Goal: Task Accomplishment & Management: Manage account settings

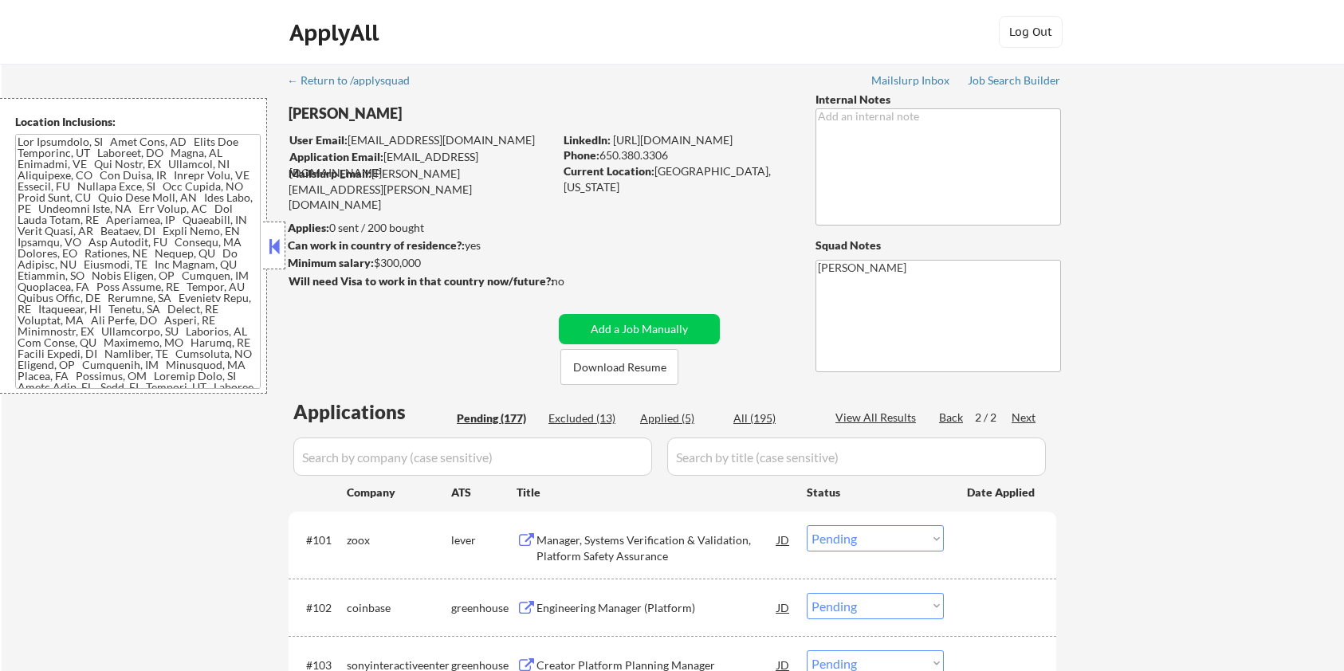
select select ""pending""
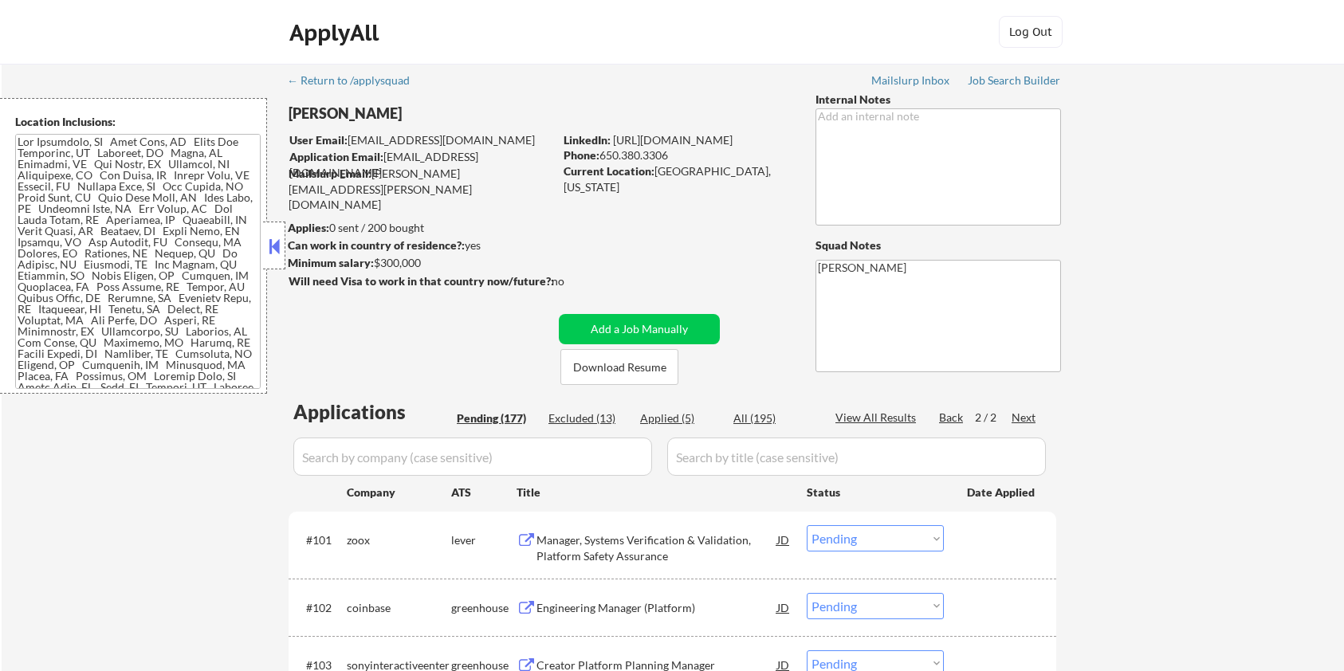
select select ""pending""
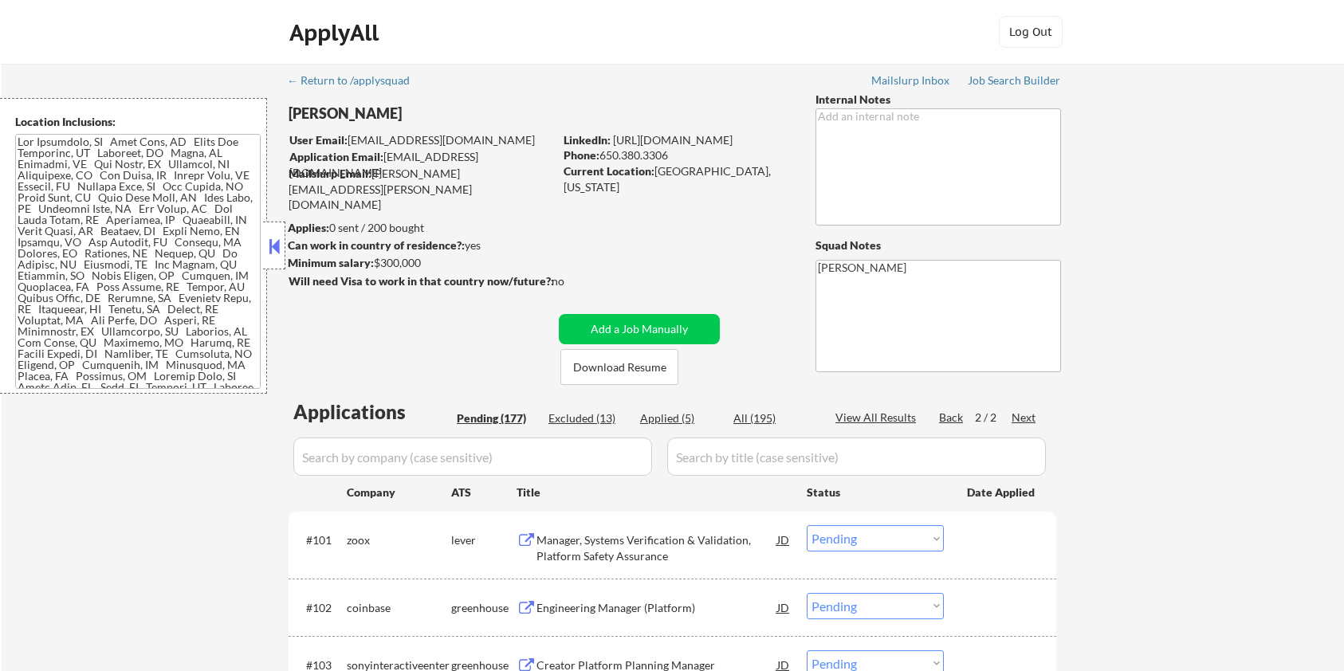
select select ""pending""
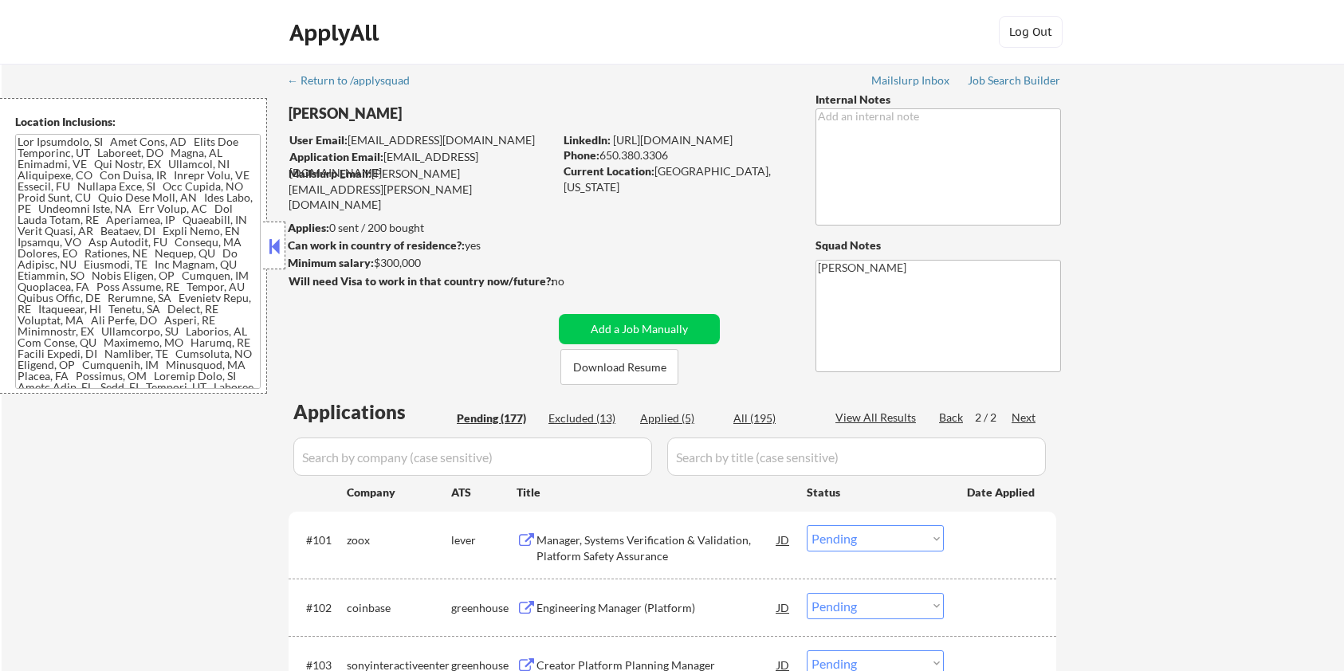
select select ""pending""
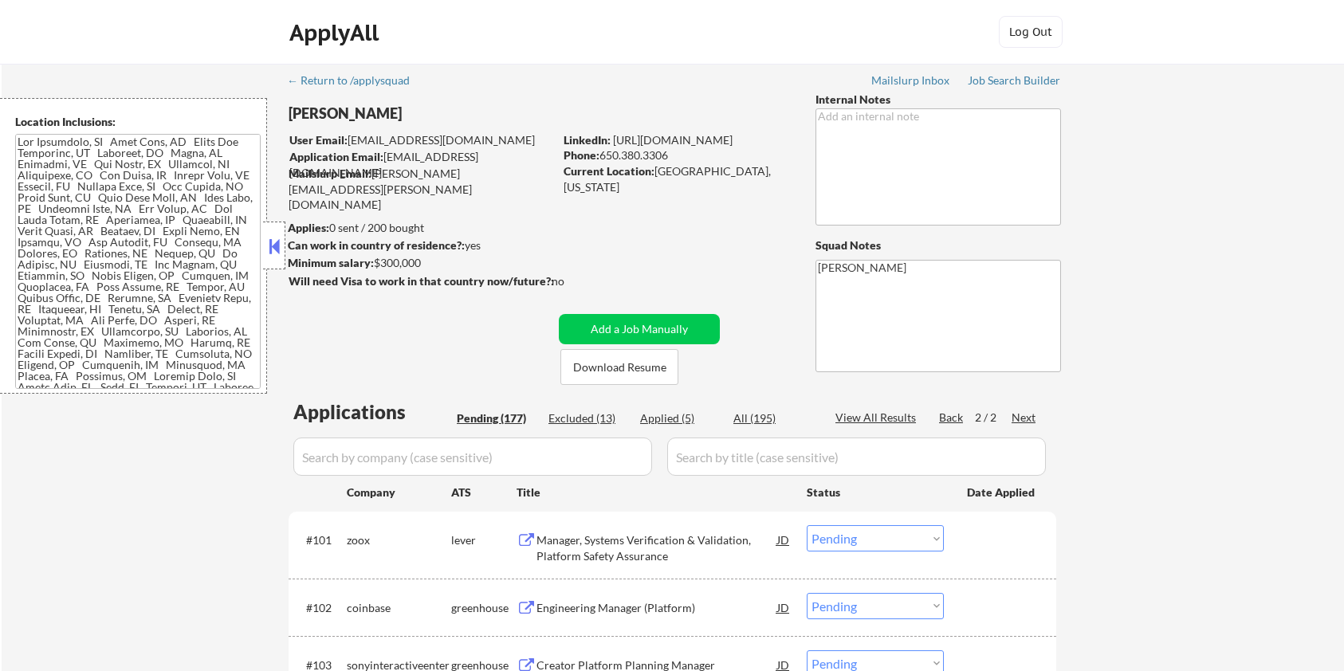
select select ""pending""
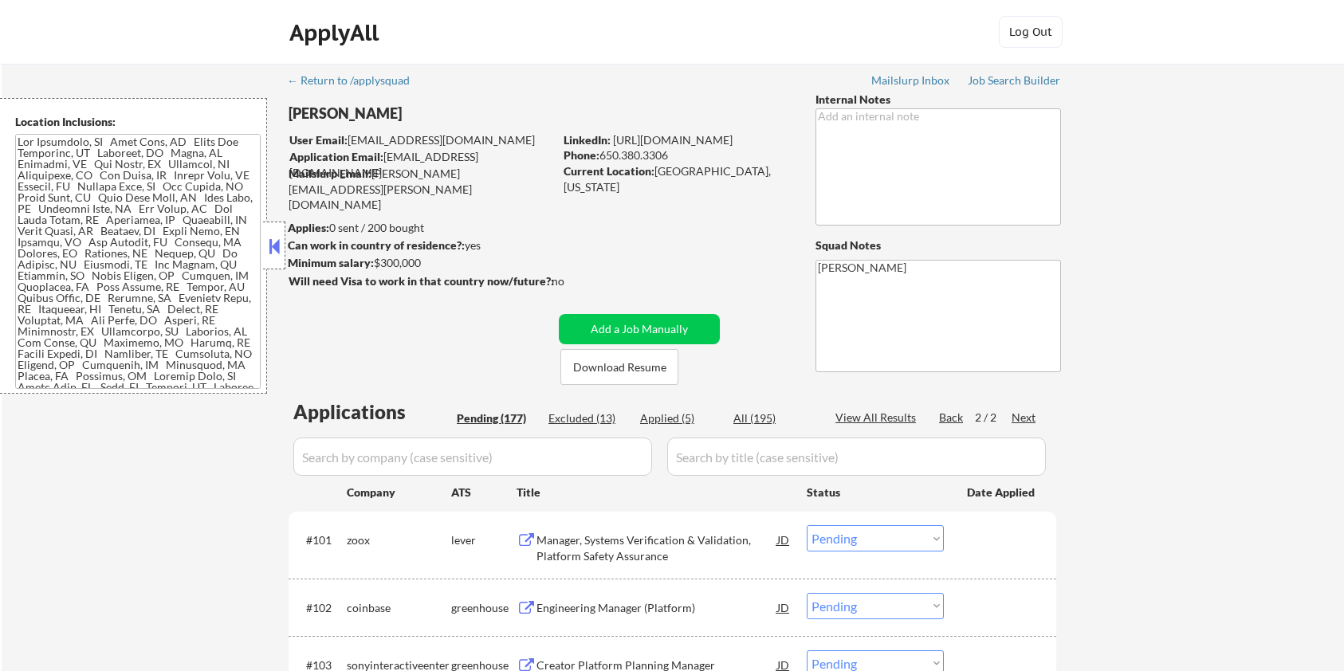
select select ""pending""
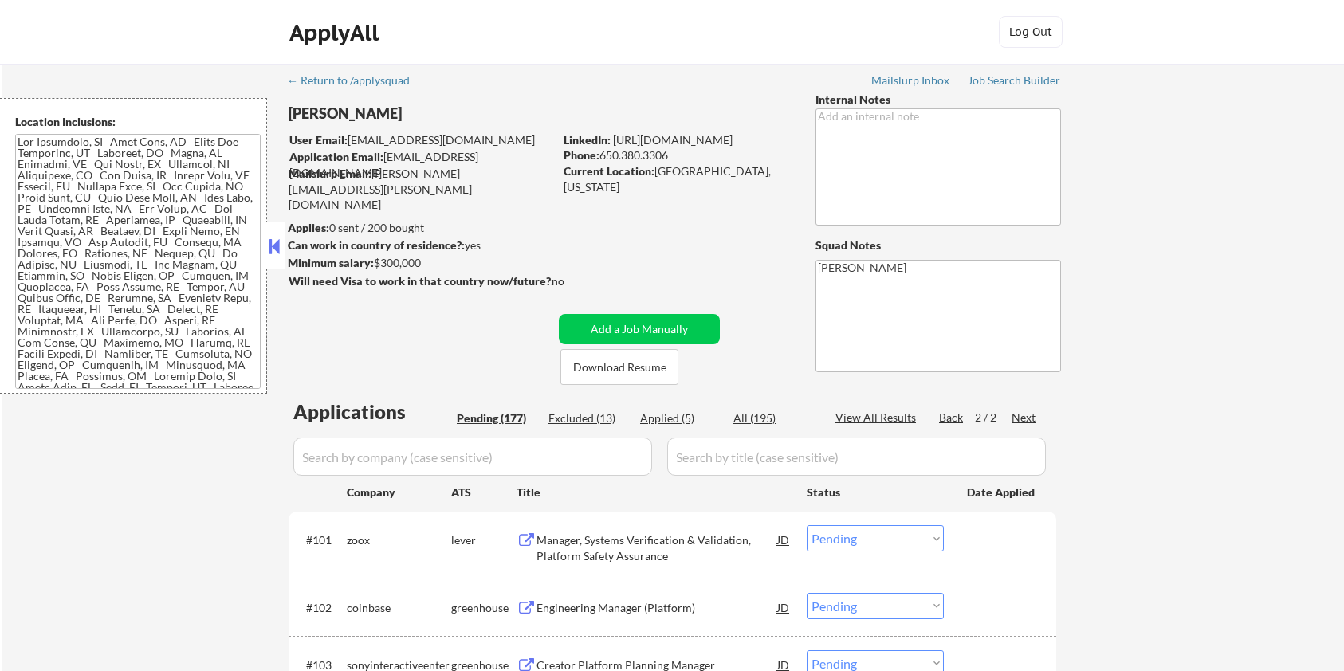
select select ""pending""
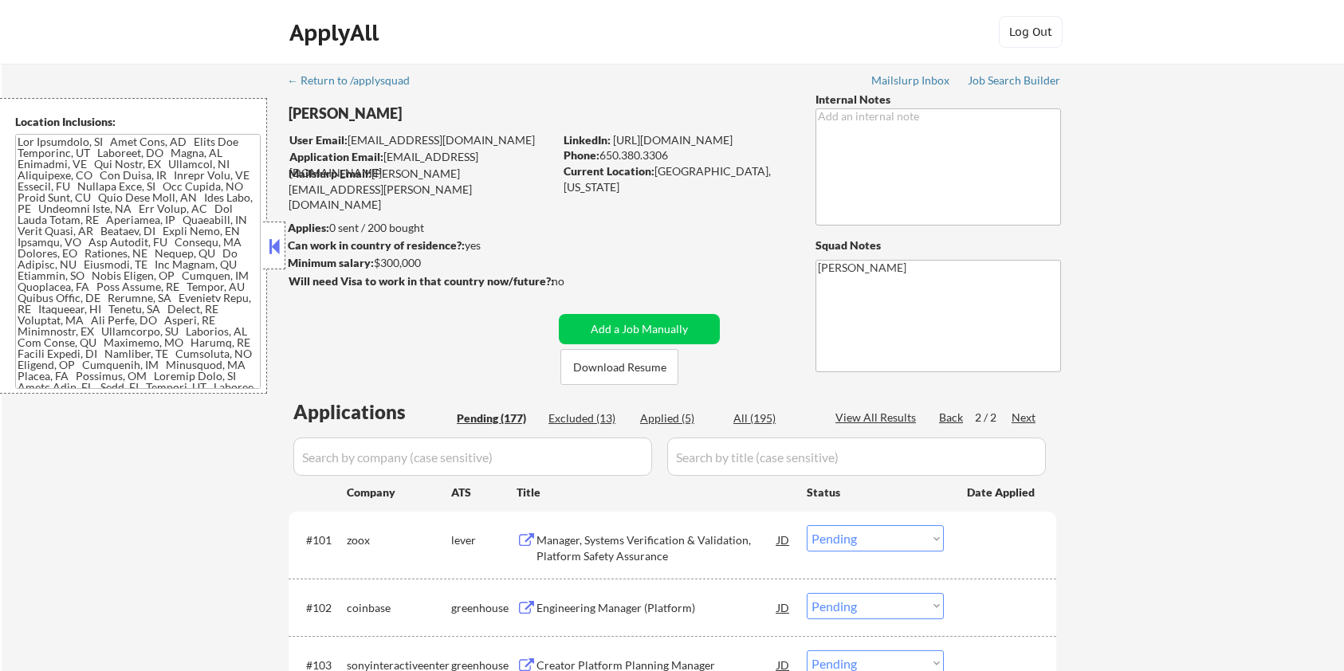
select select ""pending""
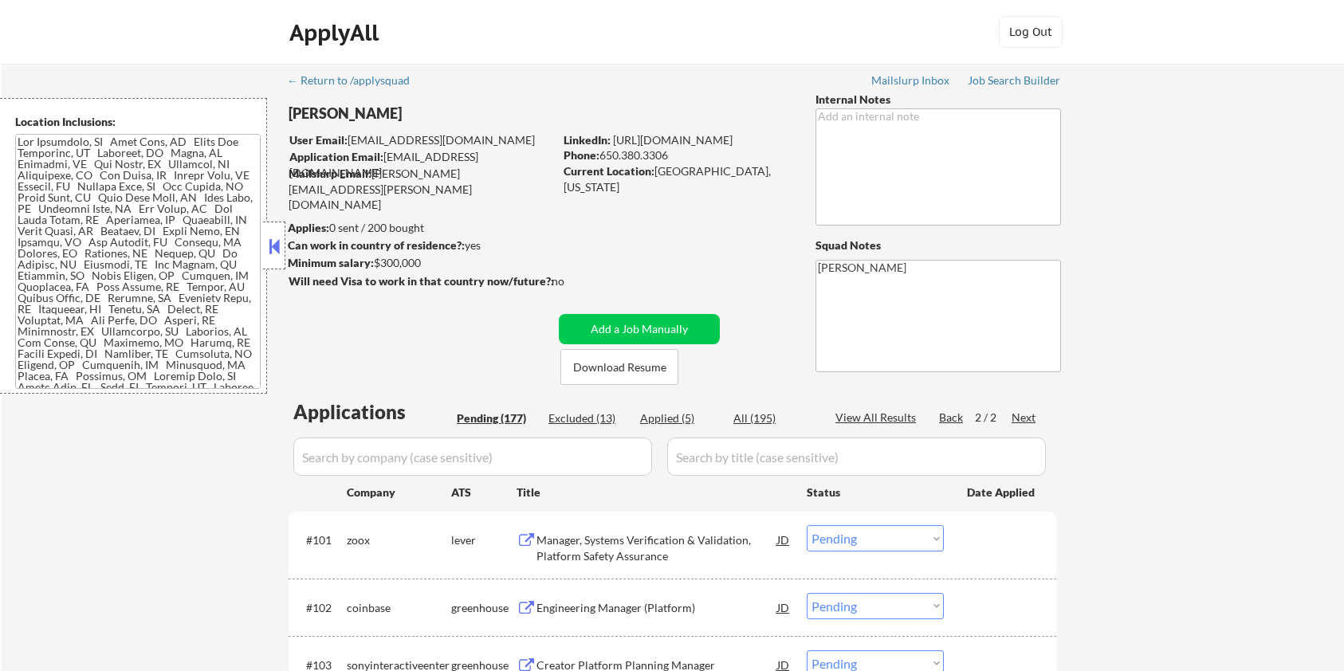
select select ""pending""
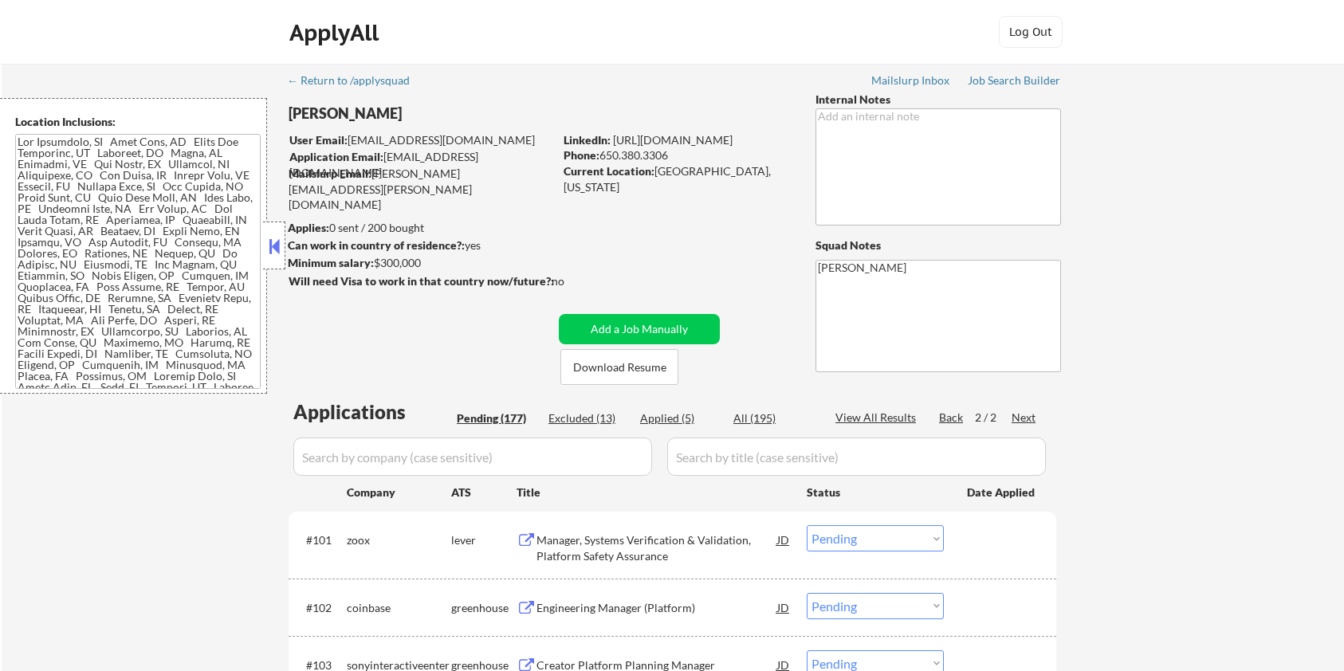
select select ""pending""
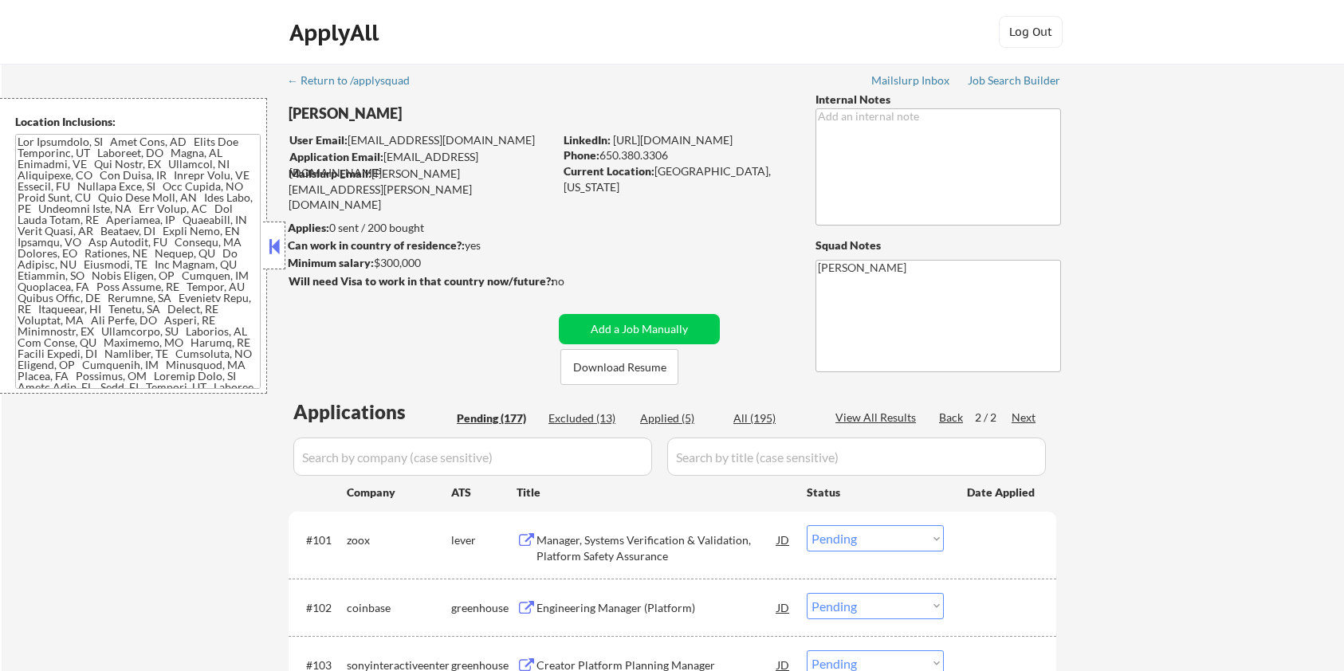
select select ""pending""
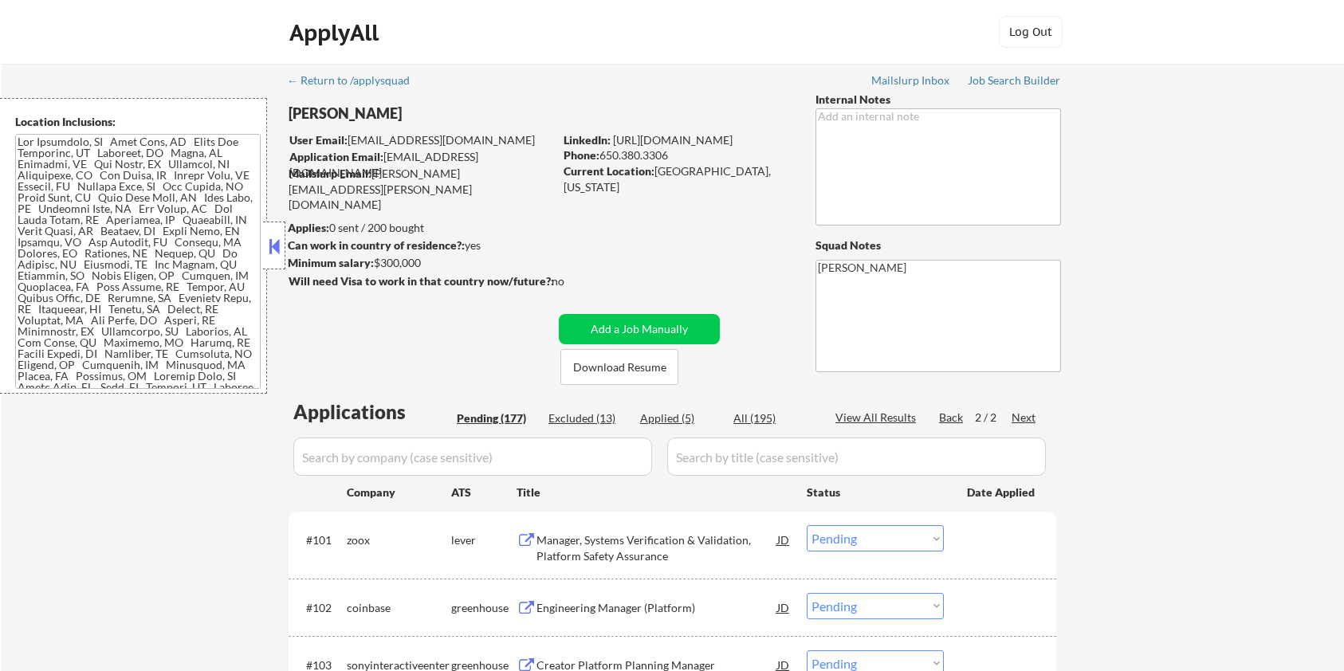
select select ""pending""
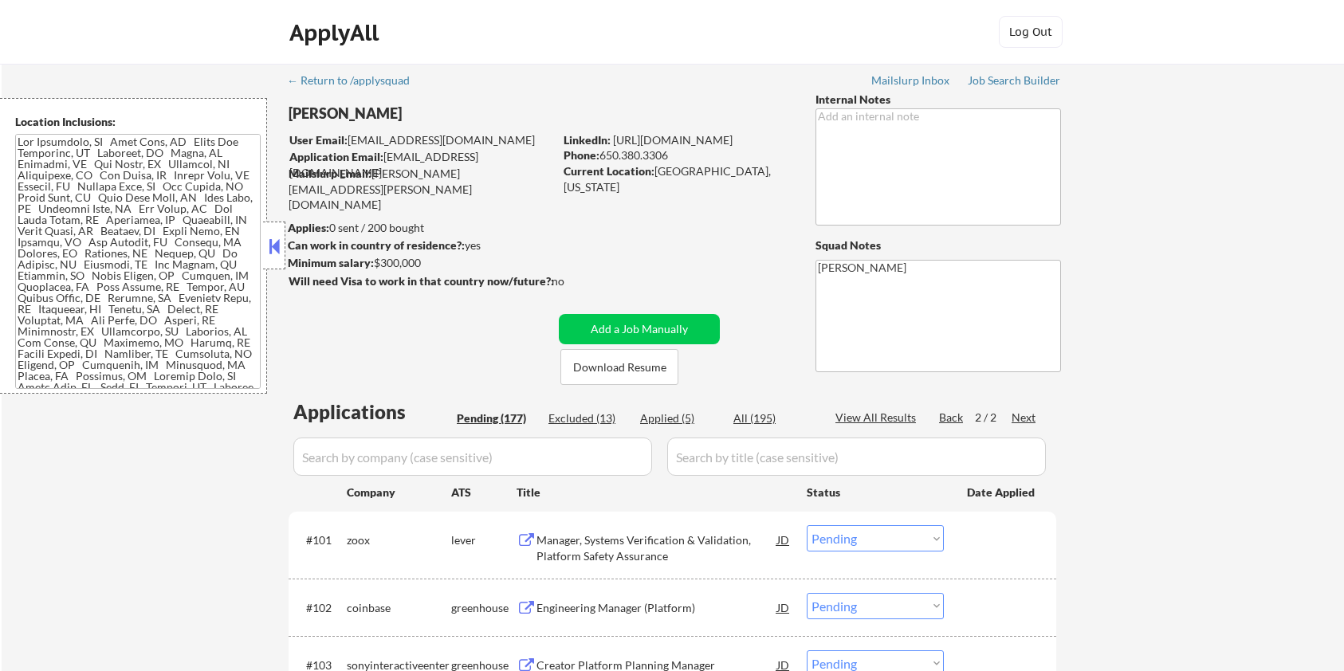
select select ""pending""
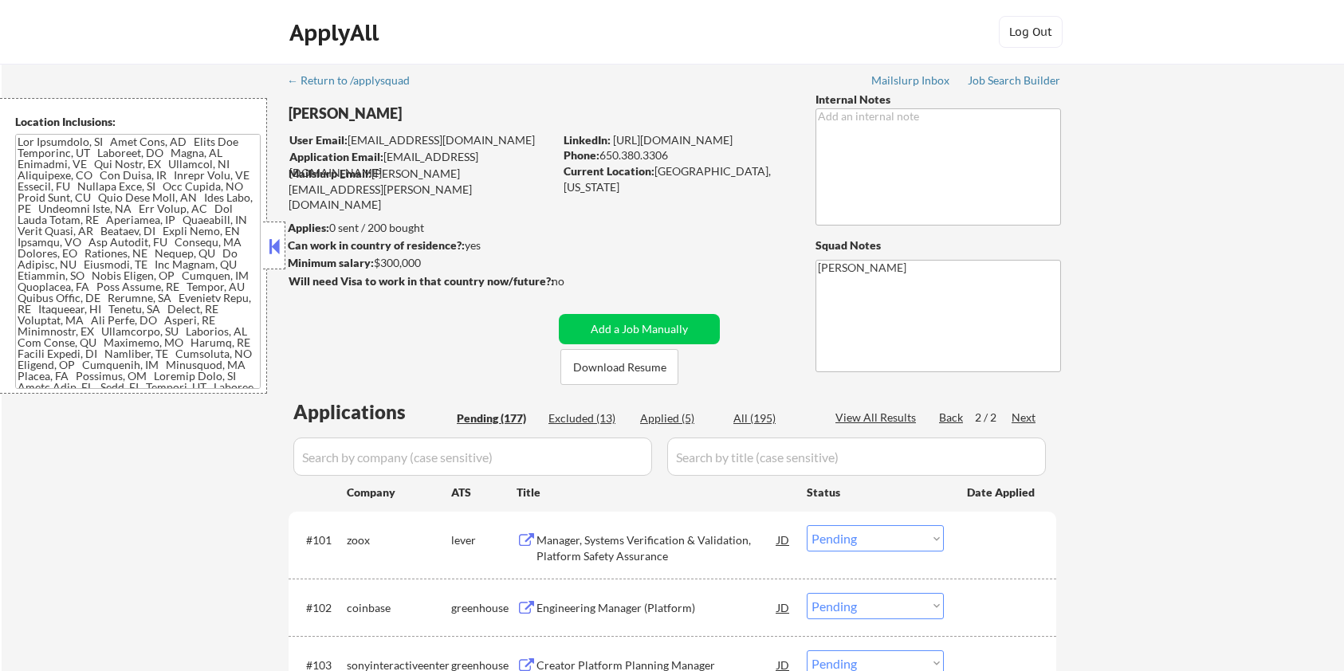
select select ""pending""
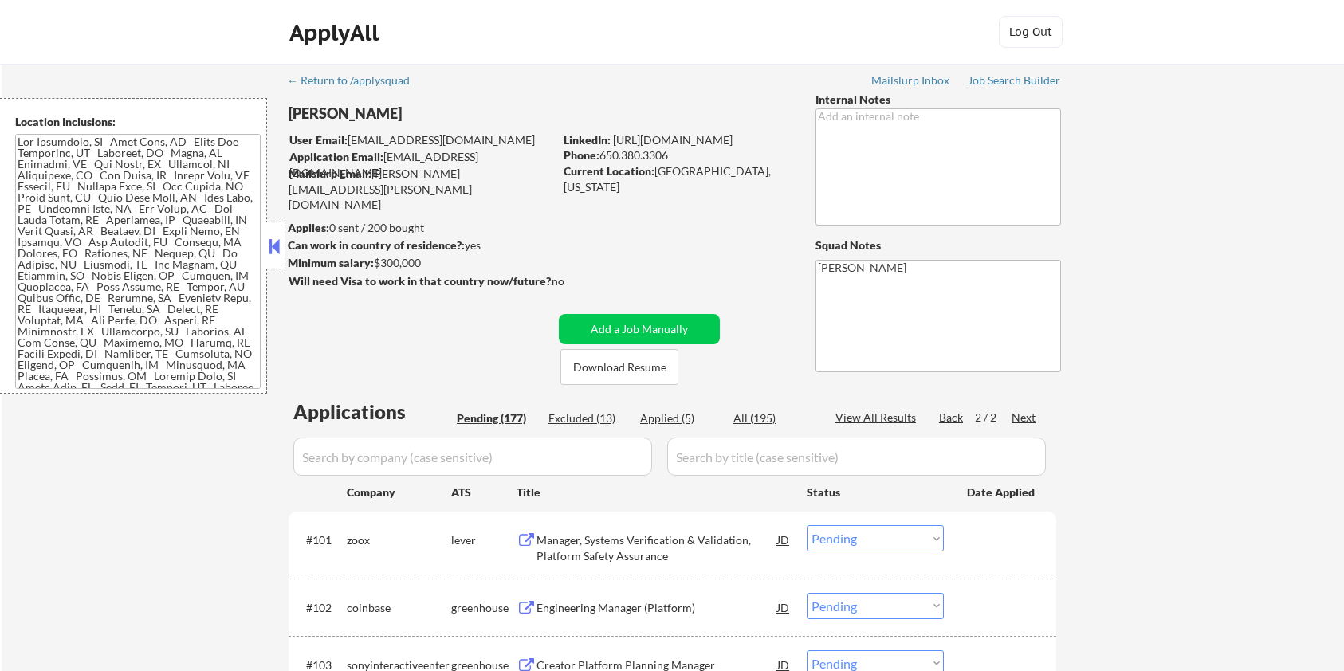
select select ""pending""
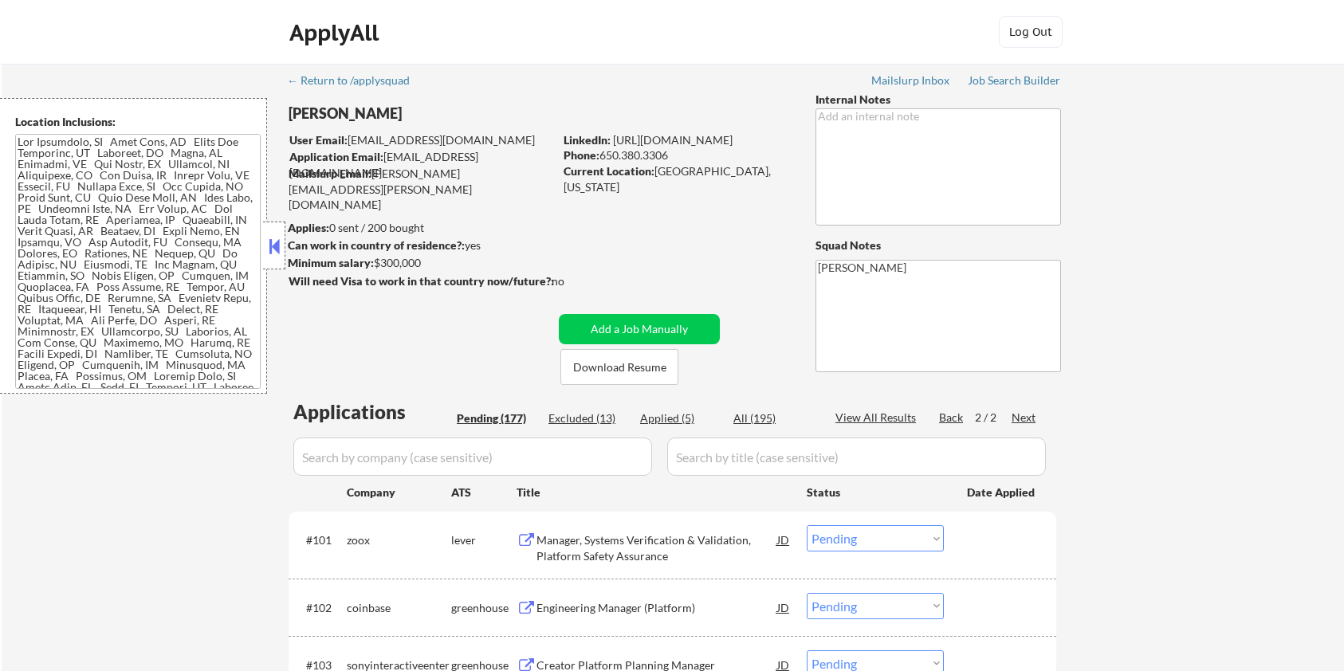
select select ""pending""
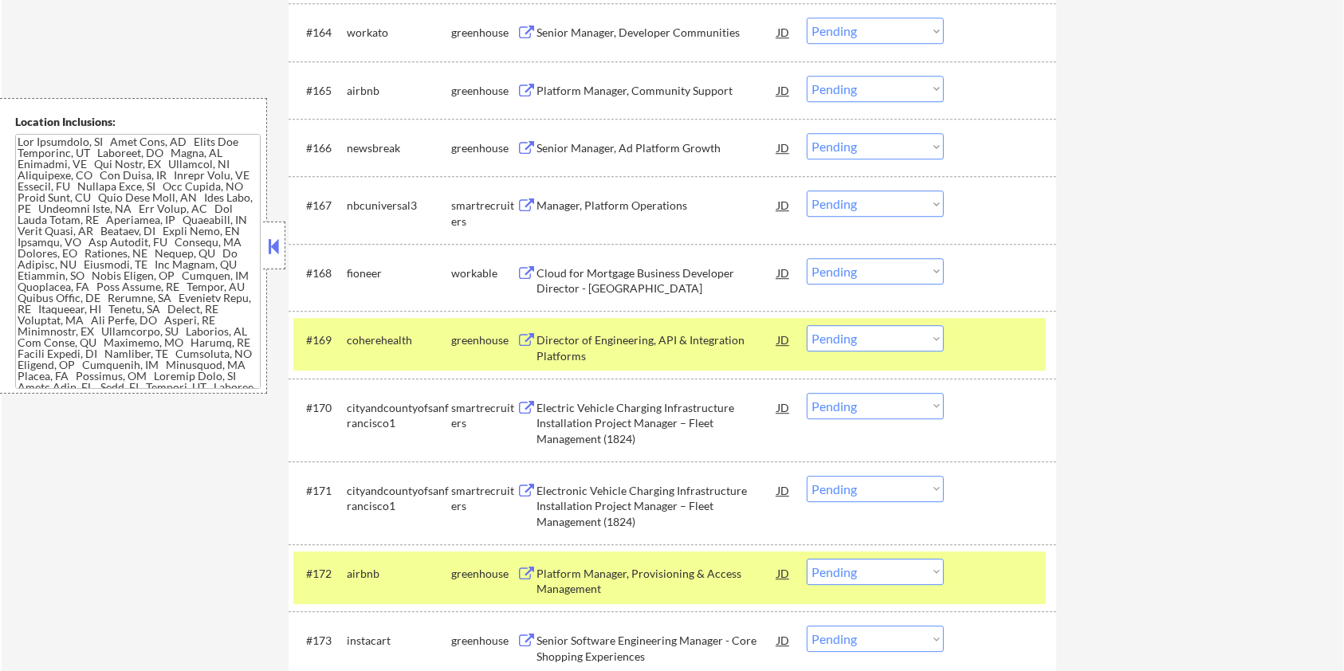
scroll to position [4359, 0]
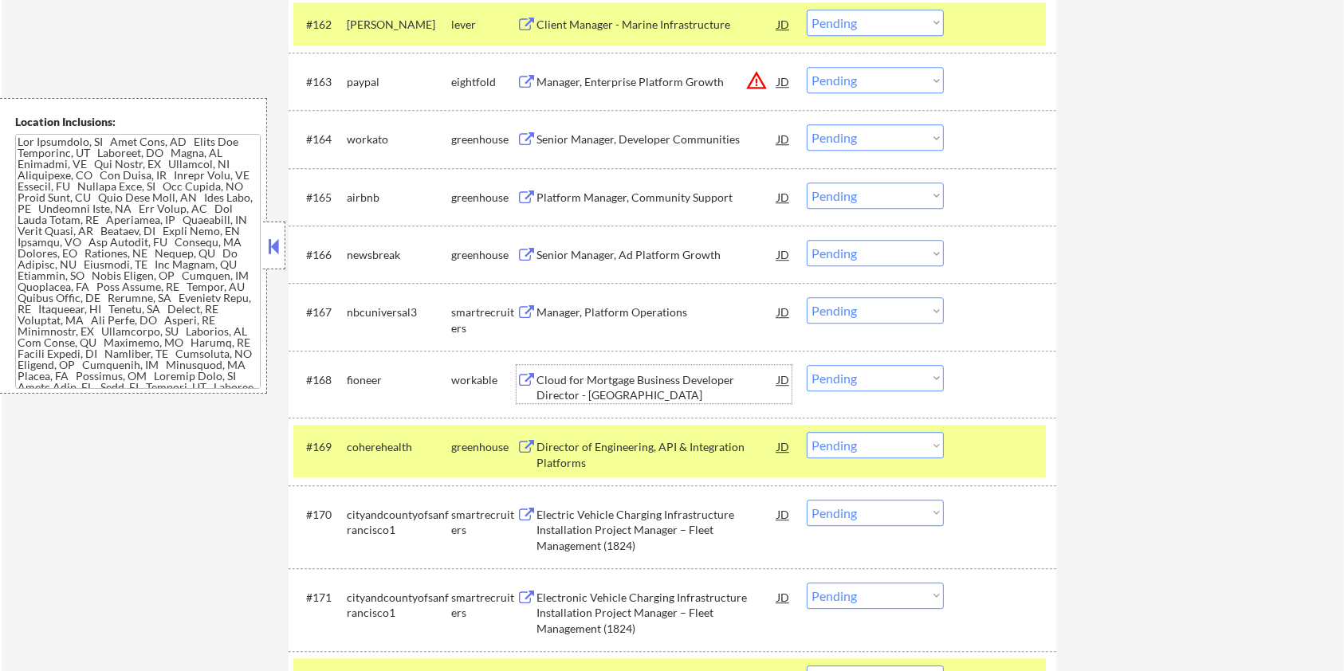
click at [586, 372] on div "Cloud for Mortgage Business Developer Director - USA" at bounding box center [657, 387] width 241 height 31
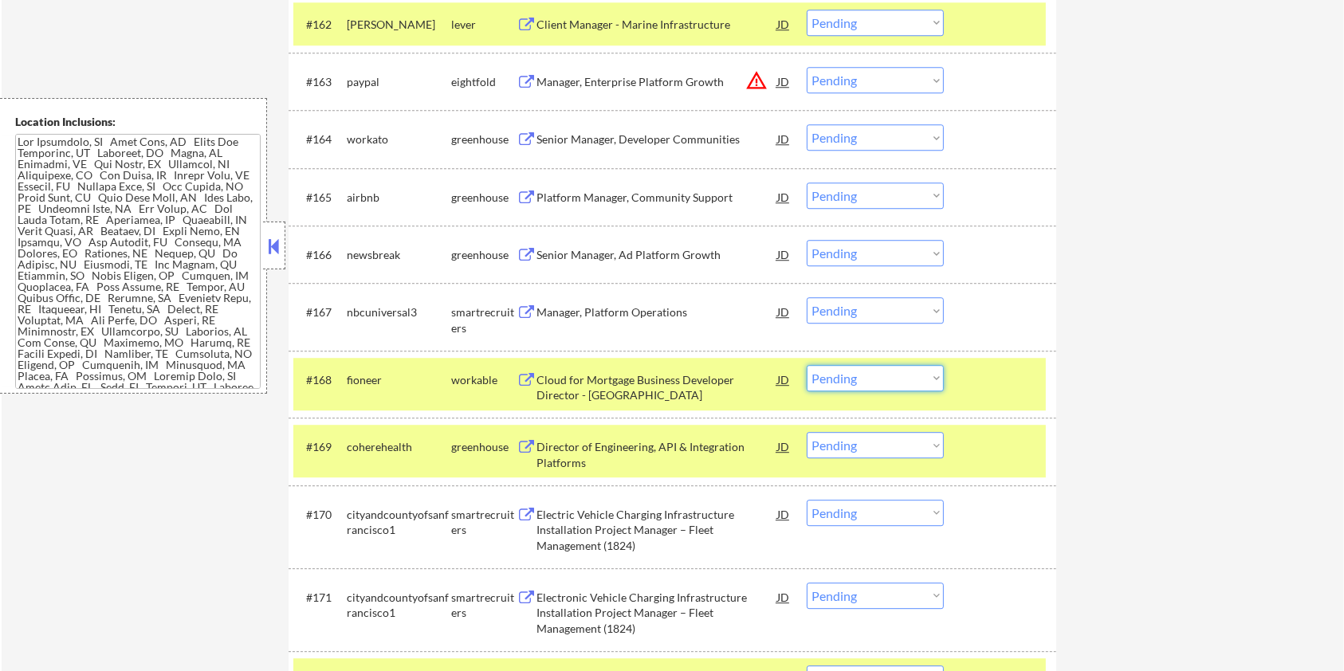
click at [880, 376] on select "Choose an option... Pending Applied Excluded (Questions) Excluded (Expired) Exc…" at bounding box center [875, 378] width 137 height 26
click at [807, 365] on select "Choose an option... Pending Applied Excluded (Questions) Excluded (Expired) Exc…" at bounding box center [875, 378] width 137 height 26
click at [1006, 392] on div at bounding box center [1002, 379] width 70 height 29
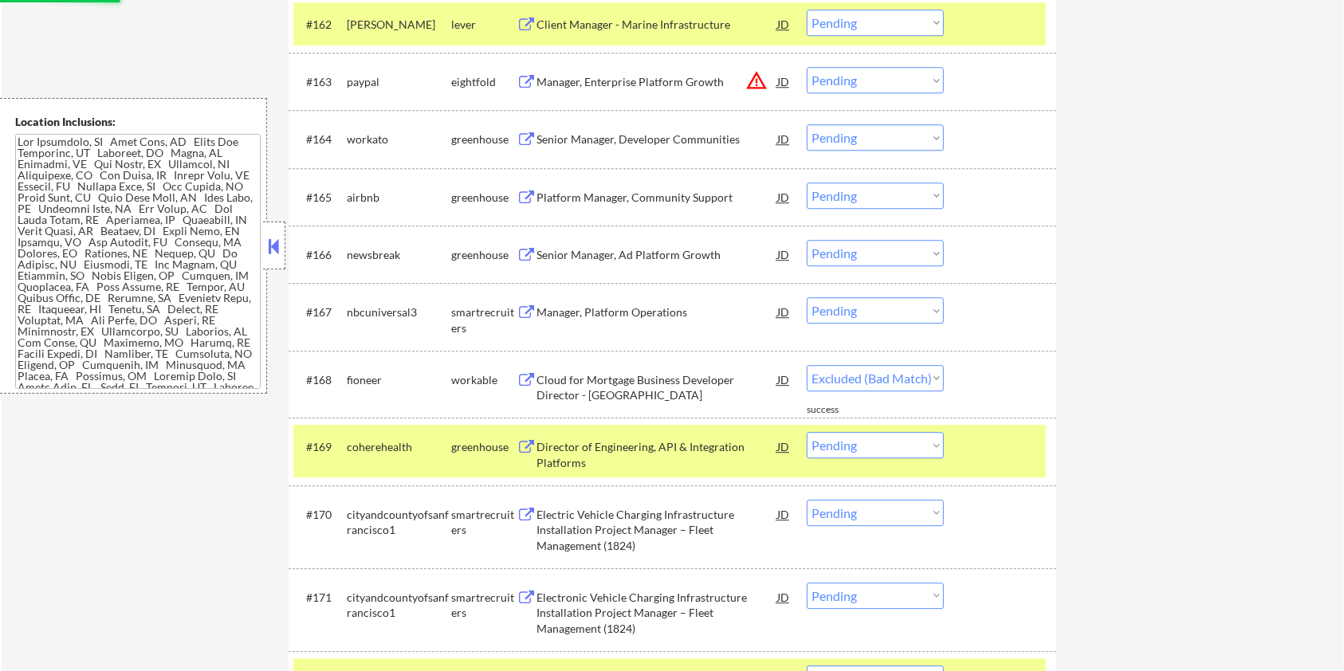
drag, startPoint x: 1094, startPoint y: 242, endPoint x: 959, endPoint y: 299, distance: 146.2
select select ""pending""
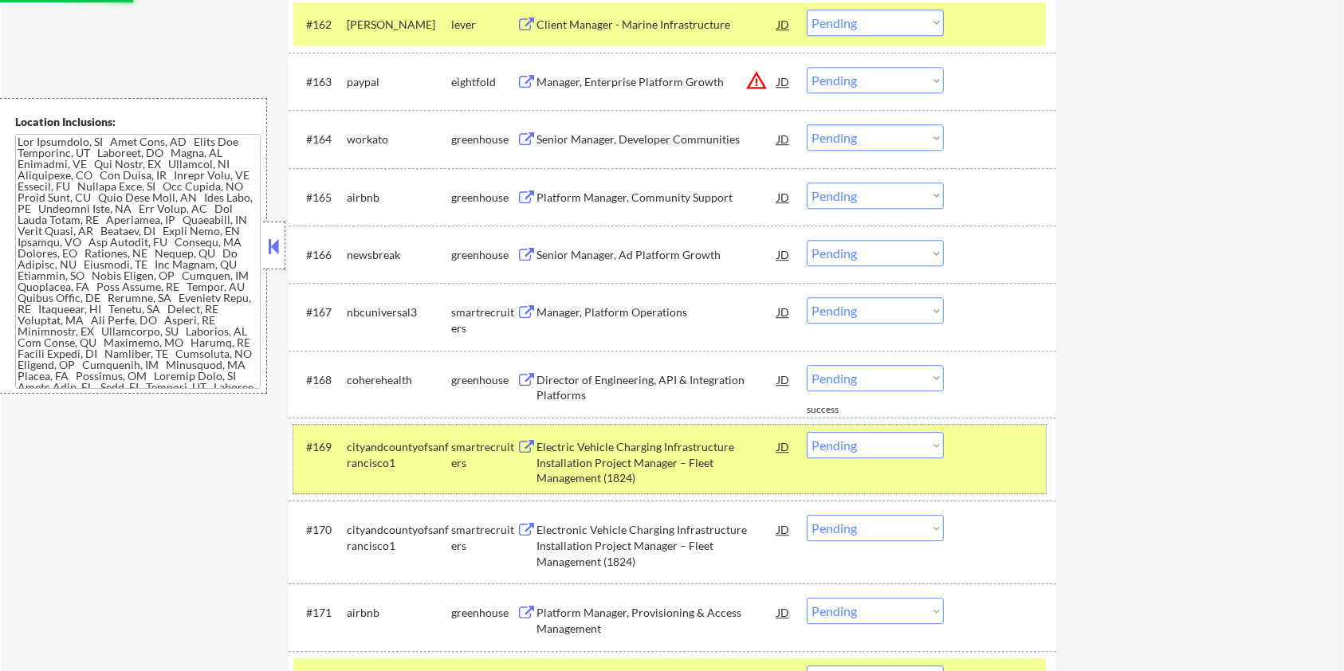
click at [978, 451] on div at bounding box center [1002, 446] width 70 height 29
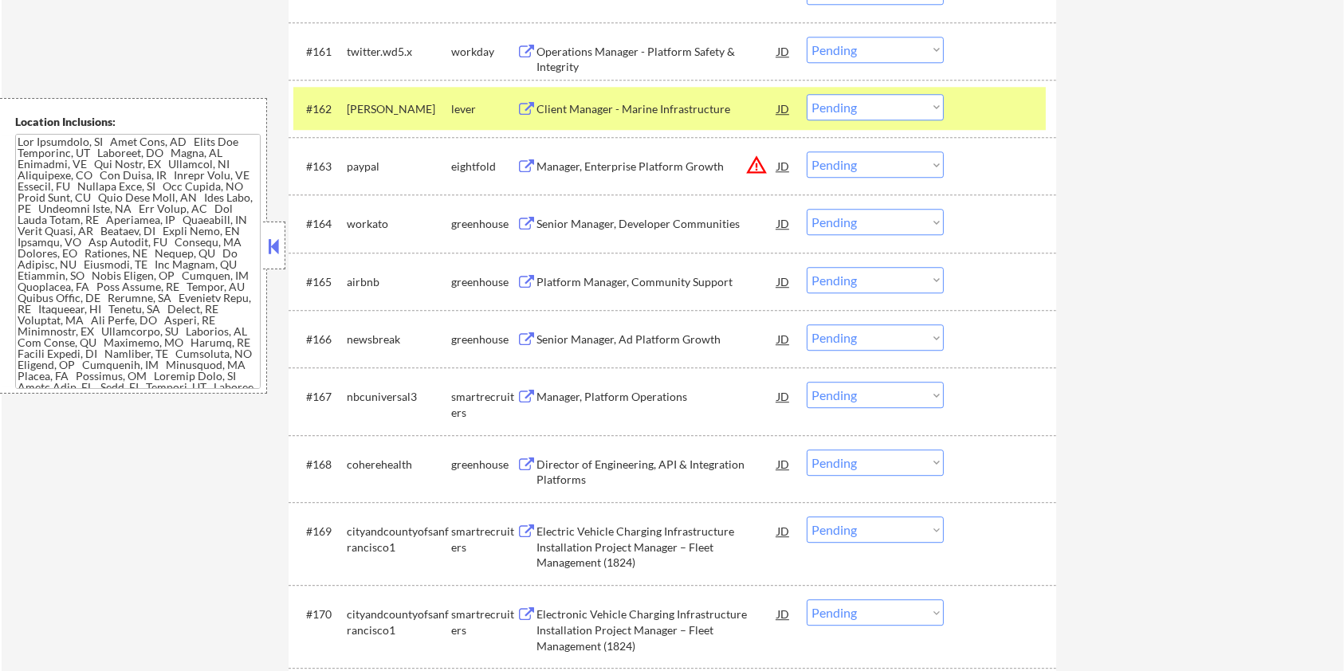
scroll to position [4146, 0]
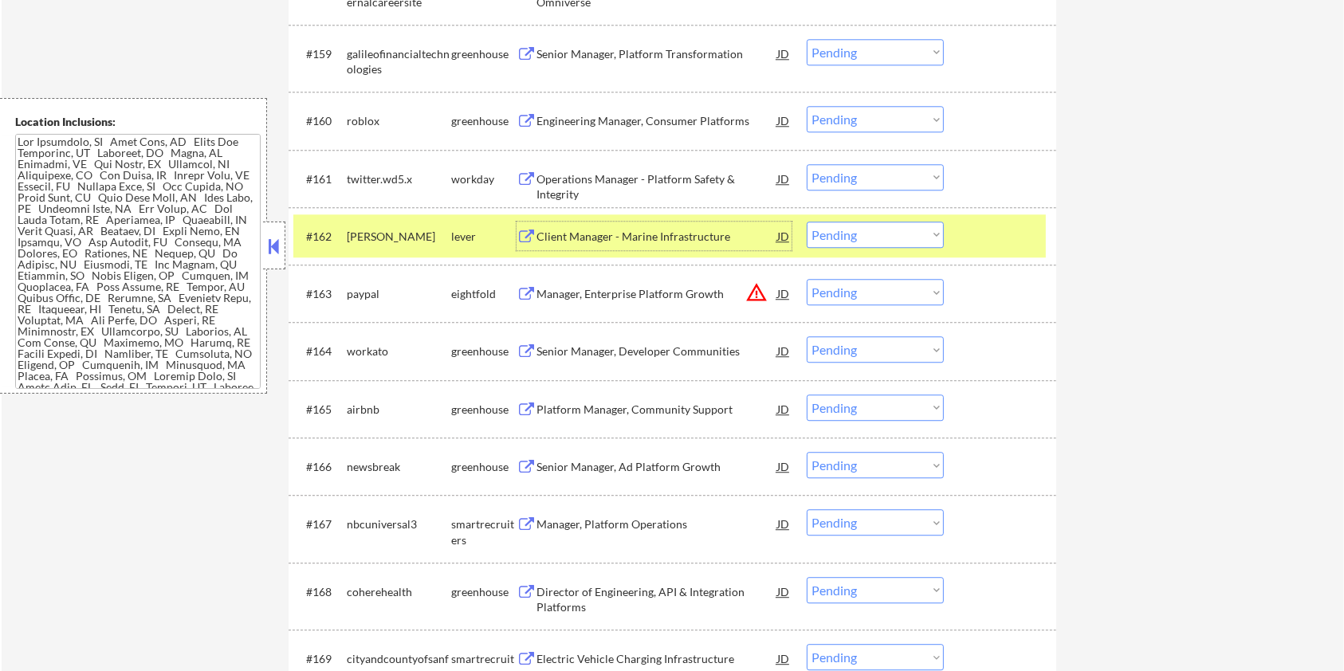
click at [618, 233] on div "Client Manager - Marine Infrastructure" at bounding box center [657, 237] width 241 height 16
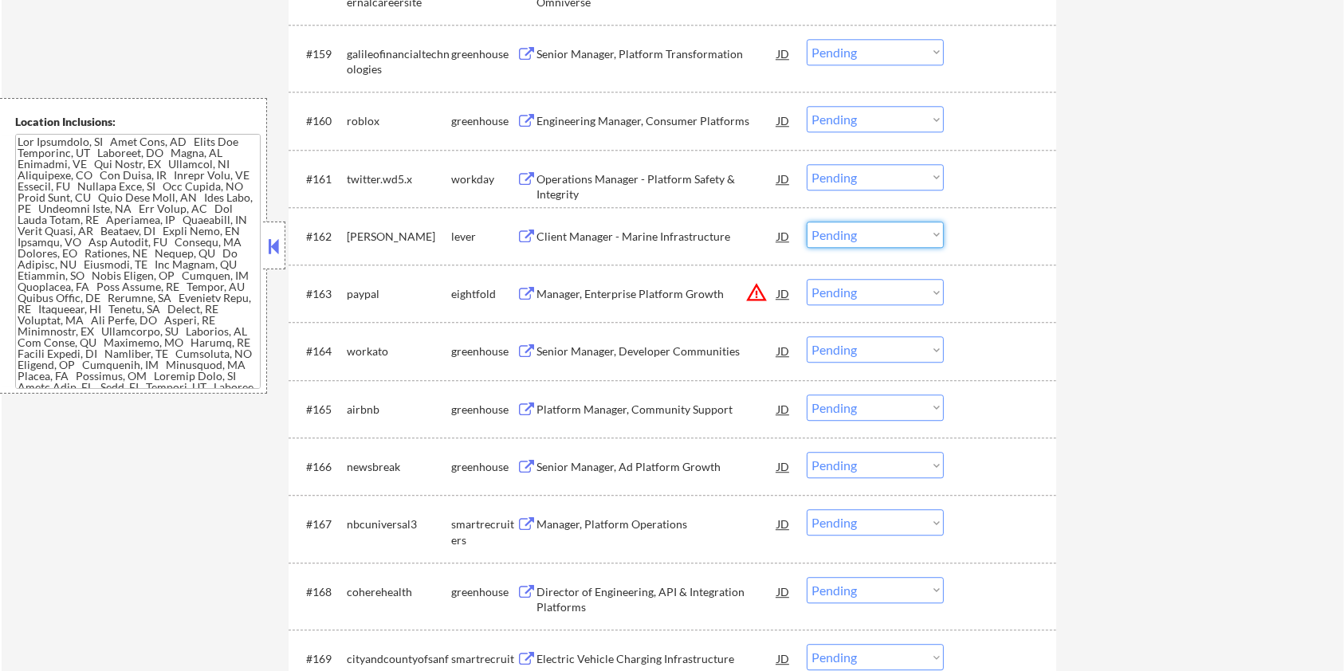
click at [899, 236] on select "Choose an option... Pending Applied Excluded (Questions) Excluded (Expired) Exc…" at bounding box center [875, 235] width 137 height 26
click at [807, 222] on select "Choose an option... Pending Applied Excluded (Questions) Excluded (Expired) Exc…" at bounding box center [875, 235] width 137 height 26
select select ""pending""
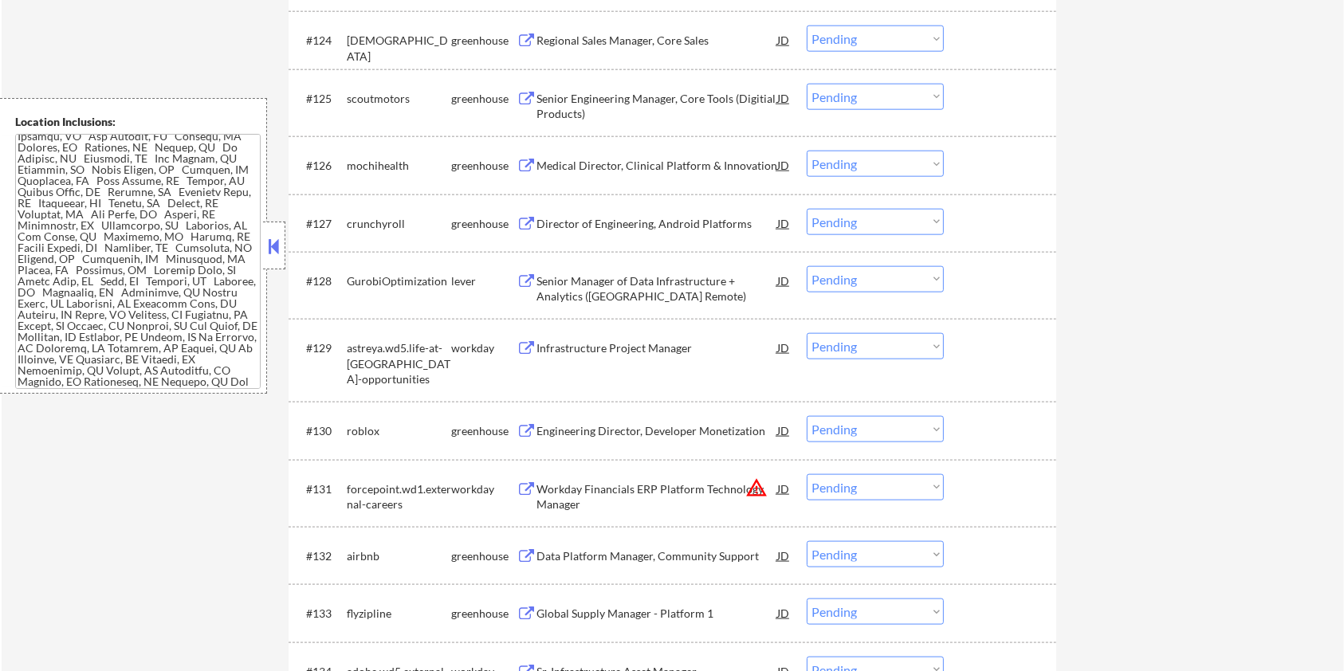
scroll to position [1807, 0]
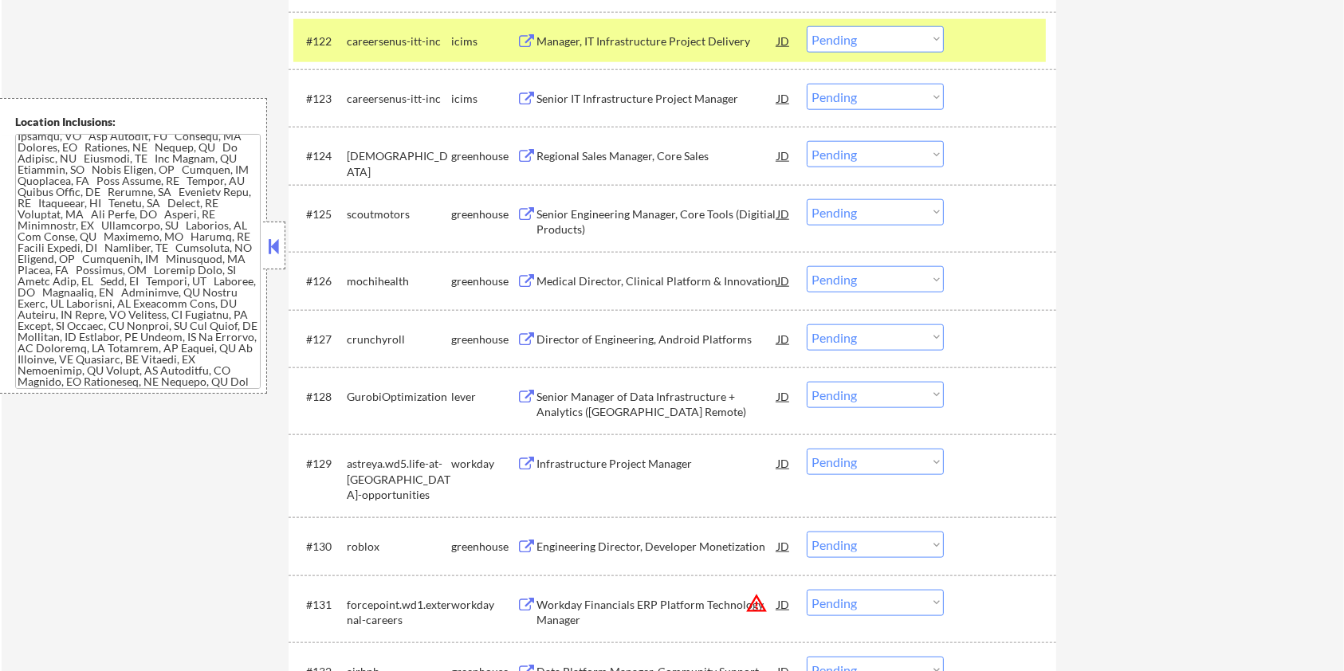
click at [612, 338] on div "Director of Engineering, Android Platforms" at bounding box center [657, 340] width 241 height 16
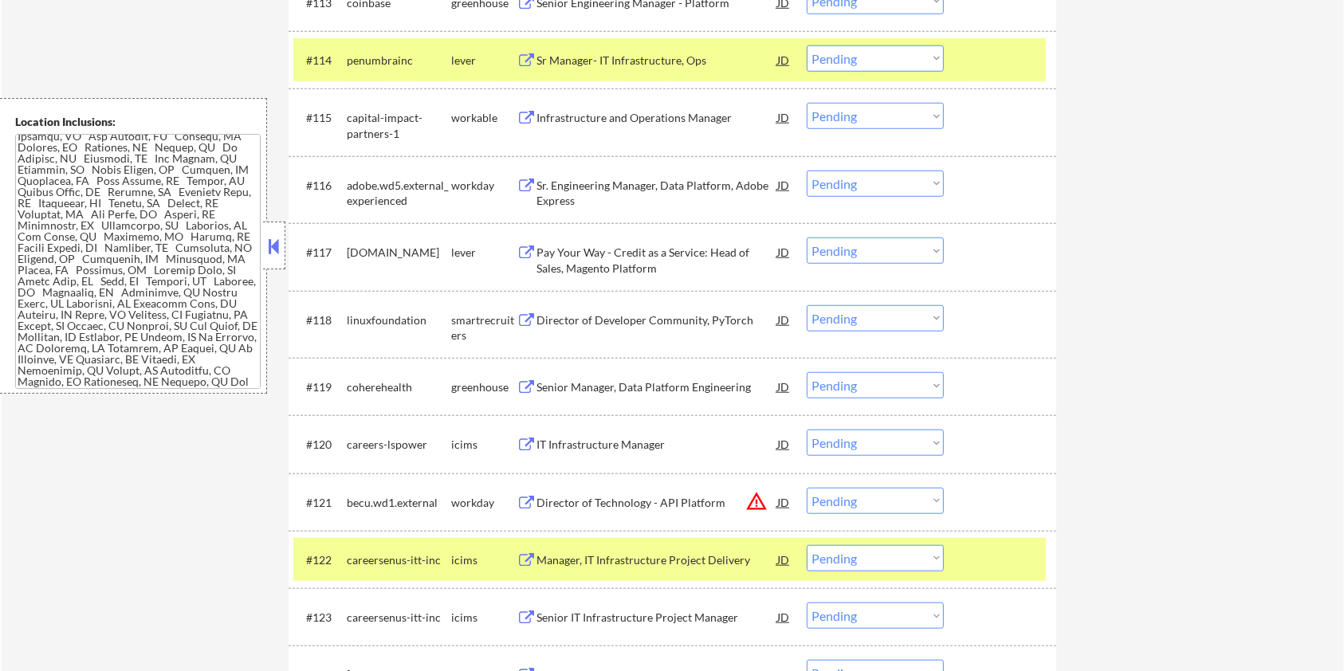
scroll to position [1169, 0]
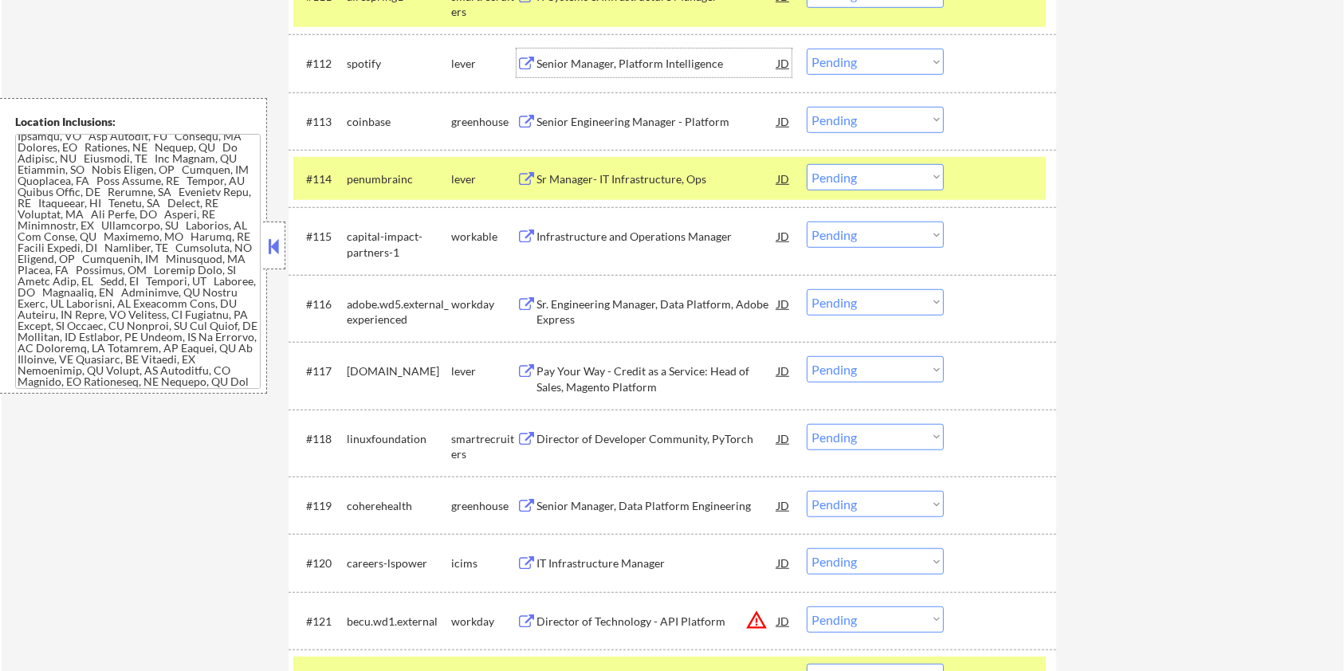
click at [647, 56] on div "Senior Manager, Platform Intelligence" at bounding box center [657, 64] width 241 height 16
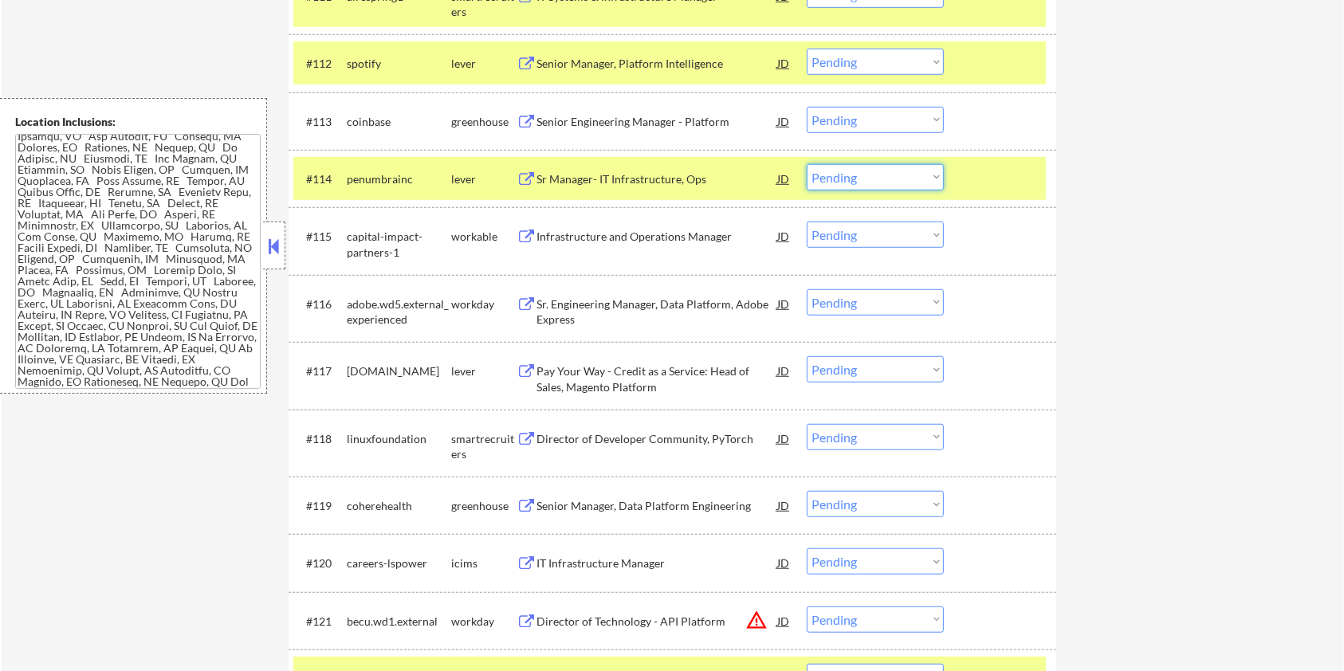
click at [854, 169] on select "Choose an option... Pending Applied Excluded (Questions) Excluded (Expired) Exc…" at bounding box center [875, 177] width 137 height 26
click at [807, 164] on select "Choose an option... Pending Applied Excluded (Questions) Excluded (Expired) Exc…" at bounding box center [875, 177] width 137 height 26
select select ""pending""
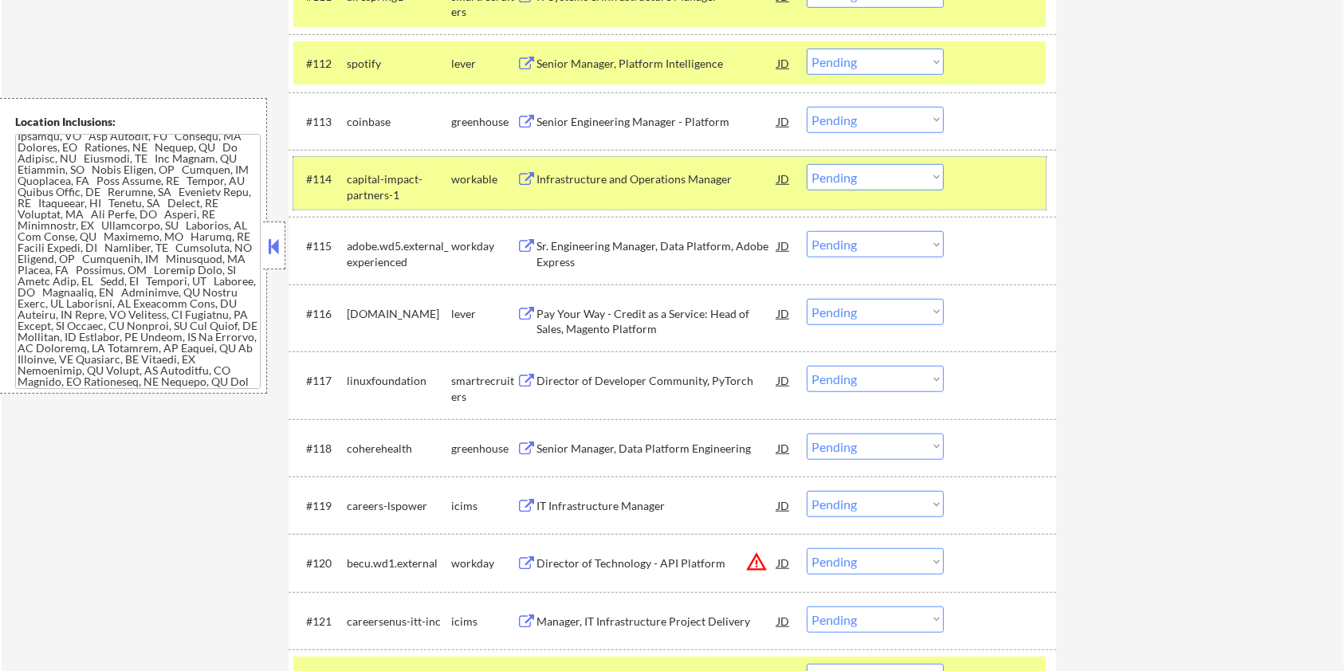
click at [970, 164] on div at bounding box center [1002, 178] width 70 height 29
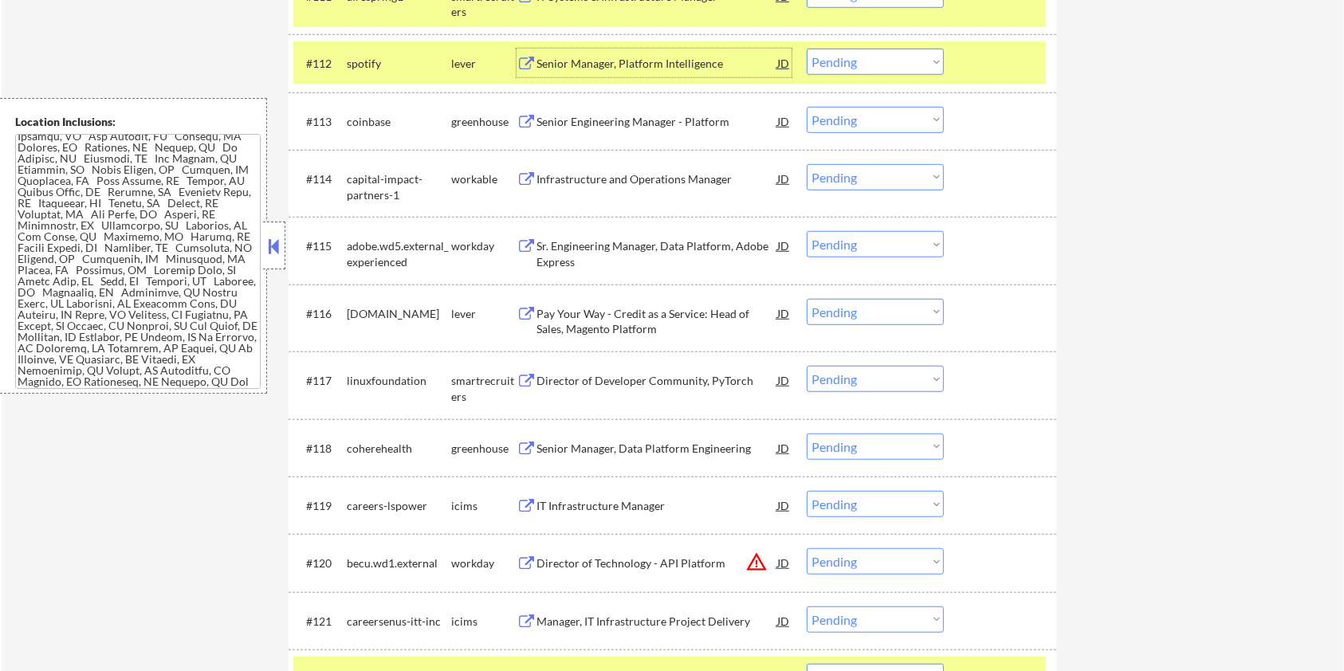
click at [584, 49] on div "Senior Manager, Platform Intelligence" at bounding box center [657, 63] width 241 height 29
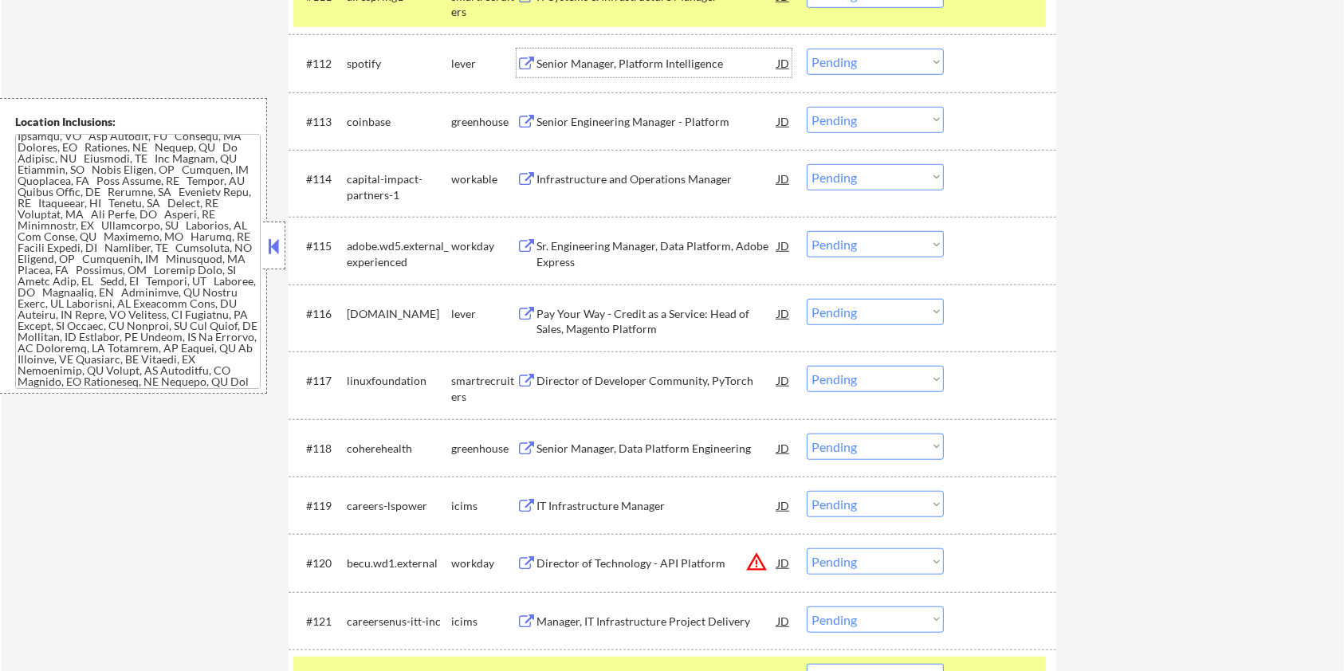
click at [868, 62] on select "Choose an option... Pending Applied Excluded (Questions) Excluded (Expired) Exc…" at bounding box center [875, 62] width 137 height 26
click at [807, 49] on select "Choose an option... Pending Applied Excluded (Questions) Excluded (Expired) Exc…" at bounding box center [875, 62] width 137 height 26
select select ""pending""
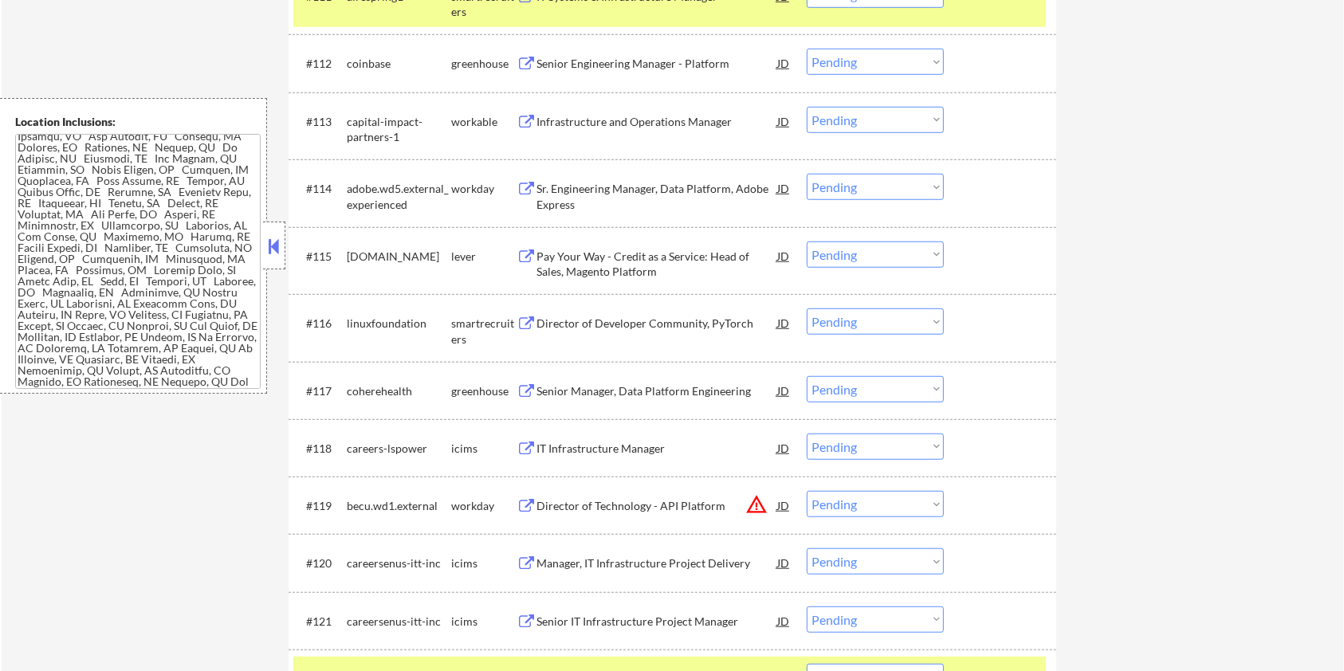
scroll to position [1063, 0]
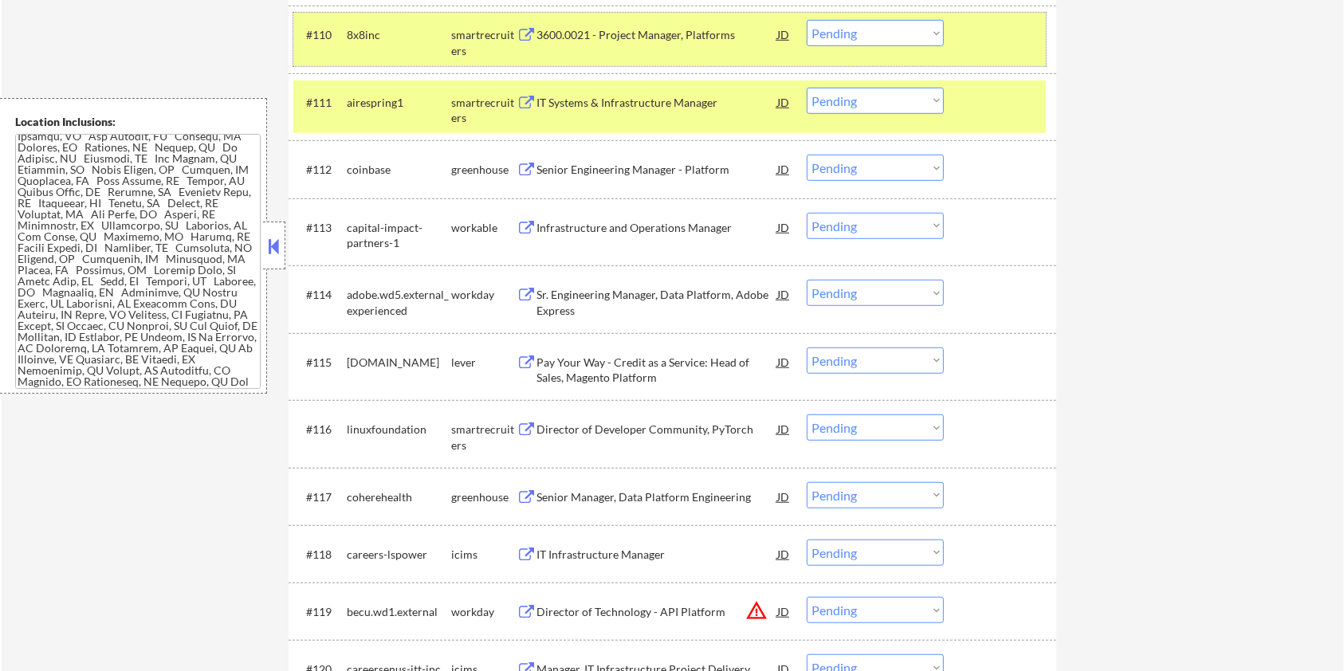
drag, startPoint x: 974, startPoint y: 53, endPoint x: 968, endPoint y: 81, distance: 29.2
click at [974, 52] on div "#110 8x8inc smartrecruiters 3600.0021 - Project Manager, Platforms JD Choose an…" at bounding box center [669, 39] width 753 height 53
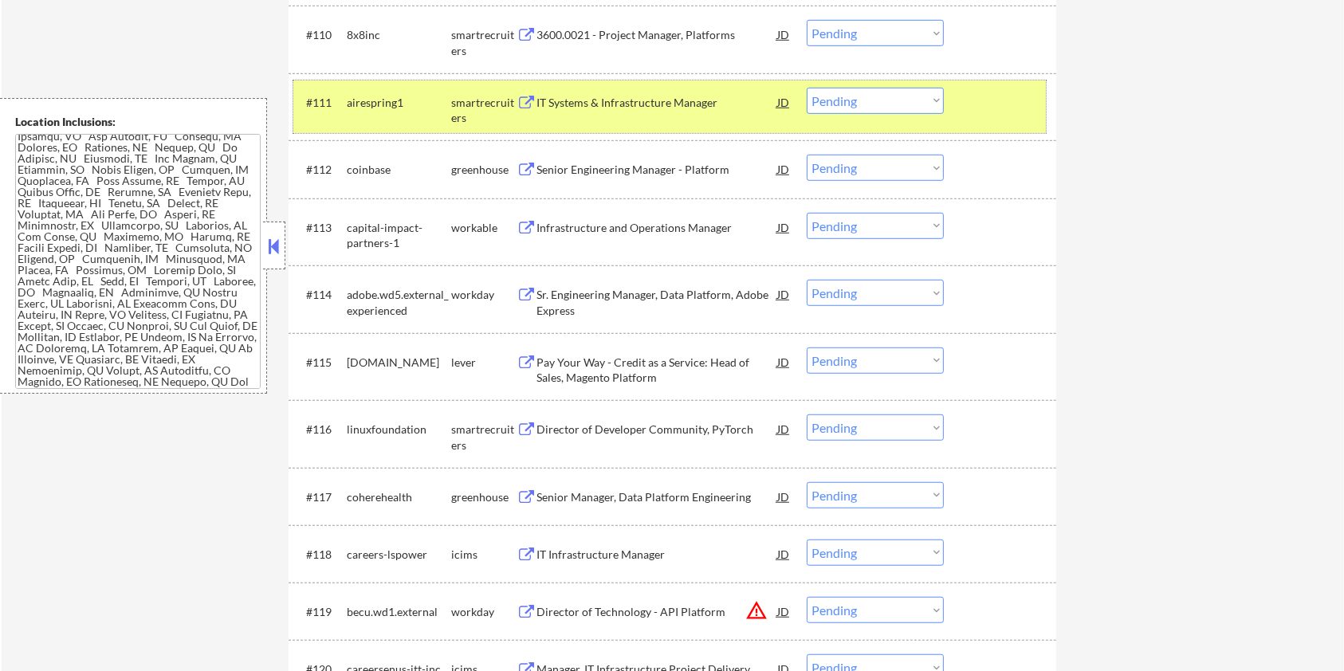
click at [974, 92] on div at bounding box center [1002, 102] width 70 height 29
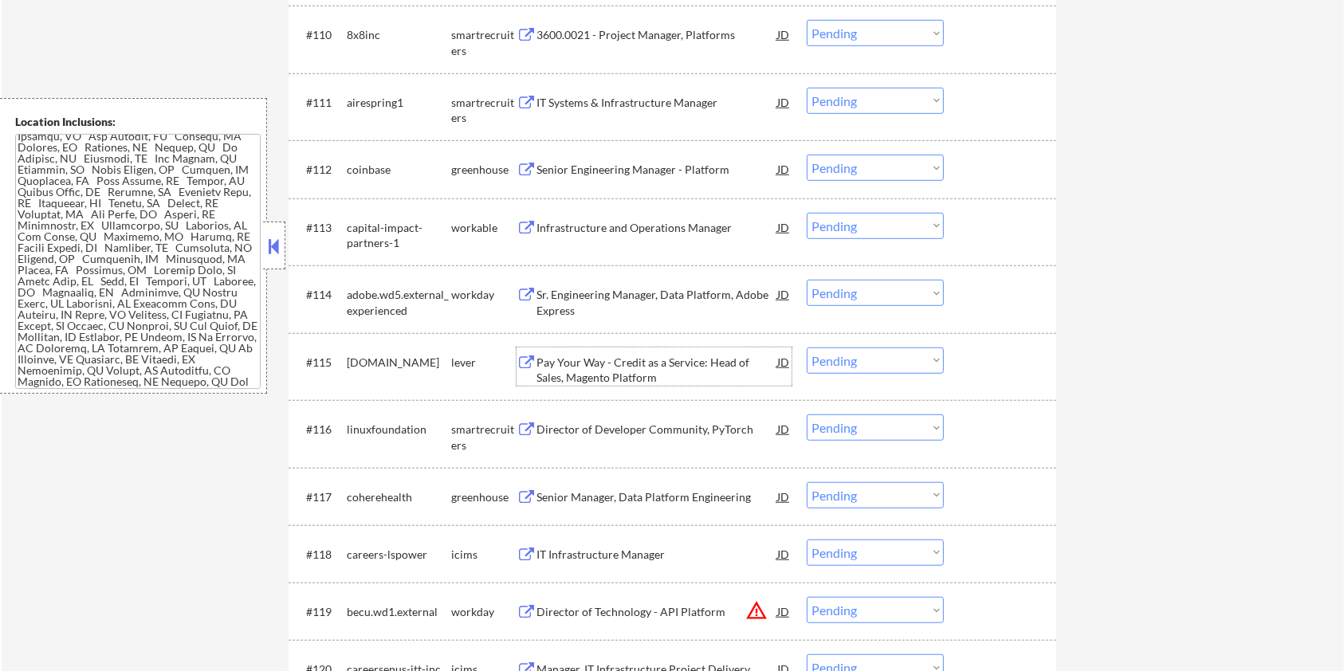
click at [616, 360] on div "Pay Your Way - Credit as a Service: Head of Sales, Magento Platform" at bounding box center [657, 370] width 241 height 31
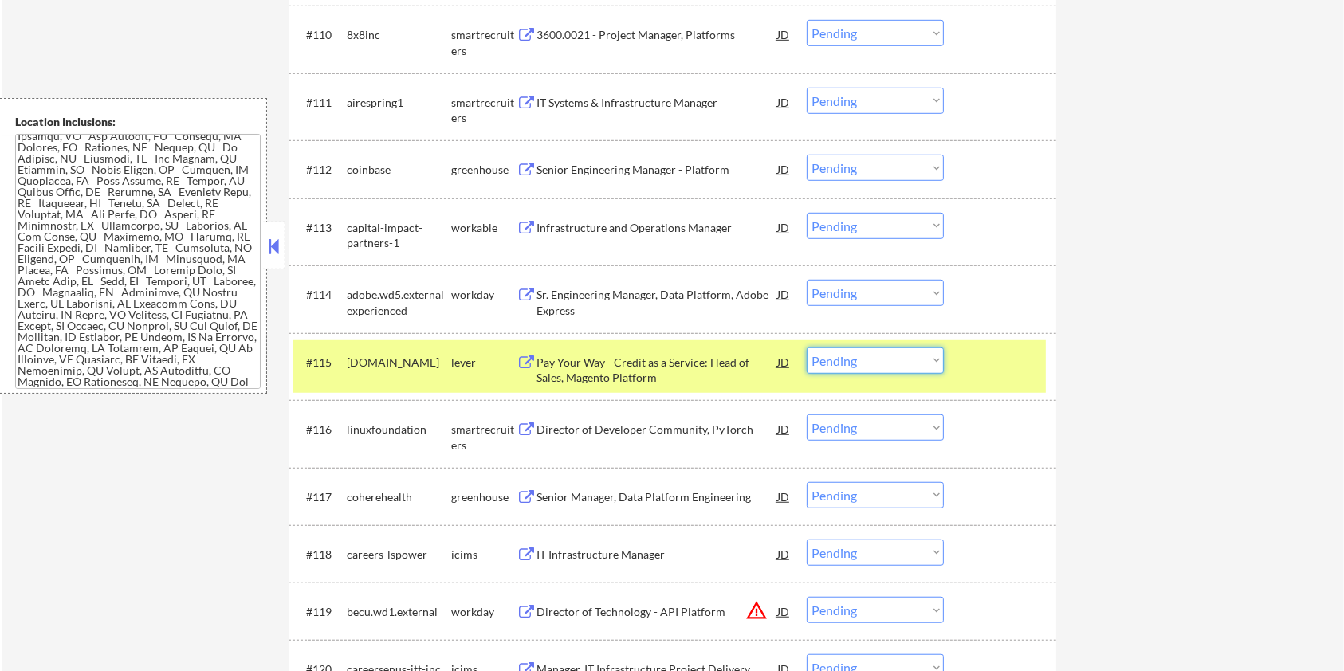
click at [927, 368] on select "Choose an option... Pending Applied Excluded (Questions) Excluded (Expired) Exc…" at bounding box center [875, 361] width 137 height 26
click at [807, 348] on select "Choose an option... Pending Applied Excluded (Questions) Excluded (Expired) Exc…" at bounding box center [875, 361] width 137 height 26
select select ""pending""
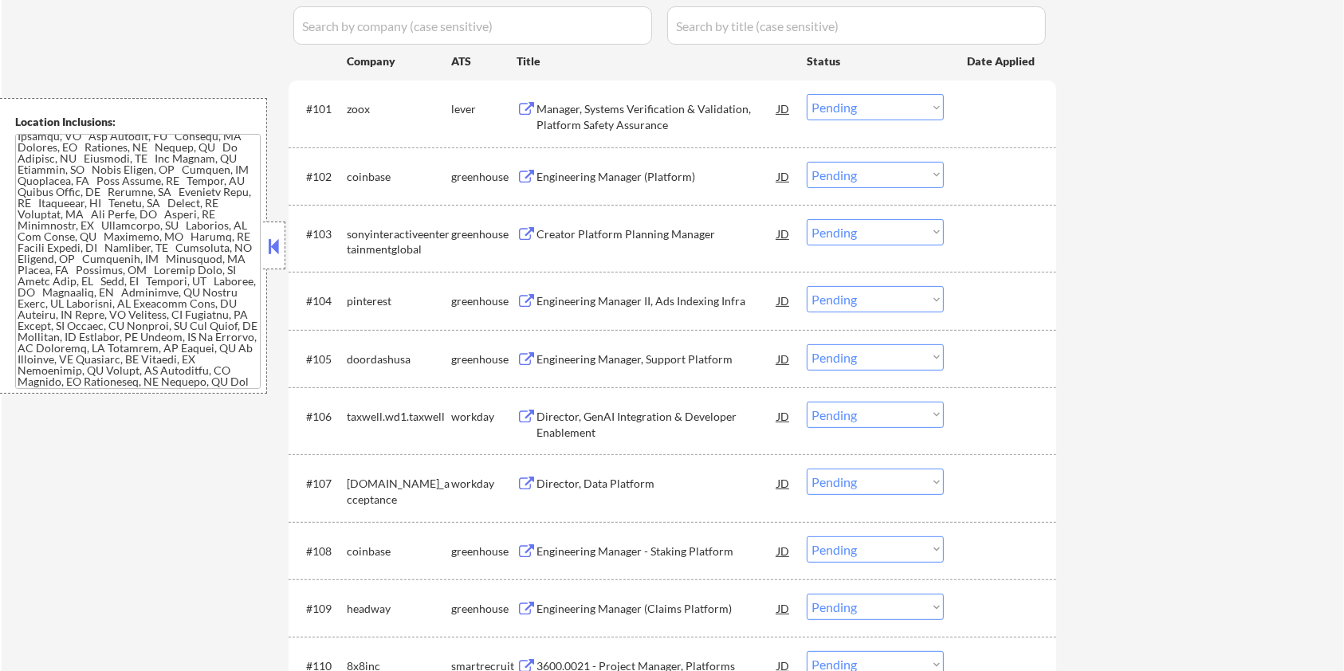
scroll to position [212, 0]
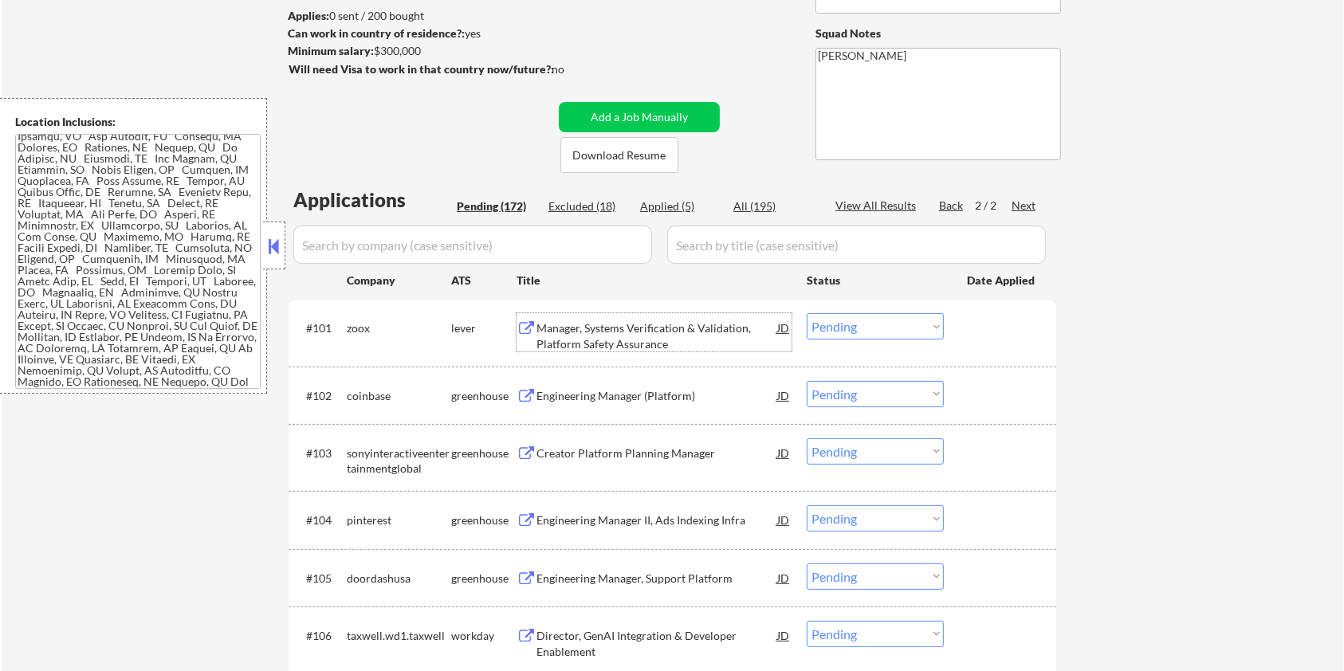
click at [646, 325] on div "Manager, Systems Verification & Validation, Platform Safety Assurance" at bounding box center [657, 336] width 241 height 31
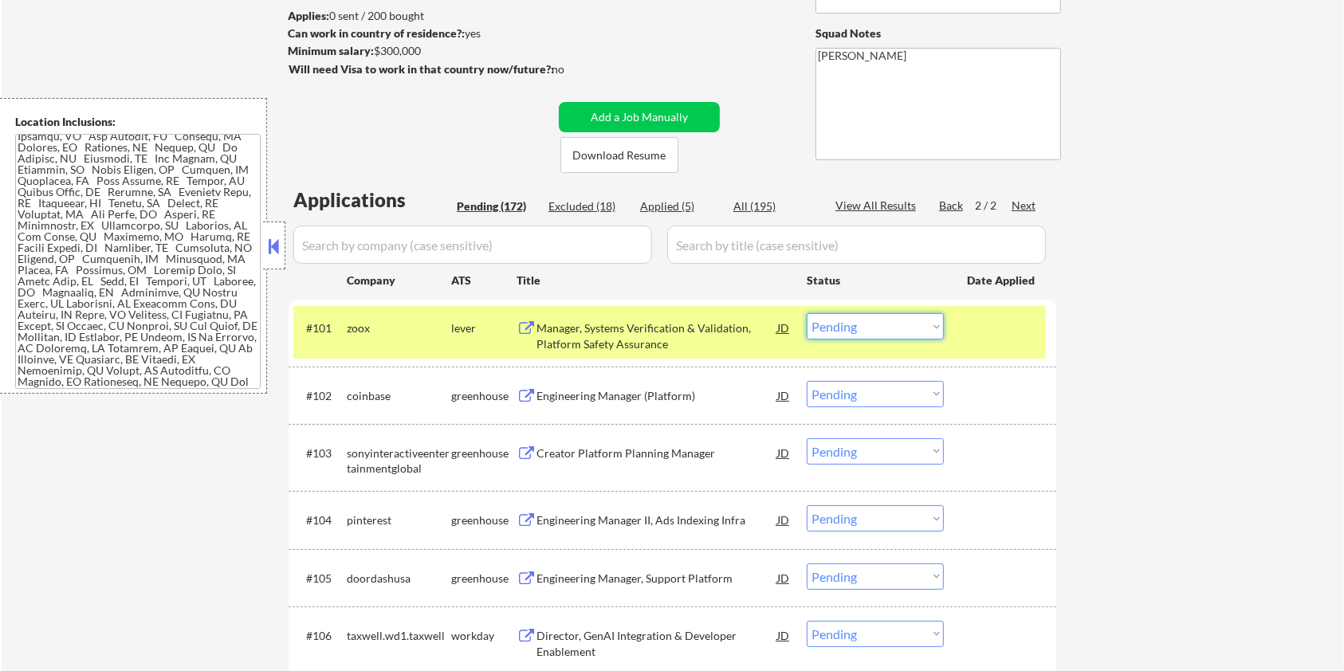
click at [920, 317] on select "Choose an option... Pending Applied Excluded (Questions) Excluded (Expired) Exc…" at bounding box center [875, 326] width 137 height 26
click at [807, 313] on select "Choose an option... Pending Applied Excluded (Questions) Excluded (Expired) Exc…" at bounding box center [875, 326] width 137 height 26
select select ""pending""
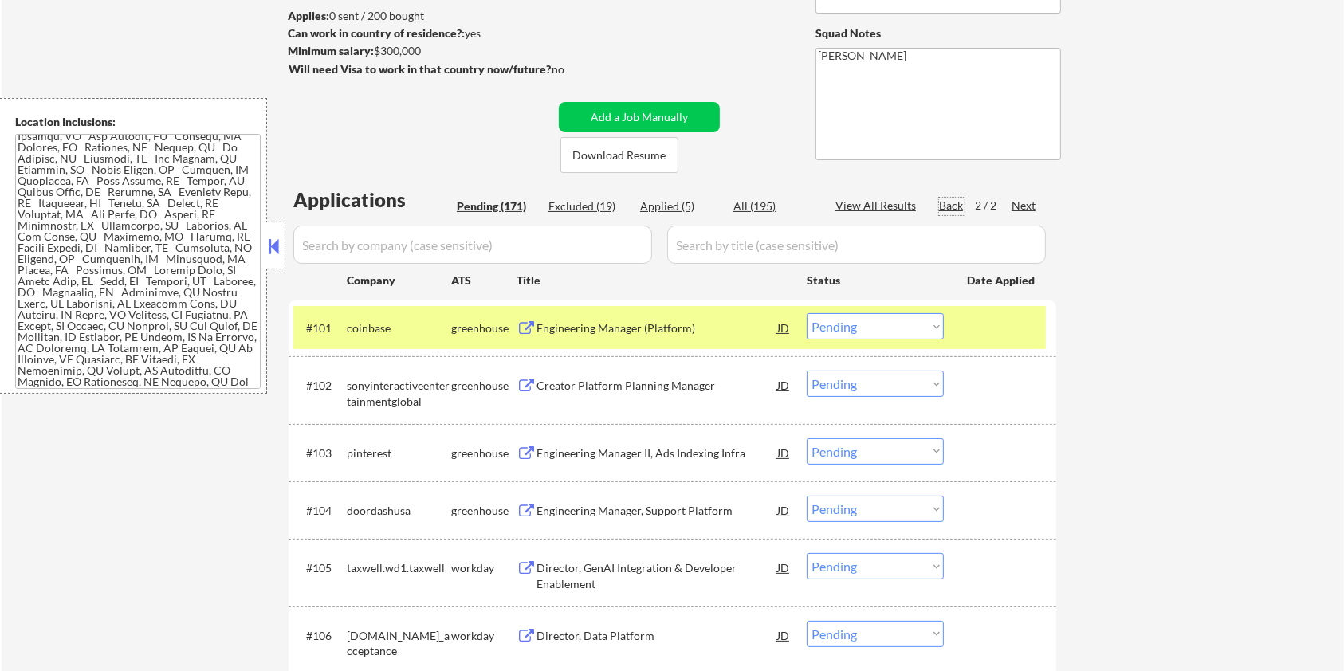
click at [953, 201] on div "Back" at bounding box center [952, 206] width 26 height 16
select select ""pending""
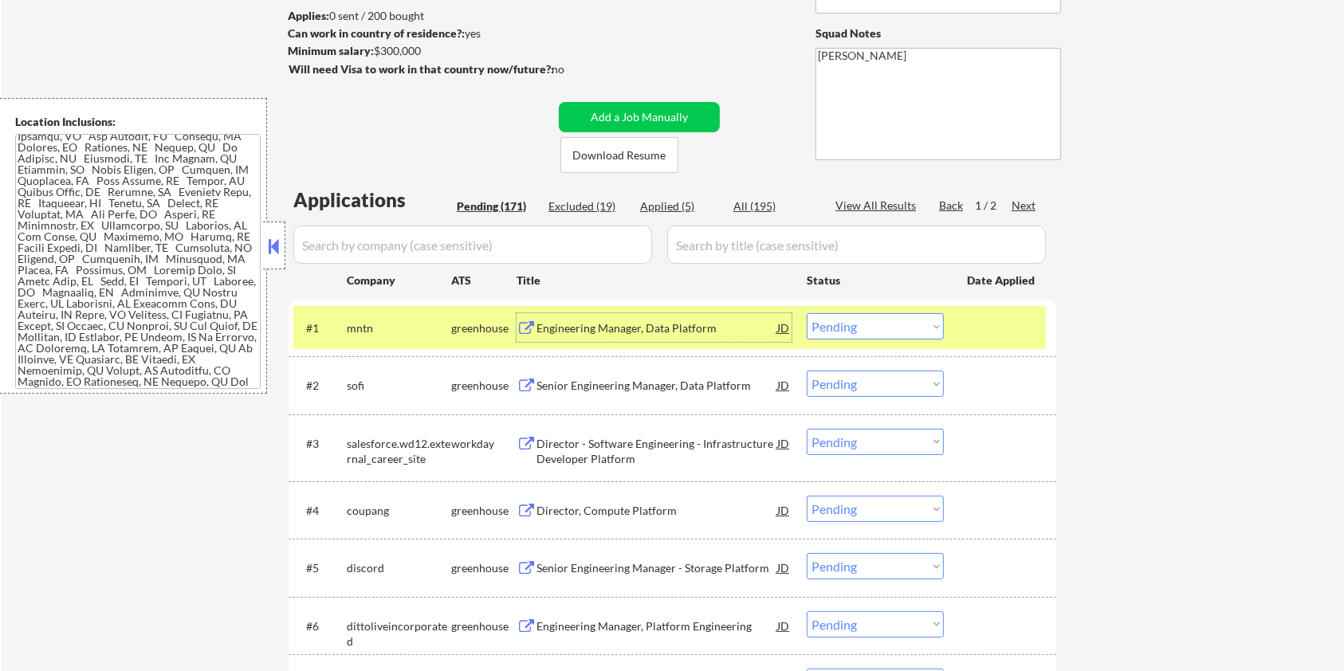
click at [598, 335] on div "Engineering Manager, Data Platform" at bounding box center [657, 329] width 241 height 16
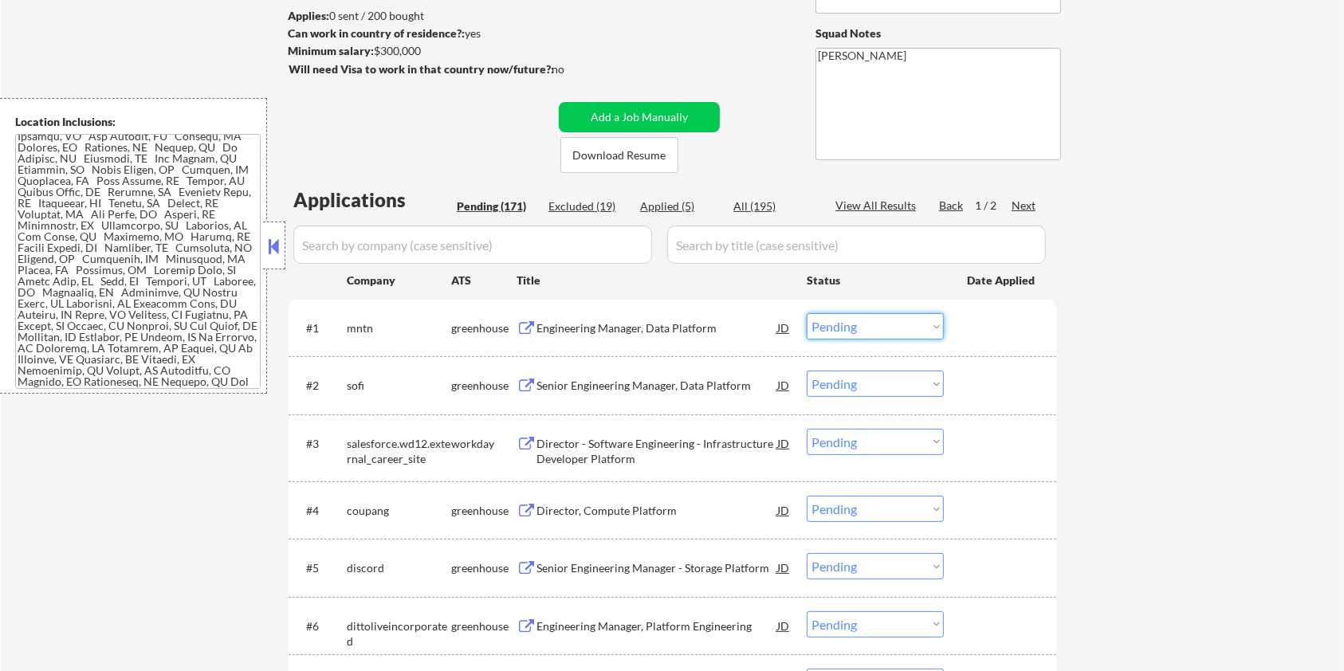
click at [855, 329] on select "Choose an option... Pending Applied Excluded (Questions) Excluded (Expired) Exc…" at bounding box center [875, 326] width 137 height 26
click at [807, 313] on select "Choose an option... Pending Applied Excluded (Questions) Excluded (Expired) Exc…" at bounding box center [875, 326] width 137 height 26
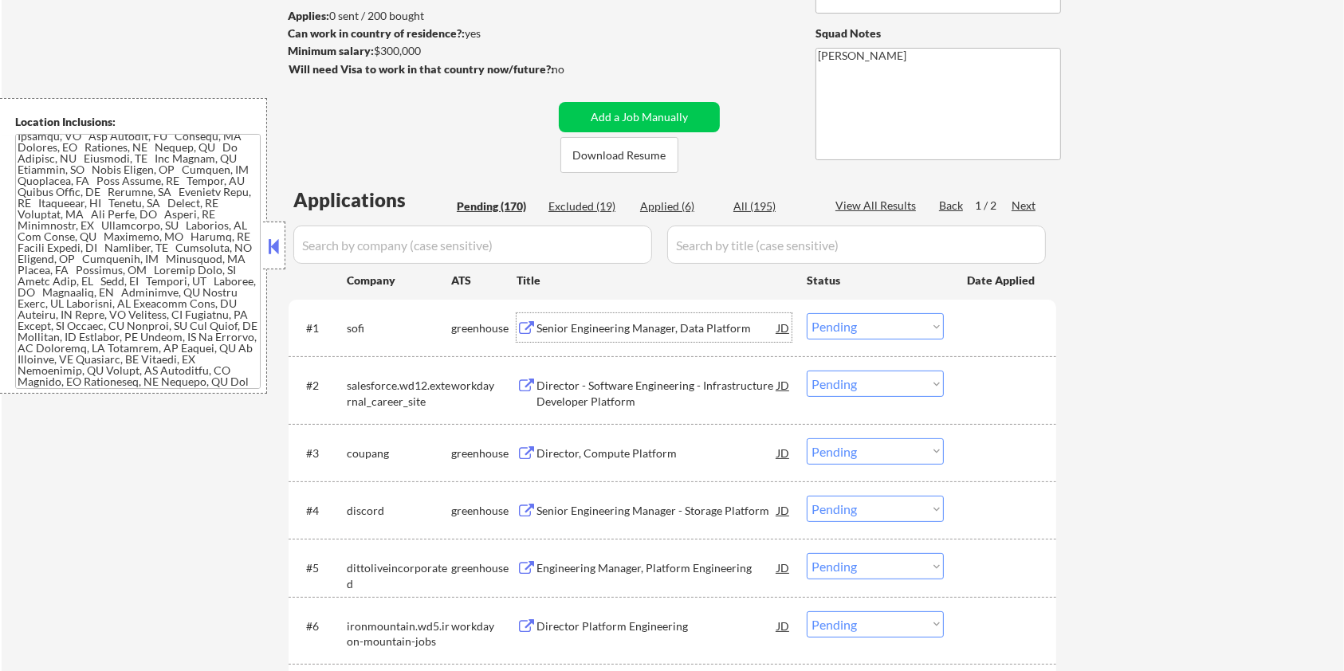
click at [579, 319] on div "Senior Engineering Manager, Data Platform" at bounding box center [657, 327] width 241 height 29
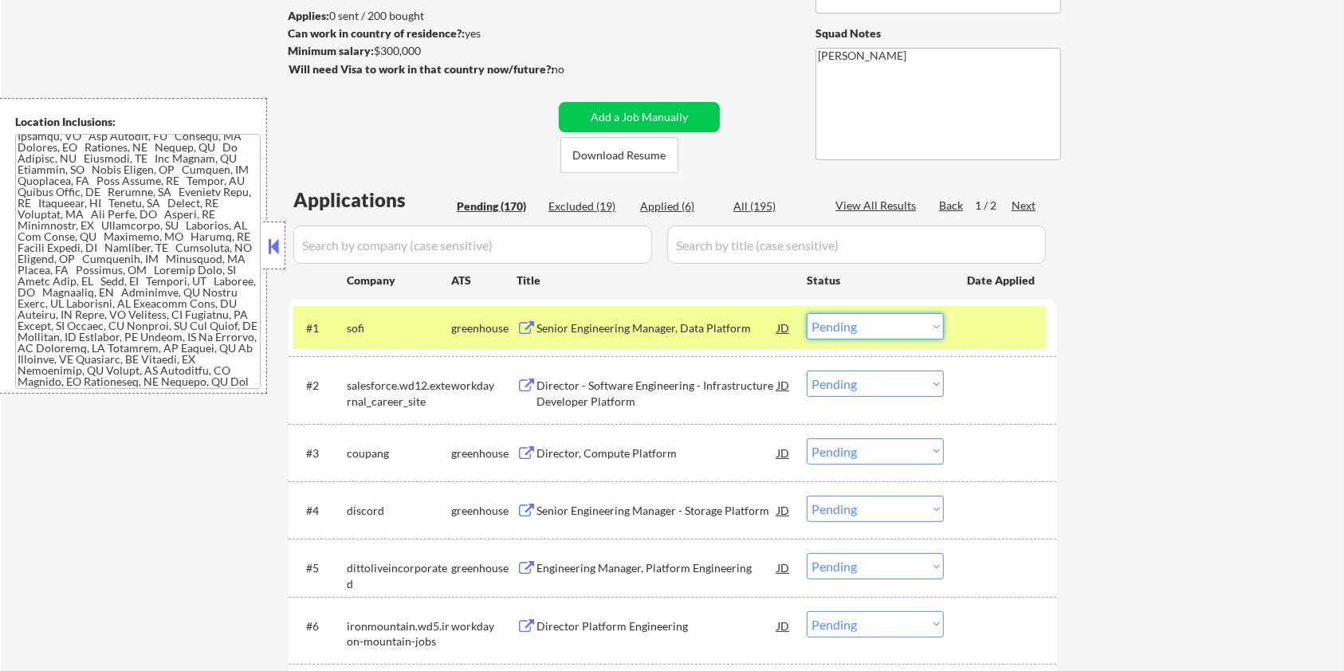
click at [831, 322] on select "Choose an option... Pending Applied Excluded (Questions) Excluded (Expired) Exc…" at bounding box center [875, 326] width 137 height 26
click at [807, 313] on select "Choose an option... Pending Applied Excluded (Questions) Excluded (Expired) Exc…" at bounding box center [875, 326] width 137 height 26
select select ""pending""
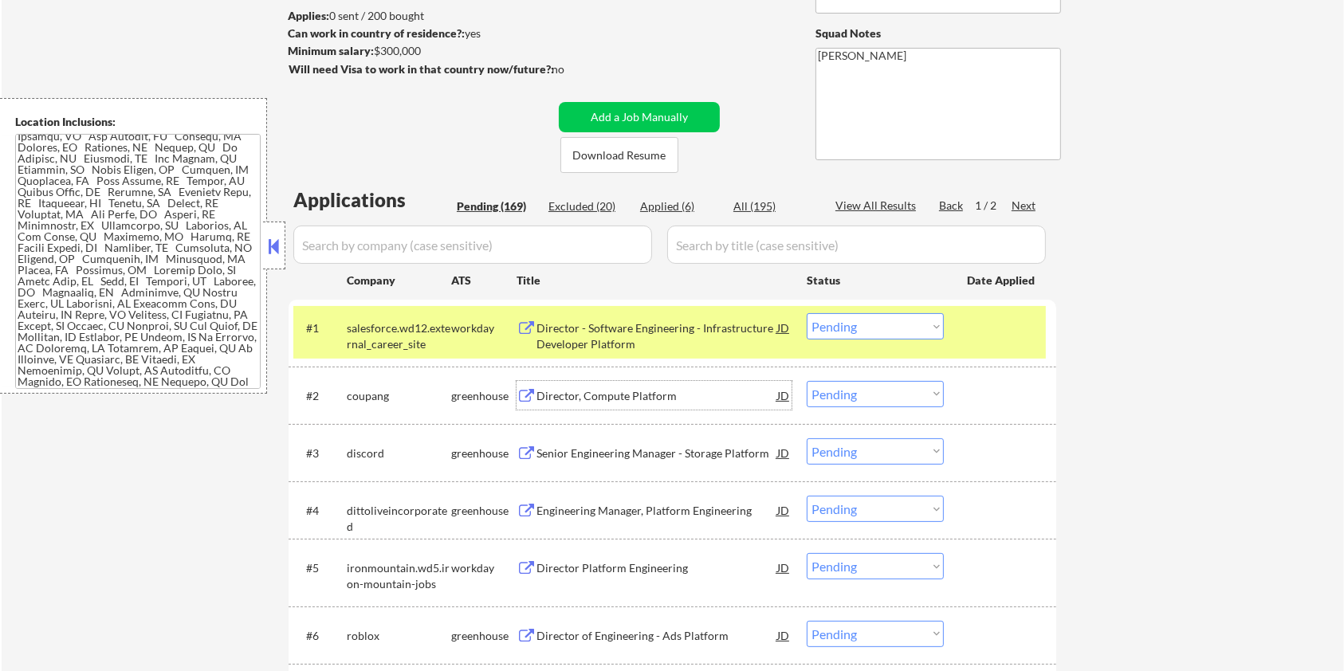
click at [593, 393] on div "Director, Compute Platform" at bounding box center [657, 396] width 241 height 16
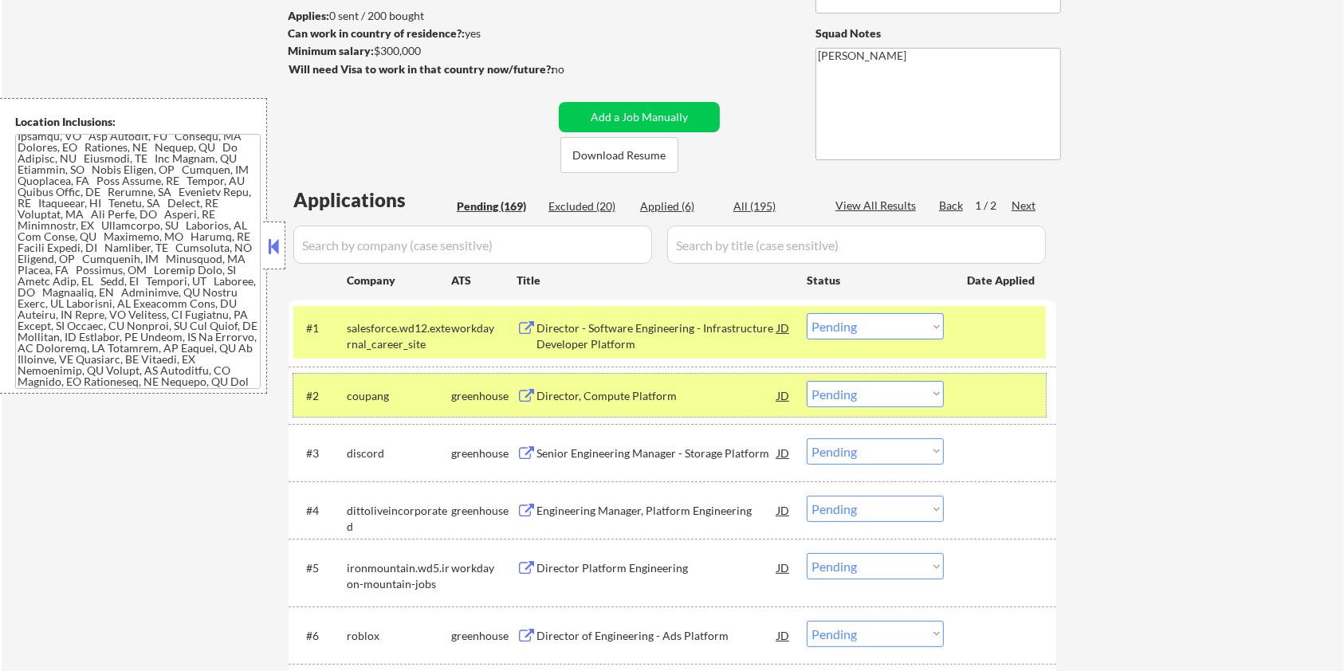
click at [944, 396] on div "#2 coupang greenhouse Director, Compute Platform JD Choose an option... Pending…" at bounding box center [669, 395] width 753 height 43
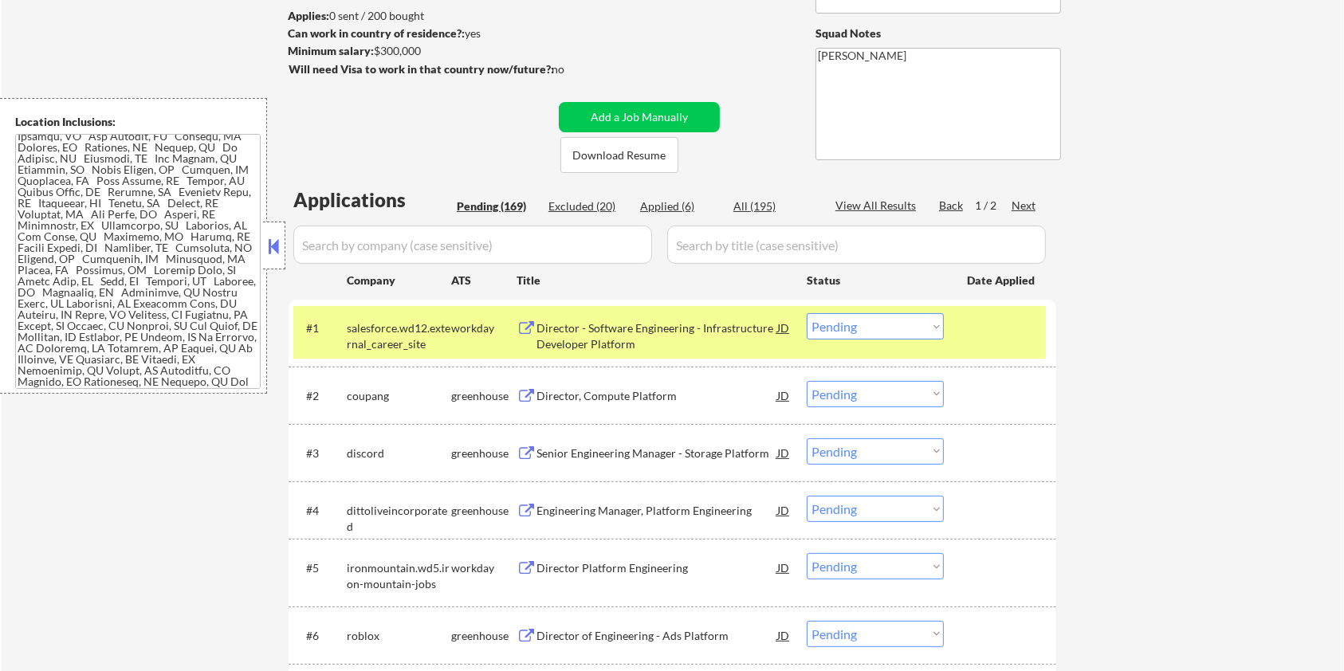
click at [875, 401] on select "Choose an option... Pending Applied Excluded (Questions) Excluded (Expired) Exc…" at bounding box center [875, 394] width 137 height 26
click at [807, 381] on select "Choose an option... Pending Applied Excluded (Questions) Excluded (Expired) Exc…" at bounding box center [875, 394] width 137 height 26
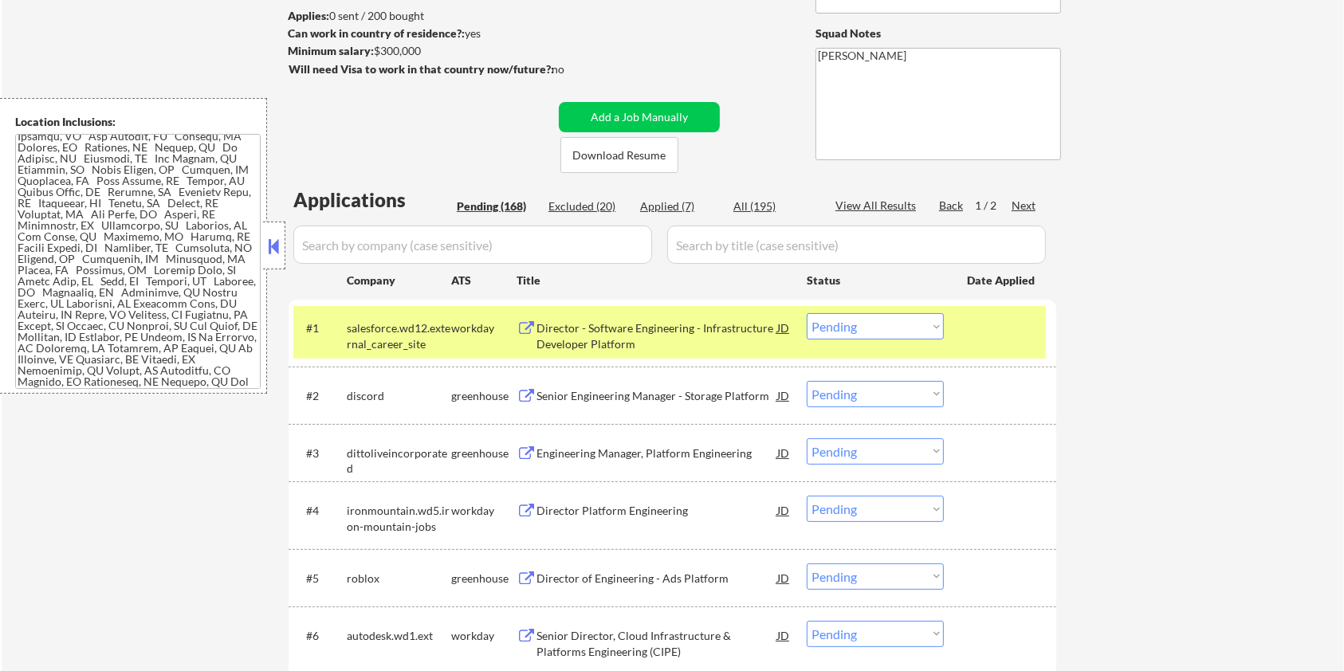
click at [599, 388] on div "Senior Engineering Manager - Storage Platform" at bounding box center [657, 396] width 241 height 16
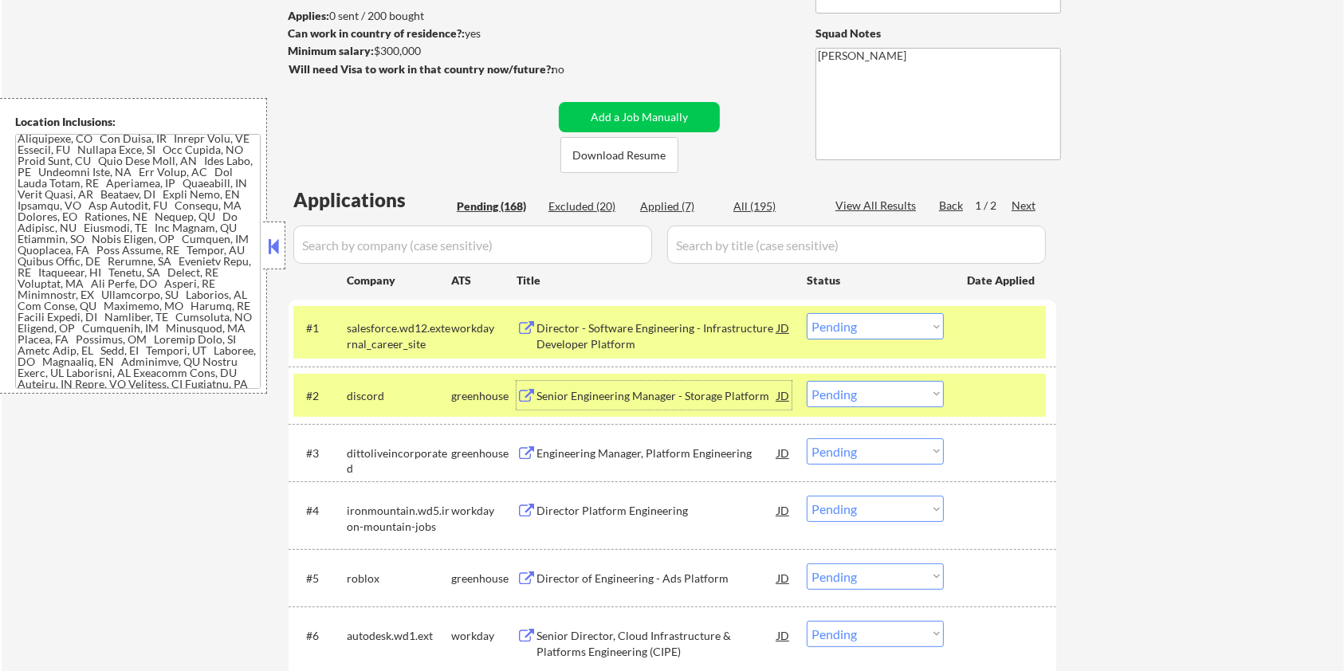
scroll to position [0, 0]
drag, startPoint x: 387, startPoint y: 392, endPoint x: 345, endPoint y: 392, distance: 41.5
click at [345, 392] on div "#2 discord greenhouse Senior Engineering Manager - Storage Platform JD Choose a…" at bounding box center [669, 395] width 753 height 43
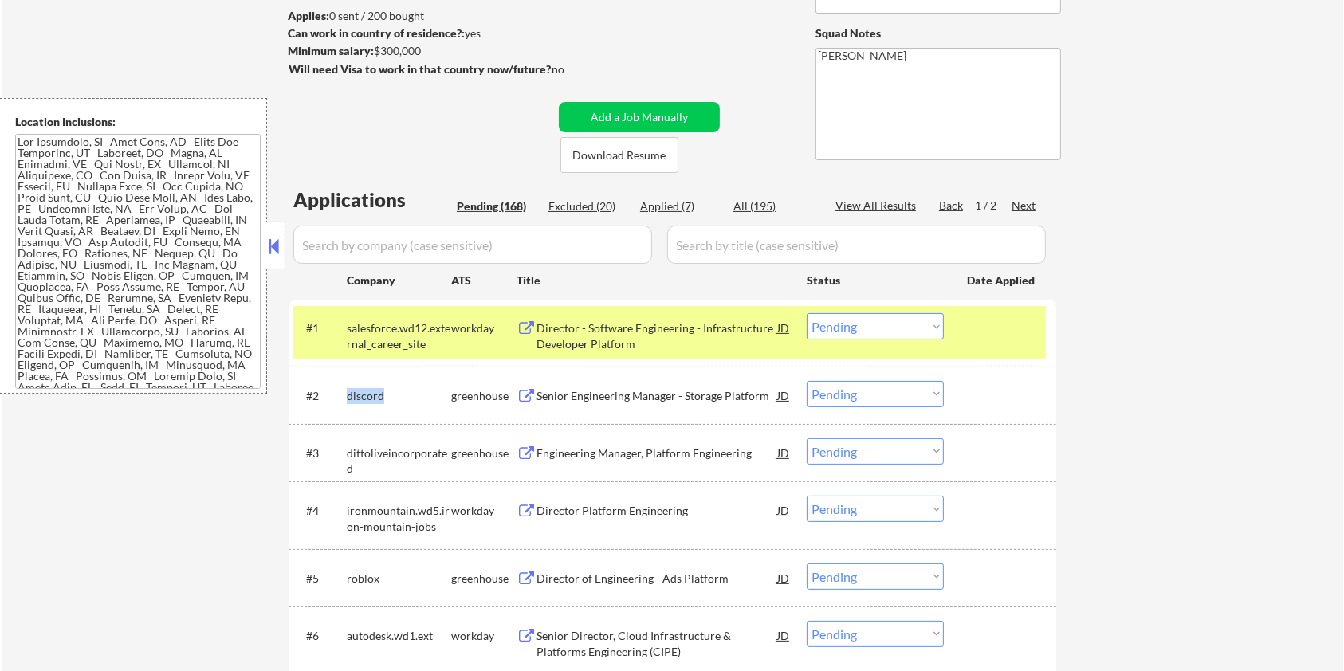
copy div "discord"
click at [889, 396] on select "Choose an option... Pending Applied Excluded (Questions) Excluded (Expired) Exc…" at bounding box center [875, 394] width 137 height 26
click at [807, 381] on select "Choose an option... Pending Applied Excluded (Questions) Excluded (Expired) Exc…" at bounding box center [875, 394] width 137 height 26
select select ""pending""
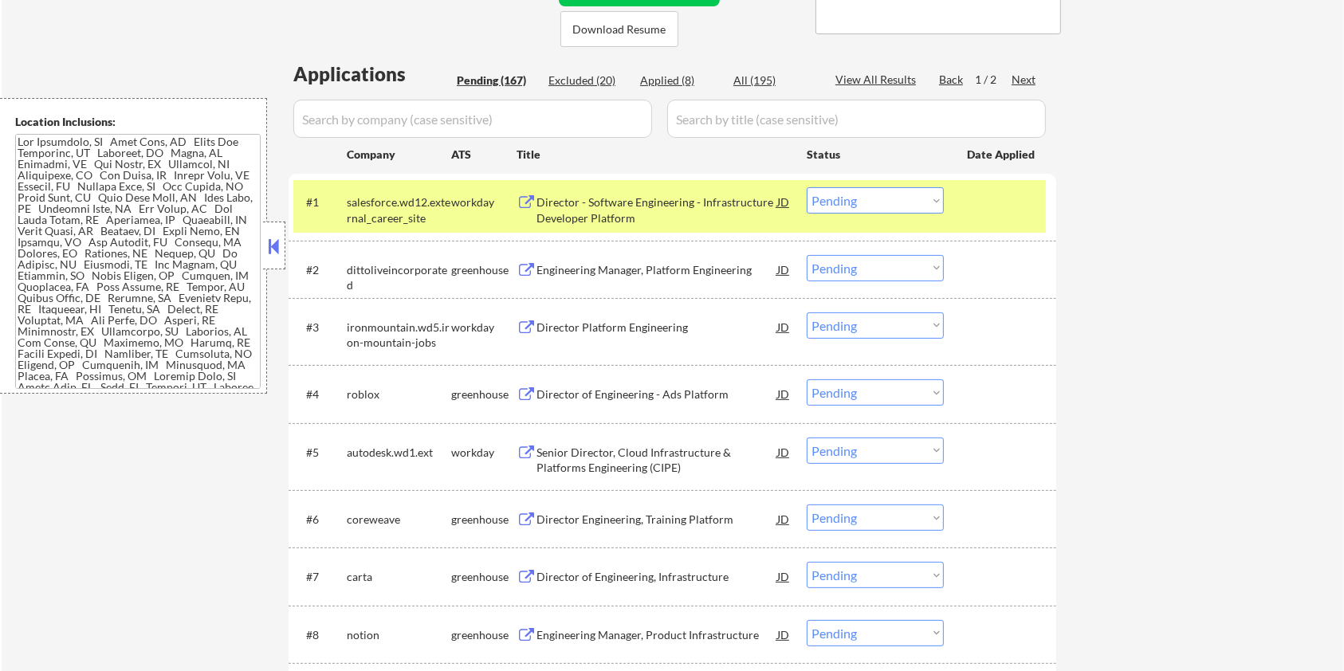
scroll to position [425, 0]
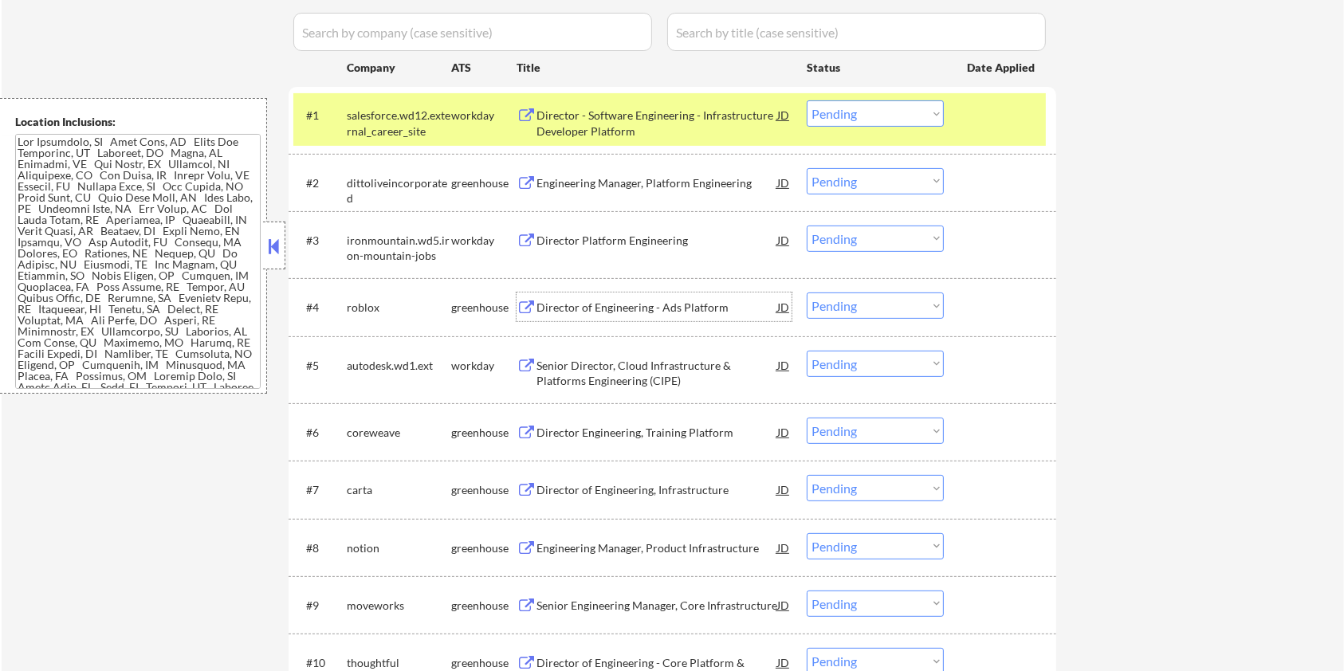
click at [574, 301] on div "Director of Engineering - Ads Platform" at bounding box center [657, 308] width 241 height 16
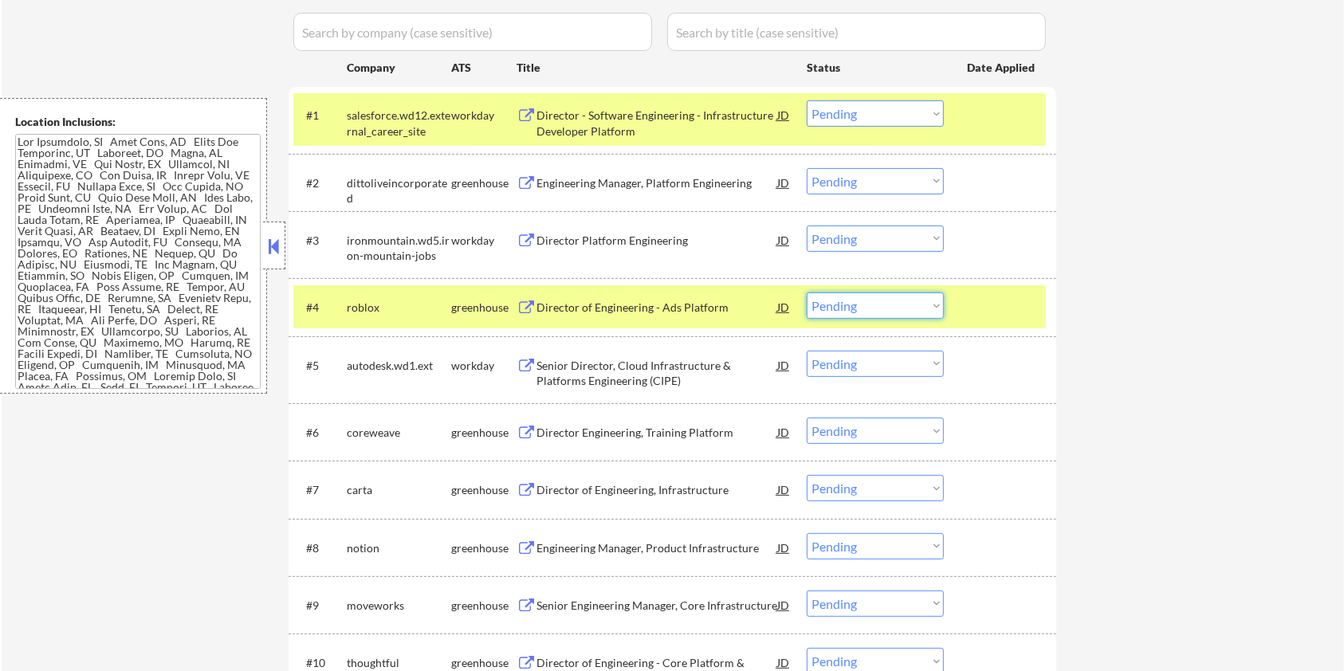
click at [883, 305] on select "Choose an option... Pending Applied Excluded (Questions) Excluded (Expired) Exc…" at bounding box center [875, 306] width 137 height 26
click at [807, 293] on select "Choose an option... Pending Applied Excluded (Questions) Excluded (Expired) Exc…" at bounding box center [875, 306] width 137 height 26
select select ""pending""
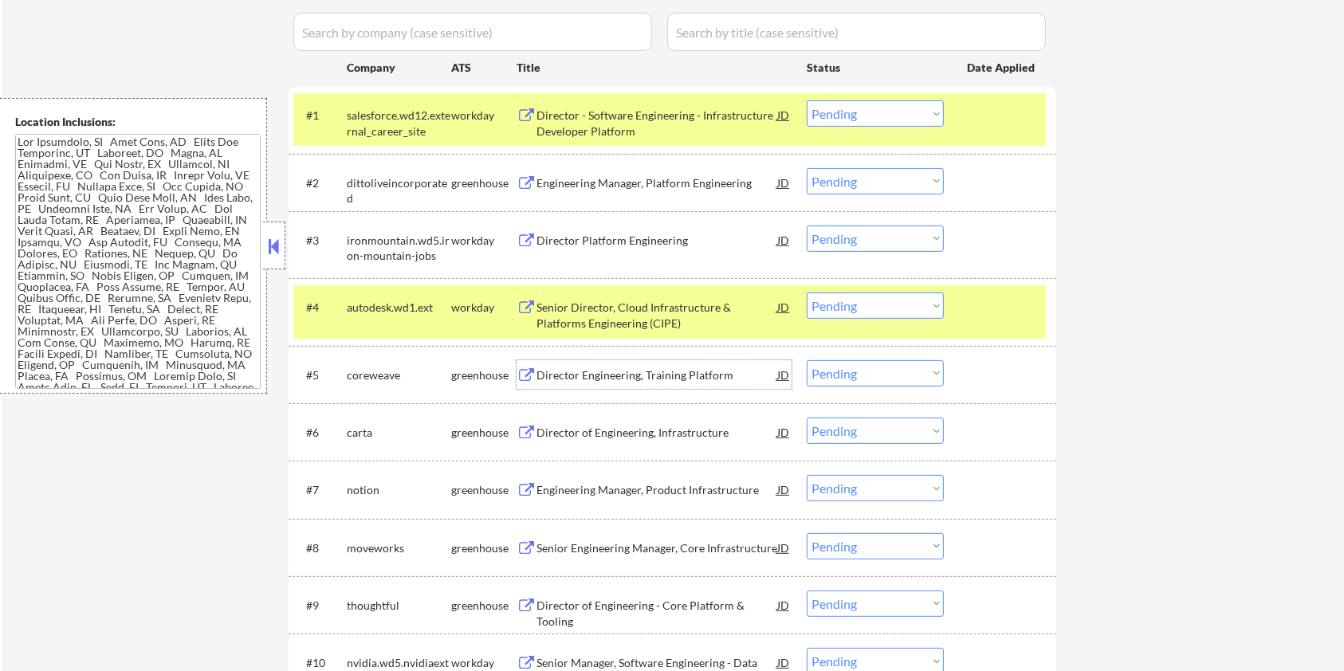
click at [542, 373] on div "Director Engineering, Training Platform" at bounding box center [657, 376] width 241 height 16
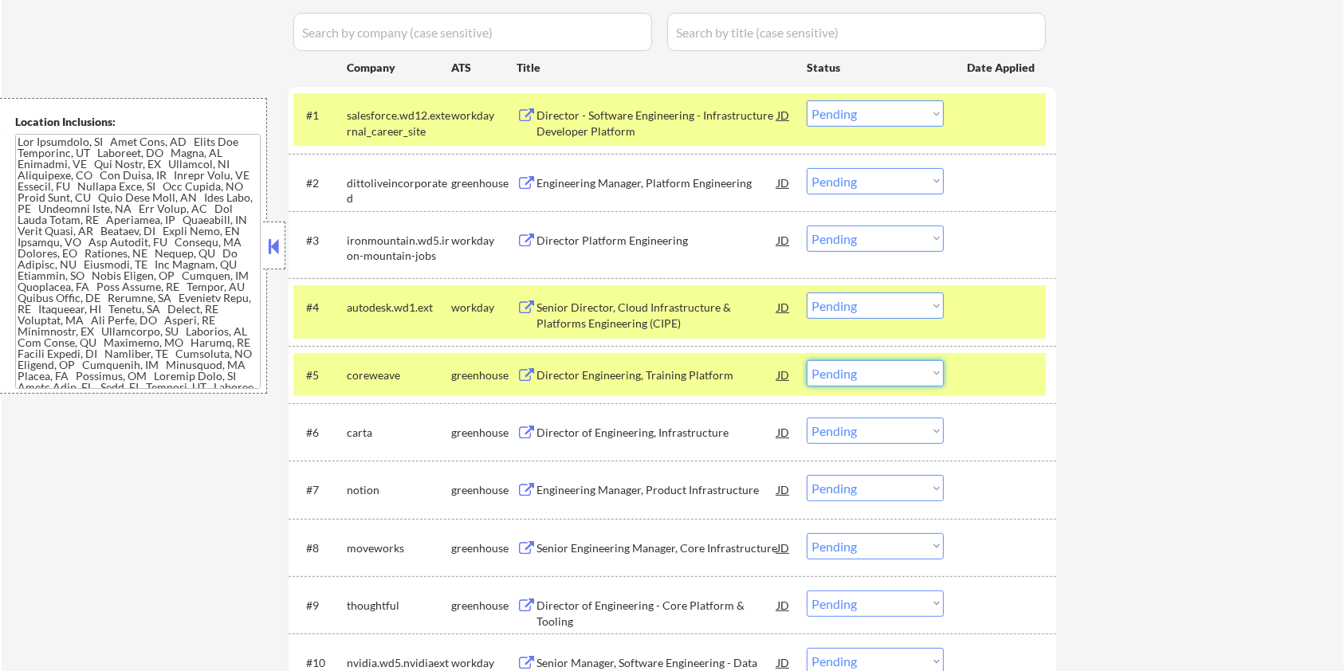
click at [856, 379] on select "Choose an option... Pending Applied Excluded (Questions) Excluded (Expired) Exc…" at bounding box center [875, 373] width 137 height 26
click at [807, 360] on select "Choose an option... Pending Applied Excluded (Questions) Excluded (Expired) Exc…" at bounding box center [875, 373] width 137 height 26
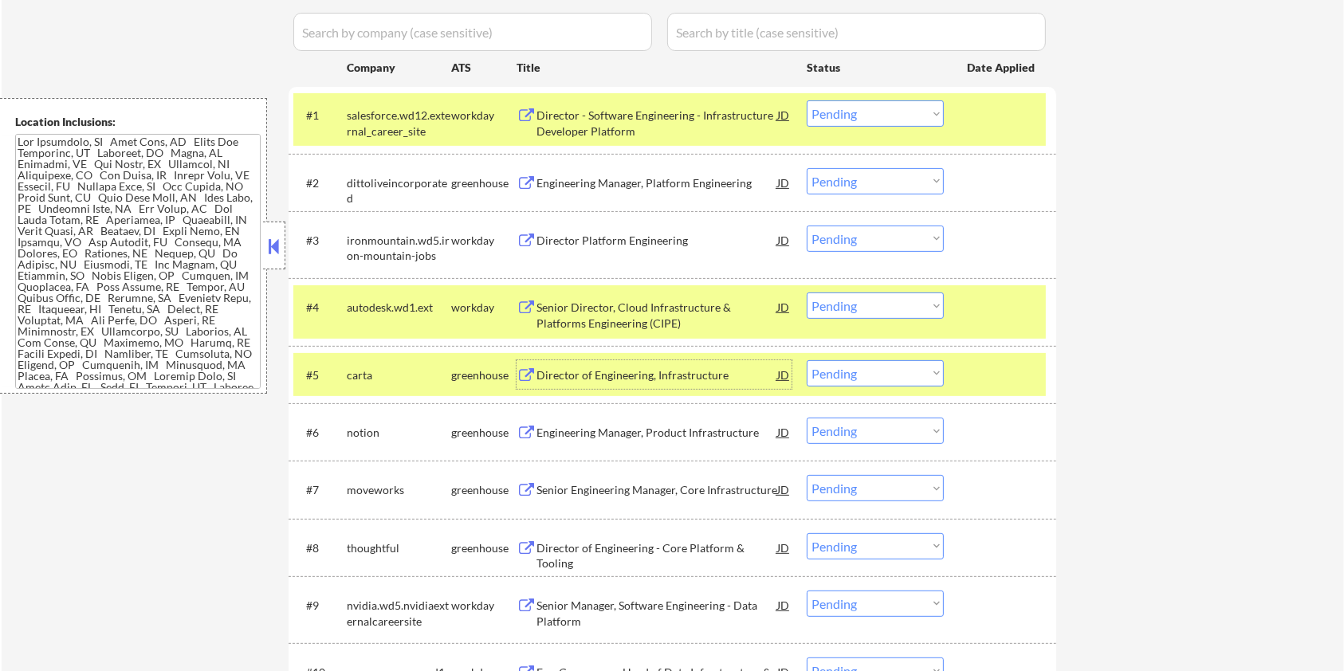
click at [590, 375] on div "Director of Engineering, Infrastructure" at bounding box center [657, 376] width 241 height 16
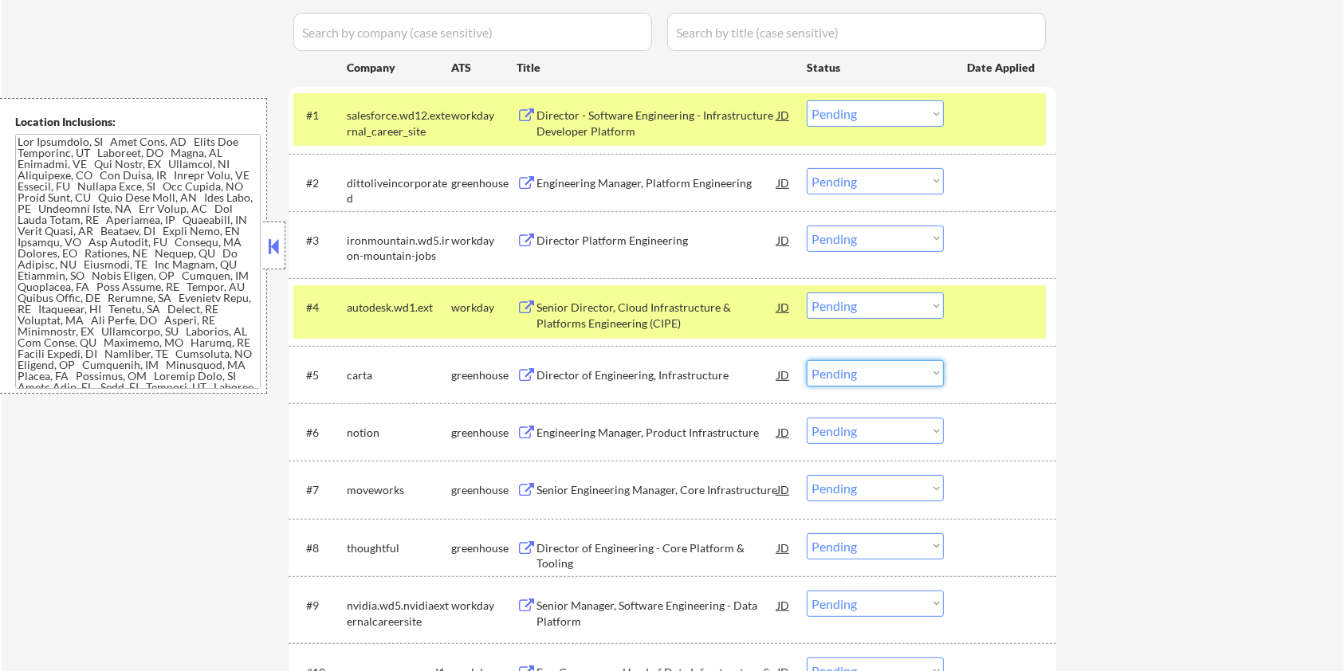
click at [885, 379] on select "Choose an option... Pending Applied Excluded (Questions) Excluded (Expired) Exc…" at bounding box center [875, 373] width 137 height 26
click at [807, 360] on select "Choose an option... Pending Applied Excluded (Questions) Excluded (Expired) Exc…" at bounding box center [875, 373] width 137 height 26
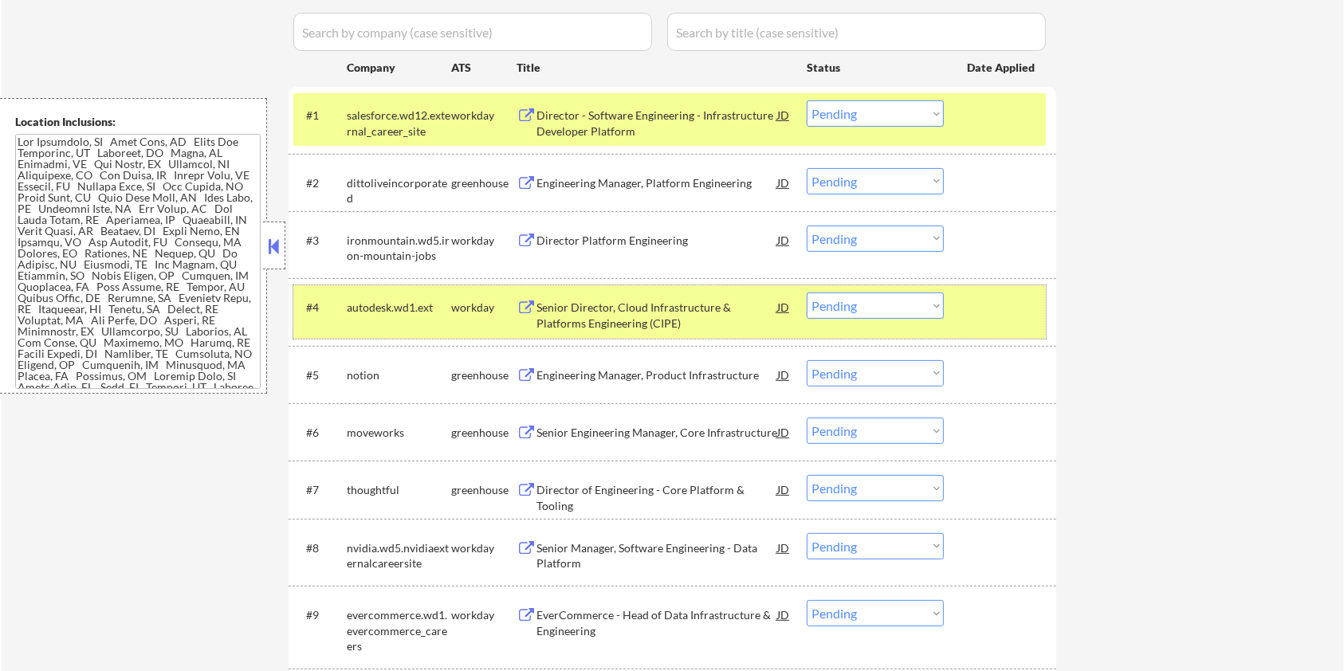
click at [989, 304] on div at bounding box center [1002, 307] width 70 height 29
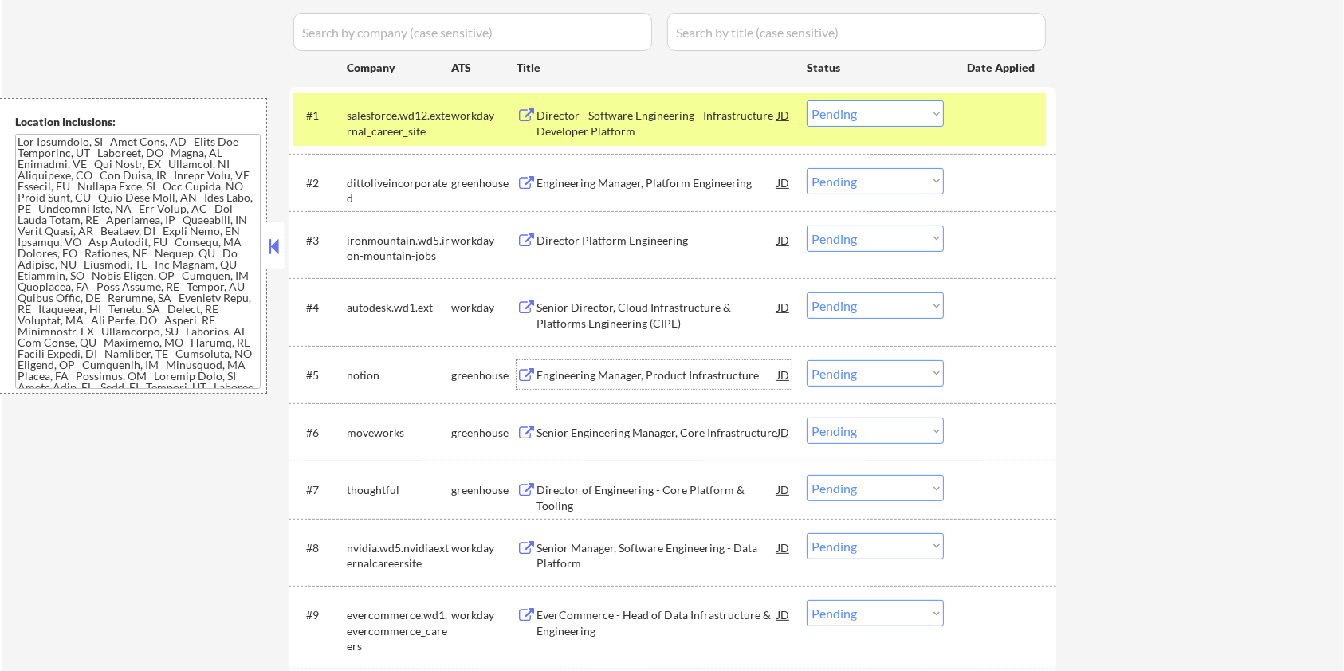
click at [637, 371] on div "Engineering Manager, Product Infrastructure" at bounding box center [657, 376] width 241 height 16
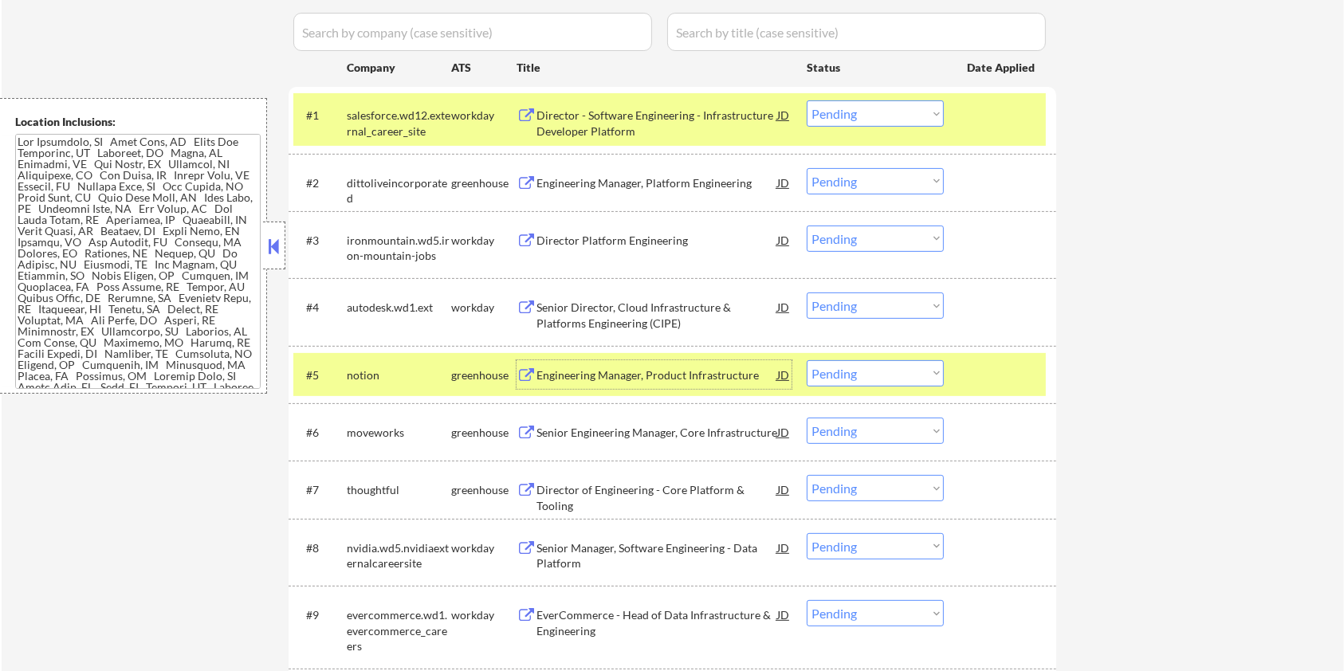
click at [852, 378] on select "Choose an option... Pending Applied Excluded (Questions) Excluded (Expired) Exc…" at bounding box center [875, 373] width 137 height 26
click at [807, 360] on select "Choose an option... Pending Applied Excluded (Questions) Excluded (Expired) Exc…" at bounding box center [875, 373] width 137 height 26
select select ""pending""
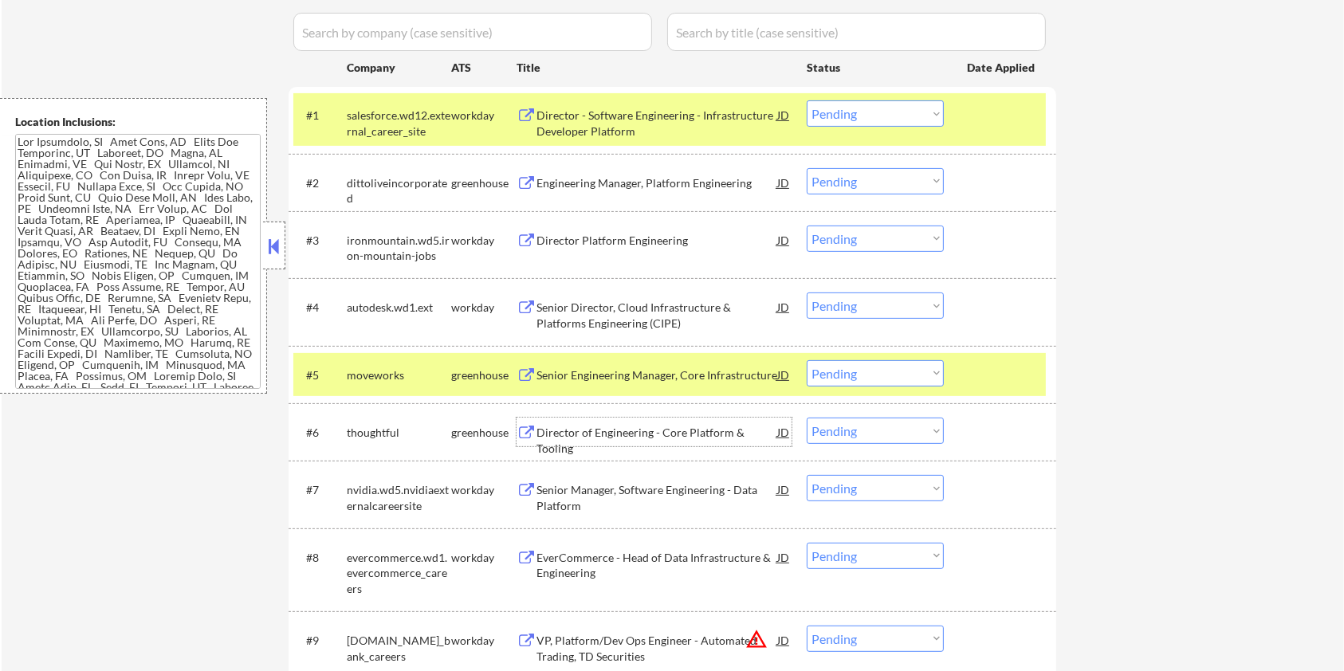
click at [593, 431] on div "Director of Engineering - Core Platform & Tooling" at bounding box center [657, 440] width 241 height 31
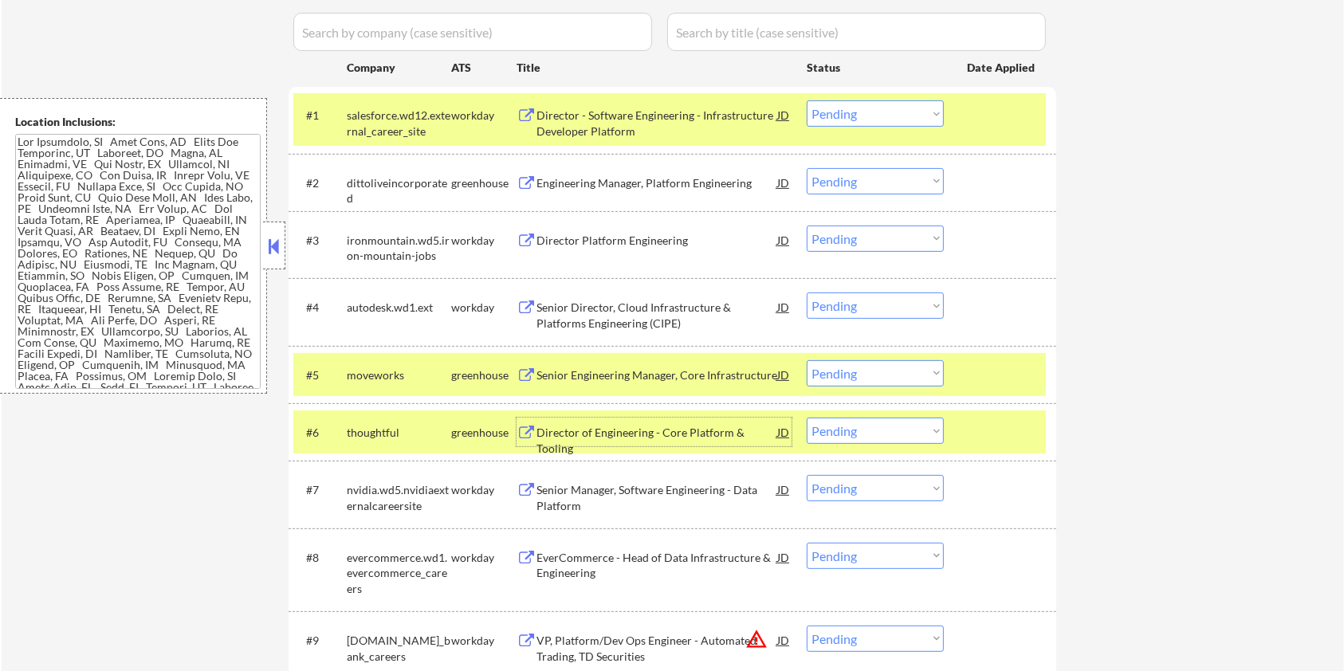
click at [901, 432] on select "Choose an option... Pending Applied Excluded (Questions) Excluded (Expired) Exc…" at bounding box center [875, 431] width 137 height 26
click at [807, 418] on select "Choose an option... Pending Applied Excluded (Questions) Excluded (Expired) Exc…" at bounding box center [875, 431] width 137 height 26
select select ""pending""
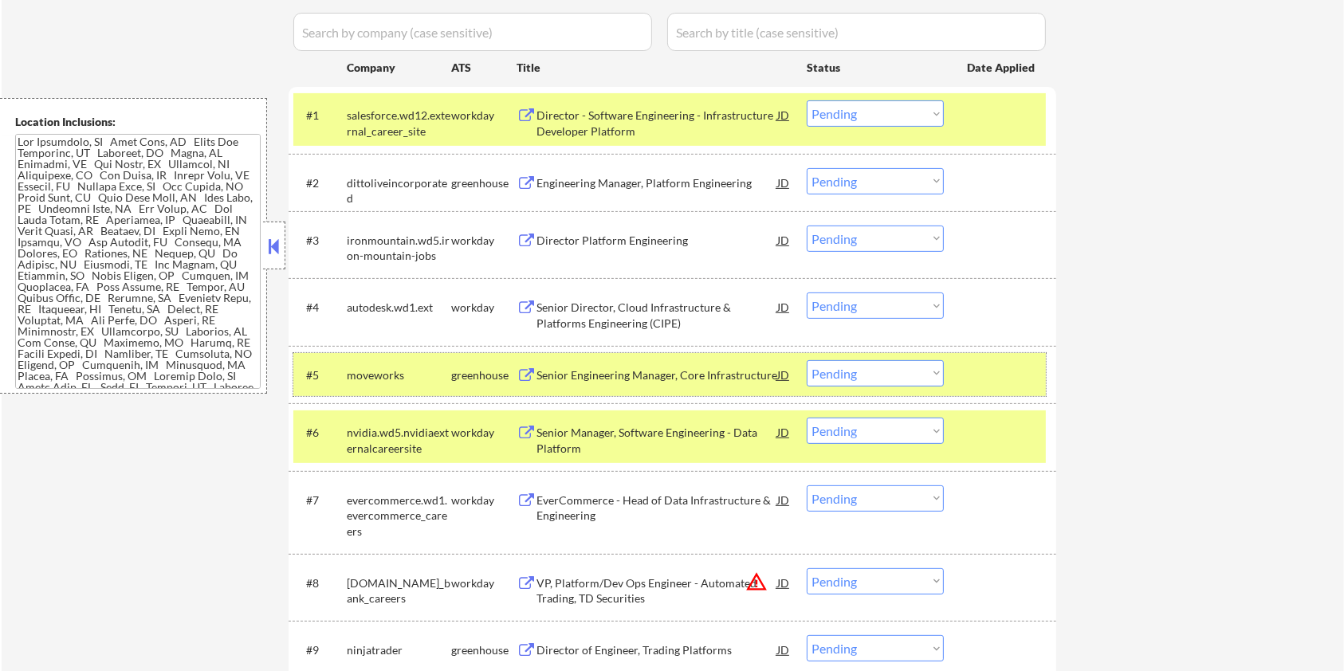
click at [957, 373] on div "#5 moveworks greenhouse Senior Engineering Manager, Core Infrastructure JD Choo…" at bounding box center [669, 374] width 753 height 43
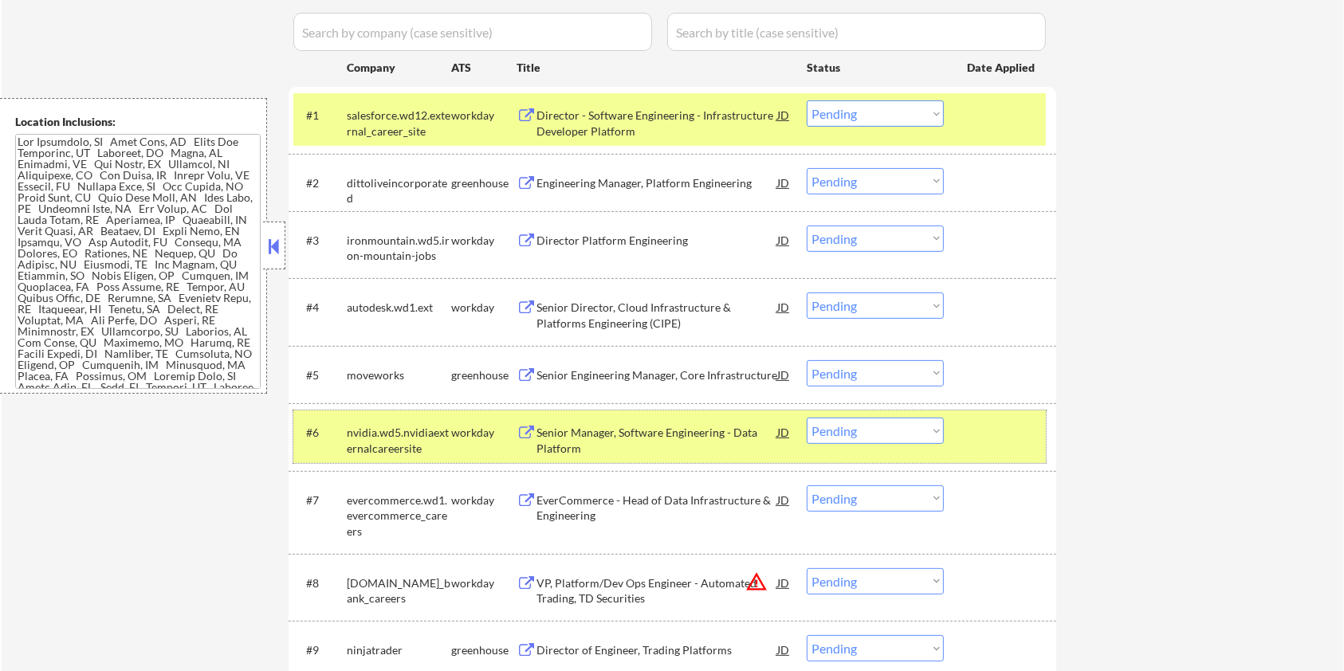
click at [980, 419] on div at bounding box center [1002, 432] width 70 height 29
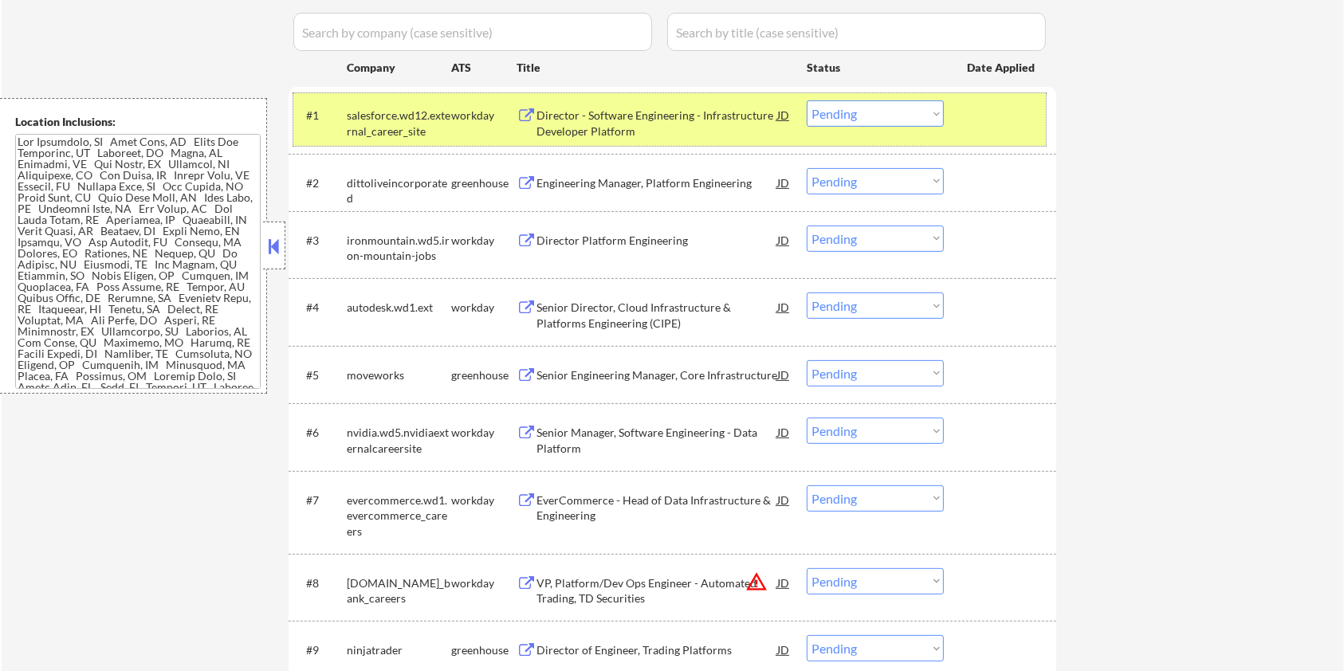
click at [990, 131] on div "#1 salesforce.wd12.external_career_site workday Director - Software Engineering…" at bounding box center [669, 119] width 753 height 53
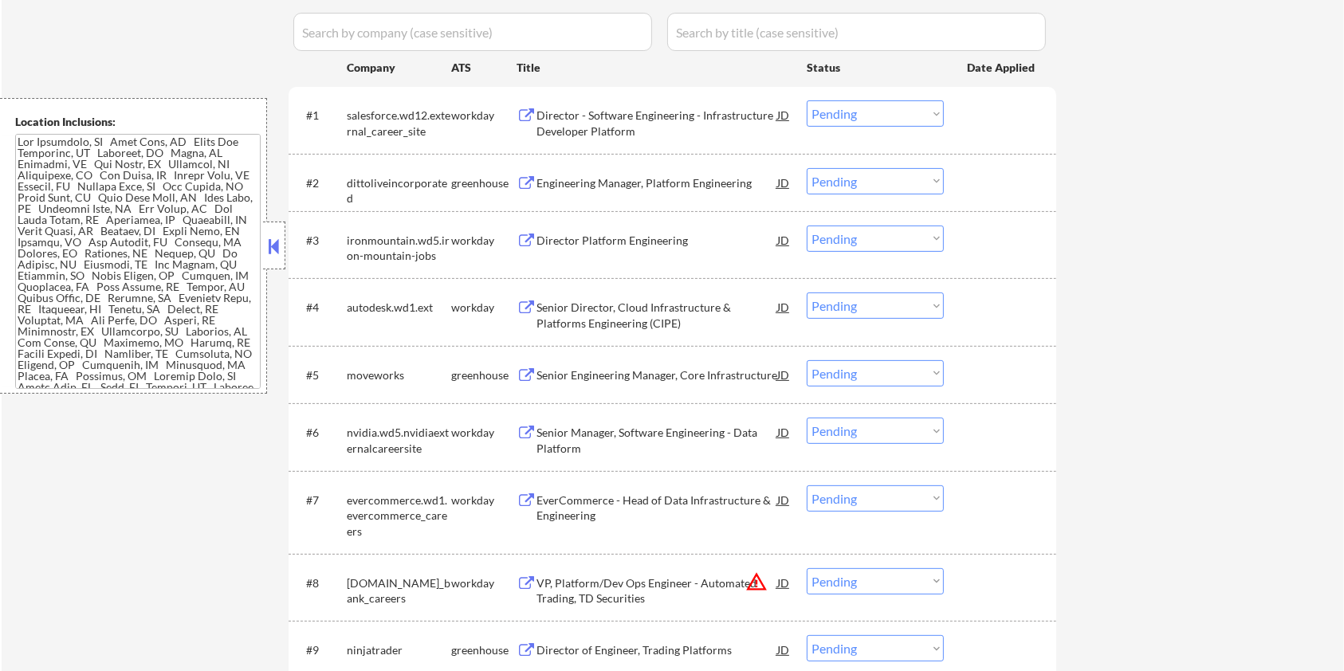
scroll to position [638, 0]
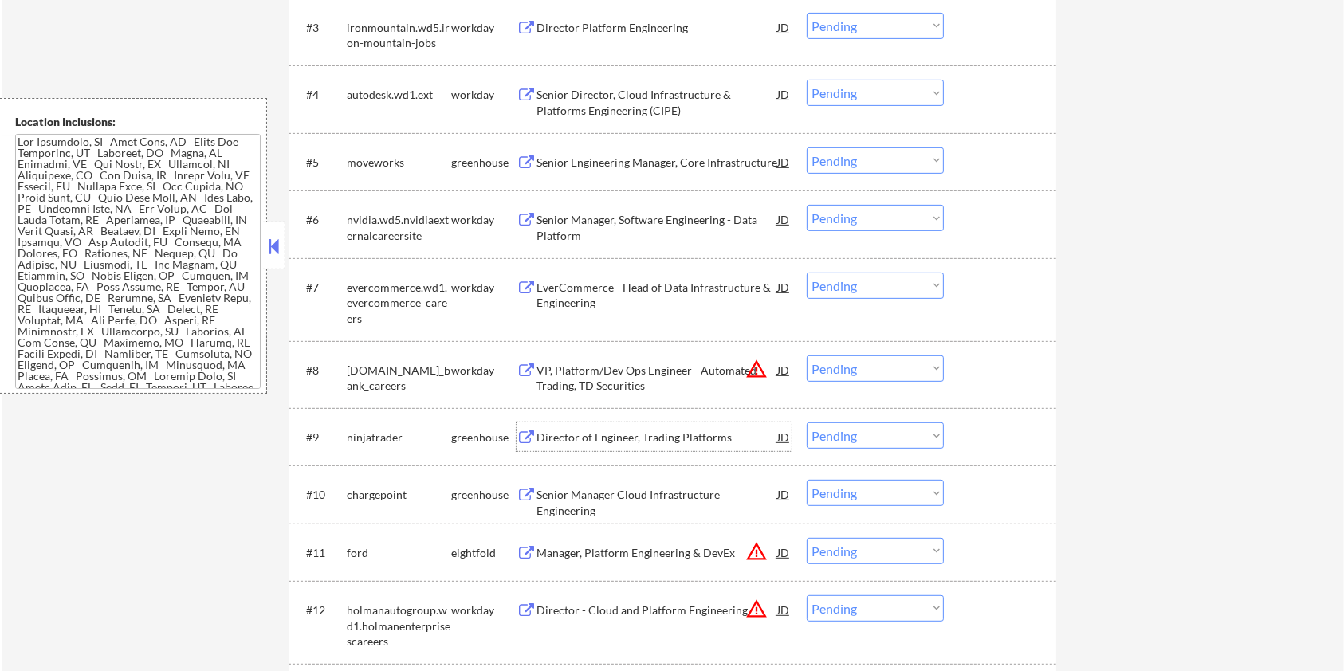
click at [572, 437] on div "Director of Engineer, Trading Platforms" at bounding box center [657, 438] width 241 height 16
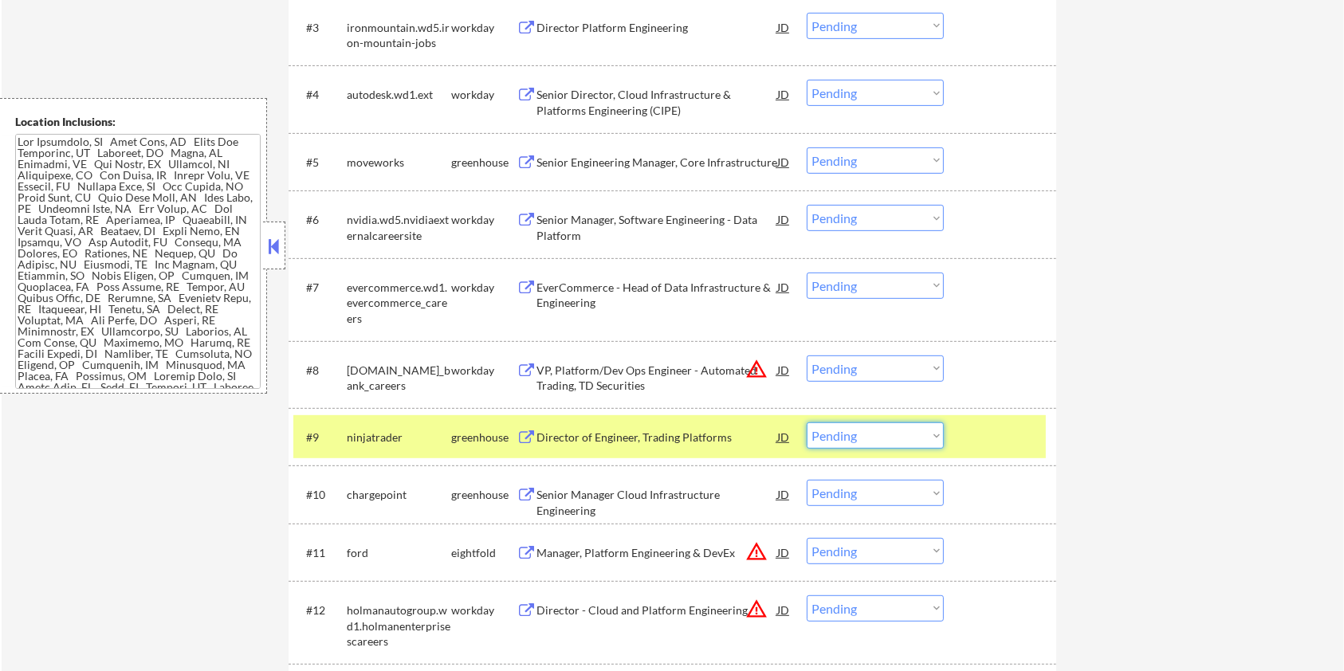
click at [868, 437] on select "Choose an option... Pending Applied Excluded (Questions) Excluded (Expired) Exc…" at bounding box center [875, 436] width 137 height 26
click at [919, 432] on select "Choose an option... Pending Applied Excluded (Questions) Excluded (Expired) Exc…" at bounding box center [875, 436] width 137 height 26
click at [807, 423] on select "Choose an option... Pending Applied Excluded (Questions) Excluded (Expired) Exc…" at bounding box center [875, 436] width 137 height 26
select select ""pending""
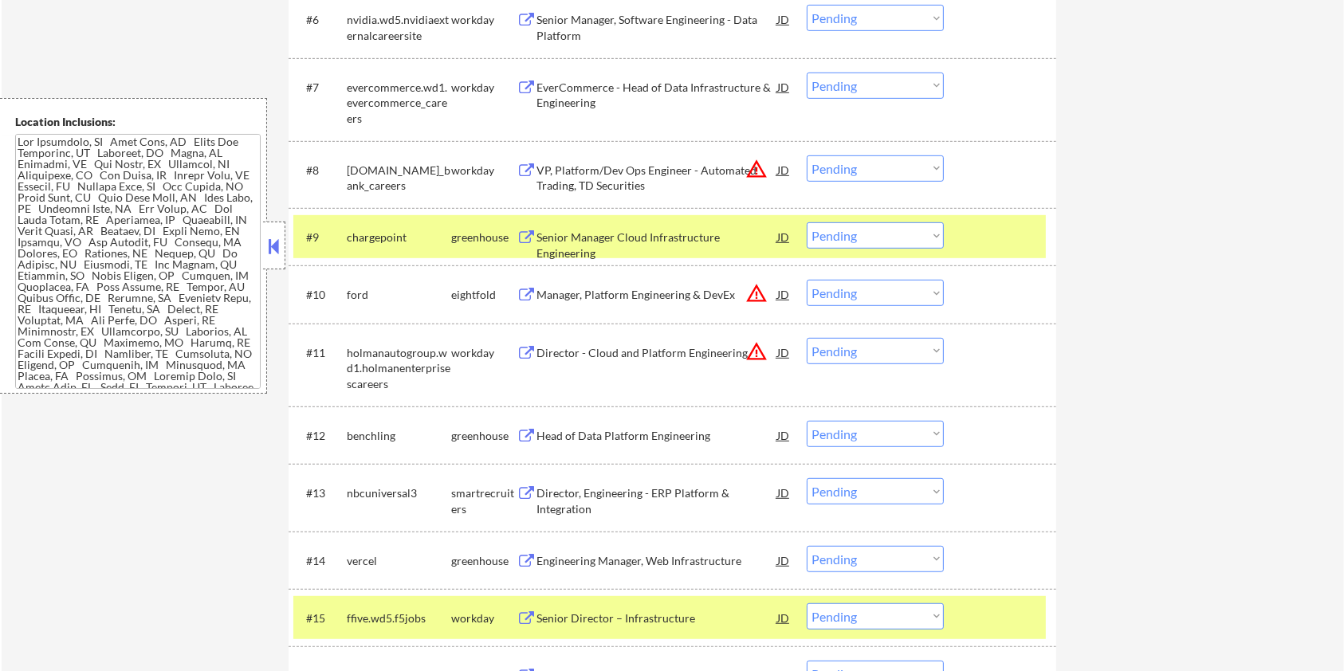
scroll to position [850, 0]
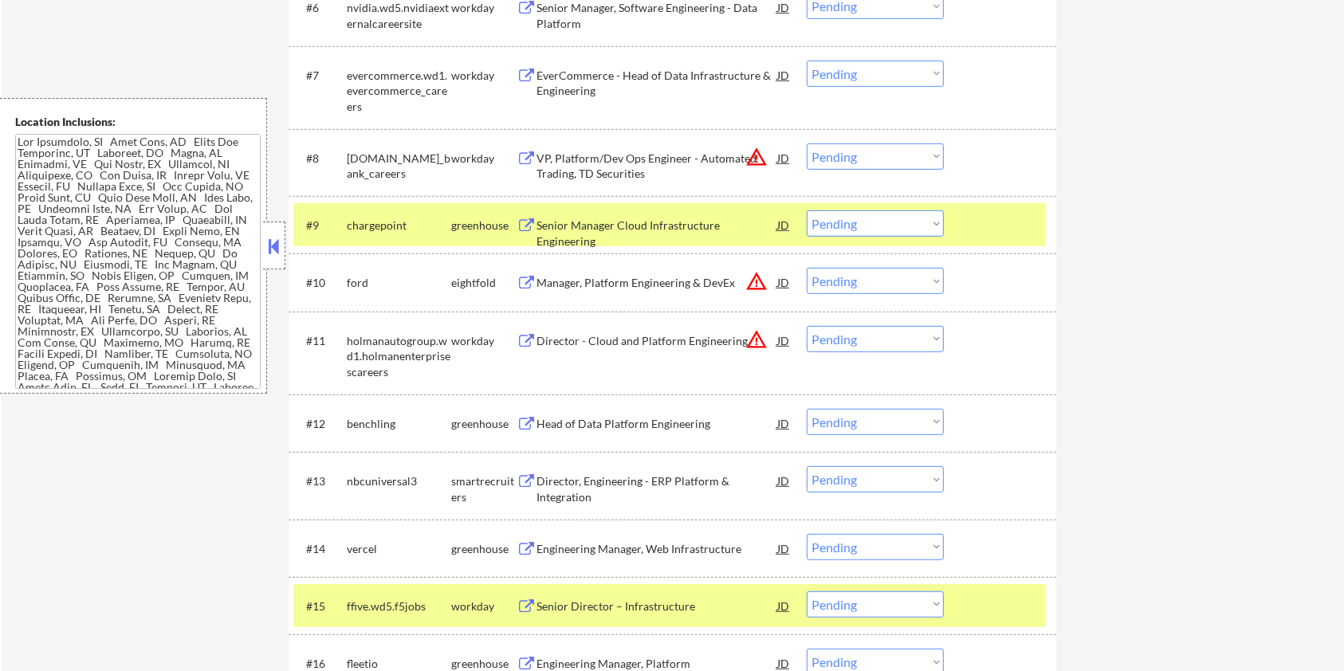
click at [540, 478] on div "Director, Engineering - ERP Platform & Integration" at bounding box center [657, 489] width 241 height 31
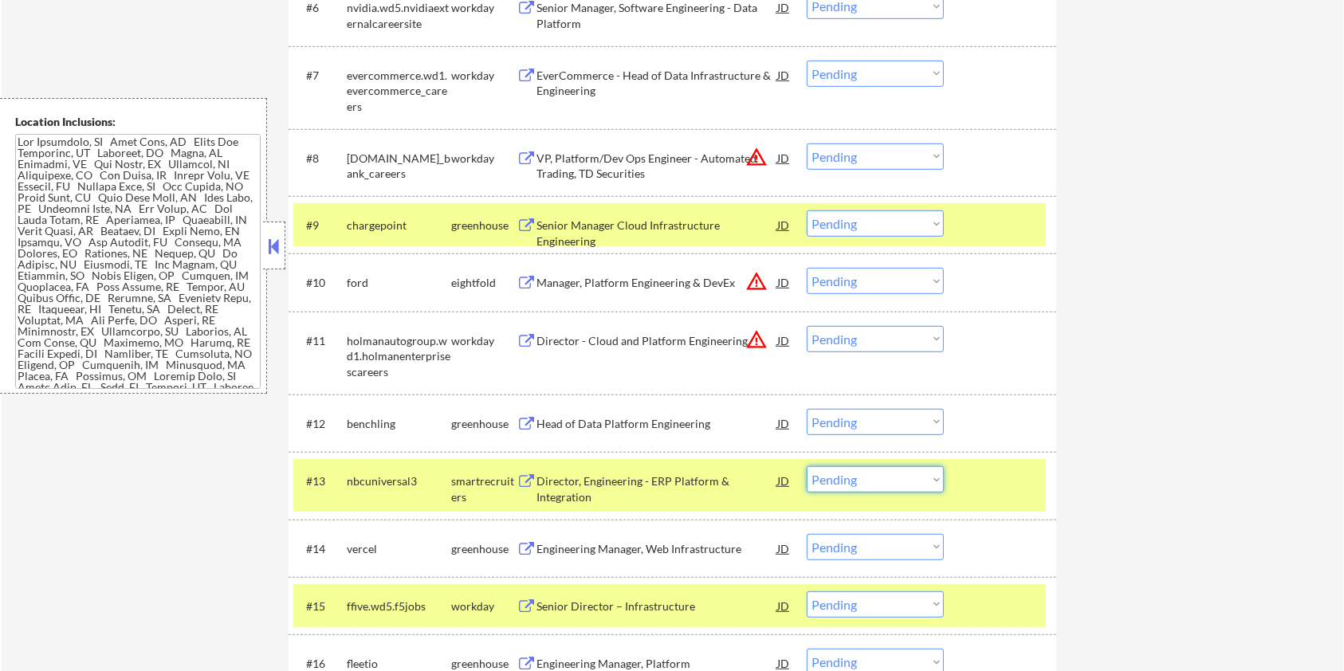
click at [917, 483] on select "Choose an option... Pending Applied Excluded (Questions) Excluded (Expired) Exc…" at bounding box center [875, 479] width 137 height 26
click at [807, 466] on select "Choose an option... Pending Applied Excluded (Questions) Excluded (Expired) Exc…" at bounding box center [875, 479] width 137 height 26
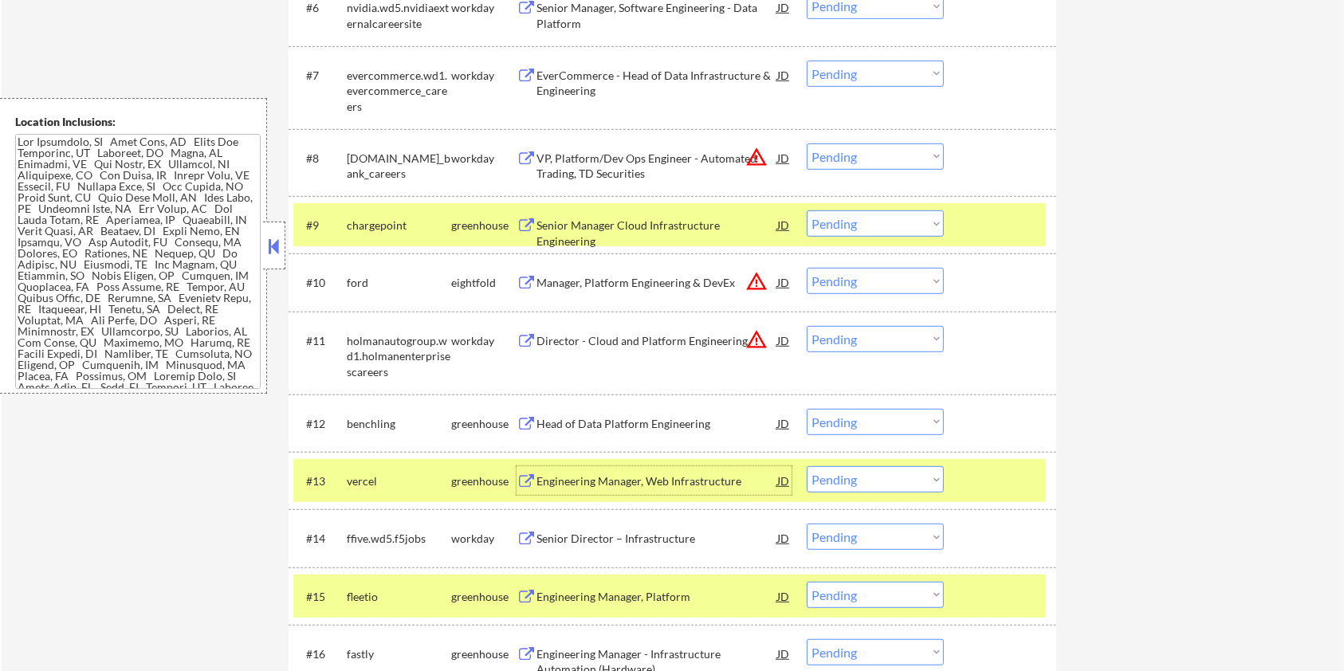
click at [626, 481] on div "Engineering Manager, Web Infrastructure" at bounding box center [657, 482] width 241 height 16
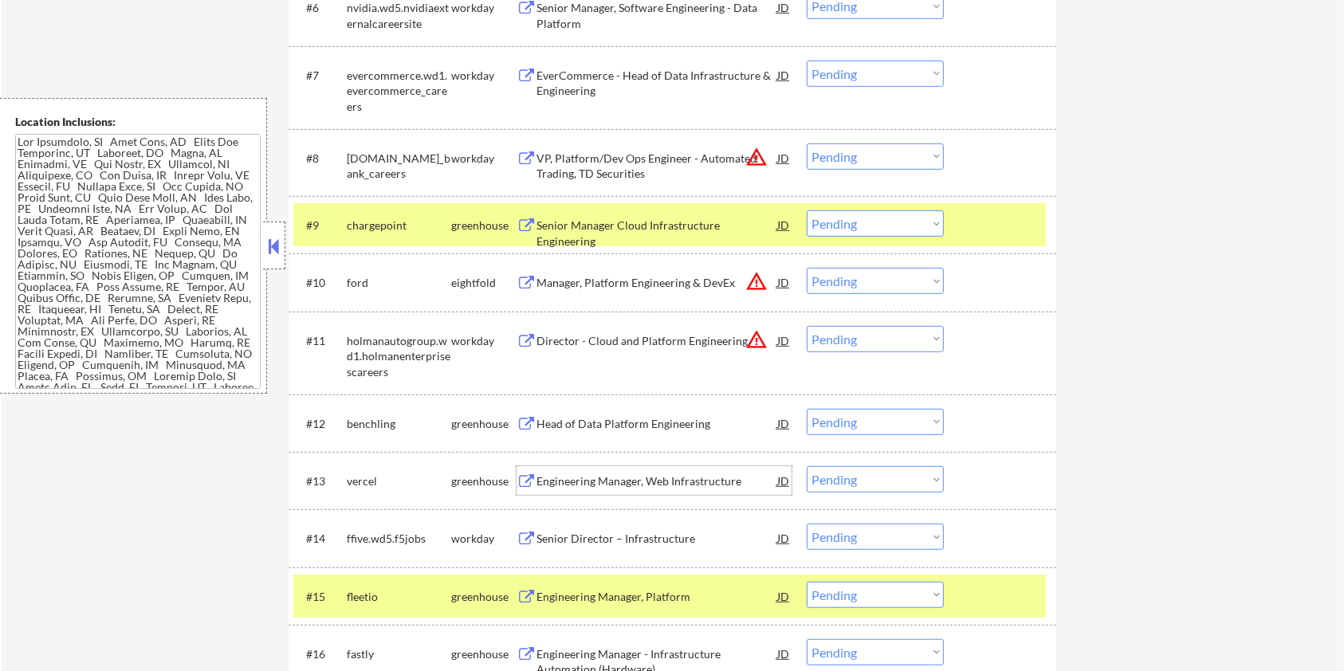
click at [899, 596] on select "Choose an option... Pending Applied Excluded (Questions) Excluded (Expired) Exc…" at bounding box center [875, 595] width 137 height 26
click at [876, 474] on select "Choose an option... Pending Applied Excluded (Questions) Excluded (Expired) Exc…" at bounding box center [875, 479] width 137 height 26
click at [807, 466] on select "Choose an option... Pending Applied Excluded (Questions) Excluded (Expired) Exc…" at bounding box center [875, 479] width 137 height 26
select select ""pending""
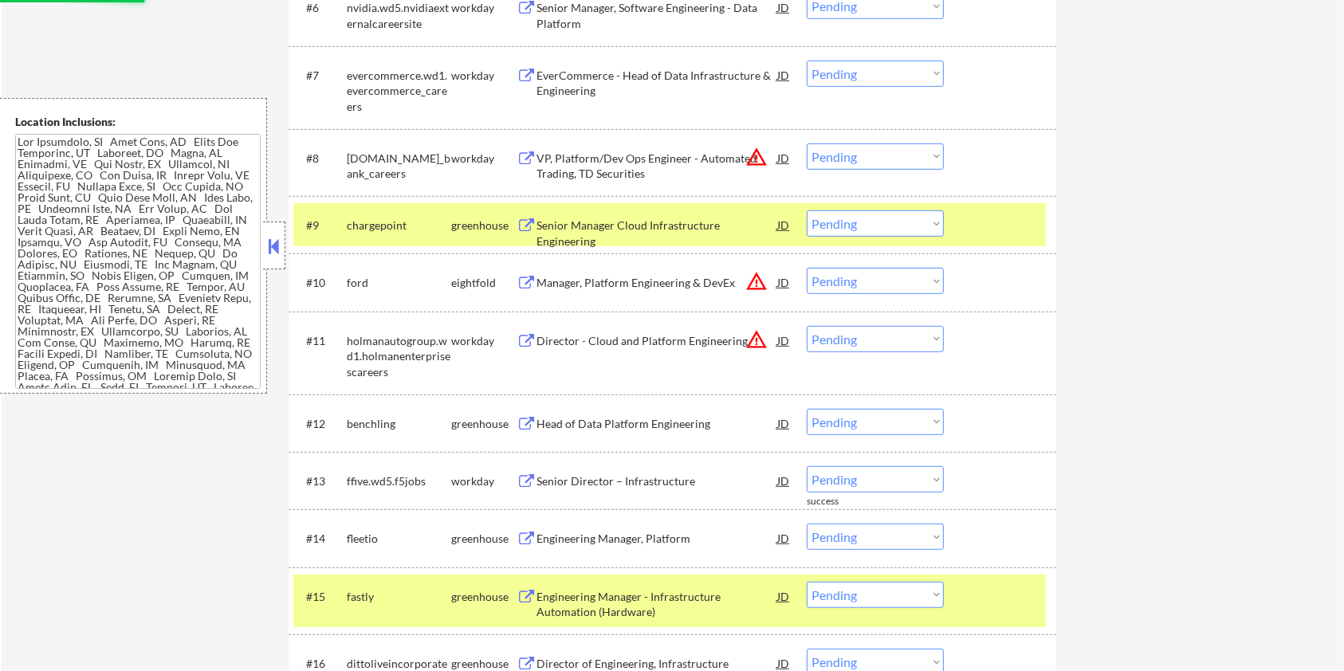
click at [993, 213] on div at bounding box center [1002, 225] width 70 height 29
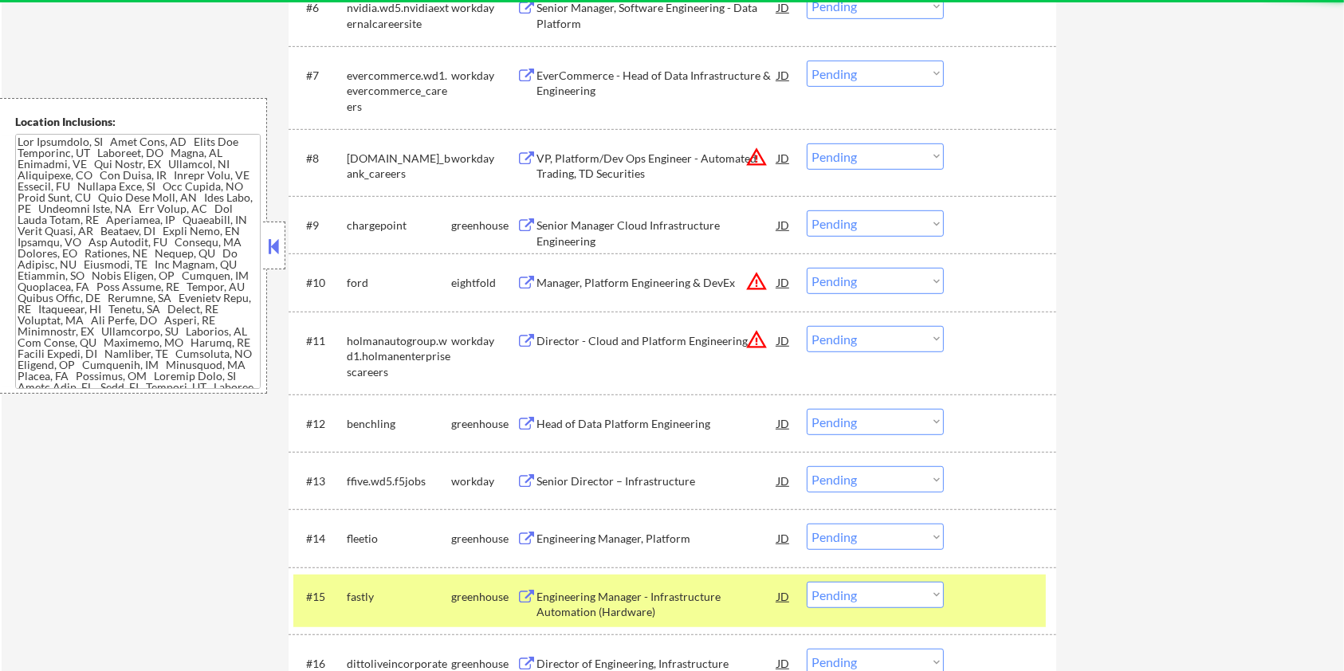
click at [1010, 576] on div "#15 fastly greenhouse Engineering Manager - Infrastructure Automation (Hardware…" at bounding box center [669, 601] width 753 height 53
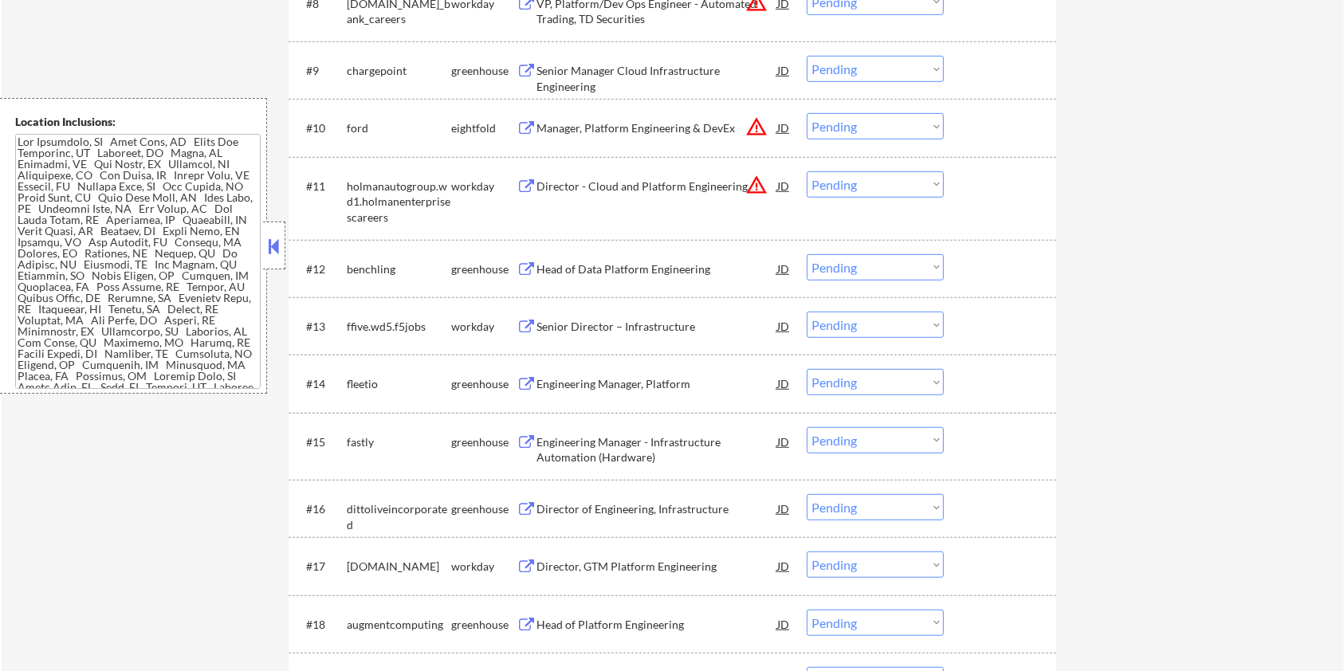
scroll to position [1063, 0]
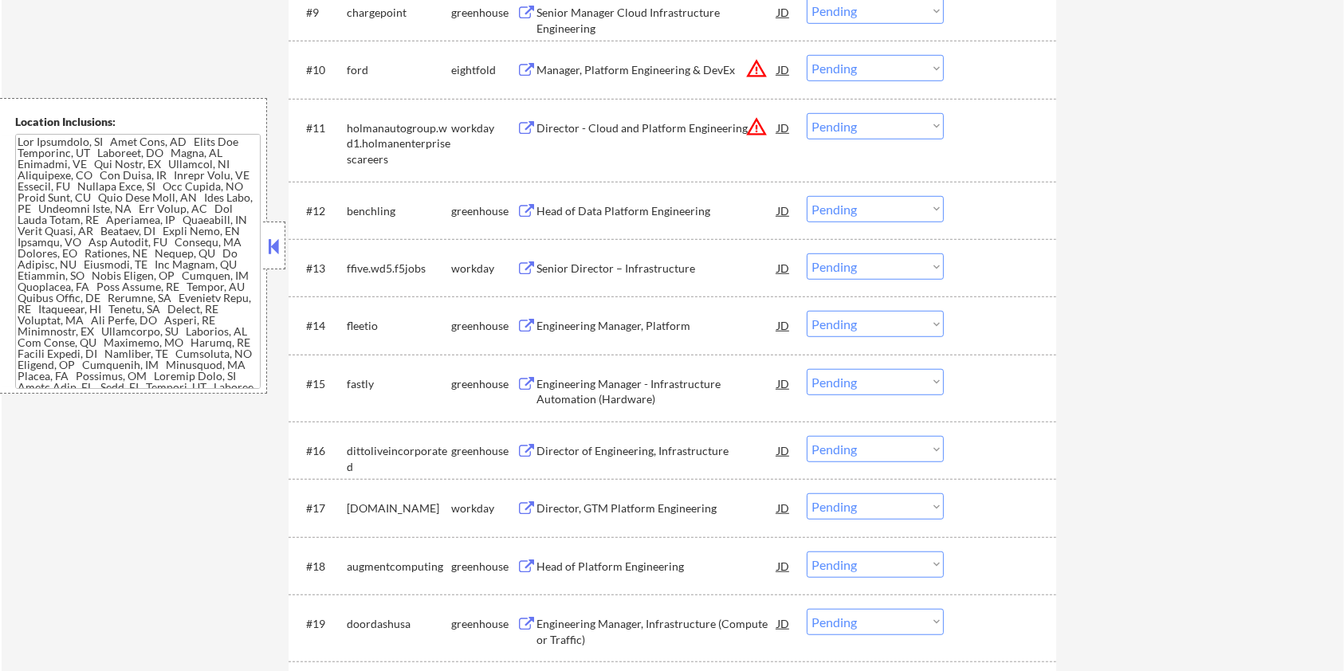
click at [570, 384] on div "Engineering Manager - Infrastructure Automation (Hardware)" at bounding box center [657, 391] width 241 height 31
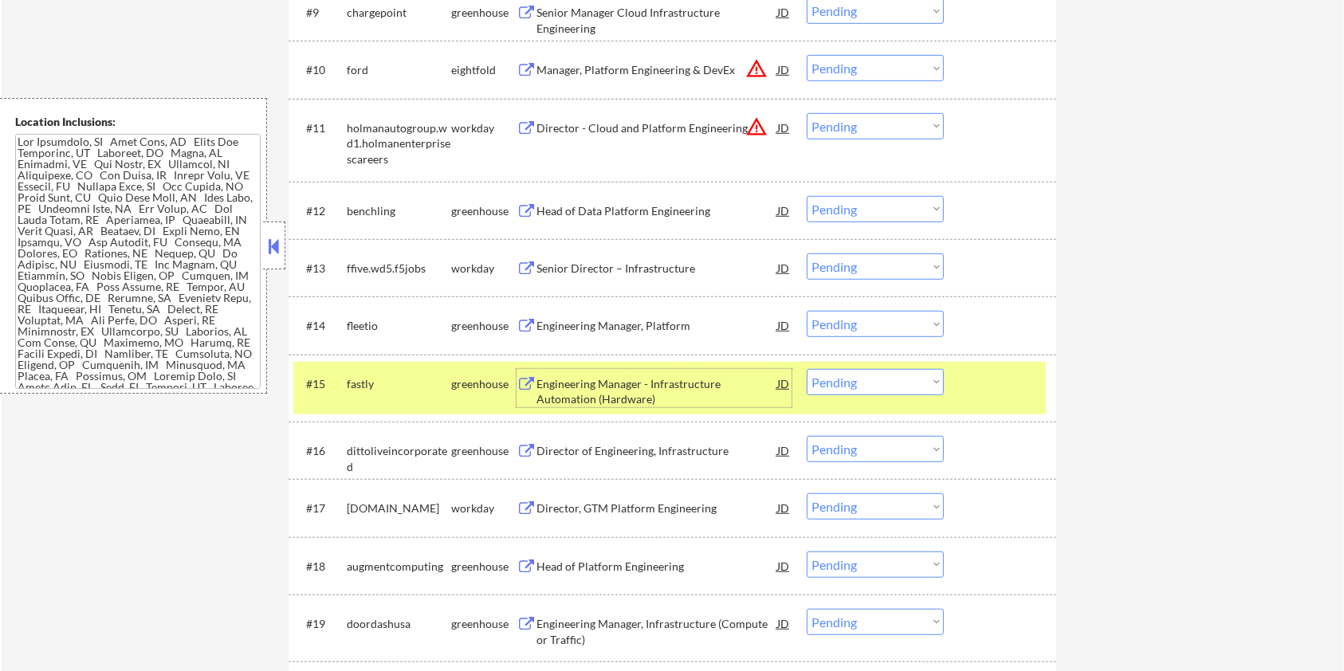
scroll to position [1276, 0]
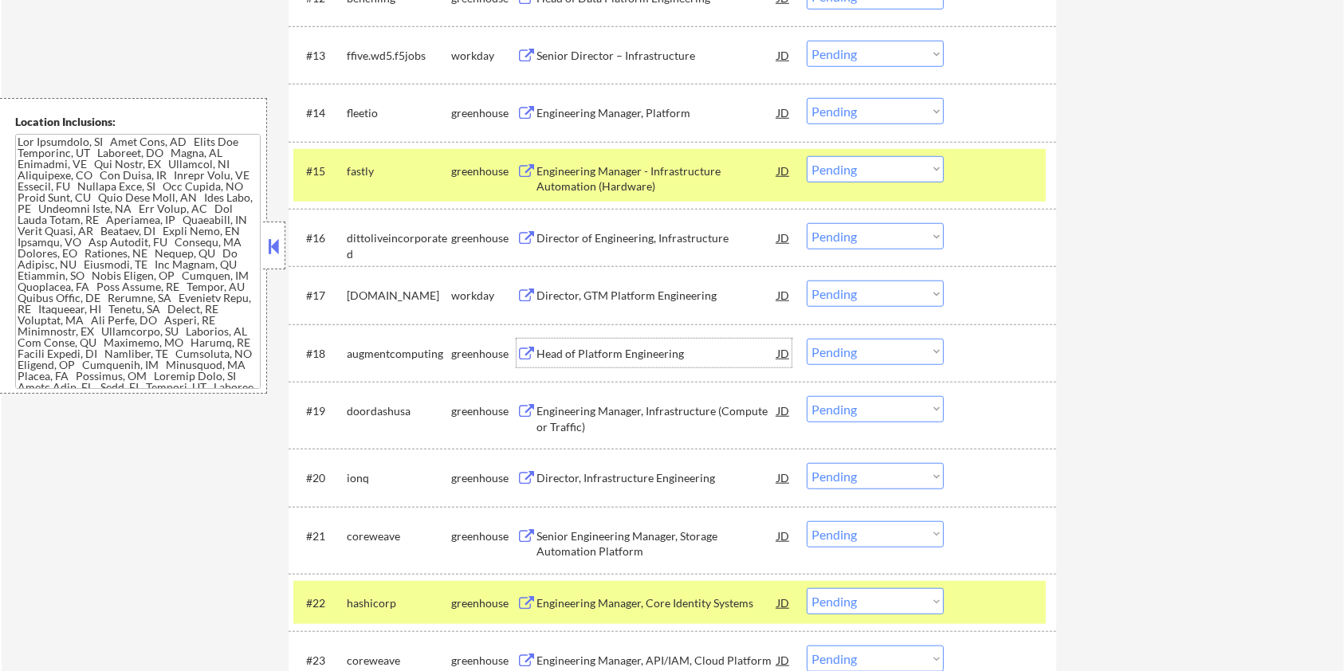
click at [602, 352] on div "Head of Platform Engineering" at bounding box center [657, 354] width 241 height 16
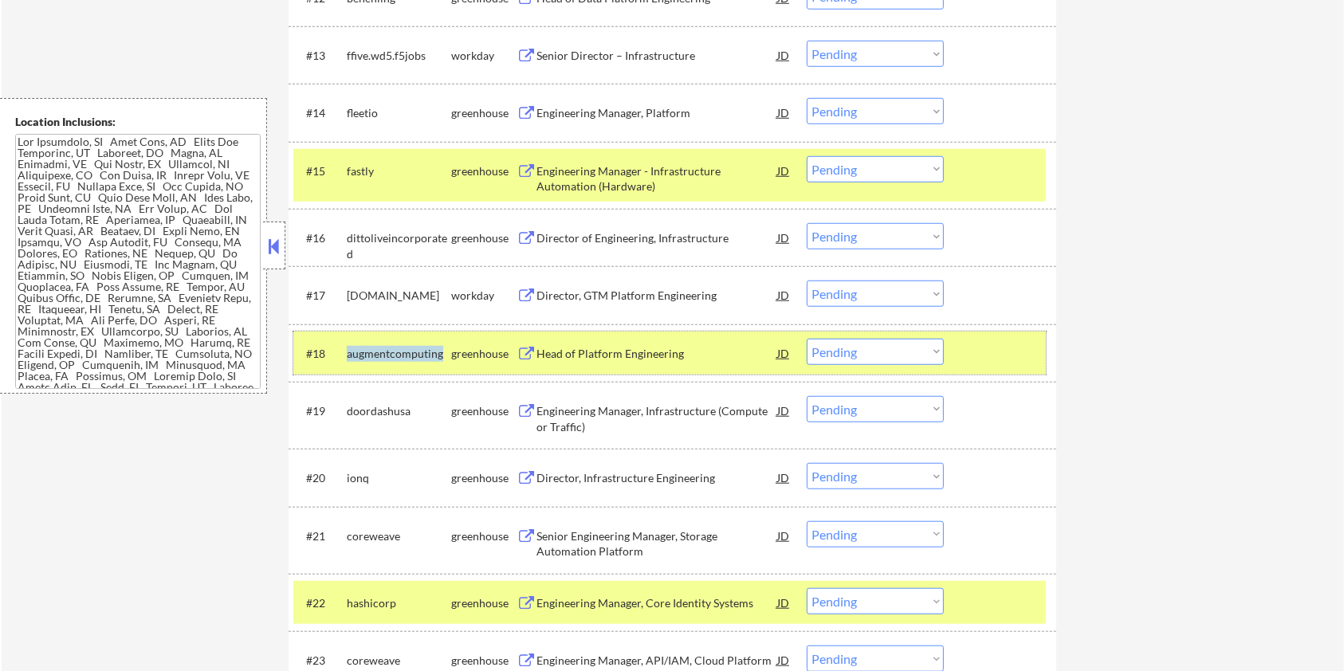
drag, startPoint x: 443, startPoint y: 348, endPoint x: 344, endPoint y: 348, distance: 98.9
click at [344, 348] on div "#18 augmentcomputing greenhouse Head of Platform Engineering JD warning_amber C…" at bounding box center [669, 353] width 753 height 43
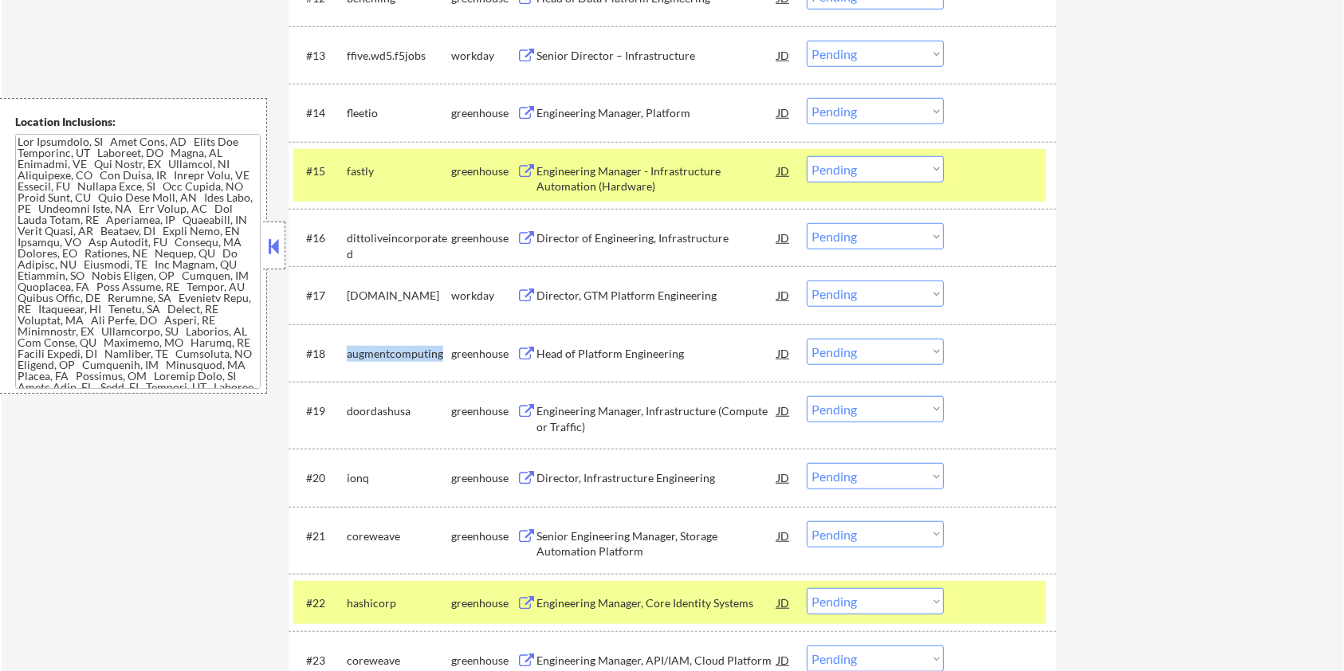
copy div "augmentcomputing"
click at [876, 351] on select "Choose an option... Pending Applied Excluded (Questions) Excluded (Expired) Exc…" at bounding box center [875, 352] width 137 height 26
click at [807, 339] on select "Choose an option... Pending Applied Excluded (Questions) Excluded (Expired) Exc…" at bounding box center [875, 352] width 137 height 26
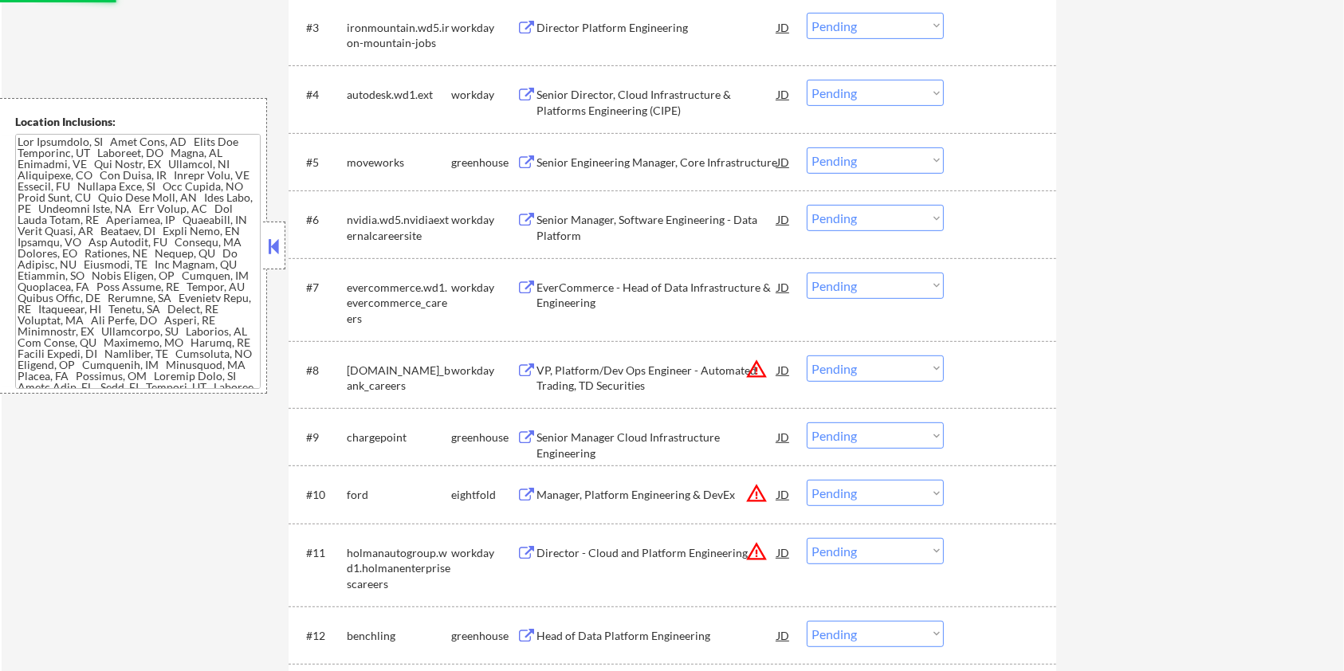
select select ""pending""
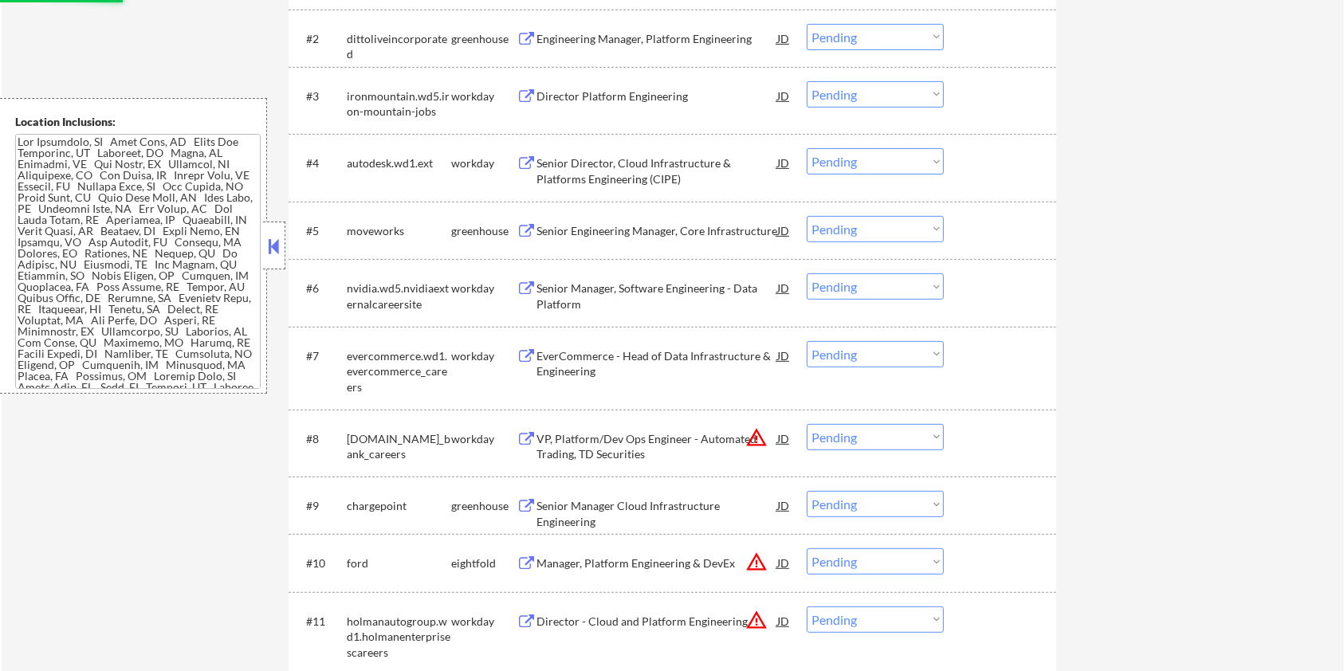
scroll to position [319, 0]
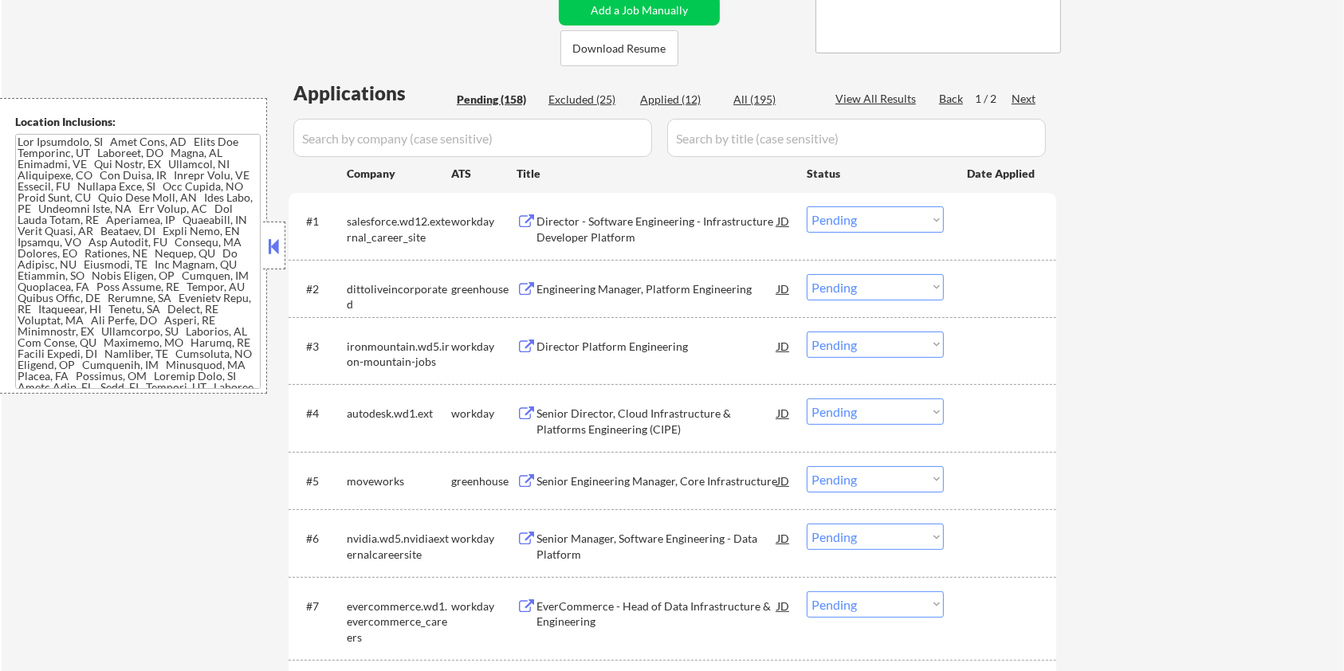
click at [640, 478] on div "Senior Engineering Manager, Core Infrastructure" at bounding box center [657, 482] width 241 height 16
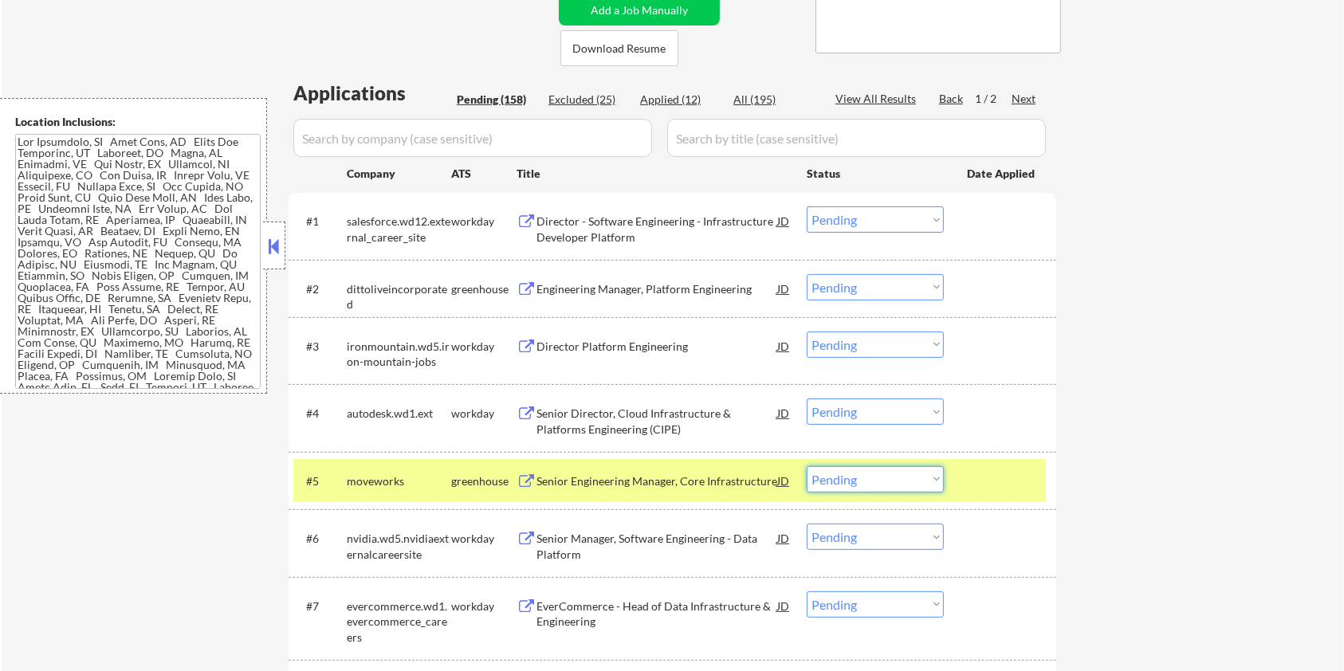
click at [903, 480] on select "Choose an option... Pending Applied Excluded (Questions) Excluded (Expired) Exc…" at bounding box center [875, 479] width 137 height 26
click at [807, 466] on select "Choose an option... Pending Applied Excluded (Questions) Excluded (Expired) Exc…" at bounding box center [875, 479] width 137 height 26
select select ""pending""
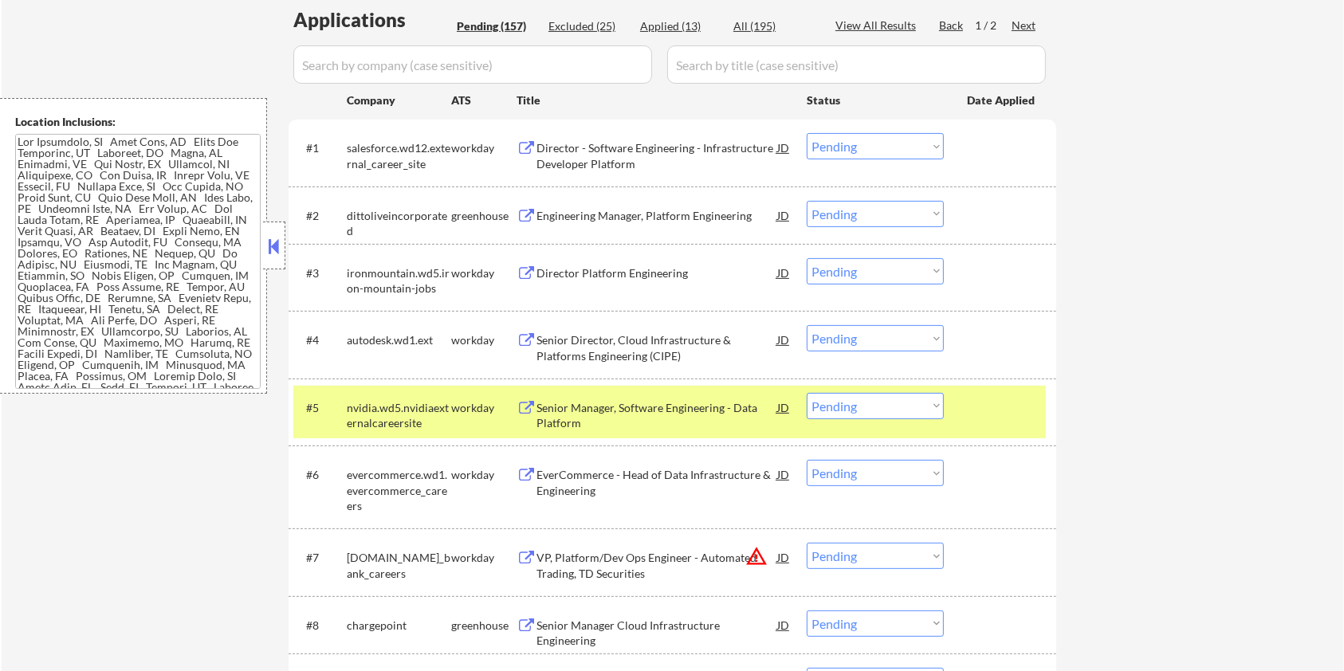
scroll to position [531, 0]
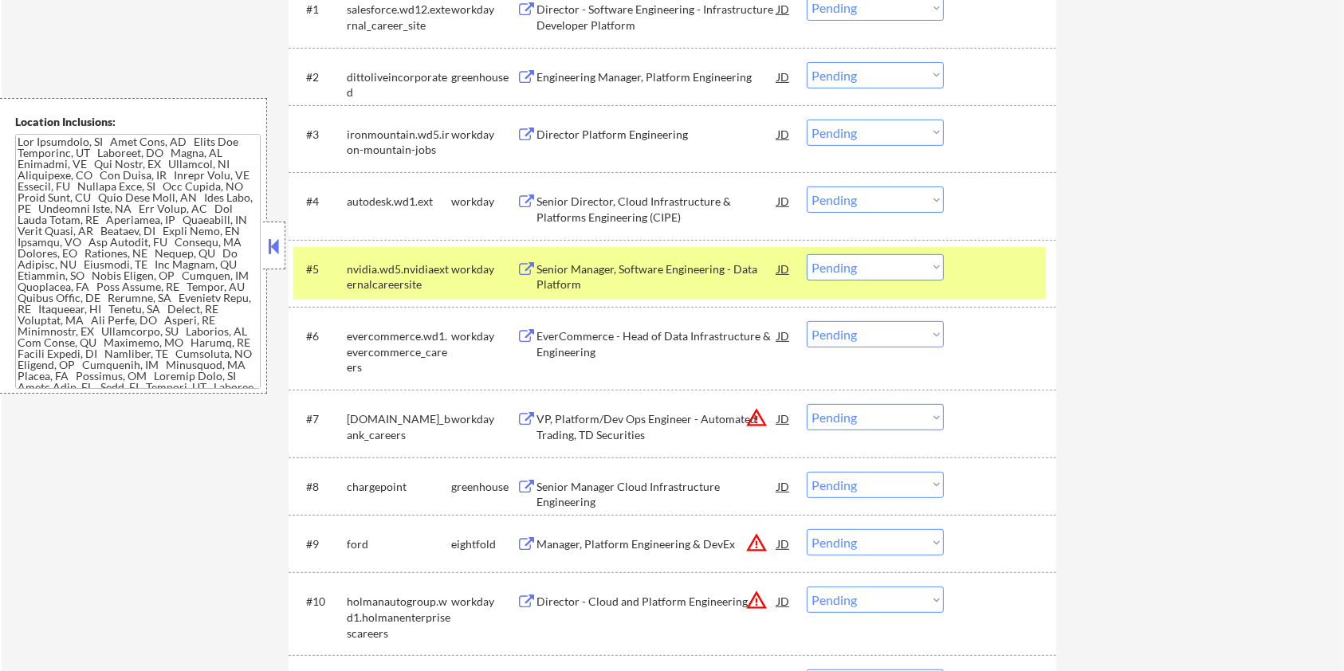
click at [575, 480] on div "Senior Manager Cloud Infrastructure Engineering" at bounding box center [657, 494] width 241 height 31
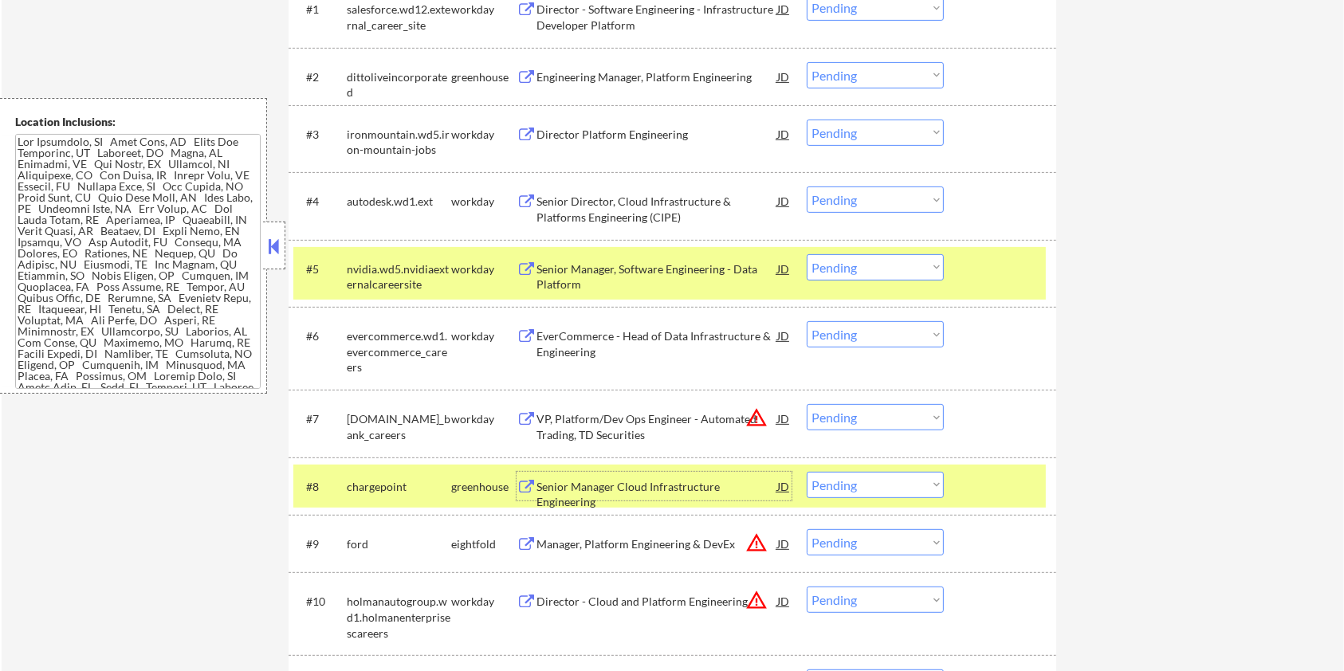
click at [871, 488] on select "Choose an option... Pending Applied Excluded (Questions) Excluded (Expired) Exc…" at bounding box center [875, 485] width 137 height 26
click at [807, 472] on select "Choose an option... Pending Applied Excluded (Questions) Excluded (Expired) Exc…" at bounding box center [875, 485] width 137 height 26
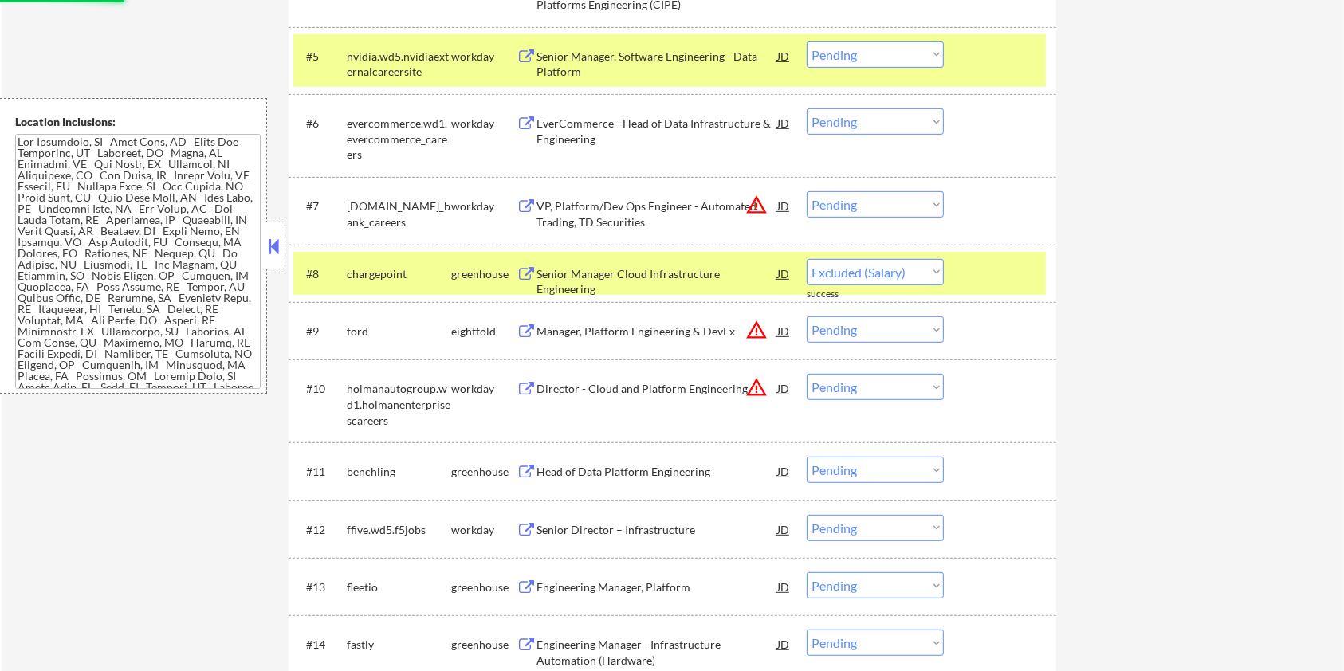
scroll to position [957, 0]
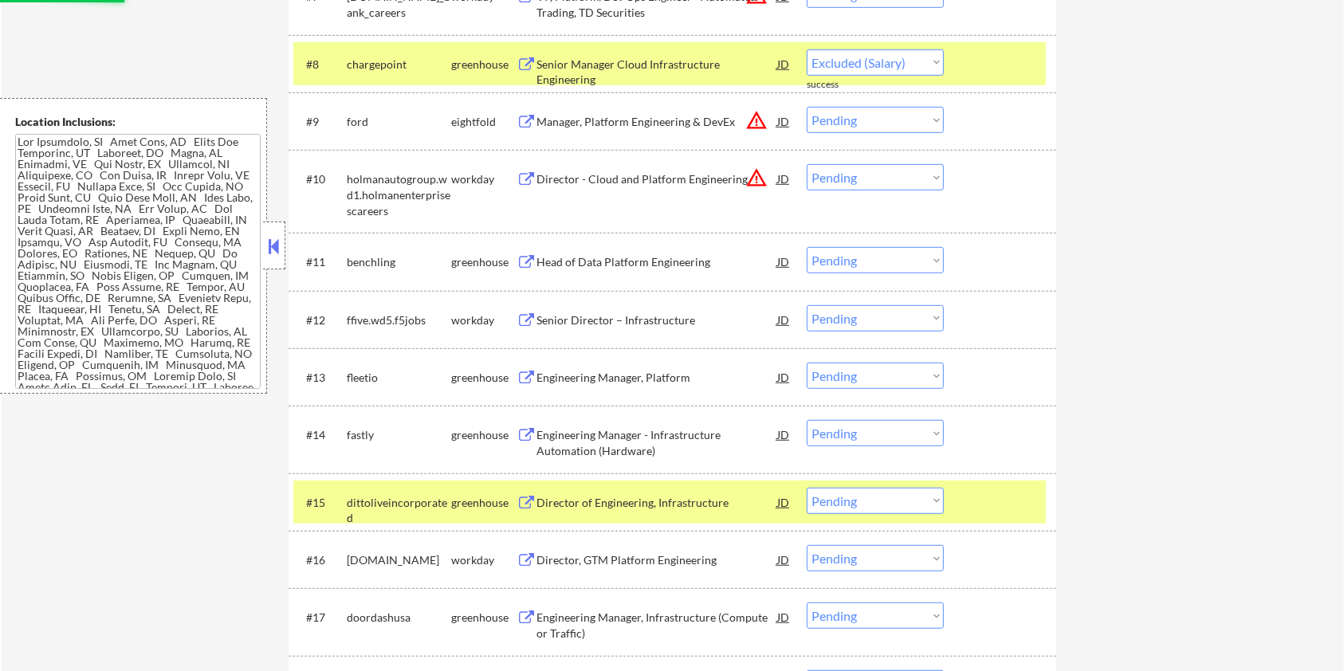
select select ""pending""
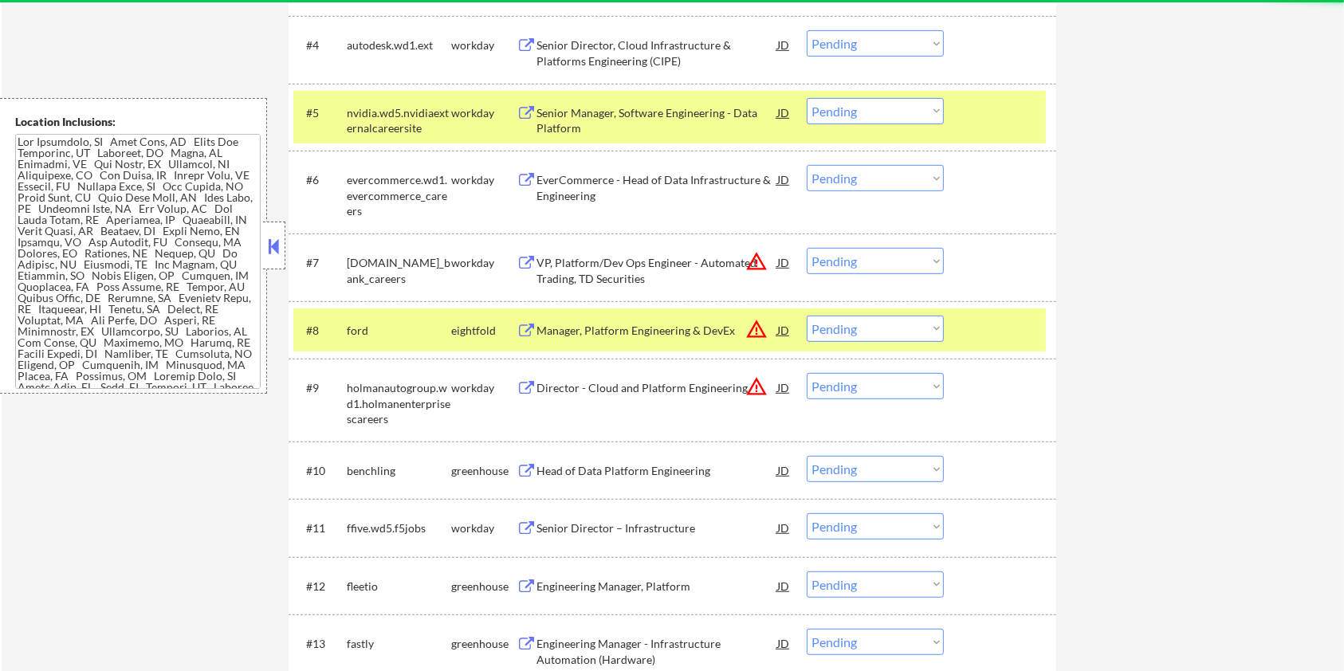
scroll to position [638, 0]
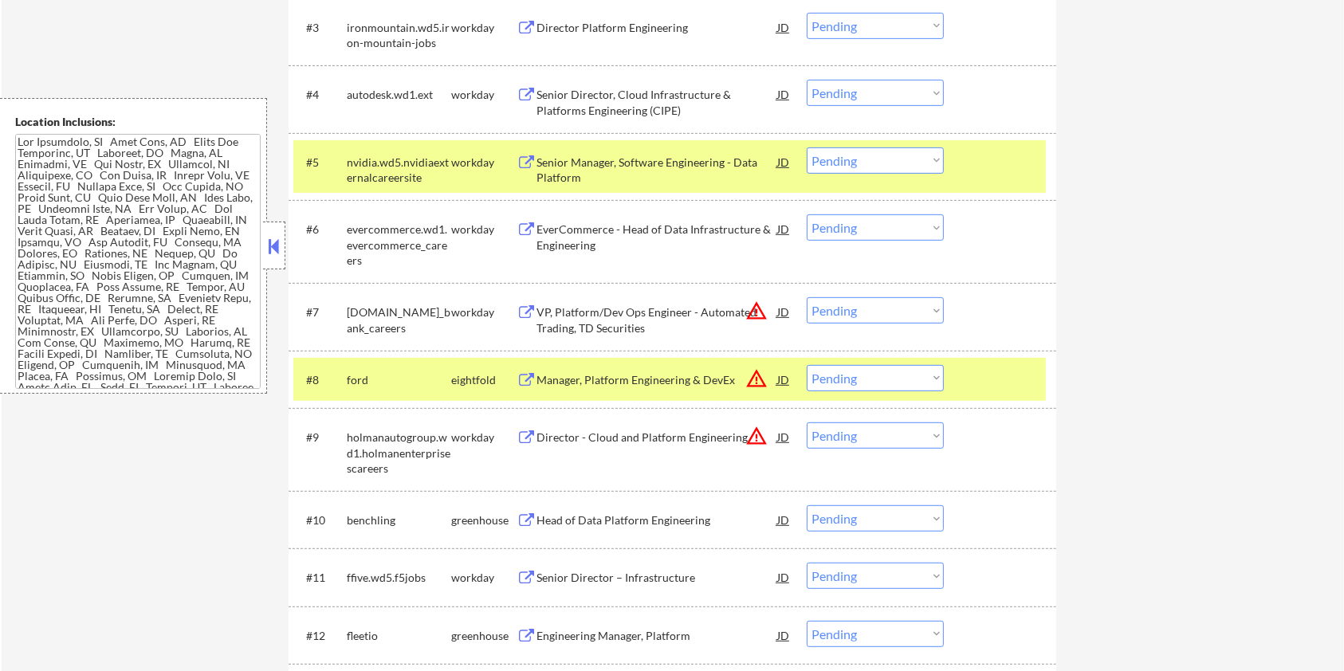
drag, startPoint x: 993, startPoint y: 344, endPoint x: 970, endPoint y: 258, distance: 89.2
click at [993, 344] on div "#7 td.wd3.td_bank_careers workday VP, Platform/Dev Ops Engineer - Automated Tra…" at bounding box center [673, 316] width 768 height 67
click at [995, 172] on div at bounding box center [1002, 162] width 70 height 29
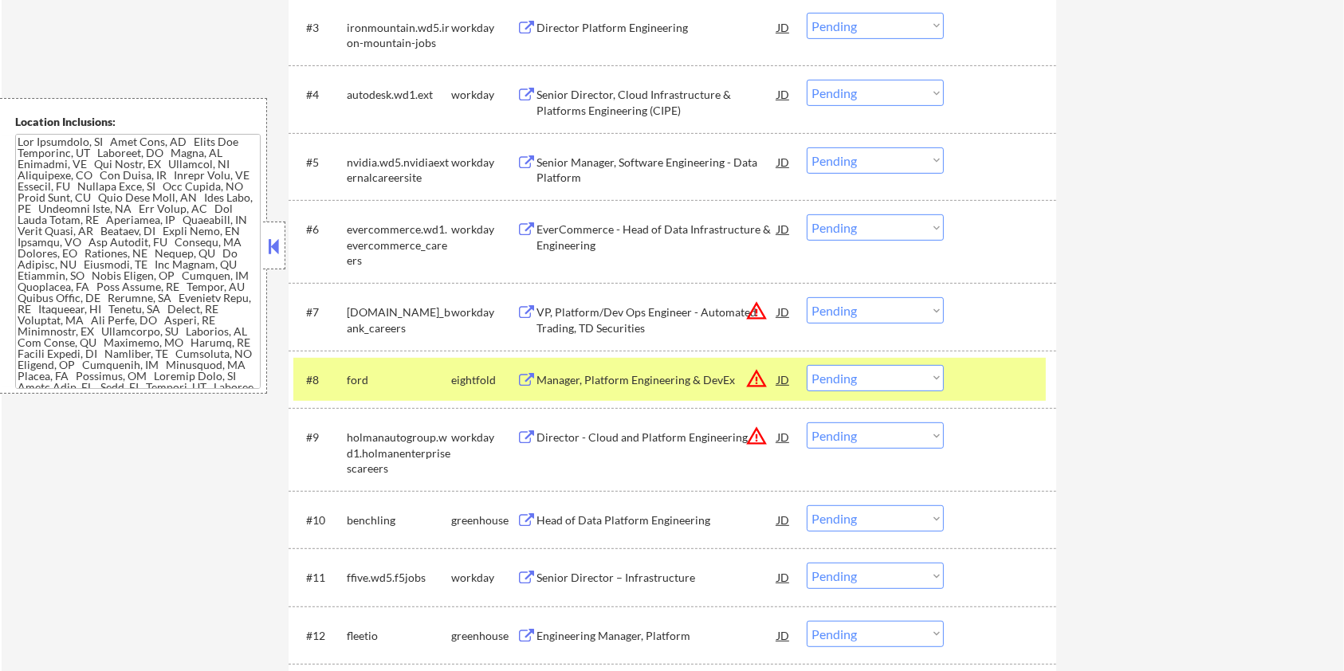
click at [989, 380] on div at bounding box center [1002, 379] width 70 height 29
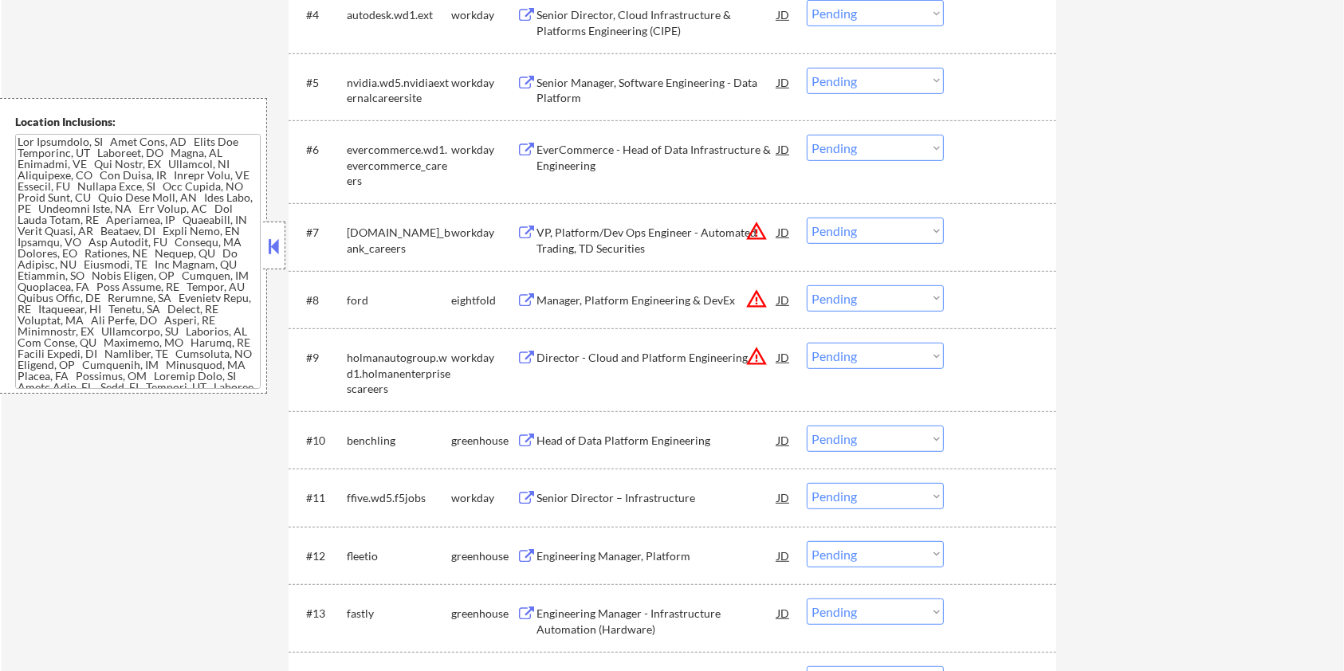
scroll to position [850, 0]
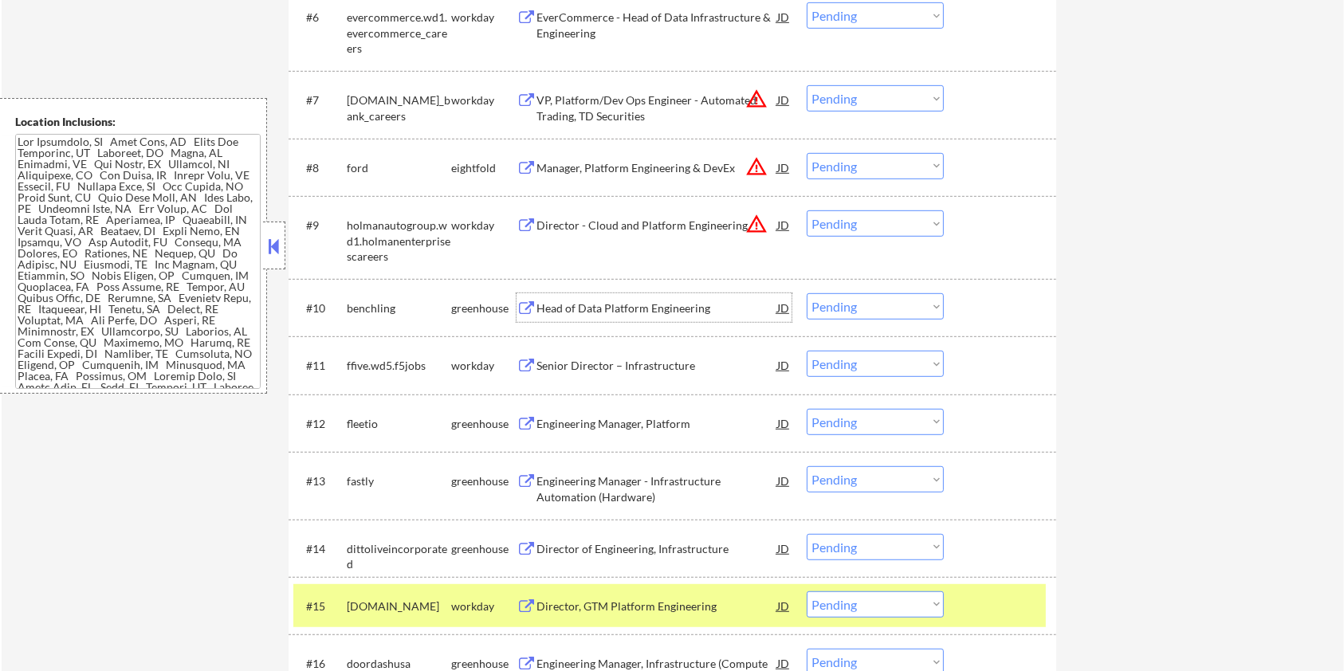
click at [628, 308] on div "Head of Data Platform Engineering" at bounding box center [657, 309] width 241 height 16
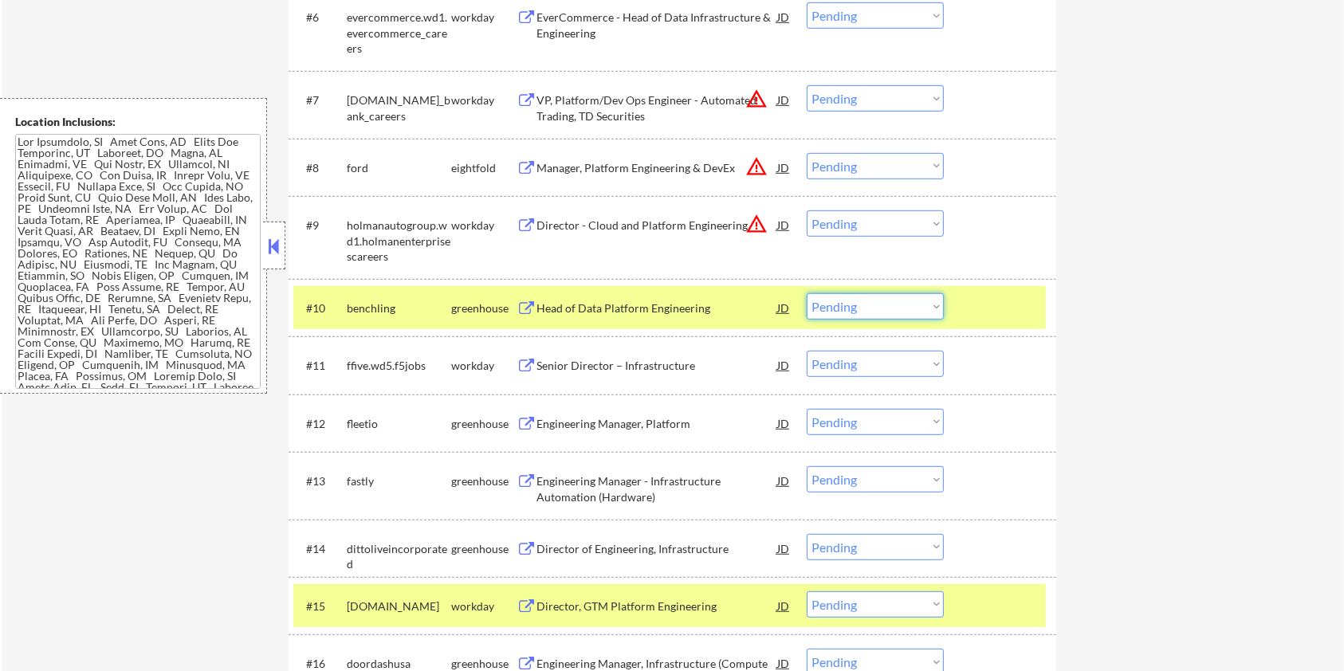
click at [848, 304] on select "Choose an option... Pending Applied Excluded (Questions) Excluded (Expired) Exc…" at bounding box center [875, 306] width 137 height 26
click at [807, 293] on select "Choose an option... Pending Applied Excluded (Questions) Excluded (Expired) Exc…" at bounding box center [875, 306] width 137 height 26
select select ""pending""
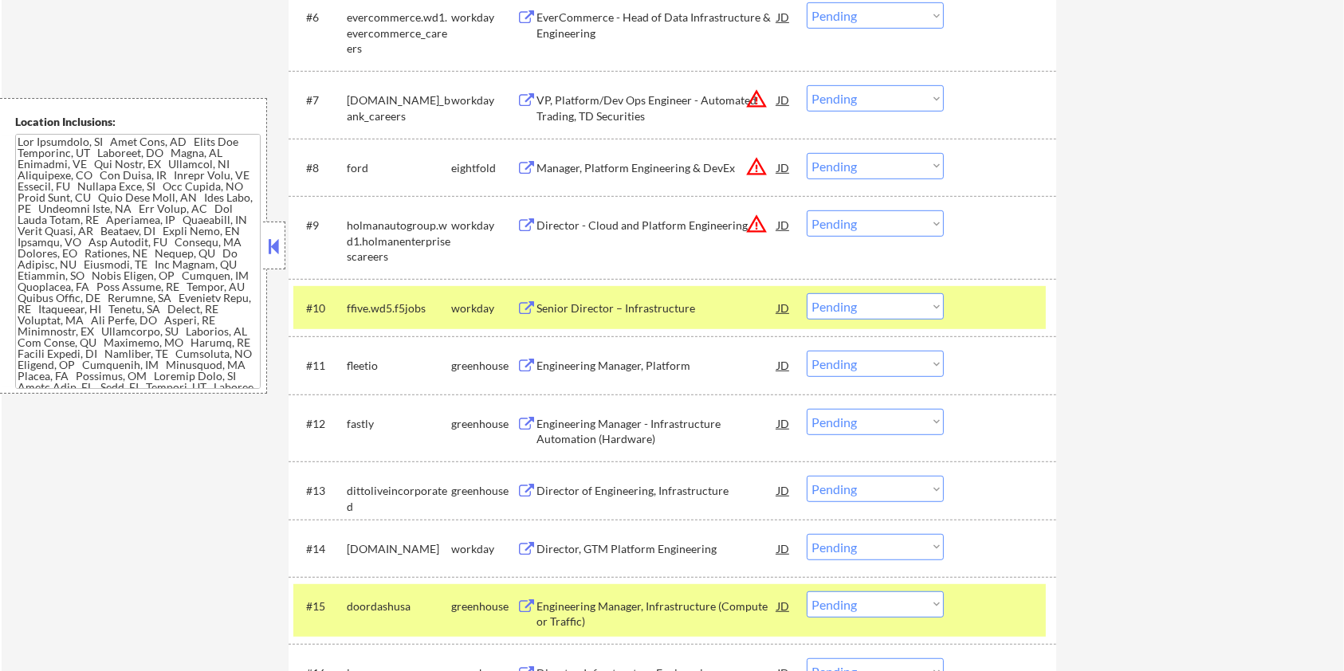
click at [981, 308] on div at bounding box center [1002, 307] width 70 height 29
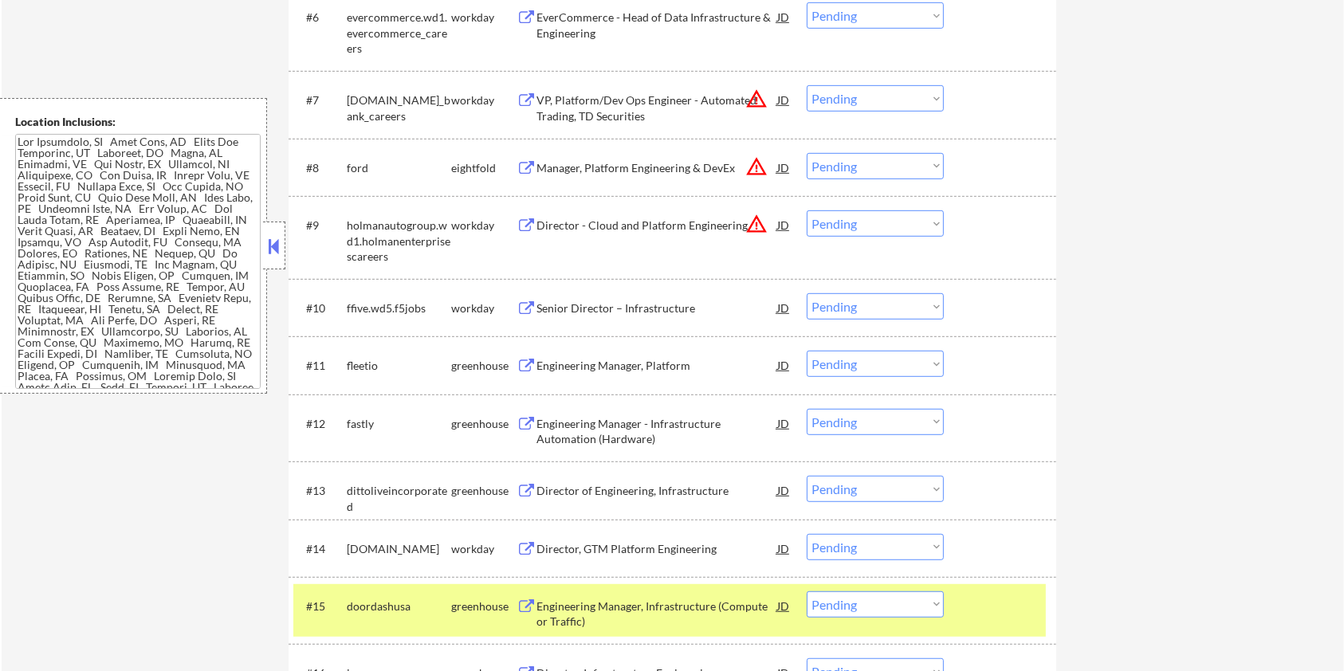
click at [563, 364] on div "Engineering Manager, Platform" at bounding box center [657, 366] width 241 height 16
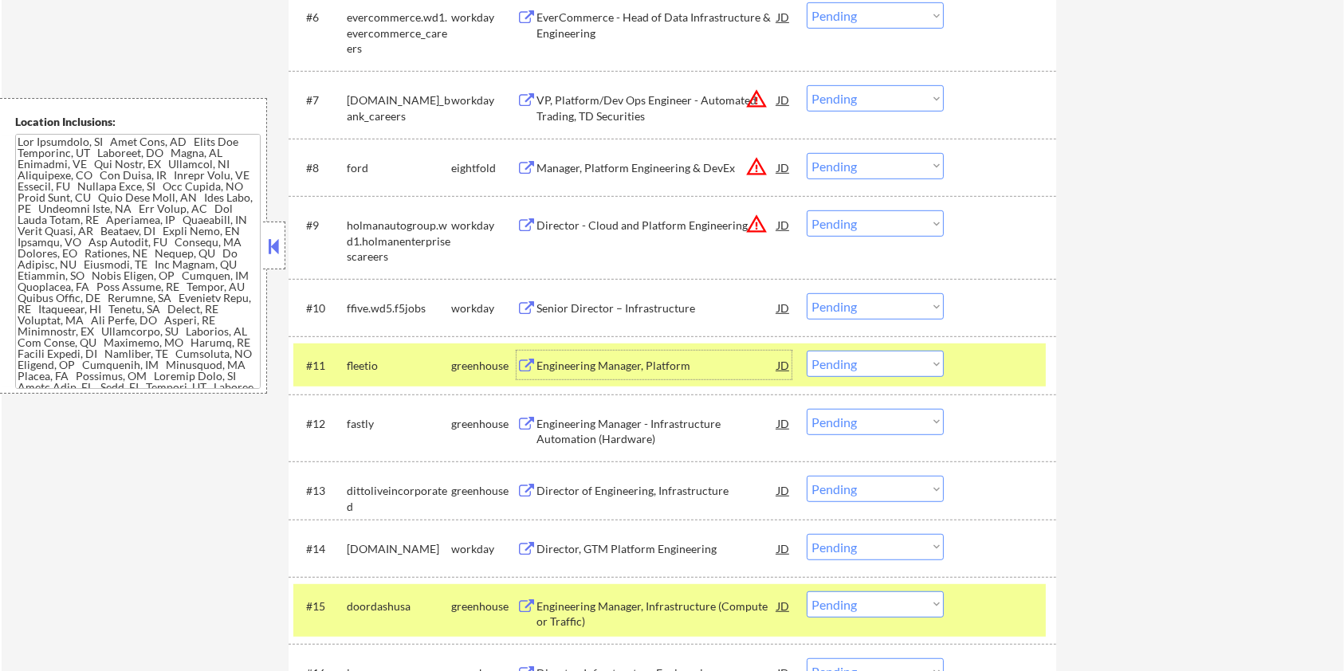
click at [932, 364] on select "Choose an option... Pending Applied Excluded (Questions) Excluded (Expired) Exc…" at bounding box center [875, 364] width 137 height 26
click at [807, 351] on select "Choose an option... Pending Applied Excluded (Questions) Excluded (Expired) Exc…" at bounding box center [875, 364] width 137 height 26
select select ""pending""
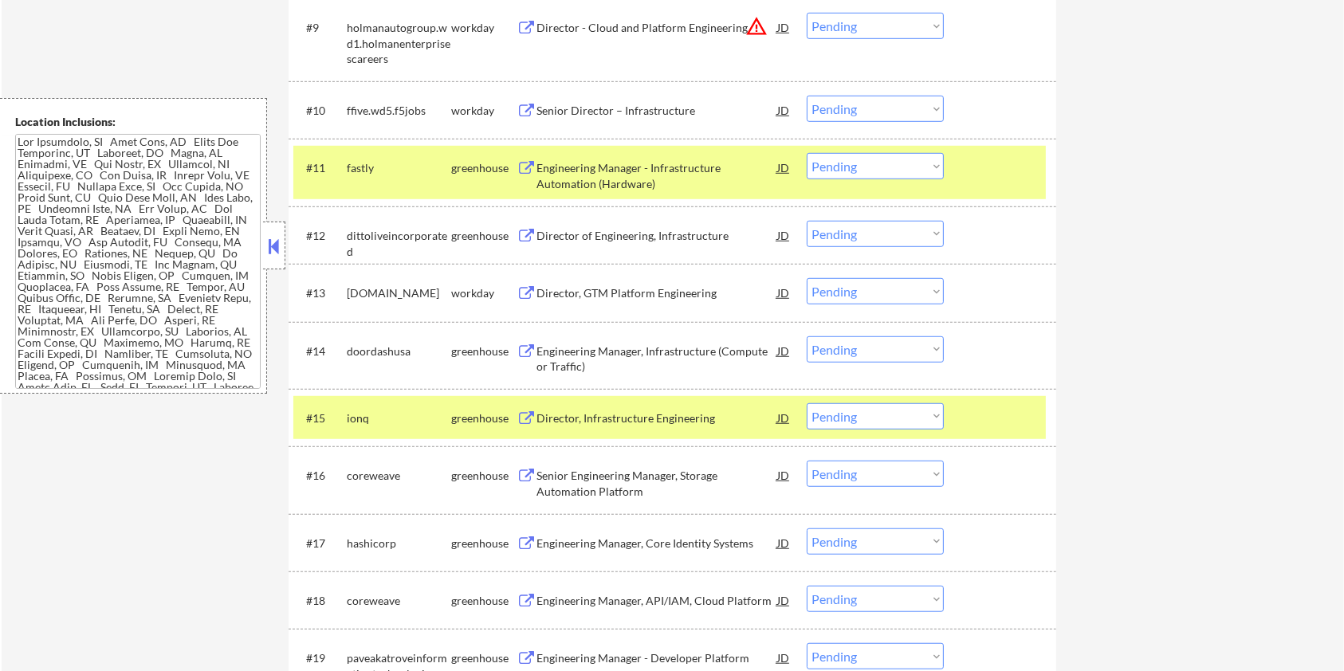
scroll to position [1063, 0]
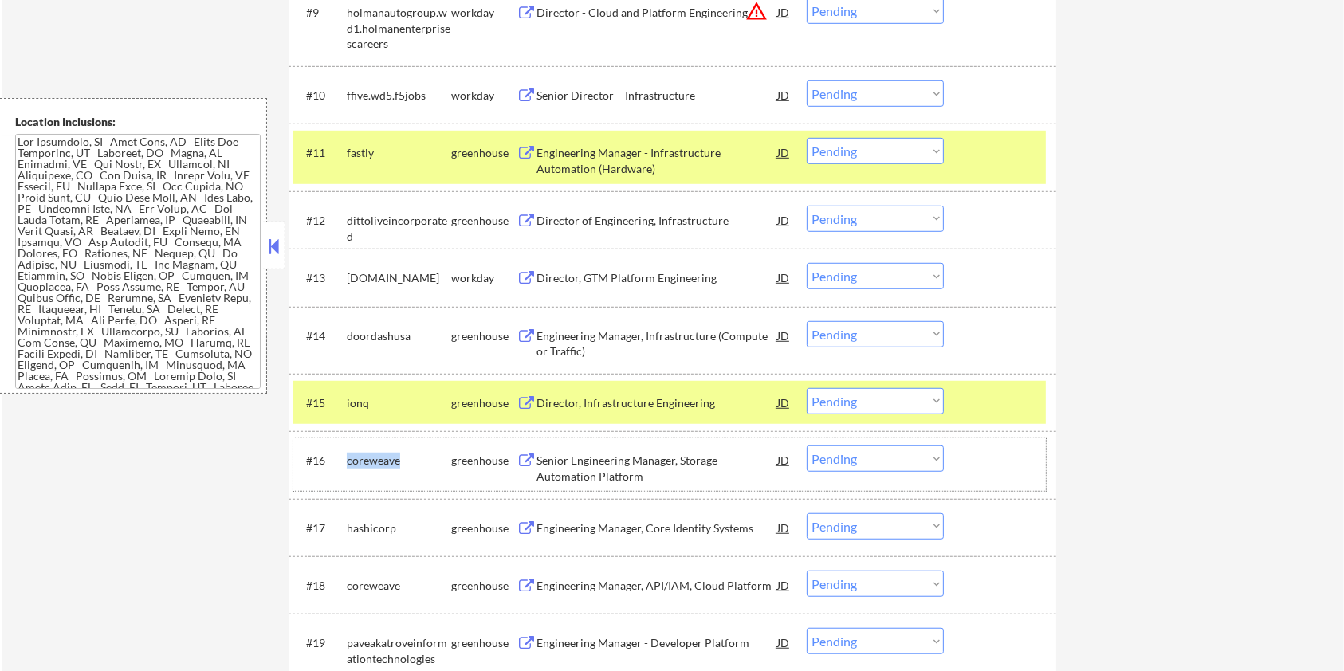
drag, startPoint x: 402, startPoint y: 455, endPoint x: 346, endPoint y: 469, distance: 57.6
click at [347, 469] on div "coreweave" at bounding box center [399, 460] width 104 height 29
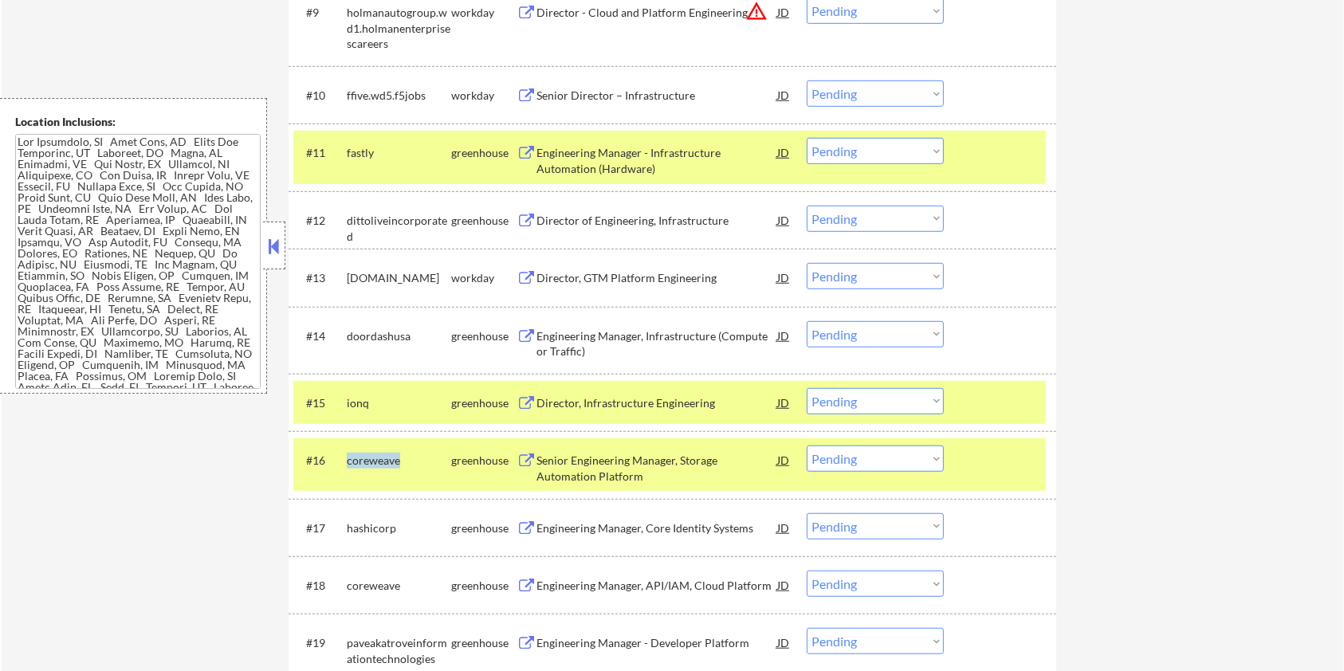
copy div "coreweave"
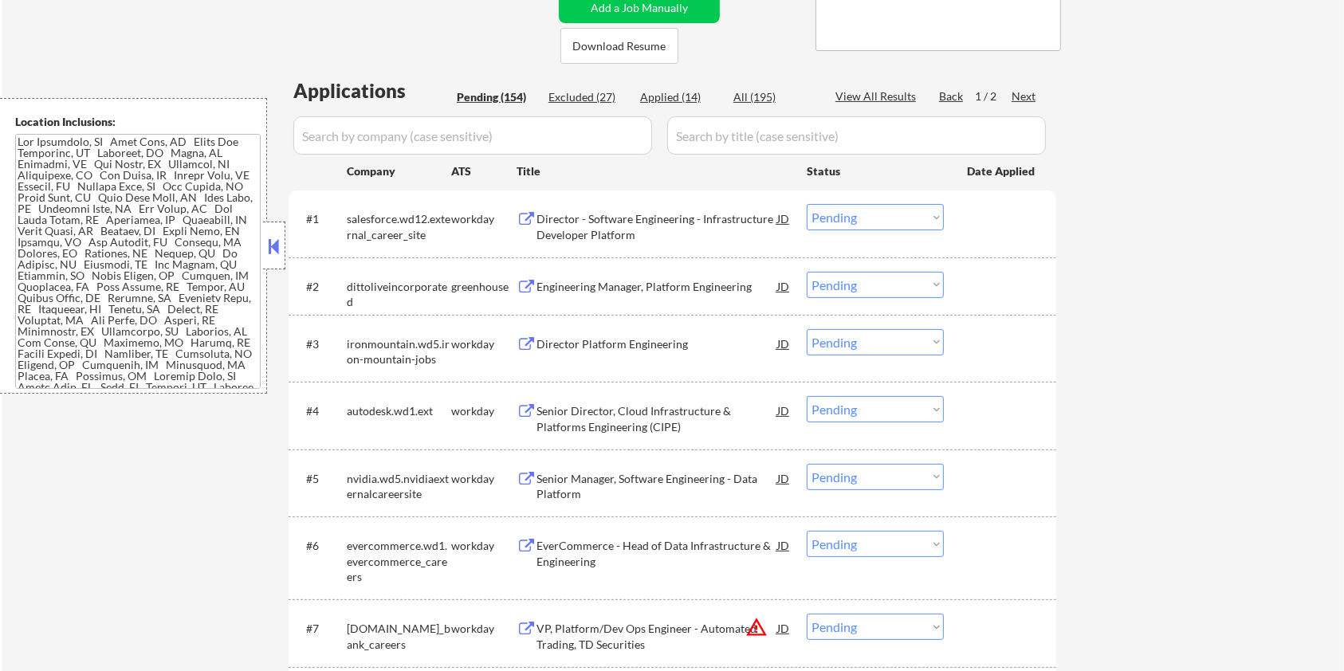
scroll to position [319, 0]
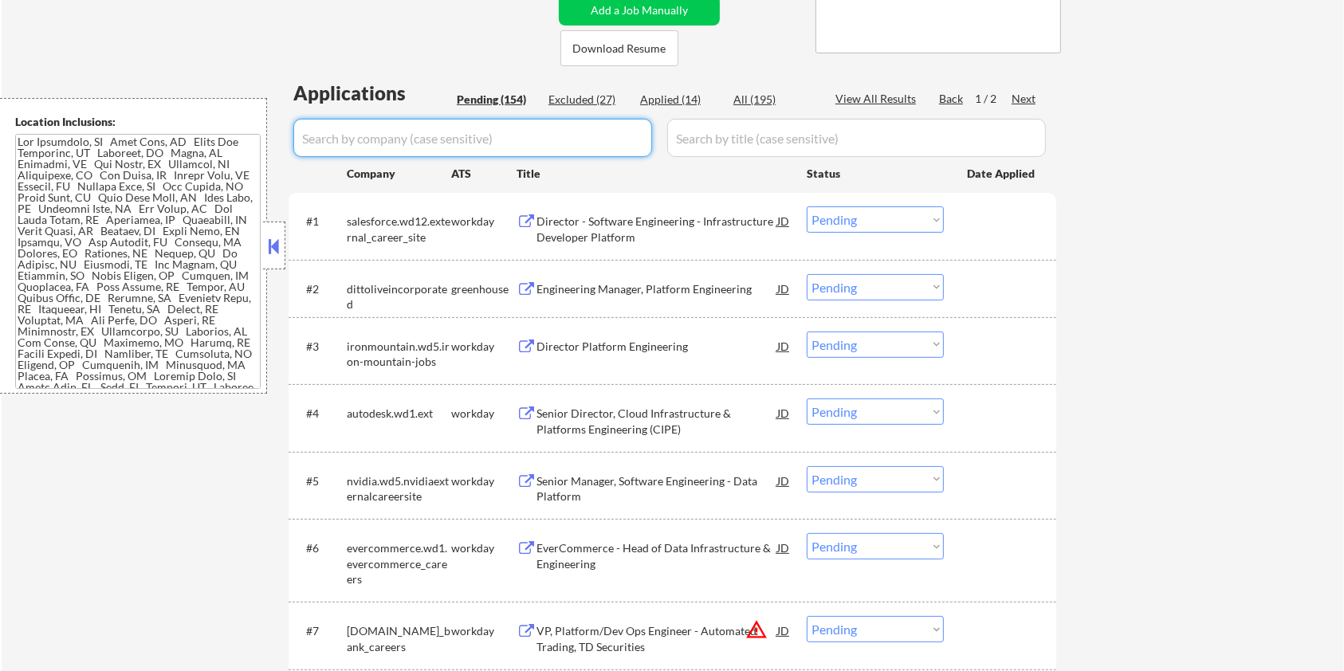
click at [384, 144] on input "input" at bounding box center [472, 138] width 359 height 38
paste input "coreweave"
type input "coreweave"
click at [692, 141] on input "input" at bounding box center [856, 138] width 379 height 38
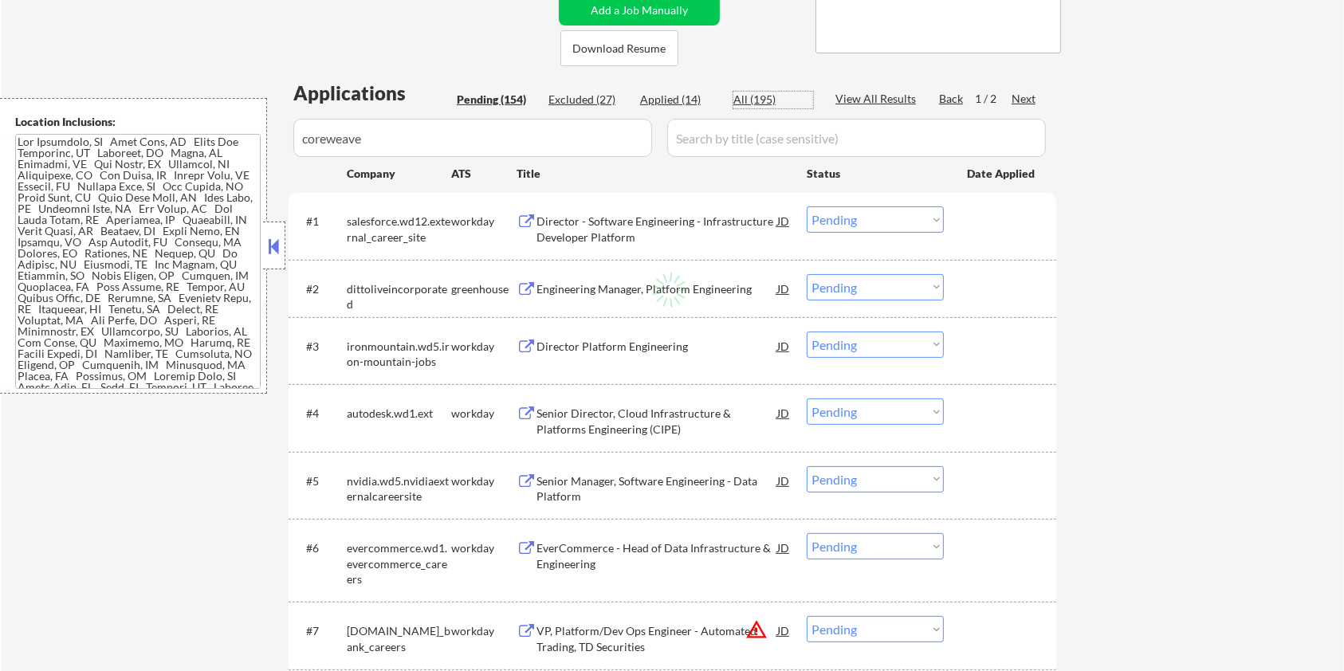
click at [758, 99] on div "All (195)" at bounding box center [774, 100] width 80 height 16
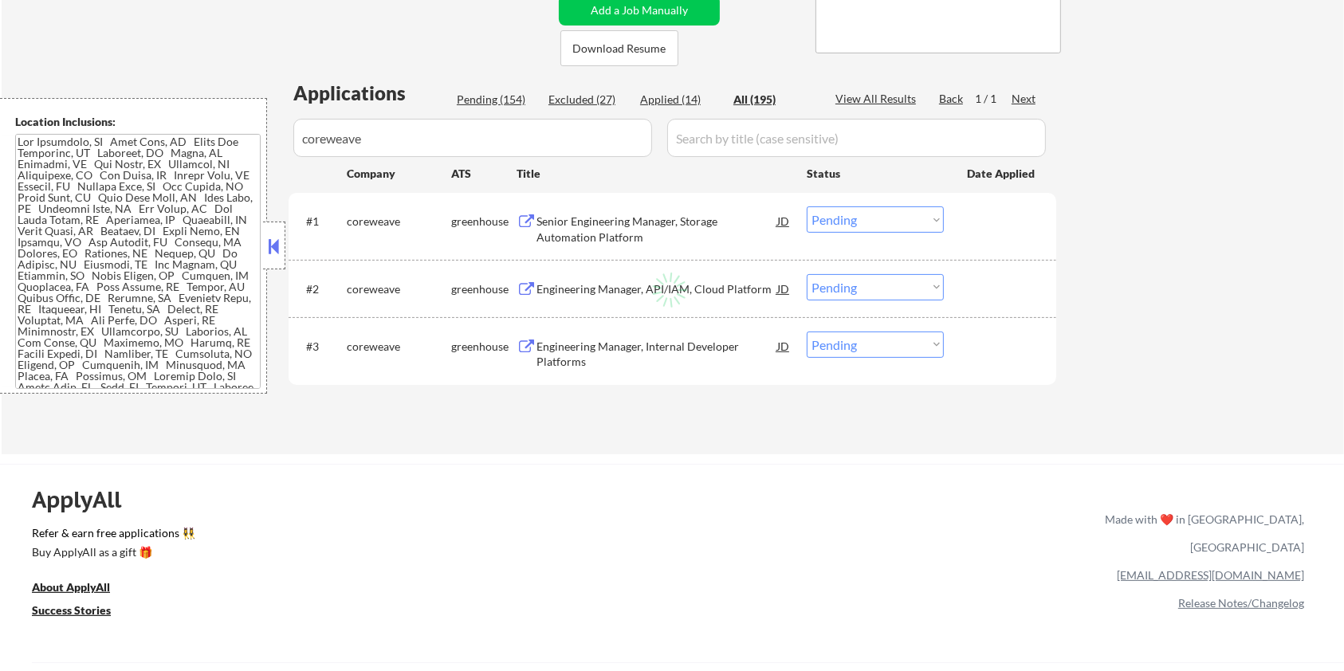
select select ""applied""
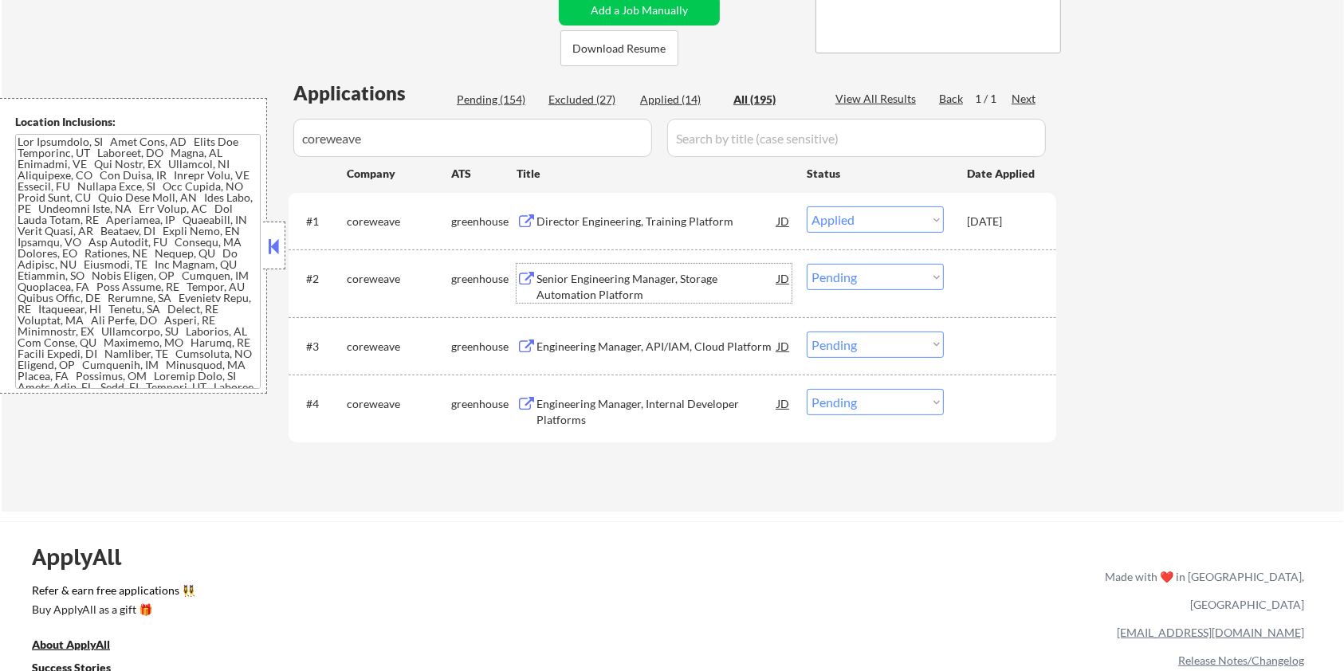
click at [624, 274] on div "Senior Engineering Manager, Storage Automation Platform" at bounding box center [657, 286] width 241 height 31
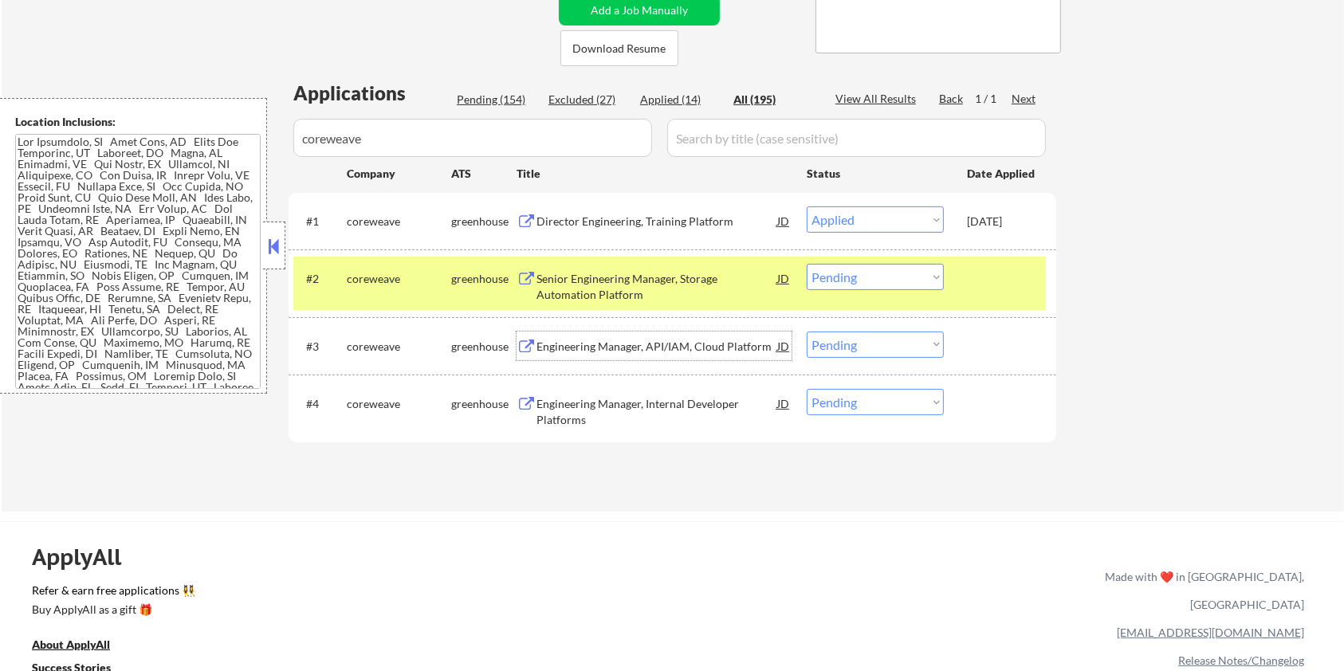
click at [642, 346] on div "Engineering Manager, API/IAM, Cloud Platform" at bounding box center [657, 347] width 241 height 16
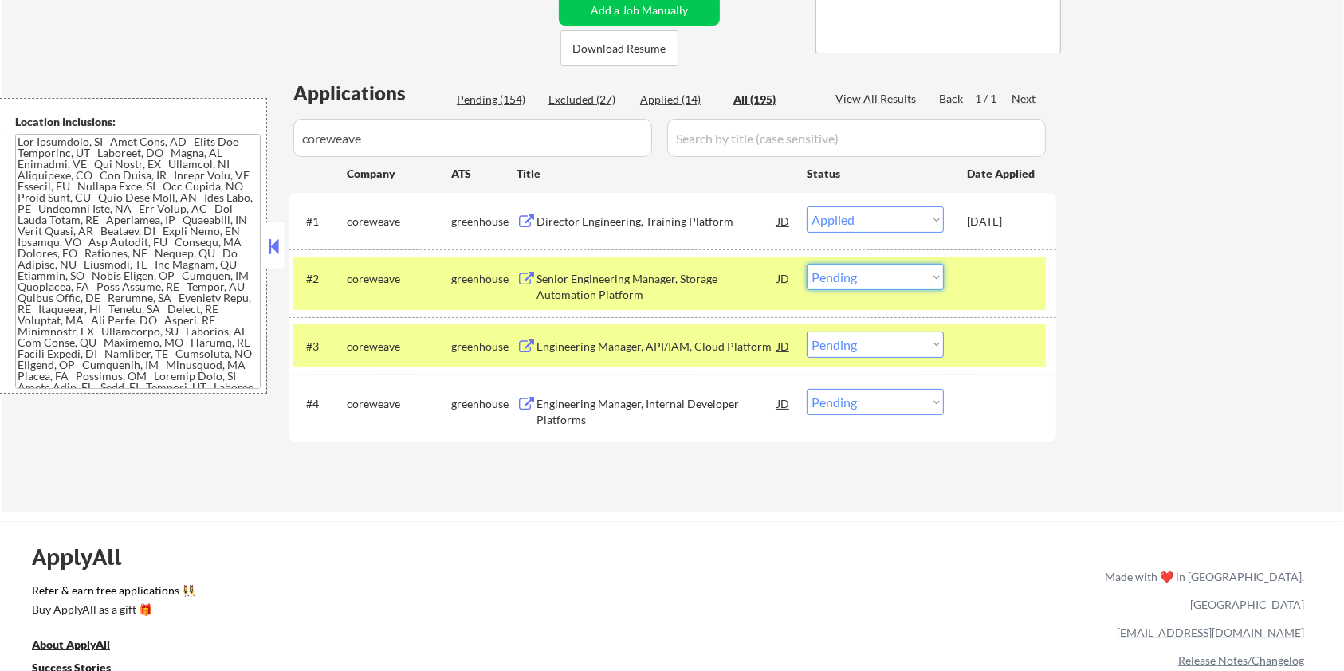
click at [939, 271] on select "Choose an option... Pending Applied Excluded (Questions) Excluded (Expired) Exc…" at bounding box center [875, 277] width 137 height 26
select select ""excluded__expired_""
click at [807, 264] on select "Choose an option... Pending Applied Excluded (Questions) Excluded (Expired) Exc…" at bounding box center [875, 277] width 137 height 26
click at [883, 346] on select "Choose an option... Pending Applied Excluded (Questions) Excluded (Expired) Exc…" at bounding box center [875, 345] width 137 height 26
select select ""excluded__salary_""
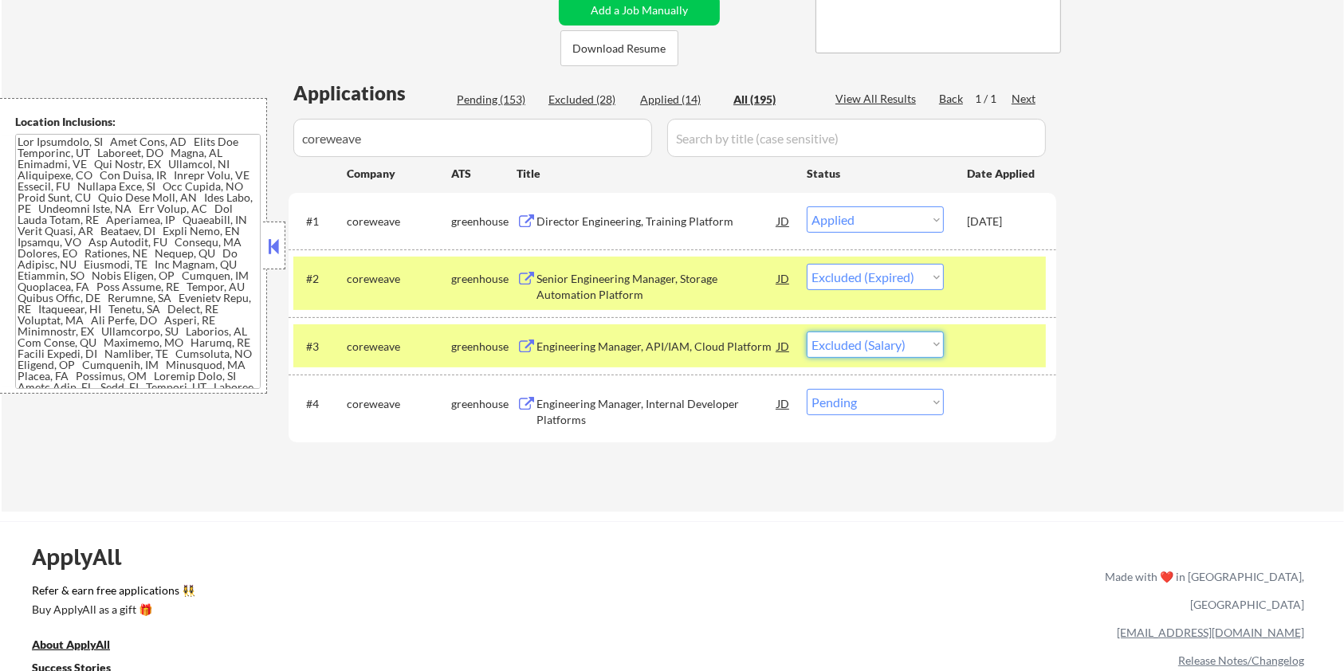
click at [807, 332] on select "Choose an option... Pending Applied Excluded (Questions) Excluded (Expired) Exc…" at bounding box center [875, 345] width 137 height 26
click at [624, 408] on div "Engineering Manager, Internal Developer Platforms" at bounding box center [657, 411] width 241 height 31
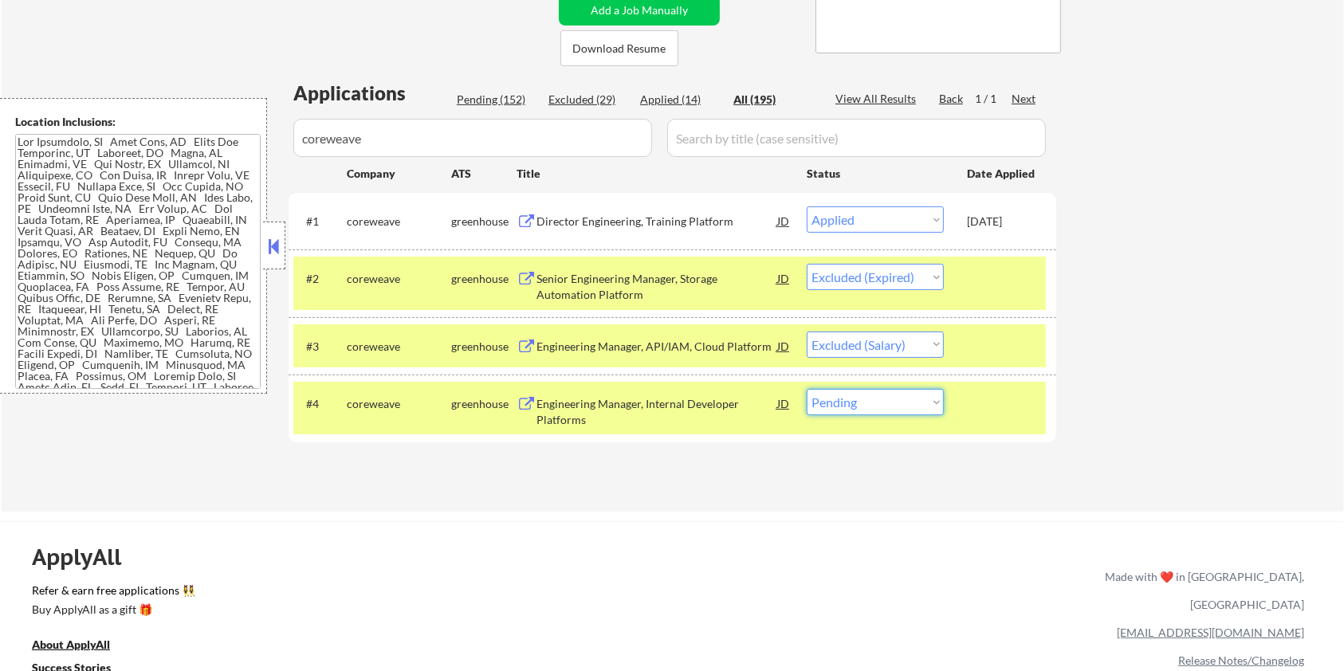
click at [919, 395] on select "Choose an option... Pending Applied Excluded (Questions) Excluded (Expired) Exc…" at bounding box center [875, 402] width 137 height 26
select select ""excluded__salary_""
click at [807, 389] on select "Choose an option... Pending Applied Excluded (Questions) Excluded (Expired) Exc…" at bounding box center [875, 402] width 137 height 26
click at [1014, 289] on div at bounding box center [1002, 278] width 70 height 29
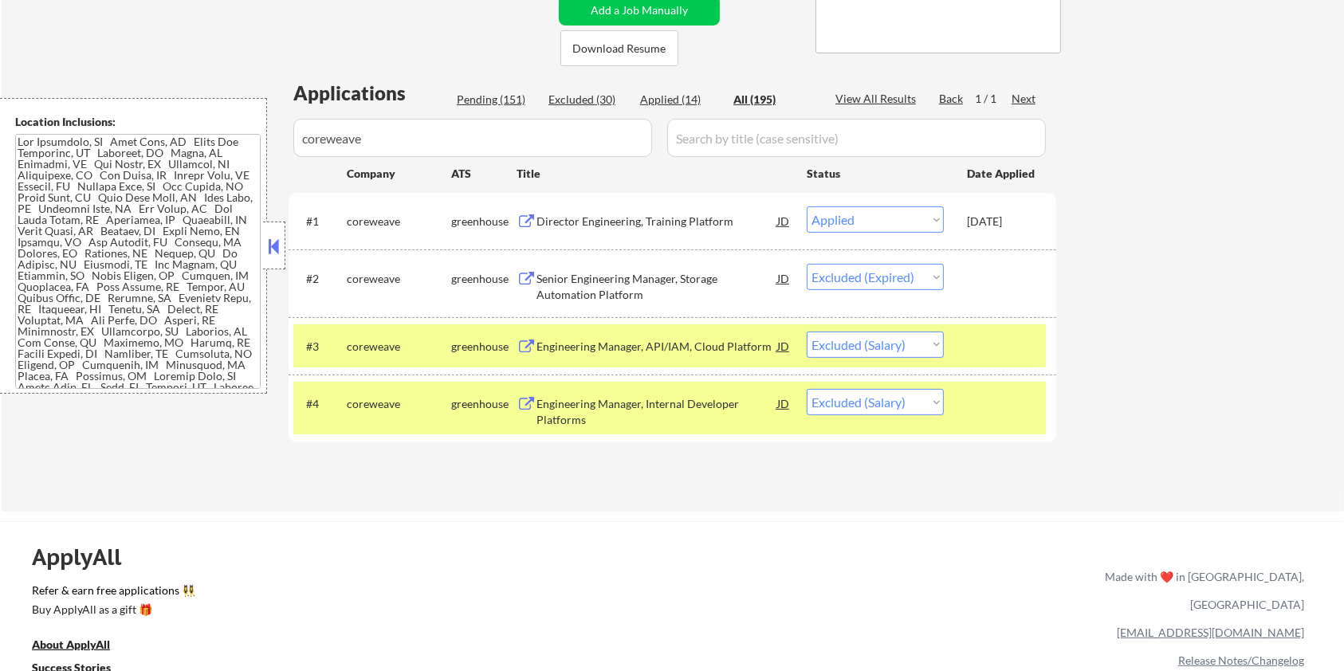
click at [1003, 351] on div at bounding box center [1002, 346] width 70 height 29
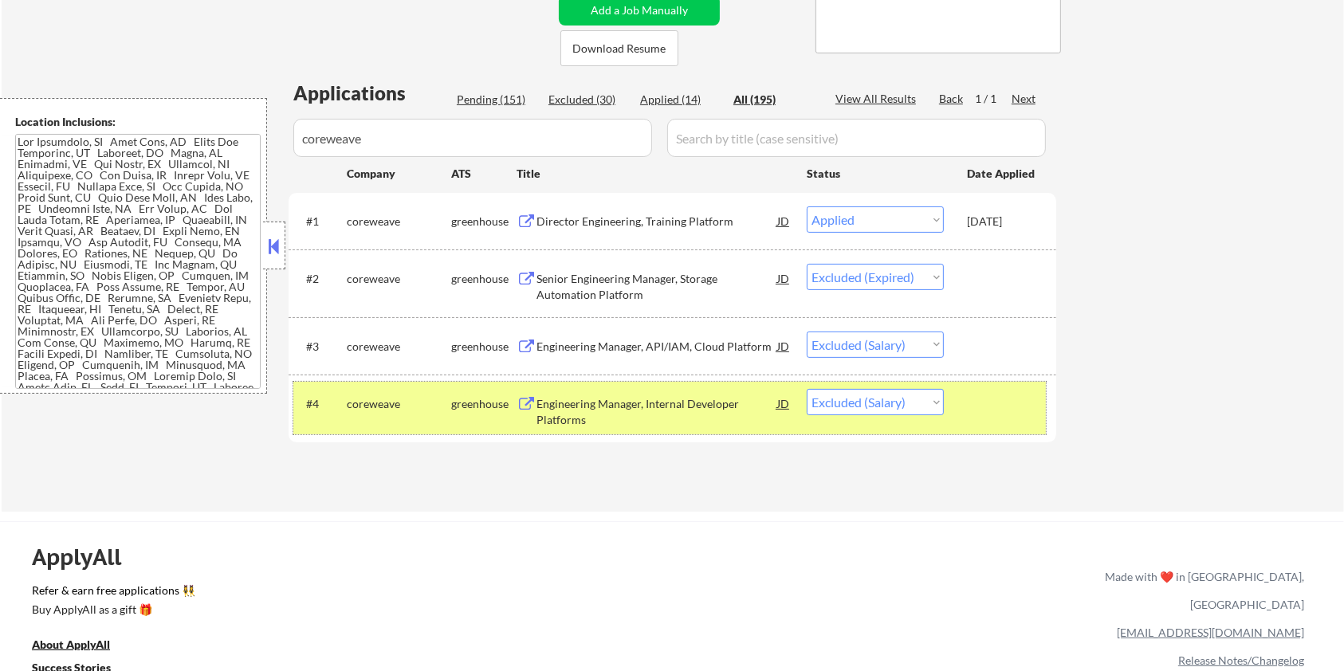
click at [1002, 404] on div at bounding box center [1002, 403] width 70 height 29
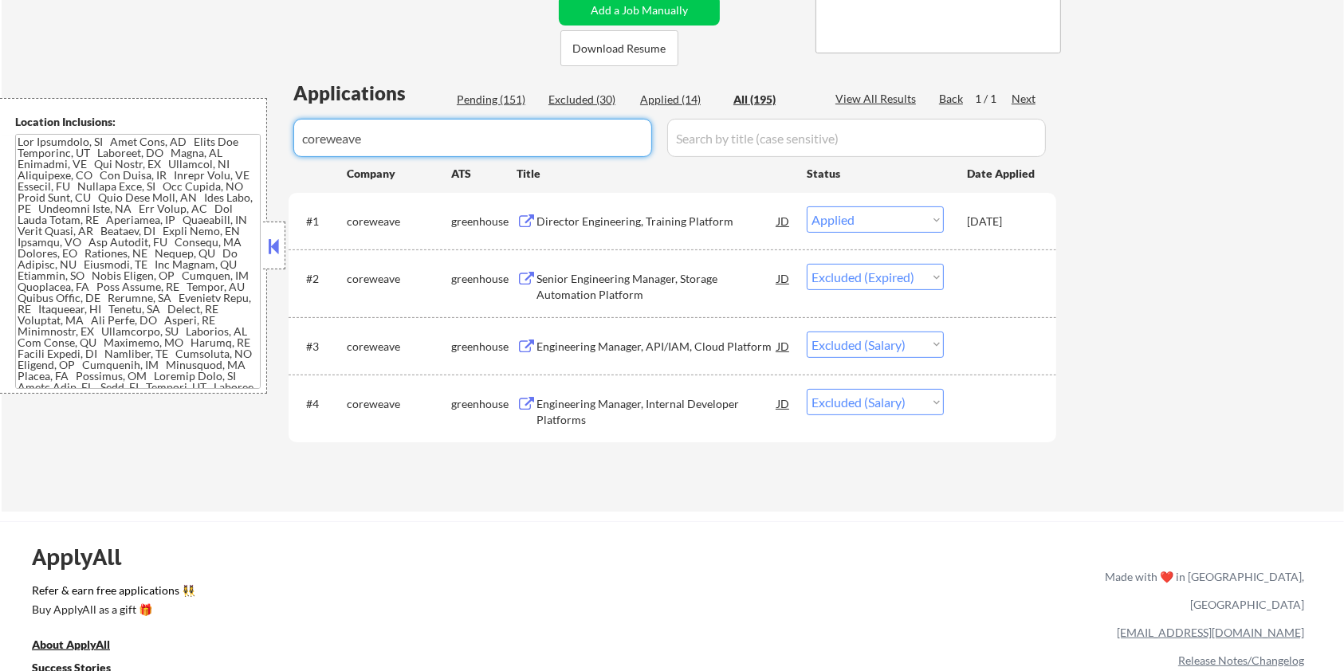
drag, startPoint x: 399, startPoint y: 147, endPoint x: 239, endPoint y: 145, distance: 159.5
click at [239, 145] on body "← Return to /applysquad Mailslurp Inbox Job Search Builder Aaron Stone User Ema…" at bounding box center [672, 16] width 1344 height 671
select select ""applied""
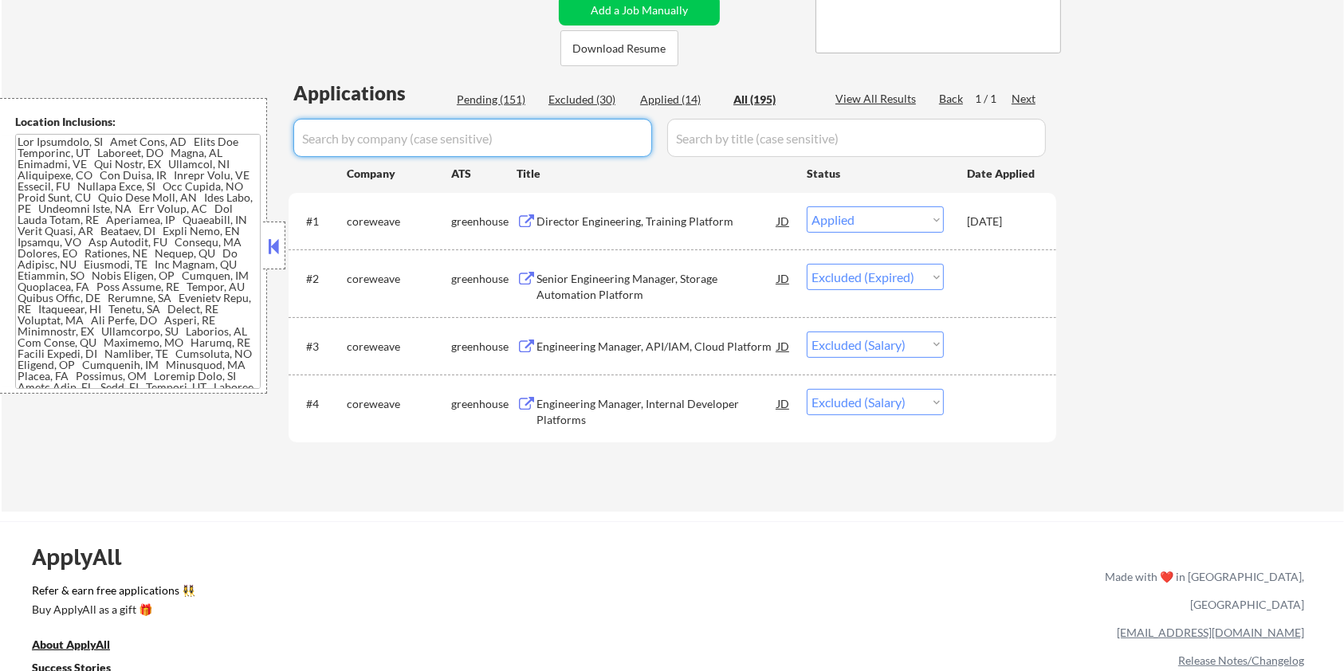
select select ""applied""
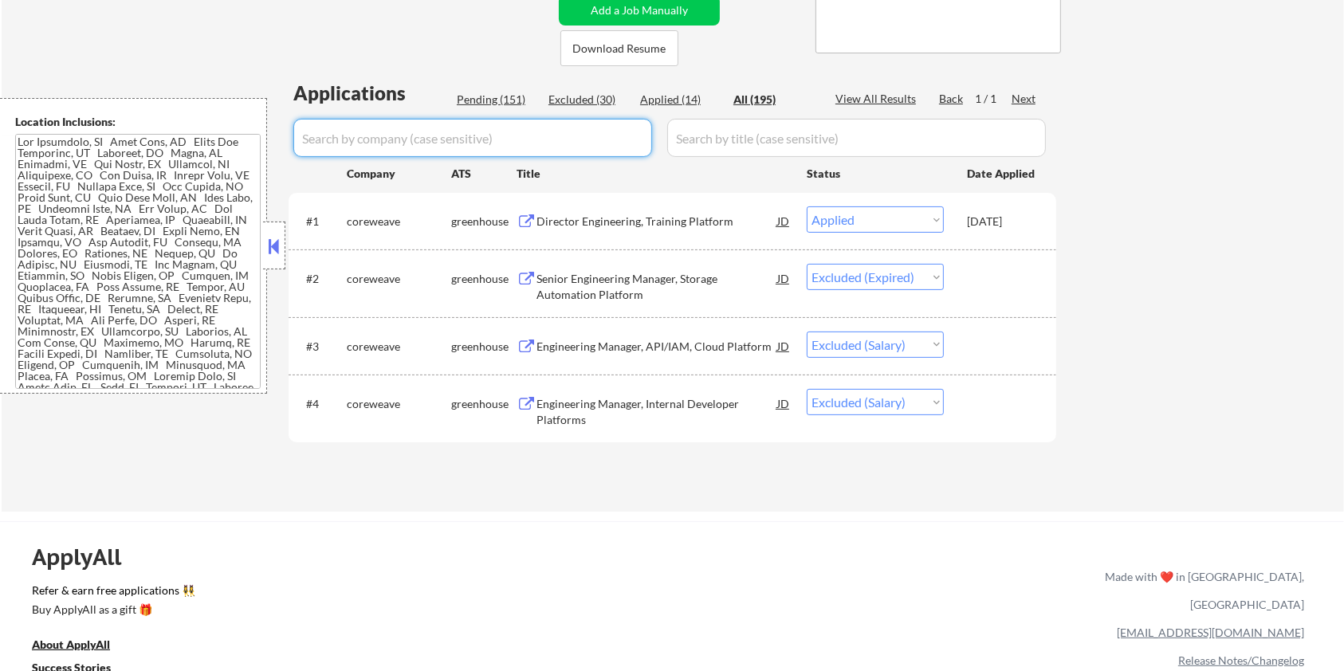
select select ""applied""
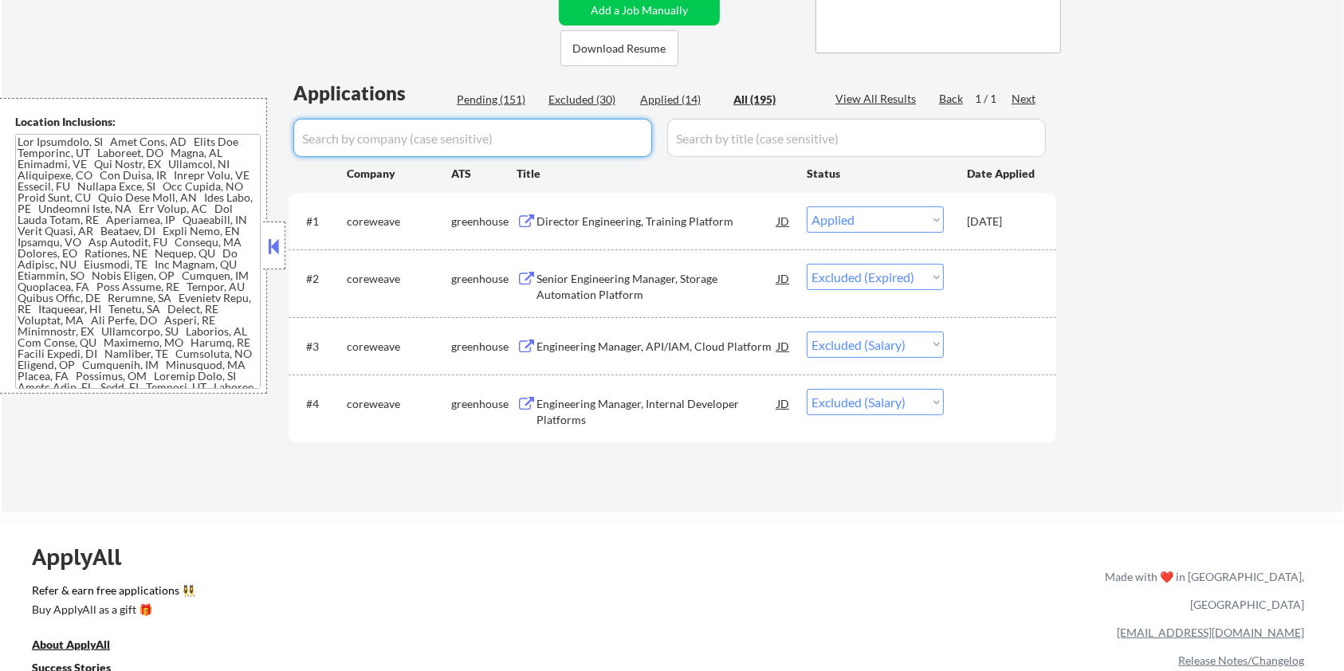
select select ""excluded__salary_""
select select ""excluded__bad_match_""
select select ""pending""
select select ""excluded__expired_""
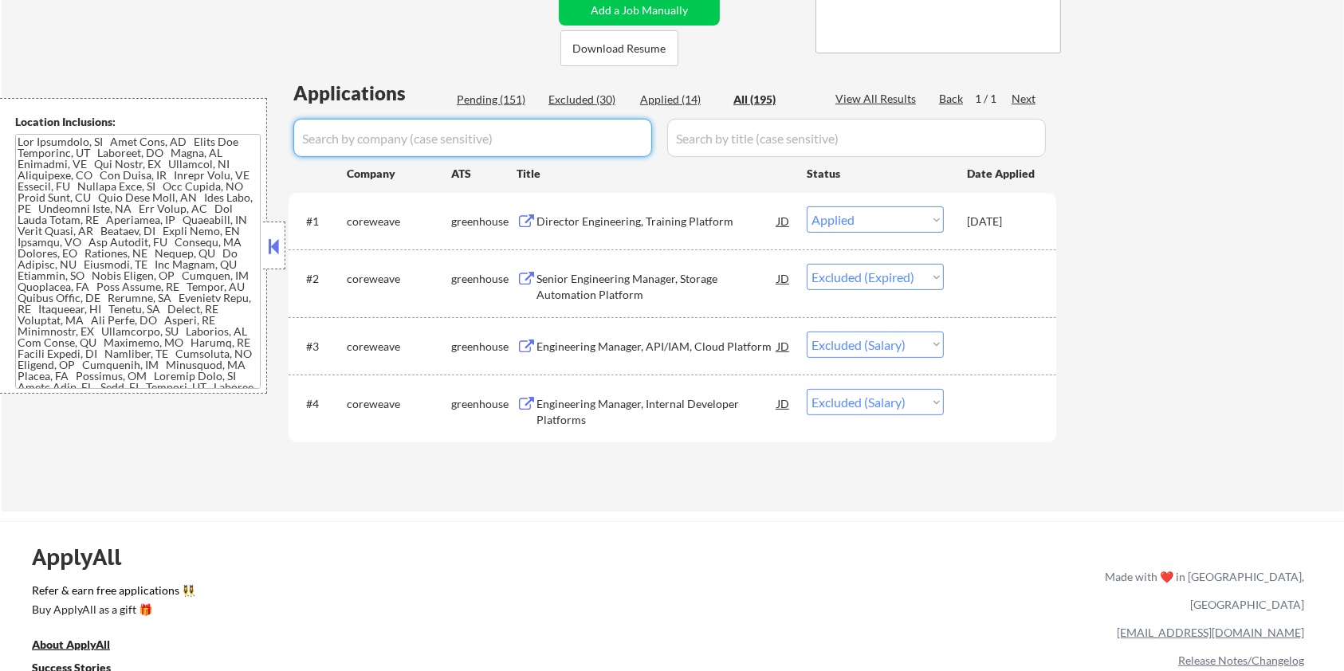
select select ""excluded__expired_""
select select ""excluded__salary_""
select select ""excluded__expired_""
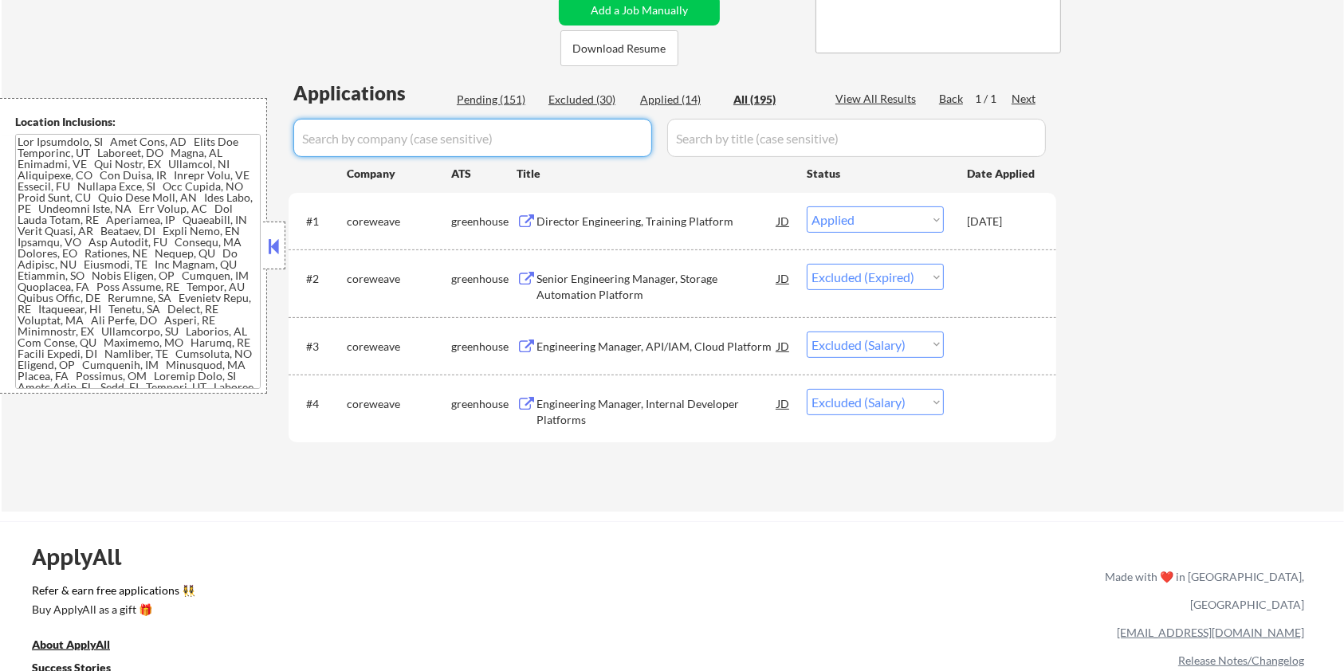
select select ""excluded__salary_""
select select ""excluded__expired_""
select select ""excluded__salary_""
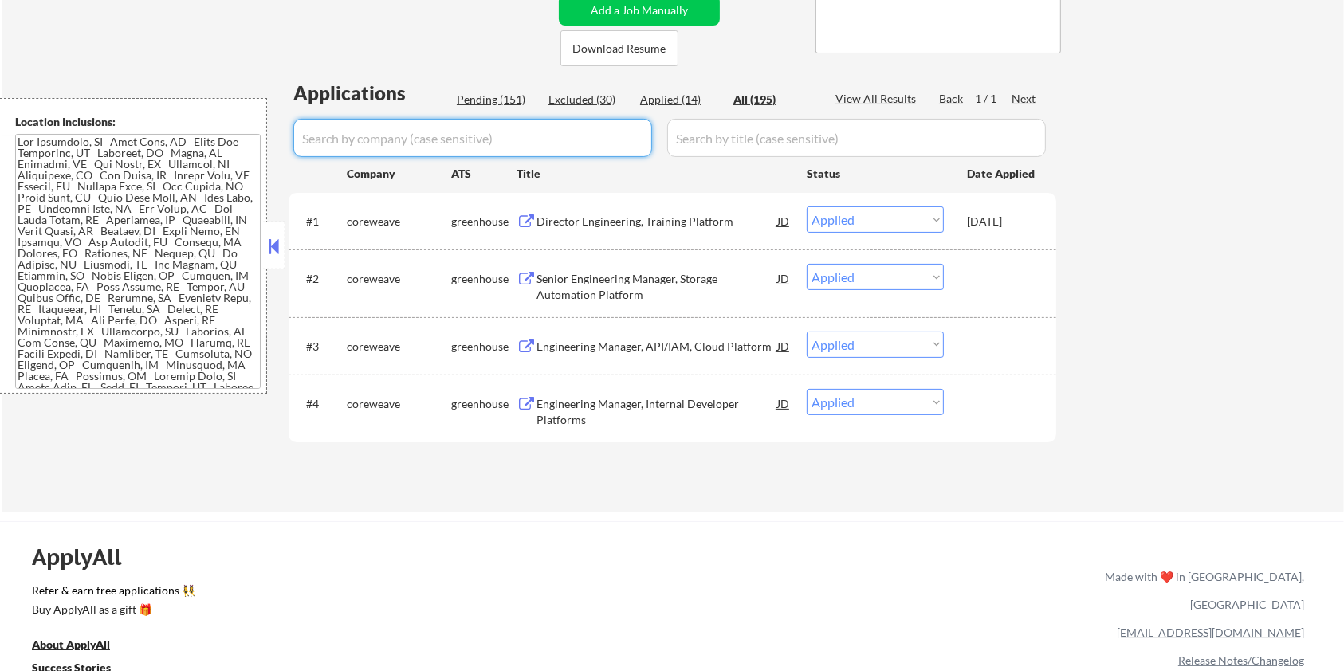
select select ""excluded__salary_""
select select ""pending""
select select ""excluded__salary_""
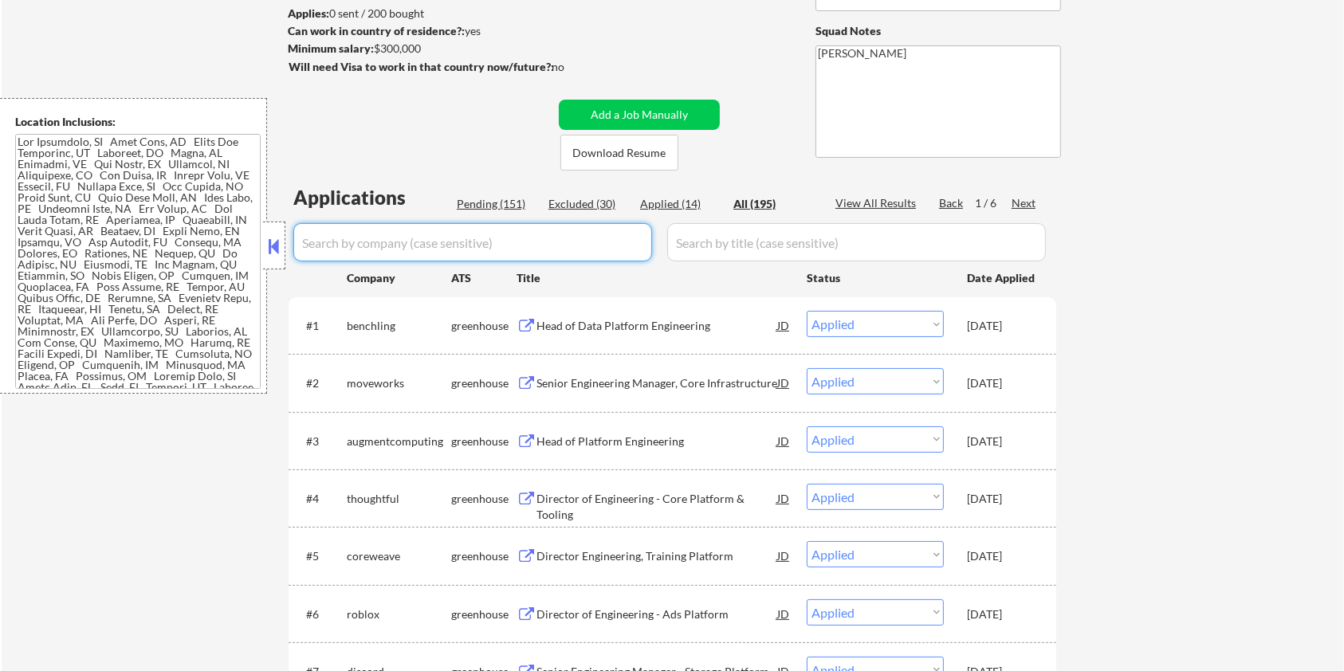
scroll to position [212, 0]
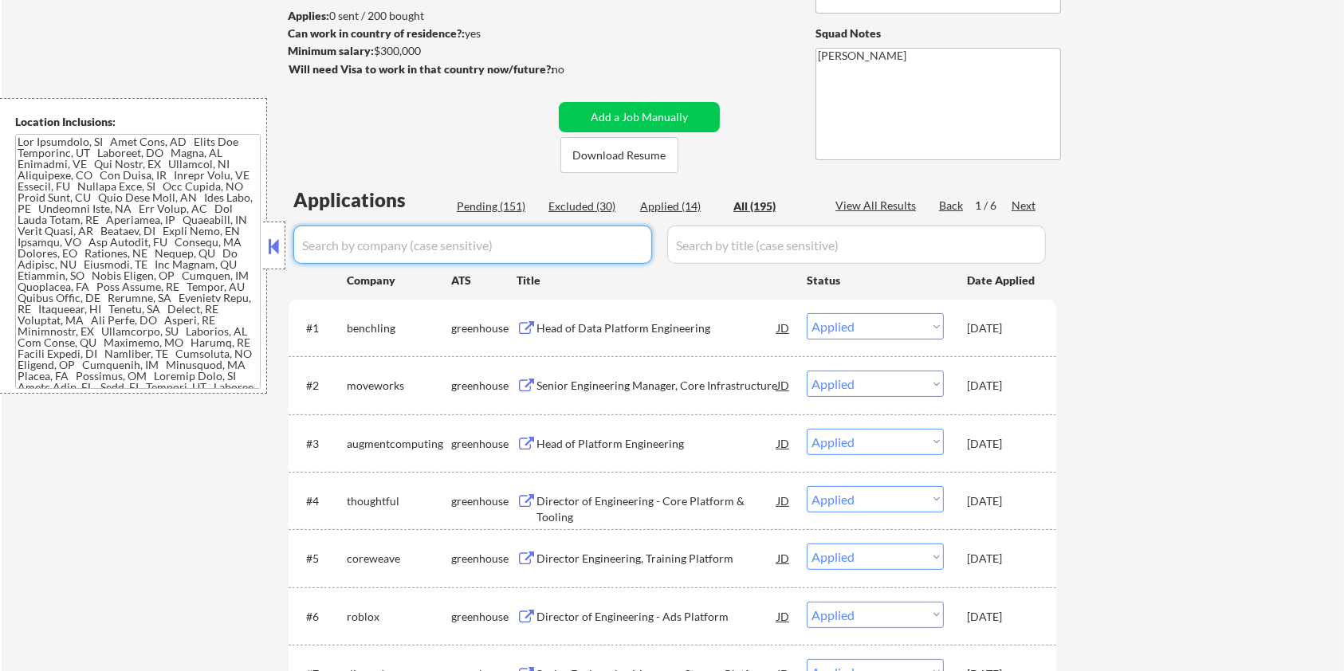
click at [472, 203] on div "Pending (151)" at bounding box center [497, 207] width 80 height 16
select select ""pending""
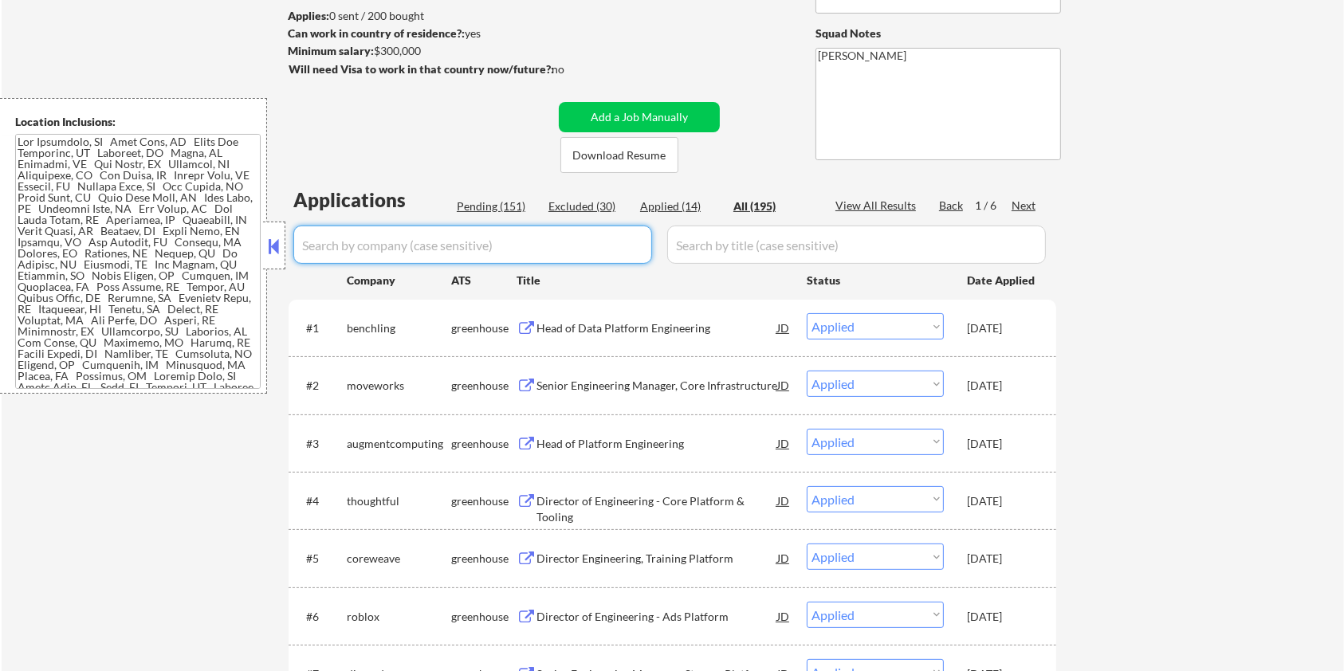
select select ""pending""
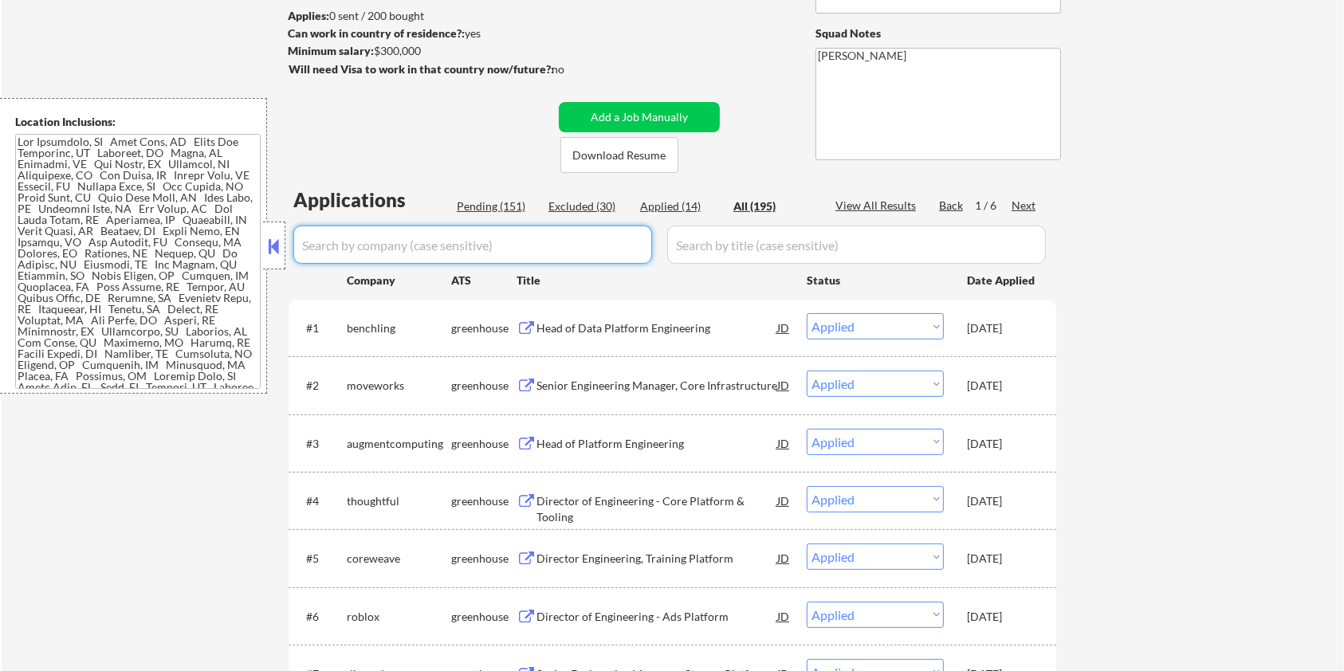
select select ""pending""
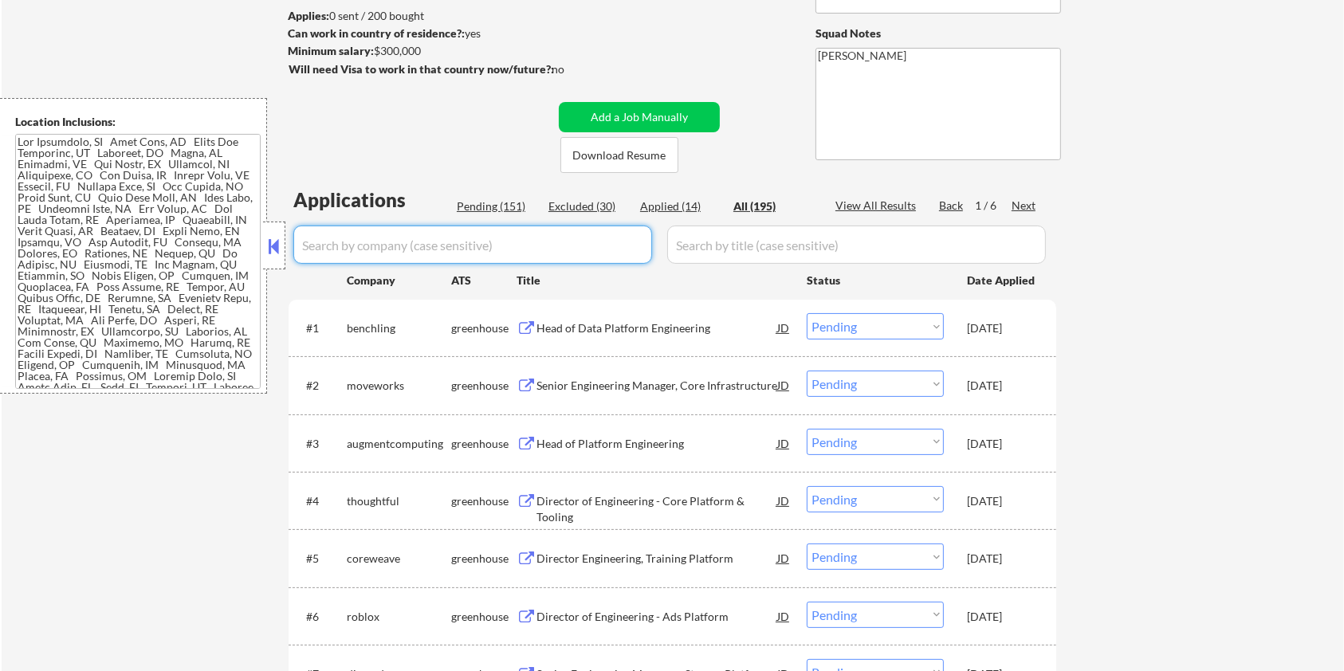
select select ""pending""
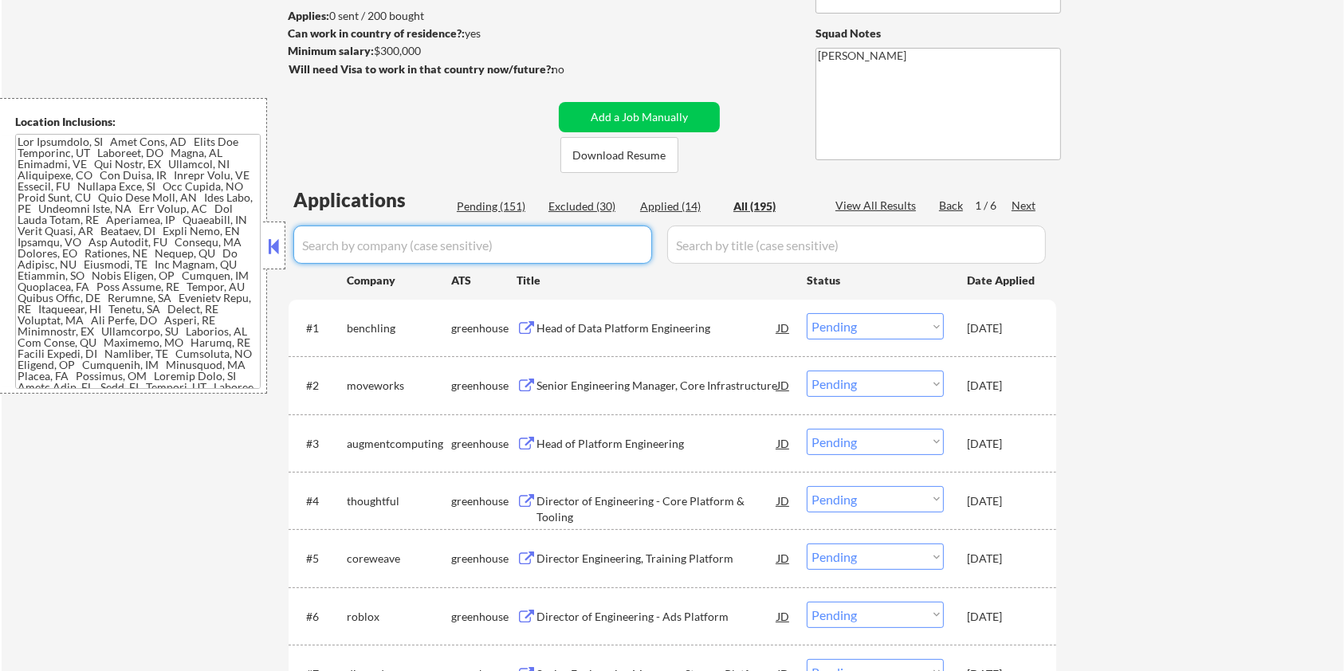
select select ""pending""
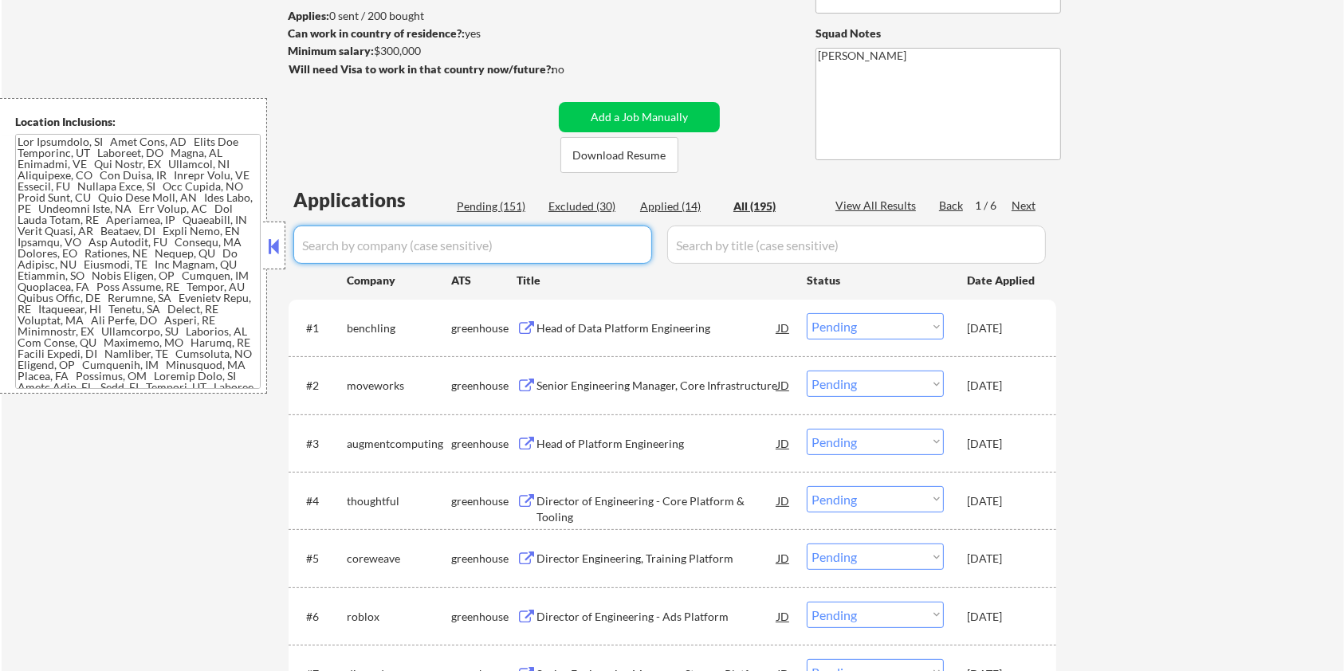
select select ""pending""
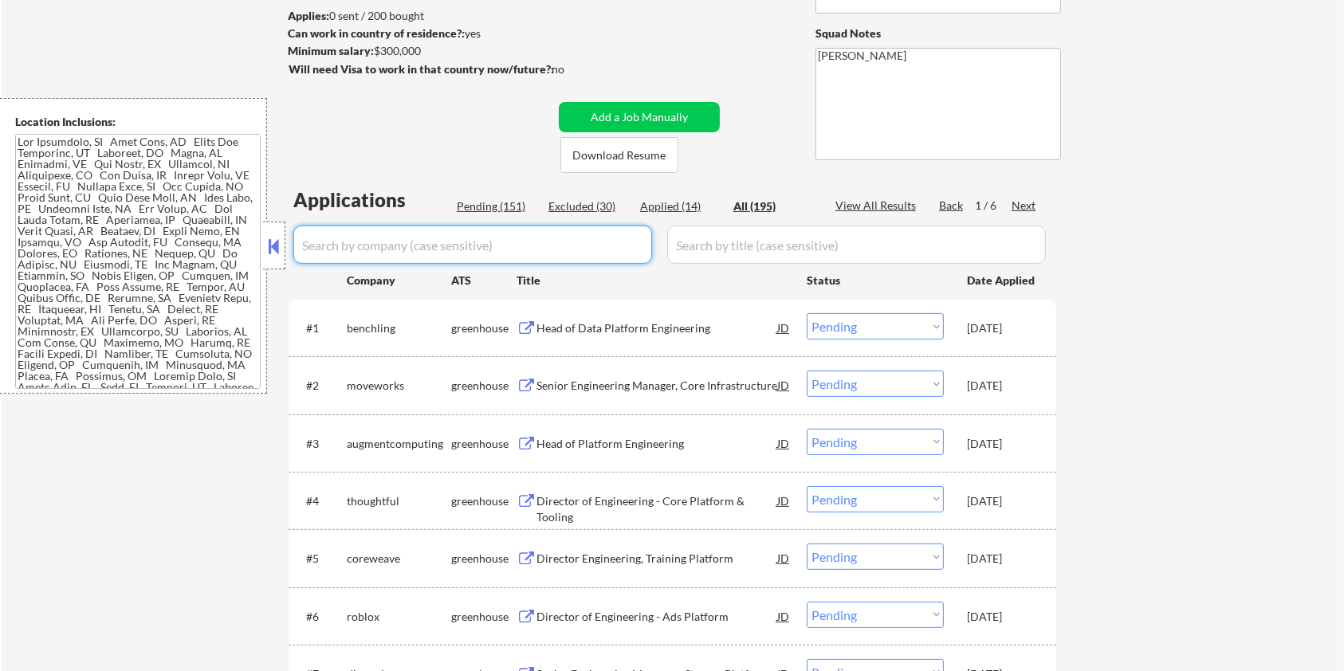
select select ""pending""
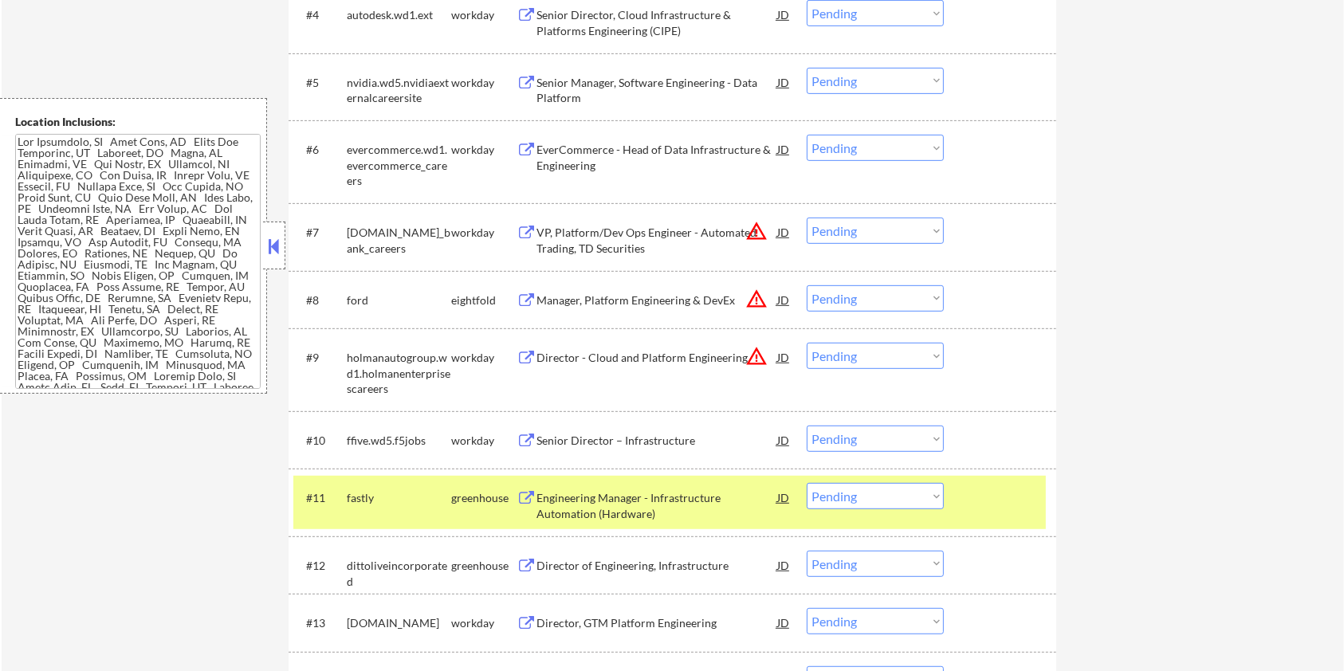
scroll to position [744, 0]
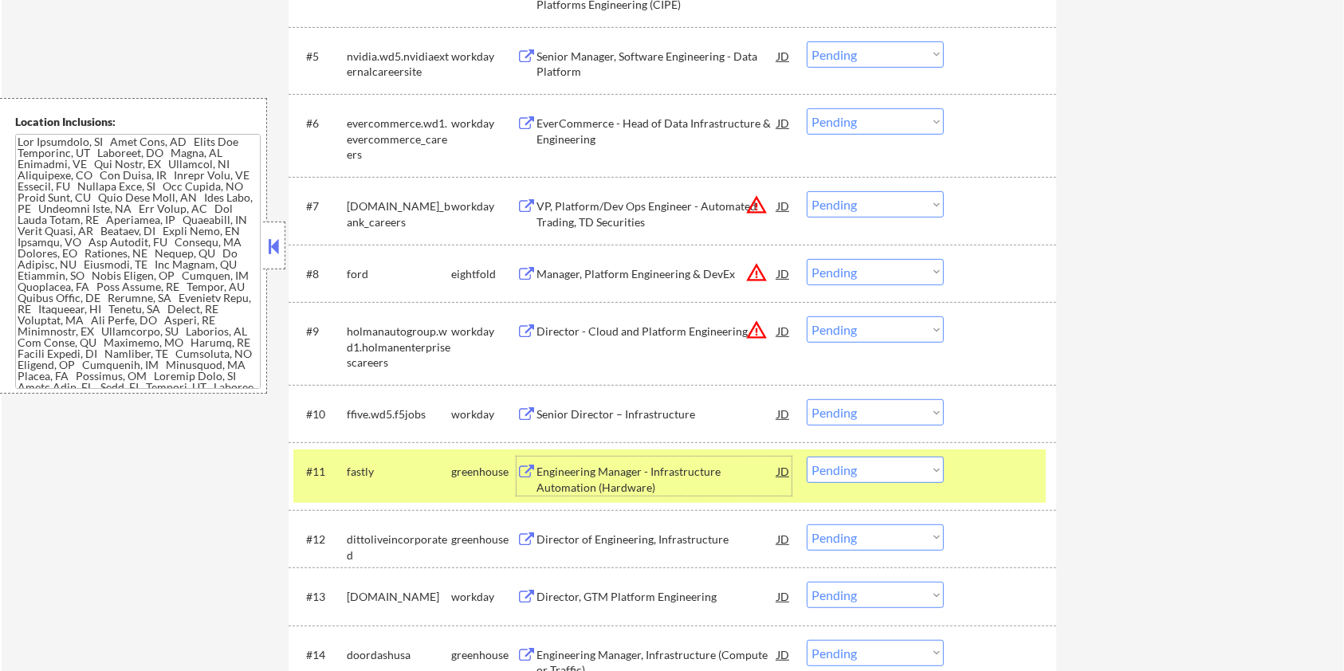
click at [608, 475] on div "Engineering Manager - Infrastructure Automation (Hardware)" at bounding box center [657, 479] width 241 height 31
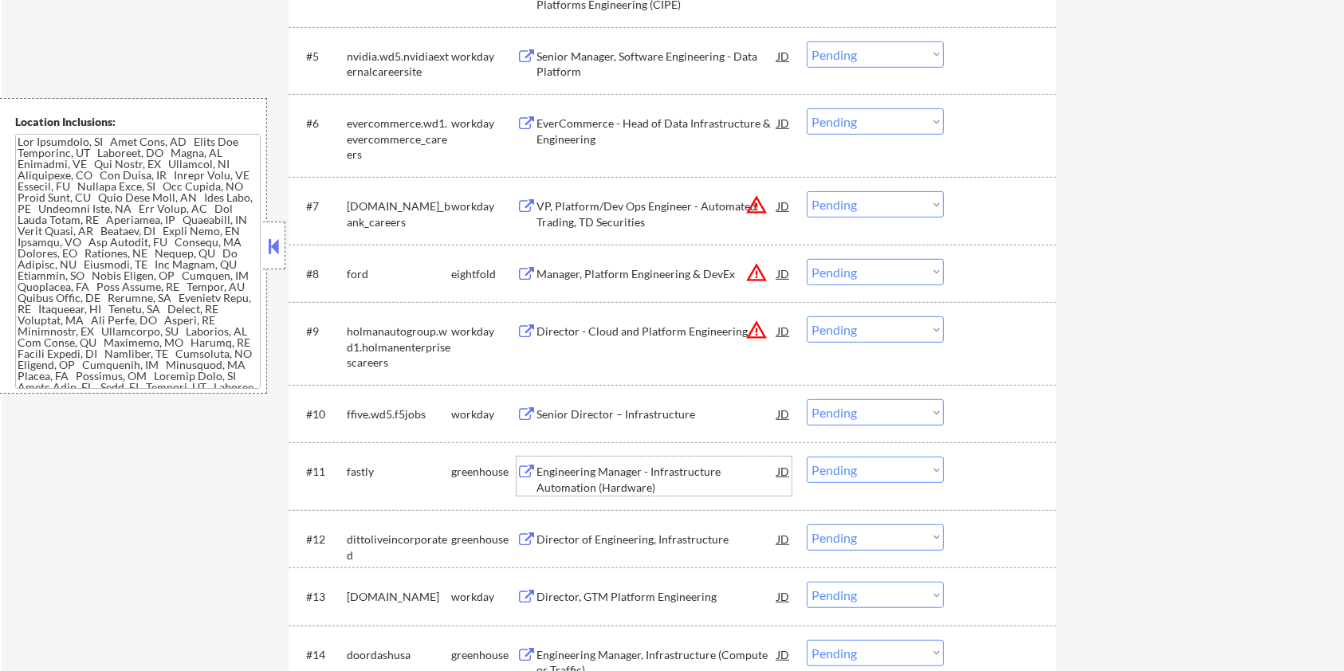
click at [869, 473] on select "Choose an option... Pending Applied Excluded (Questions) Excluded (Expired) Exc…" at bounding box center [875, 470] width 137 height 26
click at [807, 457] on select "Choose an option... Pending Applied Excluded (Questions) Excluded (Expired) Exc…" at bounding box center [875, 470] width 137 height 26
select select ""pending""
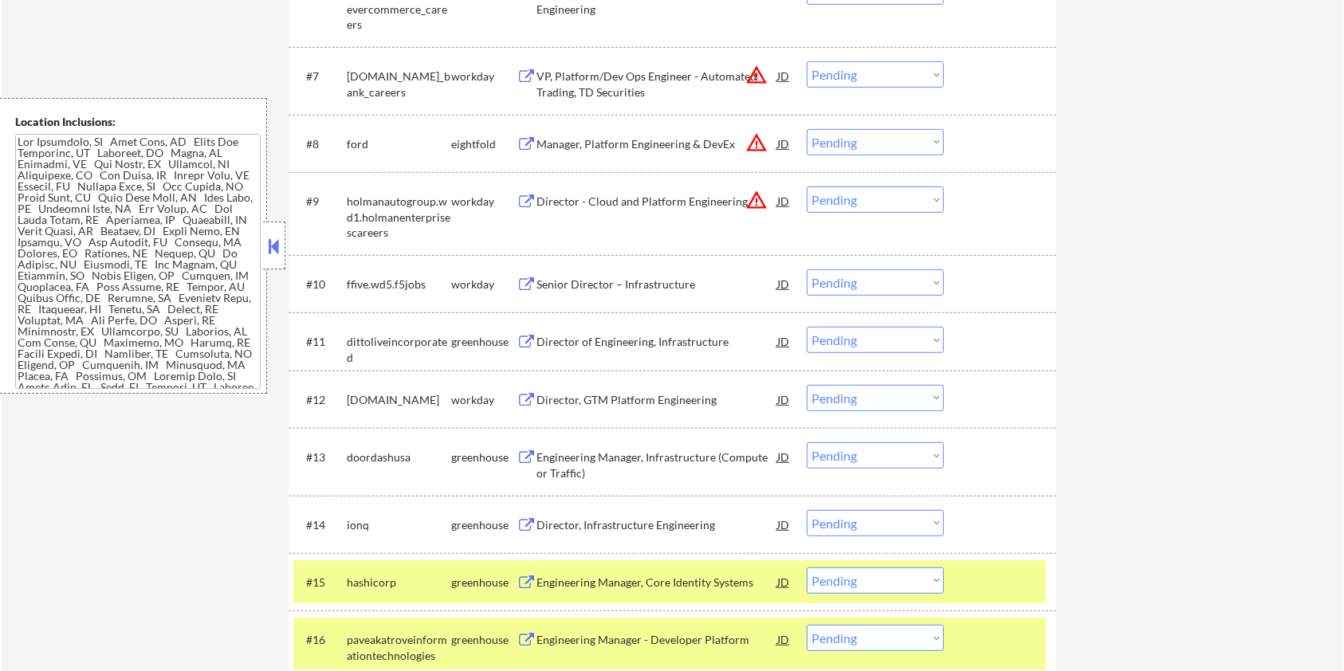
scroll to position [957, 0]
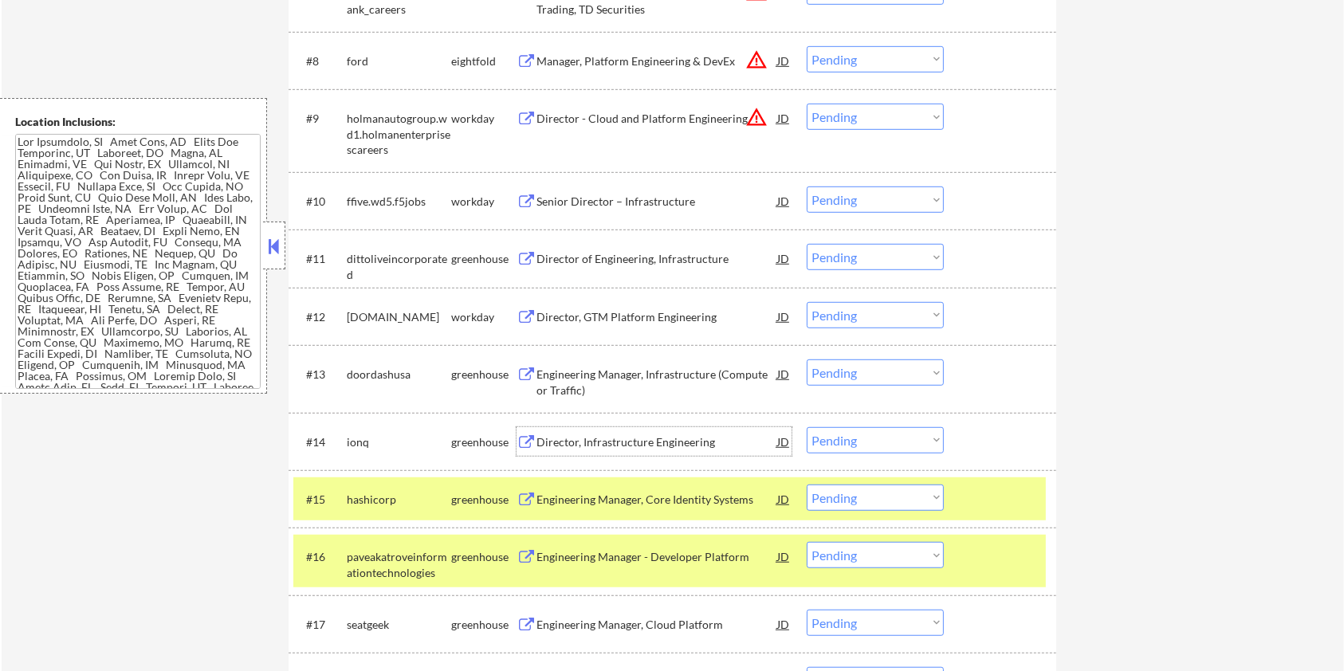
click at [596, 436] on div "Director, Infrastructure Engineering" at bounding box center [657, 443] width 241 height 16
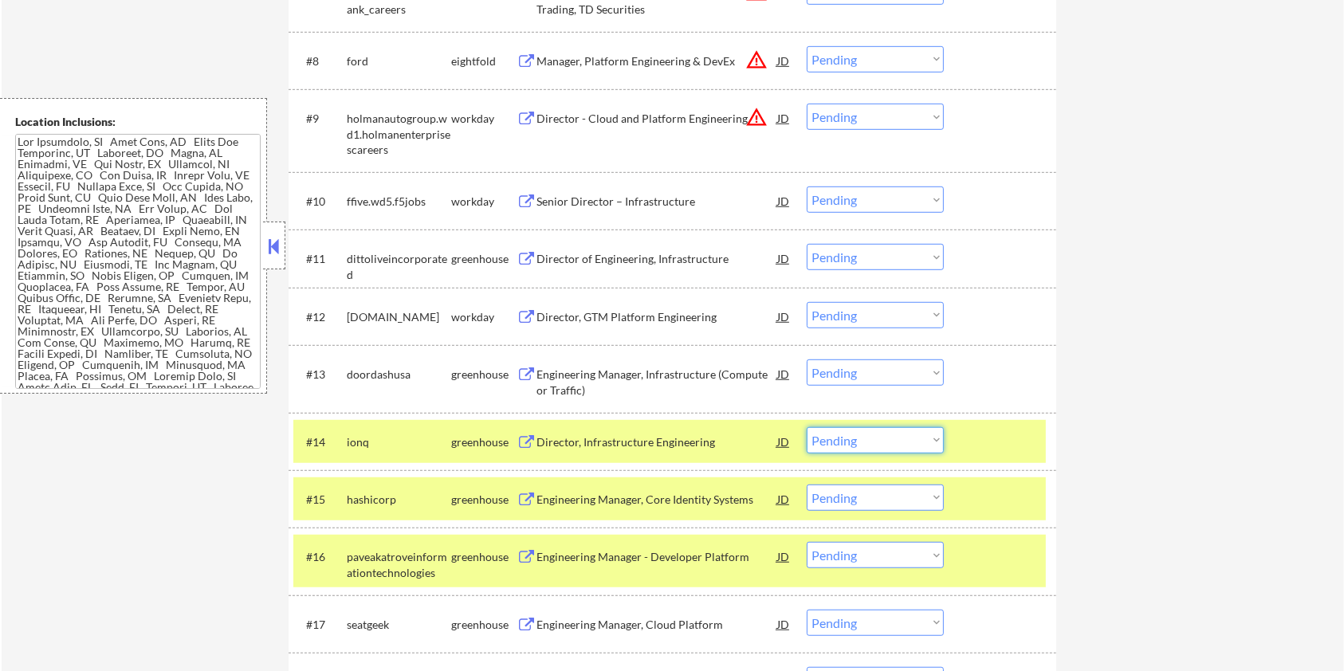
click at [931, 442] on select "Choose an option... Pending Applied Excluded (Questions) Excluded (Expired) Exc…" at bounding box center [875, 440] width 137 height 26
click at [807, 427] on select "Choose an option... Pending Applied Excluded (Questions) Excluded (Expired) Exc…" at bounding box center [875, 440] width 137 height 26
select select ""pending""
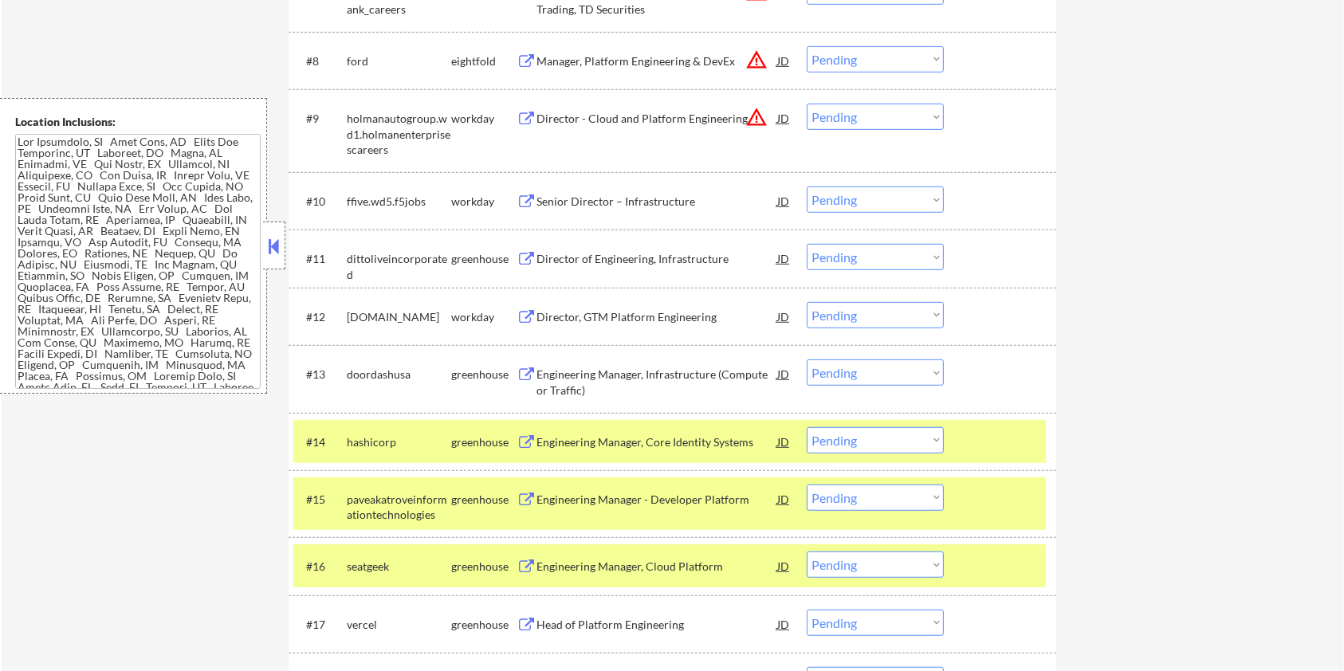
click at [982, 450] on div at bounding box center [1002, 441] width 70 height 29
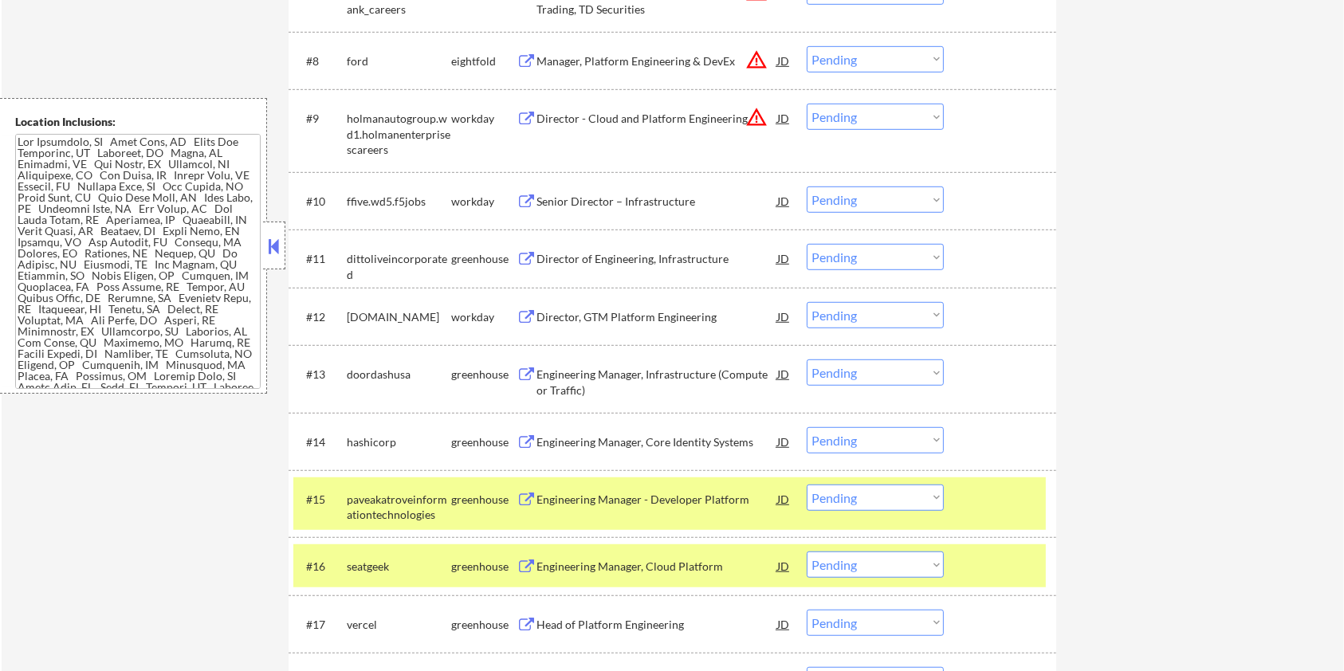
click at [987, 489] on div at bounding box center [1002, 499] width 70 height 29
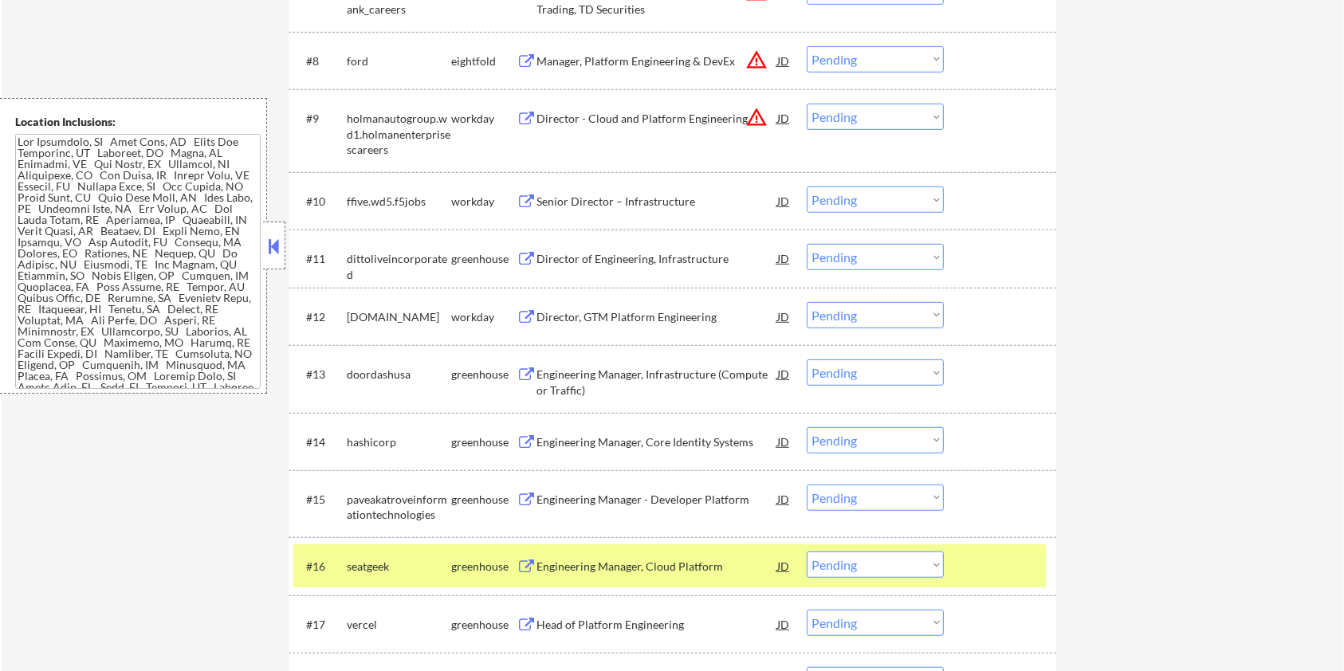
click at [989, 567] on div at bounding box center [1002, 566] width 70 height 29
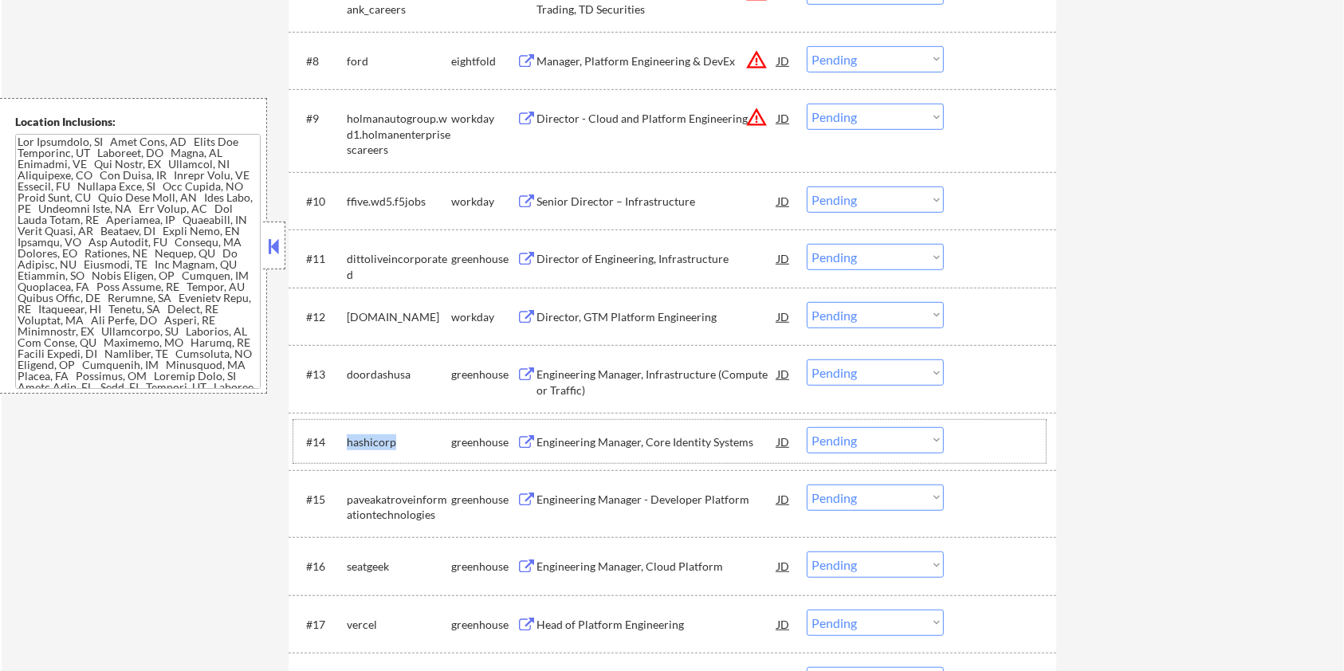
drag, startPoint x: 399, startPoint y: 445, endPoint x: 344, endPoint y: 434, distance: 56.1
click at [344, 434] on div "#14 hashicorp greenhouse Engineering Manager, Core Identity Systems JD warning_…" at bounding box center [669, 441] width 753 height 43
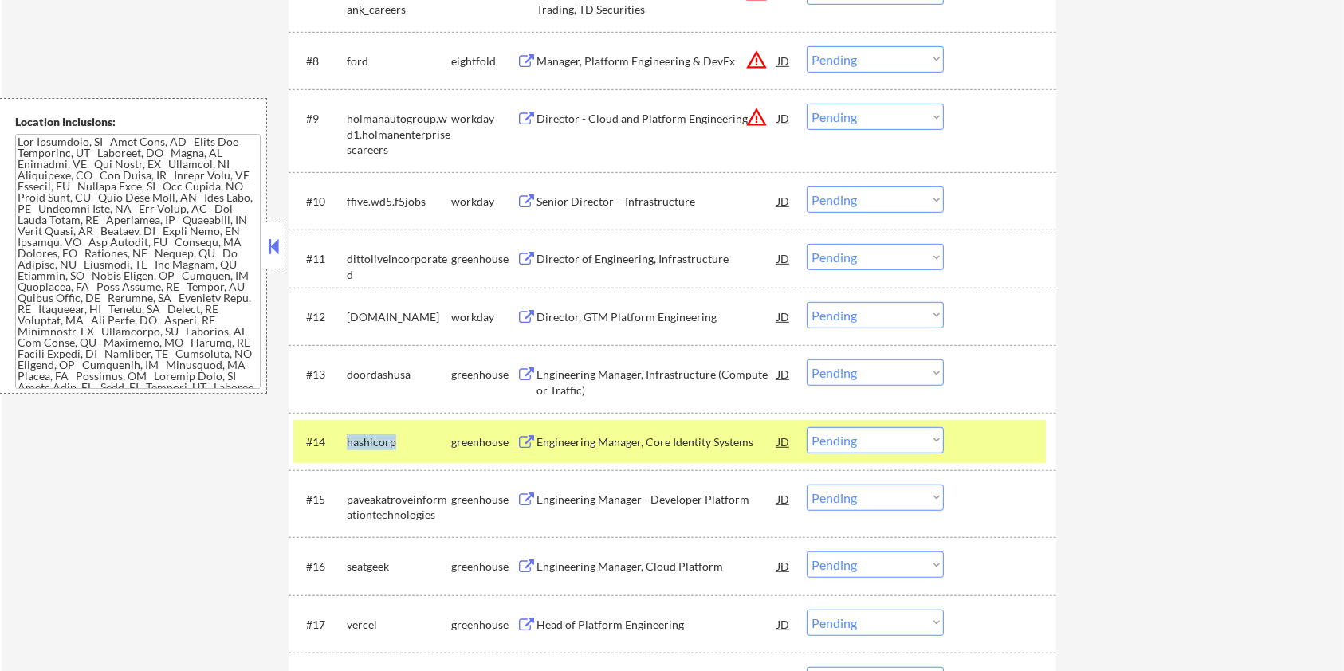
copy div "hashicorp"
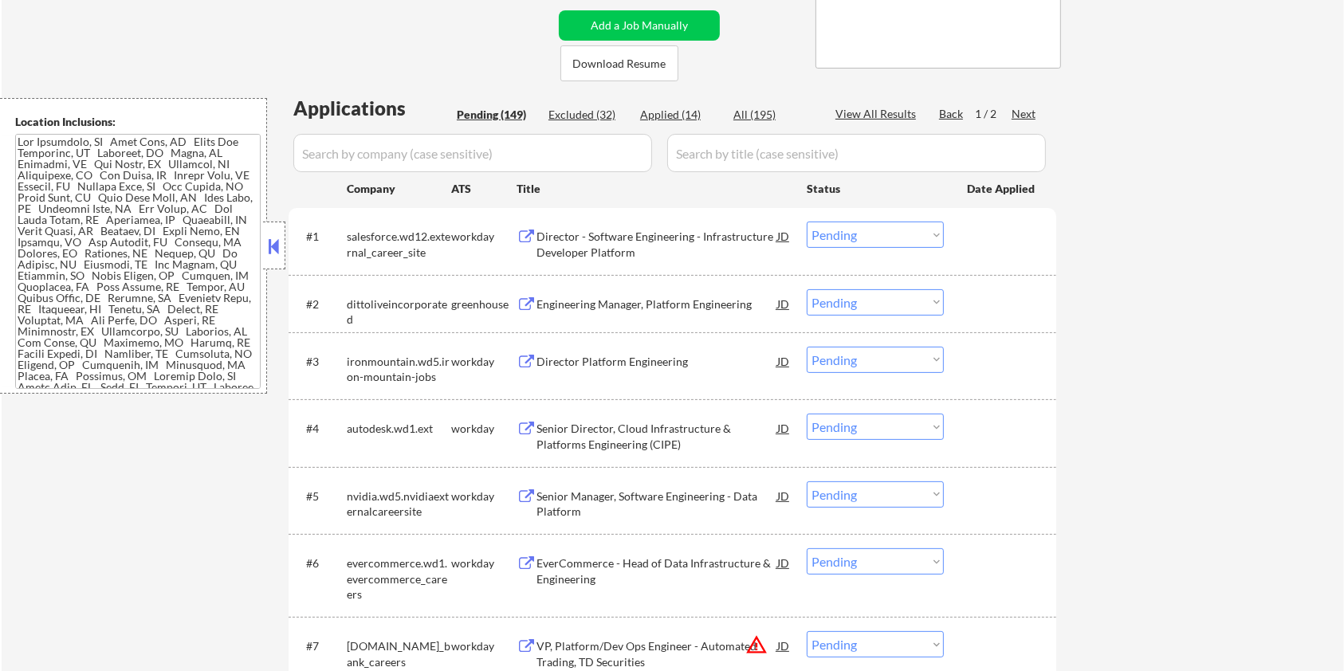
scroll to position [106, 0]
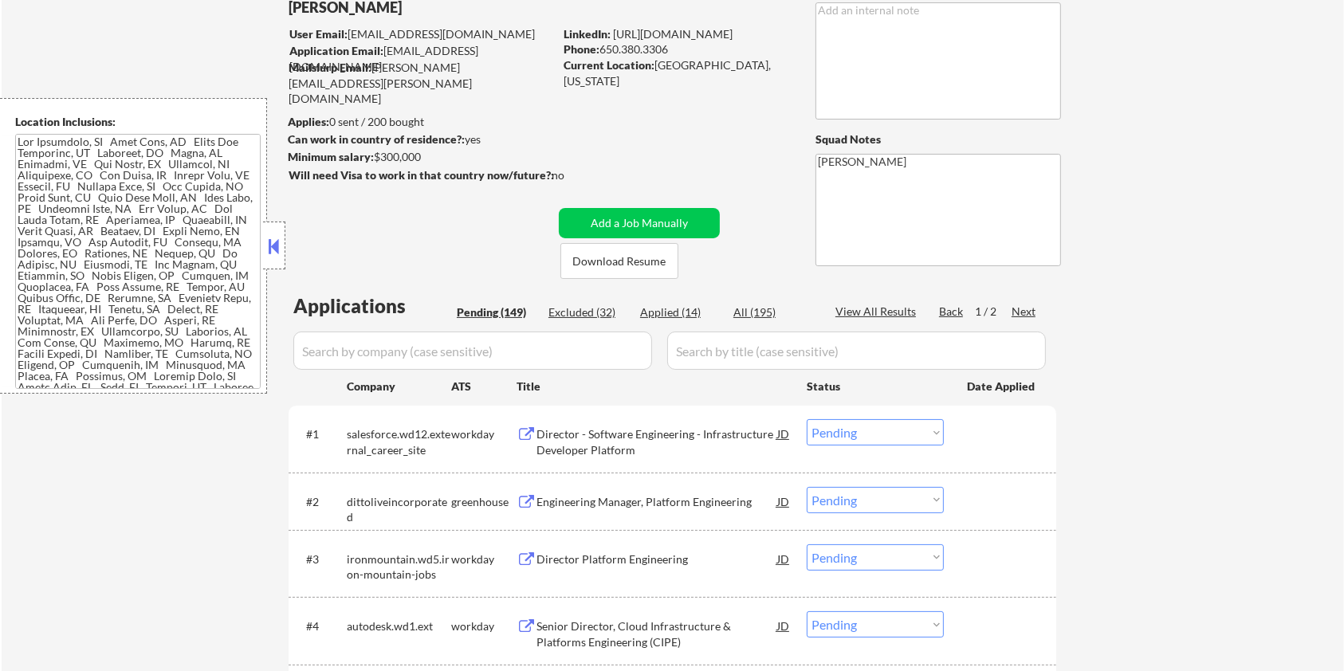
click at [321, 352] on input "input" at bounding box center [472, 351] width 359 height 38
paste input "hashicorp"
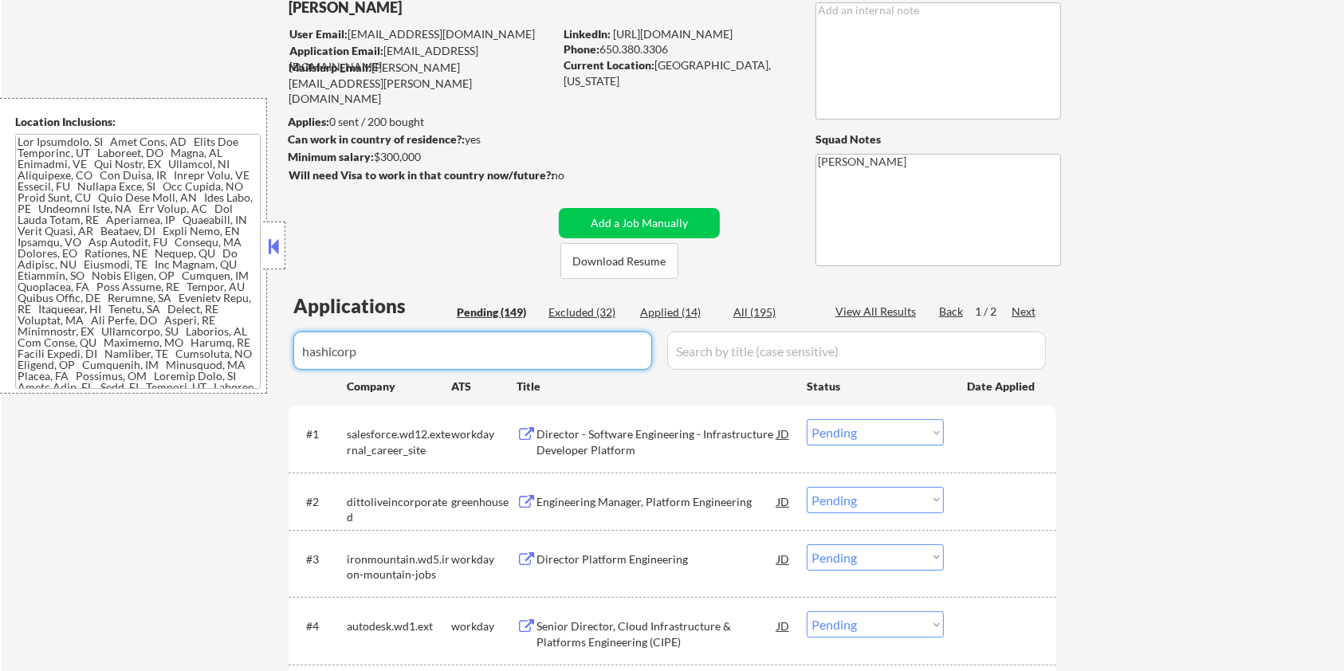
type input "hashicorp"
drag, startPoint x: 706, startPoint y: 352, endPoint x: 736, endPoint y: 336, distance: 33.9
click at [706, 352] on input "input" at bounding box center [856, 351] width 379 height 38
click at [756, 312] on div "All (195)" at bounding box center [774, 313] width 80 height 16
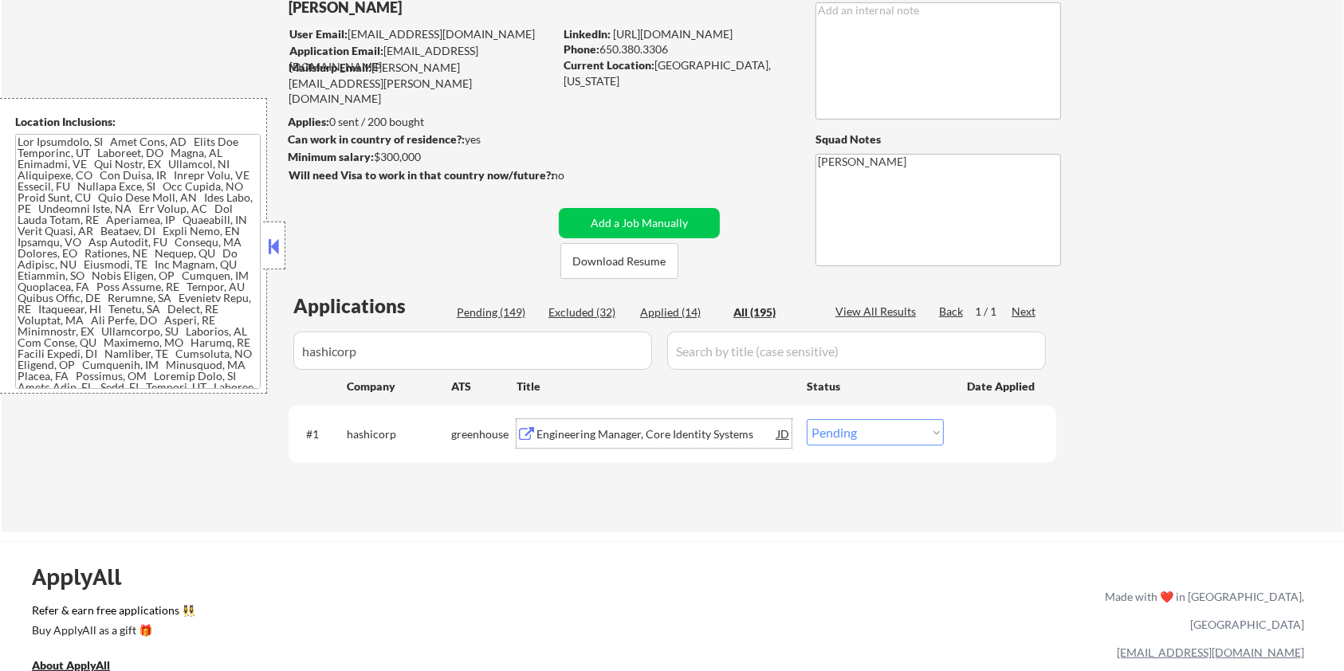
click at [639, 431] on div "Engineering Manager, Core Identity Systems" at bounding box center [657, 435] width 241 height 16
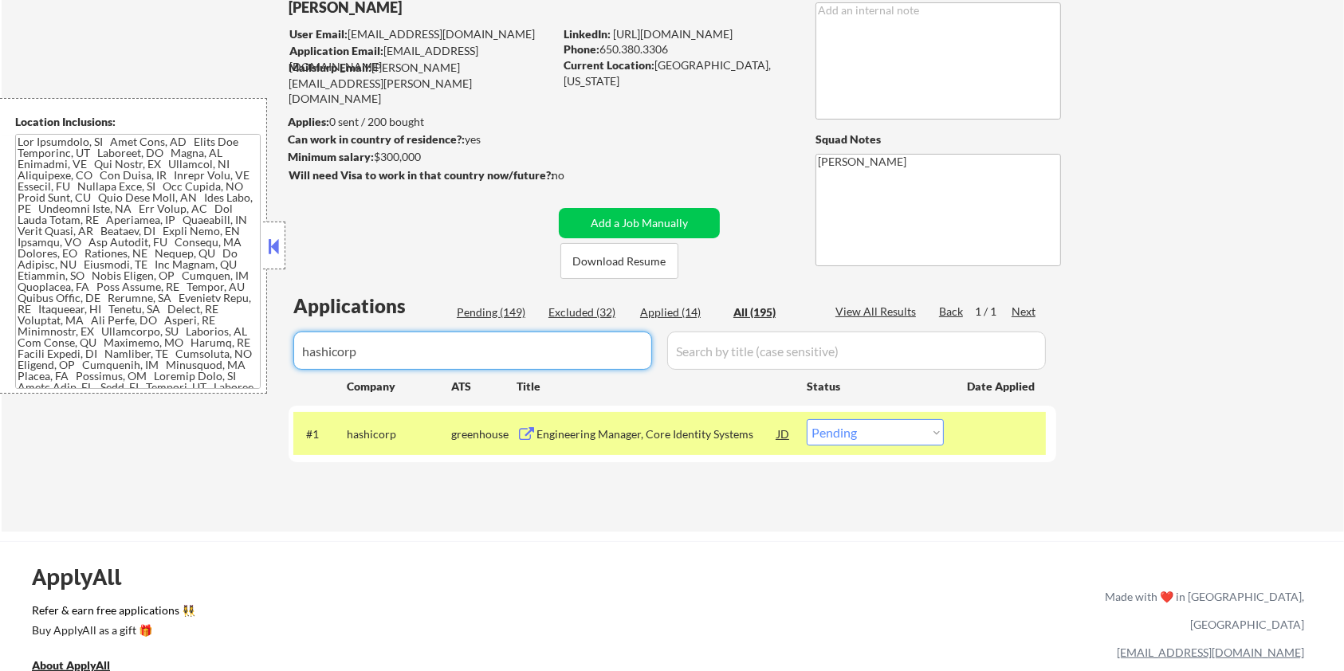
drag, startPoint x: 447, startPoint y: 353, endPoint x: 232, endPoint y: 352, distance: 215.3
click at [232, 352] on body "← Return to /applysquad Mailslurp Inbox Job Search Builder Aaron Stone User Ema…" at bounding box center [672, 229] width 1344 height 671
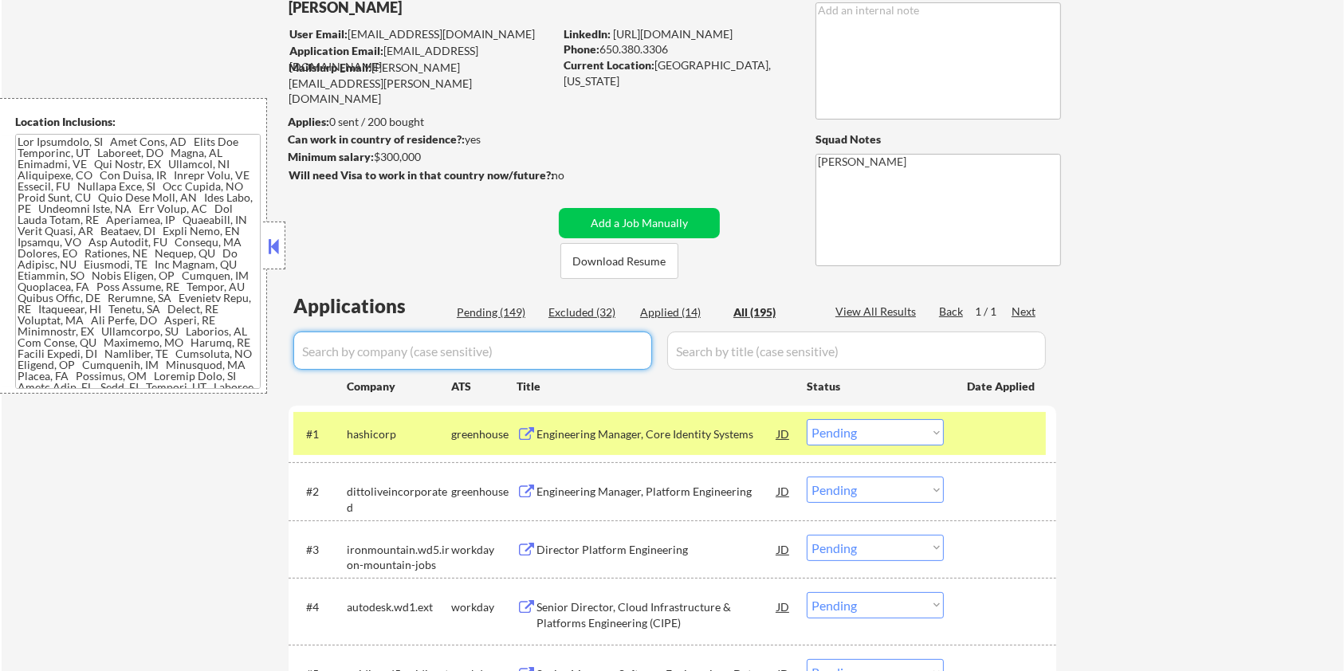
select select ""applied""
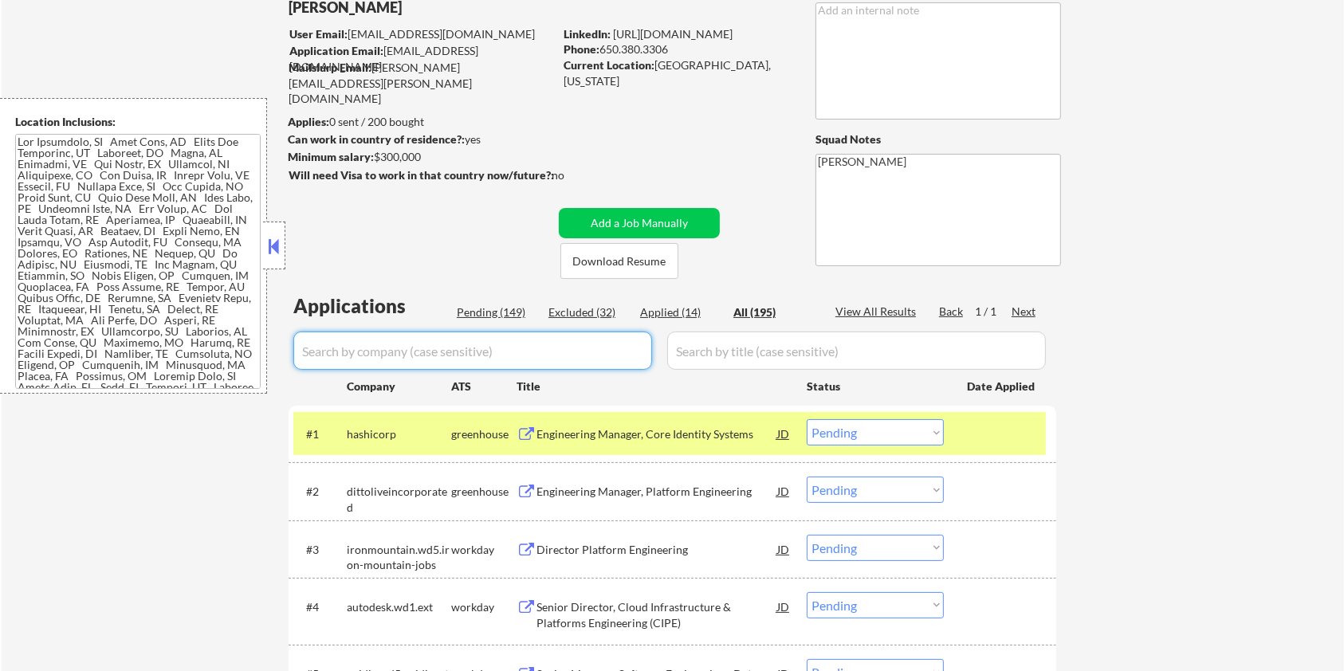
select select ""applied""
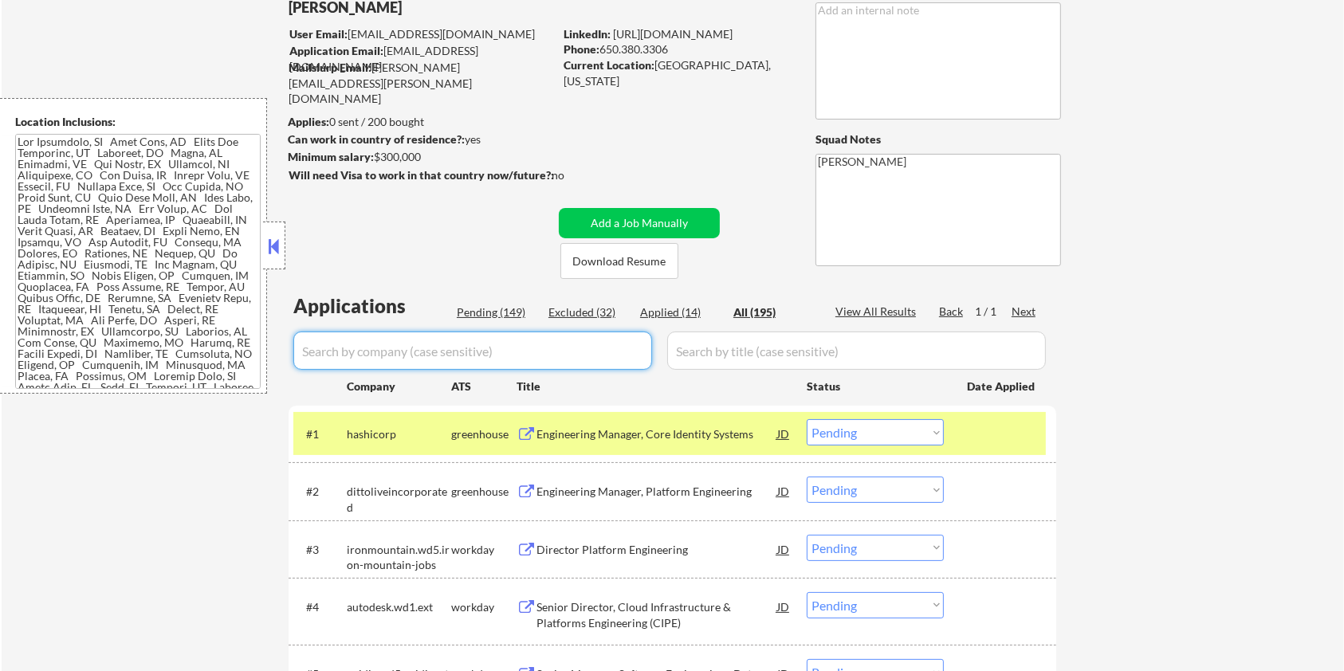
select select ""applied""
select select ""excluded__salary_""
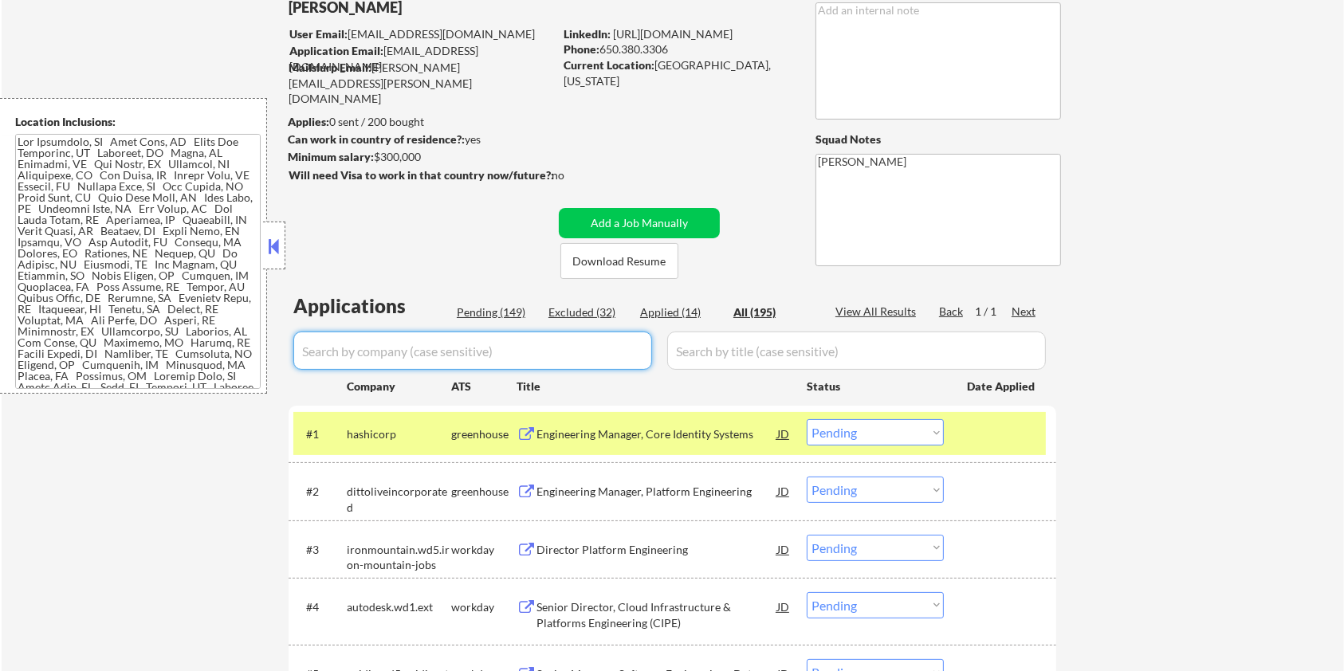
select select ""excluded__bad_match_""
select select ""excluded__expired_""
select select ""excluded__salary_""
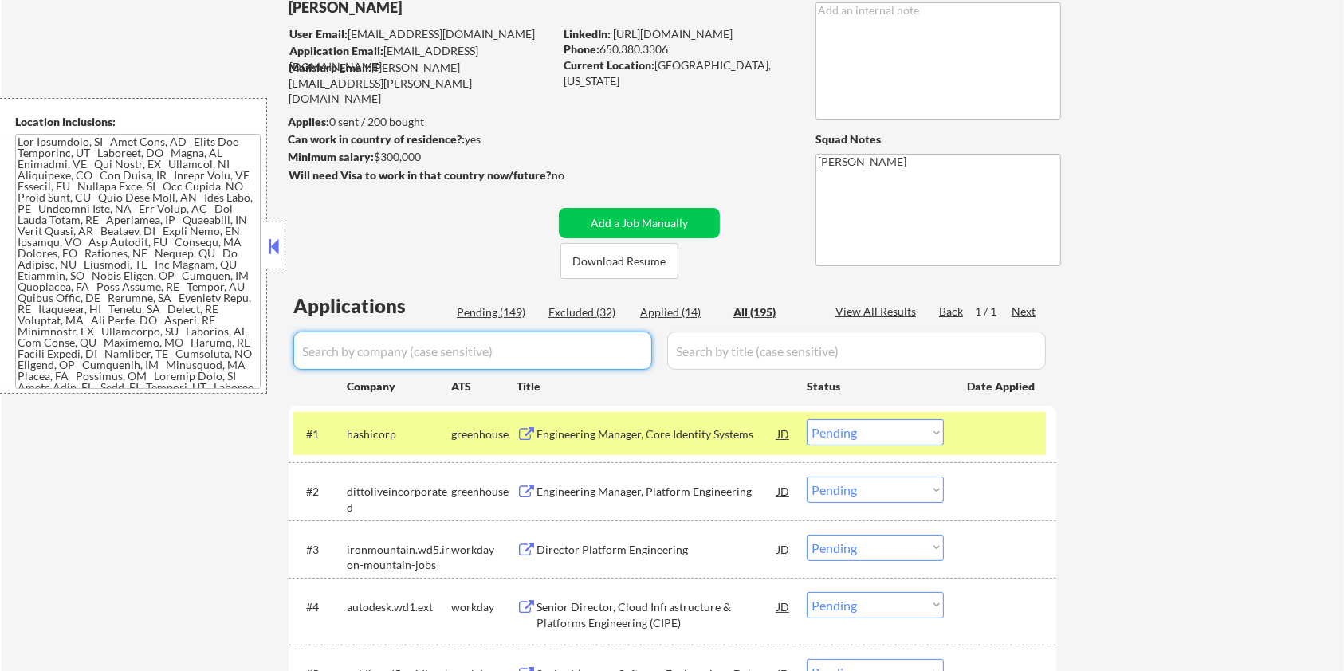
select select ""excluded__salary_""
select select ""excluded__expired_""
select select ""excluded__salary_""
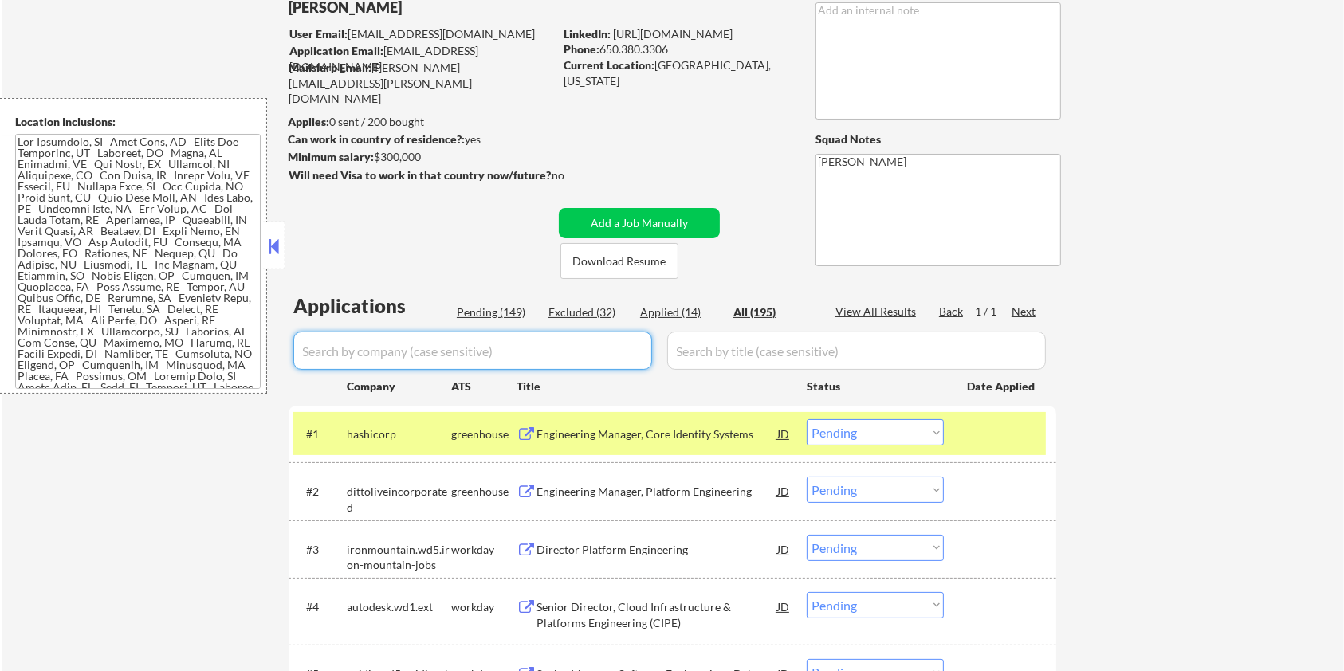
select select ""excluded__salary_""
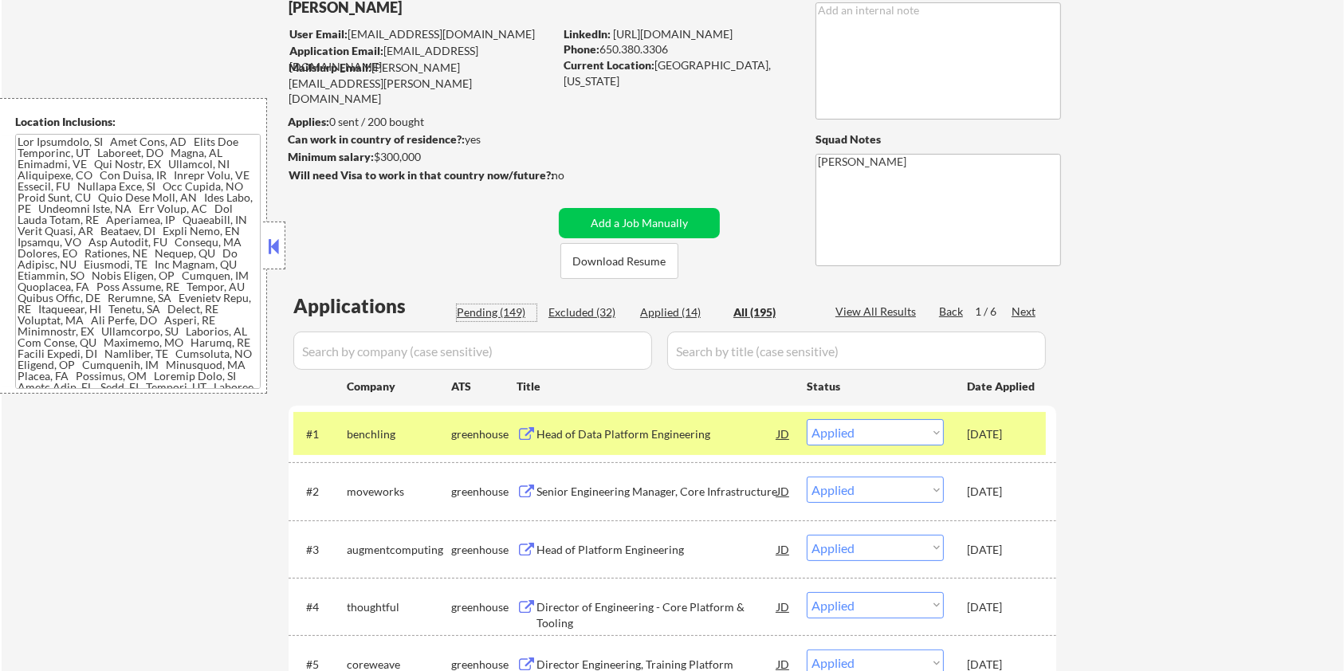
click at [502, 310] on div "Pending (149)" at bounding box center [497, 313] width 80 height 16
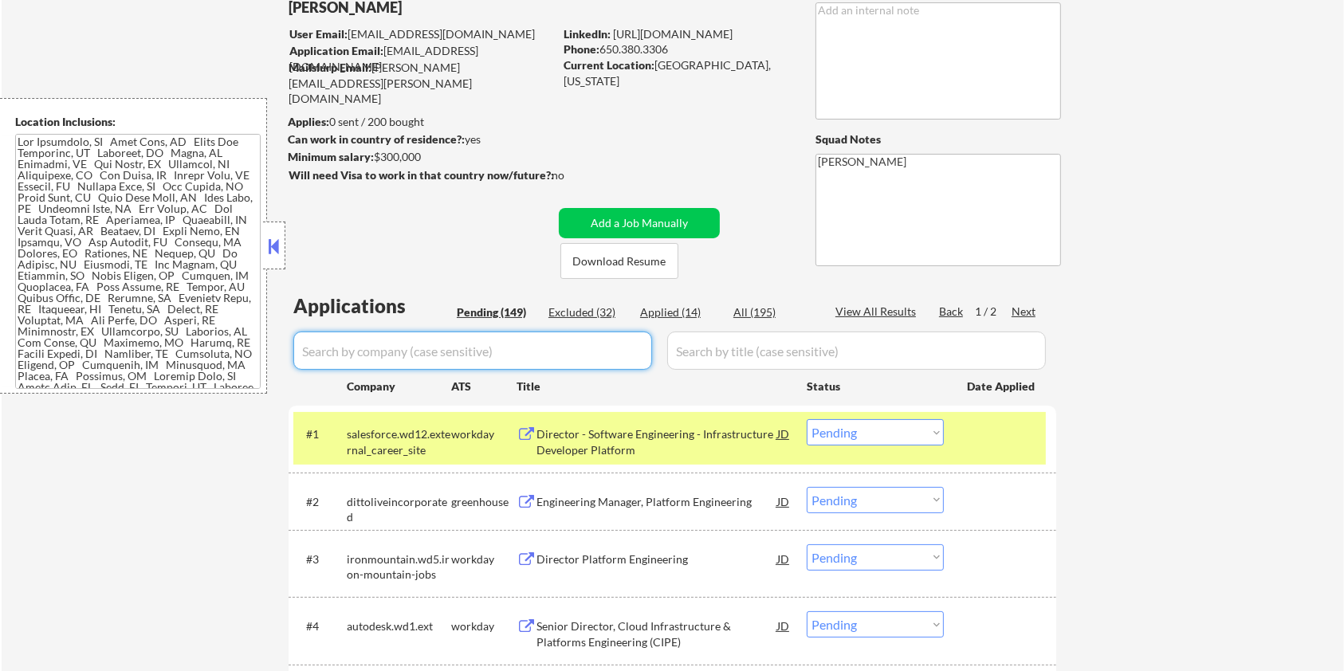
click at [517, 351] on input "input" at bounding box center [472, 351] width 359 height 38
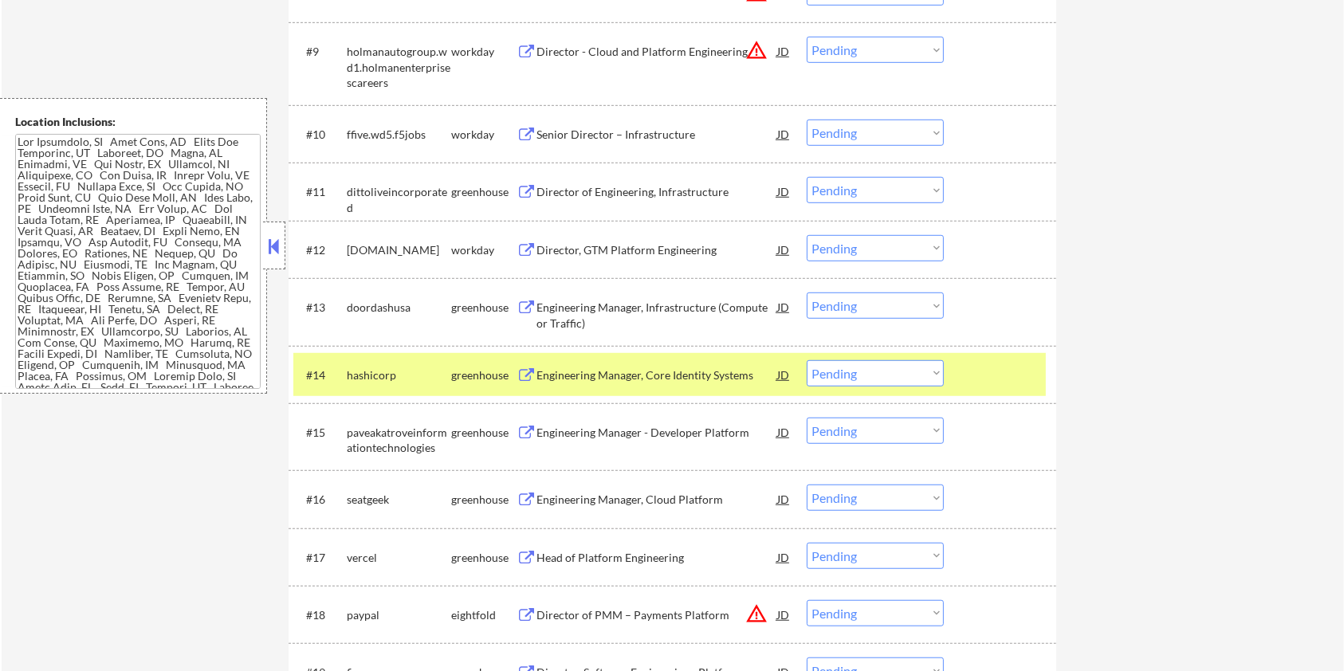
scroll to position [1063, 0]
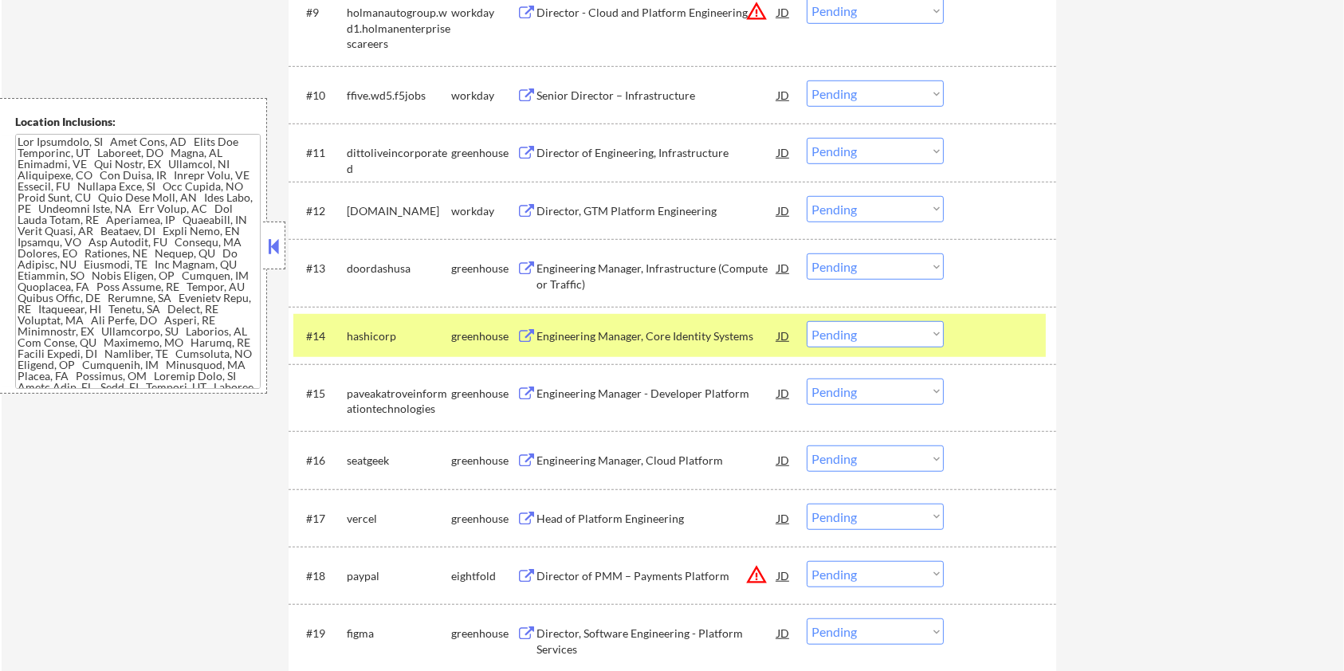
click at [482, 460] on div "greenhouse" at bounding box center [483, 461] width 65 height 16
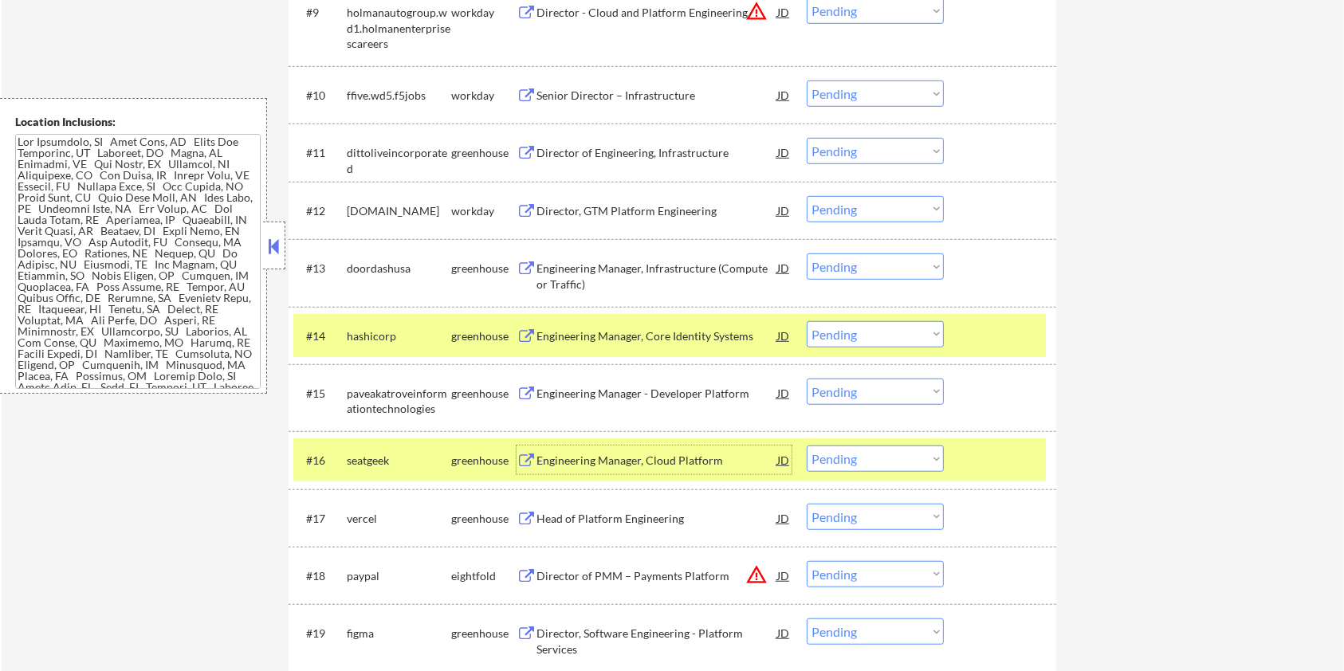
click at [584, 463] on div "Engineering Manager, Cloud Platform" at bounding box center [657, 461] width 241 height 16
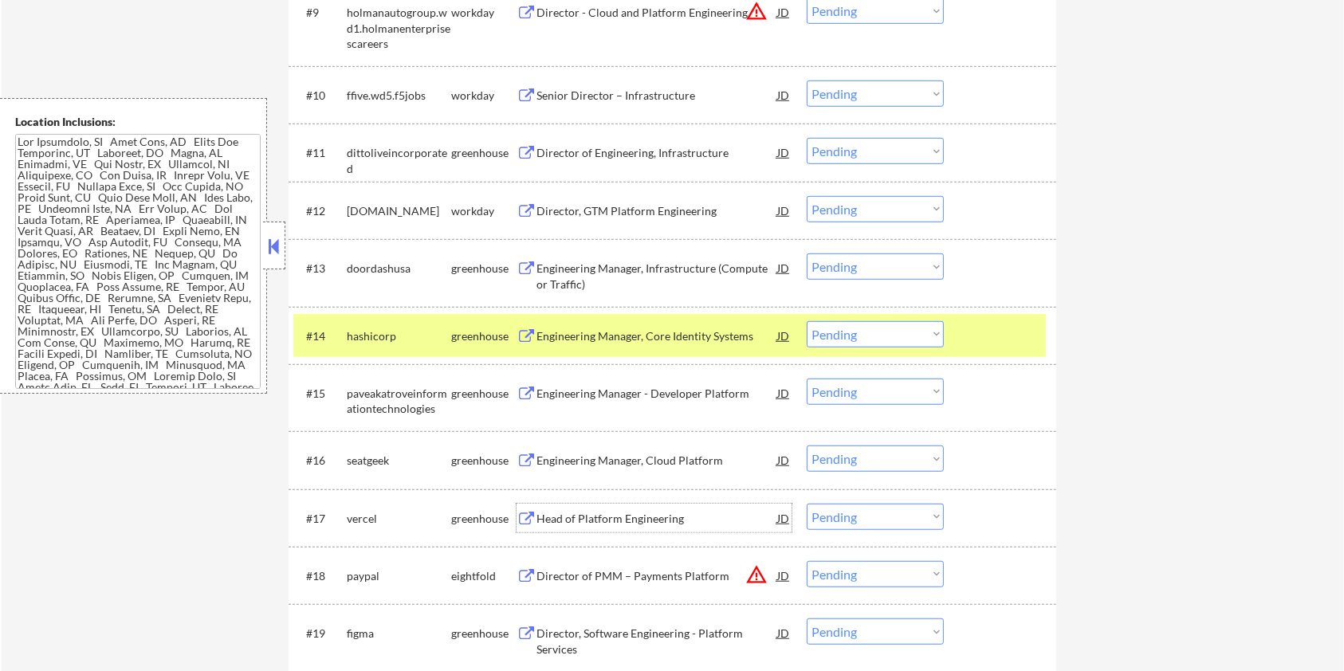
click at [580, 521] on div "Head of Platform Engineering" at bounding box center [657, 519] width 241 height 16
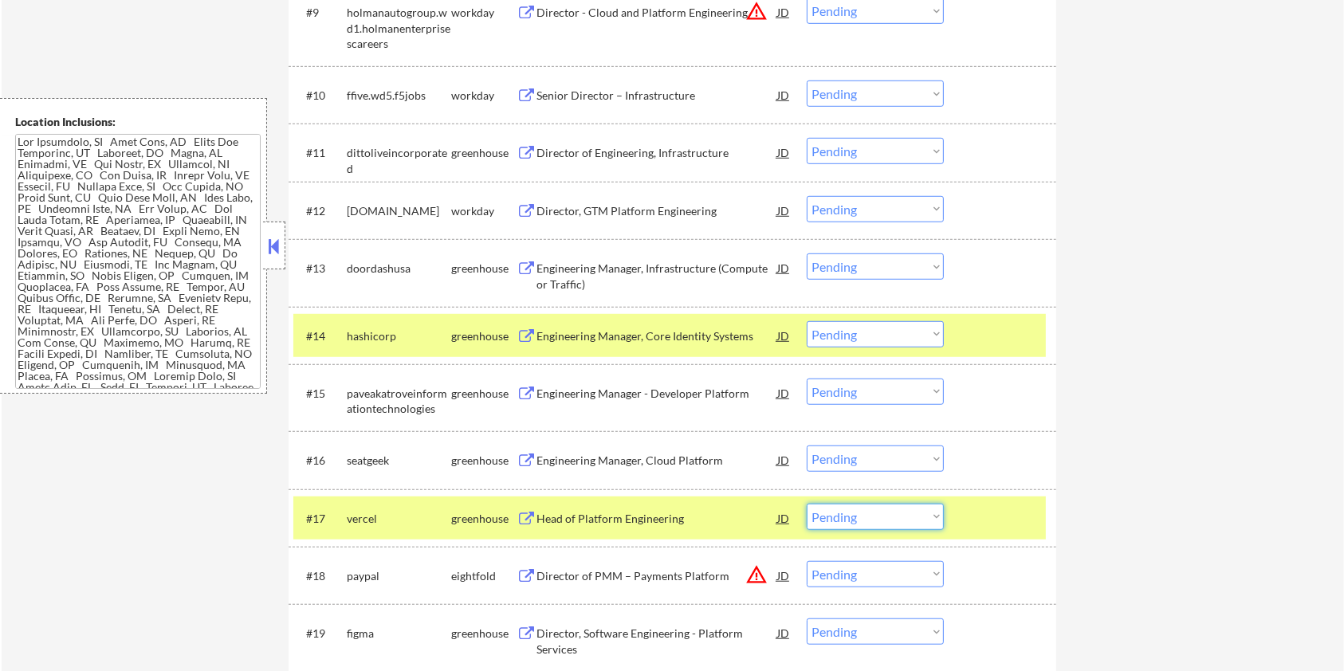
click at [895, 518] on select "Choose an option... Pending Applied Excluded (Questions) Excluded (Expired) Exc…" at bounding box center [875, 517] width 137 height 26
click at [807, 504] on select "Choose an option... Pending Applied Excluded (Questions) Excluded (Expired) Exc…" at bounding box center [875, 517] width 137 height 26
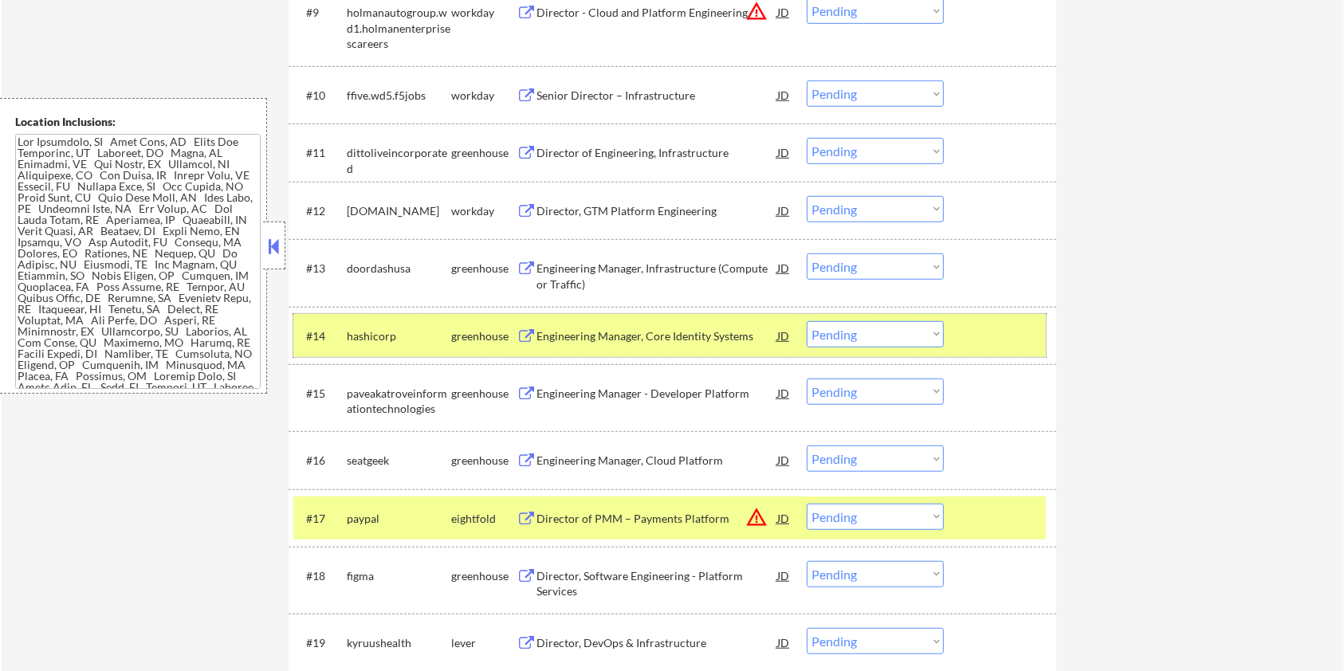
click at [978, 339] on div at bounding box center [1002, 335] width 70 height 29
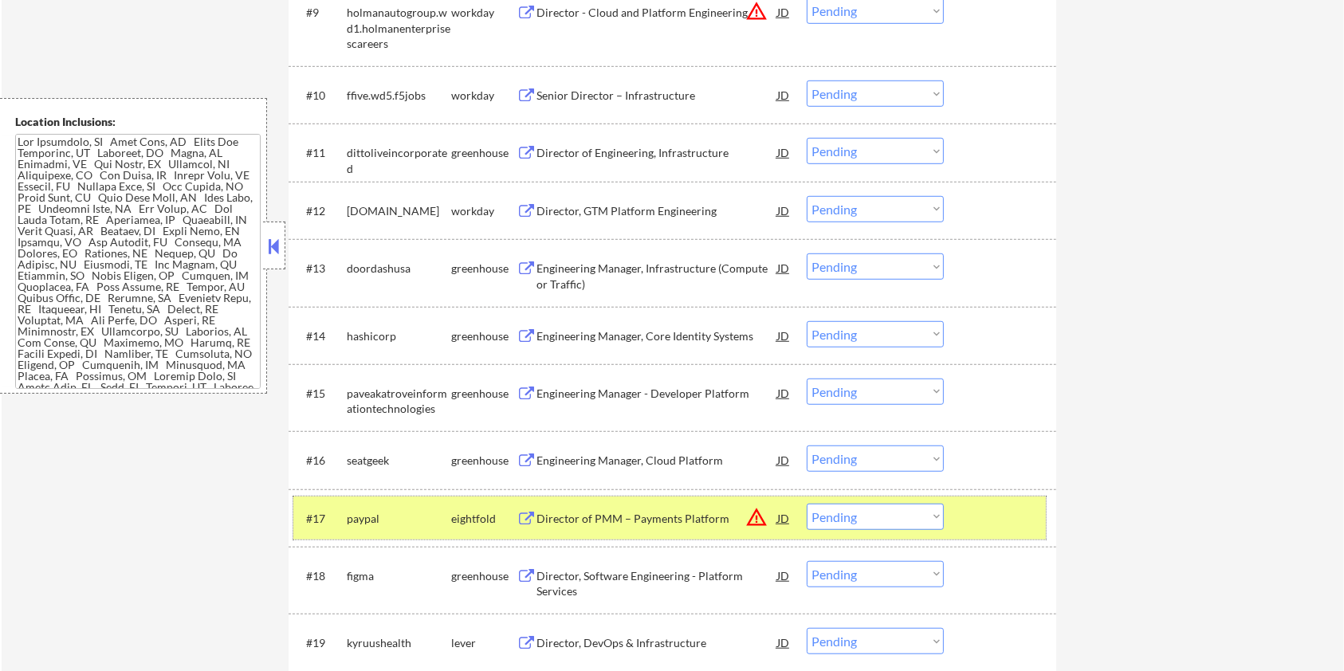
click at [999, 520] on div at bounding box center [1002, 518] width 70 height 29
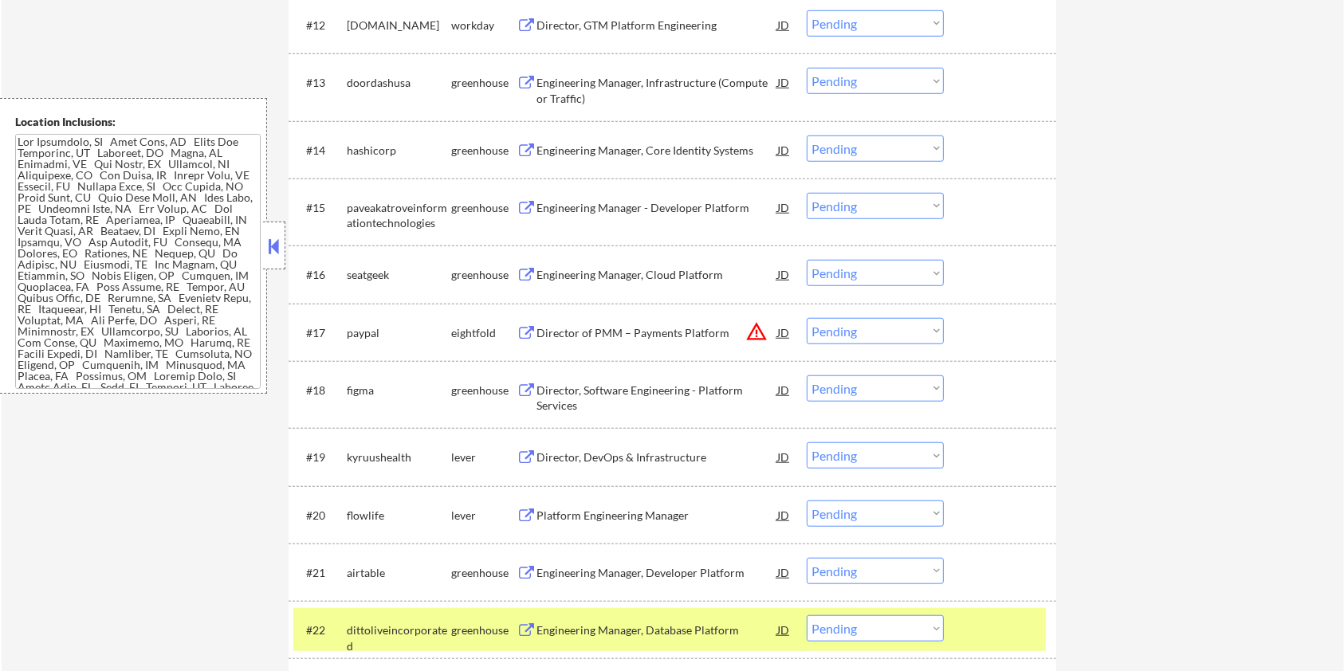
scroll to position [1276, 0]
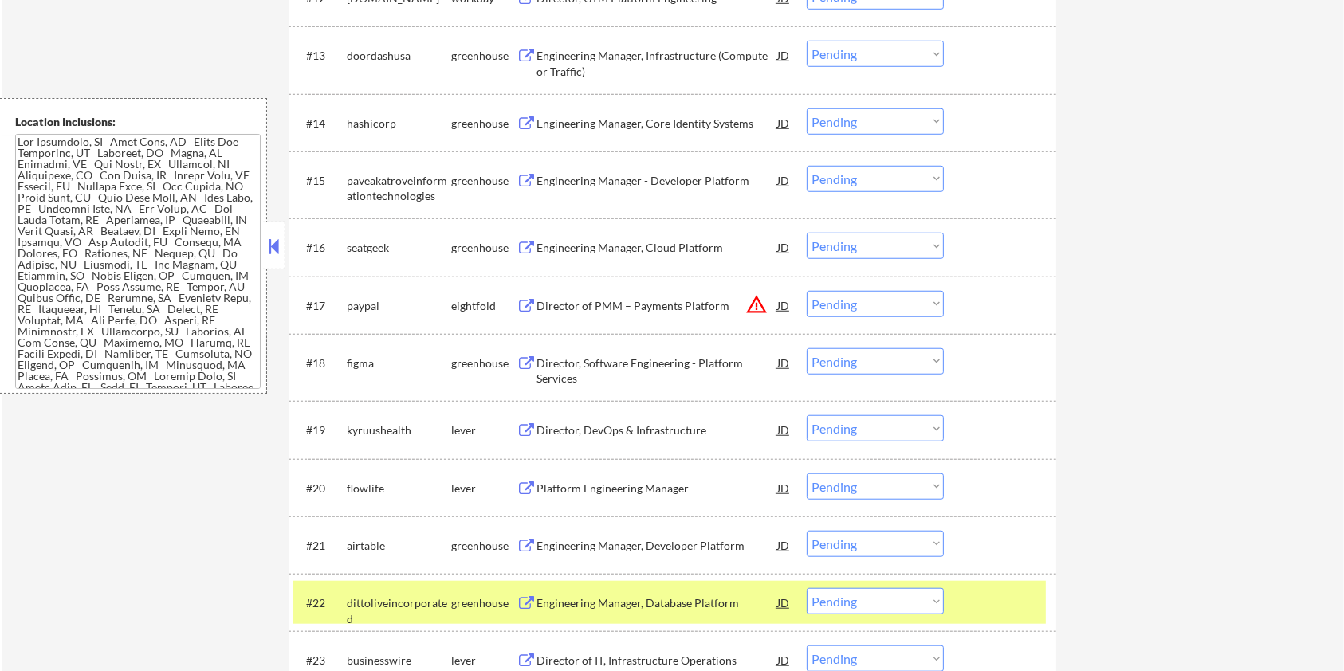
click at [561, 421] on div "Director, DevOps & Infrastructure" at bounding box center [657, 429] width 241 height 29
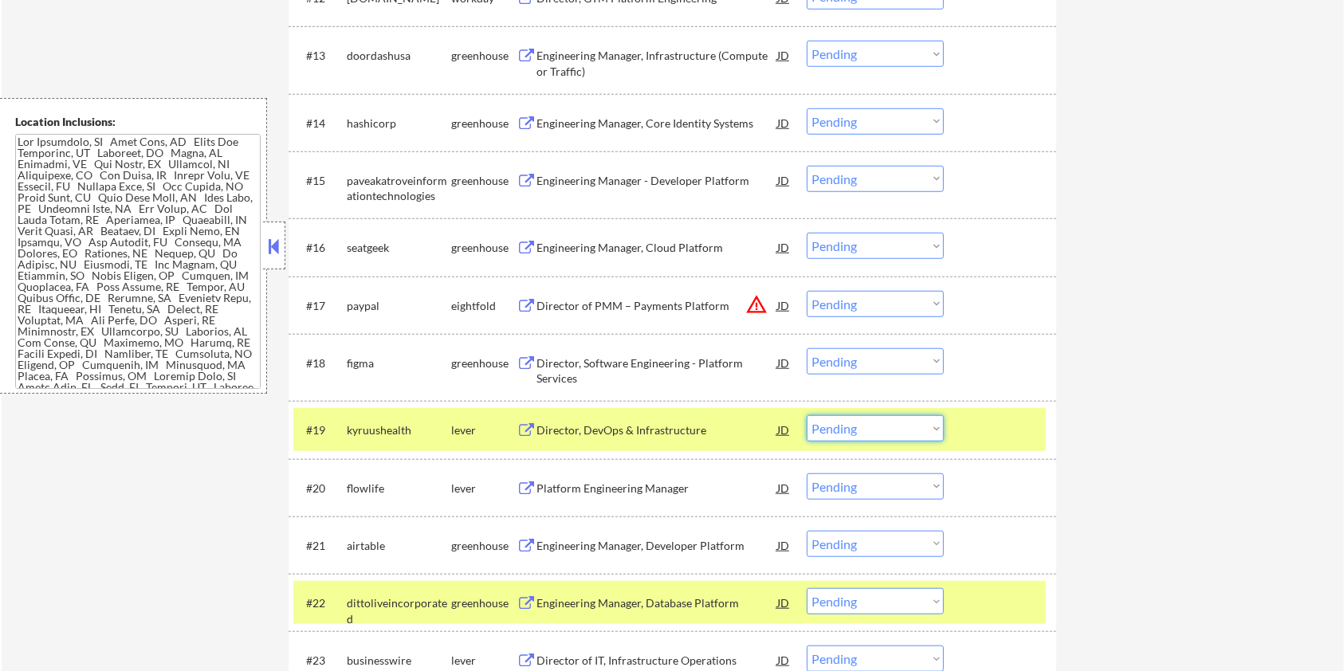
click at [903, 439] on select "Choose an option... Pending Applied Excluded (Questions) Excluded (Expired) Exc…" at bounding box center [875, 428] width 137 height 26
click at [807, 415] on select "Choose an option... Pending Applied Excluded (Questions) Excluded (Expired) Exc…" at bounding box center [875, 428] width 137 height 26
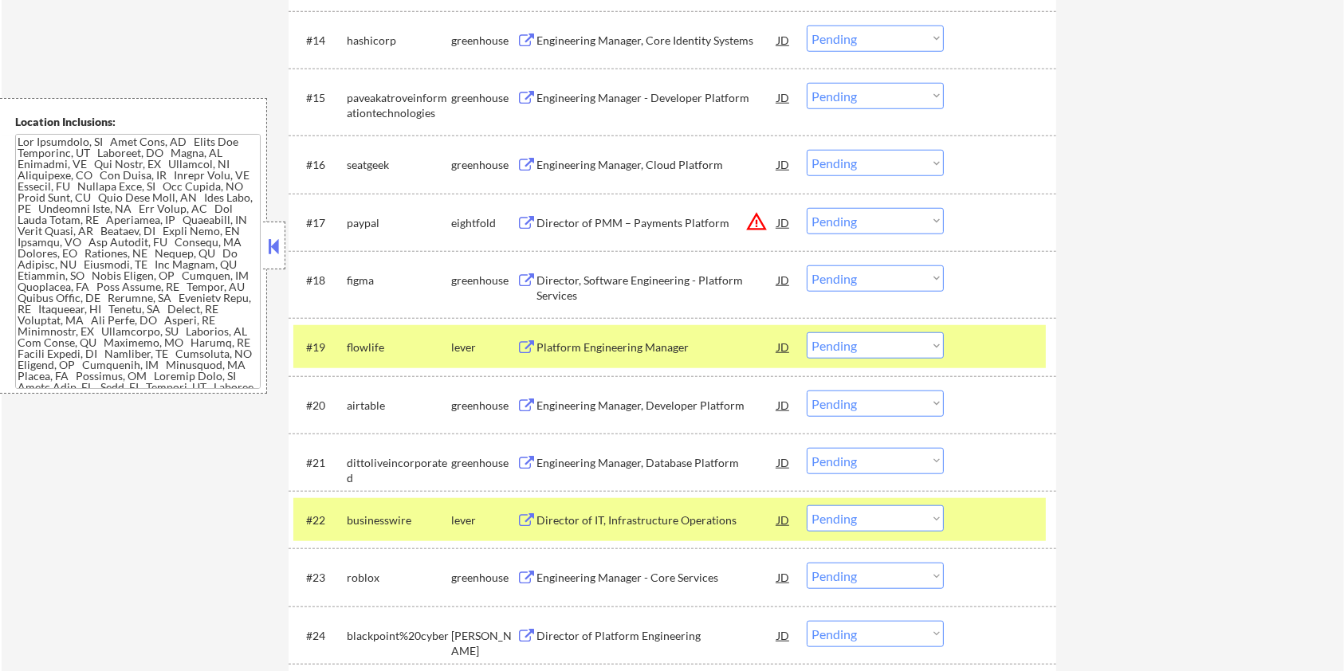
scroll to position [1488, 0]
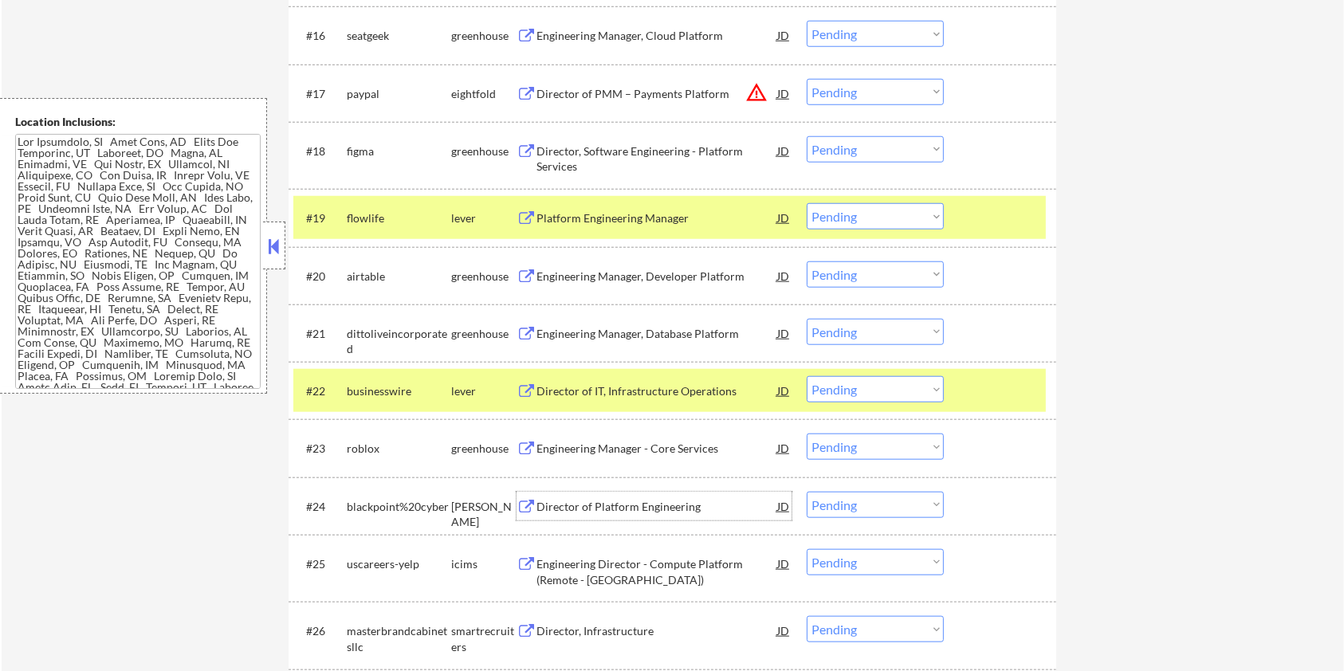
click at [561, 505] on div "Director of Platform Engineering" at bounding box center [657, 507] width 241 height 16
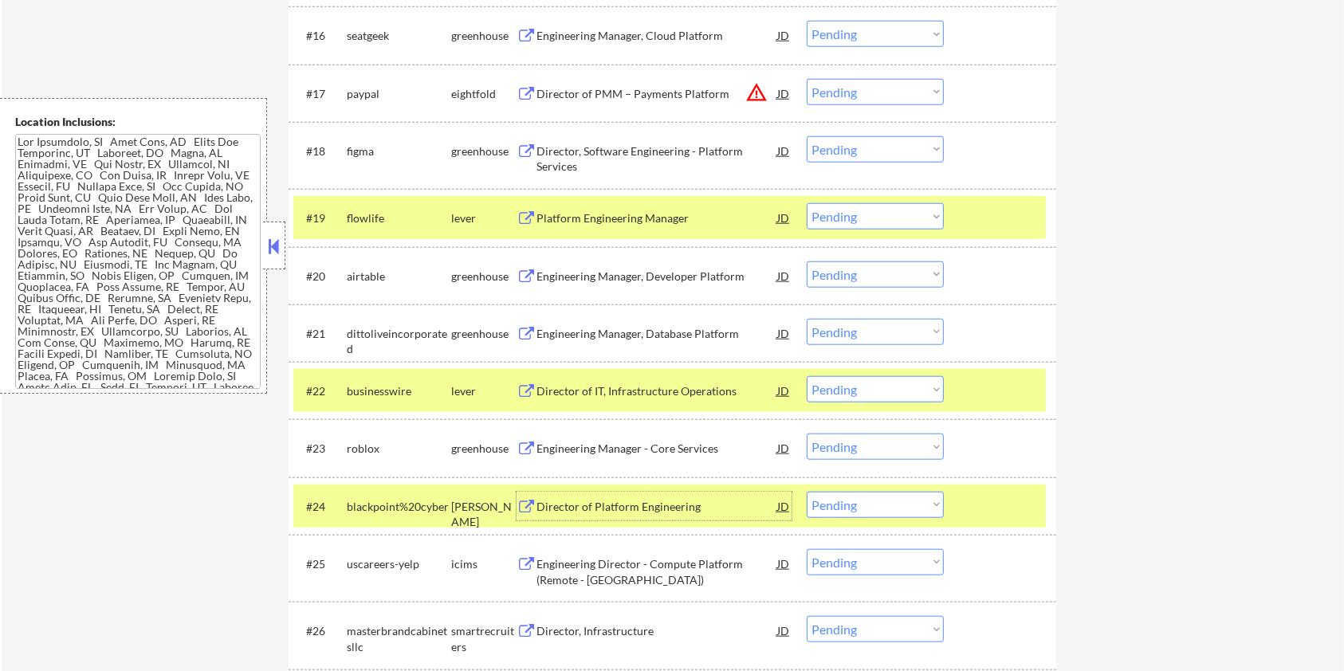
click at [932, 507] on select "Choose an option... Pending Applied Excluded (Questions) Excluded (Expired) Exc…" at bounding box center [875, 505] width 137 height 26
click at [807, 492] on select "Choose an option... Pending Applied Excluded (Questions) Excluded (Expired) Exc…" at bounding box center [875, 505] width 137 height 26
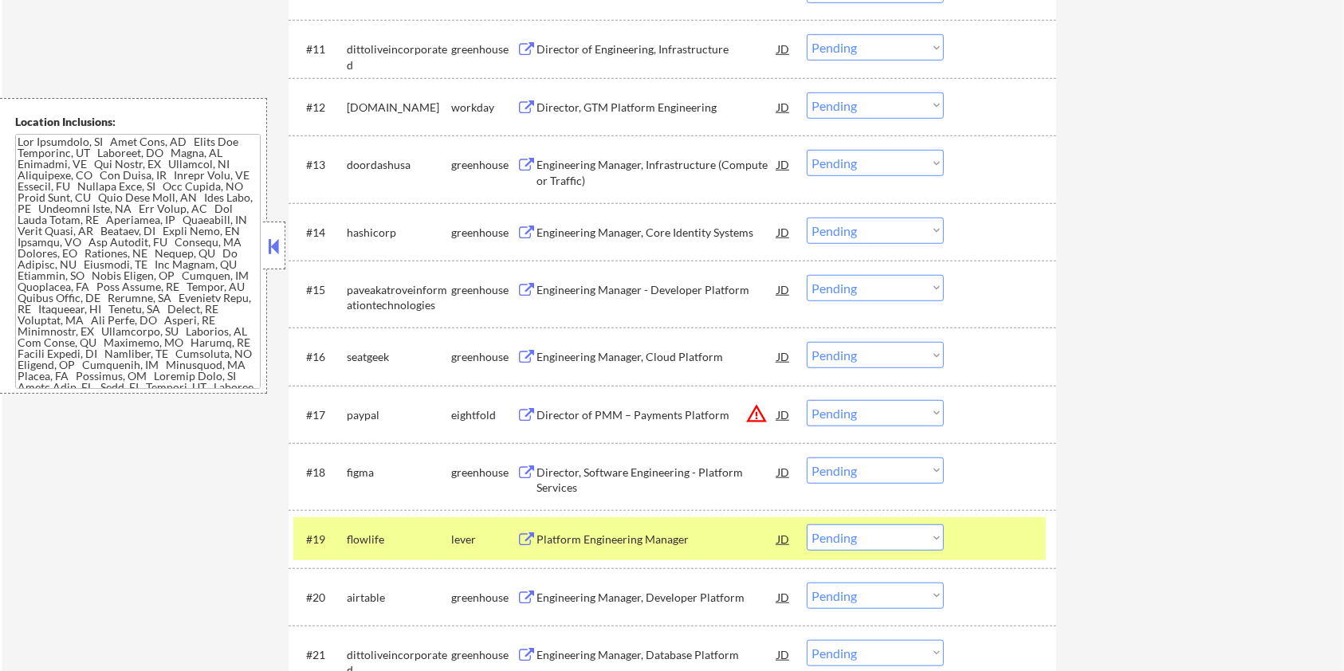
scroll to position [1276, 0]
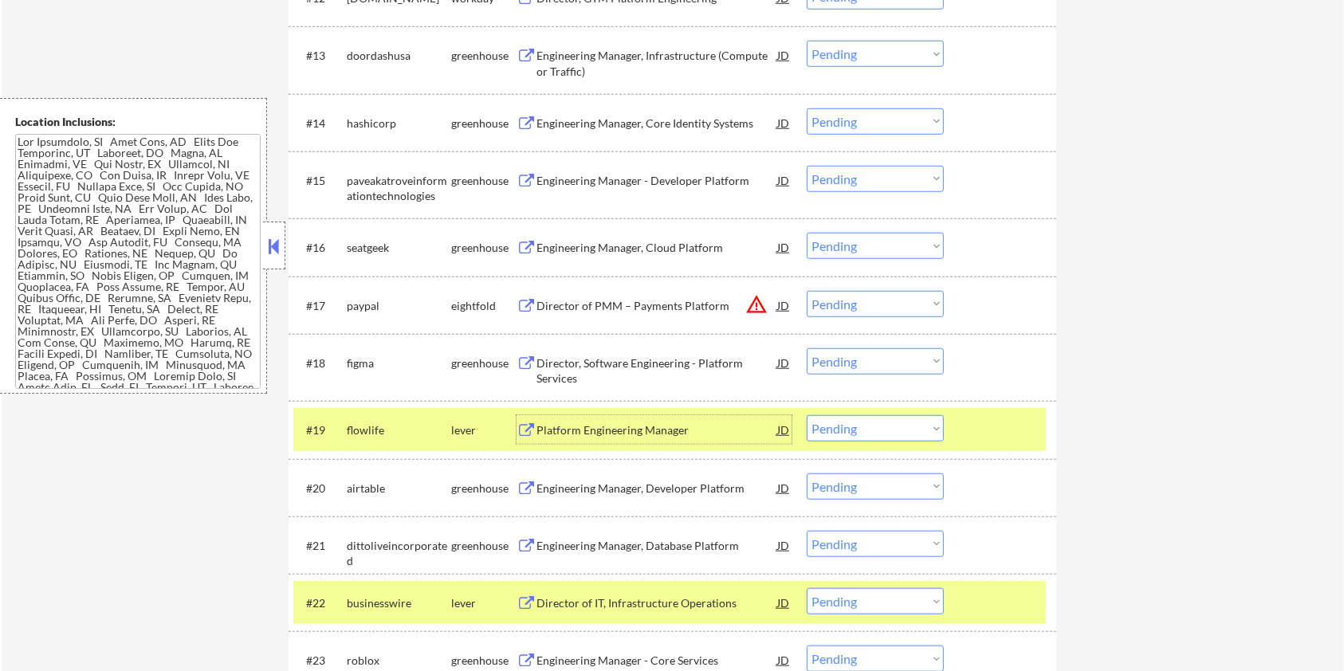
click at [553, 429] on div "Platform Engineering Manager" at bounding box center [657, 431] width 241 height 16
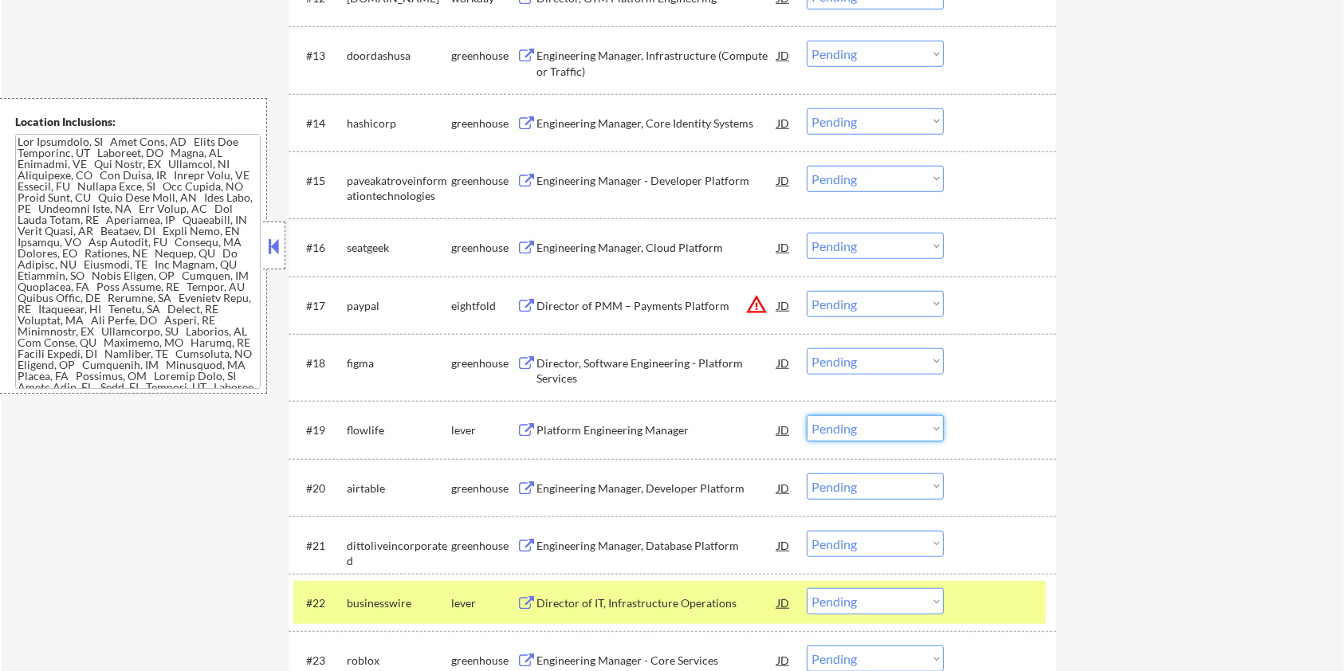
click at [842, 429] on select "Choose an option... Pending Applied Excluded (Questions) Excluded (Expired) Exc…" at bounding box center [875, 428] width 137 height 26
click at [807, 415] on select "Choose an option... Pending Applied Excluded (Questions) Excluded (Expired) Exc…" at bounding box center [875, 428] width 137 height 26
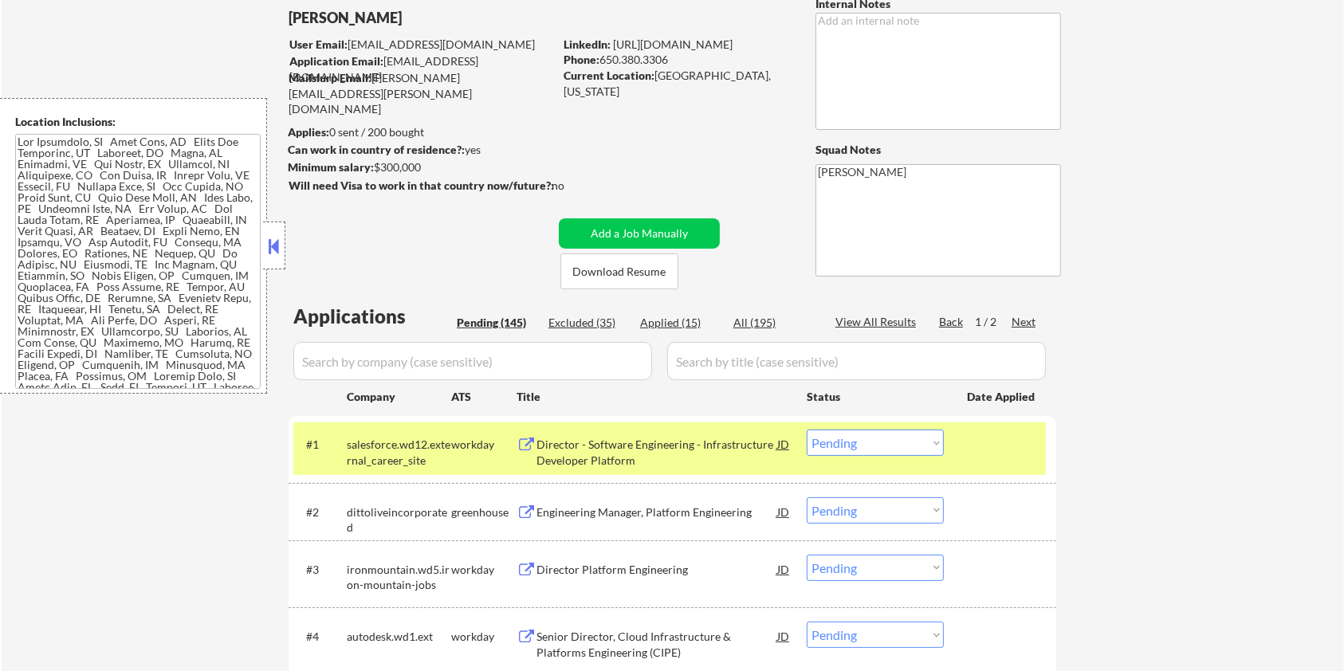
scroll to position [53, 0]
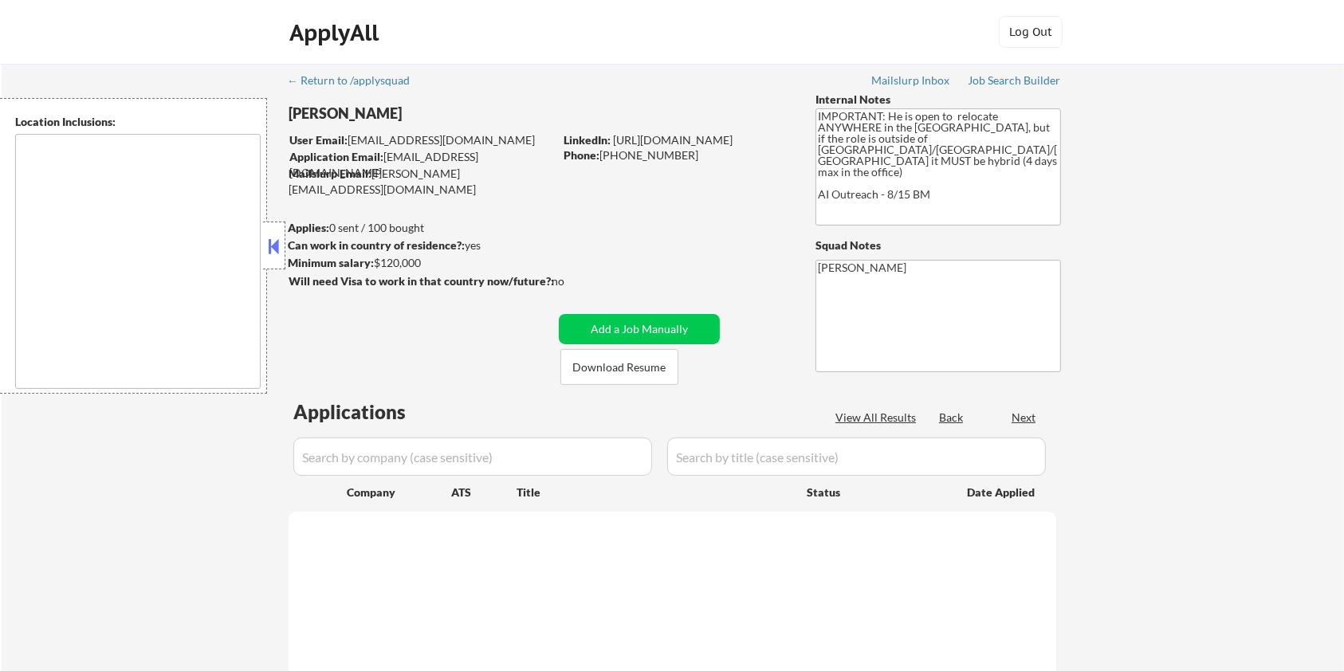
type textarea "country:[GEOGRAPHIC_DATA]"
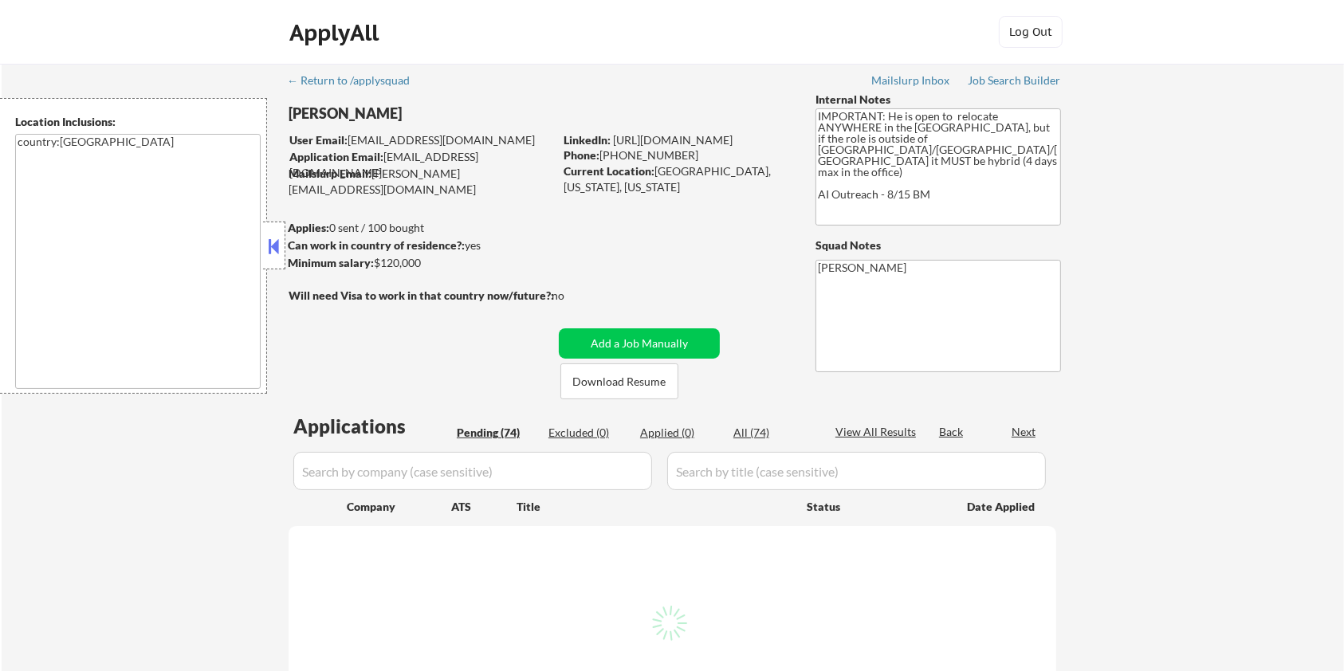
select select ""pending""
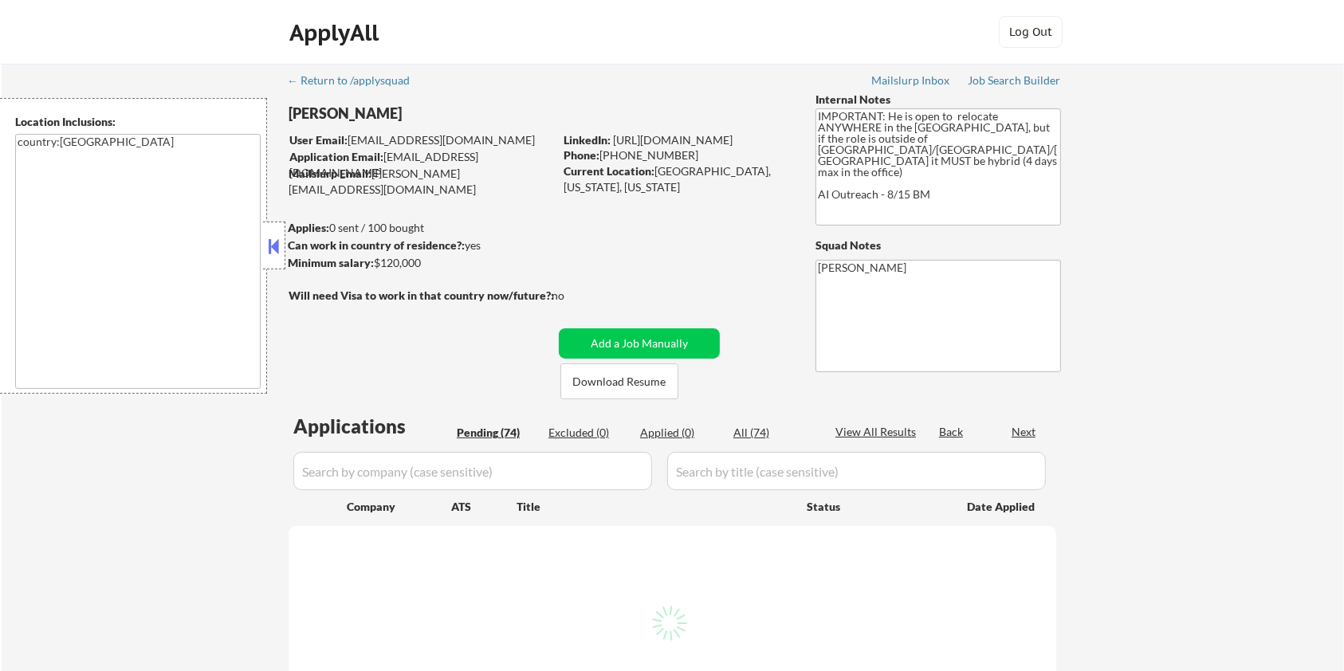
select select ""pending""
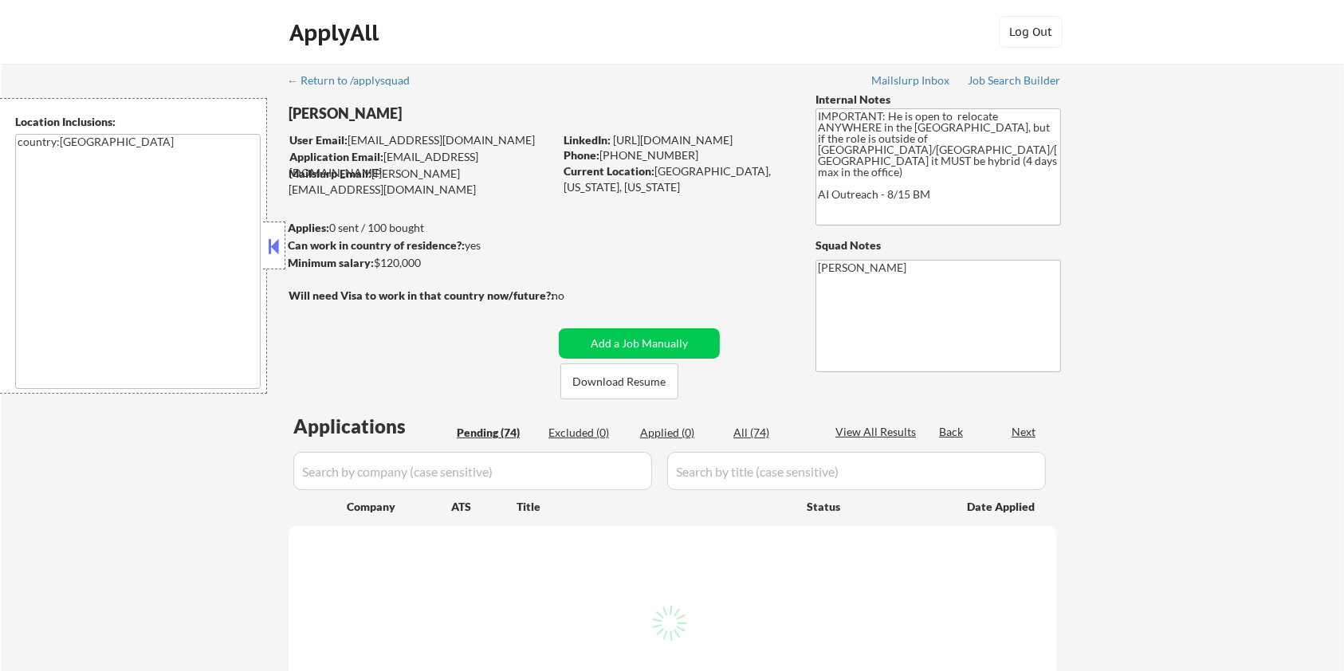
select select ""pending""
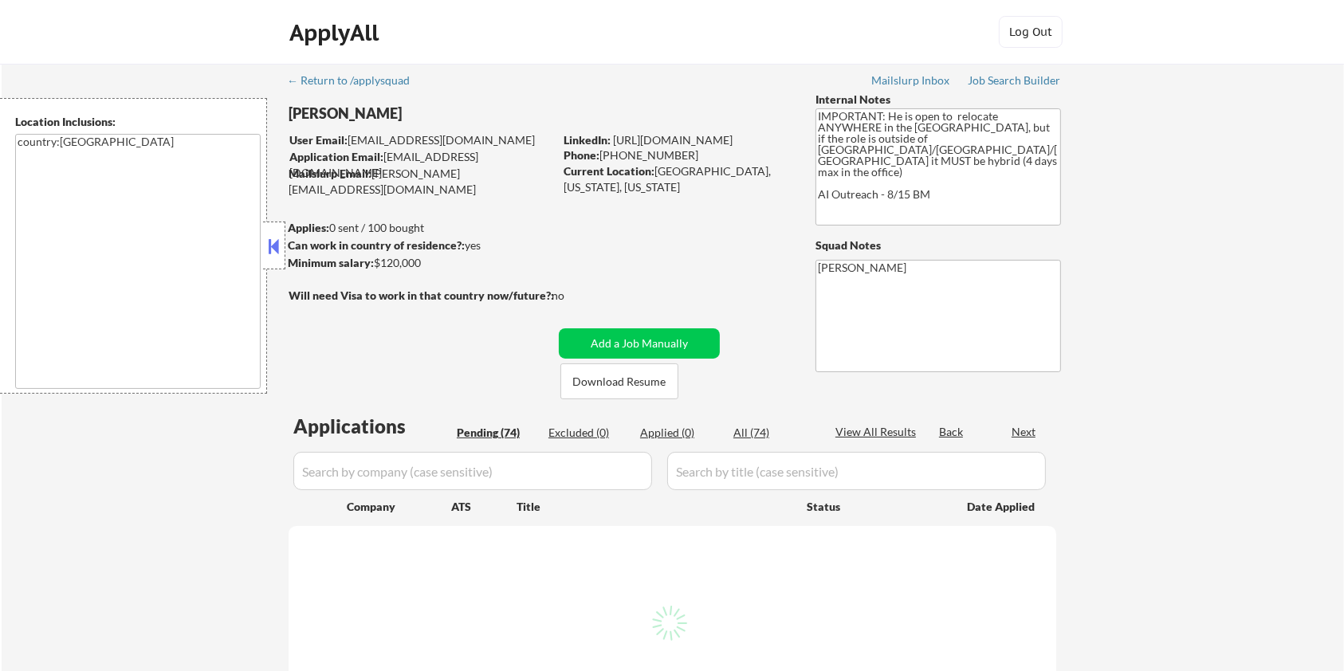
select select ""pending""
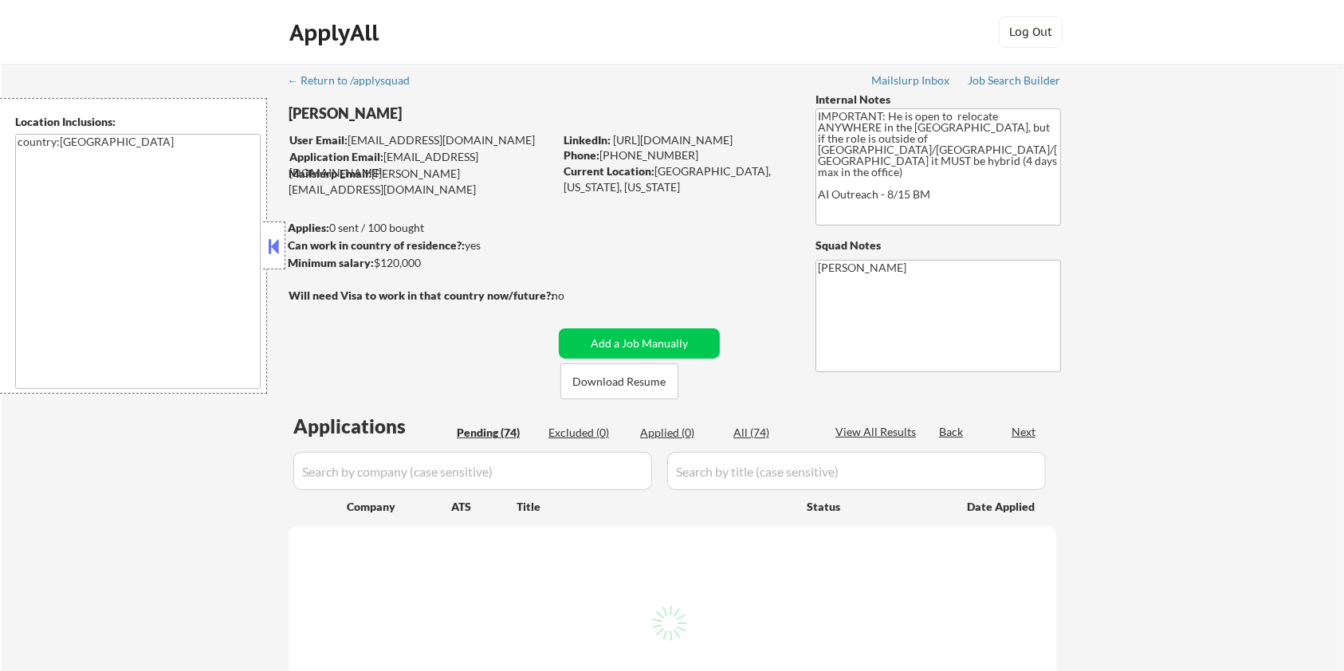
select select ""pending""
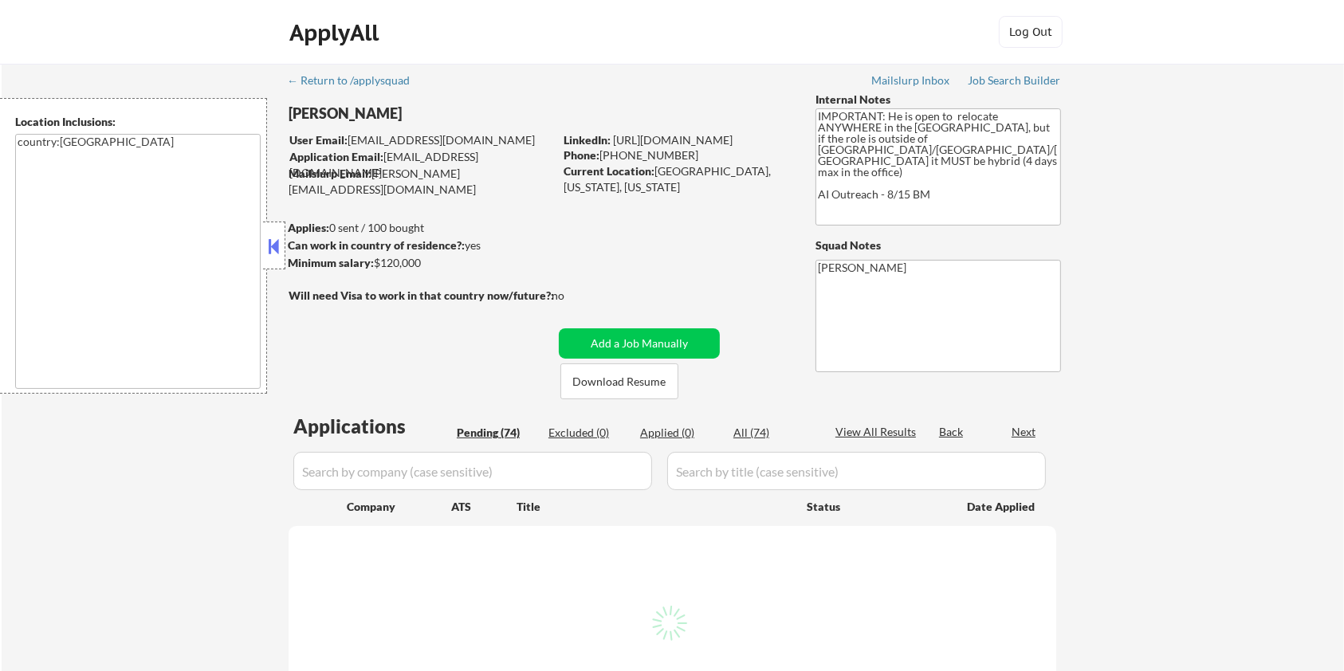
select select ""pending""
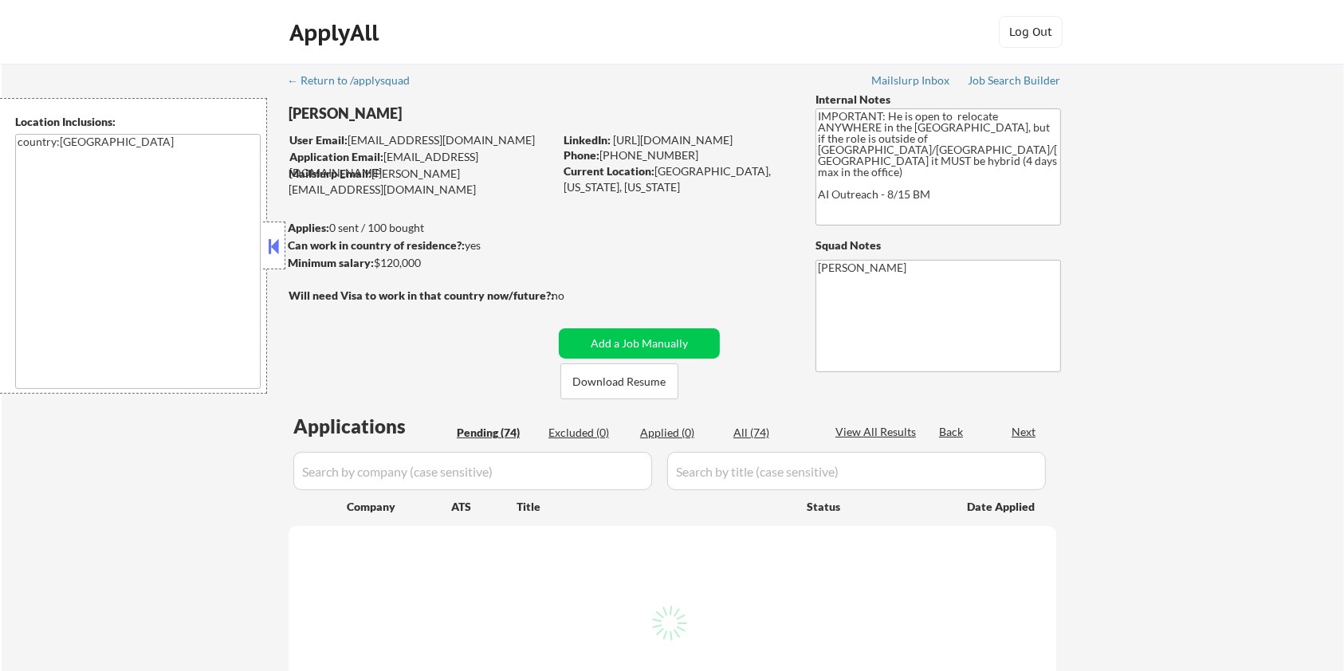
select select ""pending""
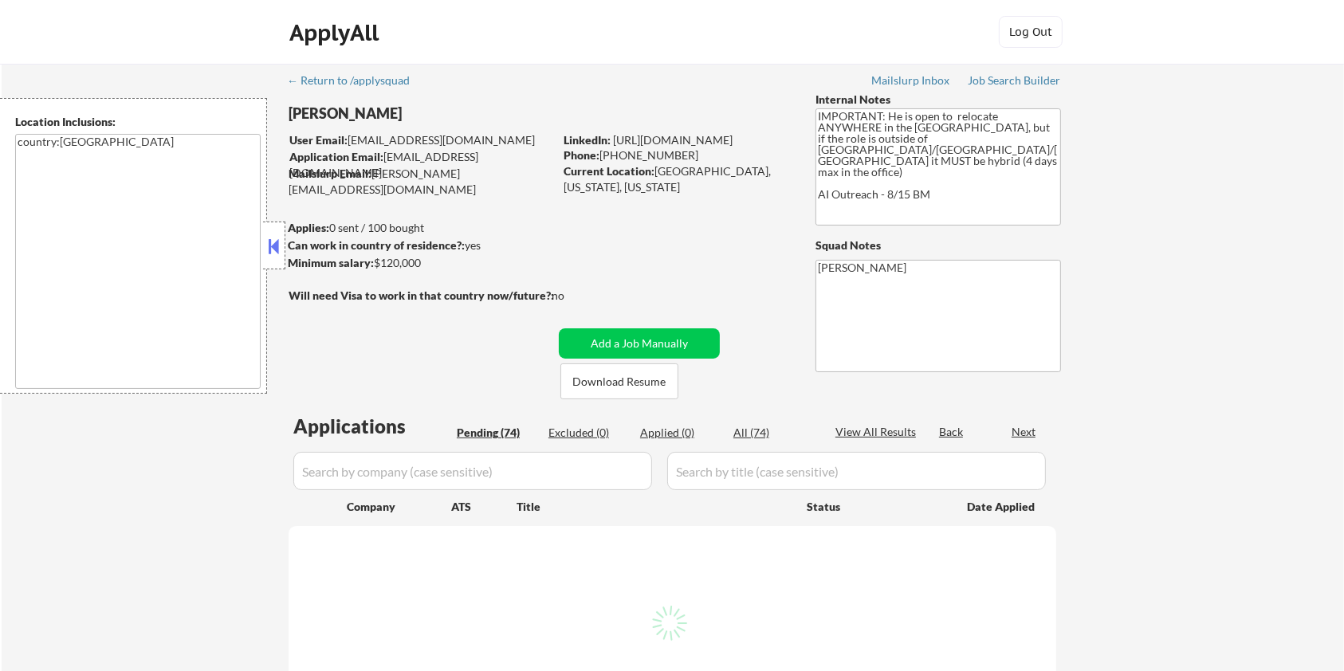
select select ""pending""
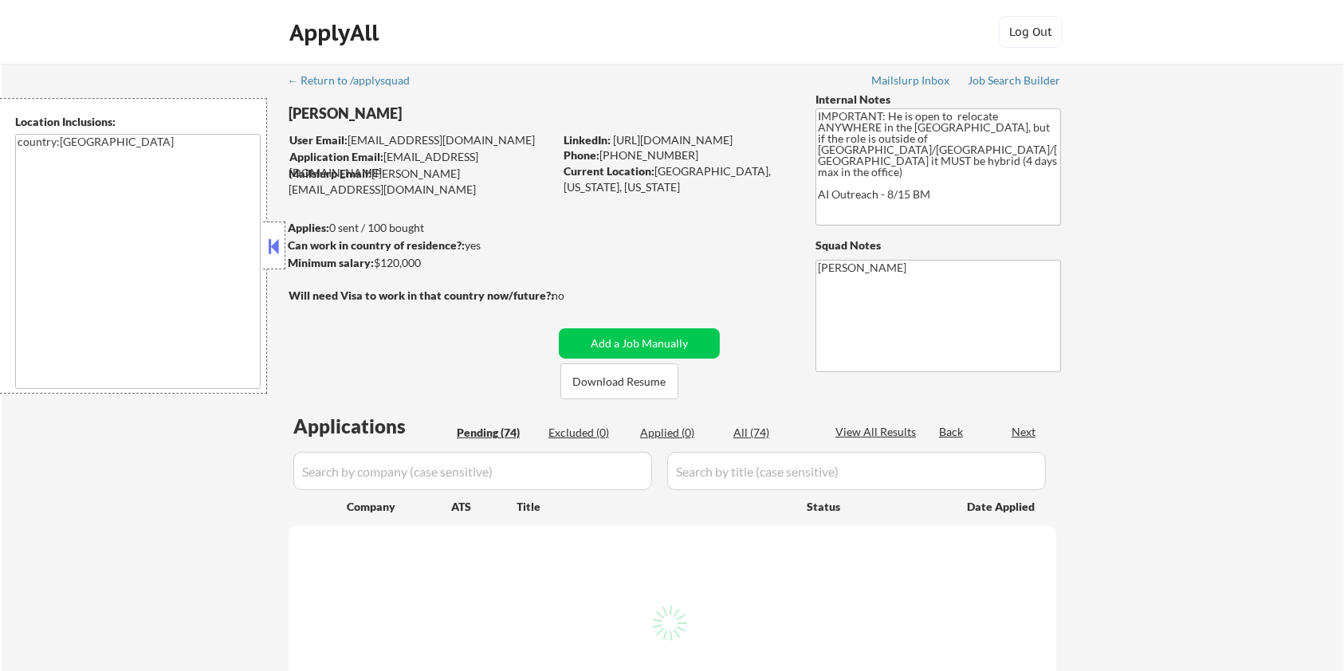
select select ""pending""
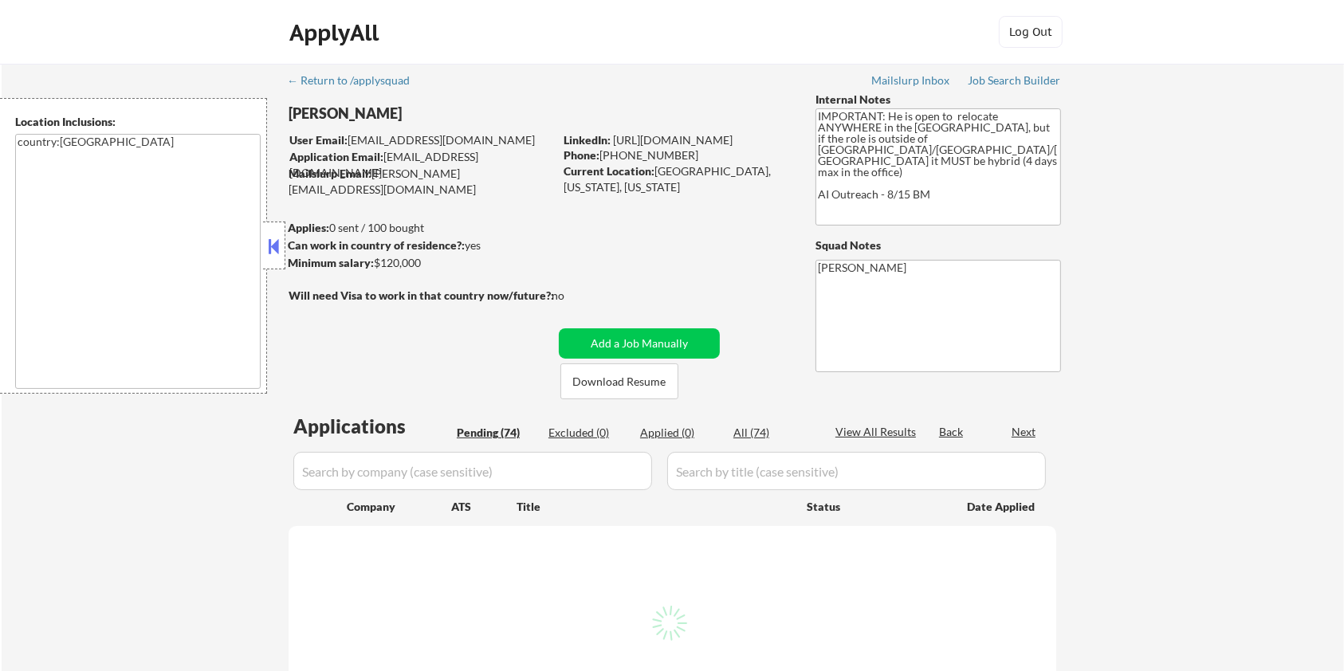
select select ""pending""
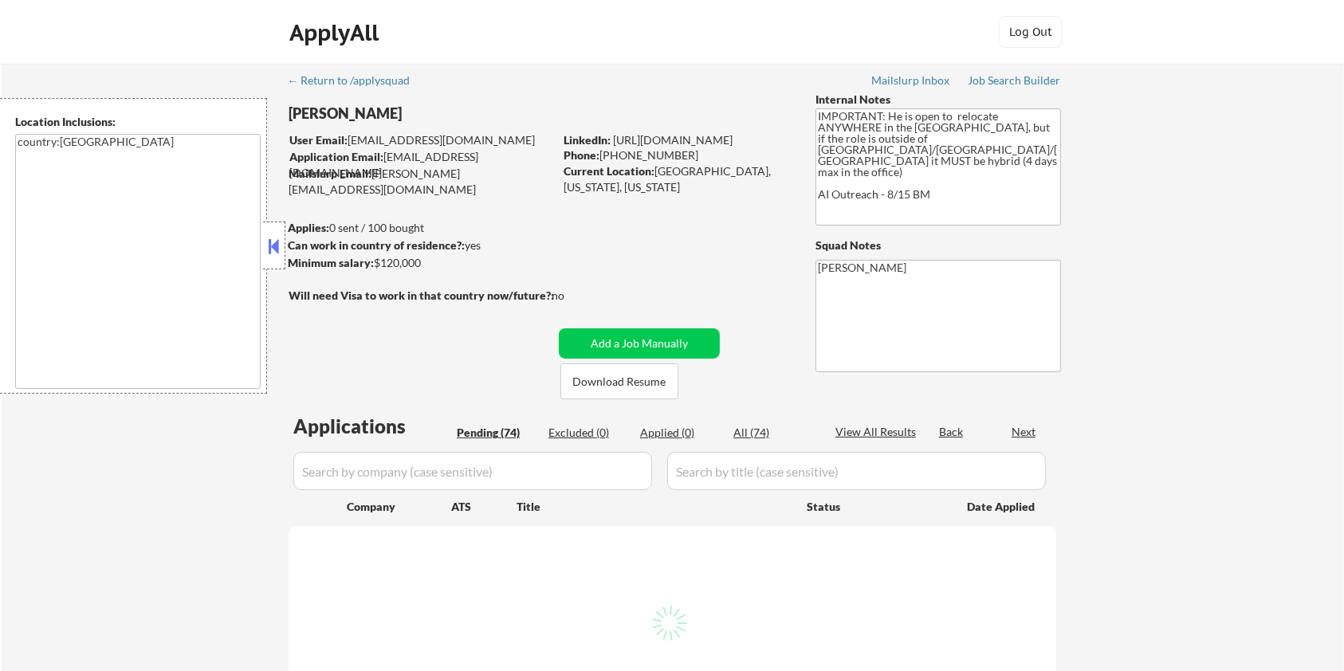
select select ""pending""
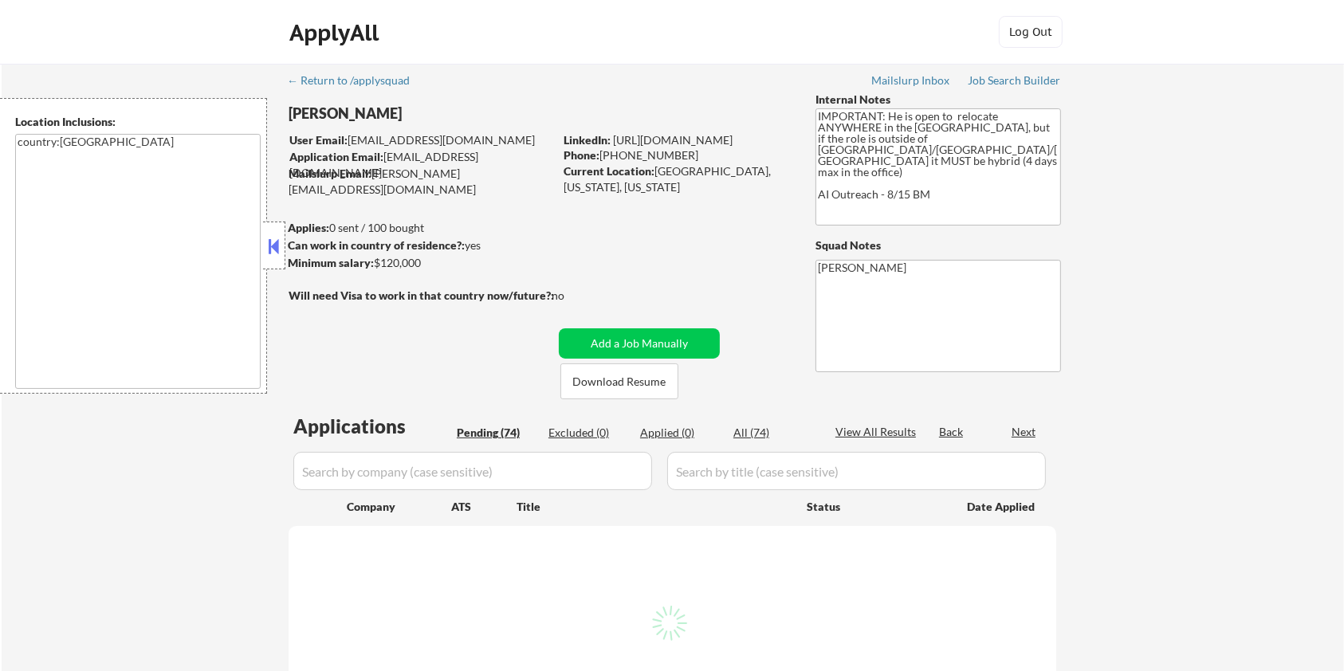
select select ""pending""
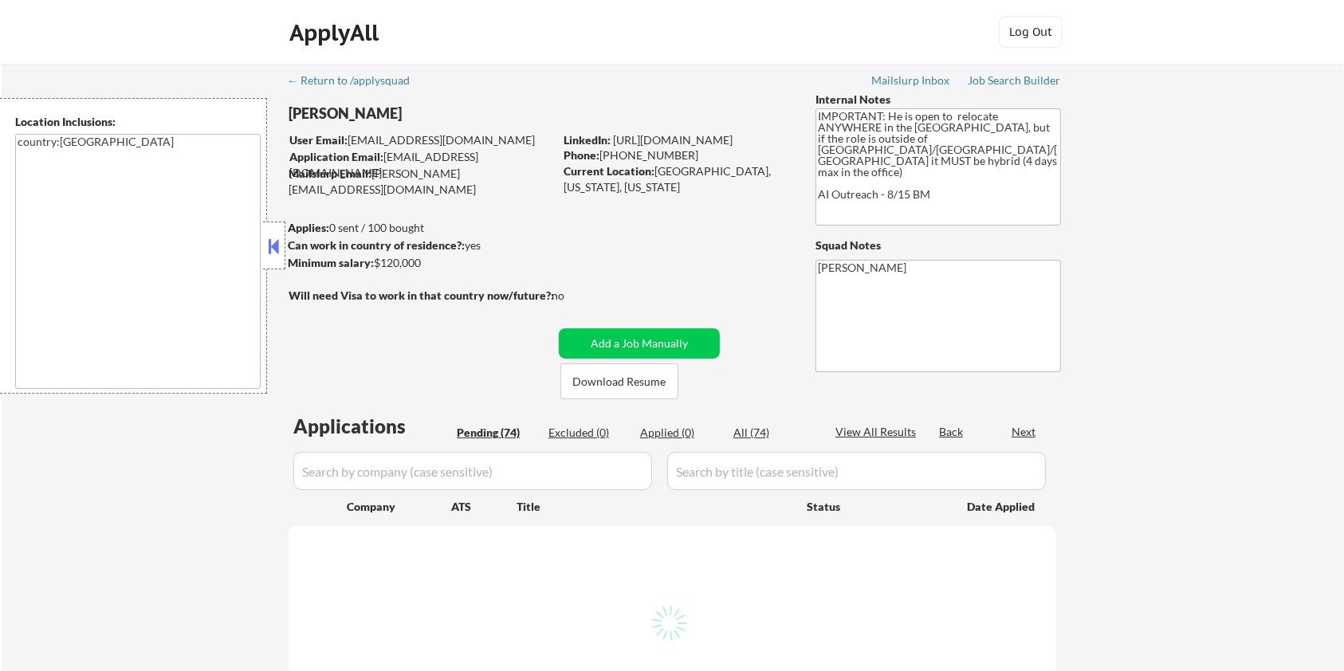
select select ""pending""
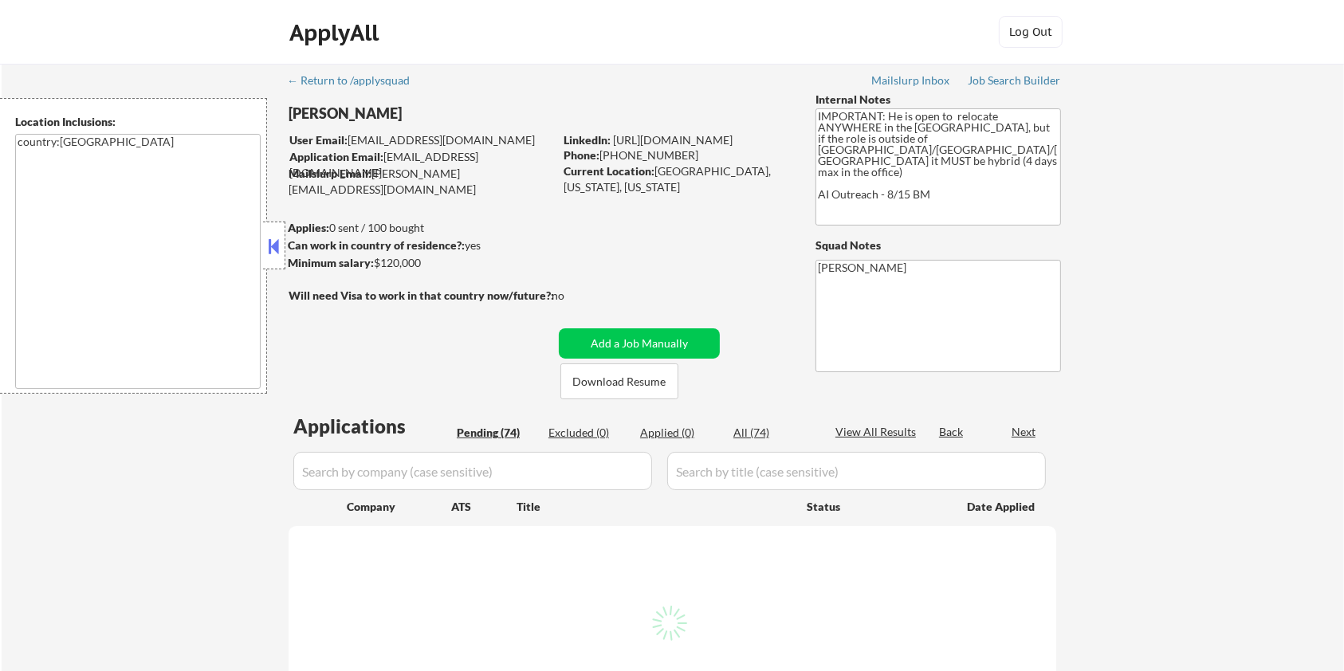
select select ""pending""
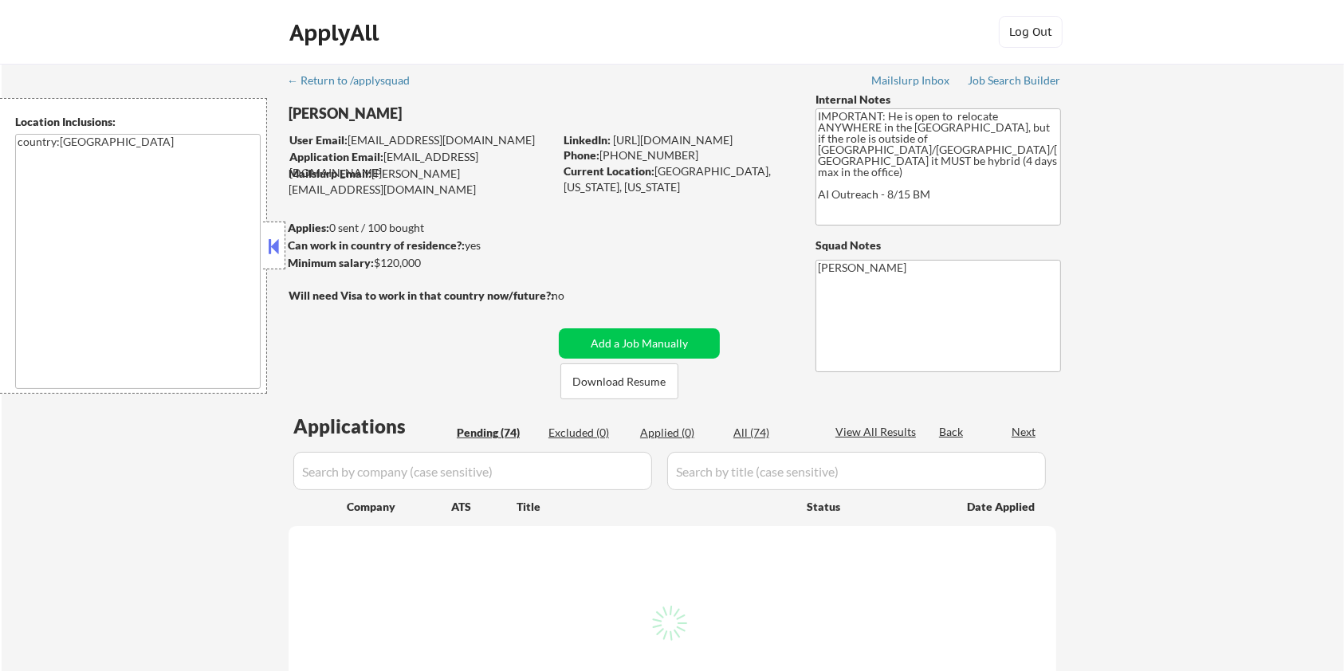
select select ""pending""
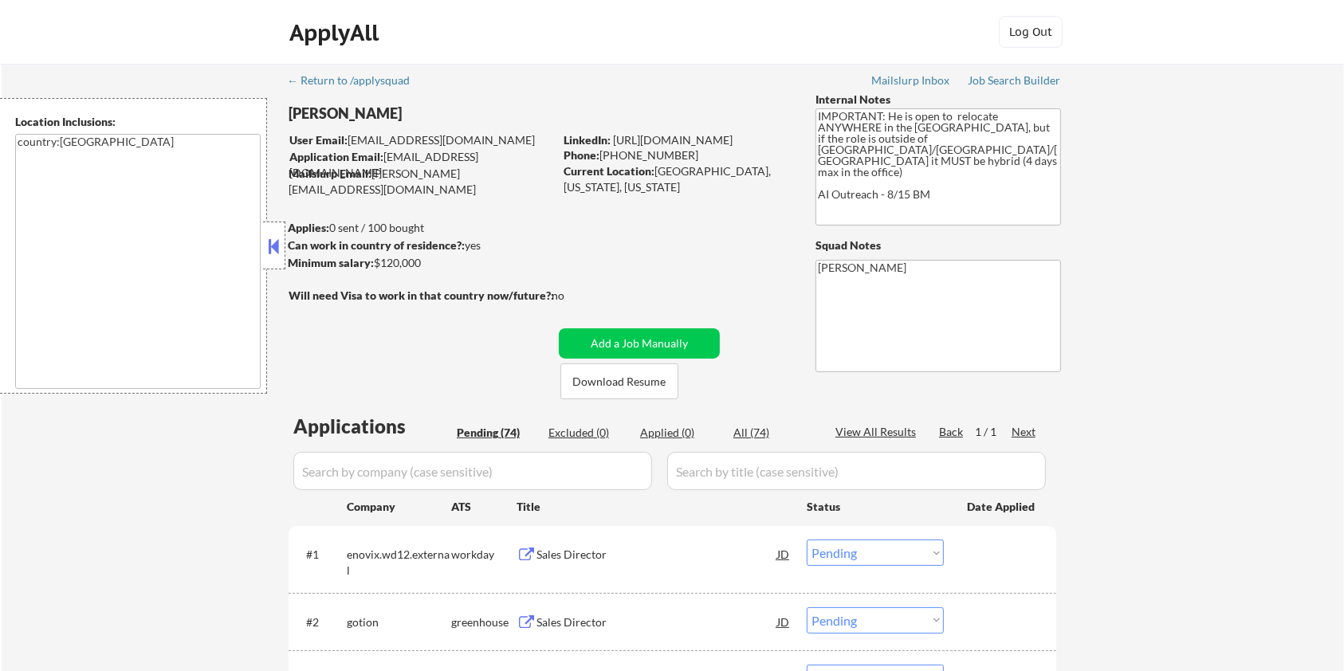
drag, startPoint x: 396, startPoint y: 116, endPoint x: 289, endPoint y: 109, distance: 106.3
click at [289, 109] on div "[PERSON_NAME]" at bounding box center [453, 114] width 328 height 20
copy div "[PERSON_NAME]"
click at [727, 137] on link "[URL][DOMAIN_NAME]" at bounding box center [673, 140] width 120 height 14
drag, startPoint x: 445, startPoint y: 263, endPoint x: 372, endPoint y: 266, distance: 72.6
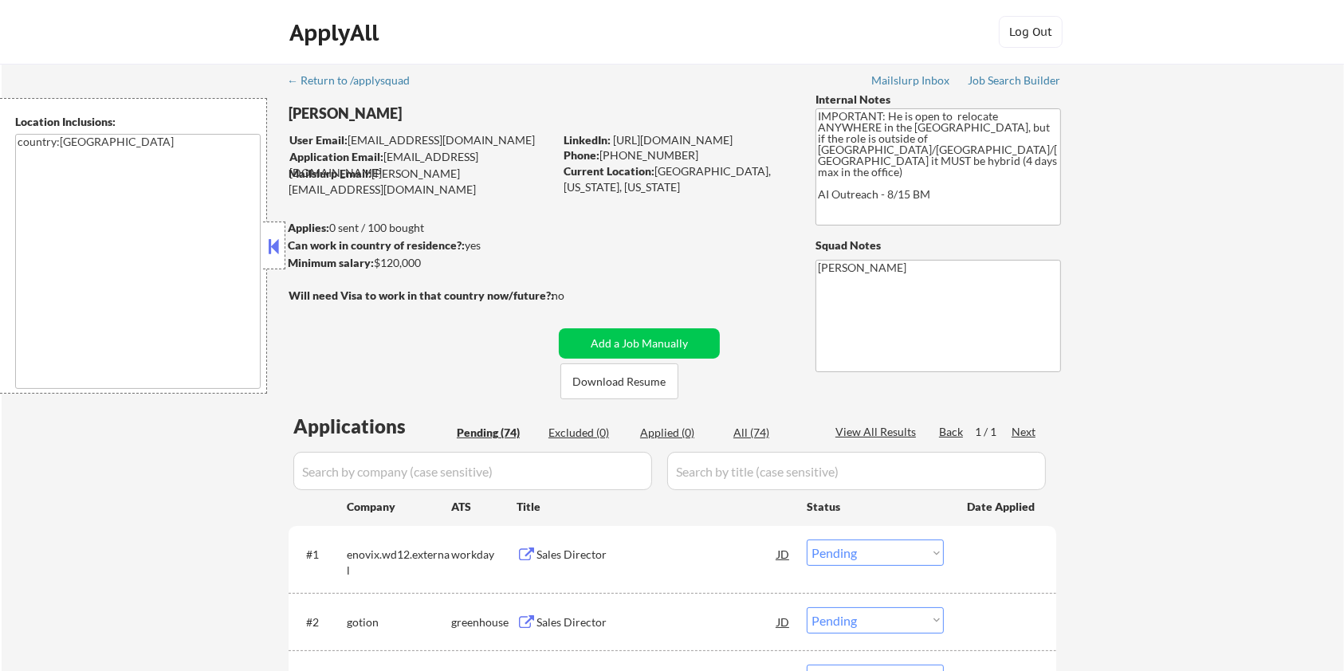
click at [372, 266] on div "Minimum salary: $120,000" at bounding box center [421, 263] width 266 height 16
copy div "$120,000"
drag, startPoint x: 655, startPoint y: 170, endPoint x: 753, endPoint y: 176, distance: 97.5
click at [753, 176] on div "Current Location: Longmont, Colorado, Colorado" at bounding box center [677, 178] width 226 height 31
copy div "Longmont, Colorado"
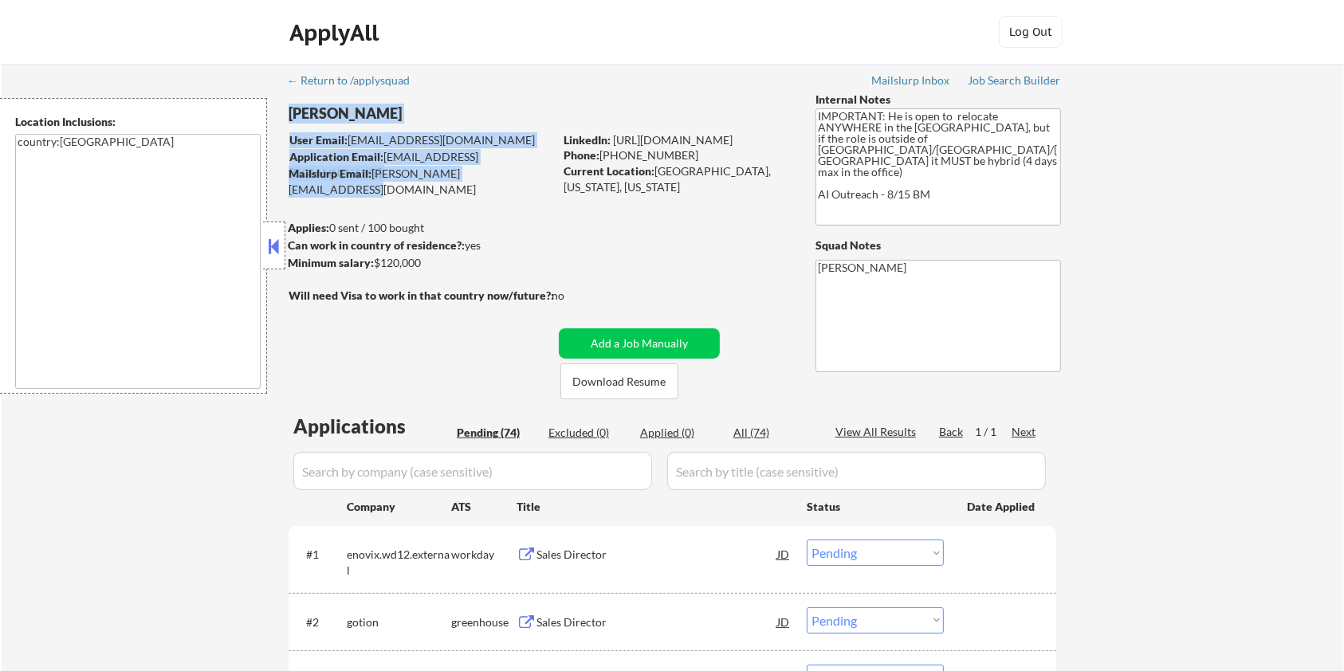
drag, startPoint x: 518, startPoint y: 178, endPoint x: 411, endPoint y: 195, distance: 107.4
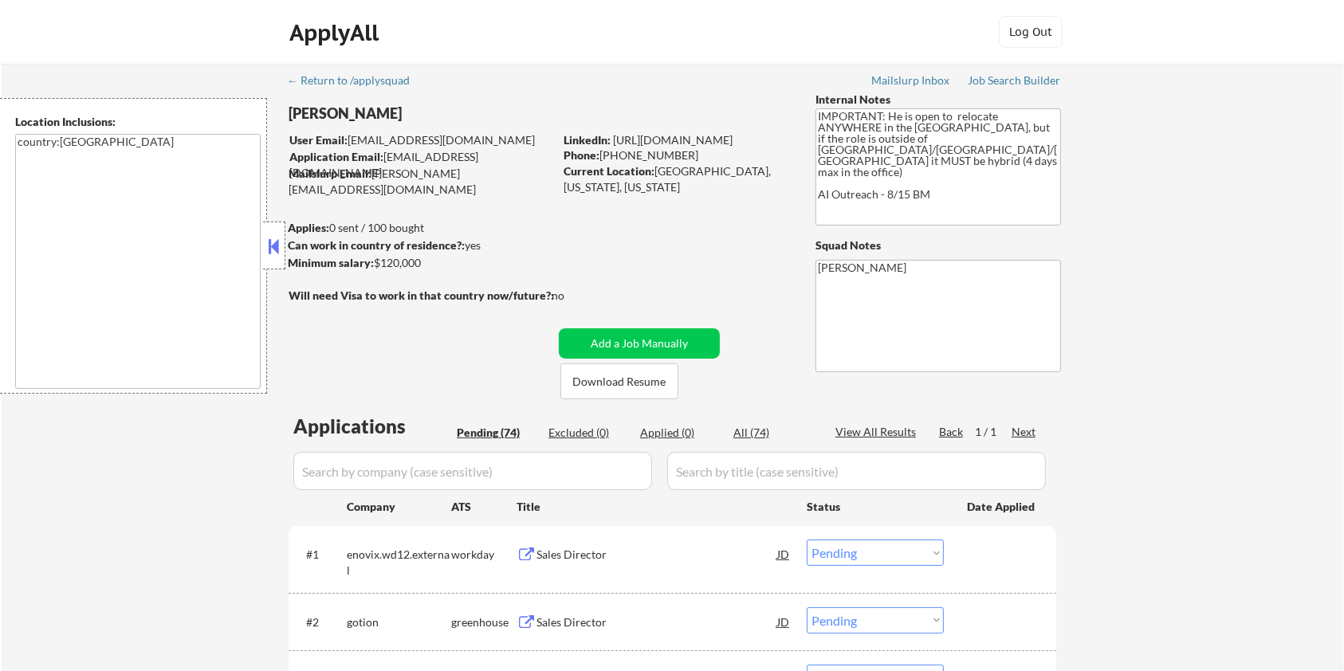
drag, startPoint x: 371, startPoint y: 173, endPoint x: 517, endPoint y: 170, distance: 146.0
click at [517, 170] on div "Mailslurp Email: ian.stonington@mailflux.com" at bounding box center [421, 181] width 265 height 31
copy div "[PERSON_NAME][EMAIL_ADDRESS][DOMAIN_NAME]"
drag, startPoint x: 675, startPoint y: 157, endPoint x: 604, endPoint y: 156, distance: 71.8
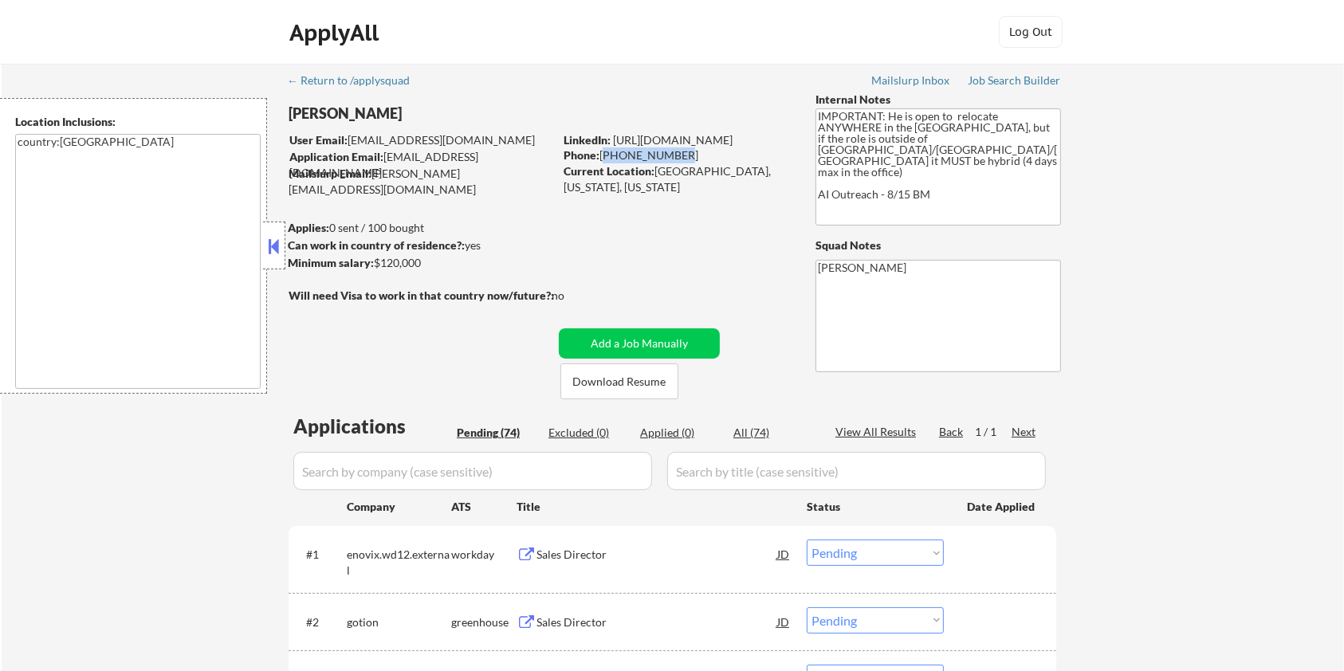
click at [604, 156] on div "Phone: 512 576 1824" at bounding box center [677, 156] width 226 height 16
copy div "[PHONE_NUMBER]"
drag, startPoint x: 386, startPoint y: 114, endPoint x: 288, endPoint y: 114, distance: 98.1
click at [289, 114] on div "[PERSON_NAME]" at bounding box center [453, 114] width 328 height 20
copy div "[PERSON_NAME]"
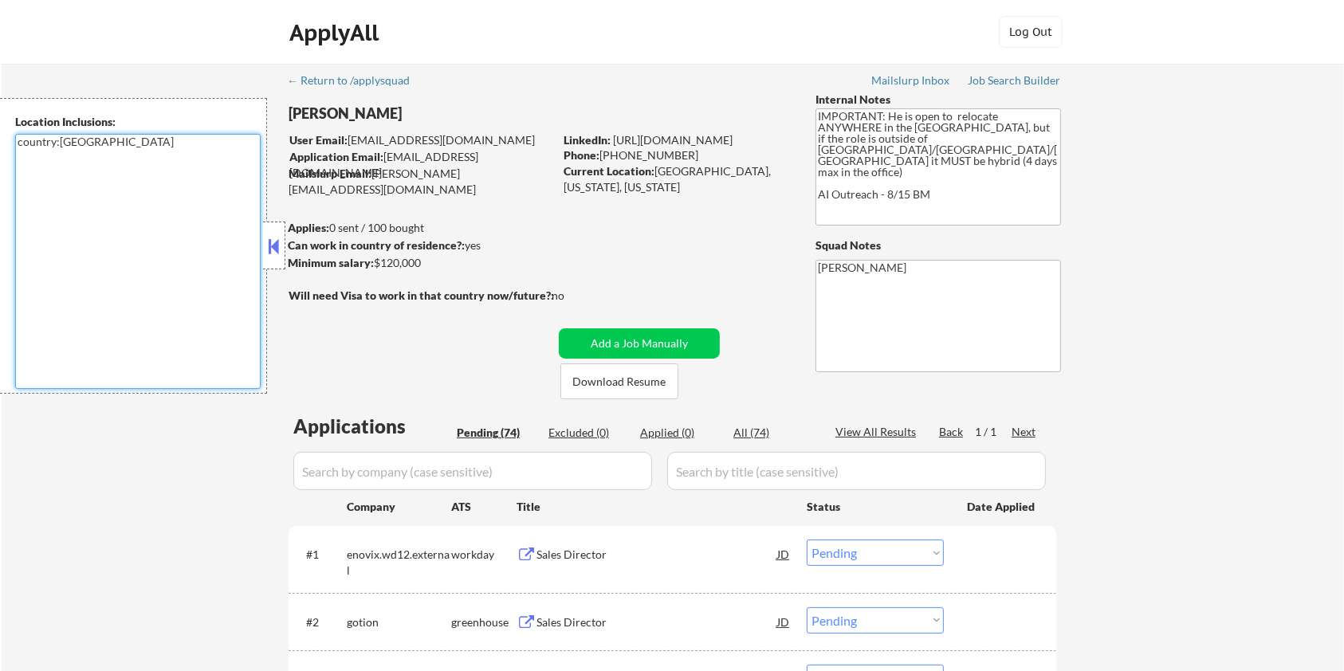
drag, startPoint x: 100, startPoint y: 145, endPoint x: 18, endPoint y: 140, distance: 82.3
click at [18, 140] on textarea "country:[GEOGRAPHIC_DATA]" at bounding box center [138, 261] width 246 height 255
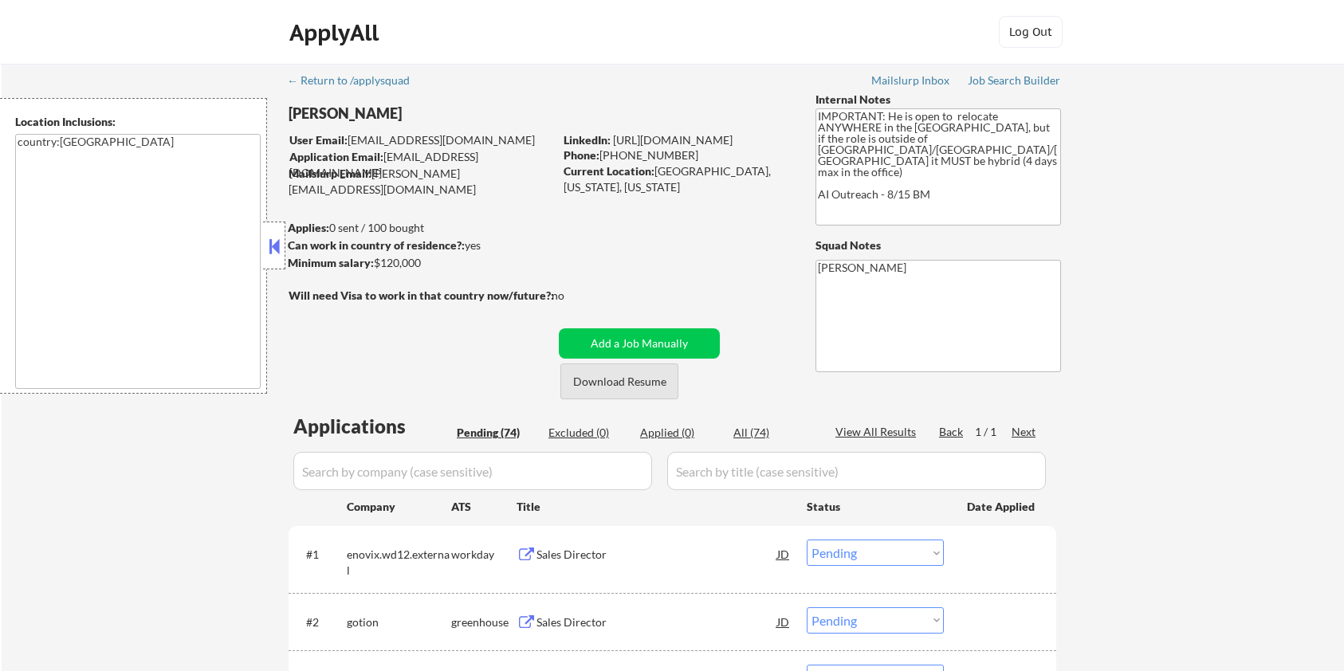
select select ""pending""
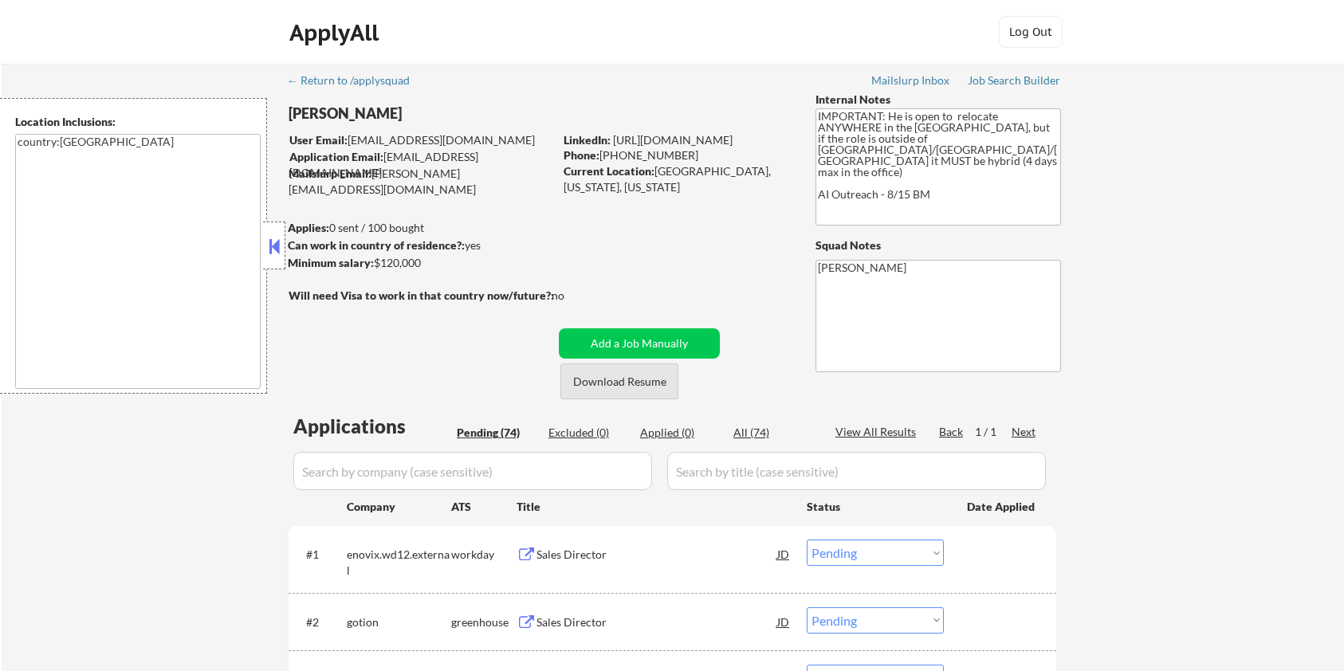
select select ""pending""
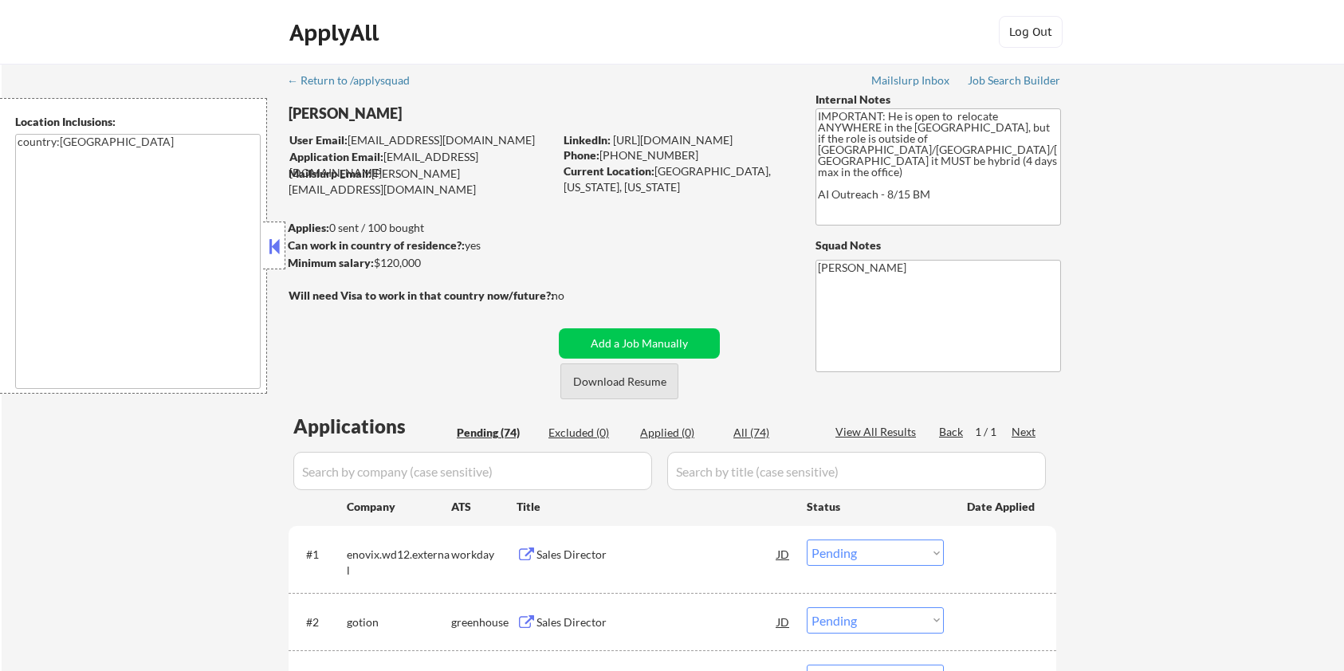
select select ""pending""
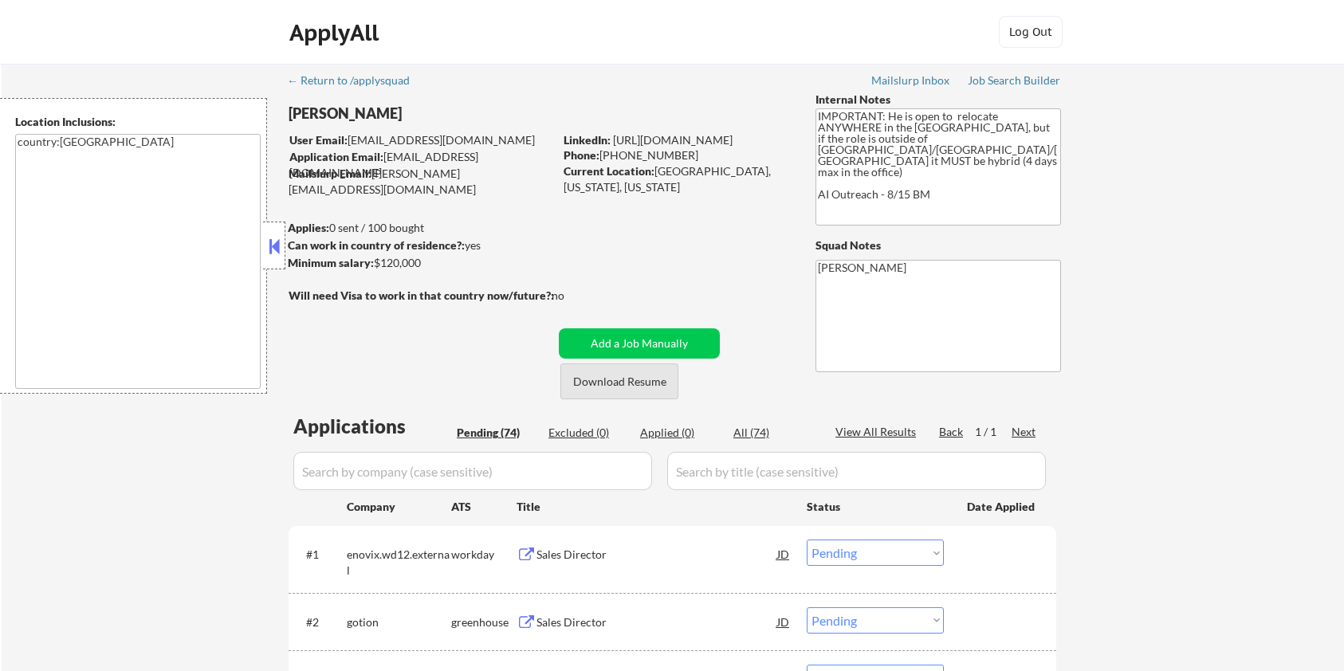
select select ""pending""
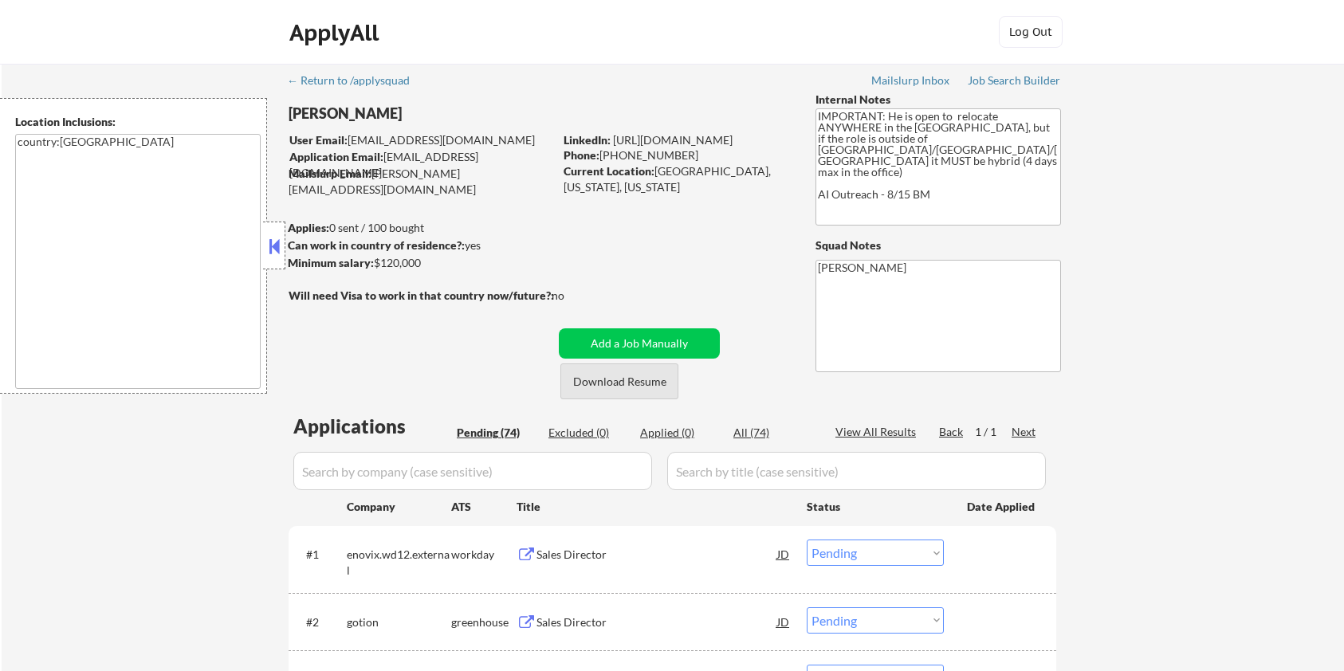
select select ""pending""
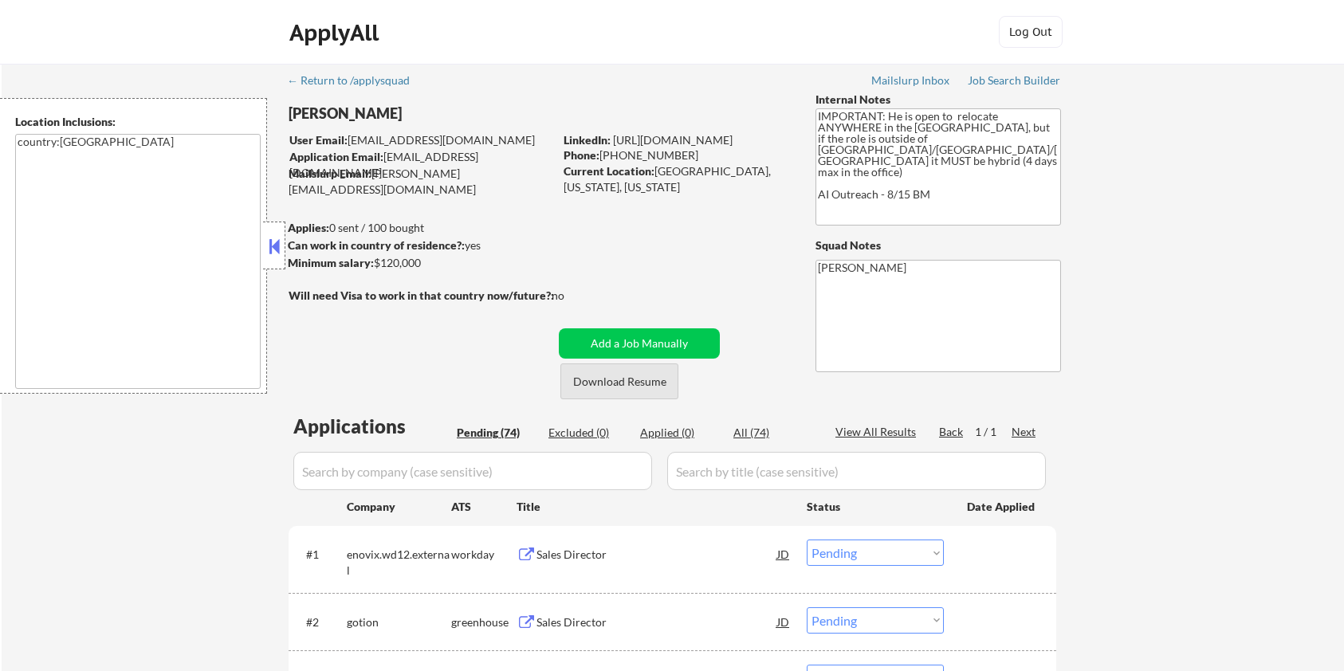
select select ""pending""
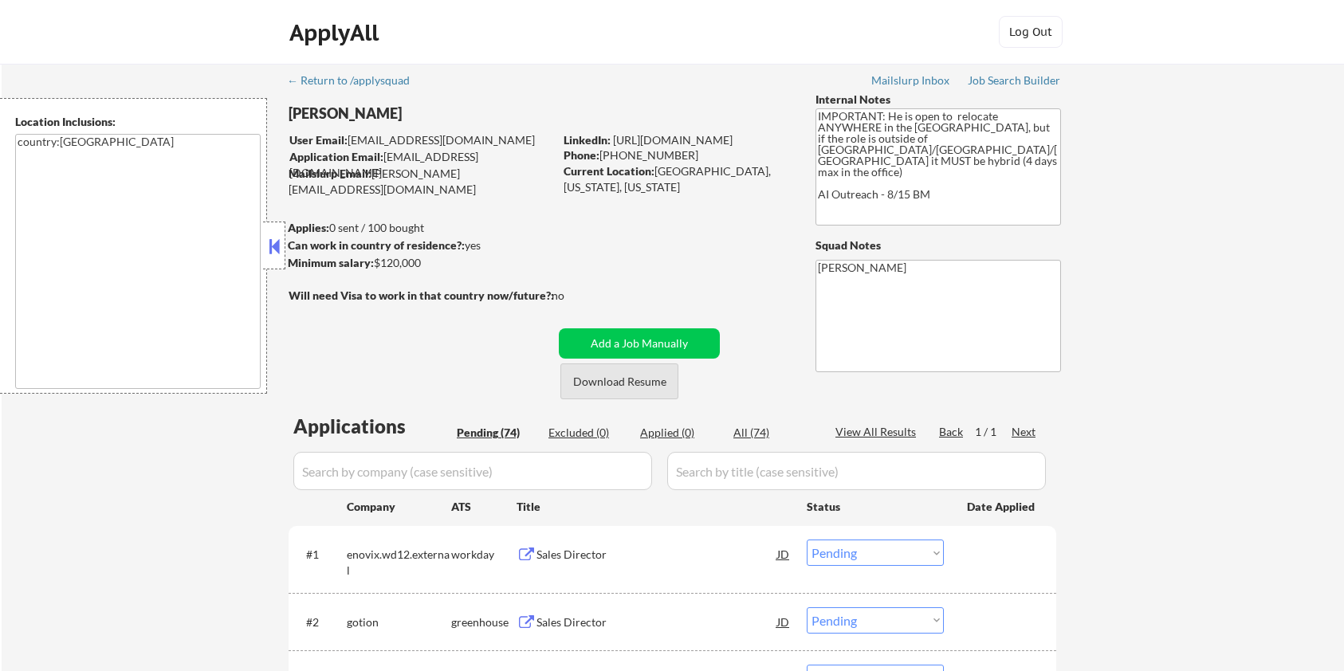
select select ""pending""
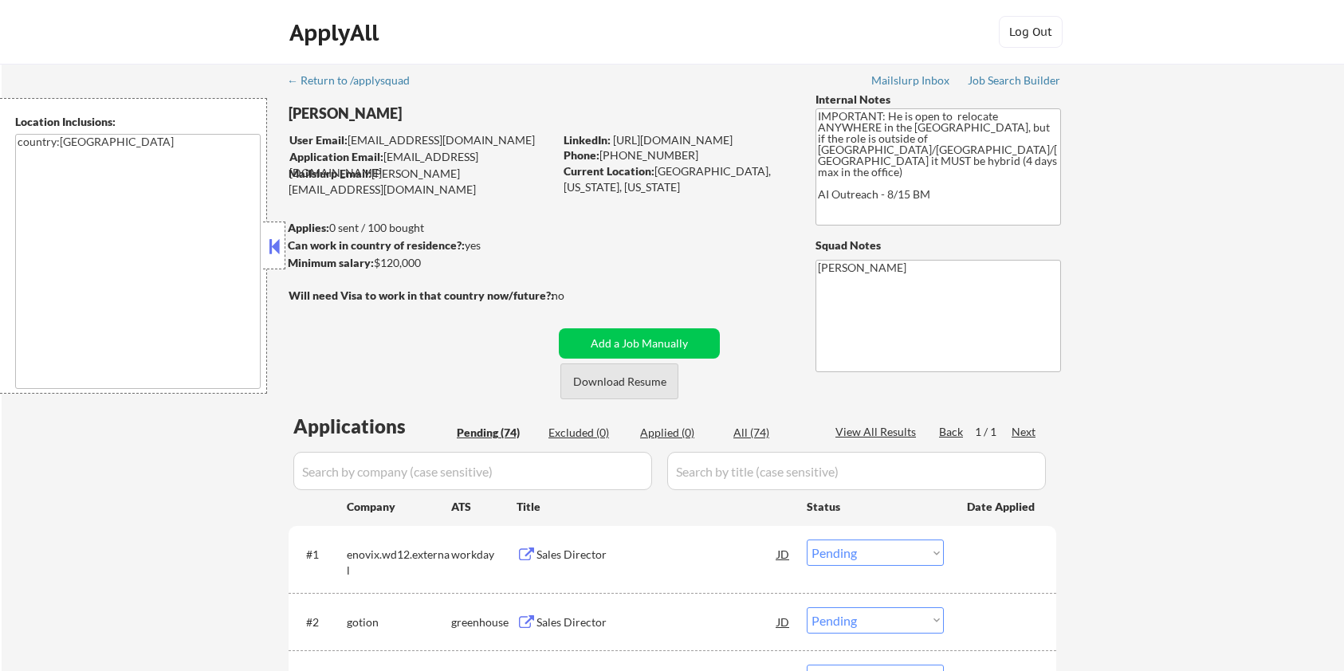
select select ""pending""
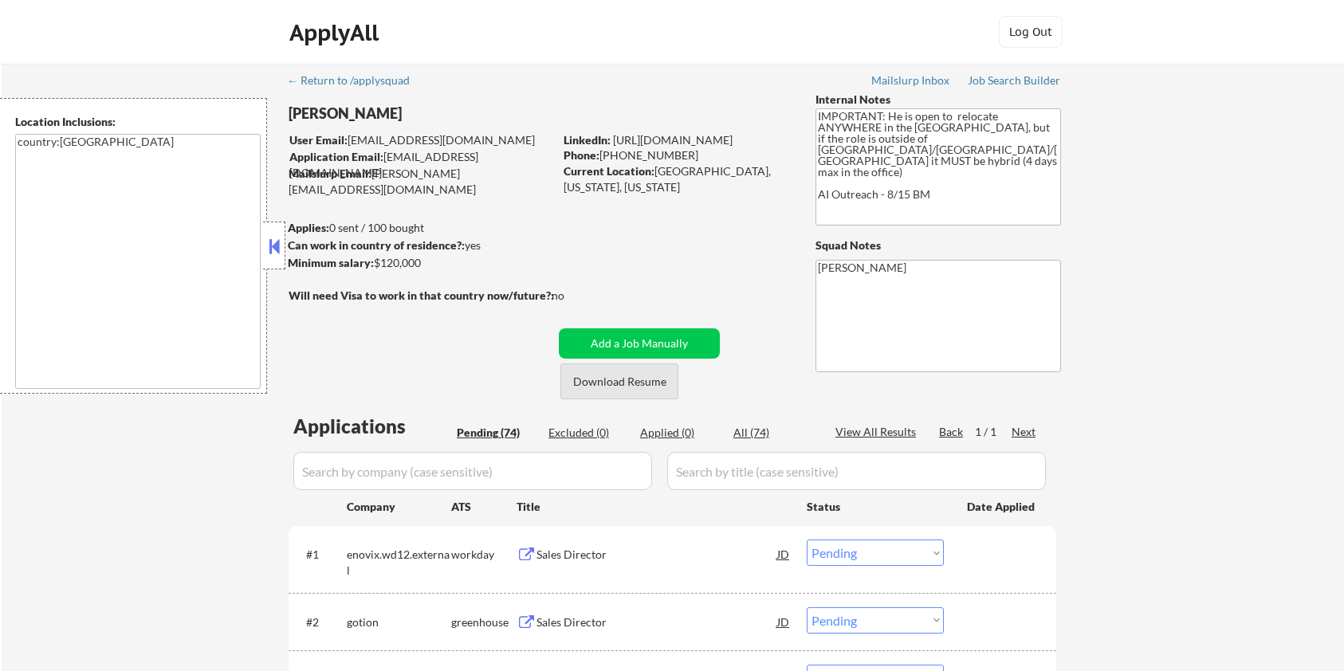
select select ""pending""
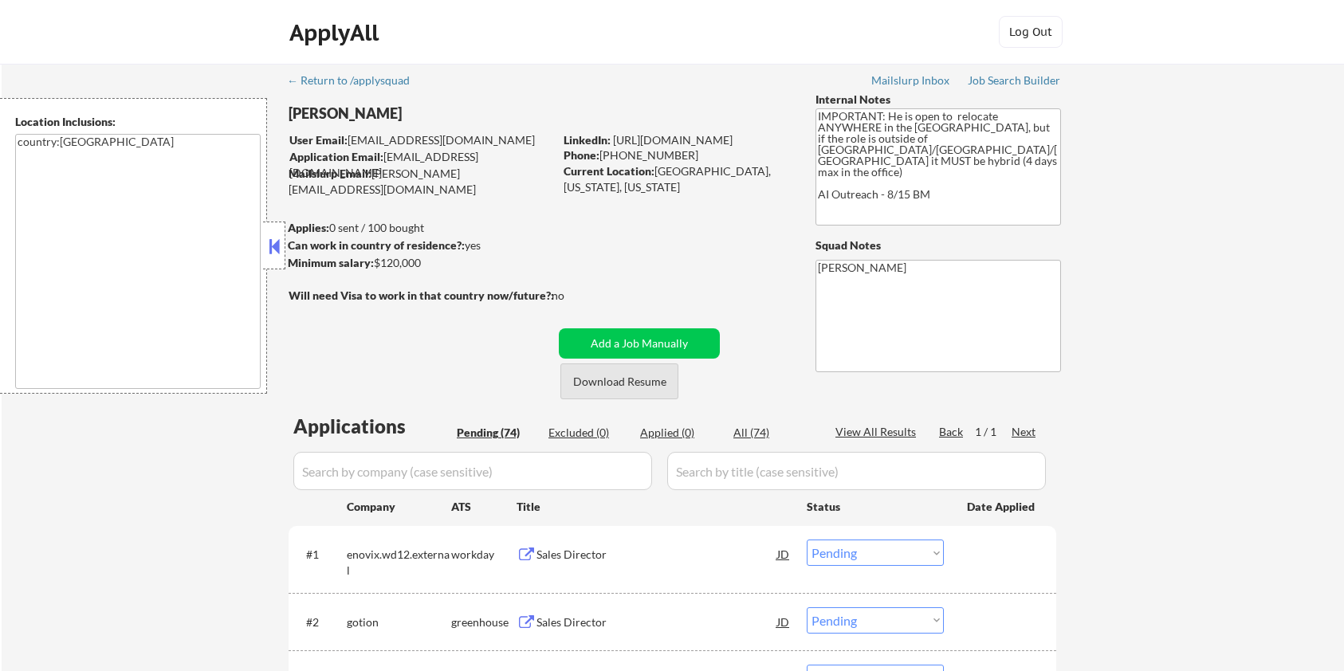
select select ""pending""
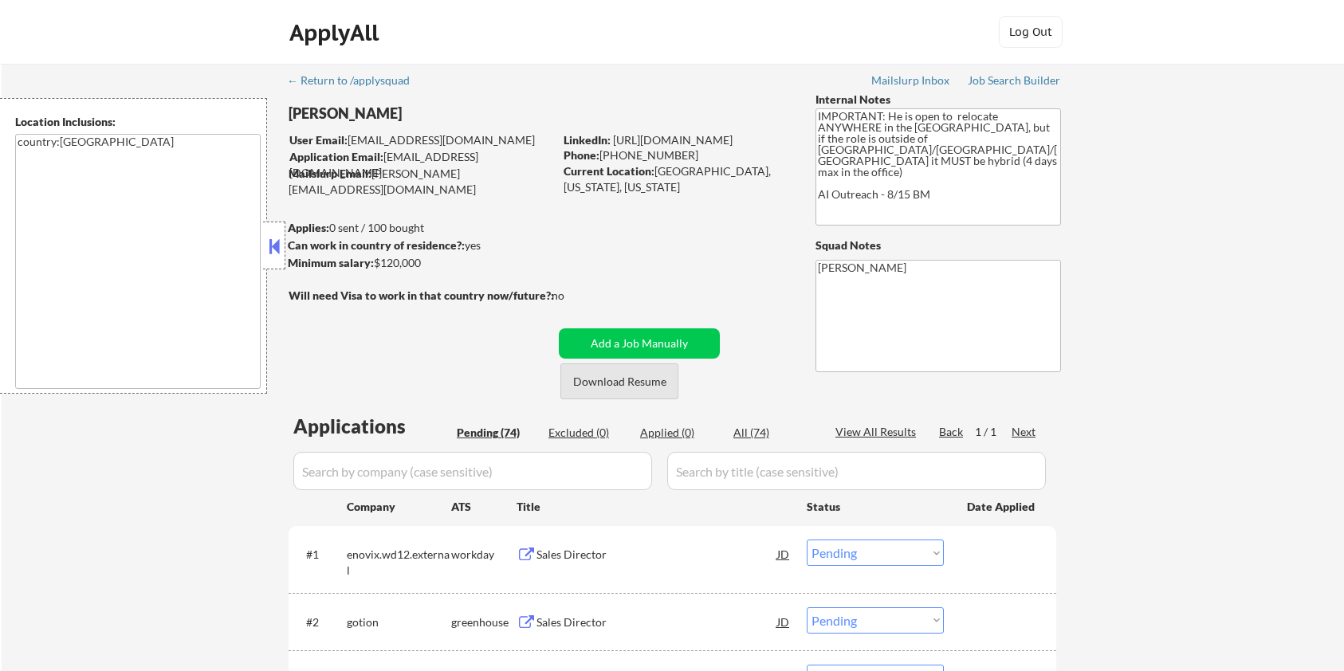
select select ""pending""
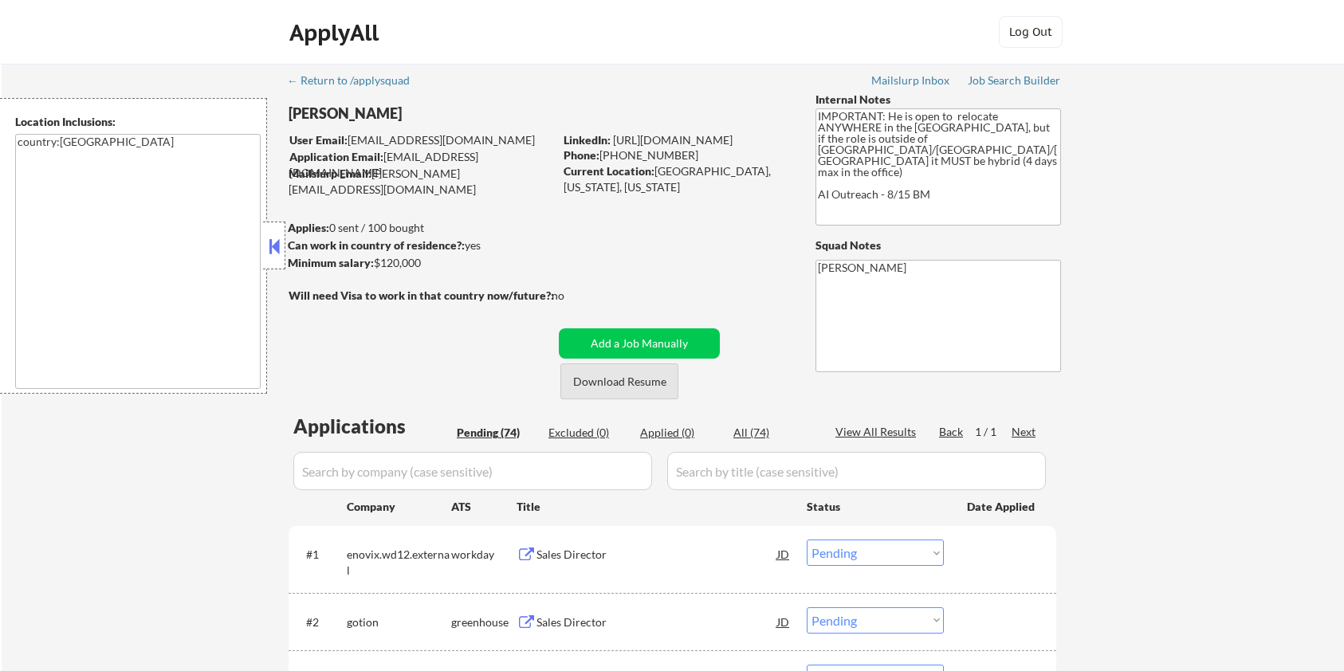
select select ""pending""
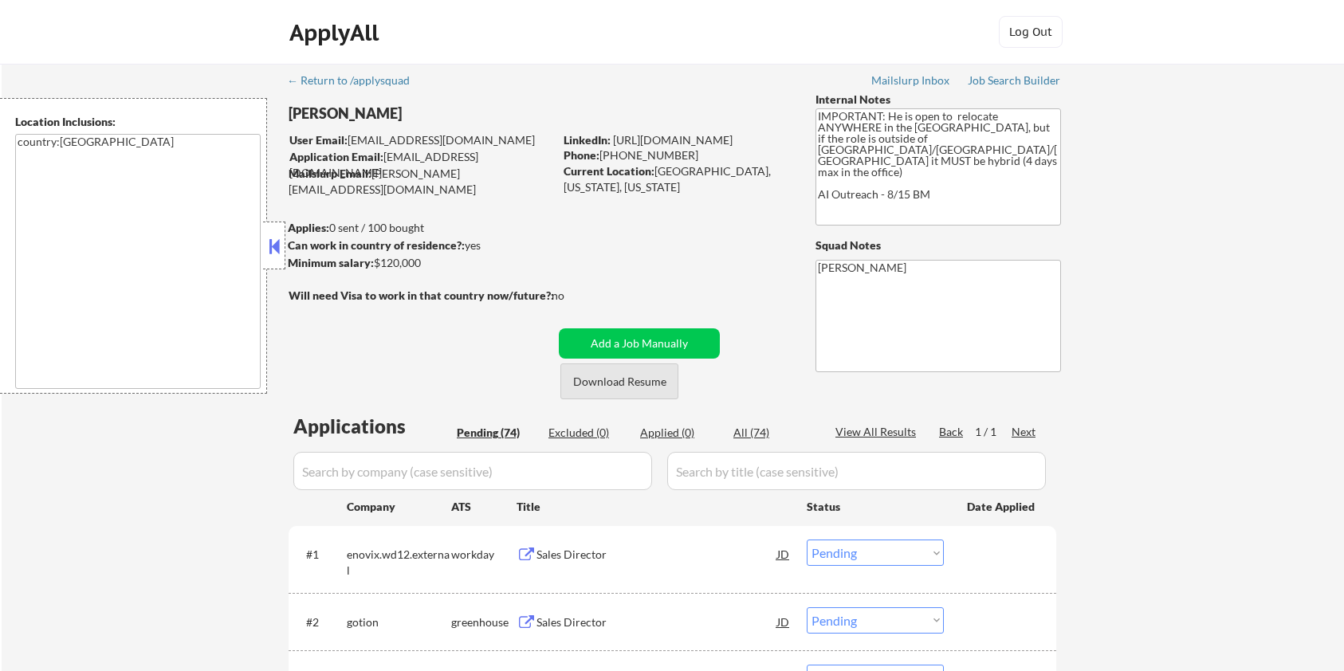
select select ""pending""
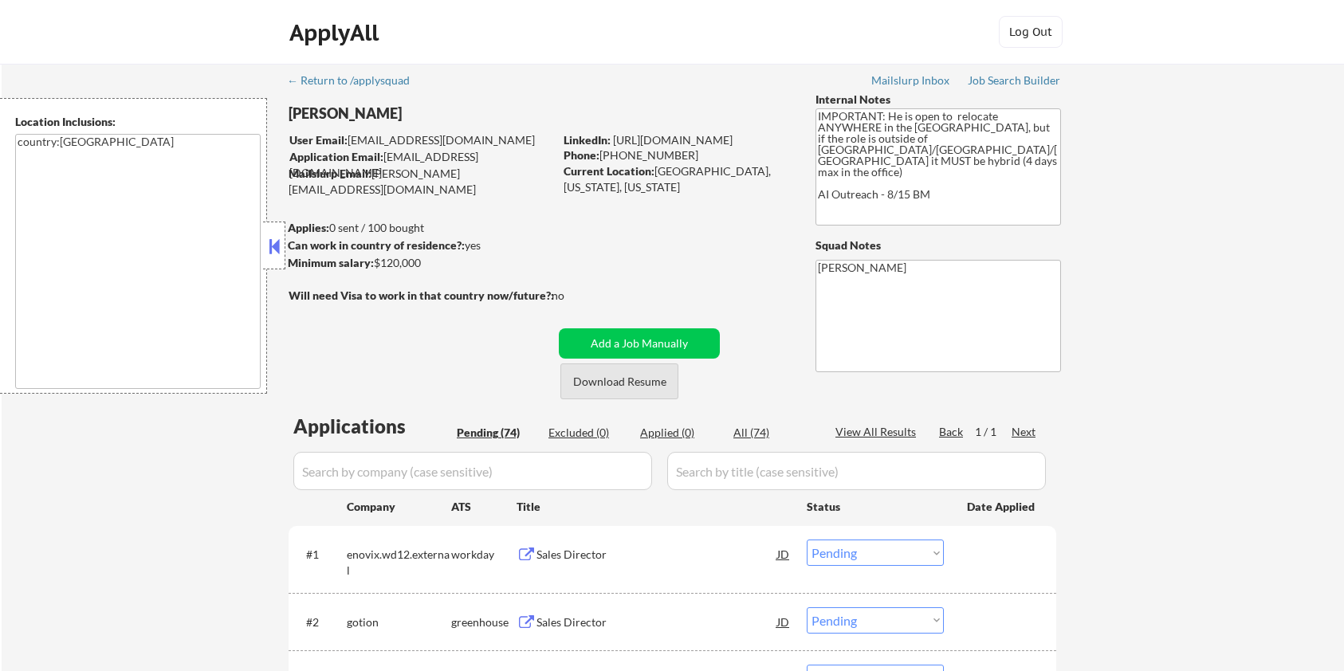
select select ""pending""
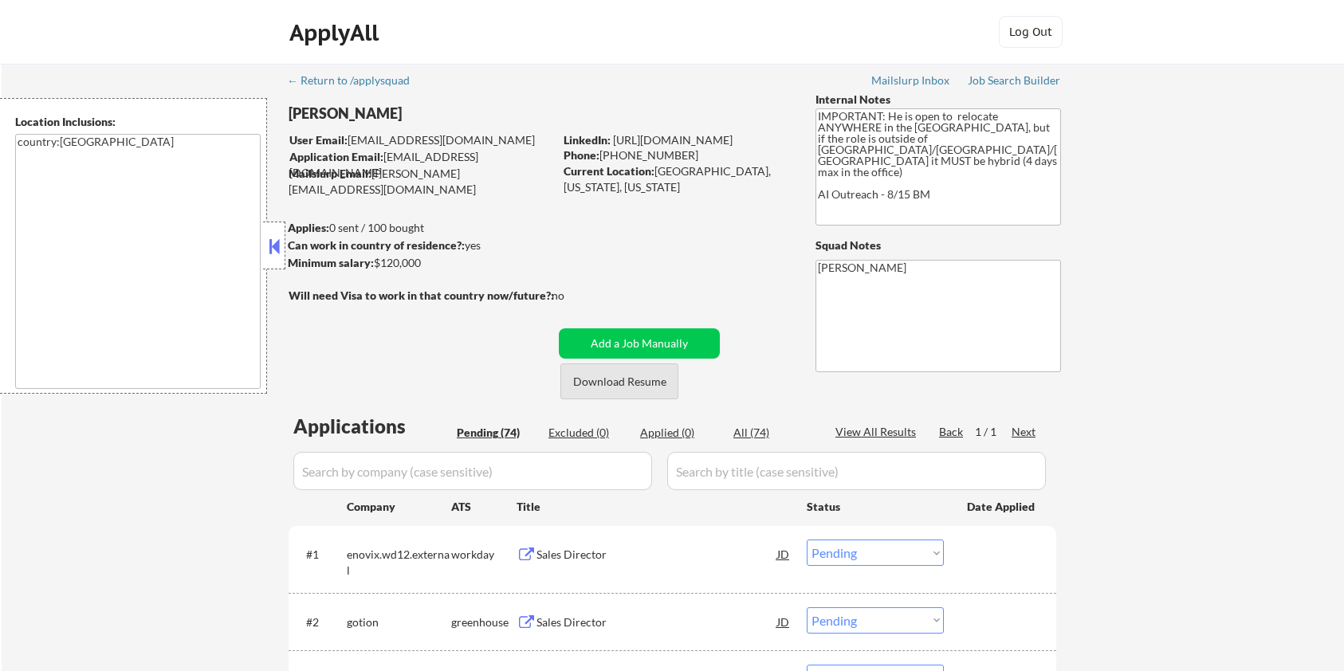
select select ""pending""
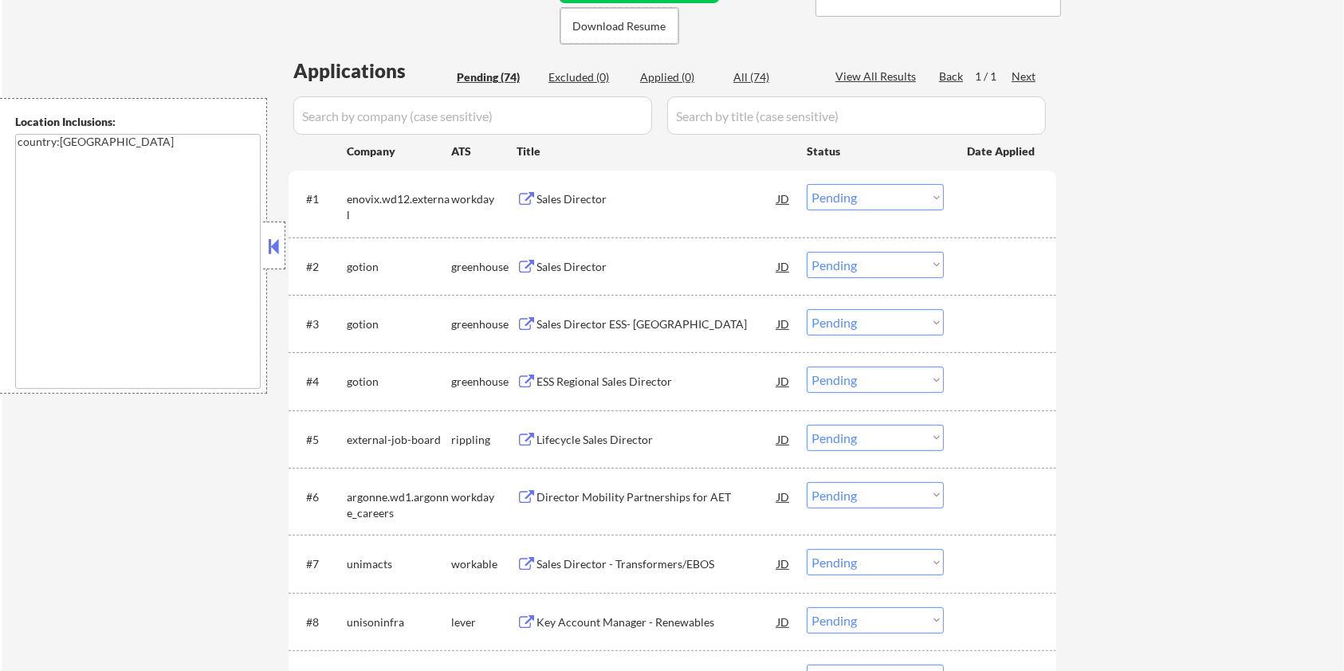
scroll to position [425, 0]
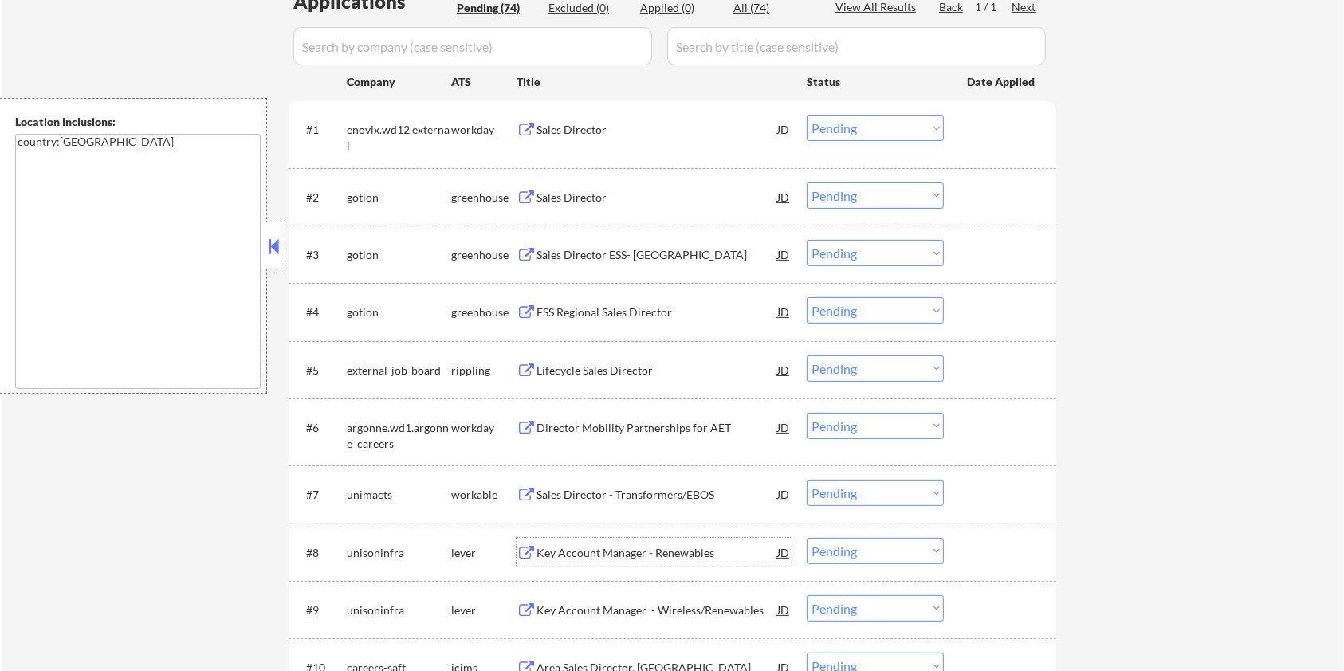
click at [576, 554] on div "Key Account Manager - Renewables" at bounding box center [657, 553] width 241 height 16
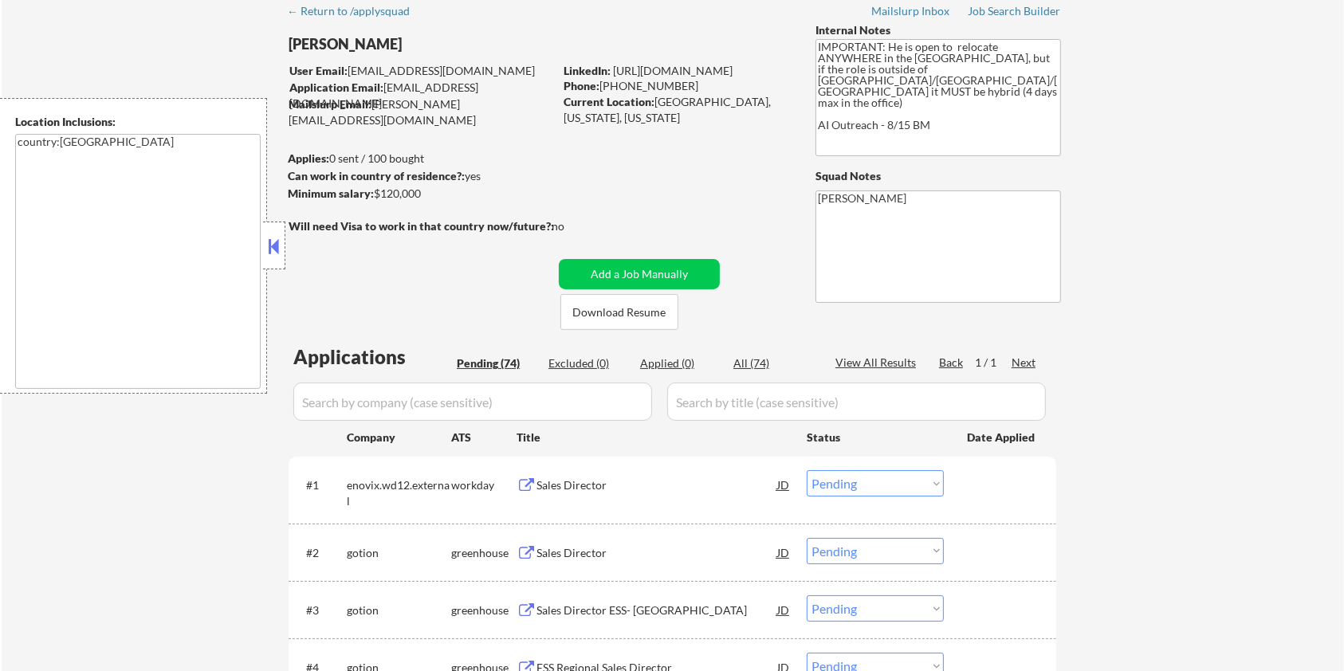
scroll to position [0, 0]
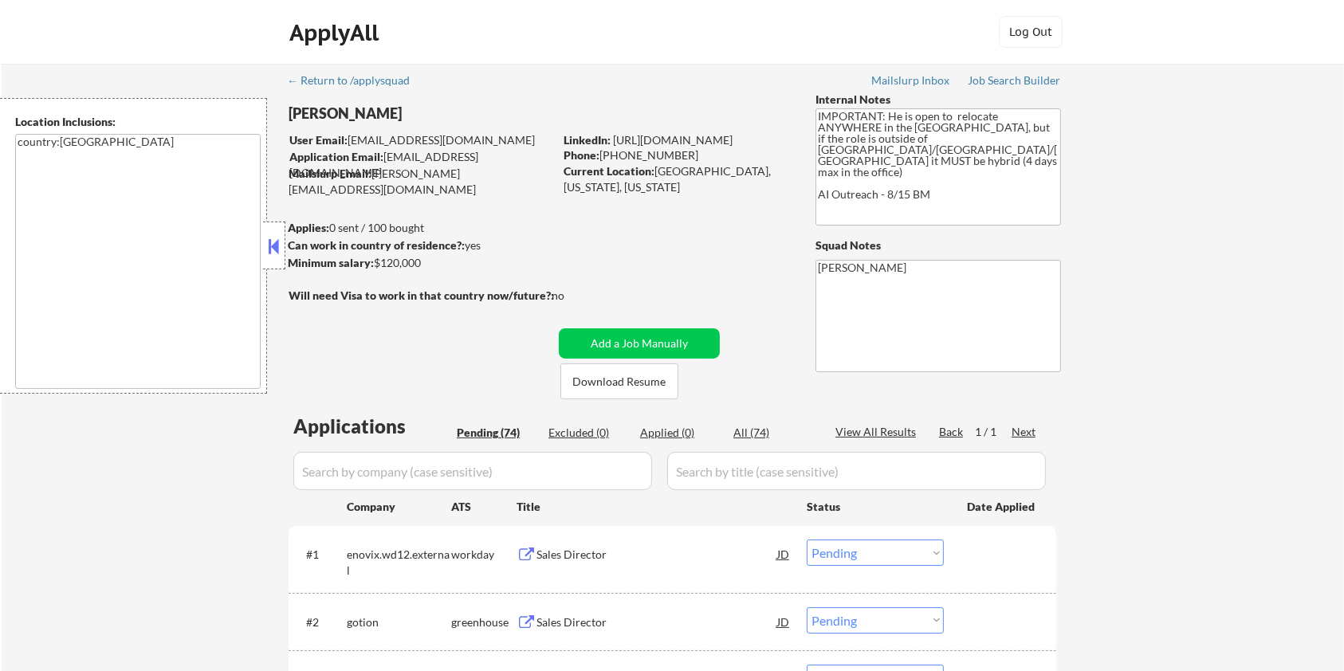
drag, startPoint x: 392, startPoint y: 115, endPoint x: 287, endPoint y: 116, distance: 105.3
copy div "Ian Stonington"
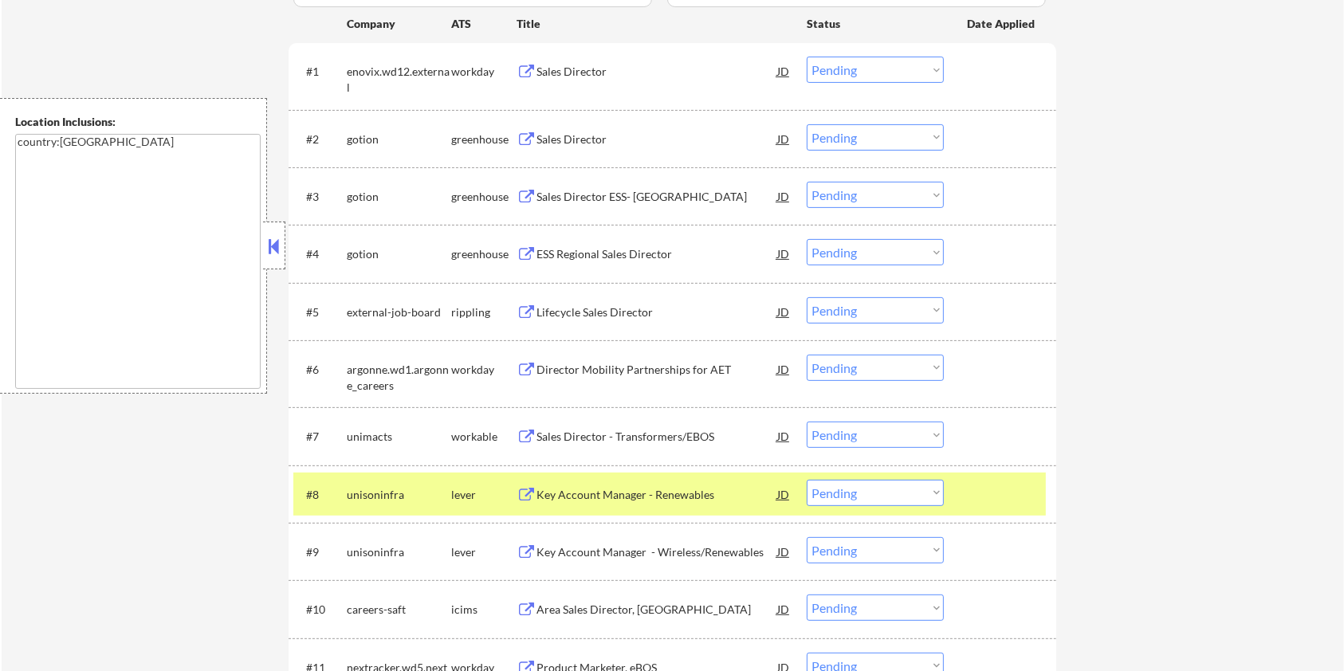
scroll to position [531, 0]
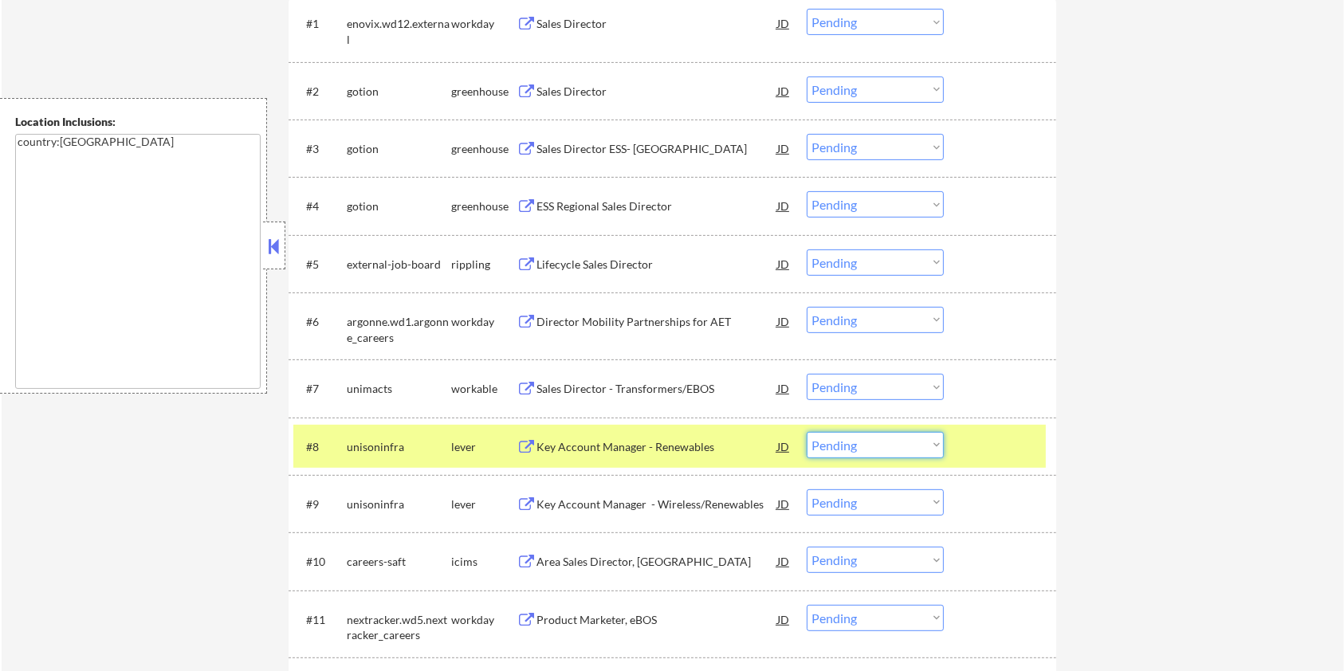
click at [899, 450] on select "Choose an option... Pending Applied Excluded (Questions) Excluded (Expired) Exc…" at bounding box center [875, 445] width 137 height 26
click at [807, 432] on select "Choose an option... Pending Applied Excluded (Questions) Excluded (Expired) Exc…" at bounding box center [875, 445] width 137 height 26
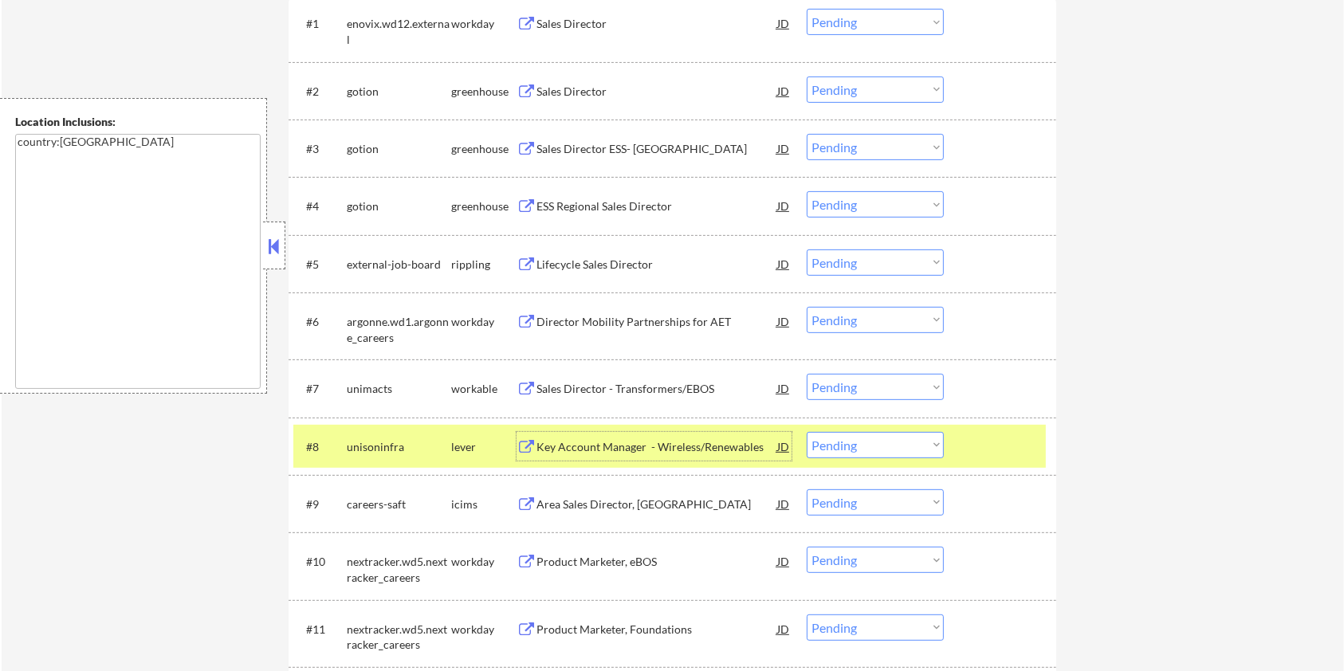
click at [604, 442] on div "Key Account Manager - Wireless/Renewables" at bounding box center [657, 447] width 241 height 16
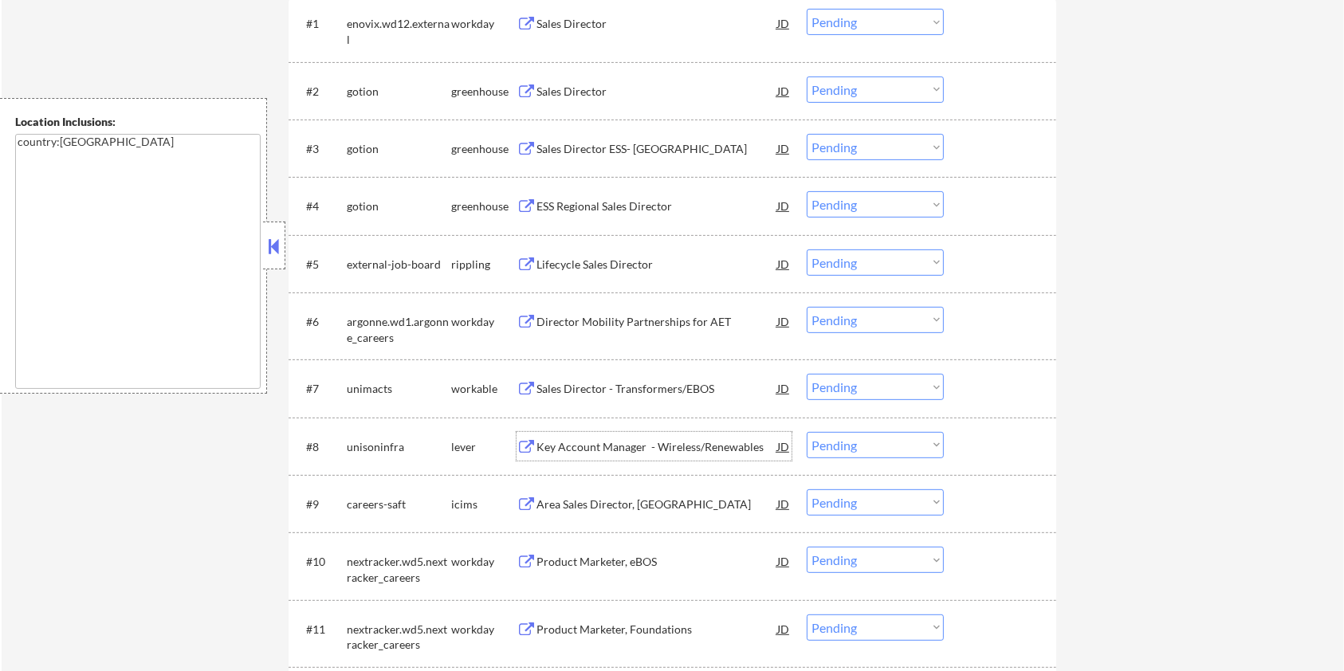
click at [829, 445] on select "Choose an option... Pending Applied Excluded (Questions) Excluded (Expired) Exc…" at bounding box center [875, 445] width 137 height 26
click at [807, 432] on select "Choose an option... Pending Applied Excluded (Questions) Excluded (Expired) Exc…" at bounding box center [875, 445] width 137 height 26
select select ""pending""
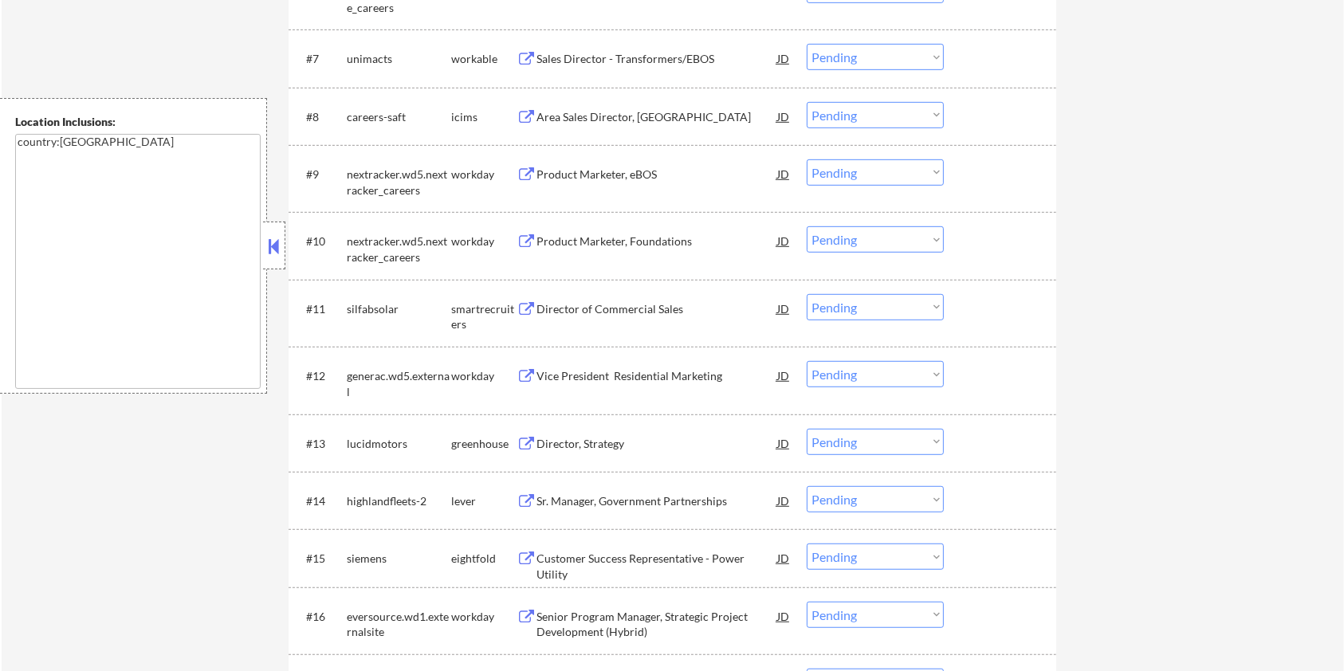
scroll to position [957, 0]
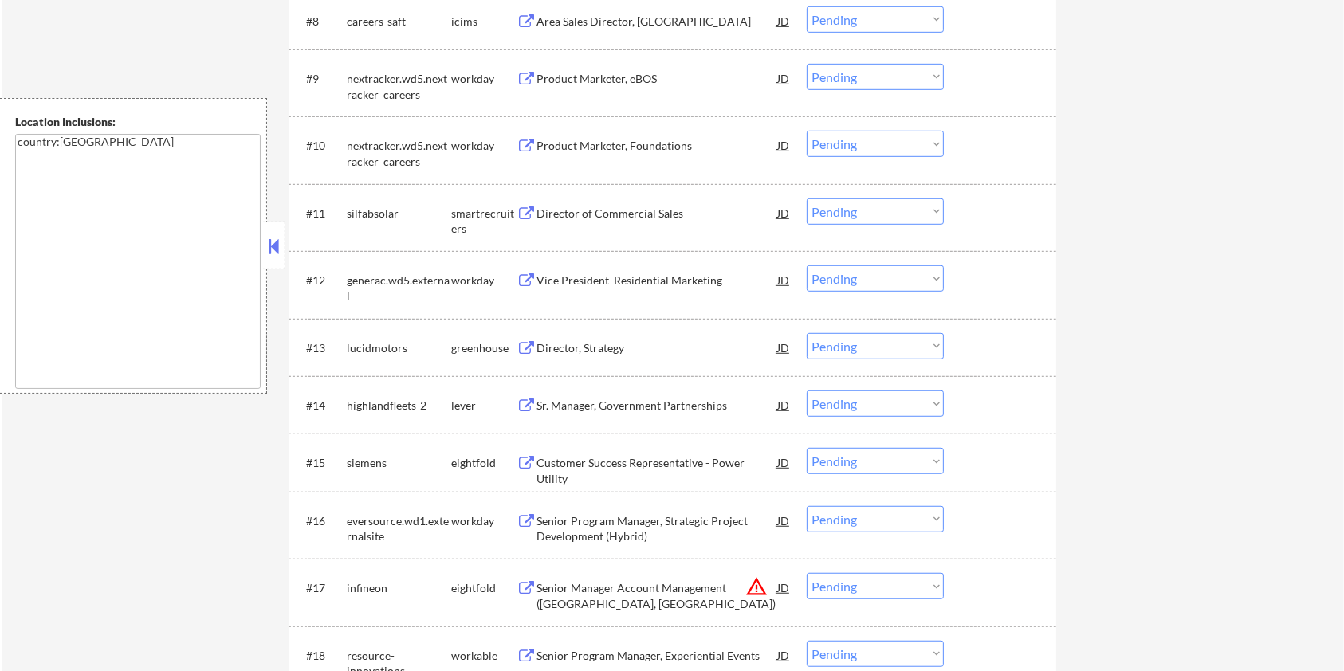
click at [598, 399] on div "Sr. Manager, Government Partnerships" at bounding box center [657, 406] width 241 height 16
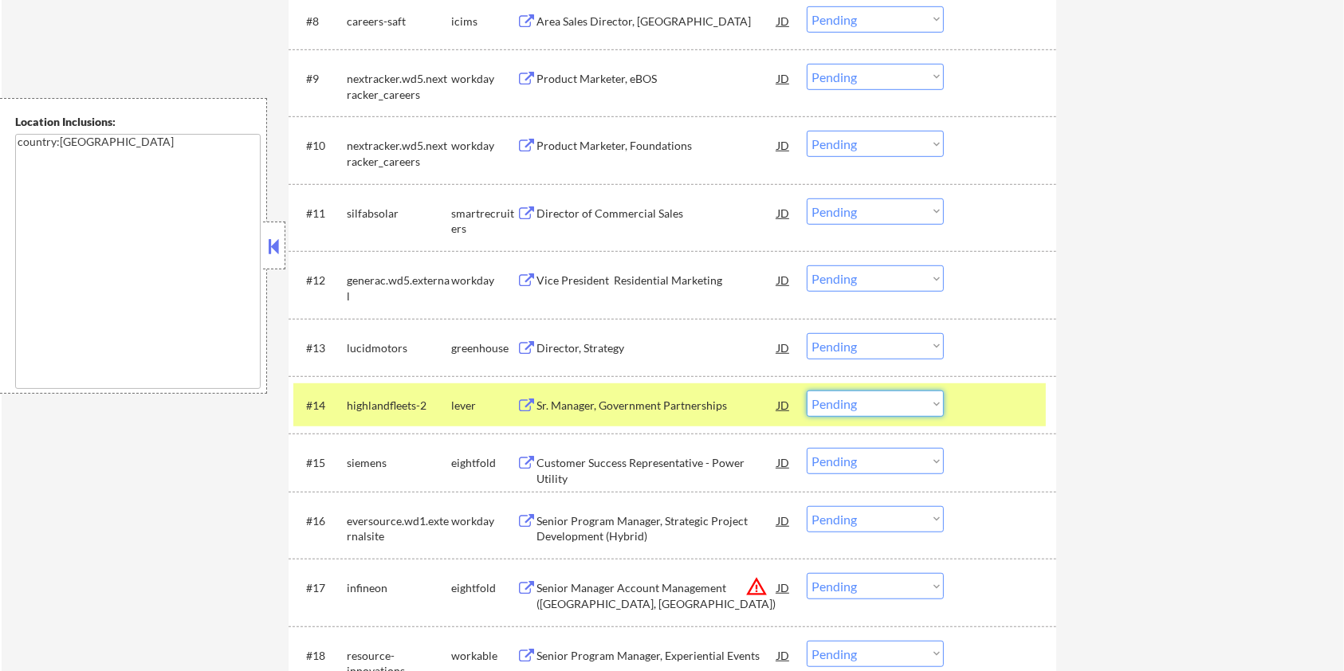
click at [927, 400] on select "Choose an option... Pending Applied Excluded (Questions) Excluded (Expired) Exc…" at bounding box center [875, 404] width 137 height 26
click at [807, 391] on select "Choose an option... Pending Applied Excluded (Questions) Excluded (Expired) Exc…" at bounding box center [875, 404] width 137 height 26
select select ""pending""
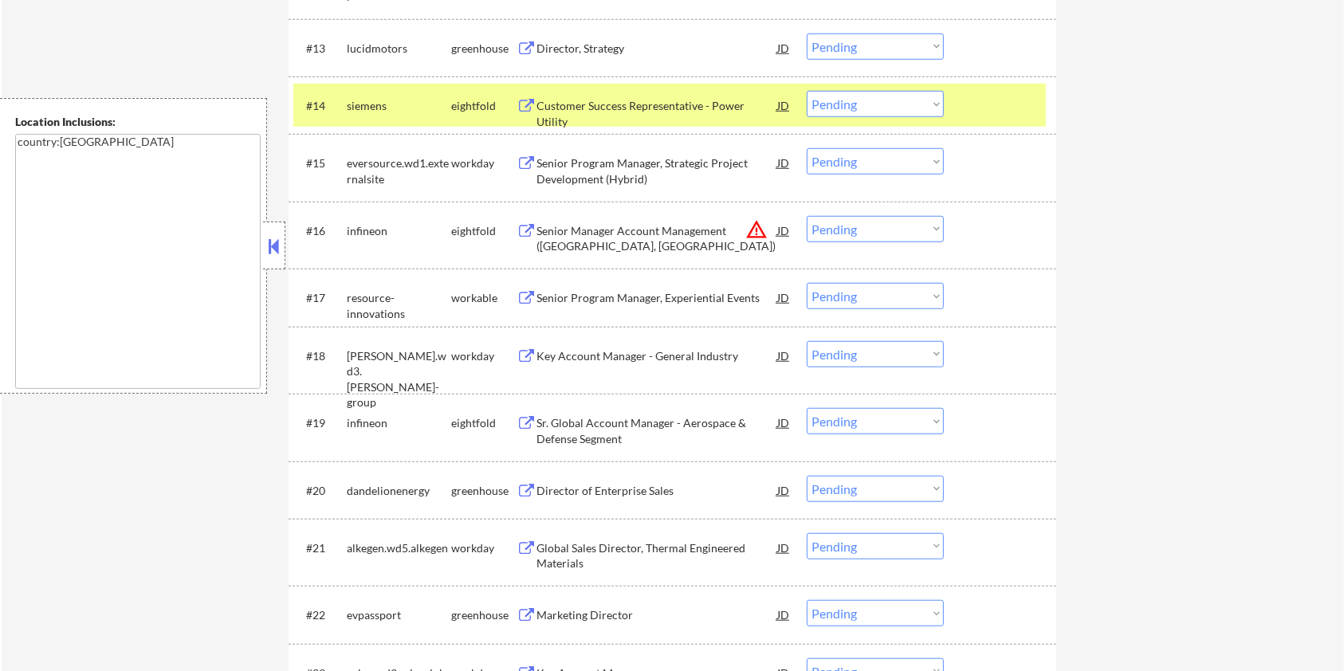
scroll to position [1276, 0]
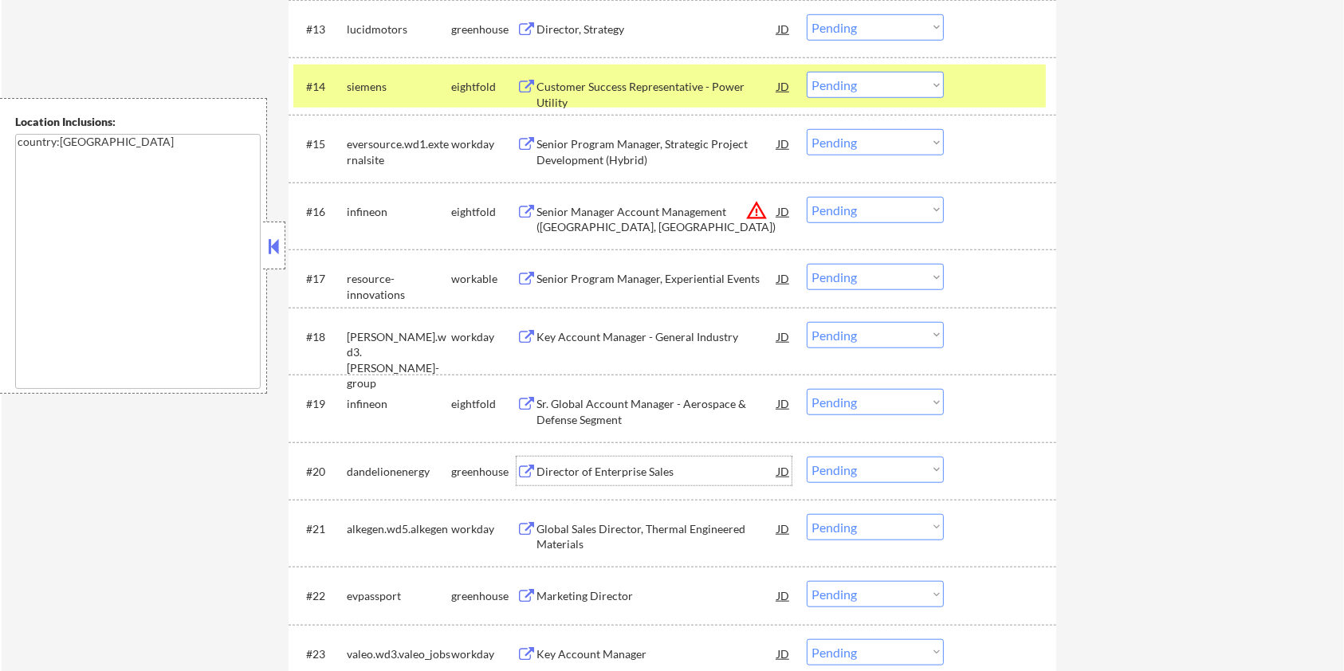
click at [628, 475] on div "Director of Enterprise Sales" at bounding box center [657, 472] width 241 height 16
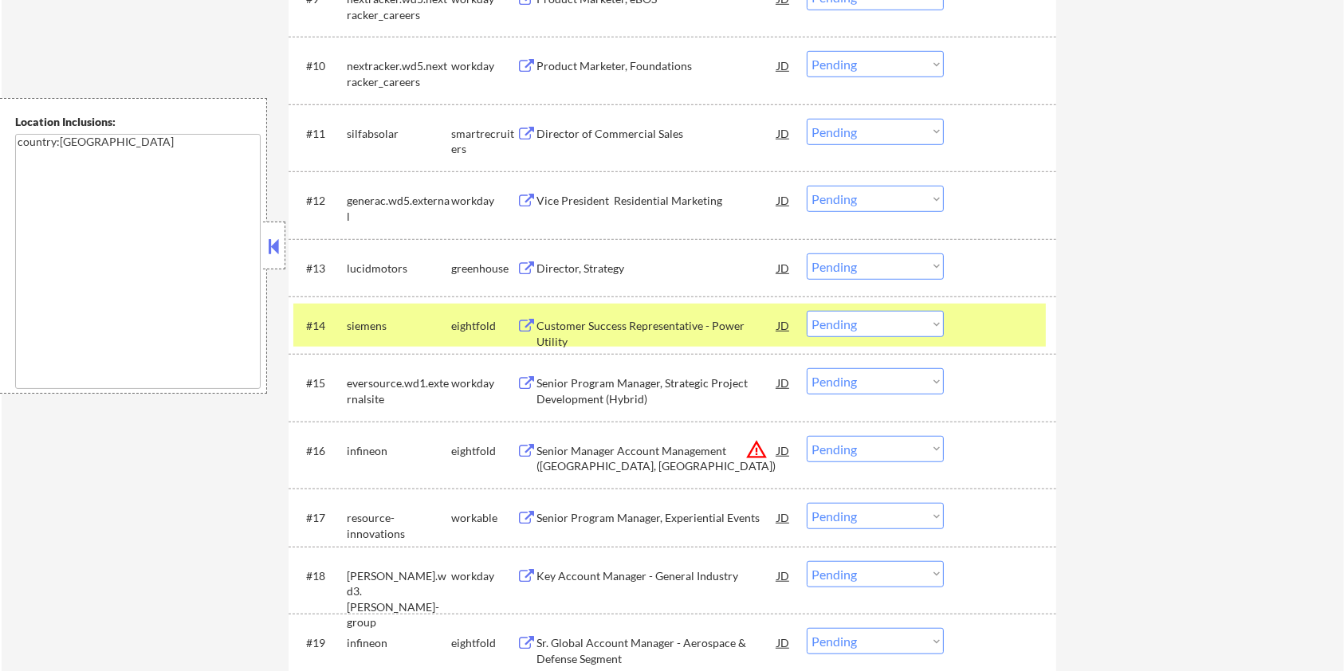
scroll to position [1063, 0]
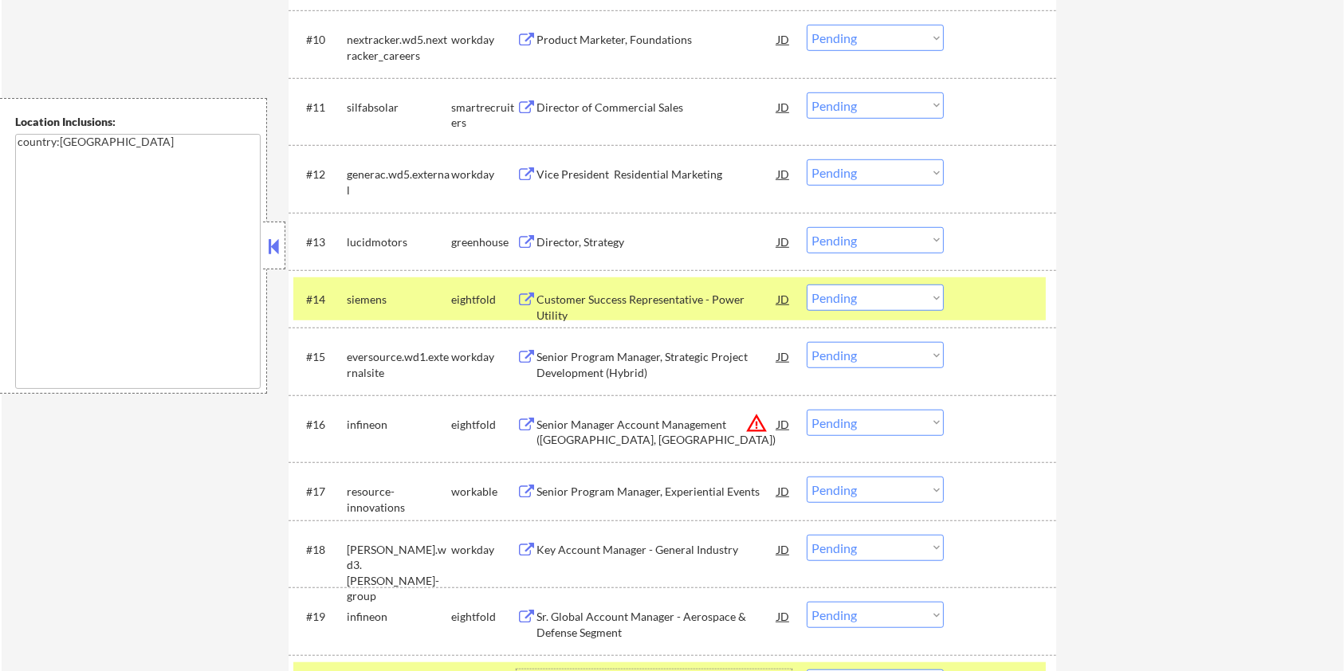
click at [998, 303] on div at bounding box center [1002, 299] width 70 height 29
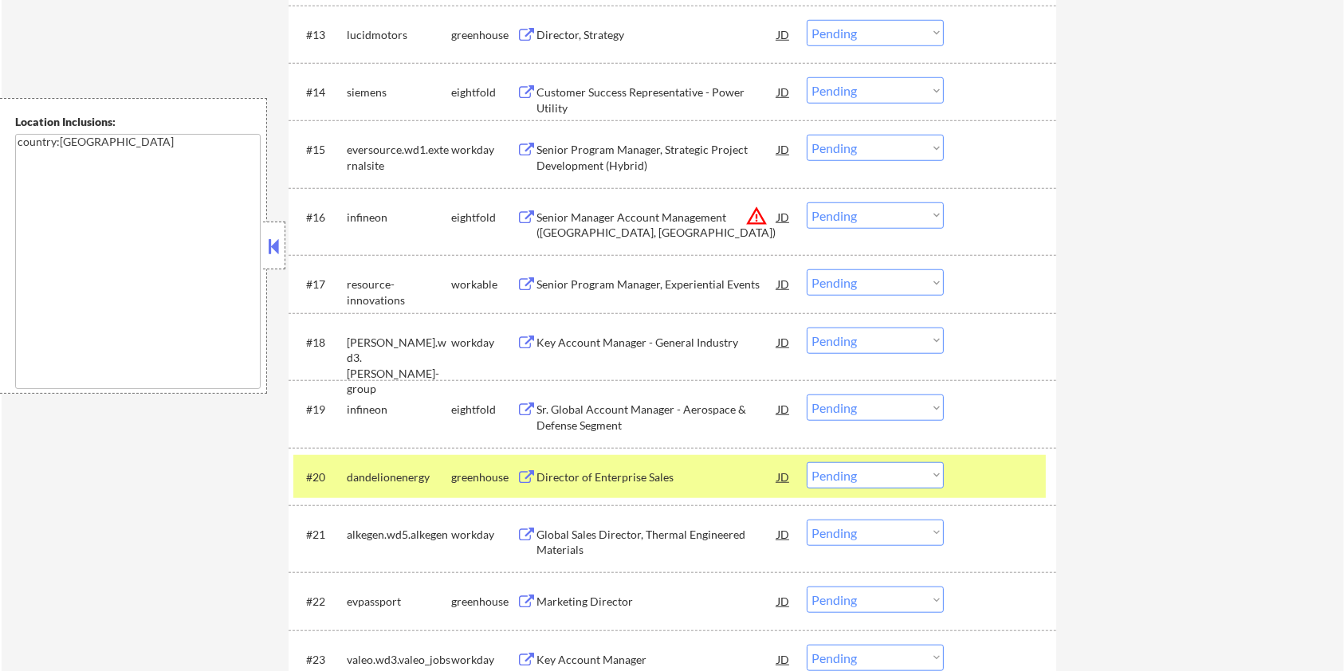
scroll to position [1276, 0]
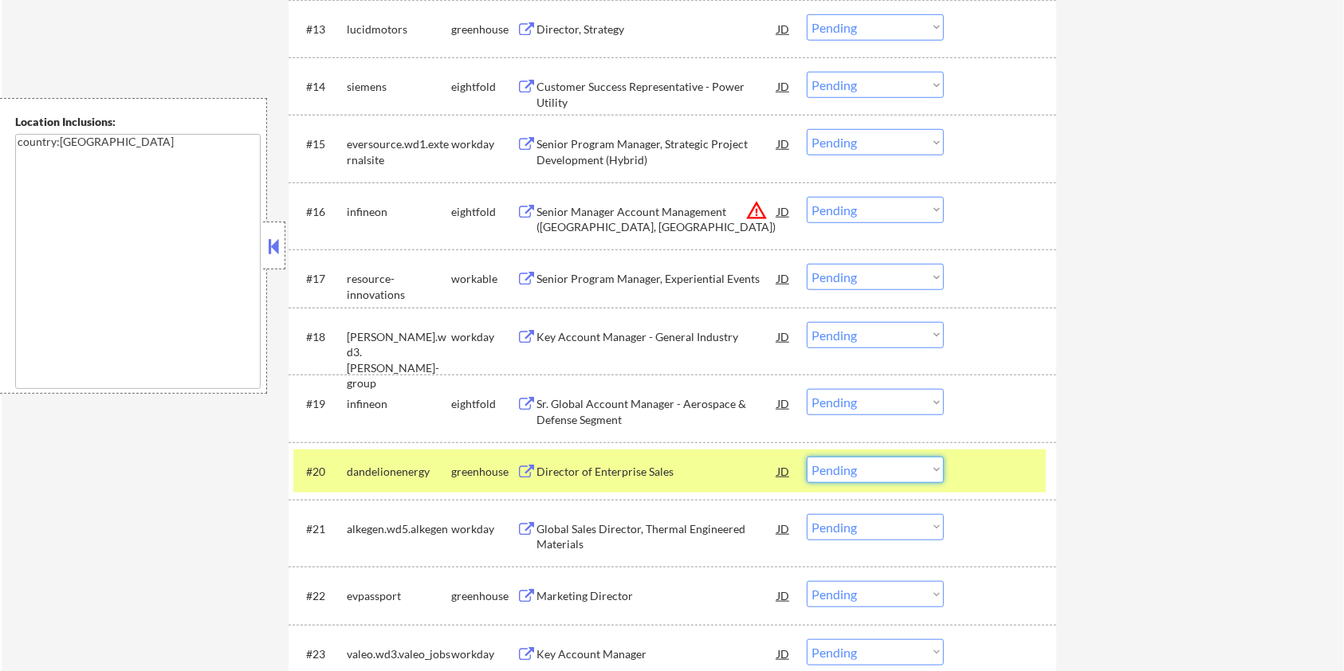
click at [916, 475] on select "Choose an option... Pending Applied Excluded (Questions) Excluded (Expired) Exc…" at bounding box center [875, 470] width 137 height 26
click at [807, 457] on select "Choose an option... Pending Applied Excluded (Questions) Excluded (Expired) Exc…" at bounding box center [875, 470] width 137 height 26
select select ""pending""
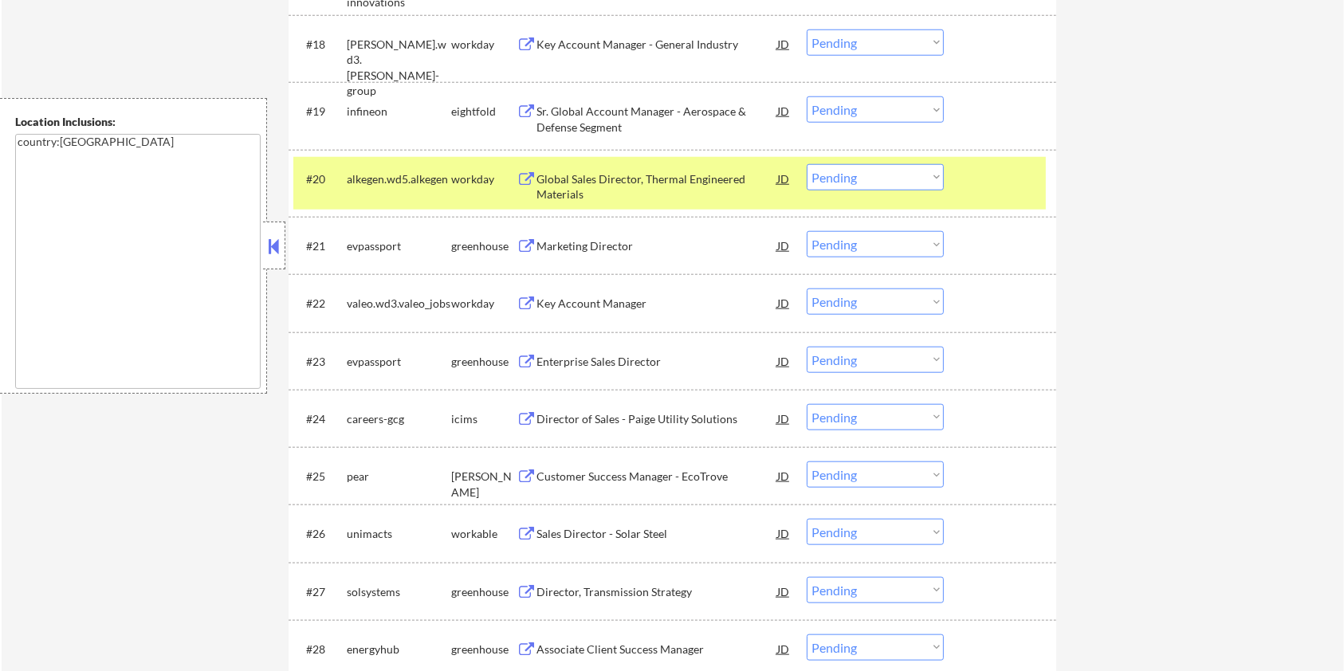
scroll to position [1488, 0]
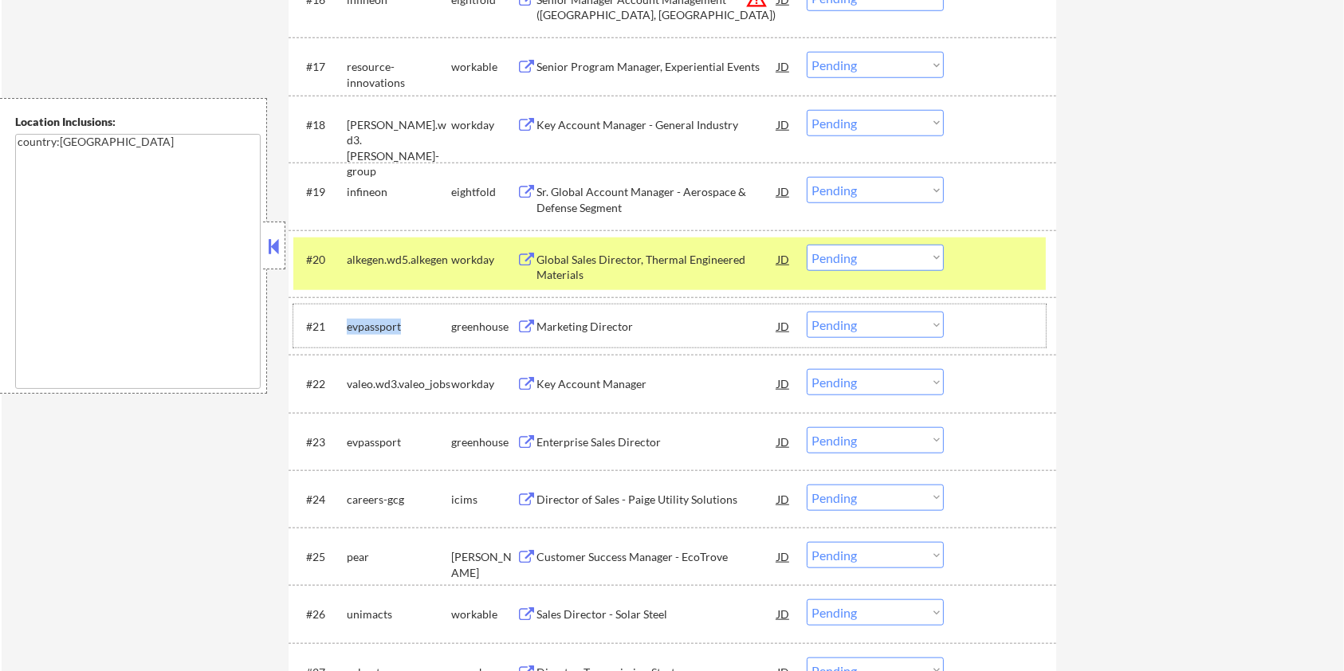
drag, startPoint x: 408, startPoint y: 321, endPoint x: 348, endPoint y: 313, distance: 60.3
click at [348, 313] on div "evpassport" at bounding box center [399, 326] width 104 height 29
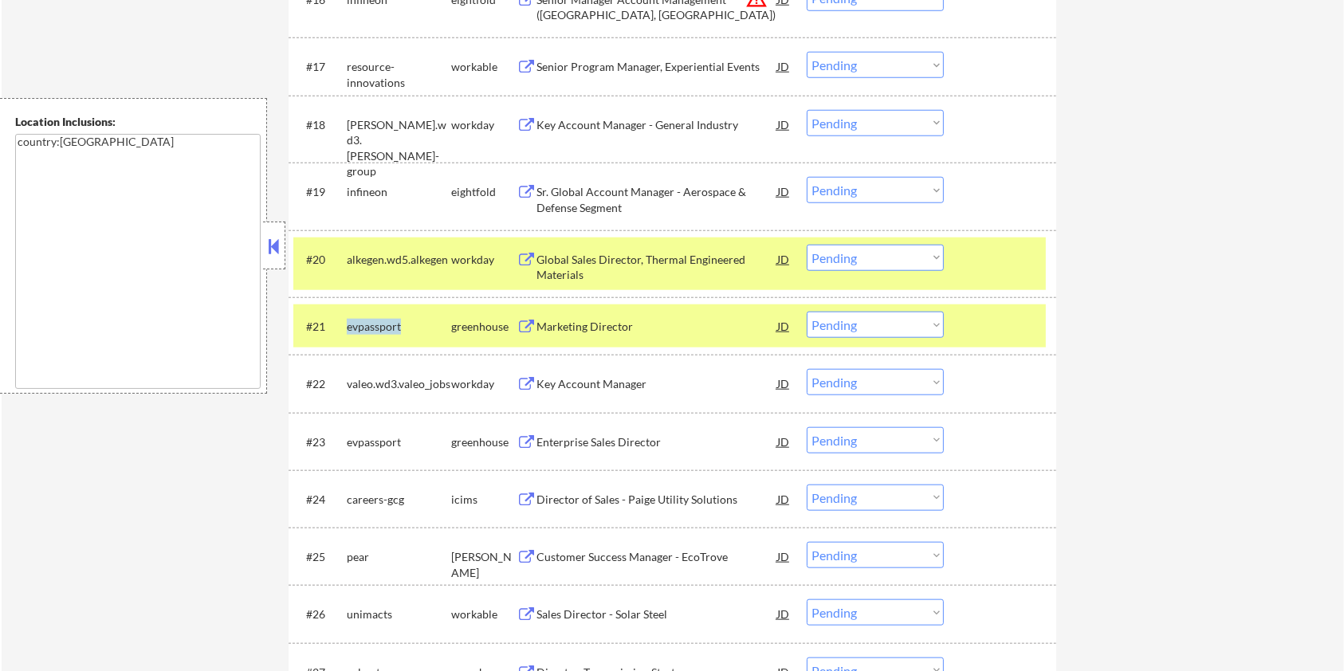
copy div "evpassport"
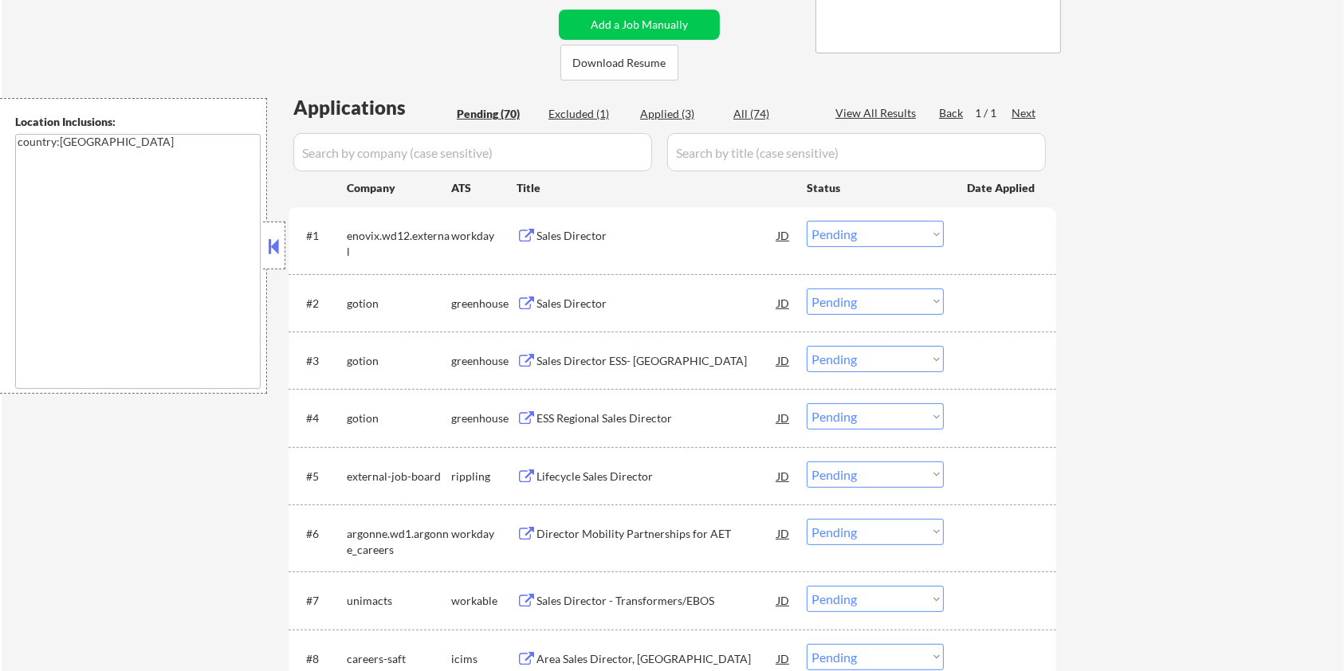
scroll to position [106, 0]
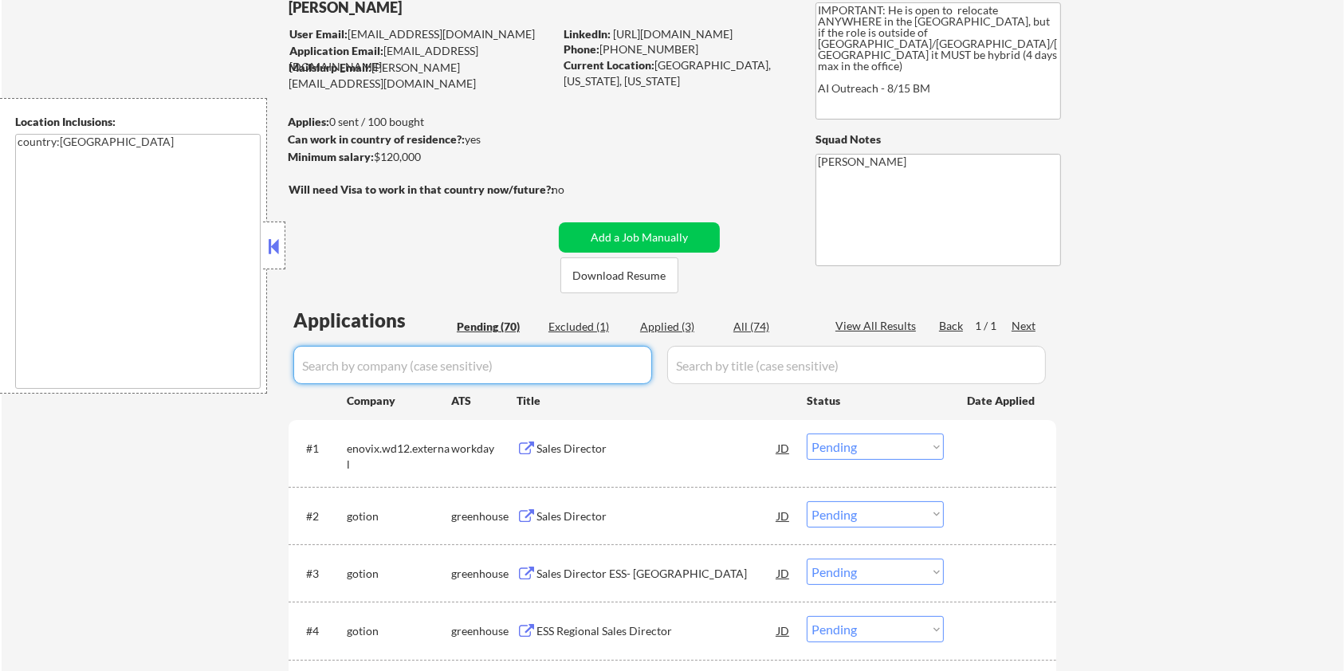
click at [407, 367] on input "input" at bounding box center [472, 365] width 359 height 38
paste input "evpassport"
type input "evpassport"
click at [720, 373] on input "input" at bounding box center [856, 365] width 379 height 38
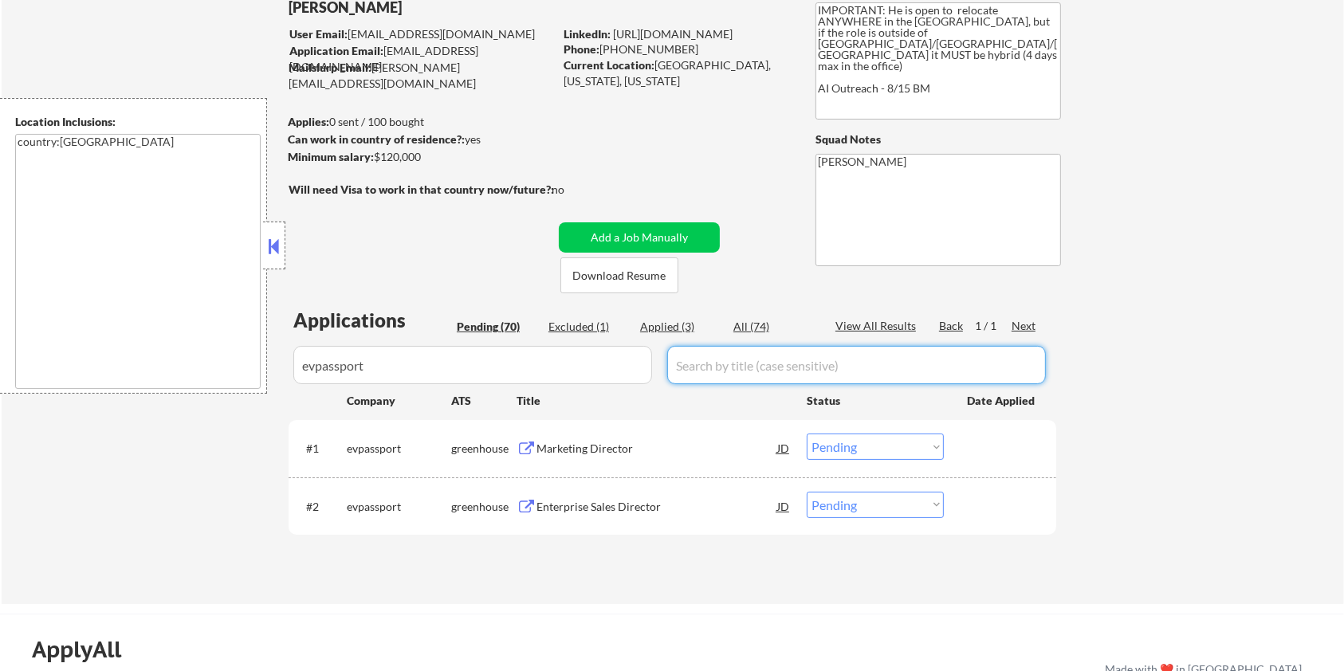
click at [746, 327] on div "All (74)" at bounding box center [774, 327] width 80 height 16
click at [616, 450] on div "Marketing Director" at bounding box center [657, 449] width 241 height 16
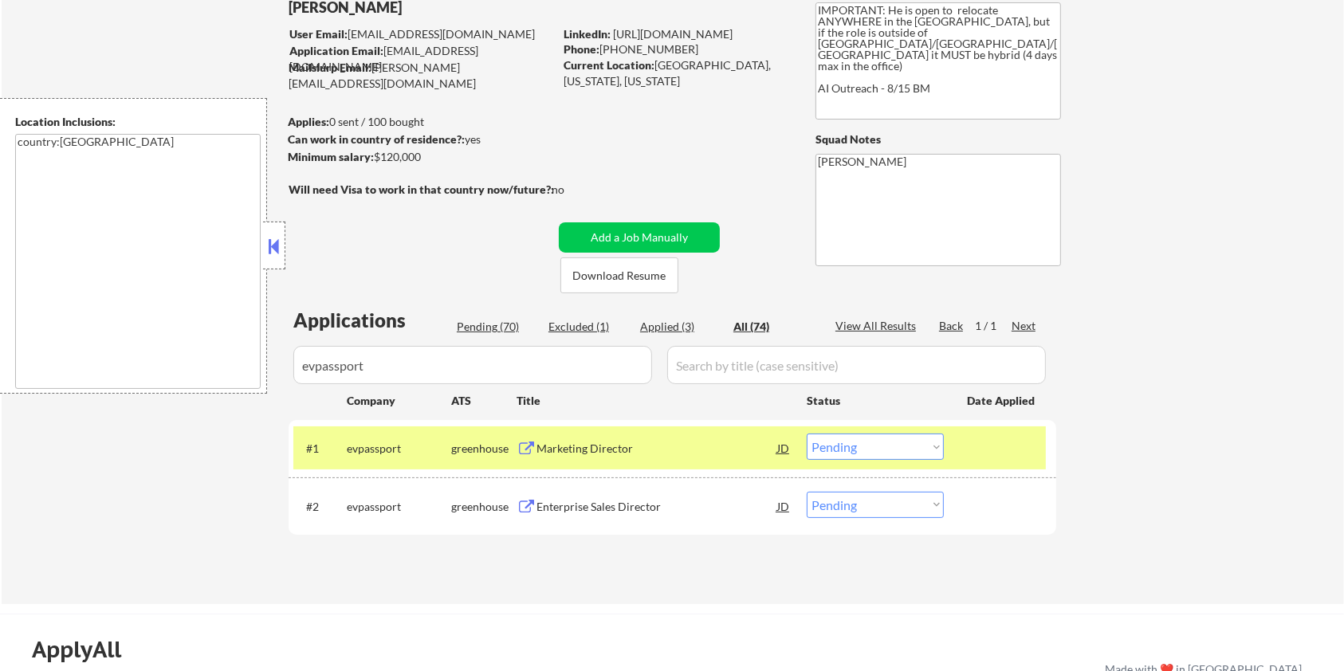
drag, startPoint x: 430, startPoint y: 155, endPoint x: 375, endPoint y: 152, distance: 55.1
click at [375, 152] on div "Minimum salary: $120,000" at bounding box center [421, 157] width 266 height 16
copy div "$120,000"
click at [875, 445] on select "Choose an option... Pending Applied Excluded (Questions) Excluded (Expired) Exc…" at bounding box center [875, 447] width 137 height 26
select select ""applied""
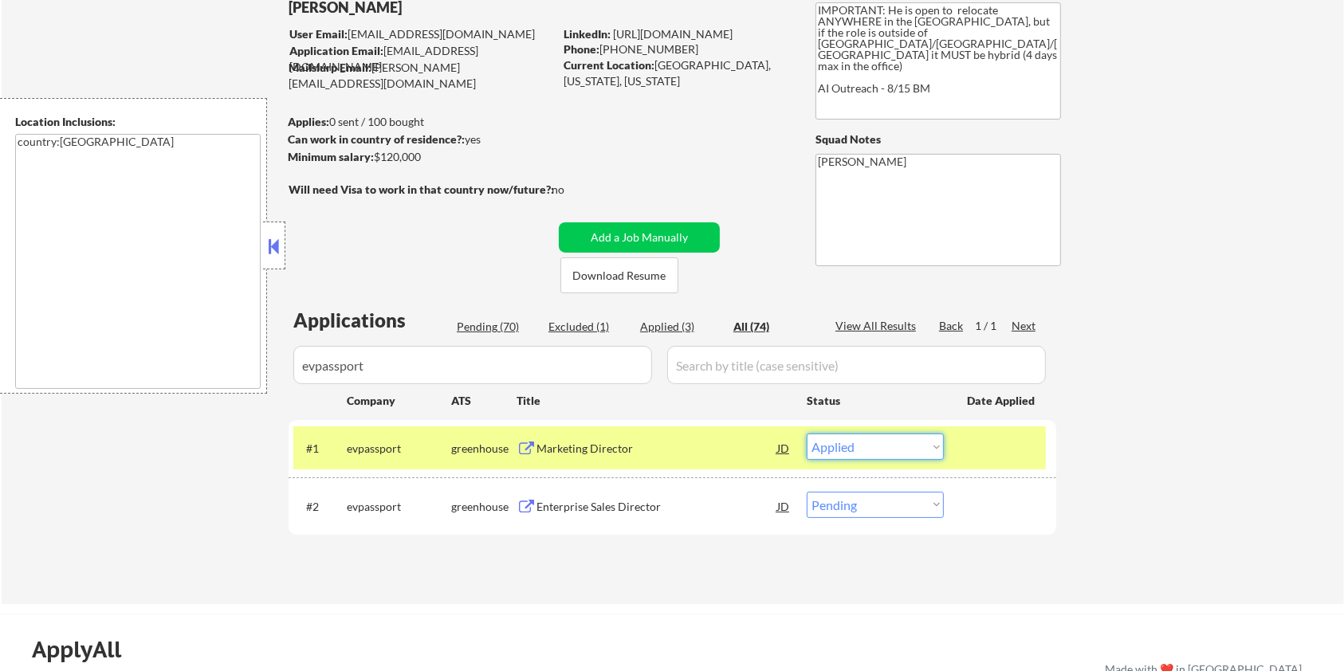
click at [807, 434] on select "Choose an option... Pending Applied Excluded (Questions) Excluded (Expired) Exc…" at bounding box center [875, 447] width 137 height 26
click at [606, 501] on div "Enterprise Sales Director" at bounding box center [657, 507] width 241 height 16
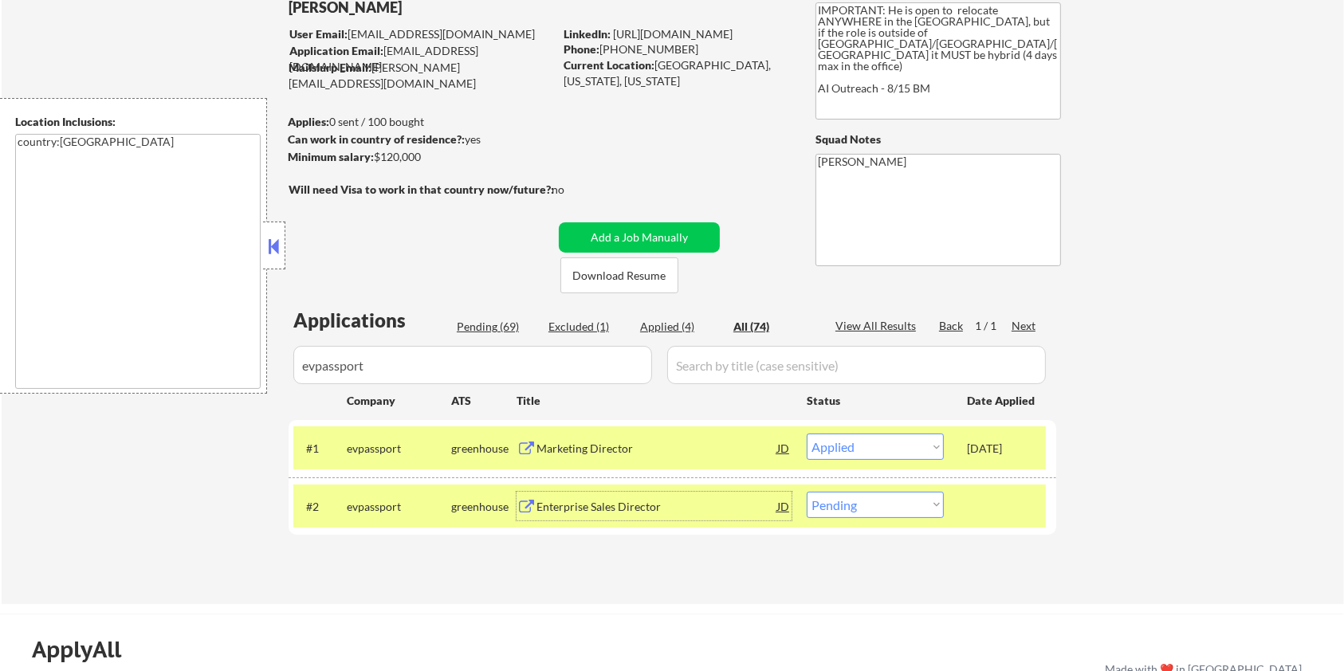
click at [895, 514] on select "Choose an option... Pending Applied Excluded (Questions) Excluded (Expired) Exc…" at bounding box center [875, 505] width 137 height 26
select select ""applied""
click at [807, 492] on select "Choose an option... Pending Applied Excluded (Questions) Excluded (Expired) Exc…" at bounding box center [875, 505] width 137 height 26
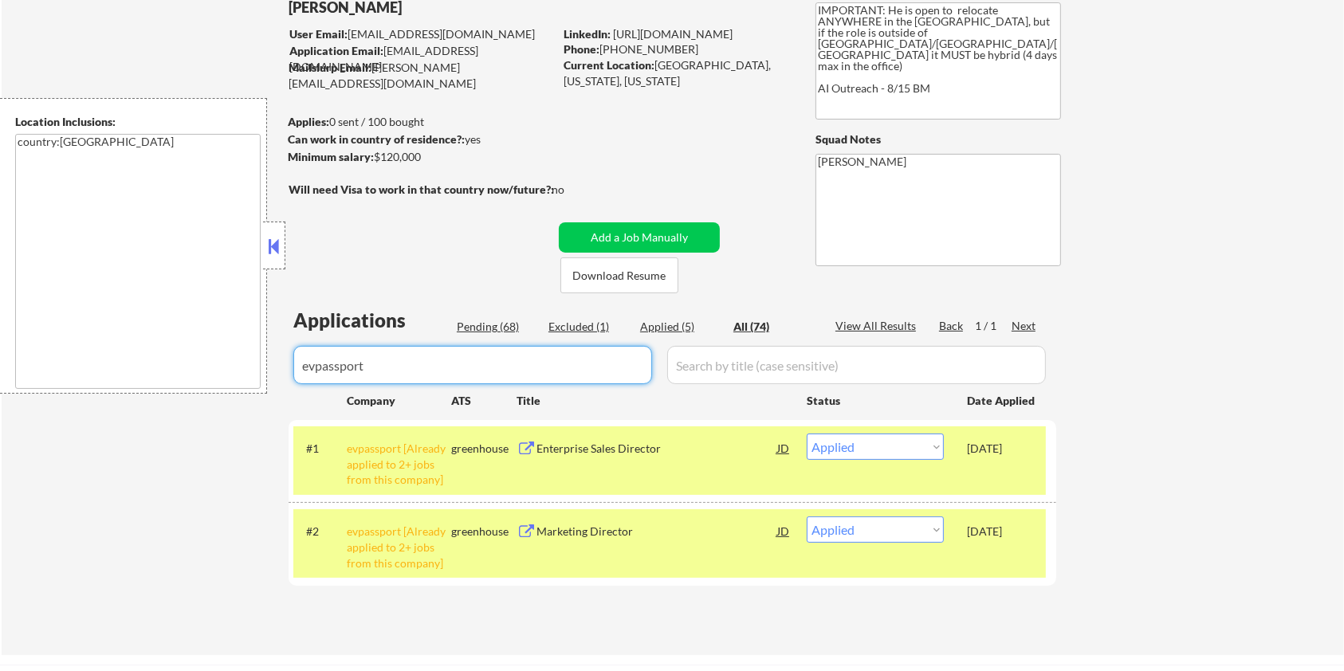
drag, startPoint x: 409, startPoint y: 365, endPoint x: 132, endPoint y: 399, distance: 278.7
click at [132, 399] on div "← Return to /applysquad Mailslurp Inbox Job Search Builder Ian Stonington User …" at bounding box center [673, 307] width 1343 height 698
select select ""applied""
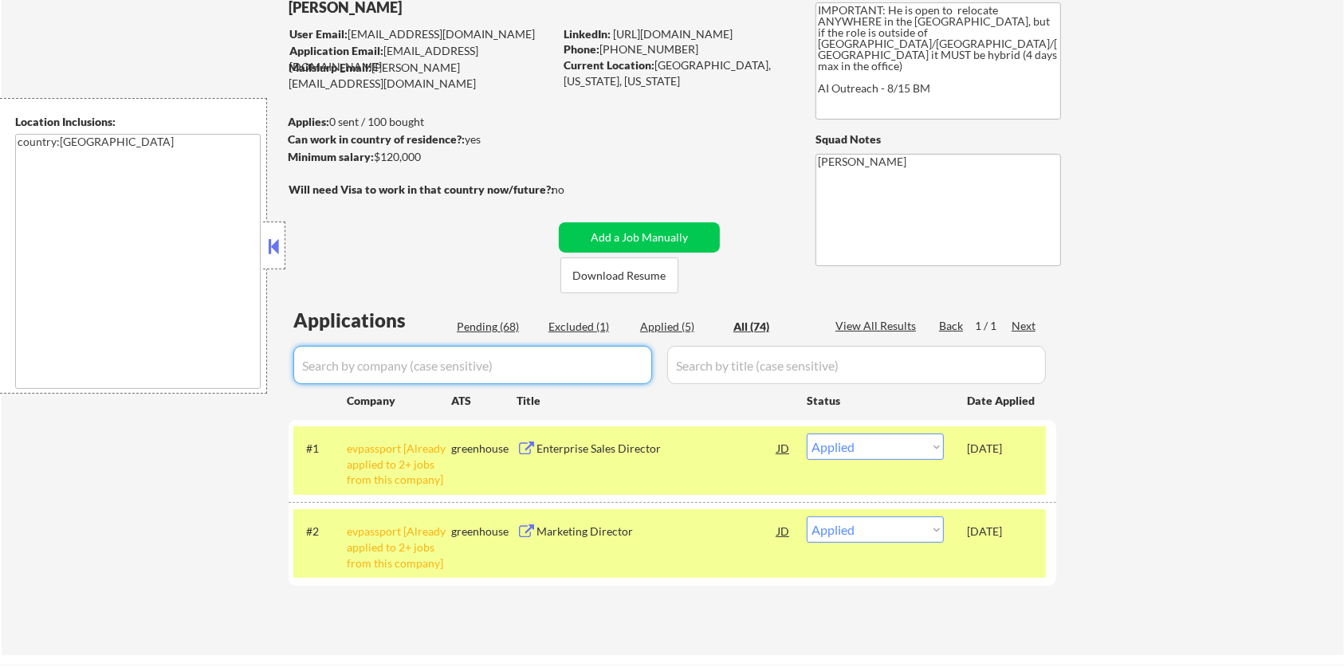
select select ""excluded__expired_""
select select ""pending""
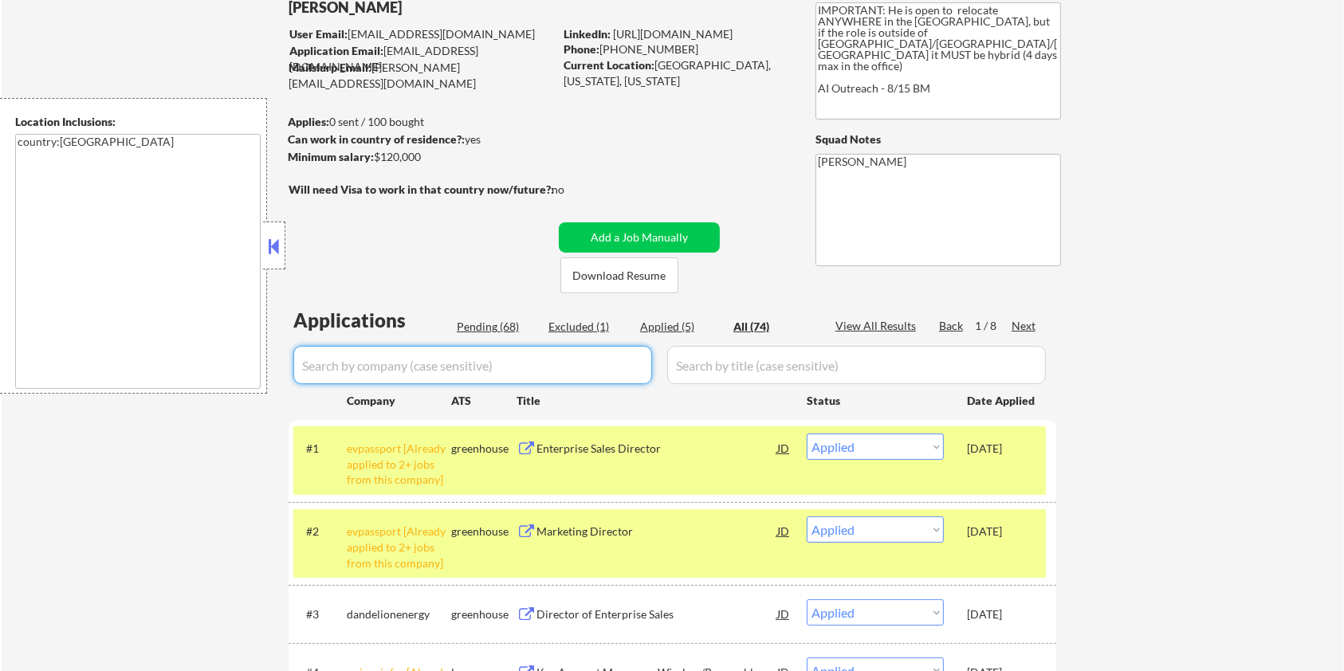
click at [482, 324] on div "Pending (68)" at bounding box center [497, 327] width 80 height 16
select select ""pending""
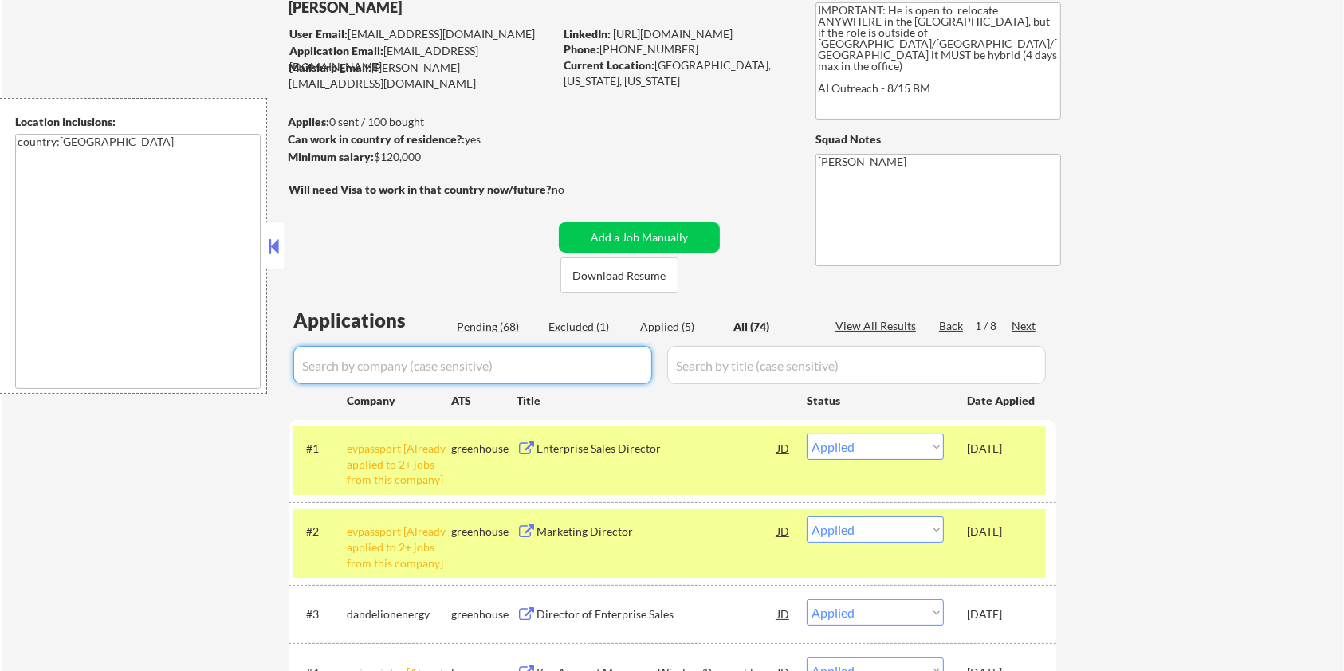
select select ""pending""
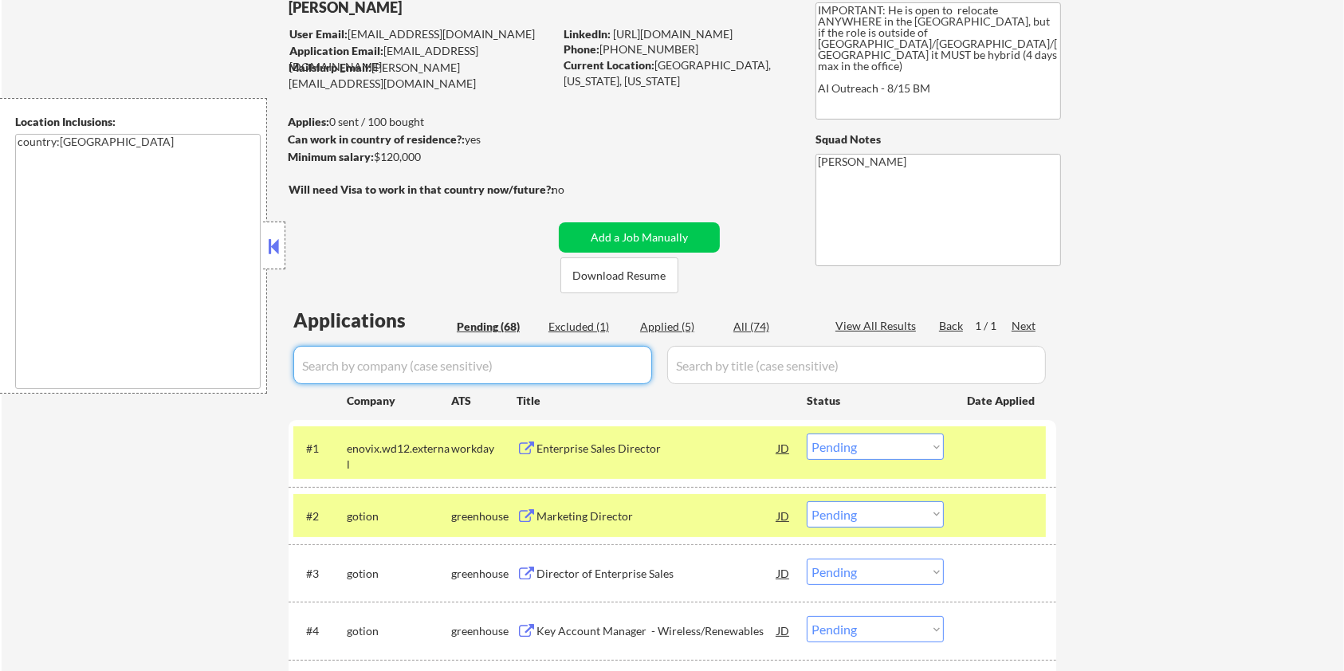
click at [491, 368] on input "input" at bounding box center [472, 365] width 359 height 38
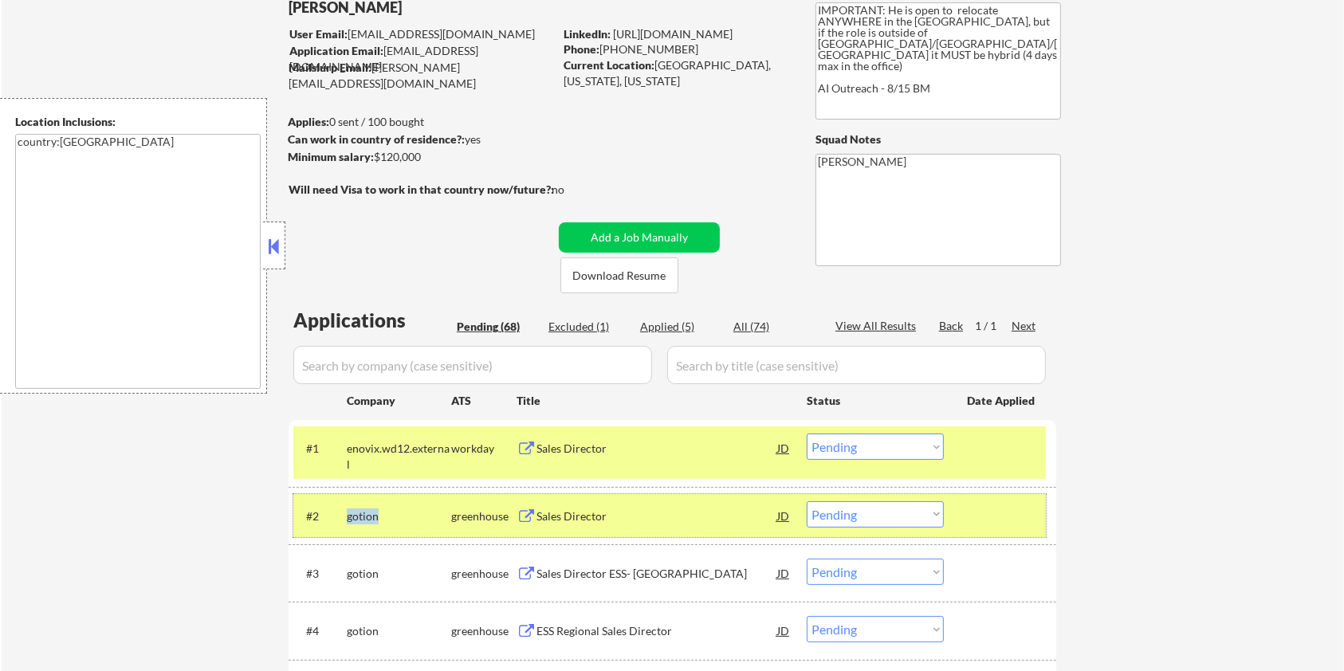
drag, startPoint x: 399, startPoint y: 513, endPoint x: 341, endPoint y: 518, distance: 57.6
click at [341, 518] on div "#2 gotion greenhouse Sales Director JD Choose an option... Pending Applied Excl…" at bounding box center [669, 515] width 753 height 43
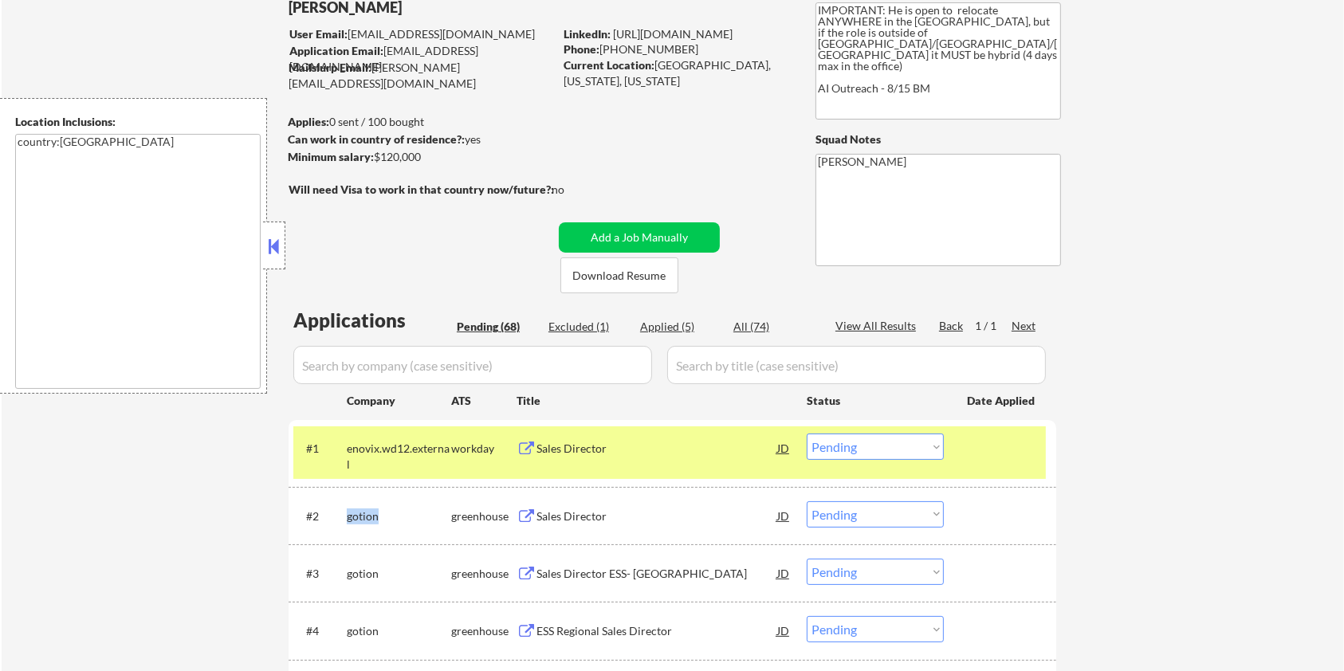
copy div "gotion"
click at [340, 362] on input "input" at bounding box center [472, 365] width 359 height 38
paste input "gotion"
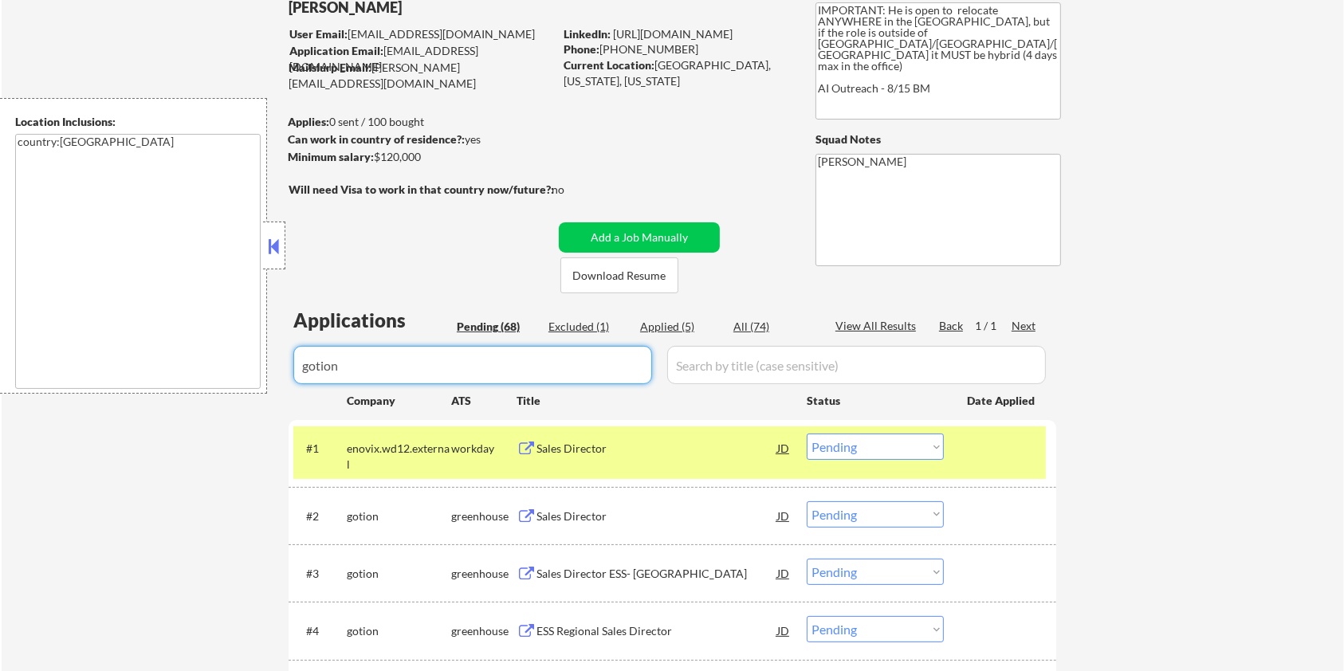
type input "gotion"
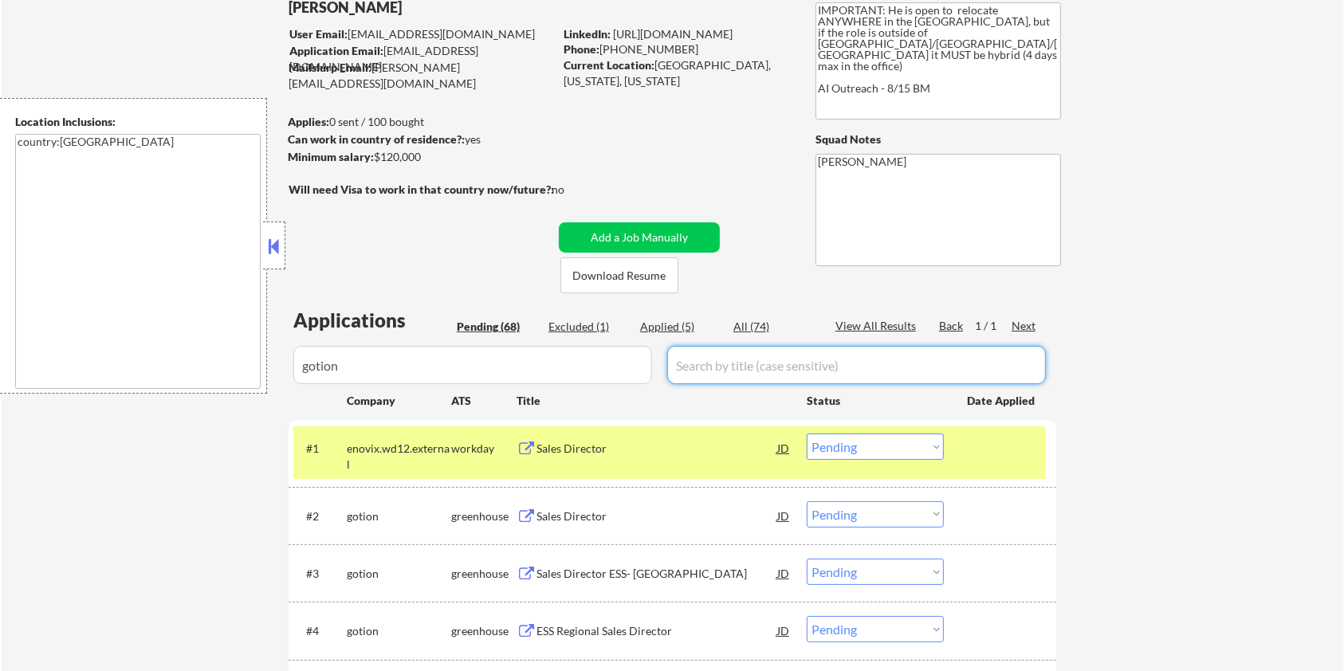
click at [754, 368] on input "input" at bounding box center [856, 365] width 379 height 38
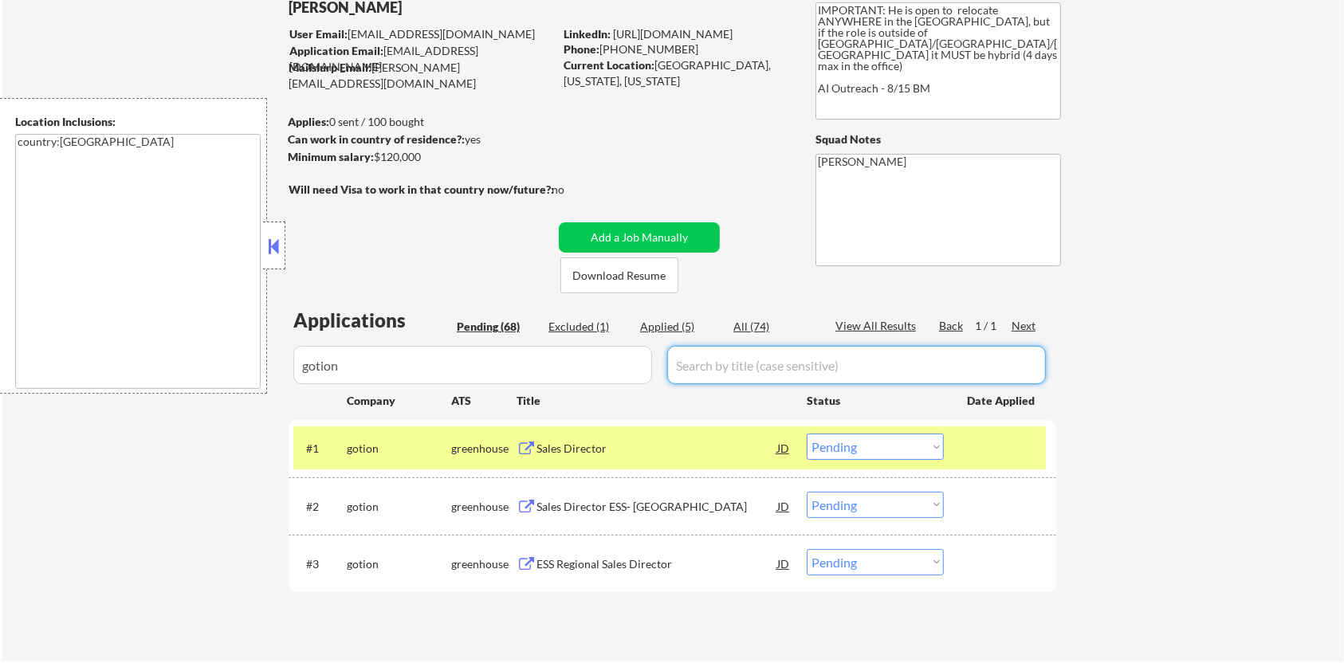
click at [746, 325] on div "All (74)" at bounding box center [774, 327] width 80 height 16
click at [627, 443] on div "Sales Director" at bounding box center [657, 449] width 241 height 16
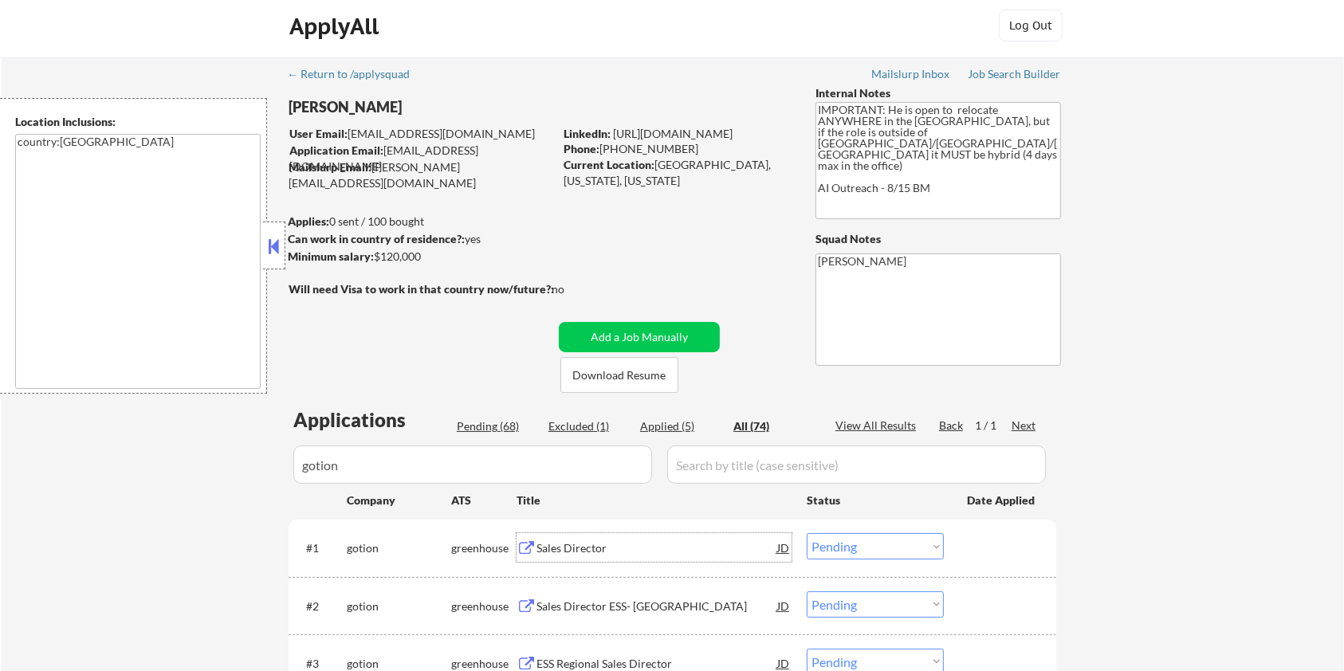
scroll to position [0, 0]
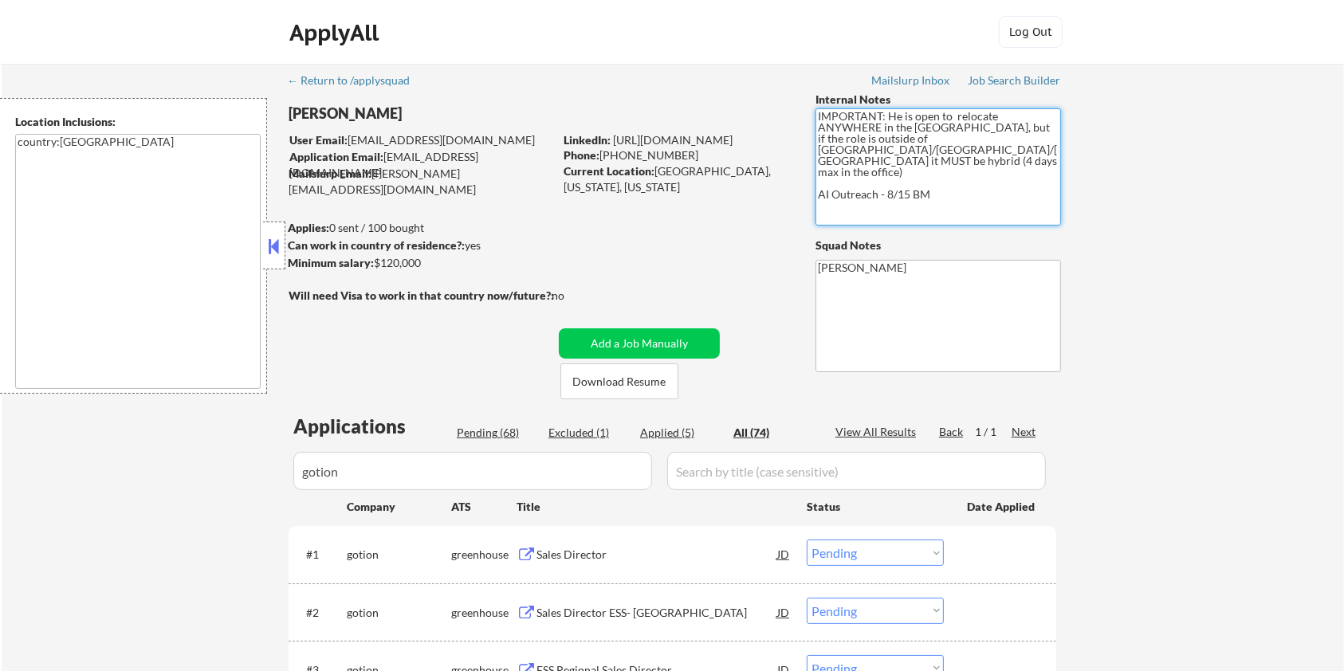
drag, startPoint x: 821, startPoint y: 118, endPoint x: 1019, endPoint y: 156, distance: 201.4
click at [1019, 156] on textarea "IMPORTANT: He is open to relocate ANYWHERE in the US, but if the role is outsid…" at bounding box center [939, 166] width 246 height 117
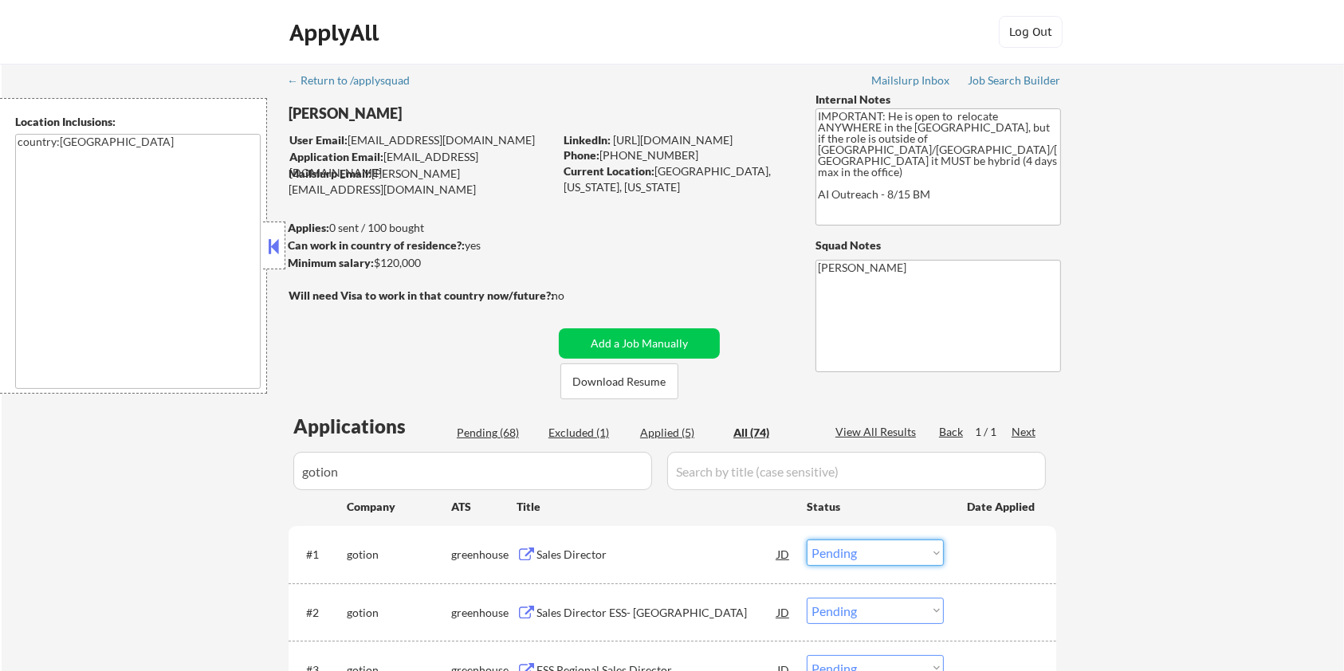
click at [891, 557] on select "Choose an option... Pending Applied Excluded (Questions) Excluded (Expired) Exc…" at bounding box center [875, 553] width 137 height 26
select select ""excluded__location_""
click at [807, 540] on select "Choose an option... Pending Applied Excluded (Questions) Excluded (Expired) Exc…" at bounding box center [875, 553] width 137 height 26
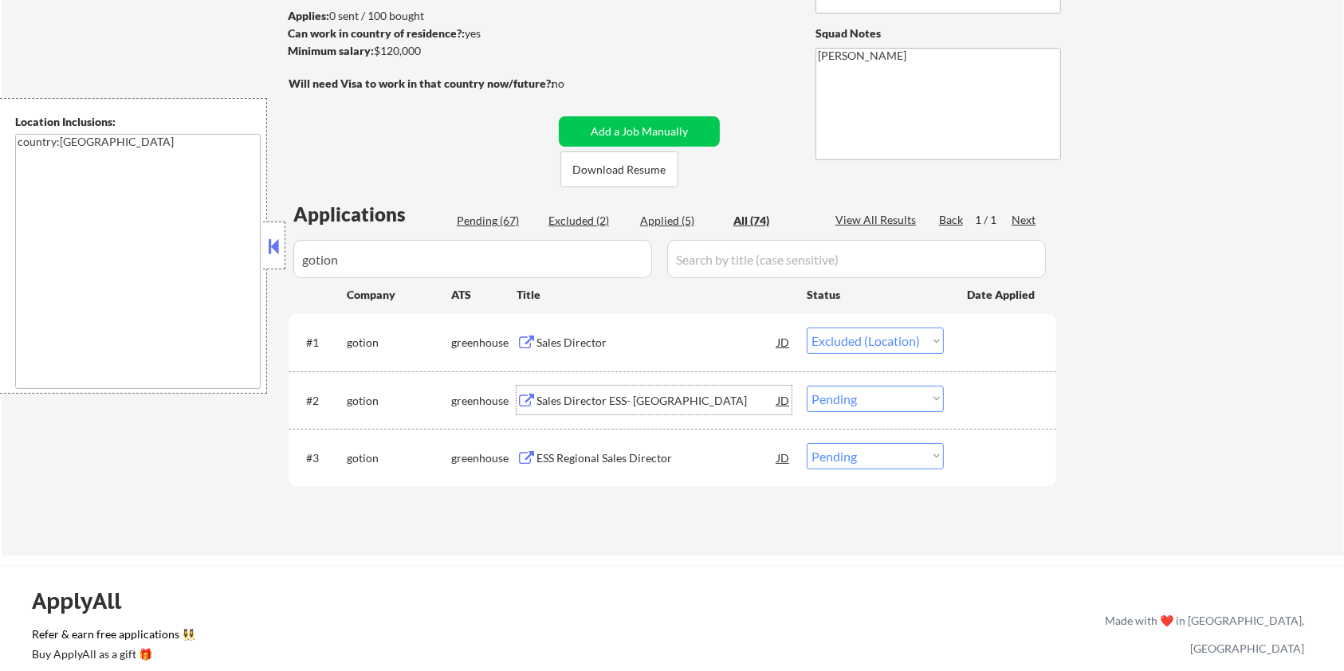
click at [649, 388] on div "Sales Director ESS- South America" at bounding box center [657, 400] width 241 height 29
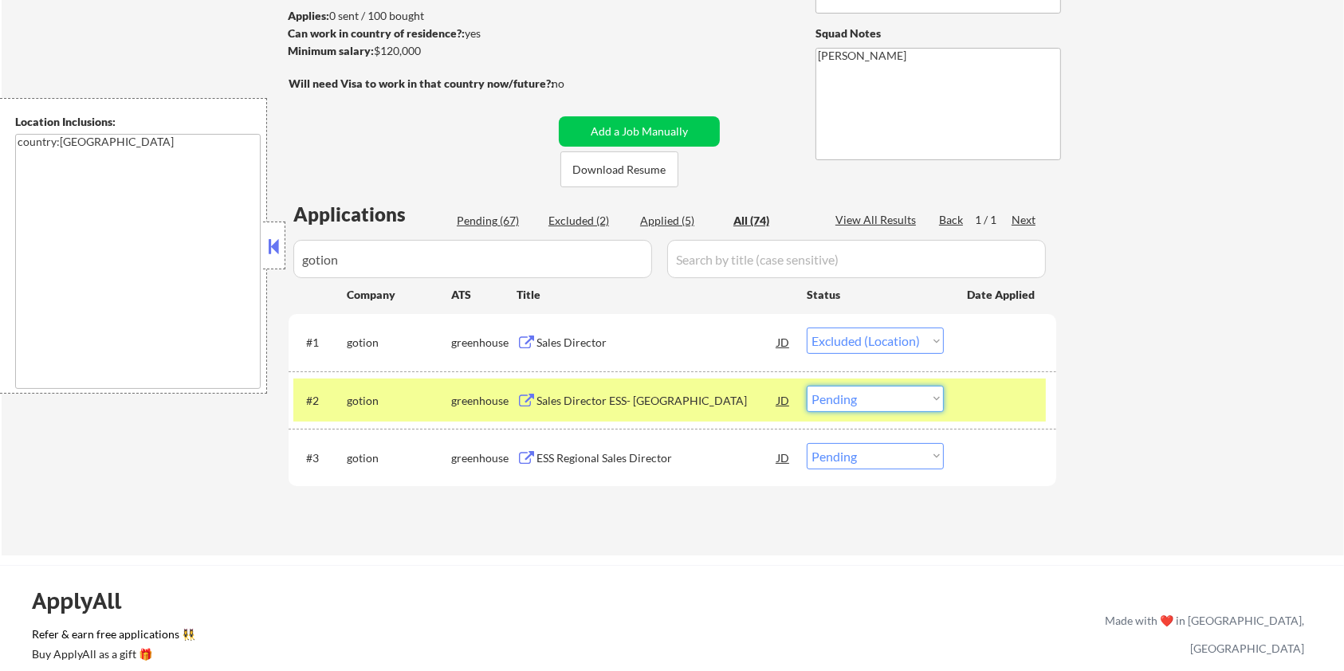
click at [822, 399] on select "Choose an option... Pending Applied Excluded (Questions) Excluded (Expired) Exc…" at bounding box center [875, 399] width 137 height 26
select select ""applied""
click at [807, 386] on select "Choose an option... Pending Applied Excluded (Questions) Excluded (Expired) Exc…" at bounding box center [875, 399] width 137 height 26
select select ""applied""
select select ""excluded__location_""
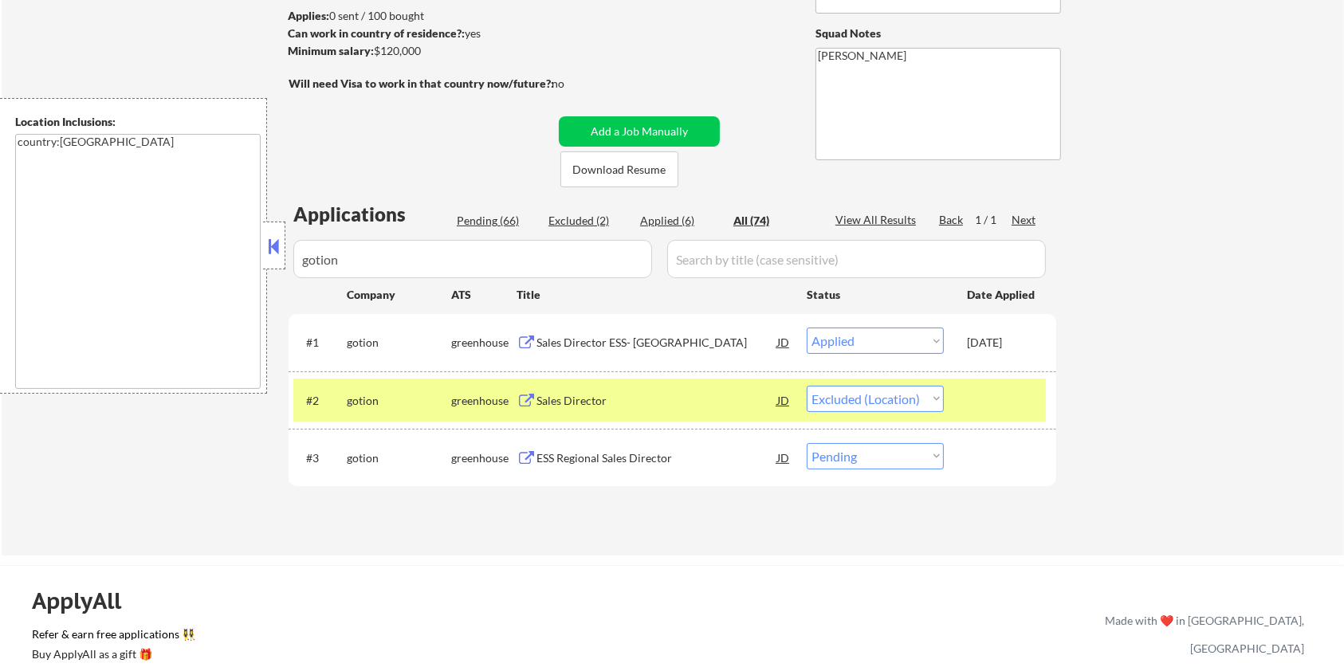
click at [581, 460] on div "ESS Regional Sales Director" at bounding box center [657, 459] width 241 height 16
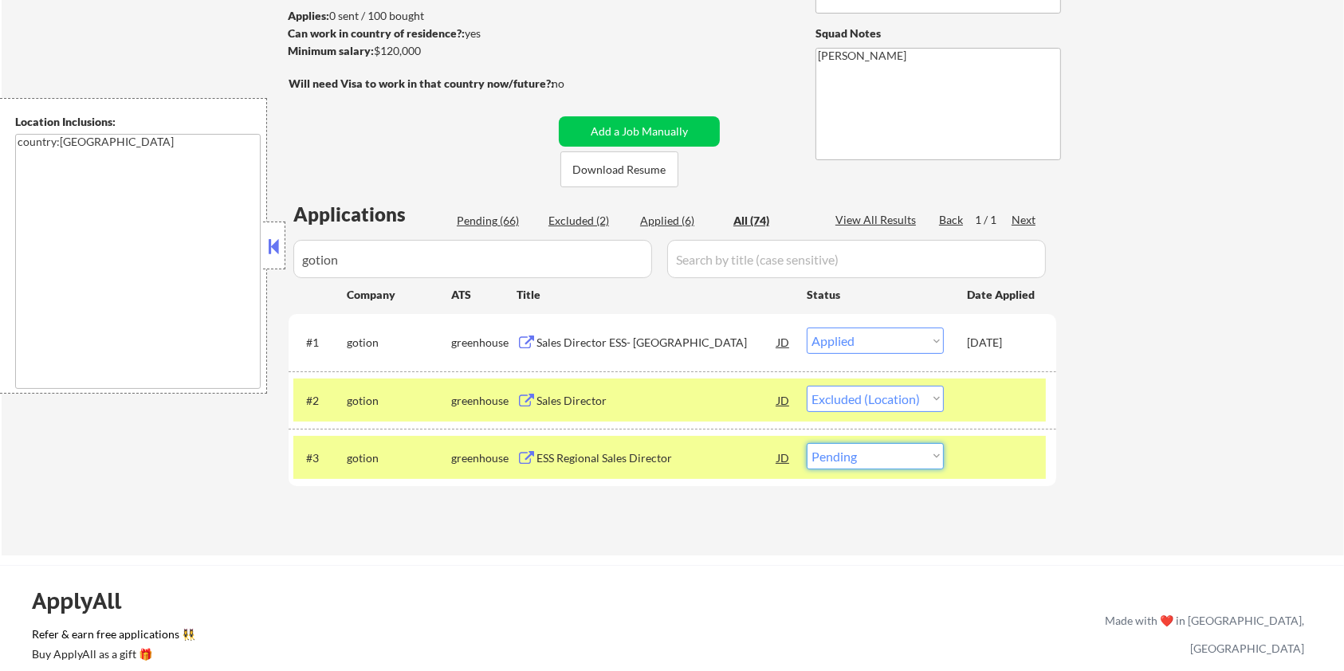
click at [911, 461] on select "Choose an option... Pending Applied Excluded (Questions) Excluded (Expired) Exc…" at bounding box center [875, 456] width 137 height 26
select select ""applied""
click at [807, 443] on select "Choose an option... Pending Applied Excluded (Questions) Excluded (Expired) Exc…" at bounding box center [875, 456] width 137 height 26
click at [974, 399] on div at bounding box center [1002, 400] width 70 height 29
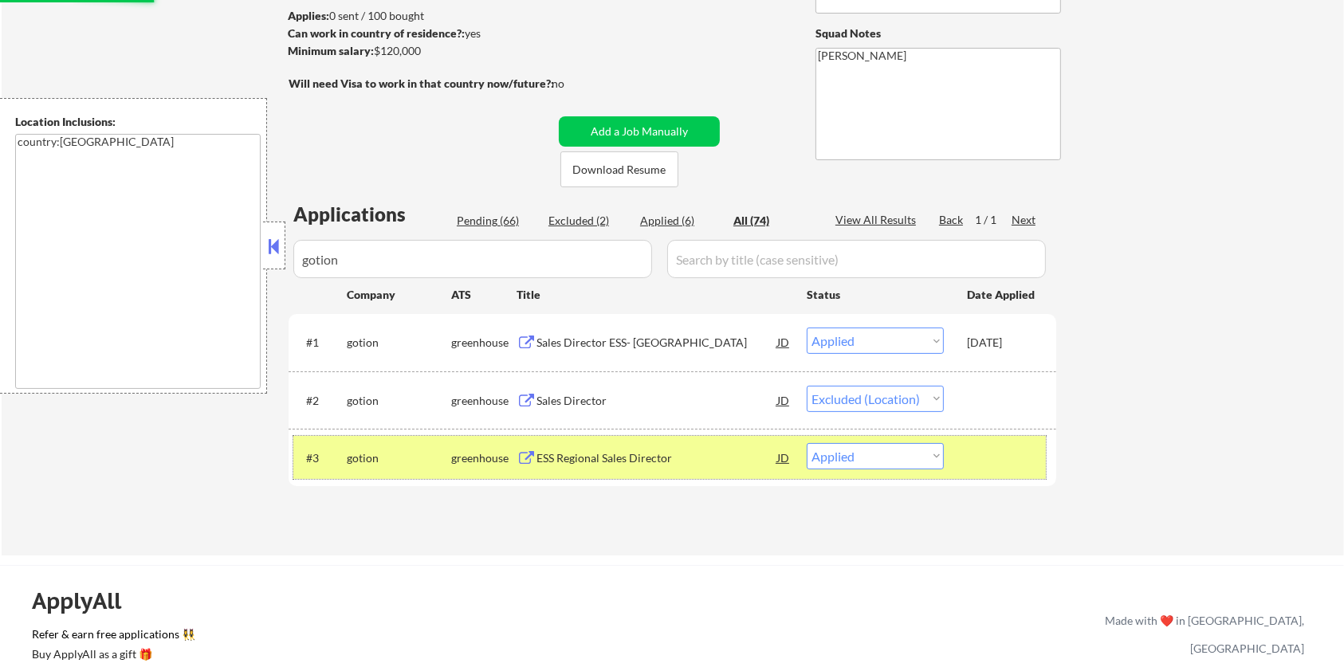
click at [989, 439] on div "#3 gotion greenhouse ESS Regional Sales Director JD Choose an option... Pending…" at bounding box center [669, 457] width 753 height 43
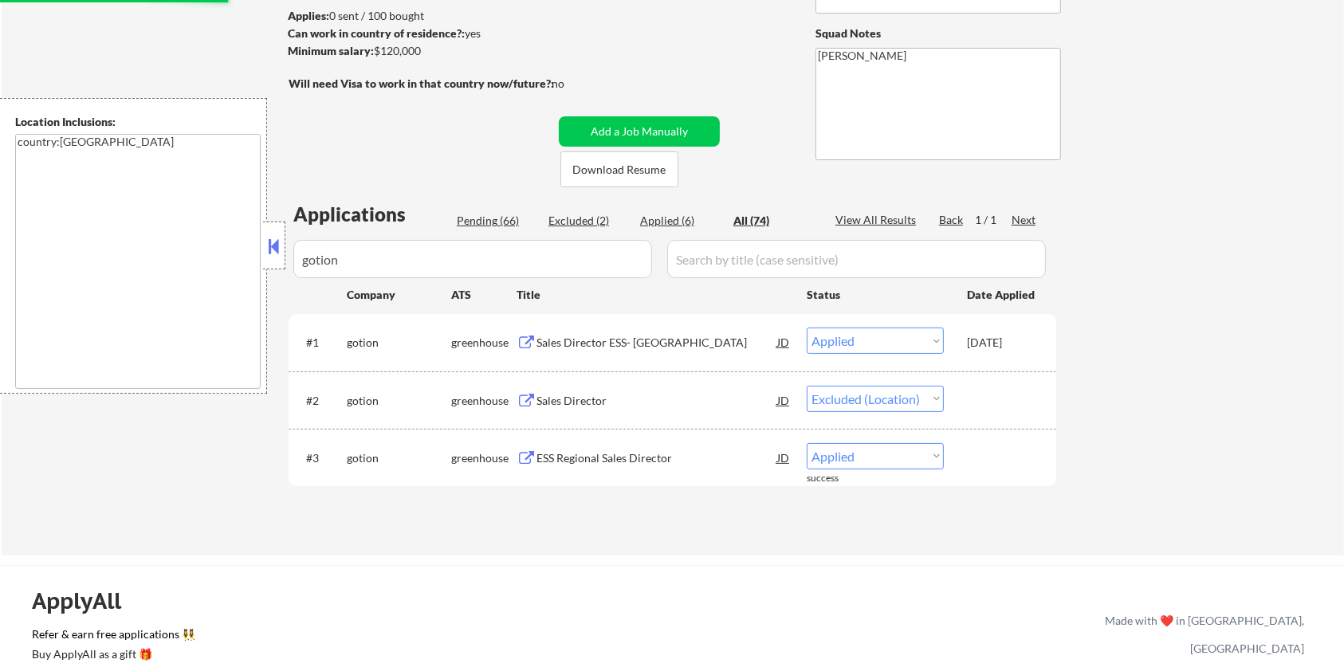
select select ""applied""
select select ""excluded__location_""
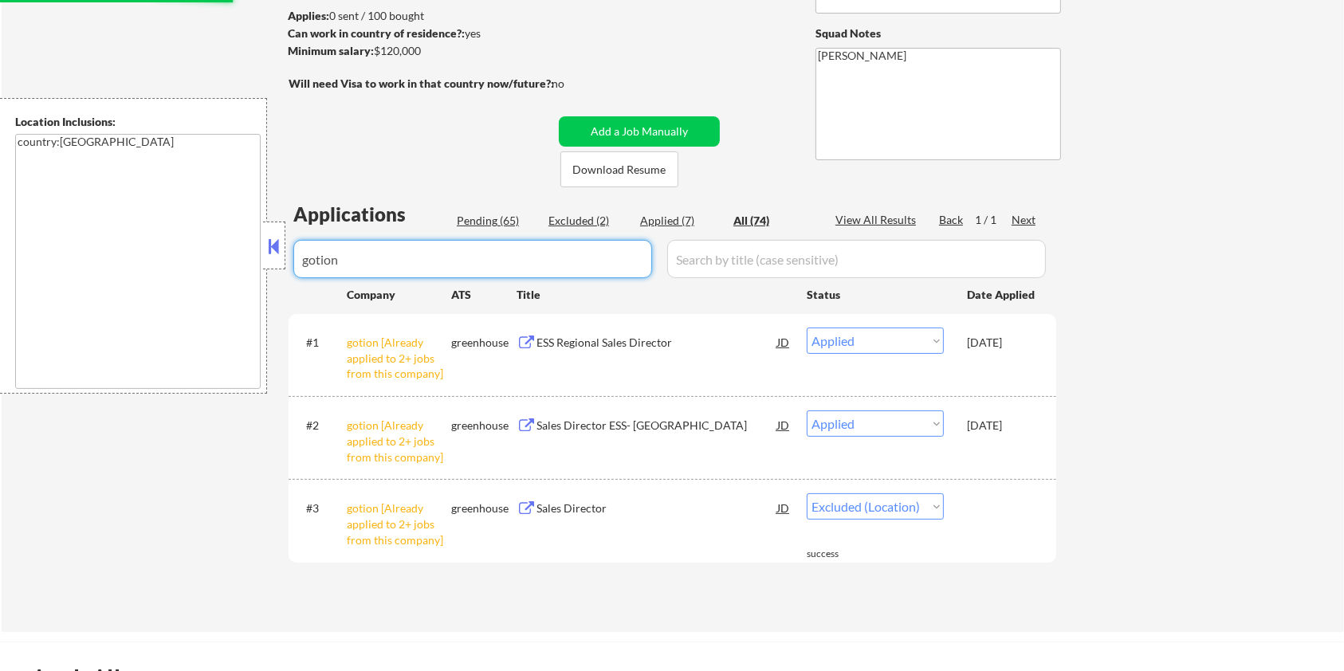
drag, startPoint x: 385, startPoint y: 265, endPoint x: 225, endPoint y: 265, distance: 160.3
click at [225, 265] on body "← Return to /applysquad Mailslurp Inbox Job Search Builder Ian Stonington User …" at bounding box center [672, 123] width 1344 height 671
select select ""applied""
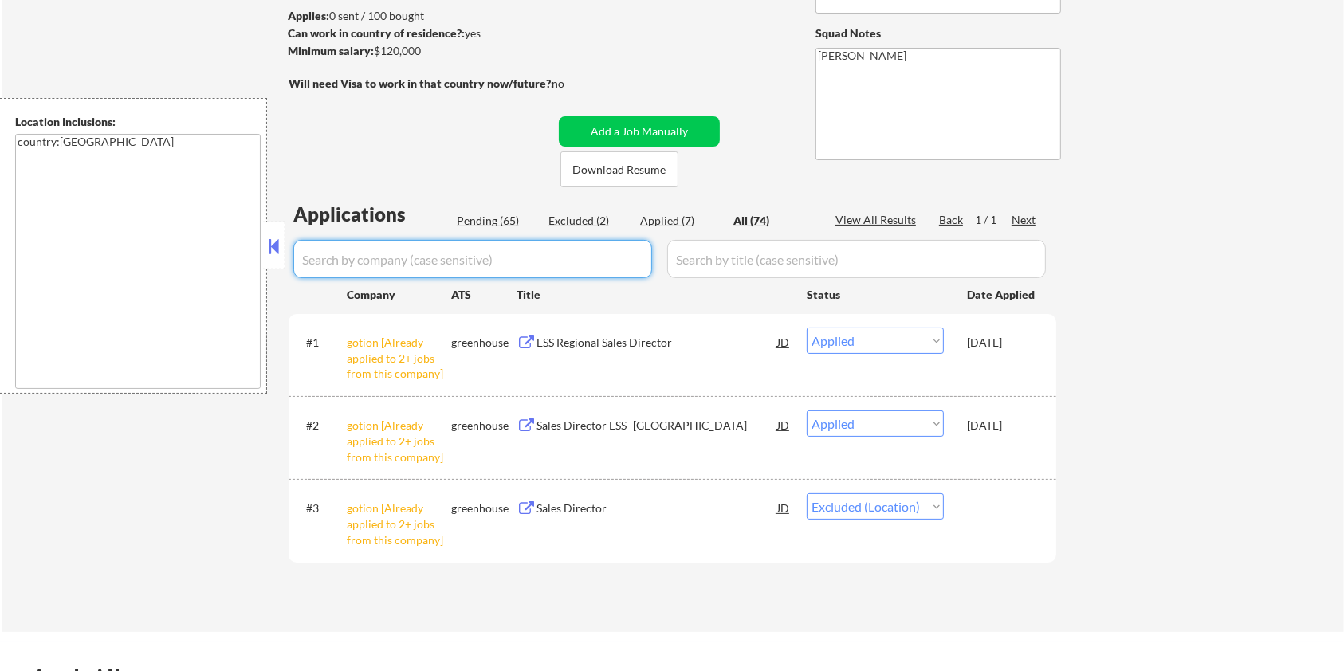
select select ""applied""
select select ""excluded__location_""
select select ""excluded__expired_""
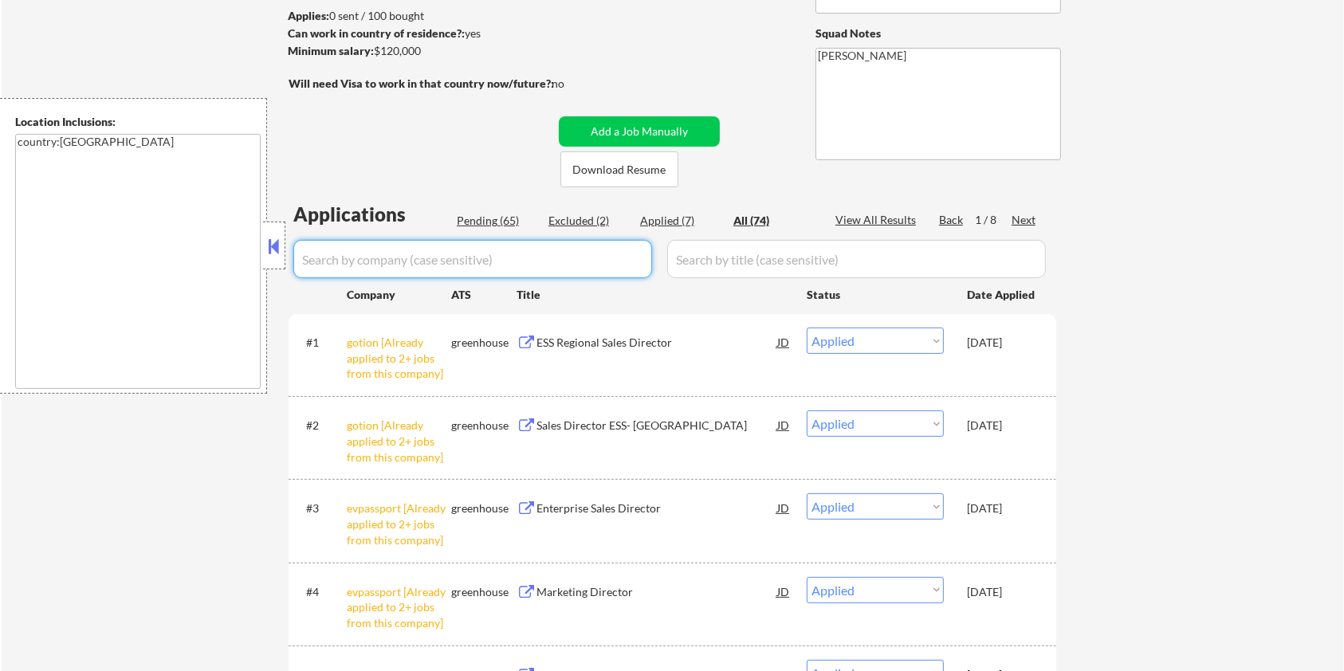
click at [478, 222] on div "Pending (65)" at bounding box center [497, 221] width 80 height 16
select select ""pending""
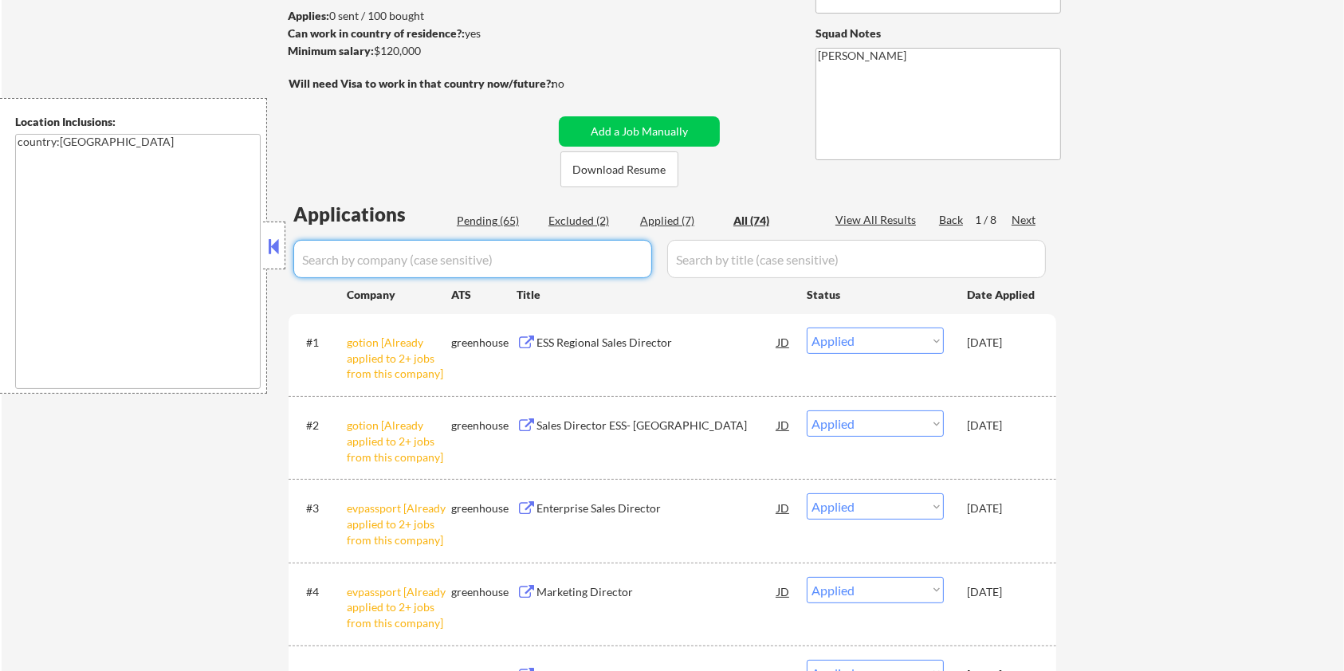
select select ""pending""
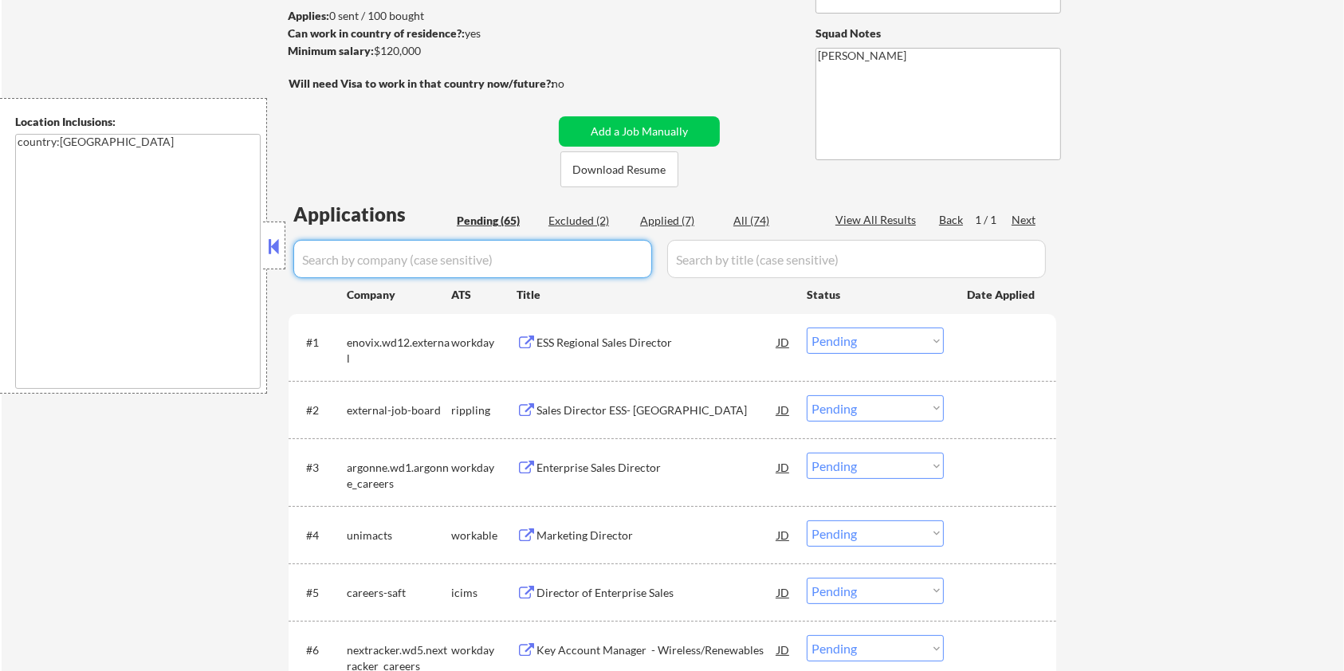
click at [504, 248] on input "input" at bounding box center [472, 259] width 359 height 38
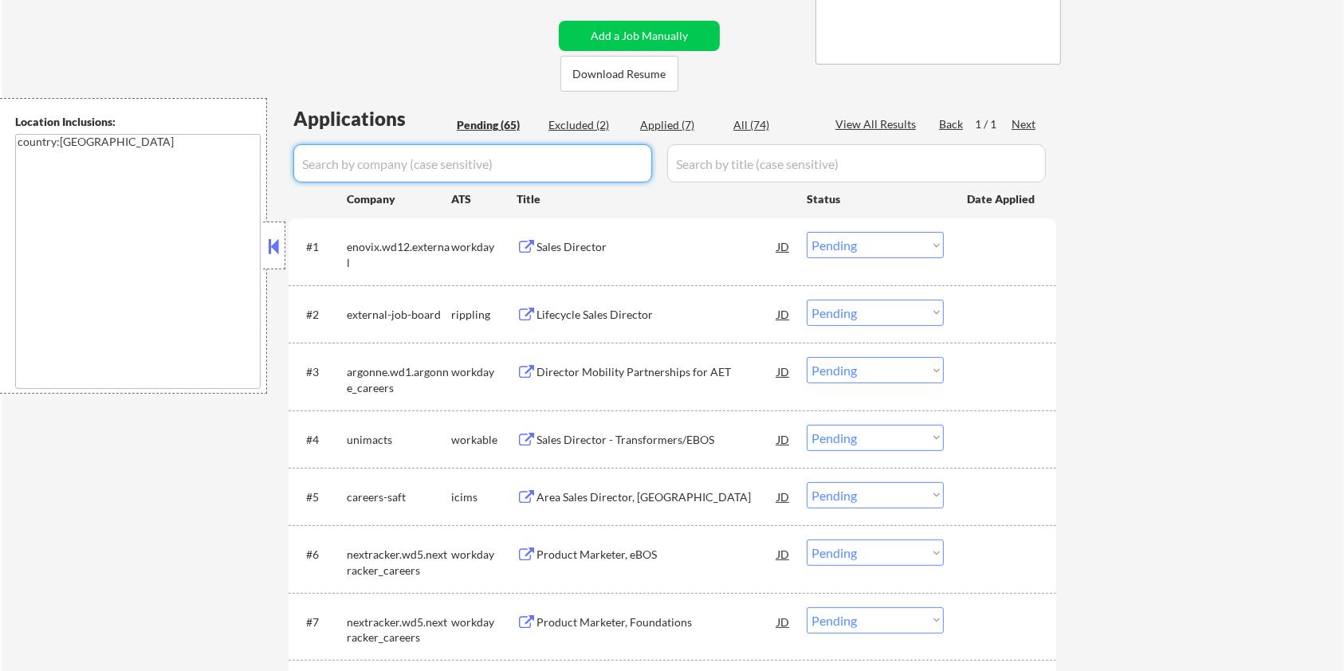
scroll to position [319, 0]
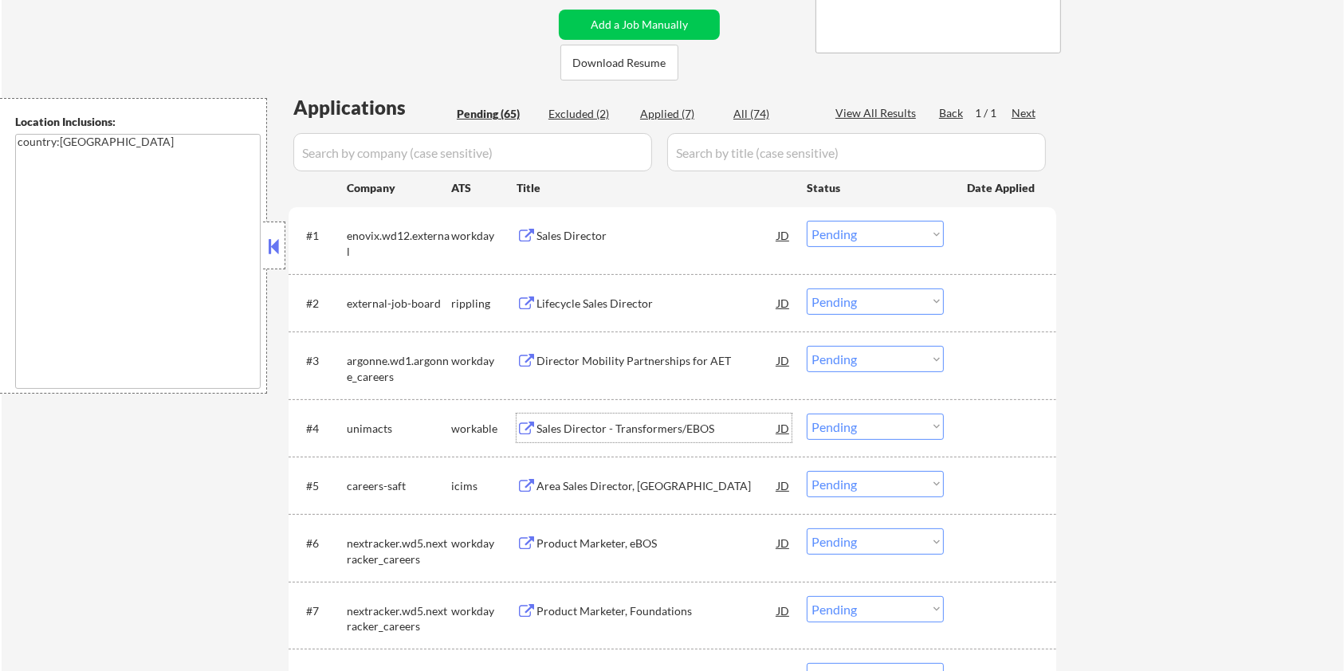
click at [612, 423] on div "Sales Director - Transformers/EBOS" at bounding box center [657, 429] width 241 height 16
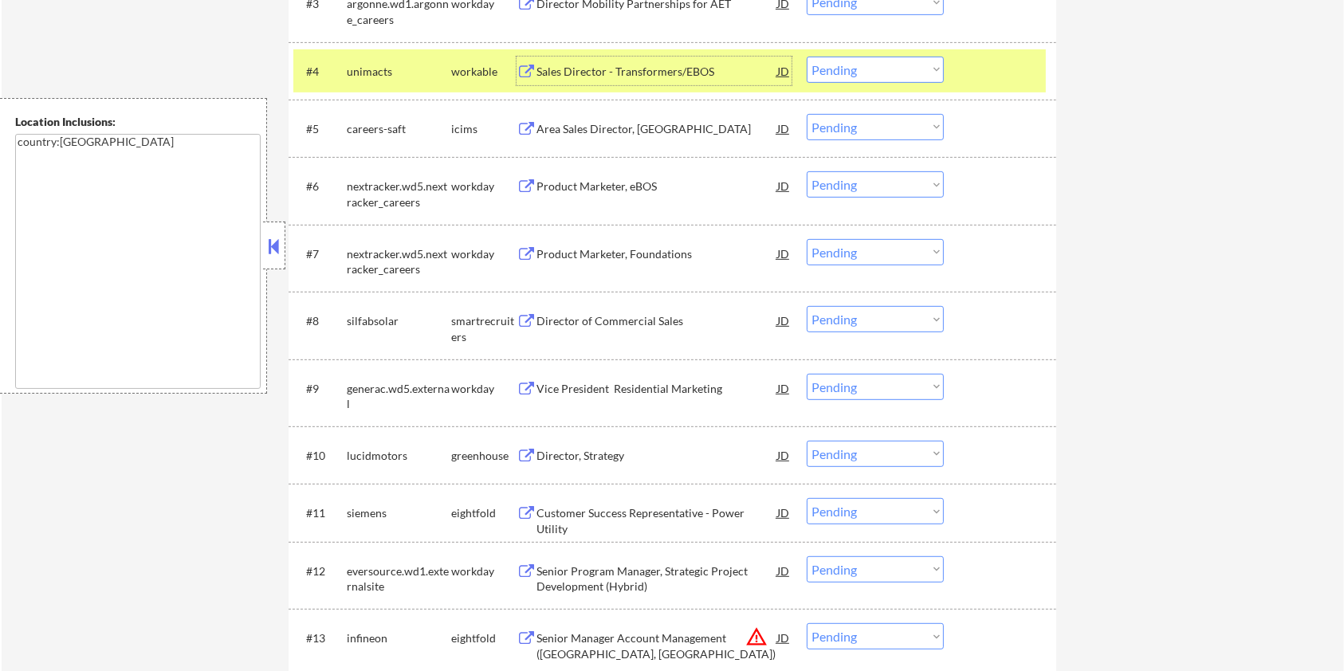
scroll to position [744, 0]
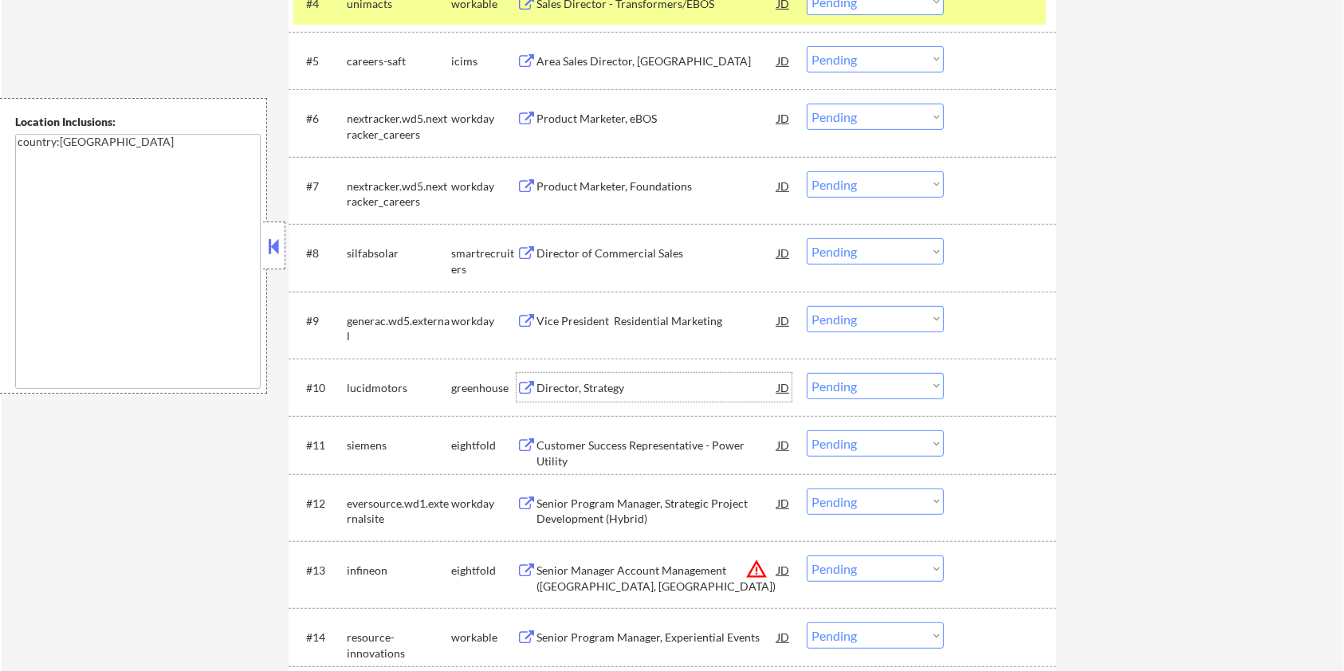
click at [588, 391] on div "Director, Strategy" at bounding box center [657, 388] width 241 height 16
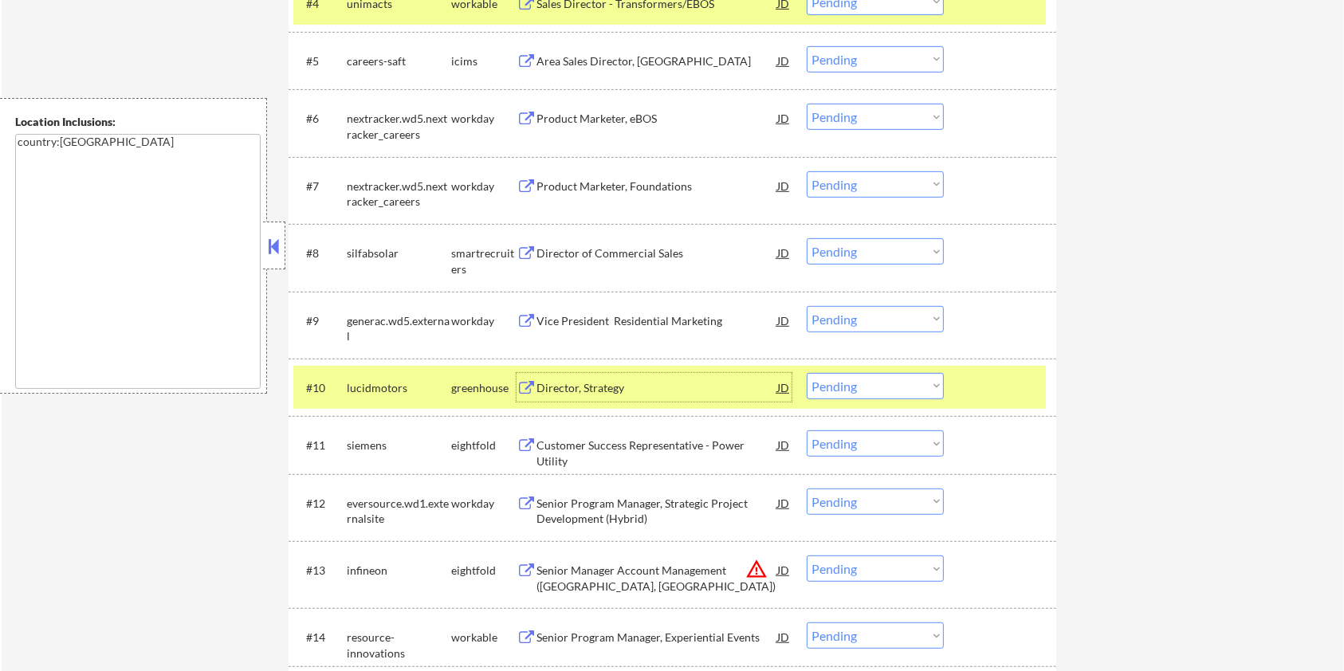
click at [883, 389] on select "Choose an option... Pending Applied Excluded (Questions) Excluded (Expired) Exc…" at bounding box center [875, 386] width 137 height 26
click at [807, 373] on select "Choose an option... Pending Applied Excluded (Questions) Excluded (Expired) Exc…" at bounding box center [875, 386] width 137 height 26
select select ""pending""
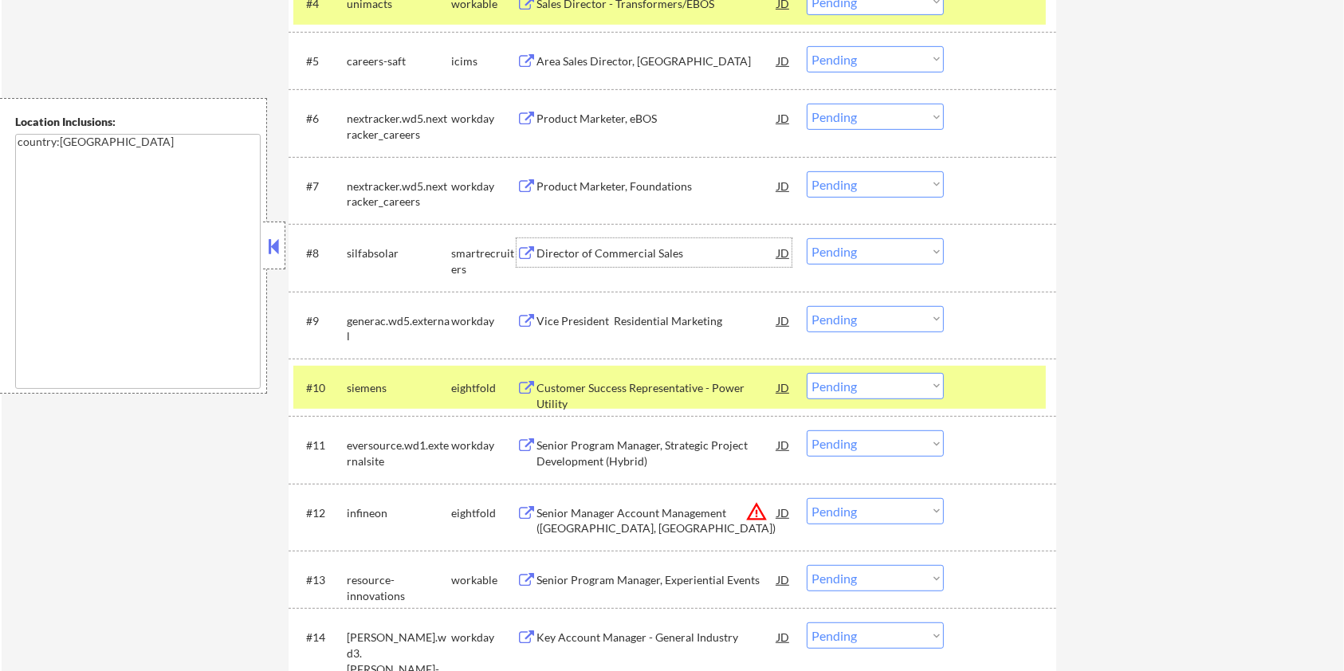
click at [624, 254] on div "Director of Commercial Sales" at bounding box center [657, 254] width 241 height 16
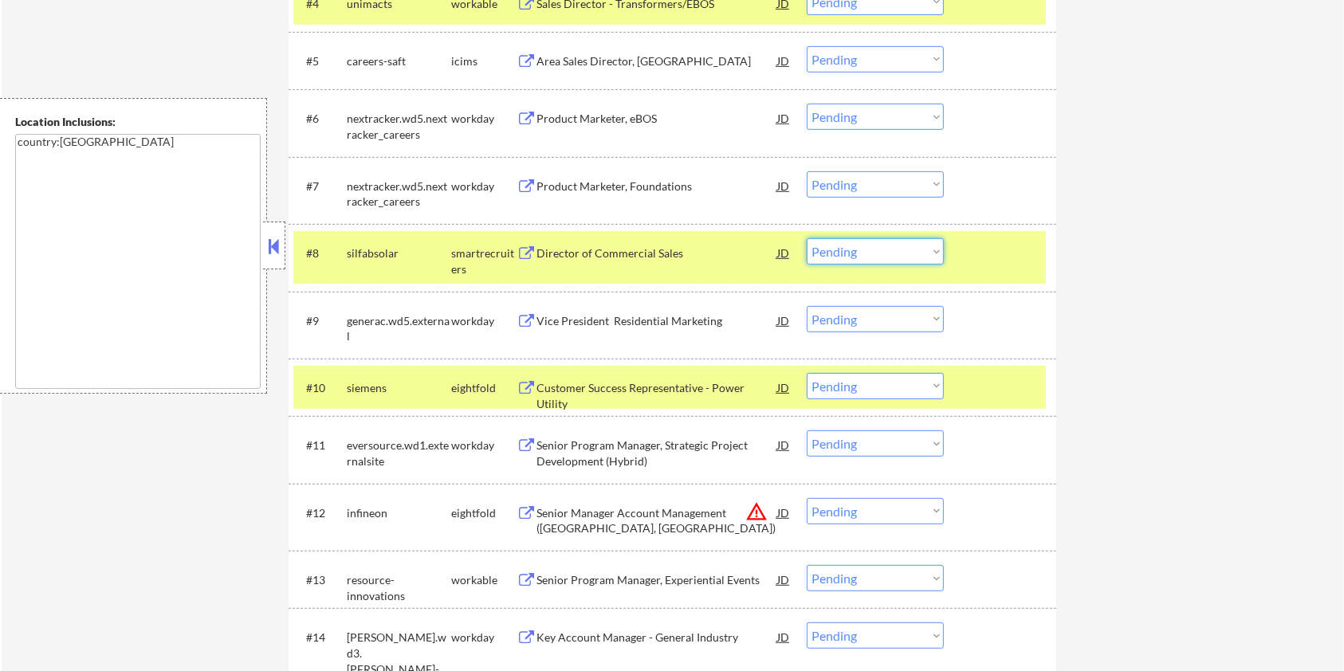
click at [913, 258] on select "Choose an option... Pending Applied Excluded (Questions) Excluded (Expired) Exc…" at bounding box center [875, 251] width 137 height 26
click at [807, 238] on select "Choose an option... Pending Applied Excluded (Questions) Excluded (Expired) Exc…" at bounding box center [875, 251] width 137 height 26
select select ""pending""
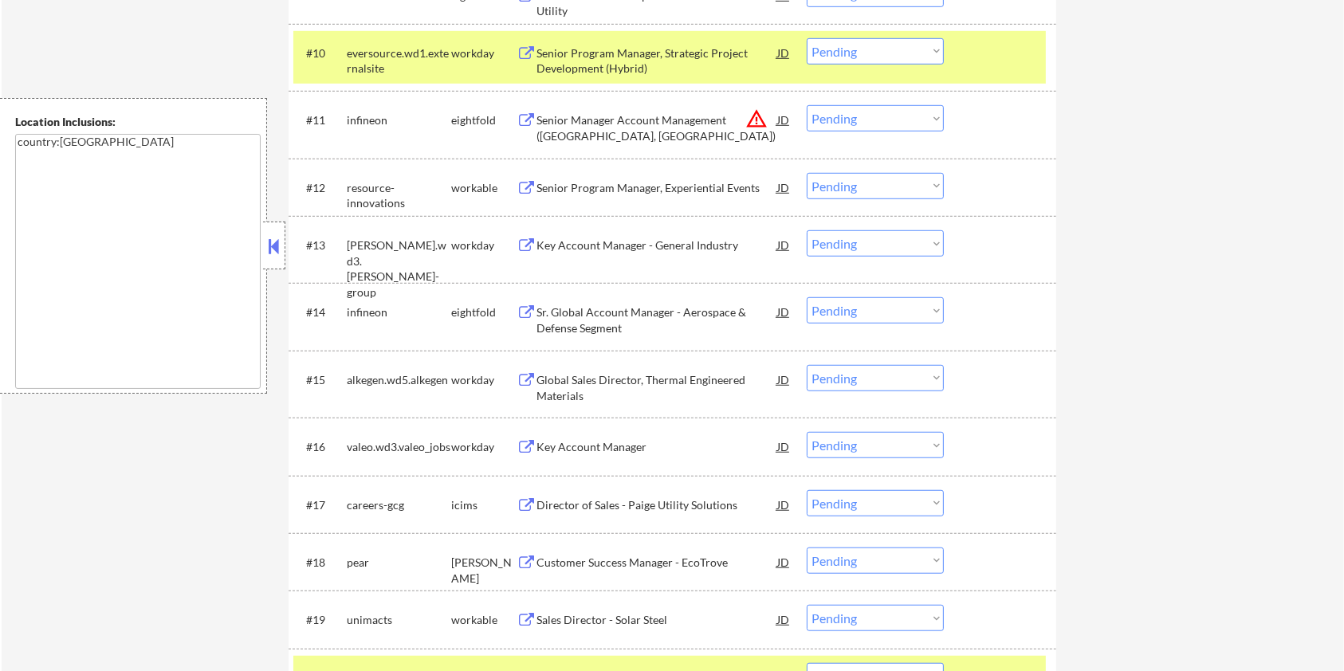
scroll to position [1169, 0]
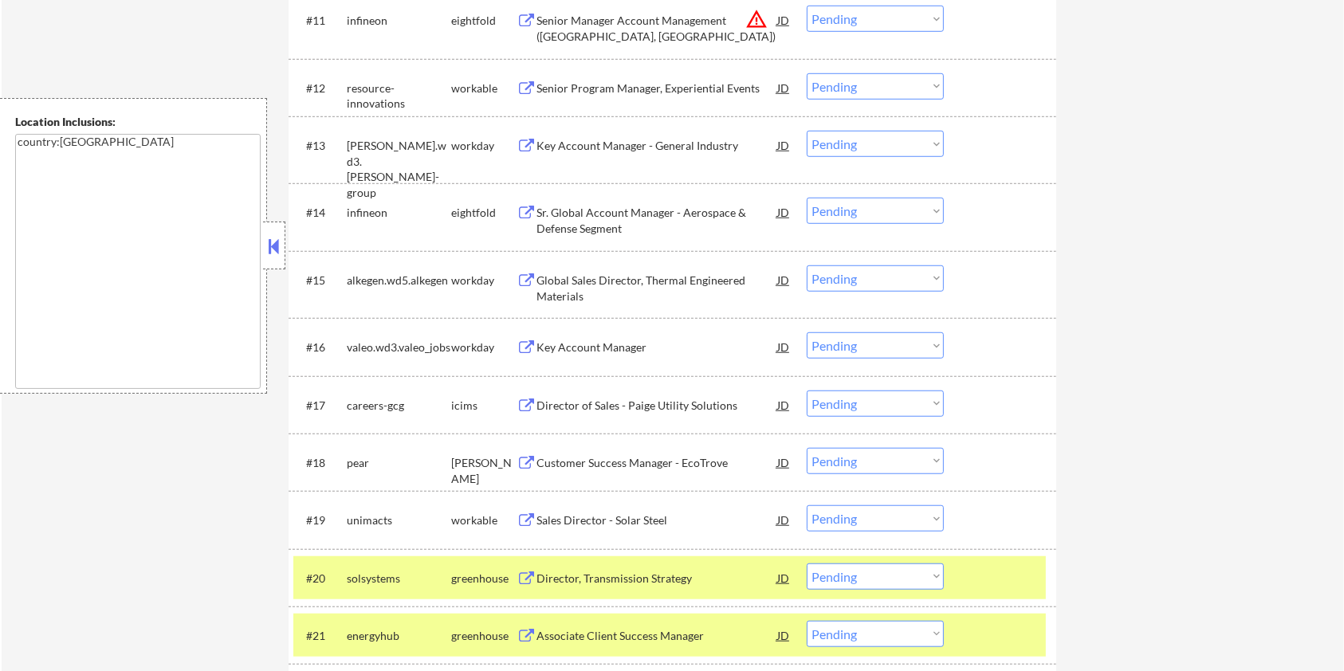
click at [546, 456] on div "Customer Success Manager - EcoTrove" at bounding box center [657, 463] width 241 height 16
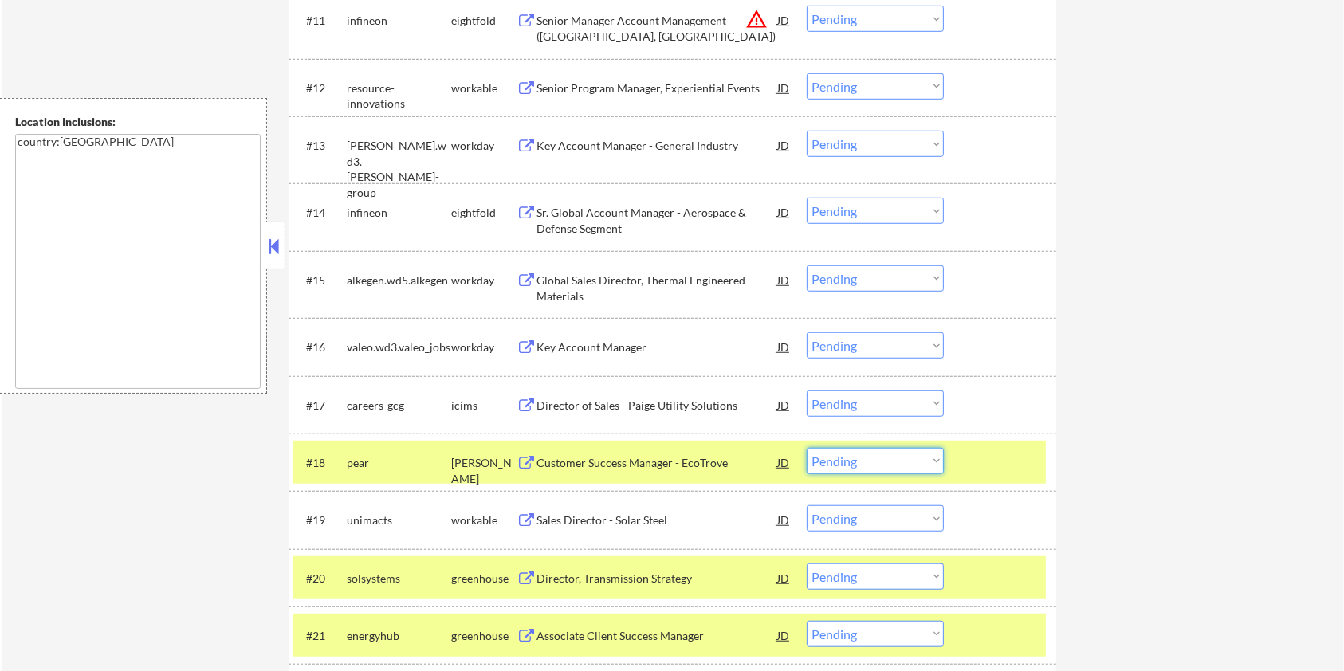
click at [881, 464] on select "Choose an option... Pending Applied Excluded (Questions) Excluded (Expired) Exc…" at bounding box center [875, 461] width 137 height 26
click at [807, 448] on select "Choose an option... Pending Applied Excluded (Questions) Excluded (Expired) Exc…" at bounding box center [875, 461] width 137 height 26
select select ""pending""
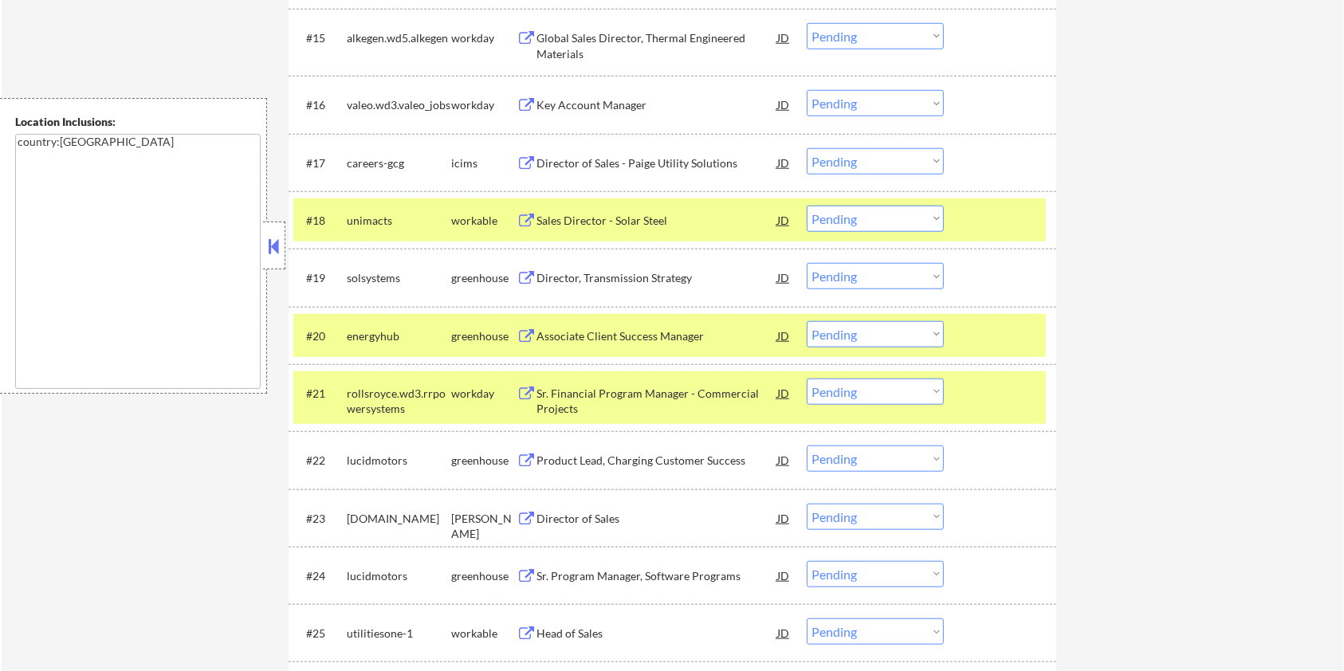
scroll to position [1488, 0]
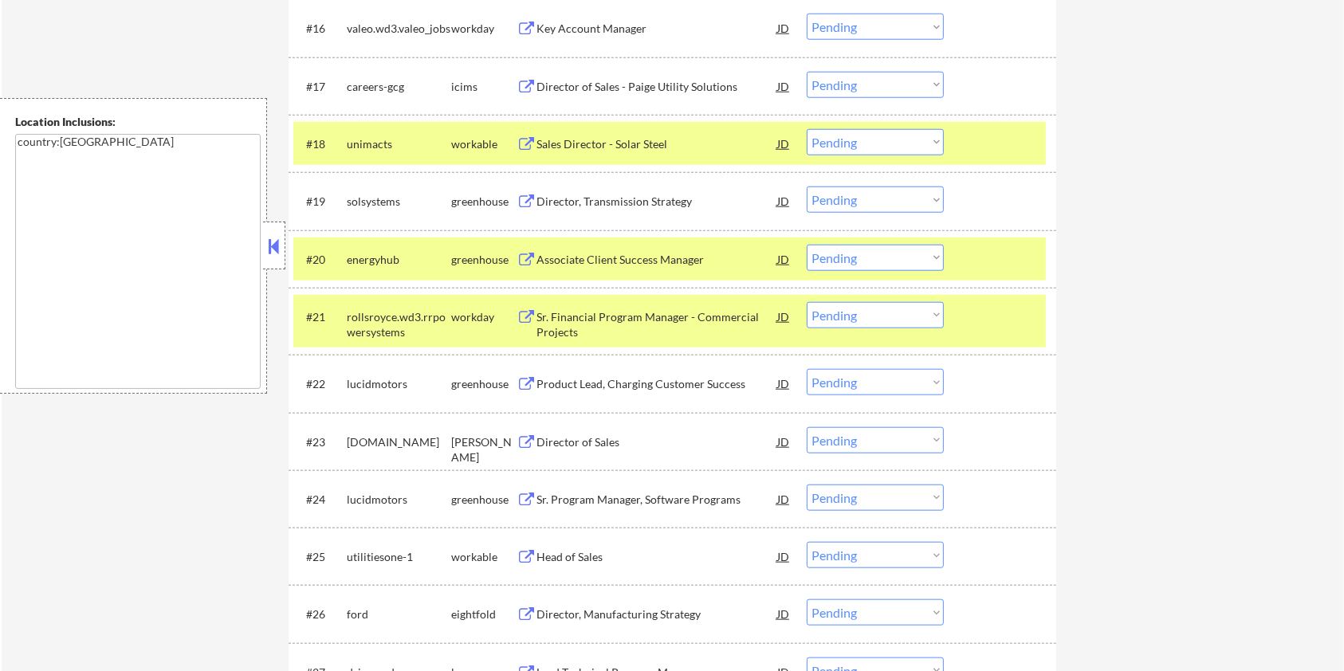
click at [994, 333] on div "#21 rollsroyce.wd3.rrpowersystems workday Sr. Financial Program Manager - Comme…" at bounding box center [669, 321] width 753 height 53
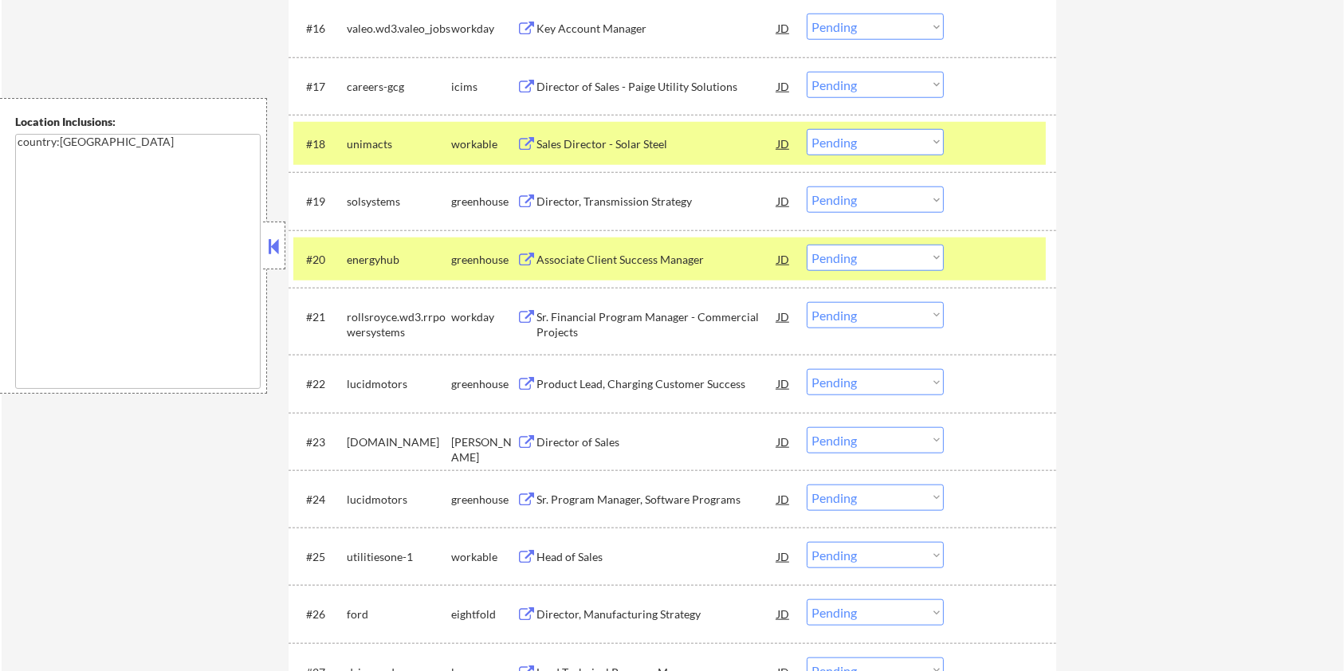
click at [998, 265] on div at bounding box center [1002, 259] width 70 height 29
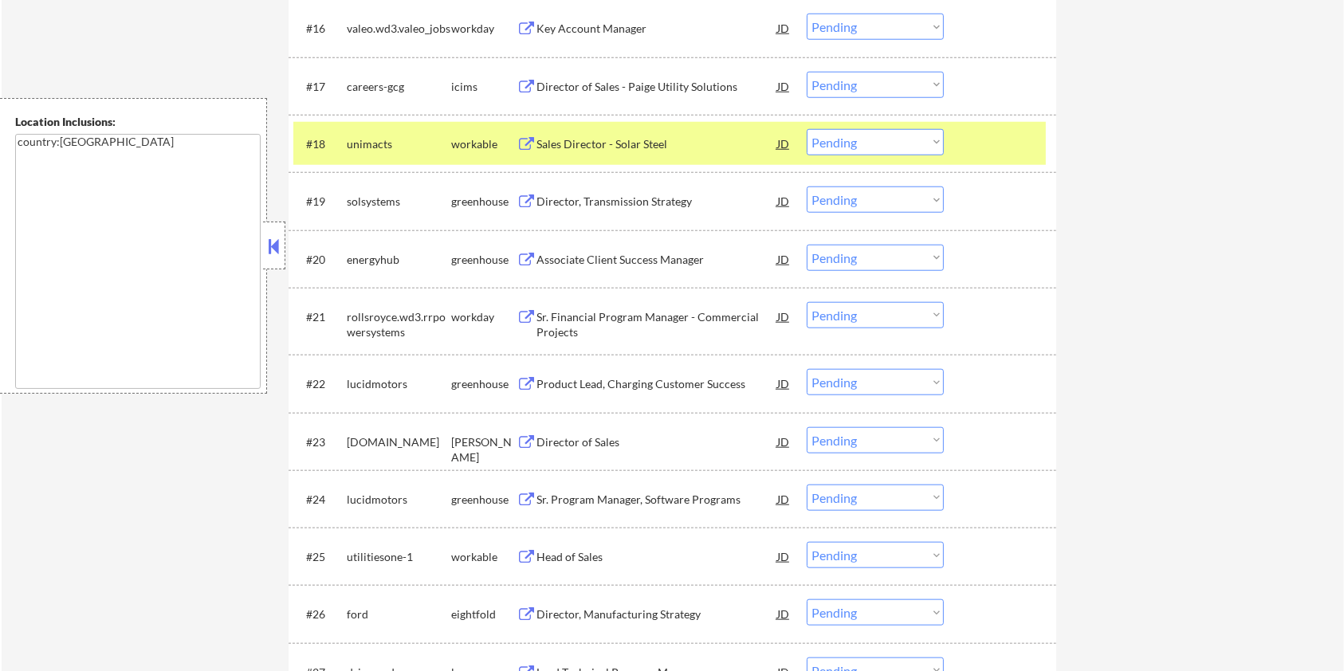
click at [989, 144] on div at bounding box center [1002, 143] width 70 height 29
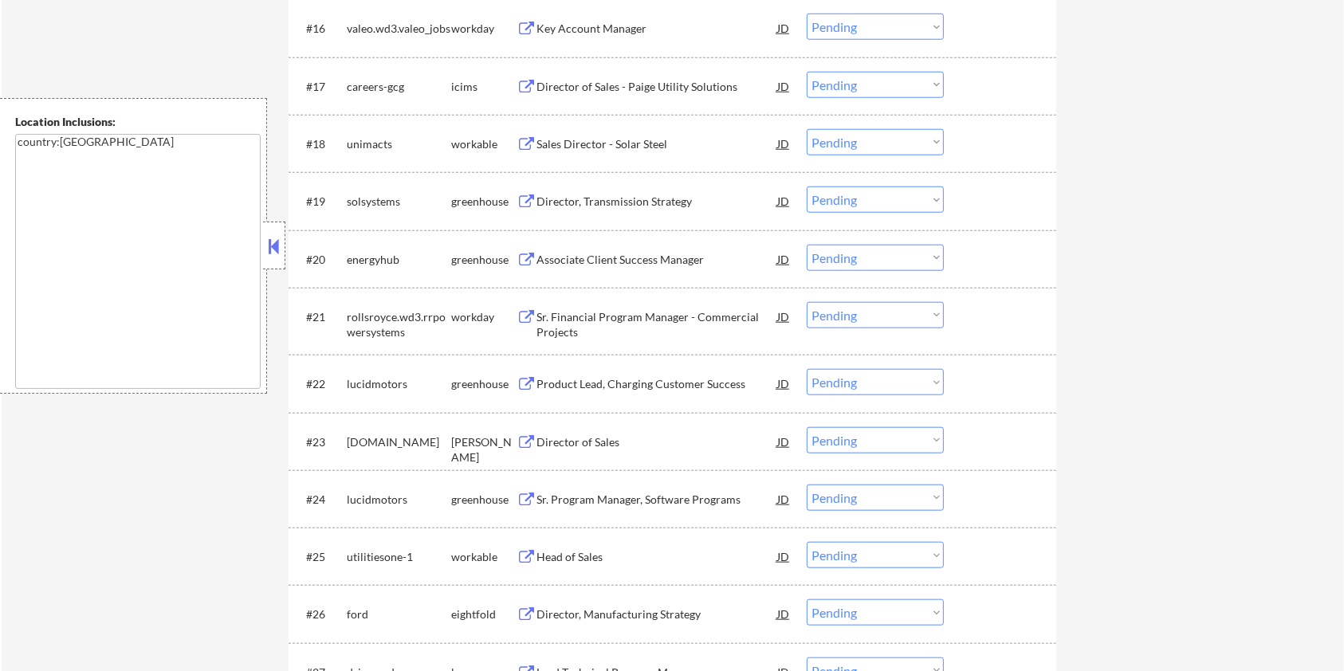
click at [580, 442] on div "Director of Sales" at bounding box center [657, 443] width 241 height 16
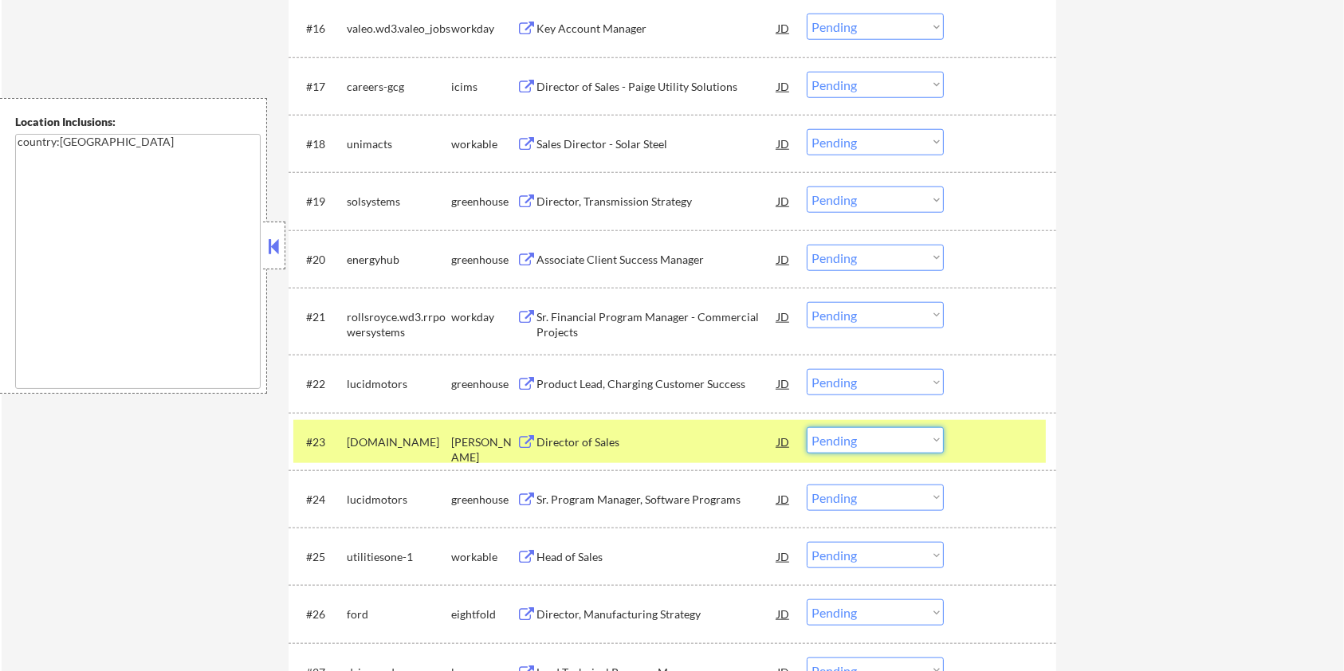
click at [873, 437] on select "Choose an option... Pending Applied Excluded (Questions) Excluded (Expired) Exc…" at bounding box center [875, 440] width 137 height 26
click at [807, 427] on select "Choose an option... Pending Applied Excluded (Questions) Excluded (Expired) Exc…" at bounding box center [875, 440] width 137 height 26
select select ""pending""
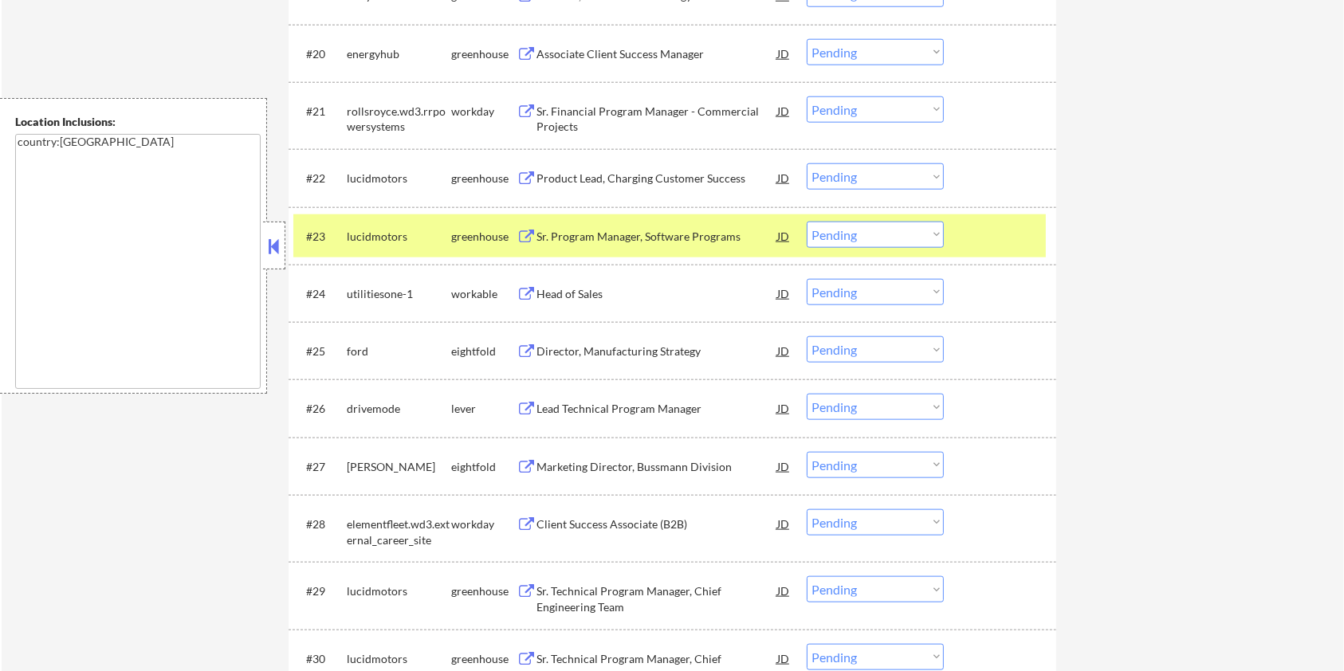
scroll to position [1701, 0]
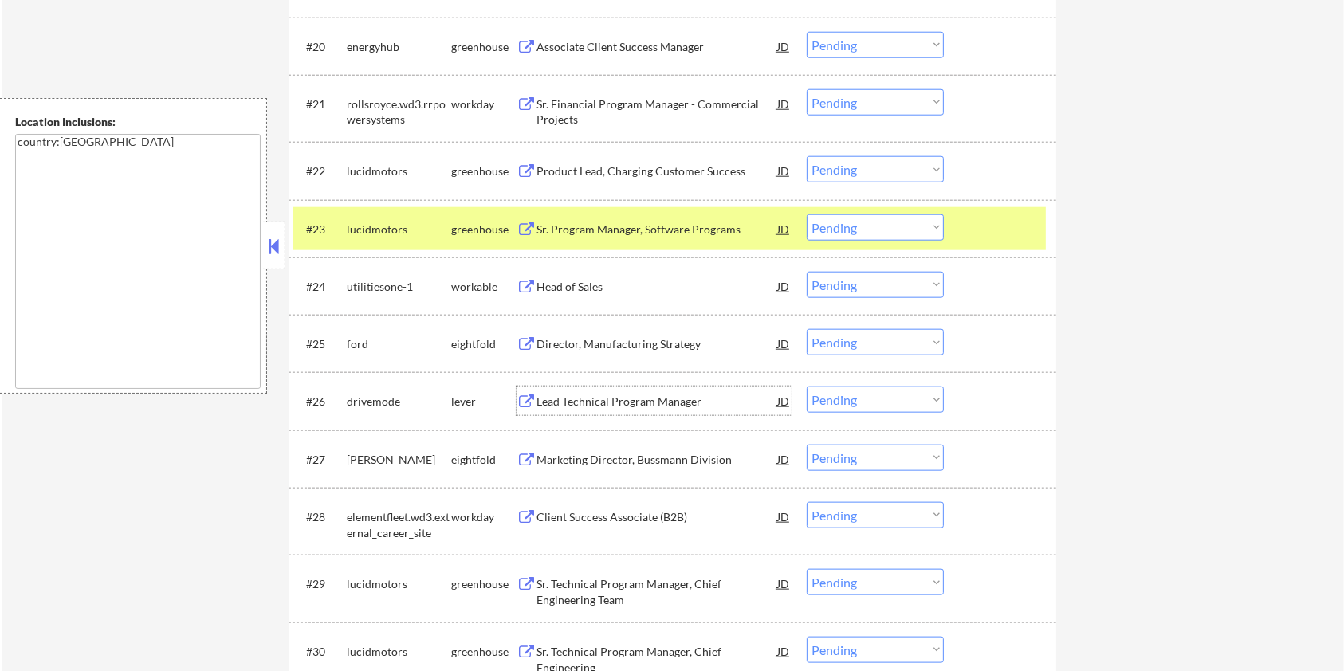
click at [593, 399] on div "Lead Technical Program Manager" at bounding box center [657, 402] width 241 height 16
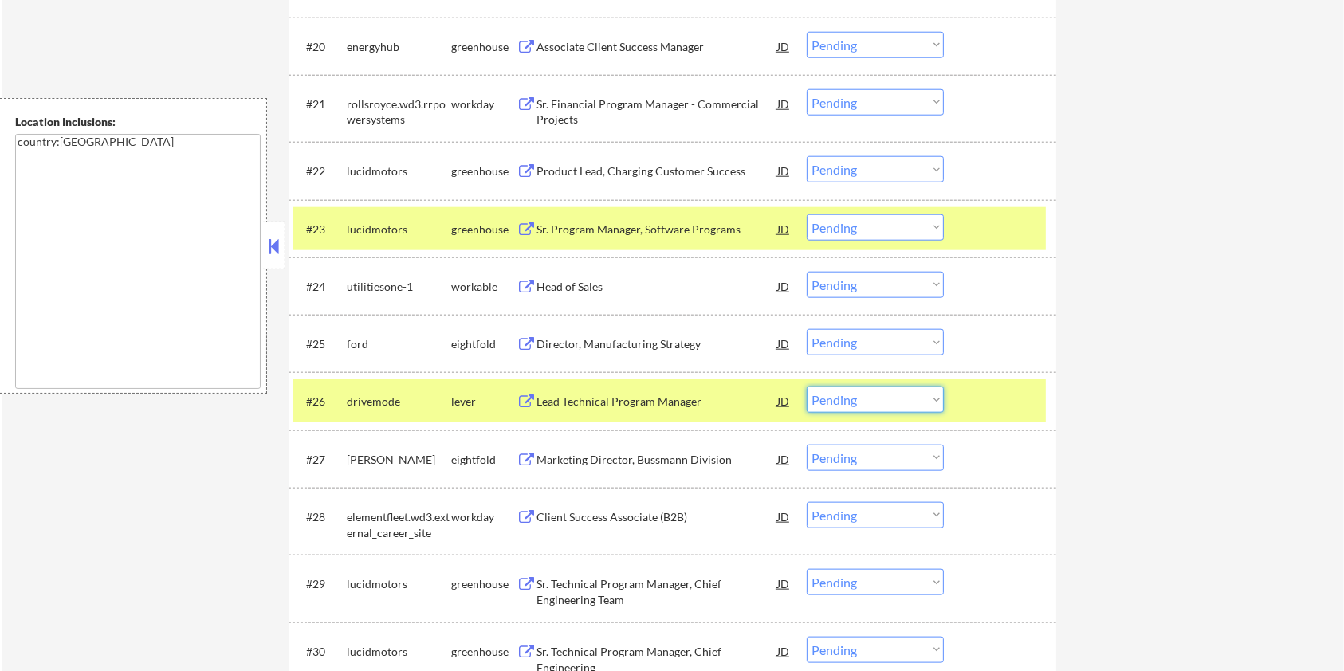
click at [911, 403] on select "Choose an option... Pending Applied Excluded (Questions) Excluded (Expired) Exc…" at bounding box center [875, 400] width 137 height 26
click at [807, 387] on select "Choose an option... Pending Applied Excluded (Questions) Excluded (Expired) Exc…" at bounding box center [875, 400] width 137 height 26
select select ""pending""
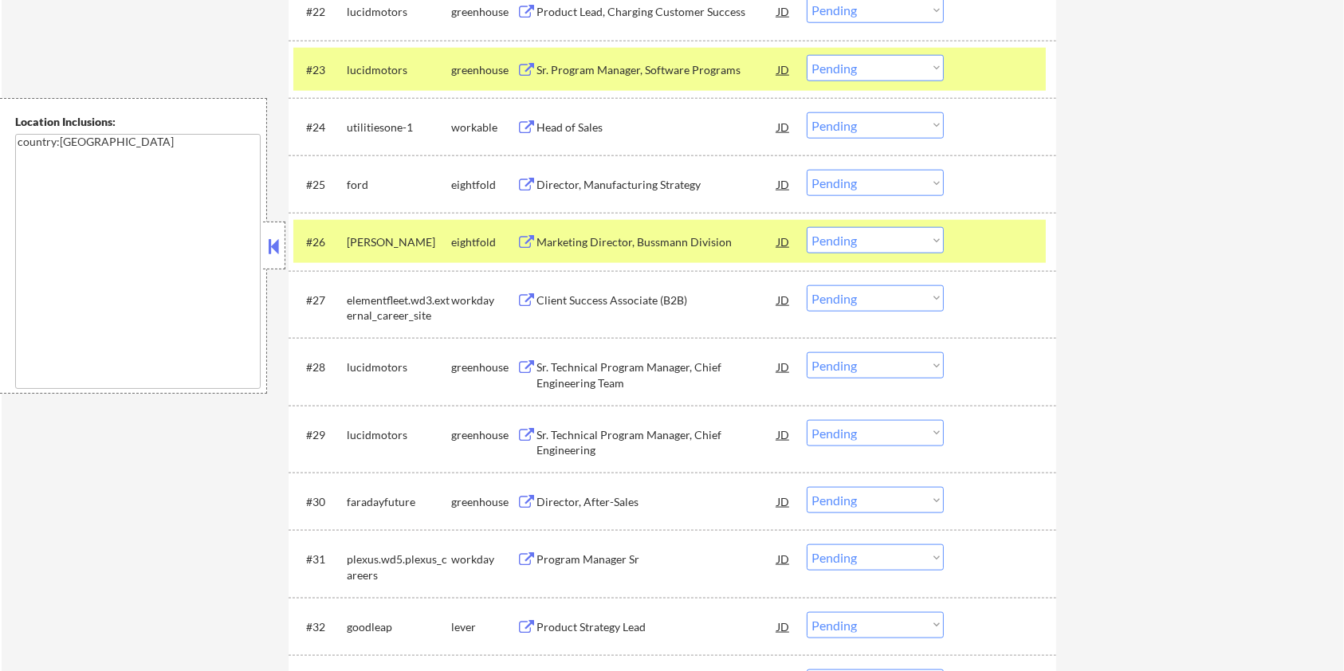
scroll to position [1914, 0]
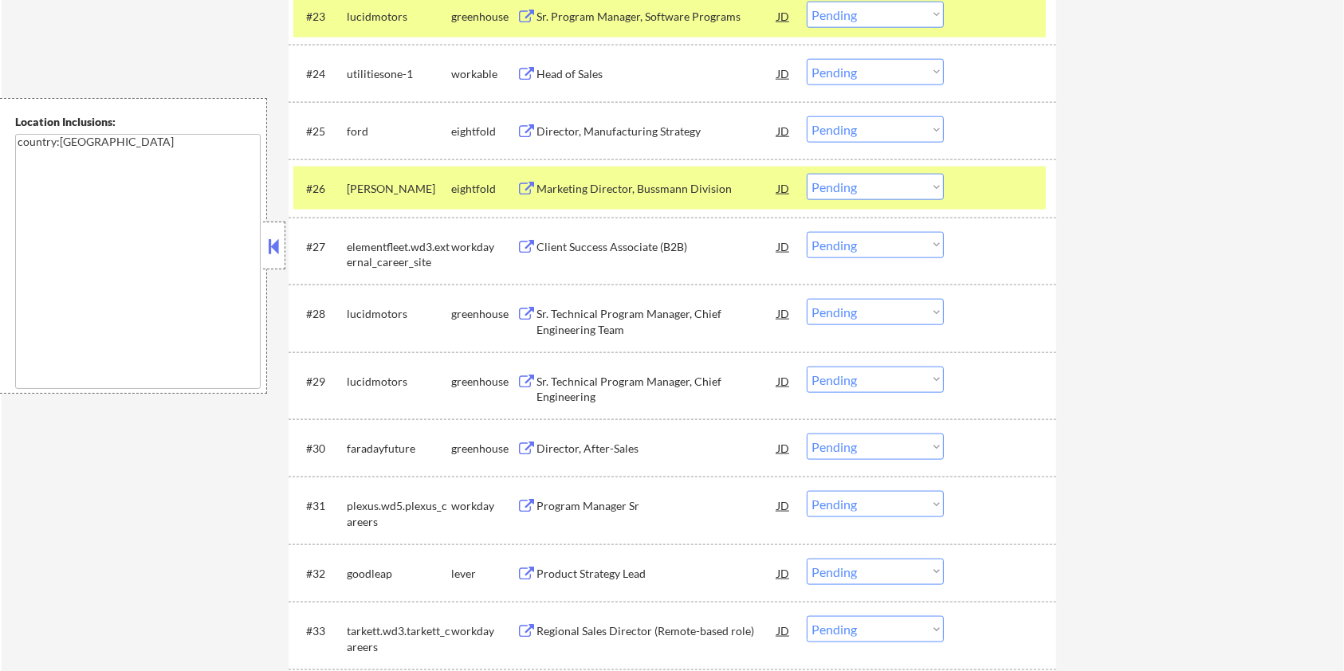
click at [596, 570] on div "Product Strategy Lead" at bounding box center [657, 574] width 241 height 16
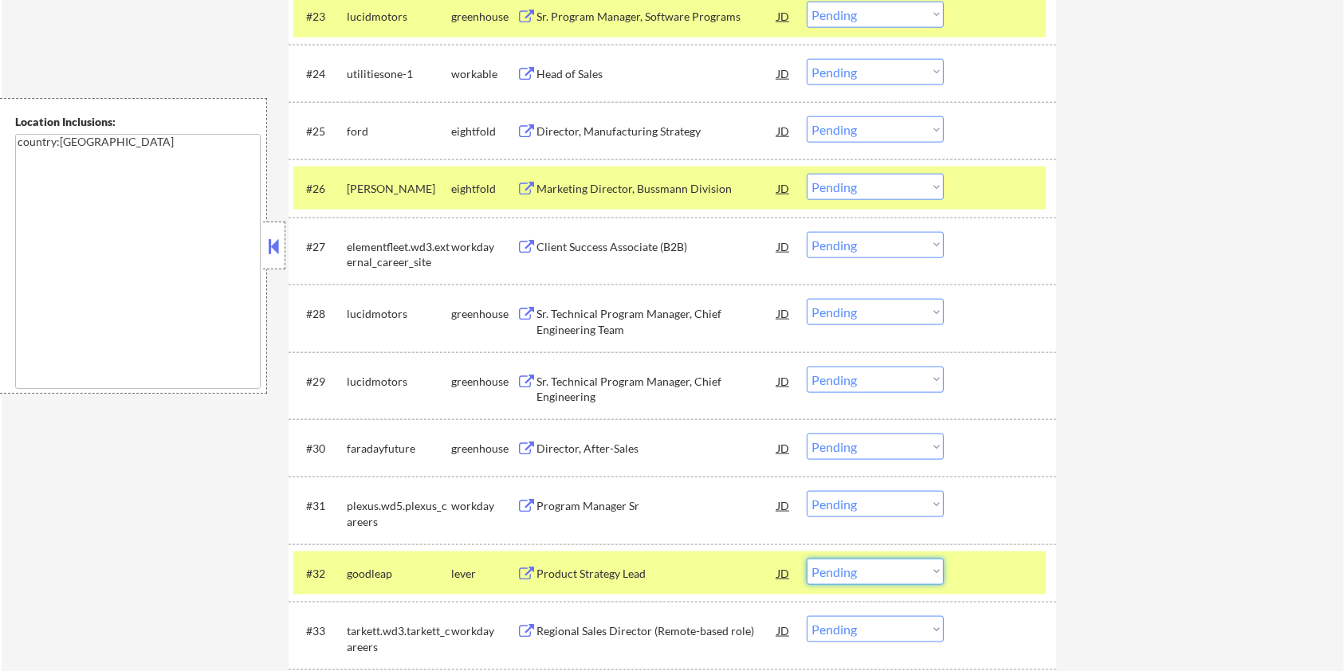
click at [930, 571] on select "Choose an option... Pending Applied Excluded (Questions) Excluded (Expired) Exc…" at bounding box center [875, 572] width 137 height 26
click at [807, 559] on select "Choose an option... Pending Applied Excluded (Questions) Excluded (Expired) Exc…" at bounding box center [875, 572] width 137 height 26
select select ""pending""
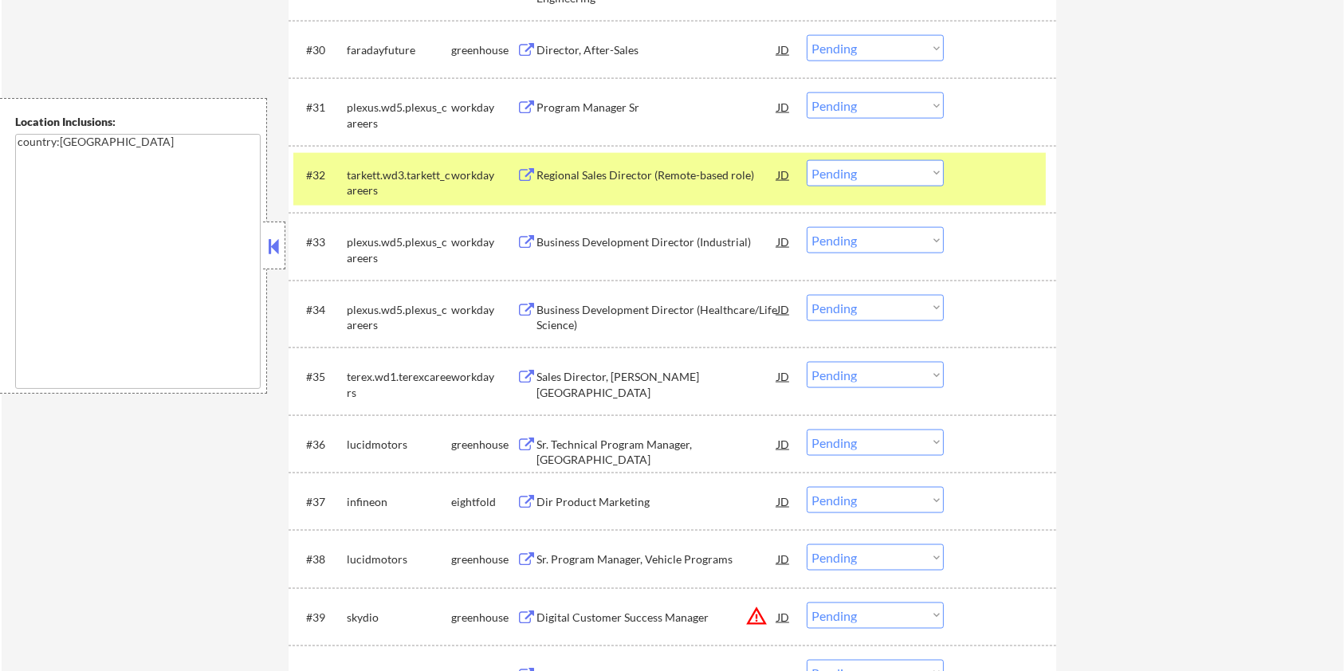
scroll to position [2339, 0]
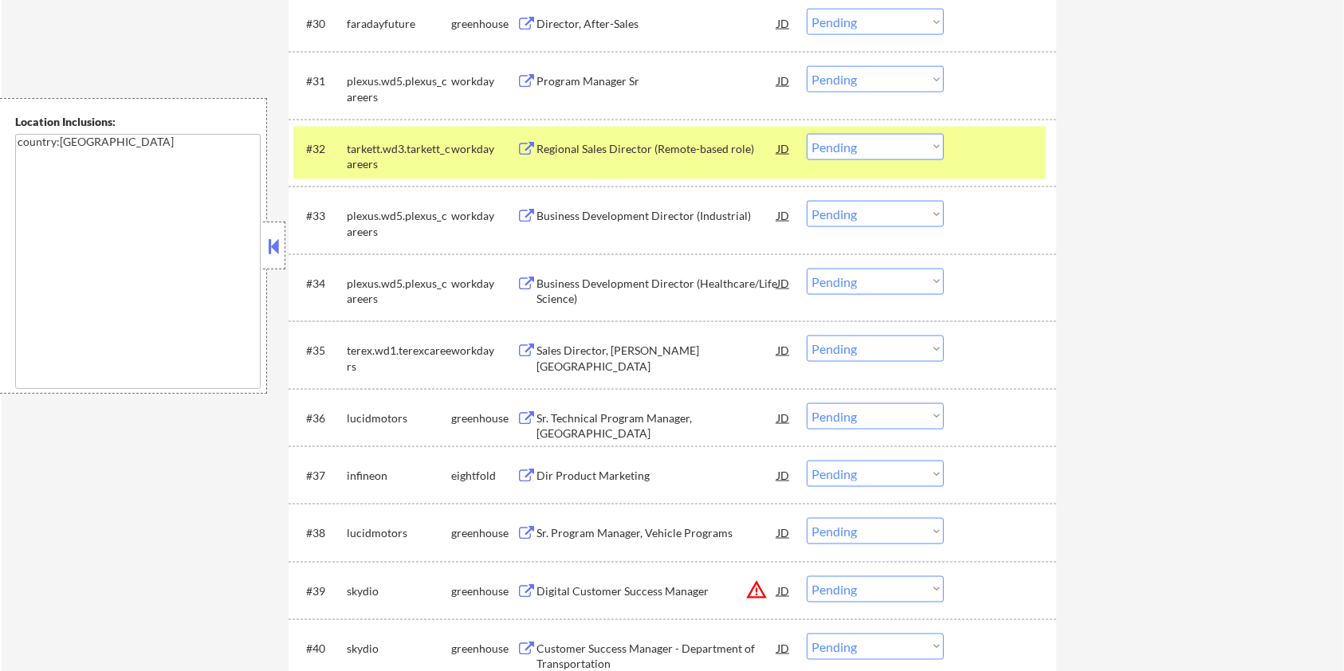
click at [592, 407] on div "Sr. Technical Program Manager, VAVE" at bounding box center [657, 417] width 241 height 29
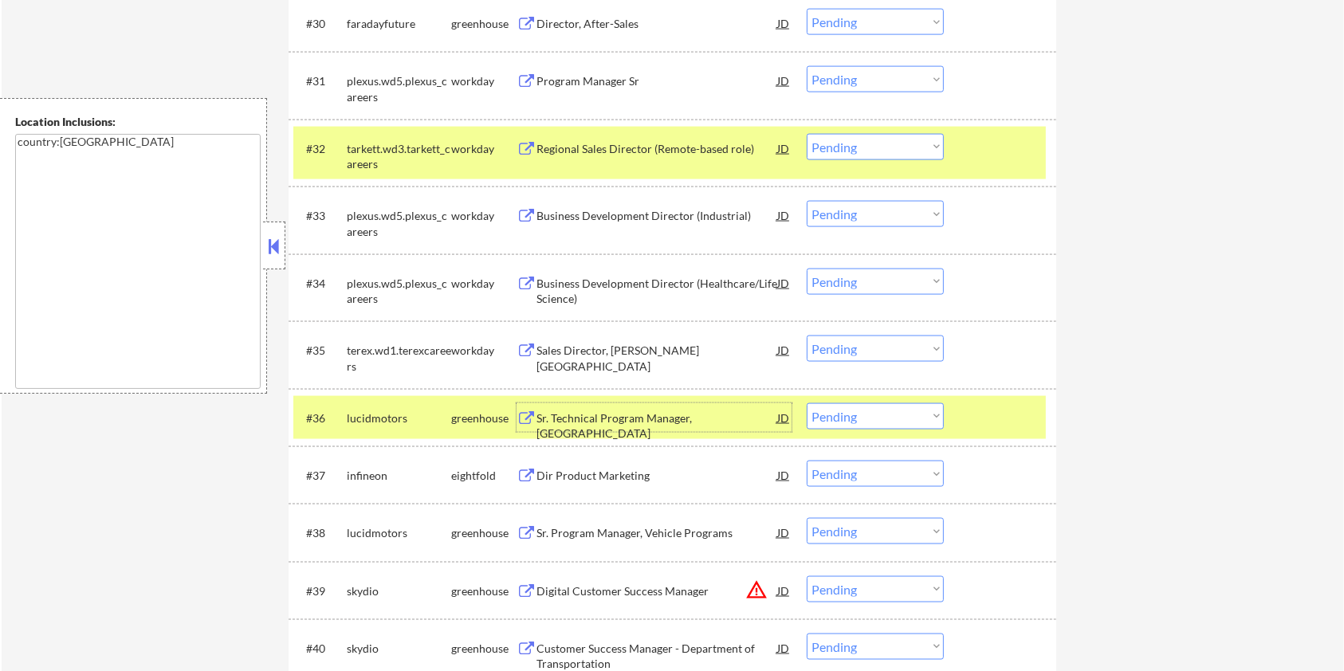
click at [891, 417] on select "Choose an option... Pending Applied Excluded (Questions) Excluded (Expired) Exc…" at bounding box center [875, 416] width 137 height 26
click at [807, 403] on select "Choose an option... Pending Applied Excluded (Questions) Excluded (Expired) Exc…" at bounding box center [875, 416] width 137 height 26
select select ""pending""
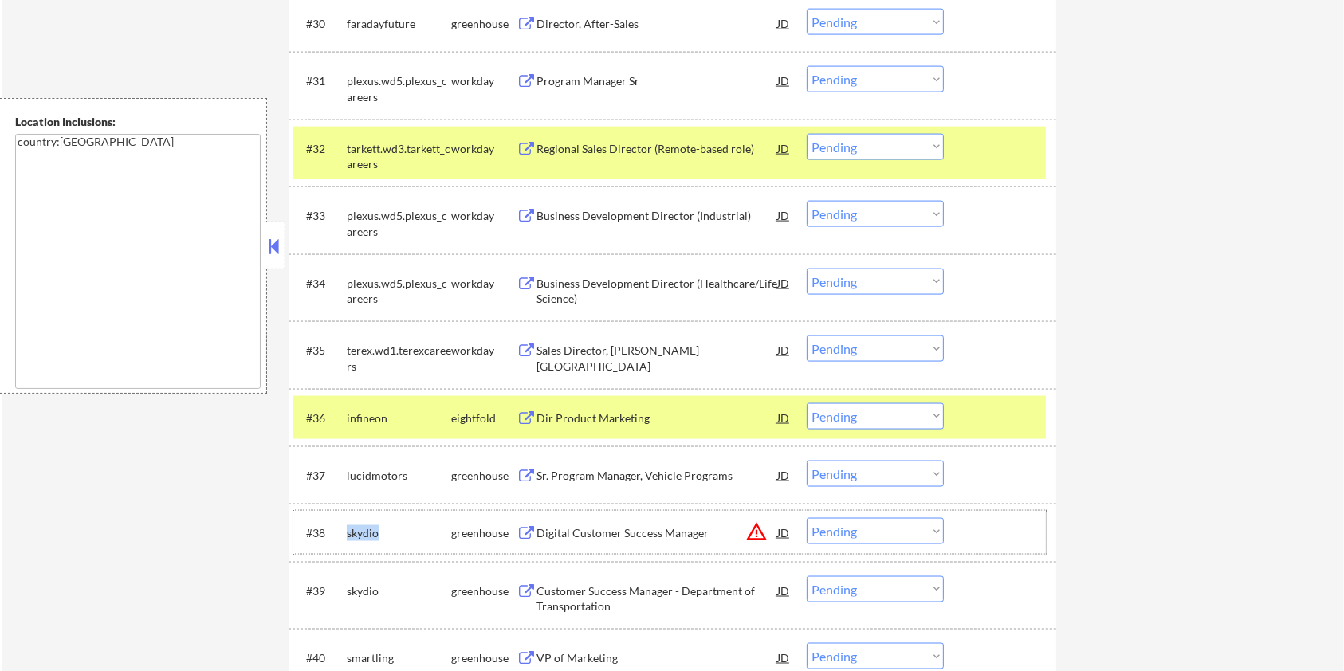
drag, startPoint x: 394, startPoint y: 523, endPoint x: 344, endPoint y: 529, distance: 50.5
click at [344, 529] on div "#38 skydio greenhouse Digital Customer Success Manager JD warning_amber Choose …" at bounding box center [669, 532] width 753 height 43
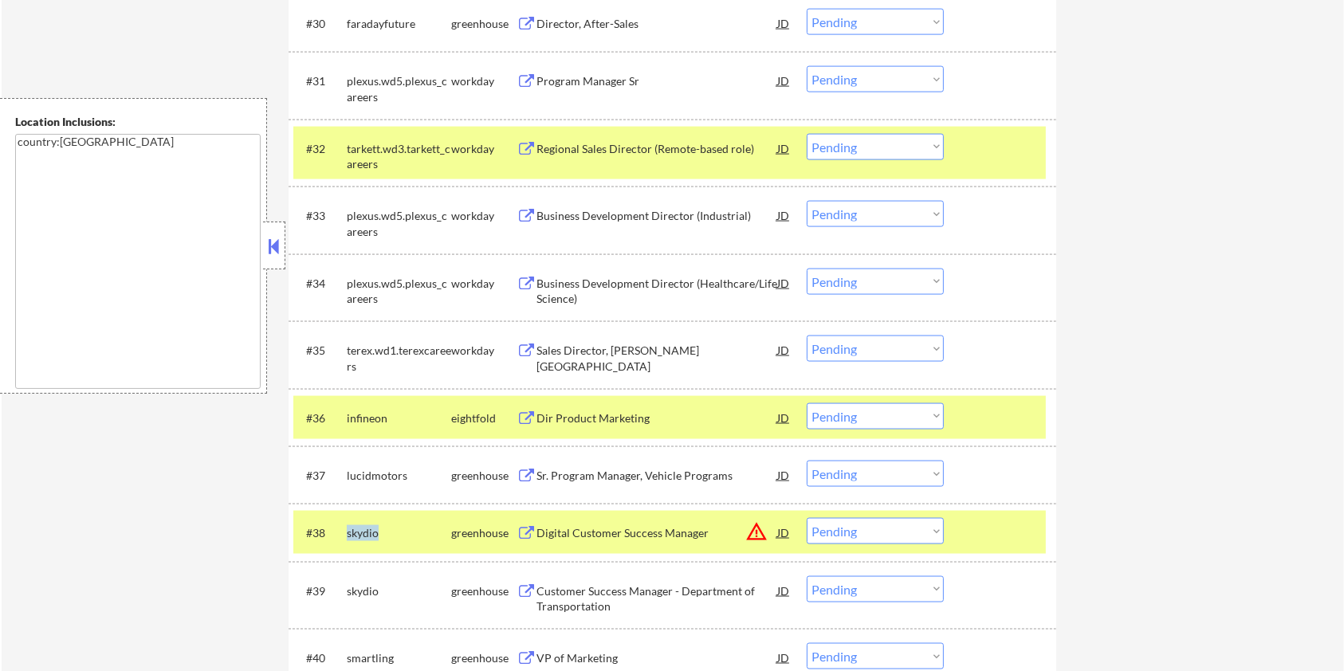
copy div "skydio"
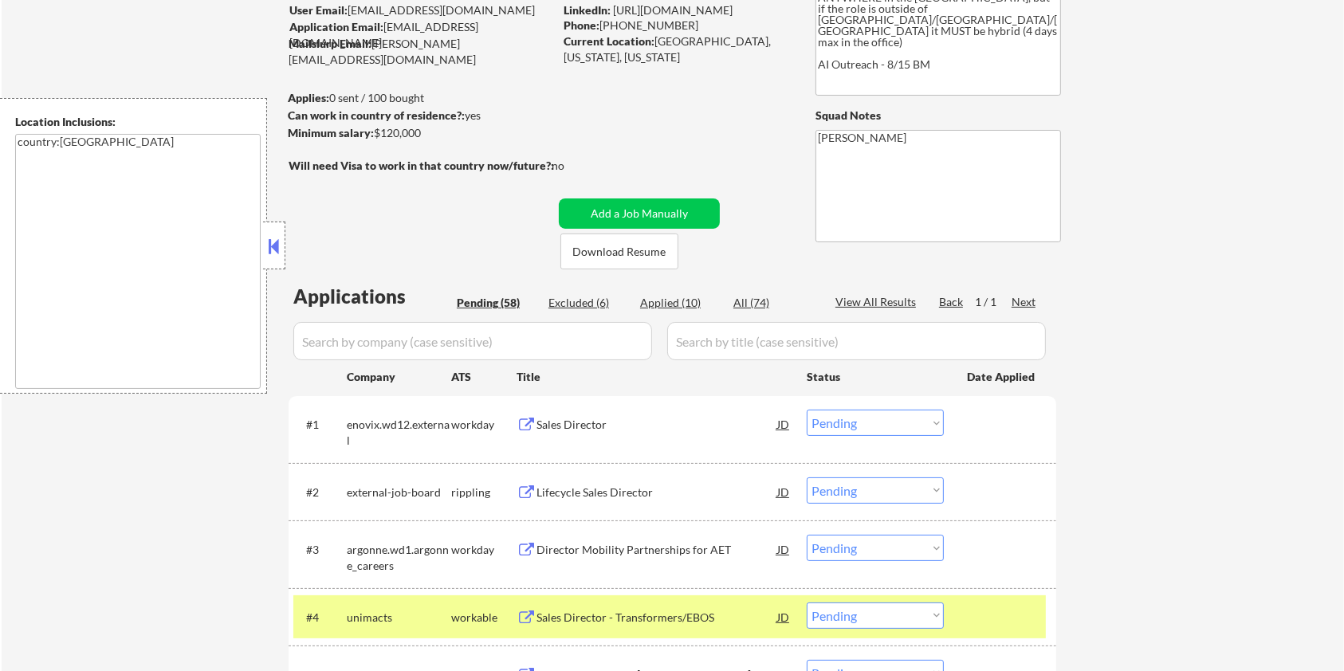
scroll to position [106, 0]
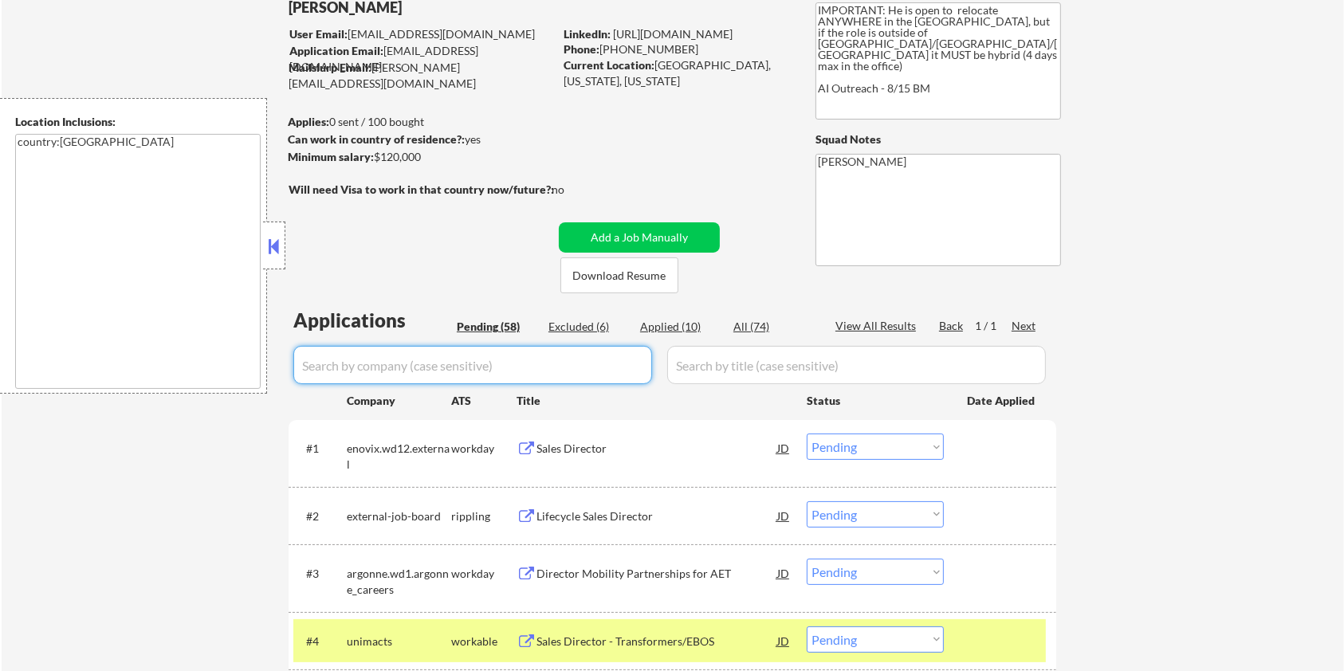
click at [389, 379] on input "input" at bounding box center [472, 365] width 359 height 38
paste input "skydio"
type input "skydio"
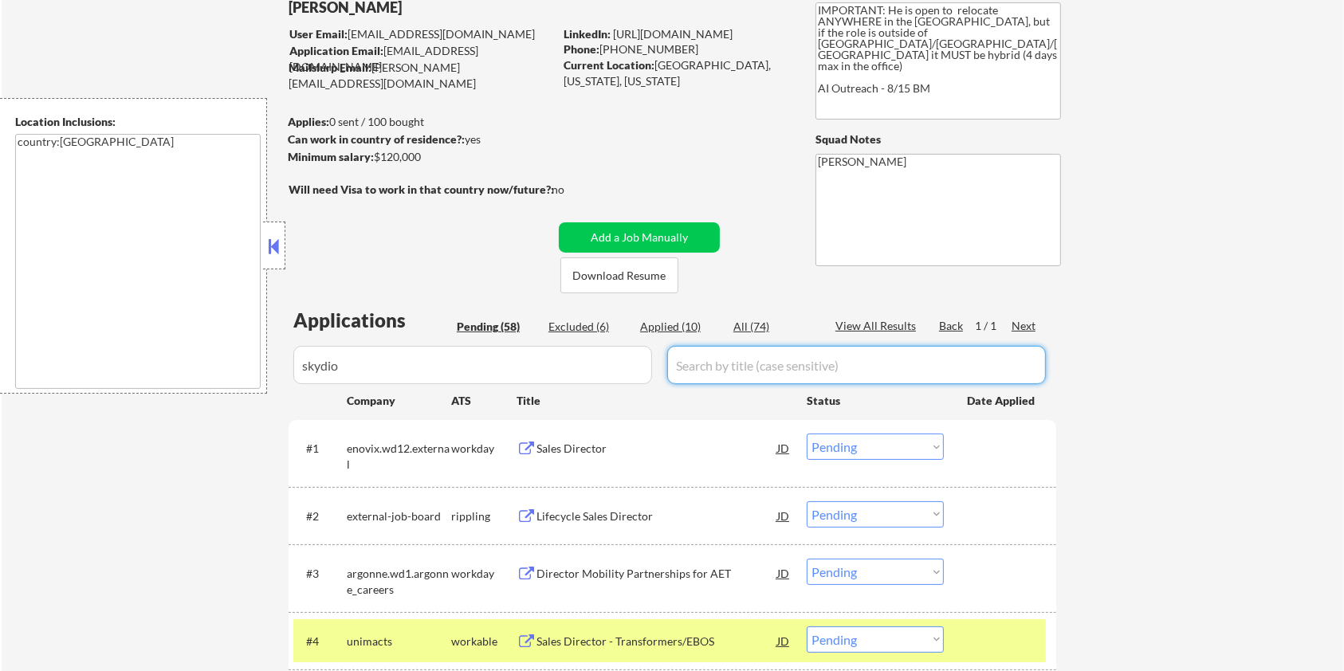
drag, startPoint x: 738, startPoint y: 370, endPoint x: 746, endPoint y: 345, distance: 25.7
click at [738, 370] on input "input" at bounding box center [856, 365] width 379 height 38
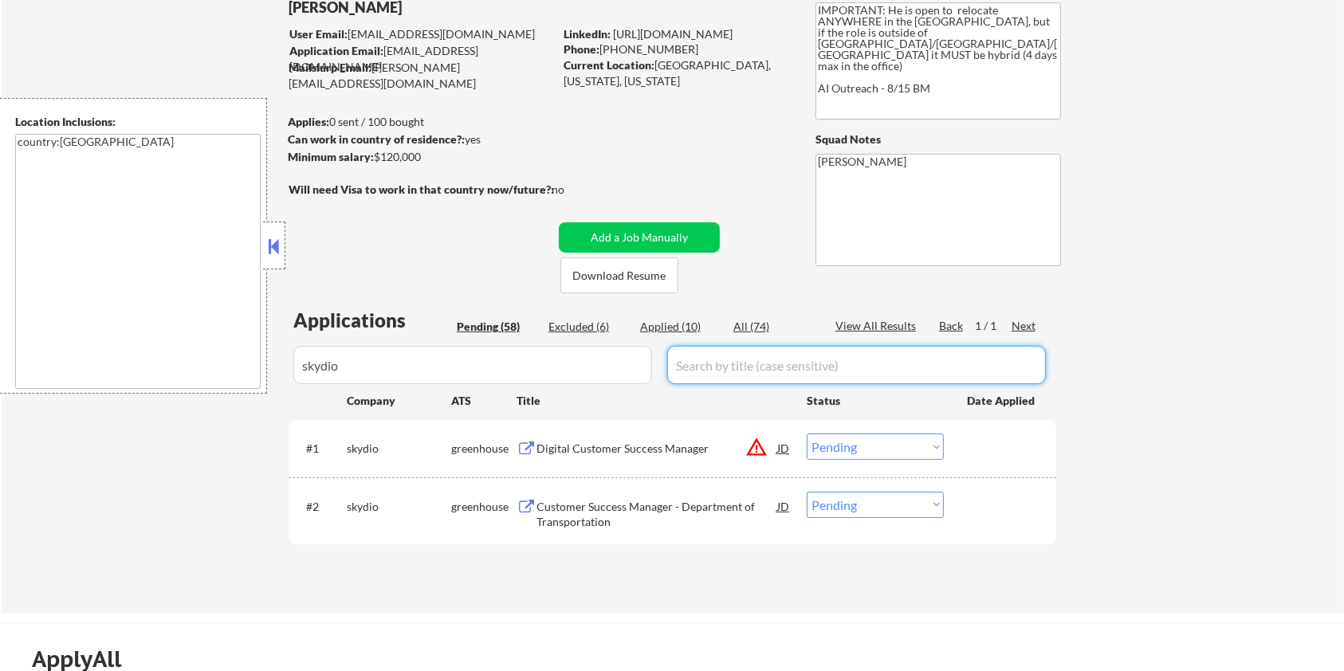
click at [753, 320] on div "All (74)" at bounding box center [774, 327] width 80 height 16
click at [608, 449] on div "Digital Customer Success Manager" at bounding box center [657, 449] width 241 height 16
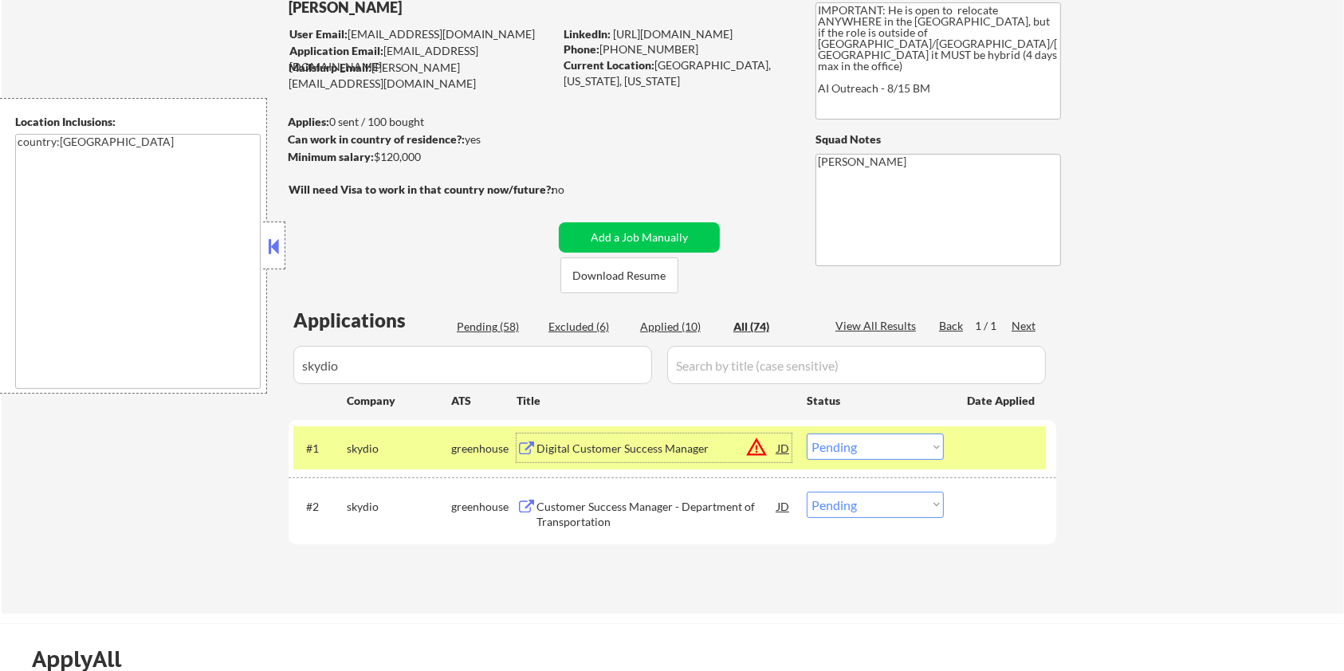
click at [884, 450] on select "Choose an option... Pending Applied Excluded (Questions) Excluded (Expired) Exc…" at bounding box center [875, 447] width 137 height 26
select select ""applied""
click at [807, 434] on select "Choose an option... Pending Applied Excluded (Questions) Excluded (Expired) Exc…" at bounding box center [875, 447] width 137 height 26
click at [588, 507] on div "Customer Success Manager - Department of Transportation" at bounding box center [657, 514] width 241 height 31
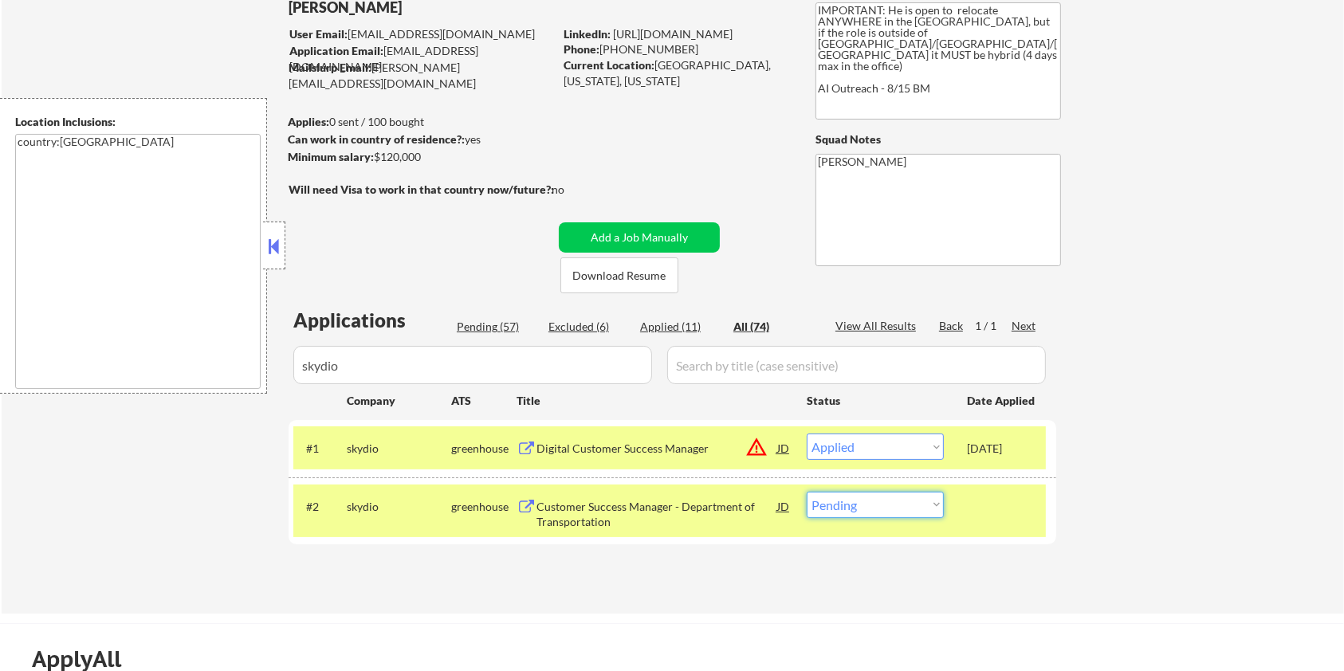
click at [893, 514] on select "Choose an option... Pending Applied Excluded (Questions) Excluded (Expired) Exc…" at bounding box center [875, 505] width 137 height 26
select select ""excluded__bad_match_""
click at [807, 492] on select "Choose an option... Pending Applied Excluded (Questions) Excluded (Expired) Exc…" at bounding box center [875, 505] width 137 height 26
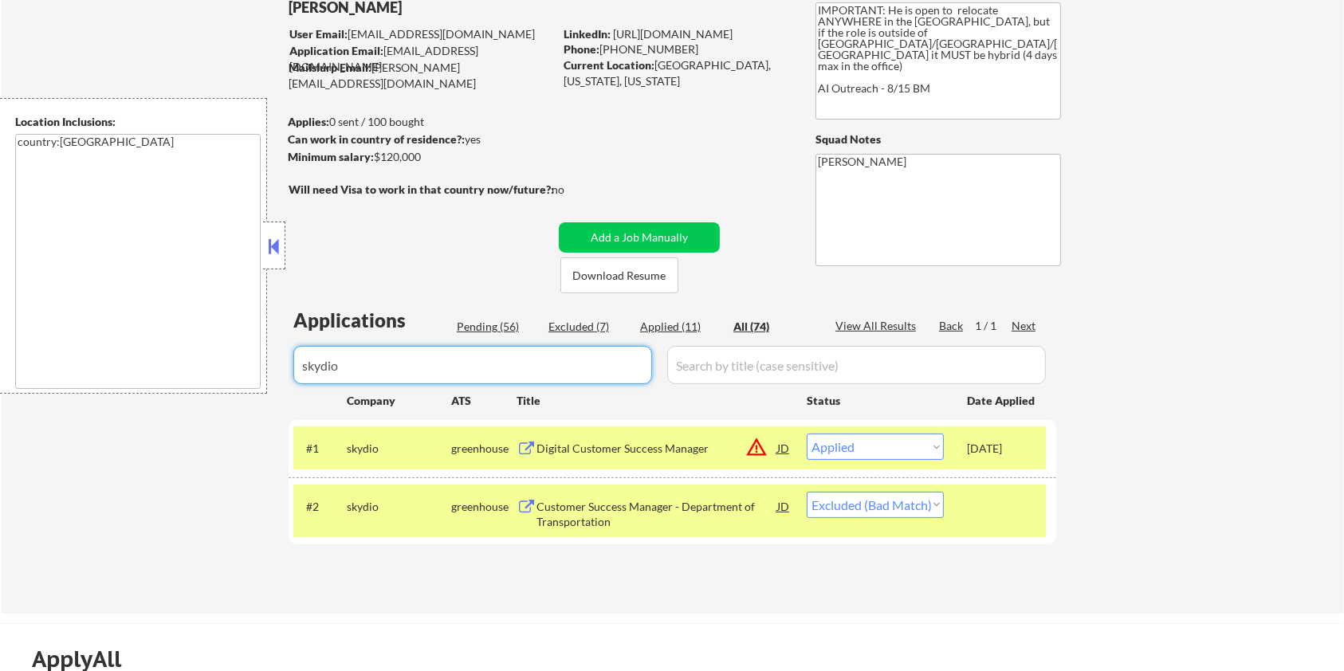
drag, startPoint x: 388, startPoint y: 359, endPoint x: 208, endPoint y: 350, distance: 179.6
click at [222, 372] on body "← Return to /applysquad Mailslurp Inbox Job Search Builder Ian Stonington User …" at bounding box center [672, 229] width 1344 height 671
select select ""applied""
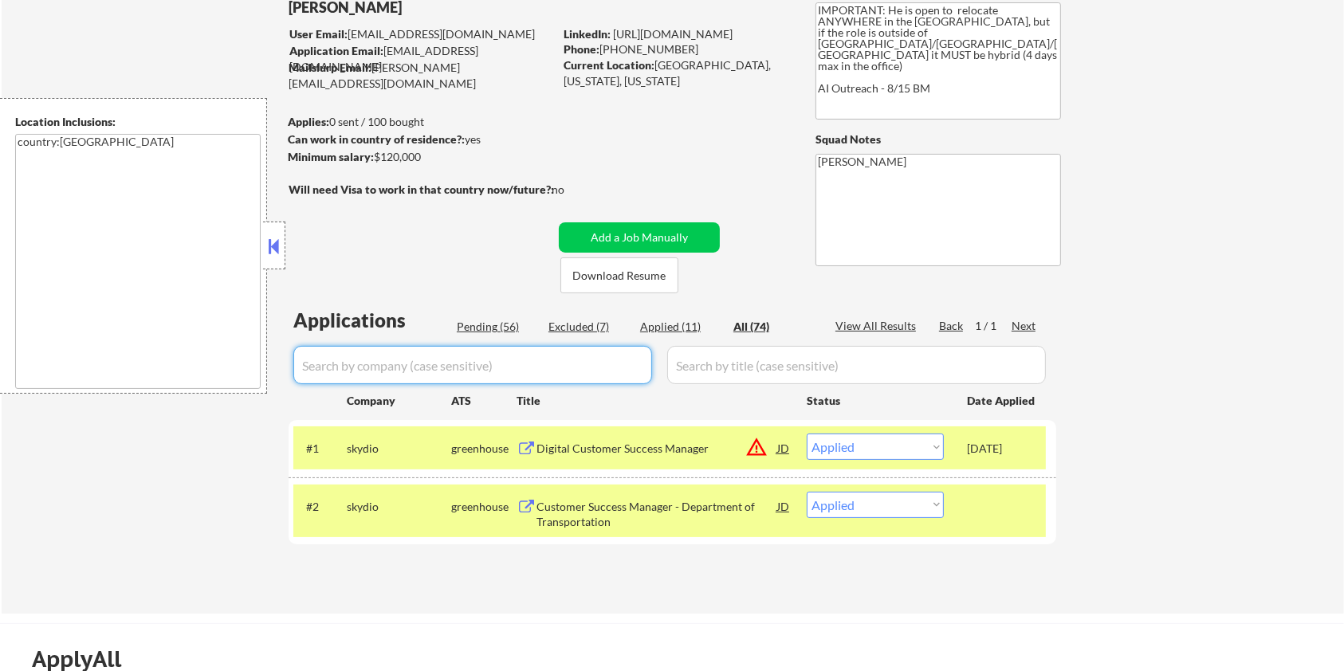
select select ""applied""
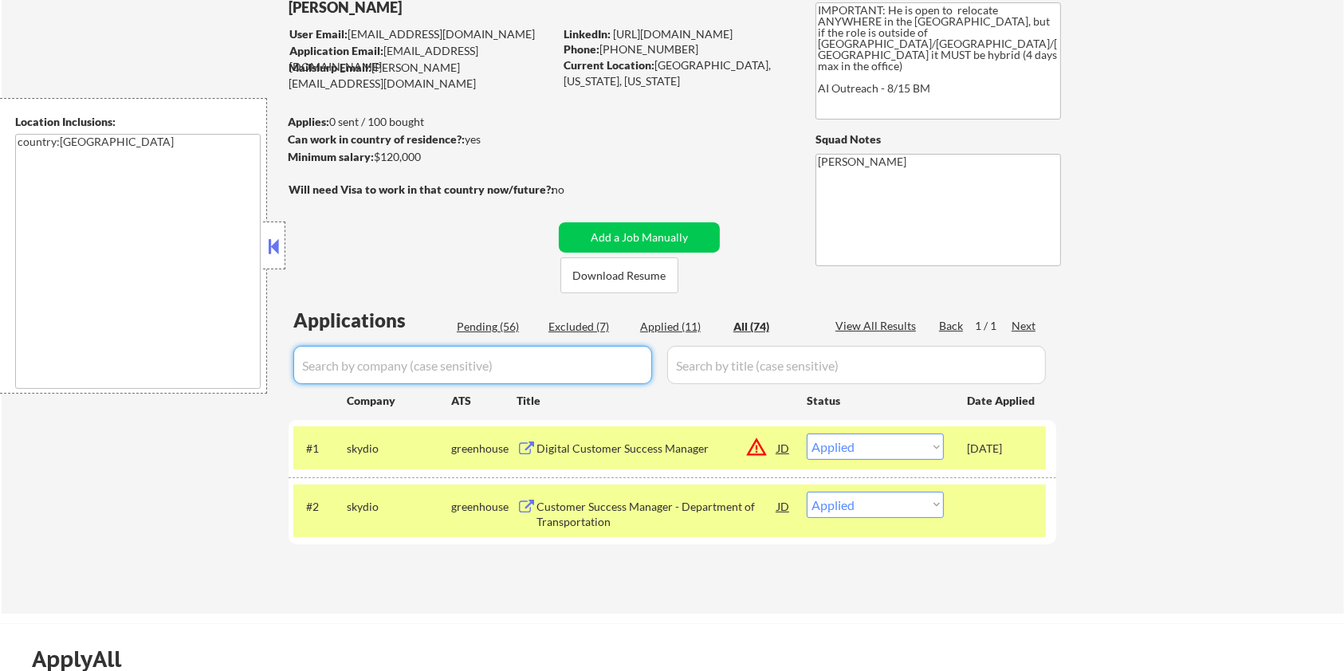
select select ""applied""
select select ""excluded__location_""
select select ""excluded__bad_match_""
select select ""excluded__expired_""
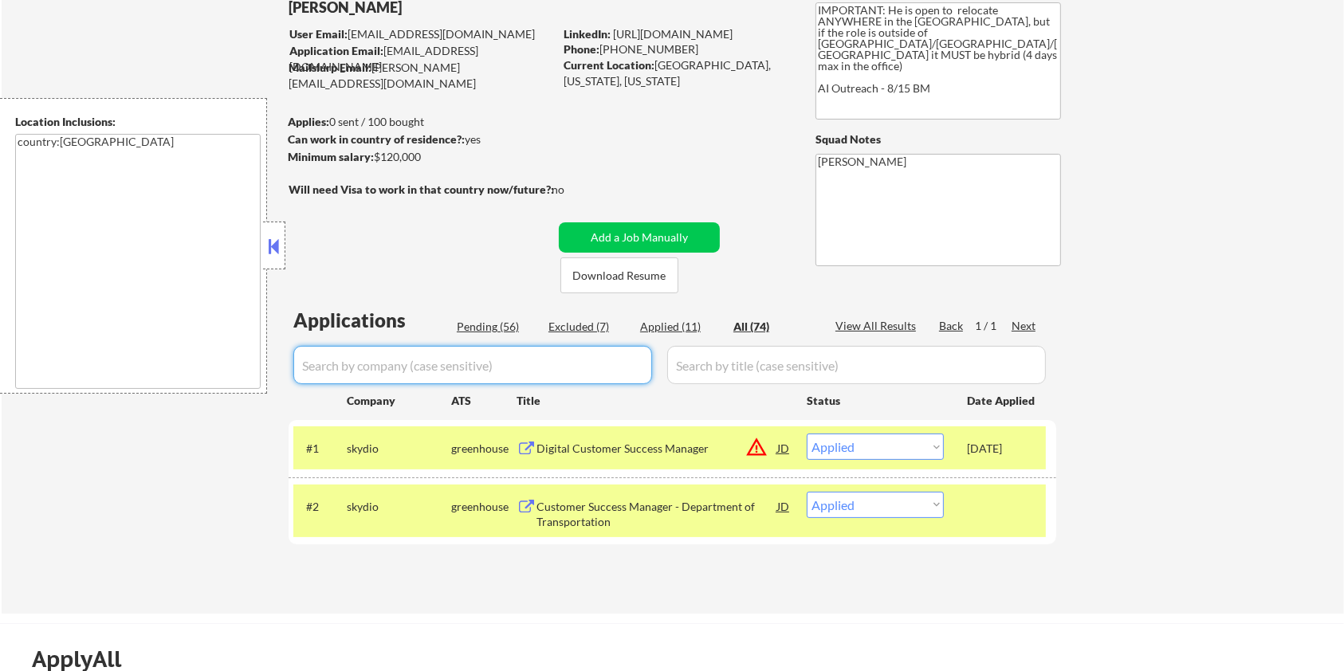
select select ""excluded__bad_match_""
select select ""pending""
select select ""excluded__expired_""
select select ""excluded__bad_match_""
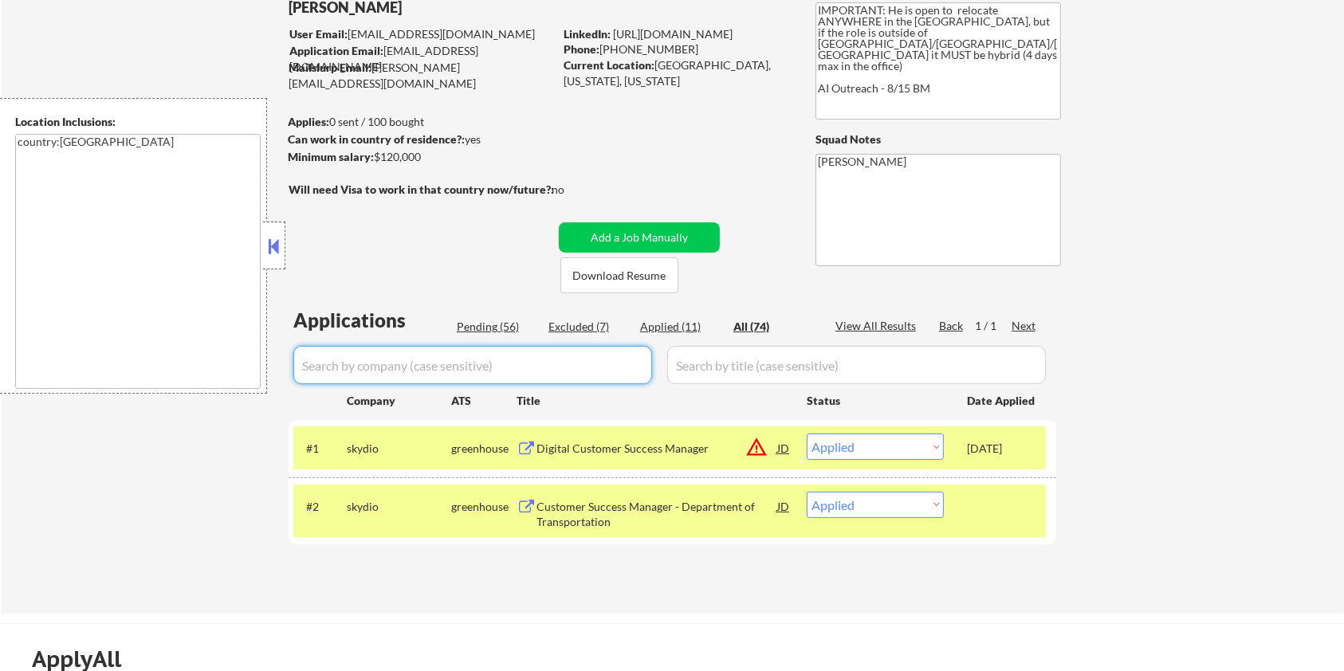
select select ""excluded__bad_match_""
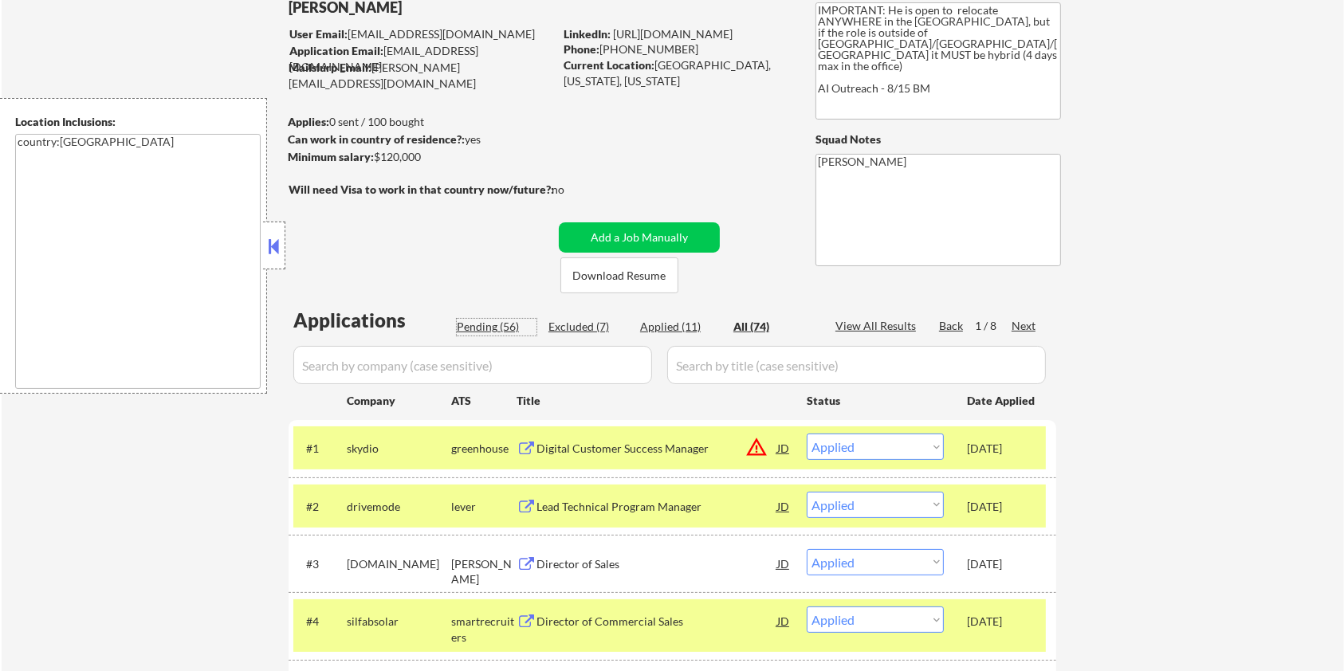
click at [491, 325] on div "Pending (56)" at bounding box center [497, 327] width 80 height 16
select select ""pending""
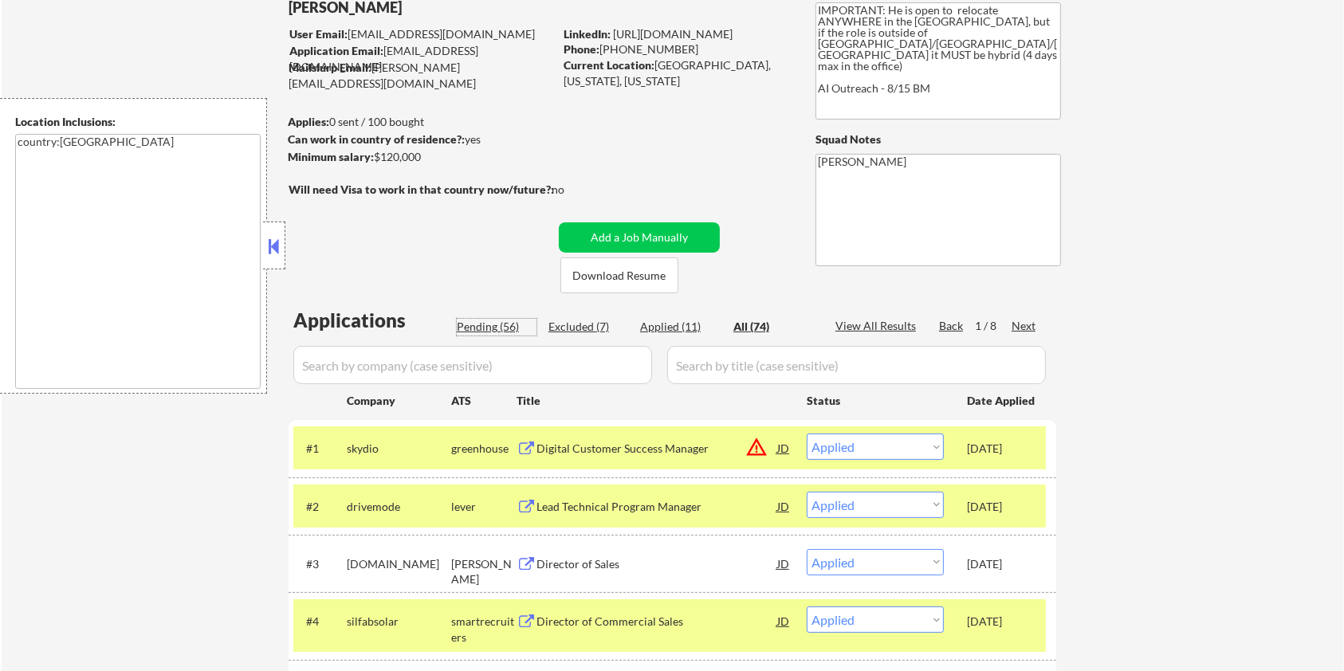
select select ""pending""
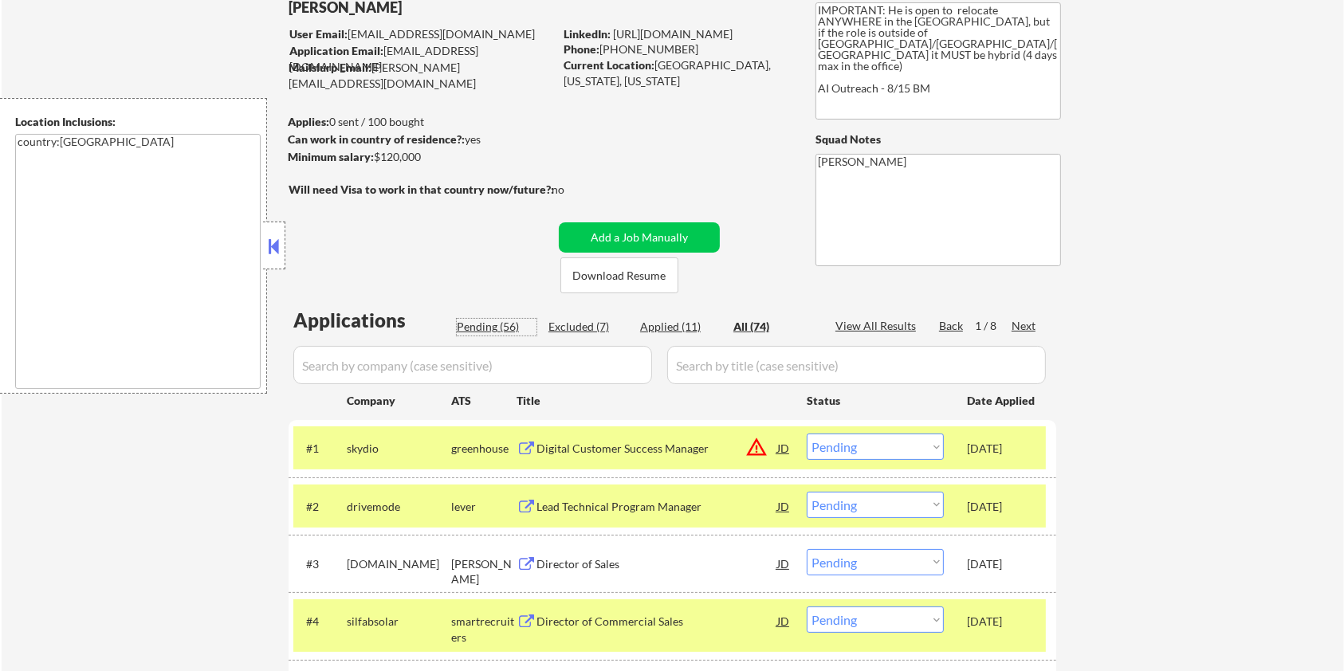
select select ""pending""
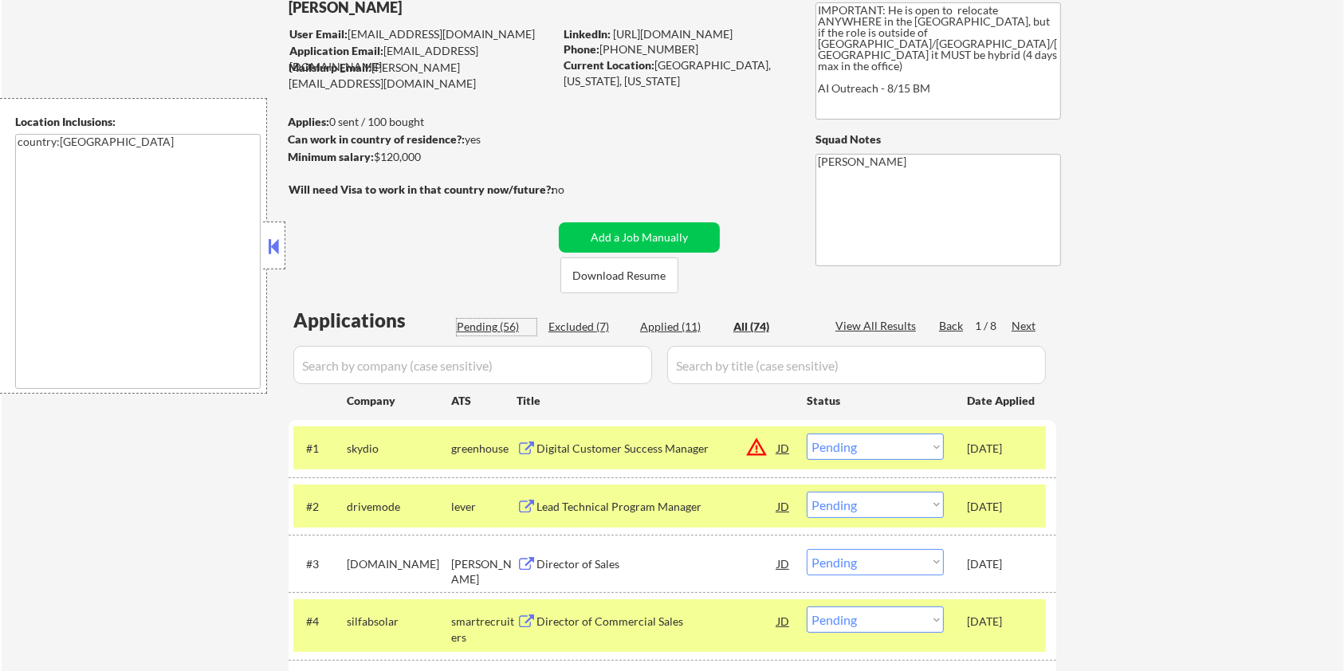
select select ""pending""
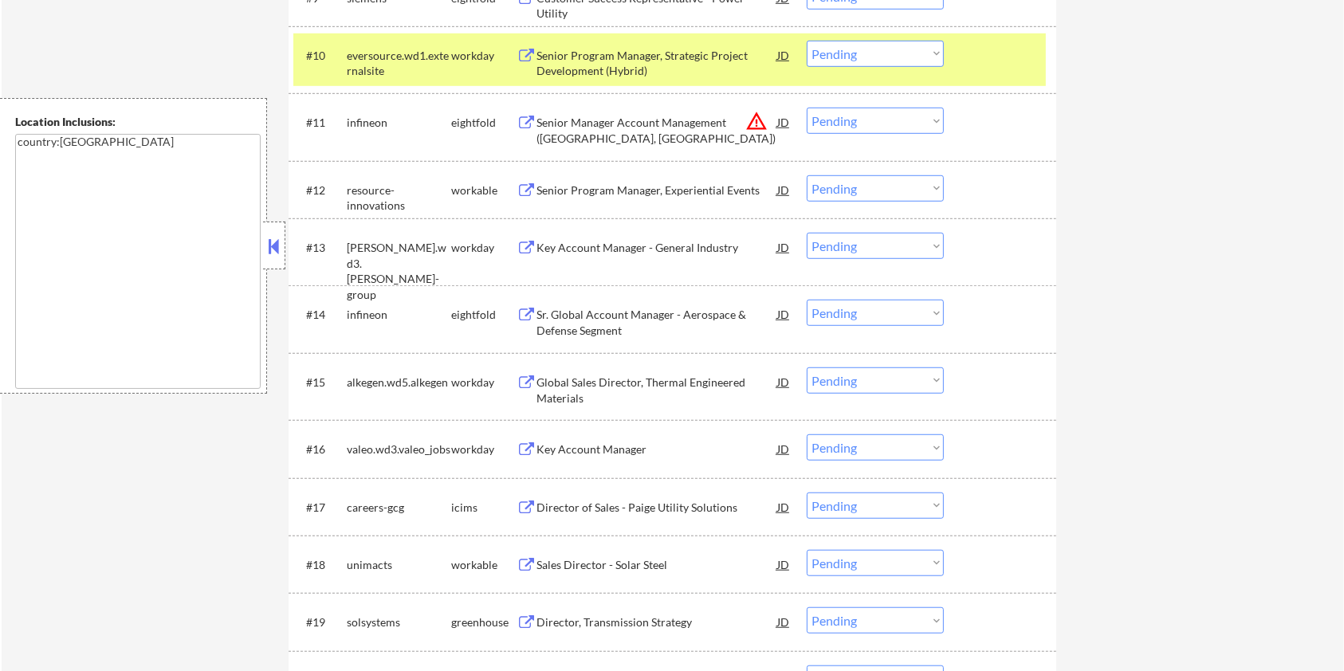
scroll to position [1169, 0]
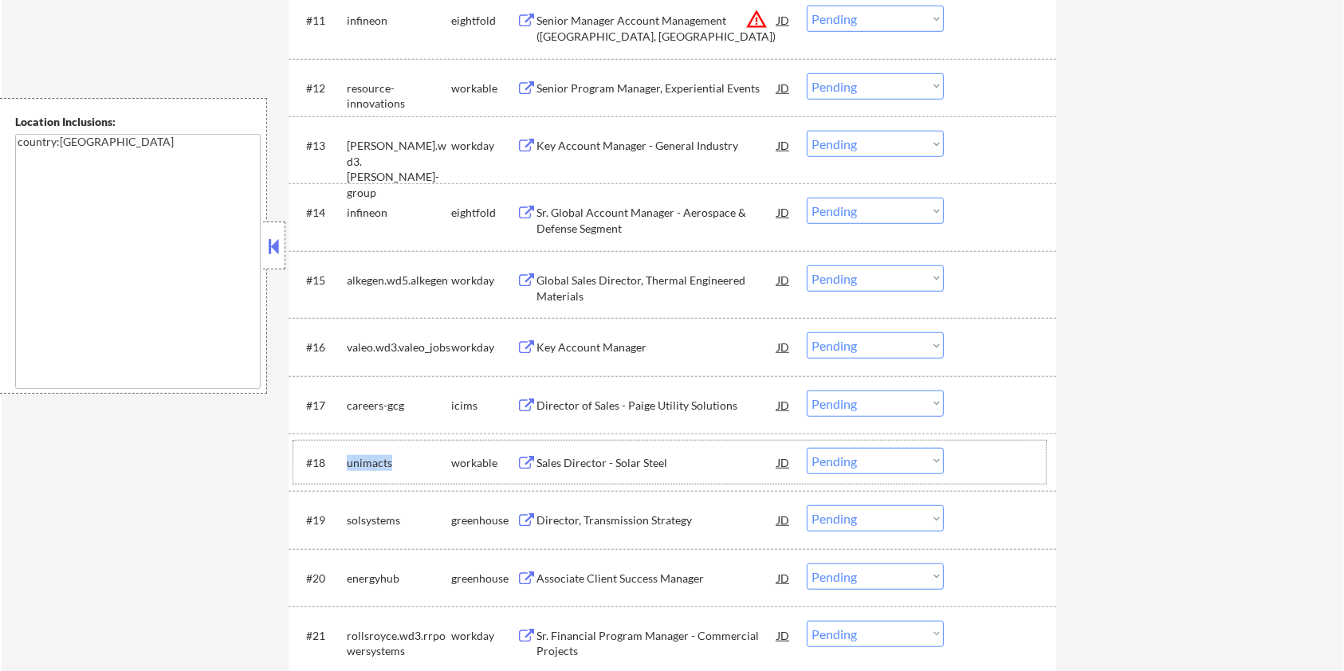
drag, startPoint x: 390, startPoint y: 457, endPoint x: 344, endPoint y: 462, distance: 45.8
click at [344, 462] on div "#18 unimacts workable Sales Director - Solar Steel JD warning_amber Choose an o…" at bounding box center [669, 462] width 753 height 43
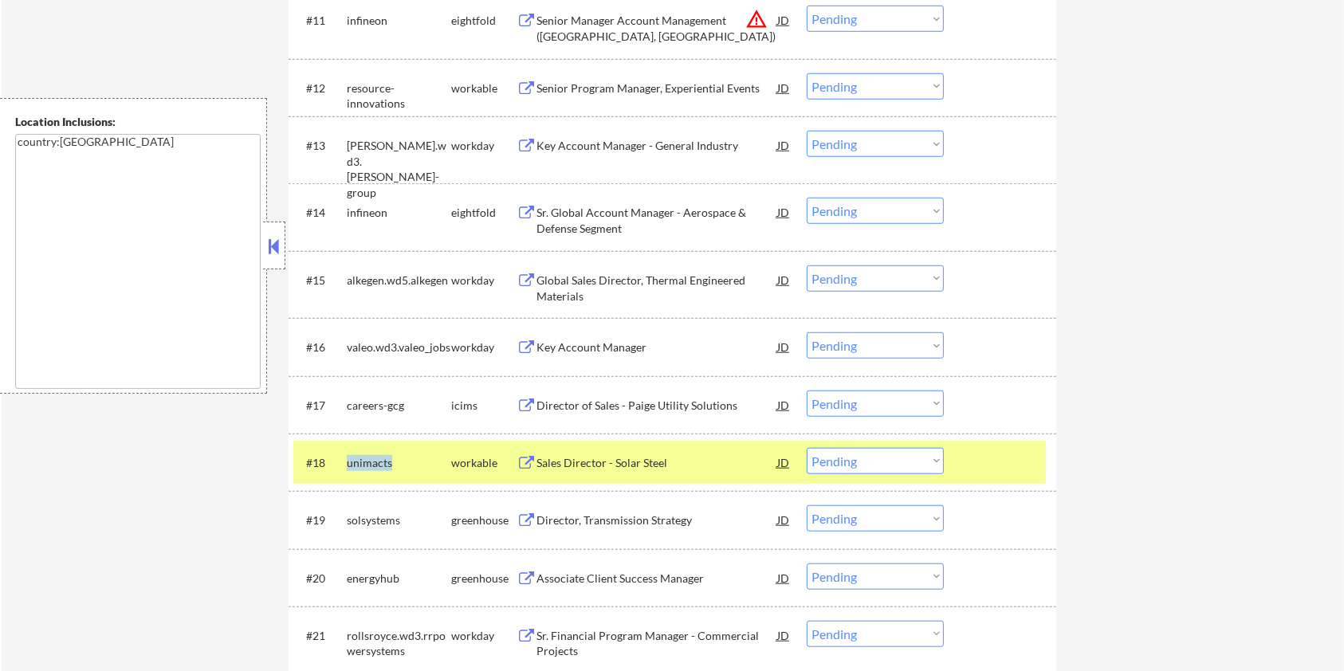
copy div "unimacts"
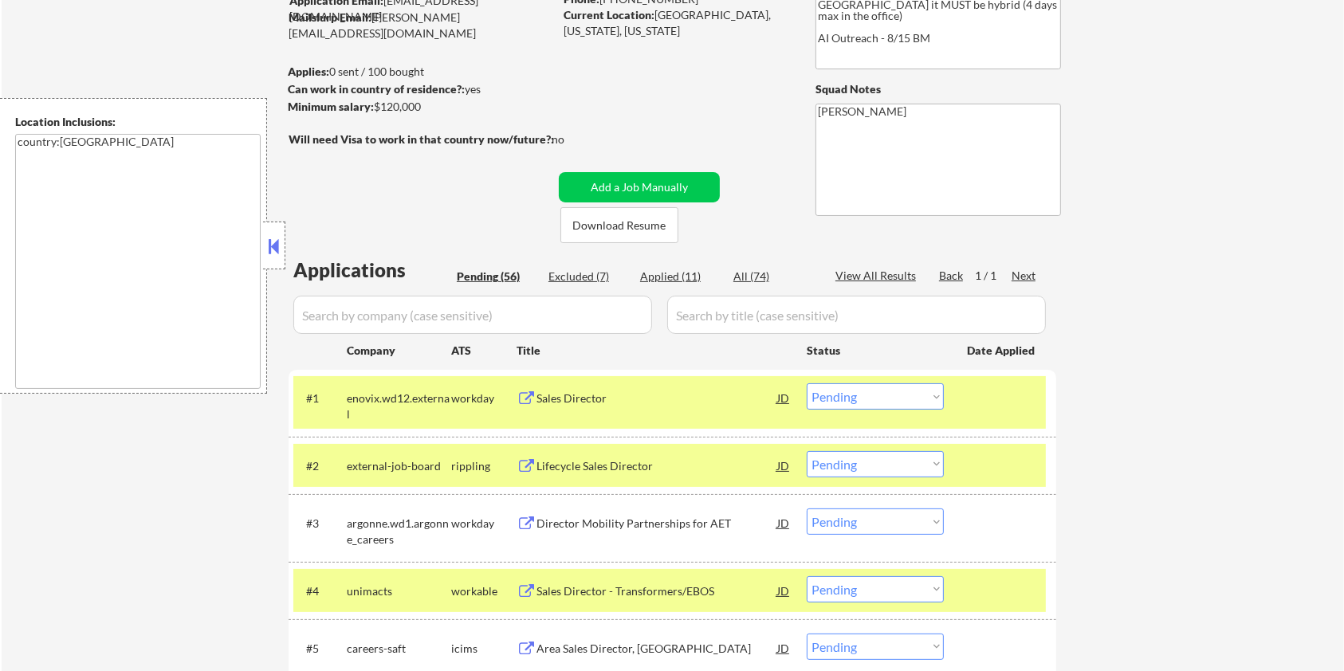
scroll to position [106, 0]
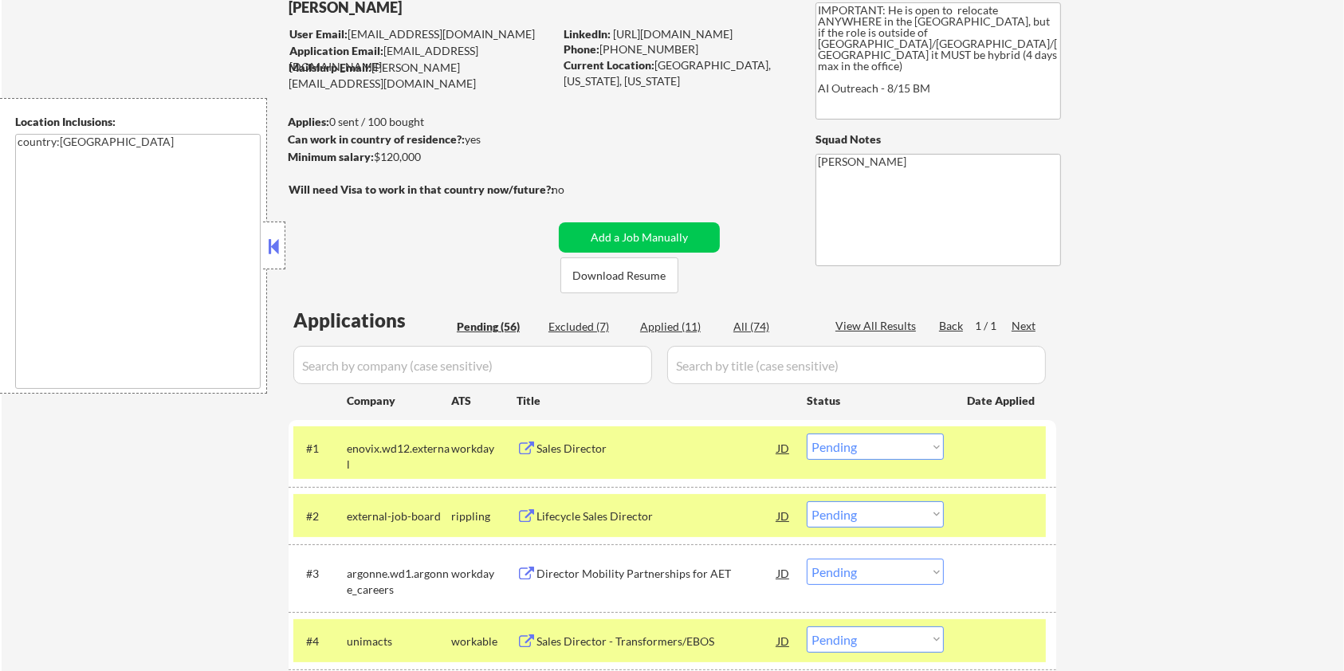
click at [395, 376] on input "input" at bounding box center [472, 365] width 359 height 38
paste input "unimacts"
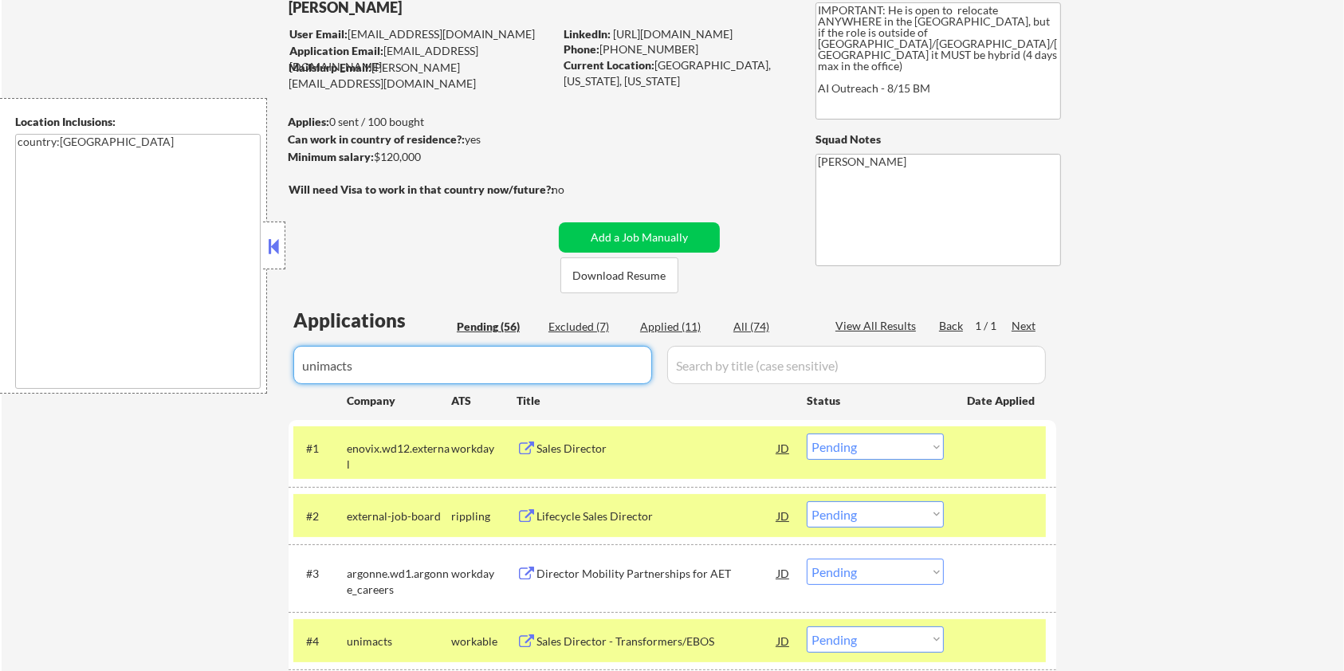
type input "unimacts"
drag, startPoint x: 683, startPoint y: 367, endPoint x: 711, endPoint y: 356, distance: 30.1
click at [685, 367] on input "input" at bounding box center [856, 365] width 379 height 38
click at [746, 328] on div "All (74)" at bounding box center [774, 327] width 80 height 16
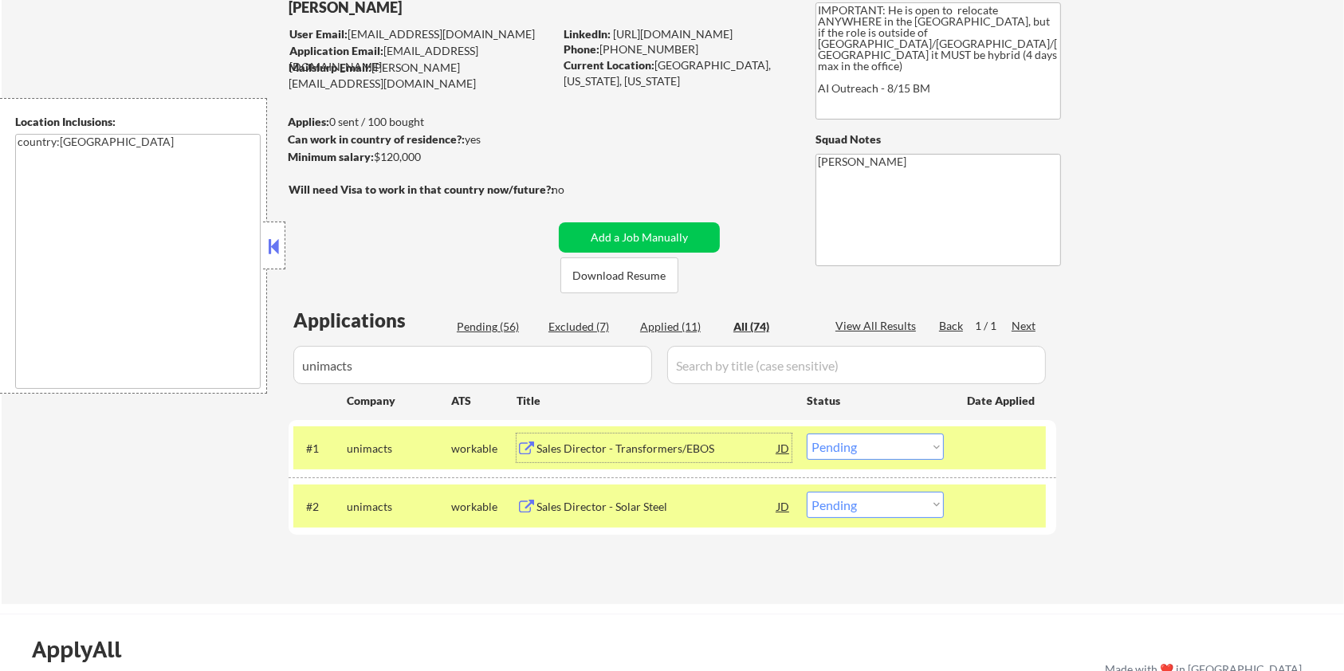
click at [658, 450] on div "Sales Director - Transformers/EBOS" at bounding box center [657, 449] width 241 height 16
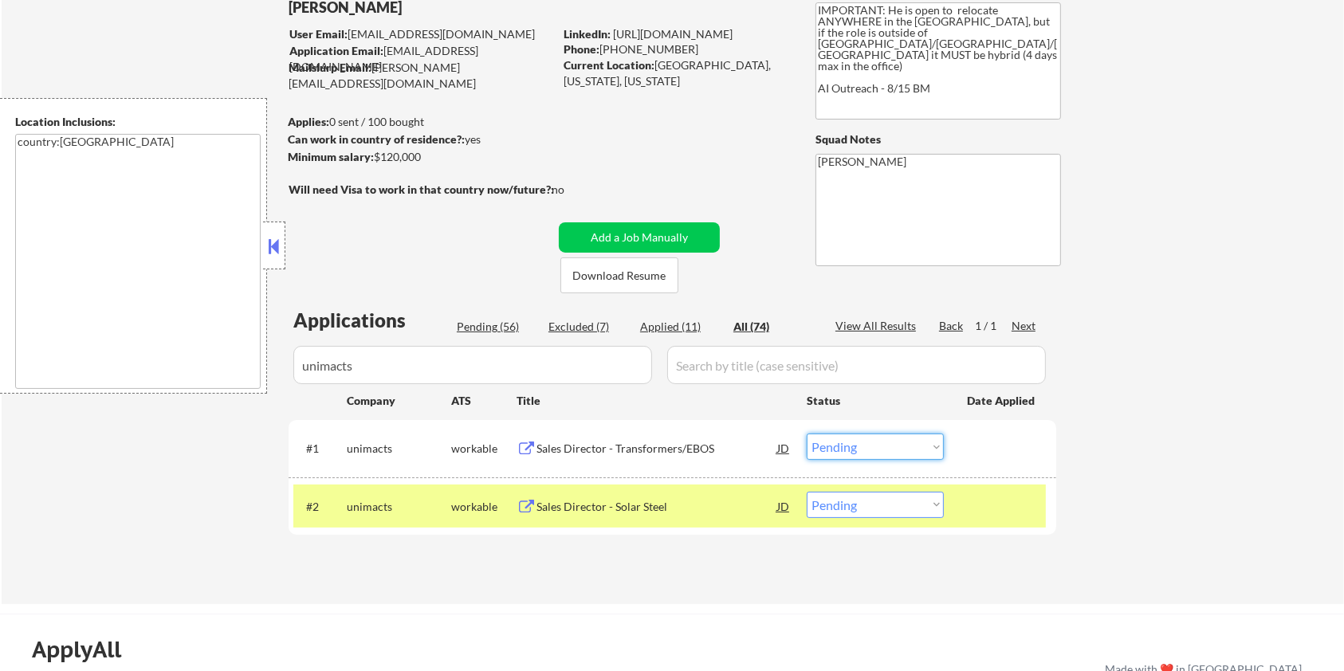
click at [880, 447] on select "Choose an option... Pending Applied Excluded (Questions) Excluded (Expired) Exc…" at bounding box center [875, 447] width 137 height 26
select select ""excluded__bad_match_""
click at [807, 434] on select "Choose an option... Pending Applied Excluded (Questions) Excluded (Expired) Exc…" at bounding box center [875, 447] width 137 height 26
click at [604, 505] on div "Sales Director - Solar Steel" at bounding box center [657, 507] width 241 height 16
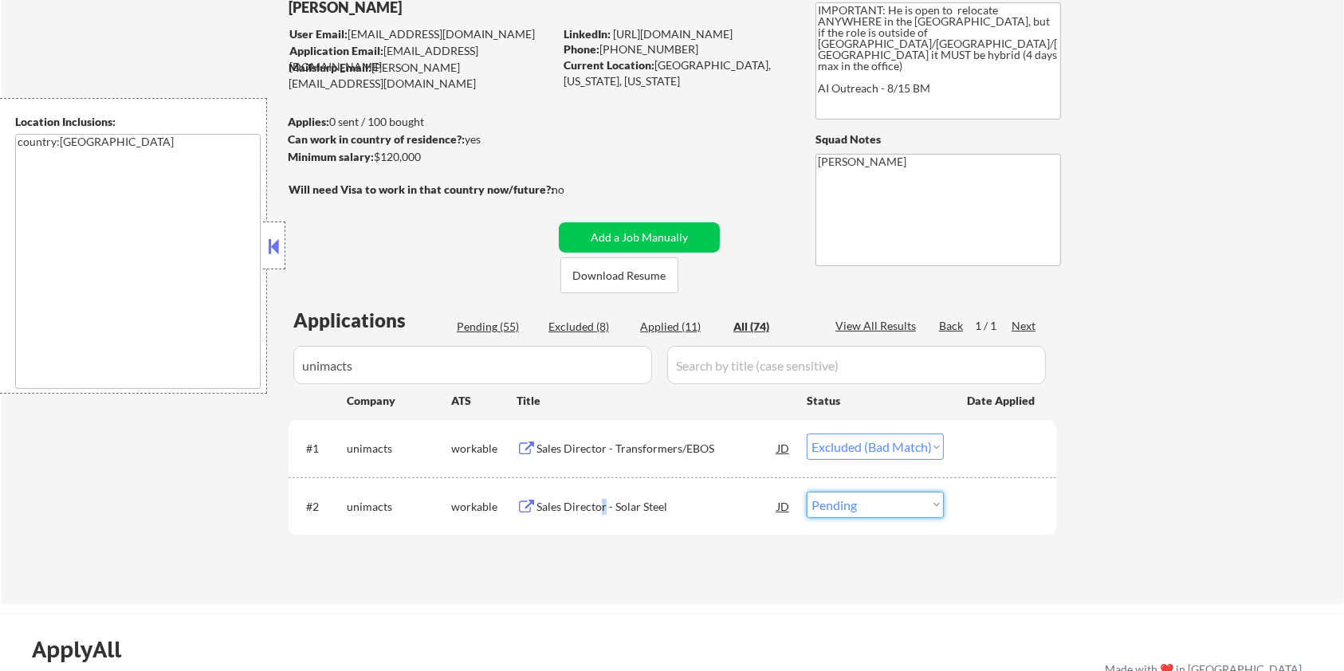
click at [856, 506] on select "Choose an option... Pending Applied Excluded (Questions) Excluded (Expired) Exc…" at bounding box center [875, 505] width 137 height 26
select select ""excluded__expired_""
click at [807, 492] on select "Choose an option... Pending Applied Excluded (Questions) Excluded (Expired) Exc…" at bounding box center [875, 505] width 137 height 26
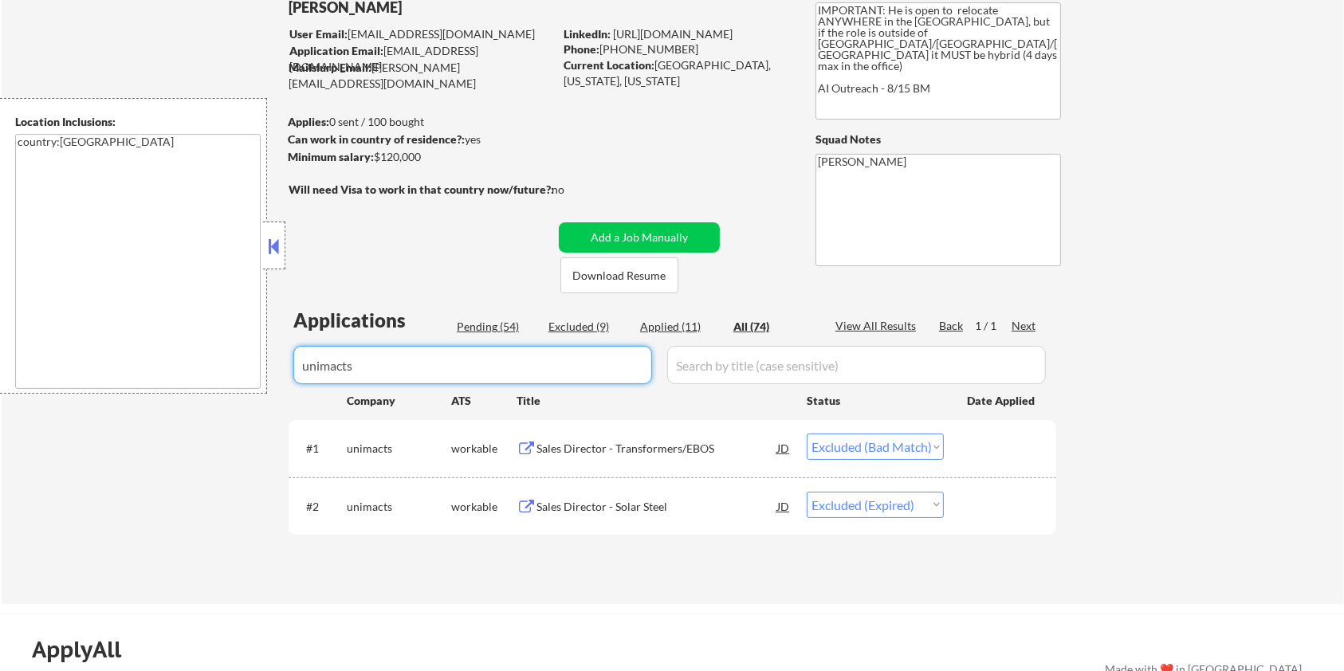
drag, startPoint x: 413, startPoint y: 356, endPoint x: 183, endPoint y: 377, distance: 231.4
click at [183, 376] on body "← Return to /applysquad Mailslurp Inbox Job Search Builder Ian Stonington User …" at bounding box center [672, 229] width 1344 height 671
select select ""applied""
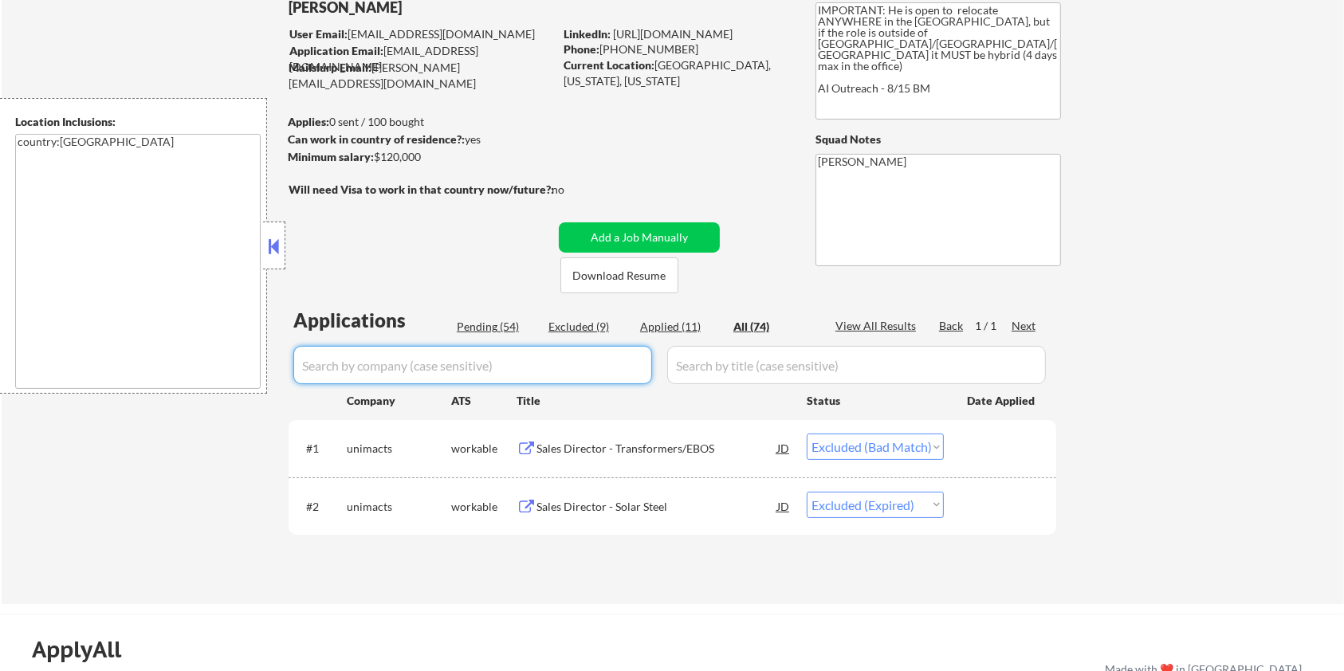
select select ""applied""
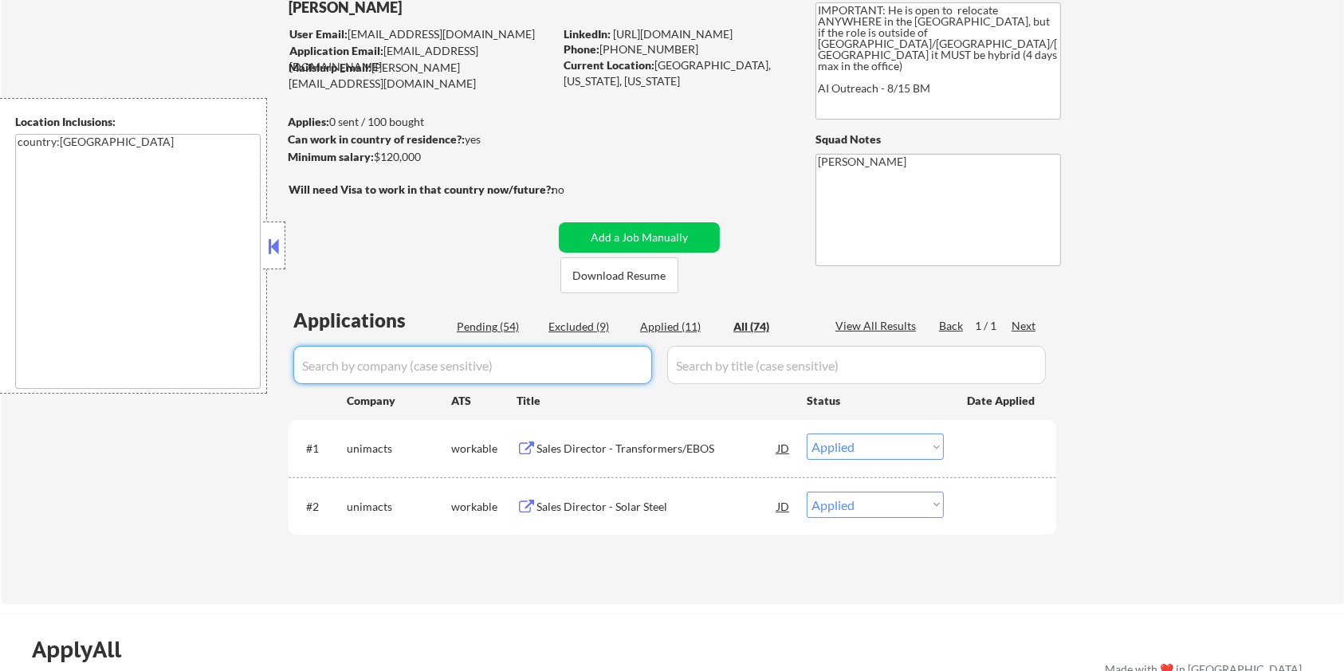
select select ""applied""
select select ""excluded__location_""
select select ""excluded__bad_match_""
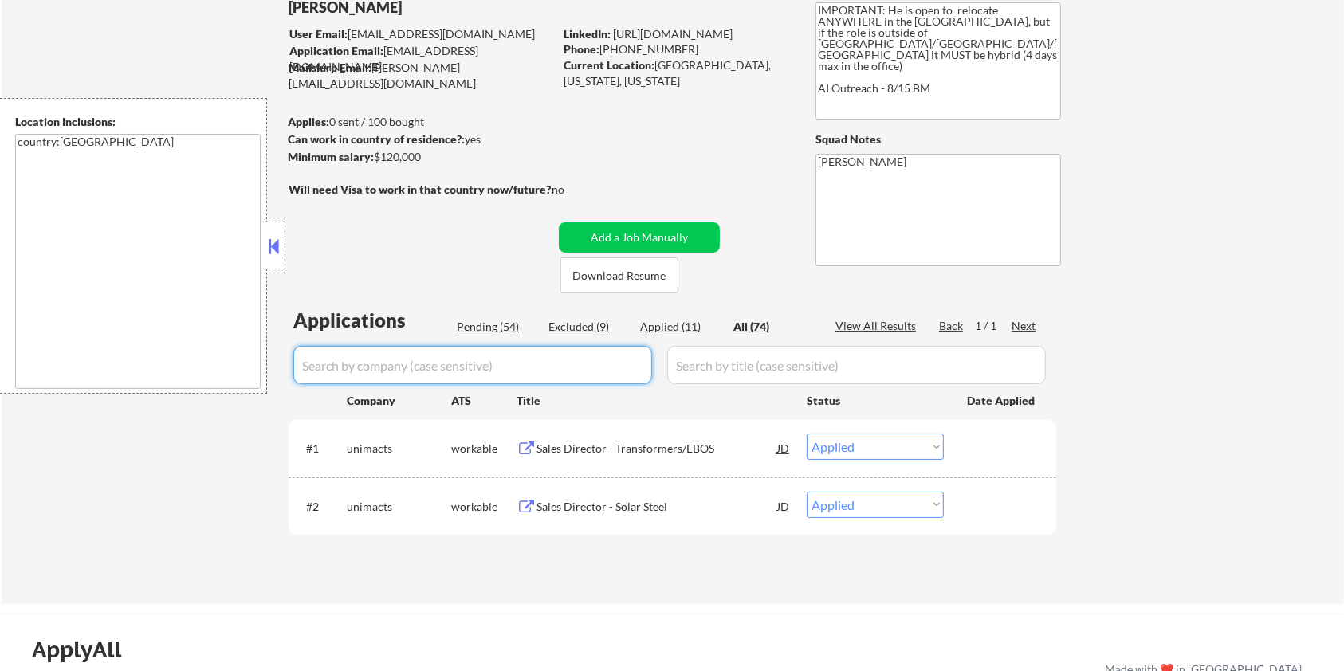
select select ""pending""
select select ""excluded__bad_match_""
select select ""excluded__expired_""
select select ""excluded__bad_match_""
select select ""excluded__expired_""
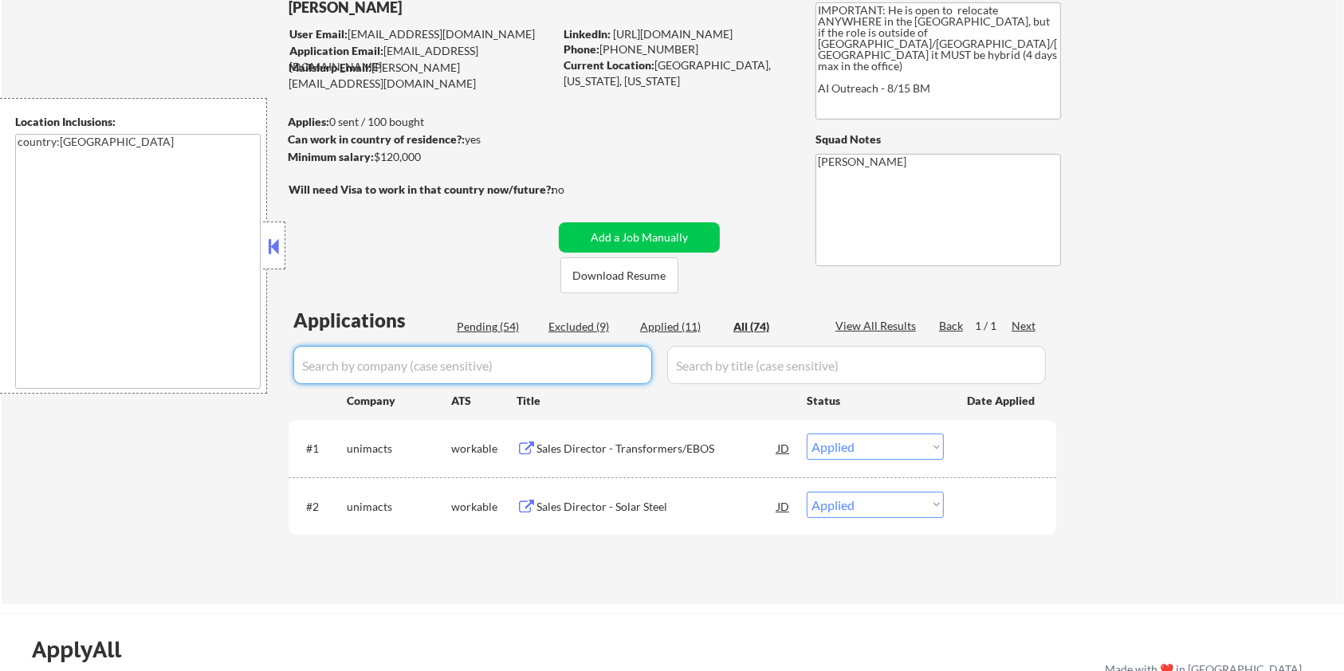
select select ""excluded__expired_""
select select ""excluded__bad_match_""
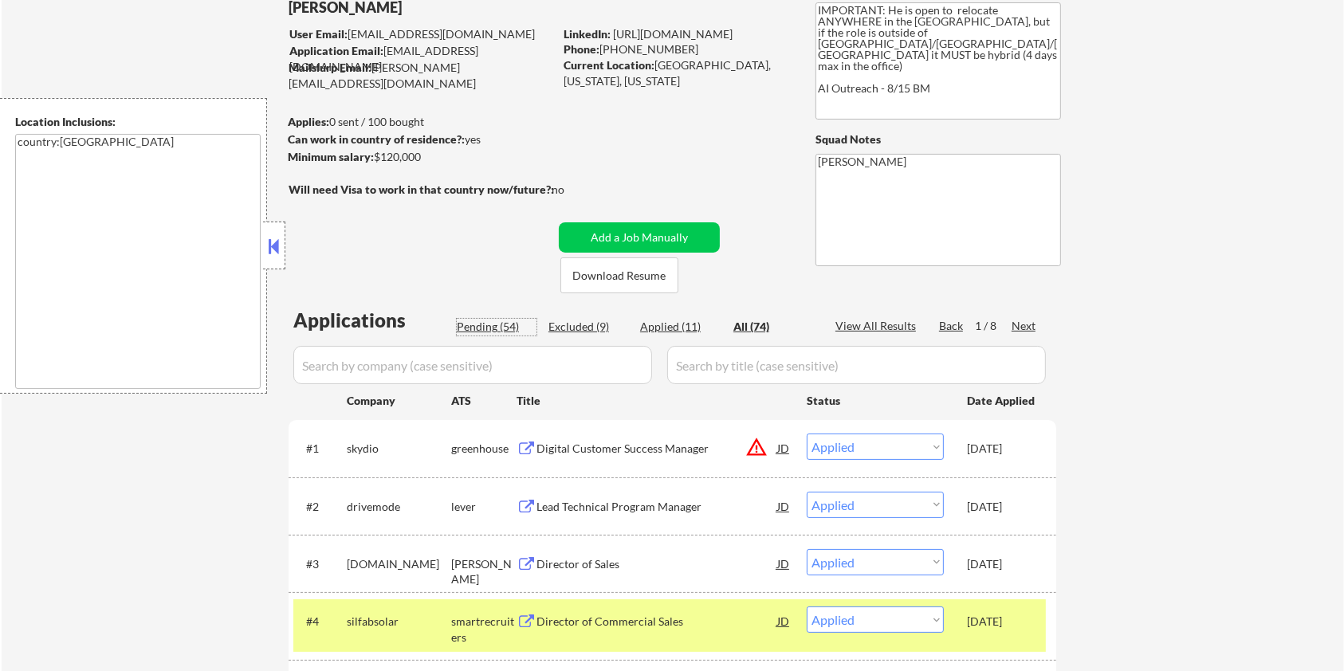
click at [469, 320] on div "Pending (54)" at bounding box center [497, 327] width 80 height 16
select select ""pending""
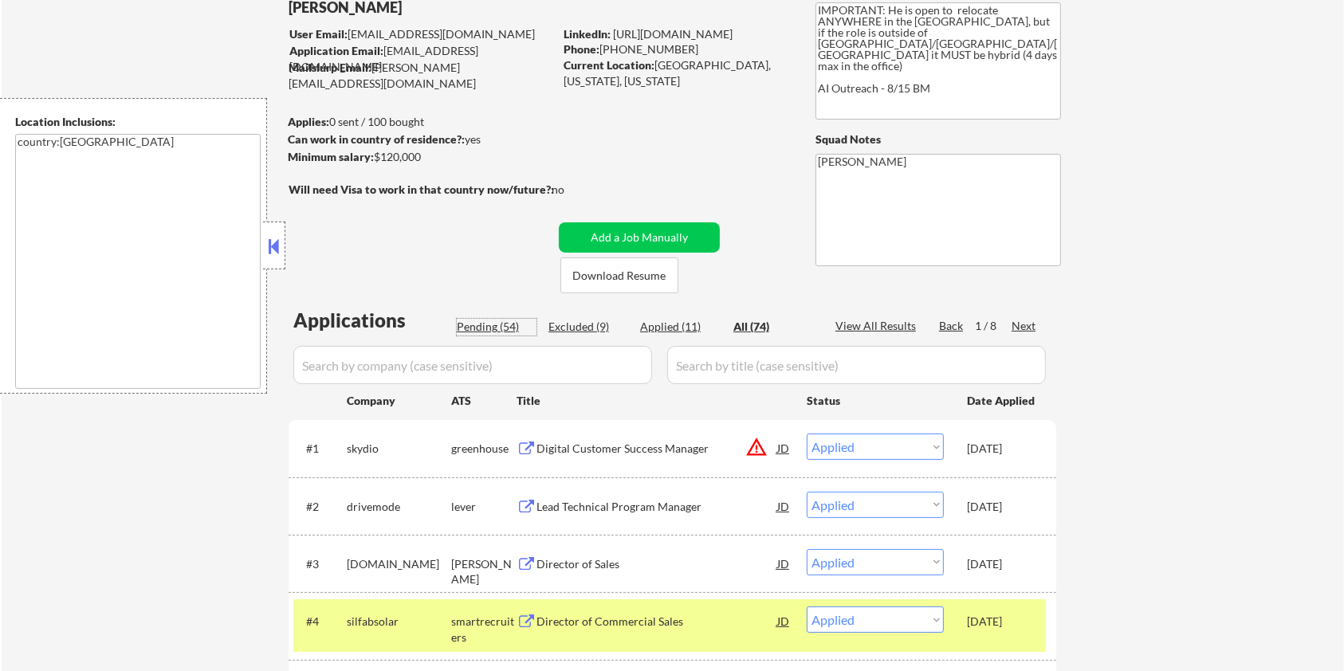
select select ""pending""
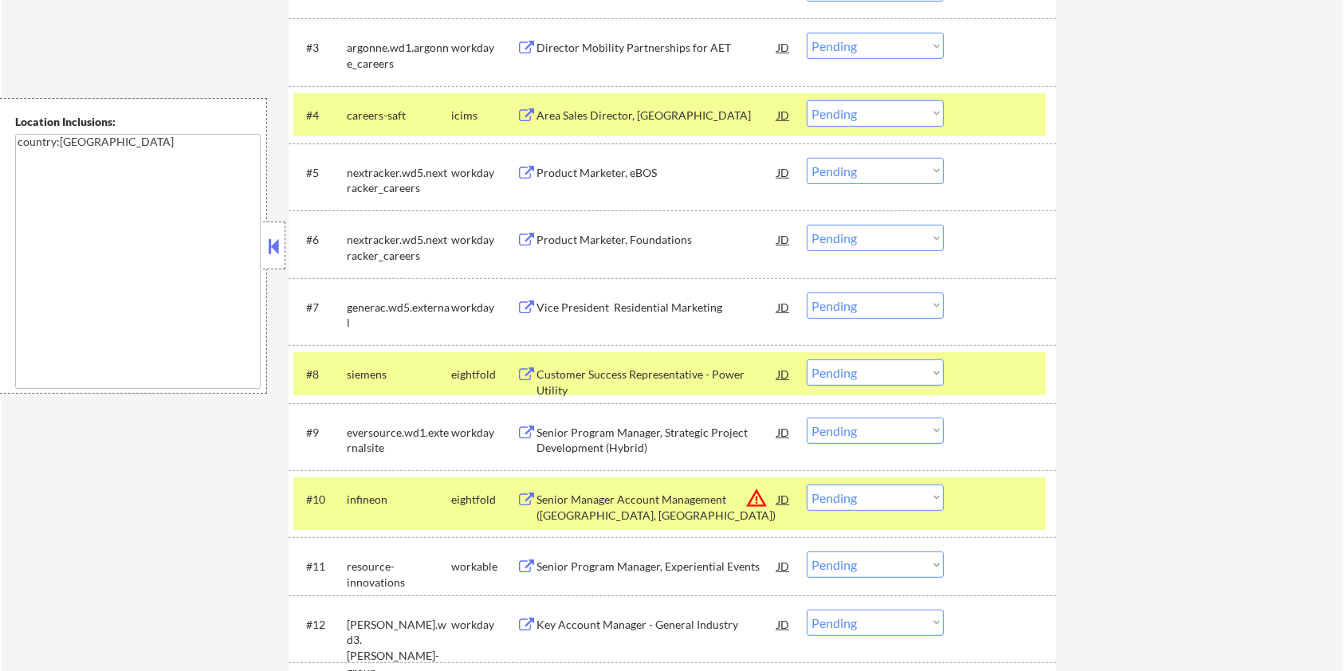
scroll to position [744, 0]
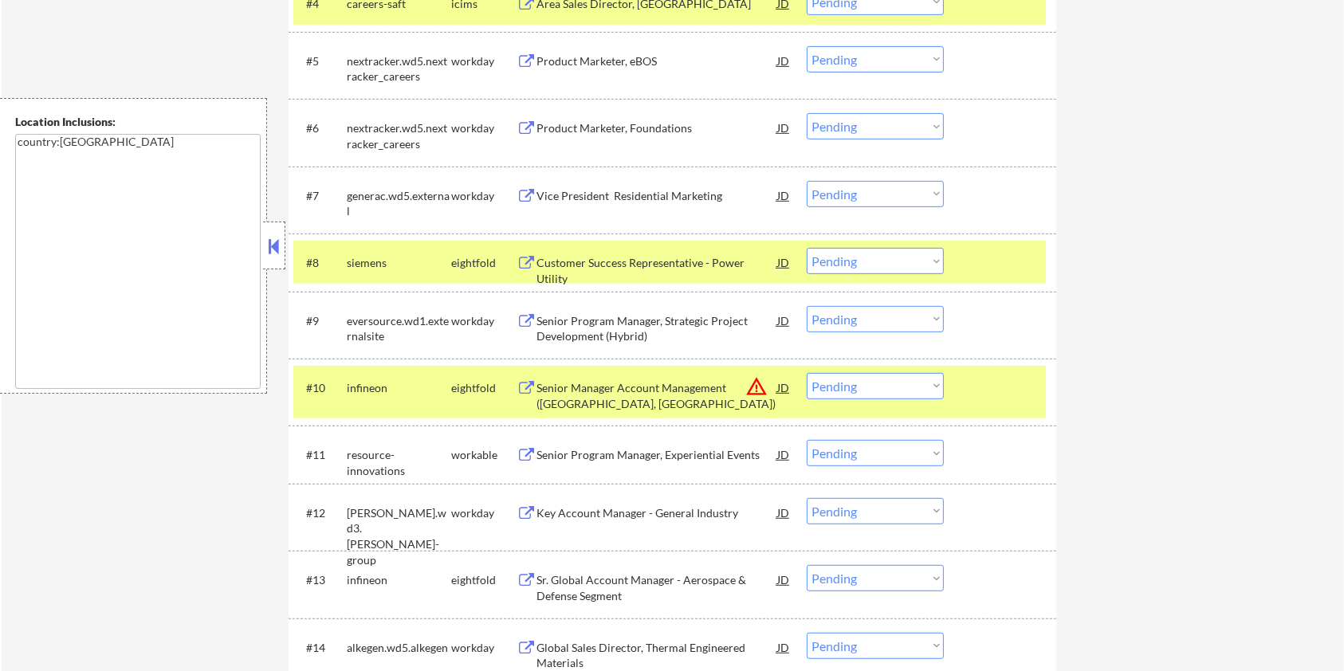
click at [1020, 258] on div at bounding box center [1002, 262] width 70 height 29
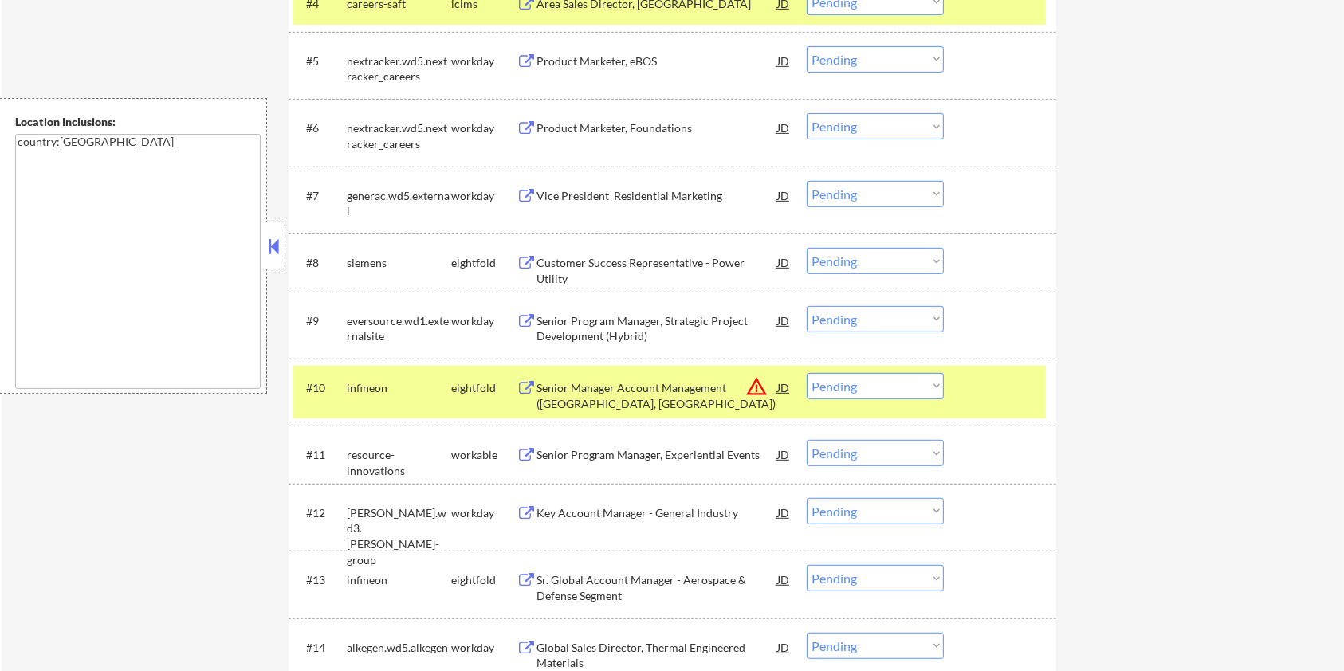
click at [992, 7] on div at bounding box center [1002, 3] width 70 height 29
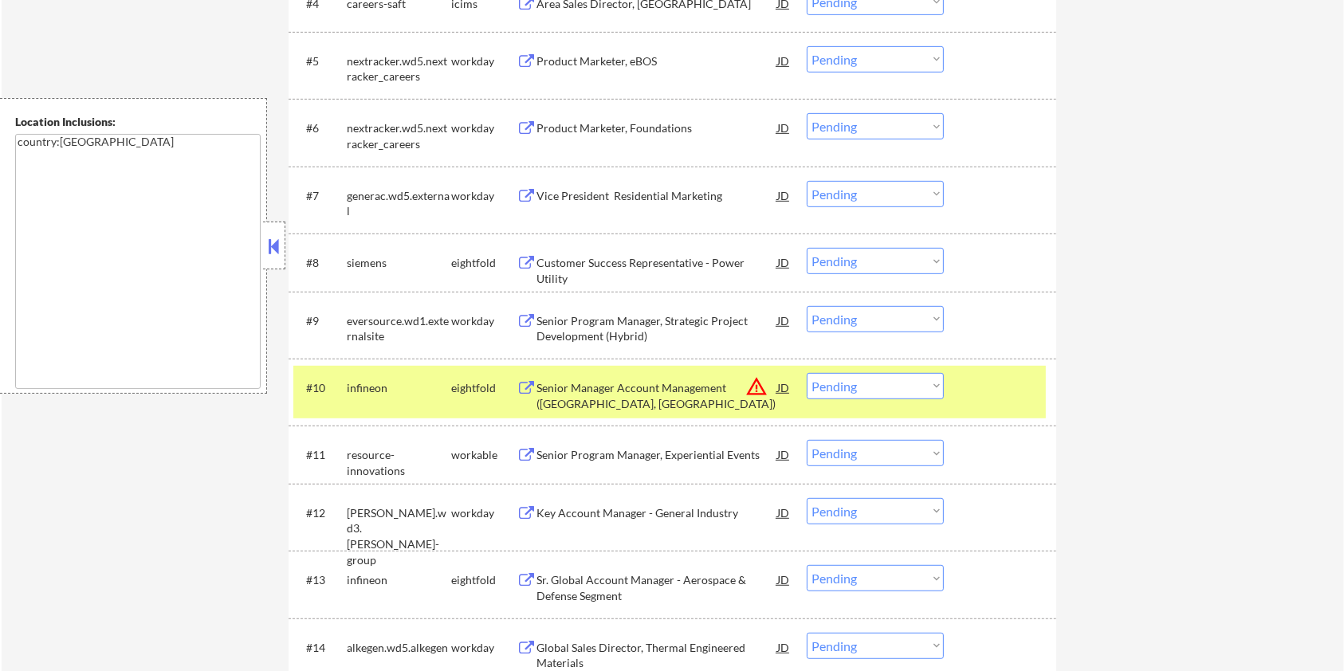
click at [997, 400] on div at bounding box center [1002, 387] width 70 height 29
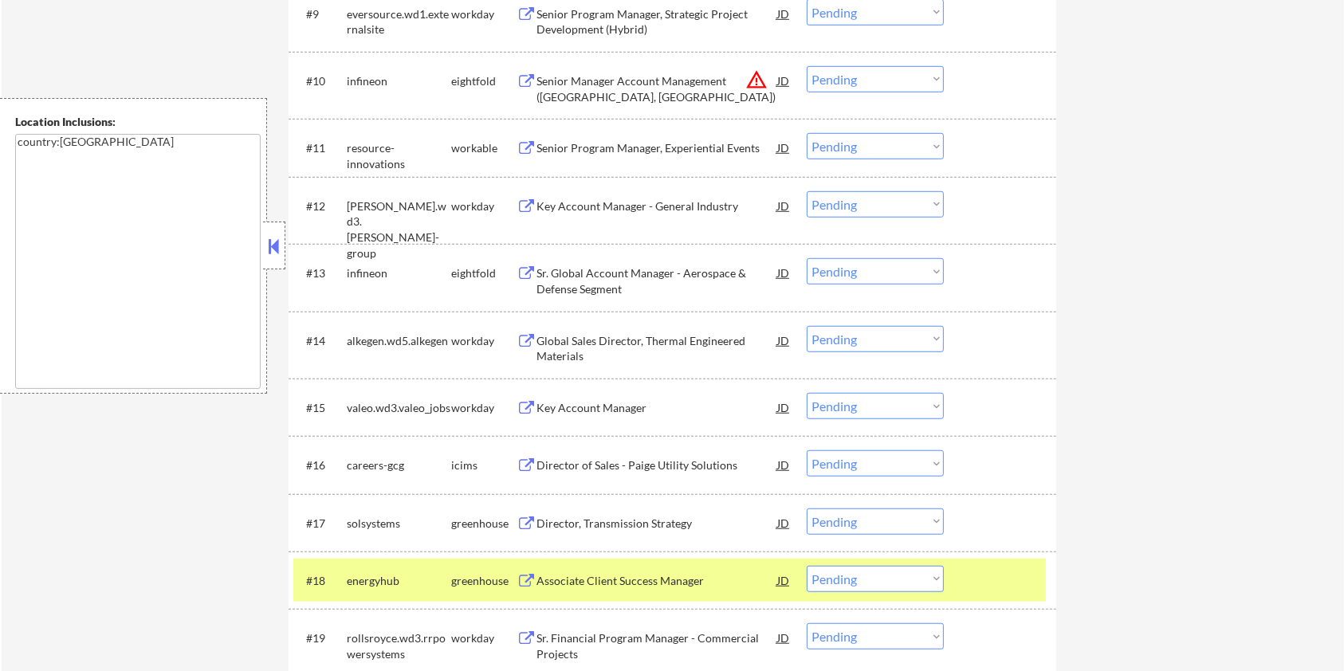
scroll to position [1063, 0]
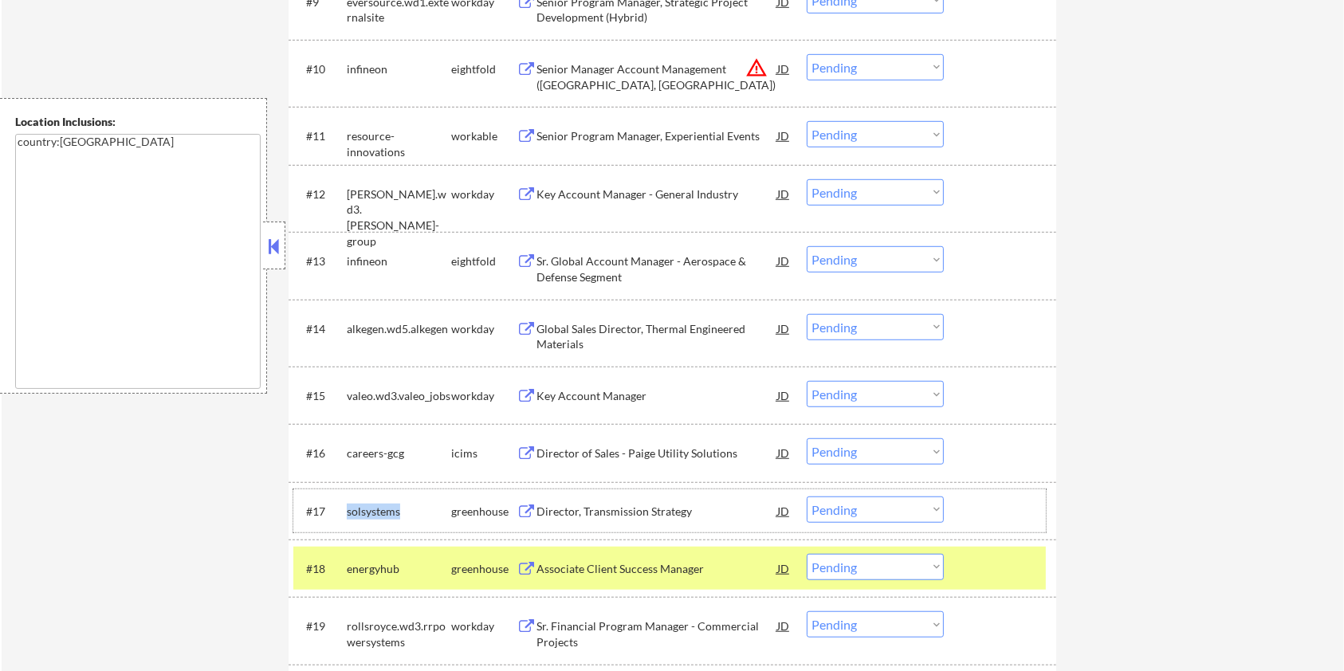
drag, startPoint x: 402, startPoint y: 510, endPoint x: 340, endPoint y: 510, distance: 61.4
click at [340, 510] on div "#17 solsystems greenhouse Director, Transmission Strategy JD warning_amber Choo…" at bounding box center [669, 511] width 753 height 43
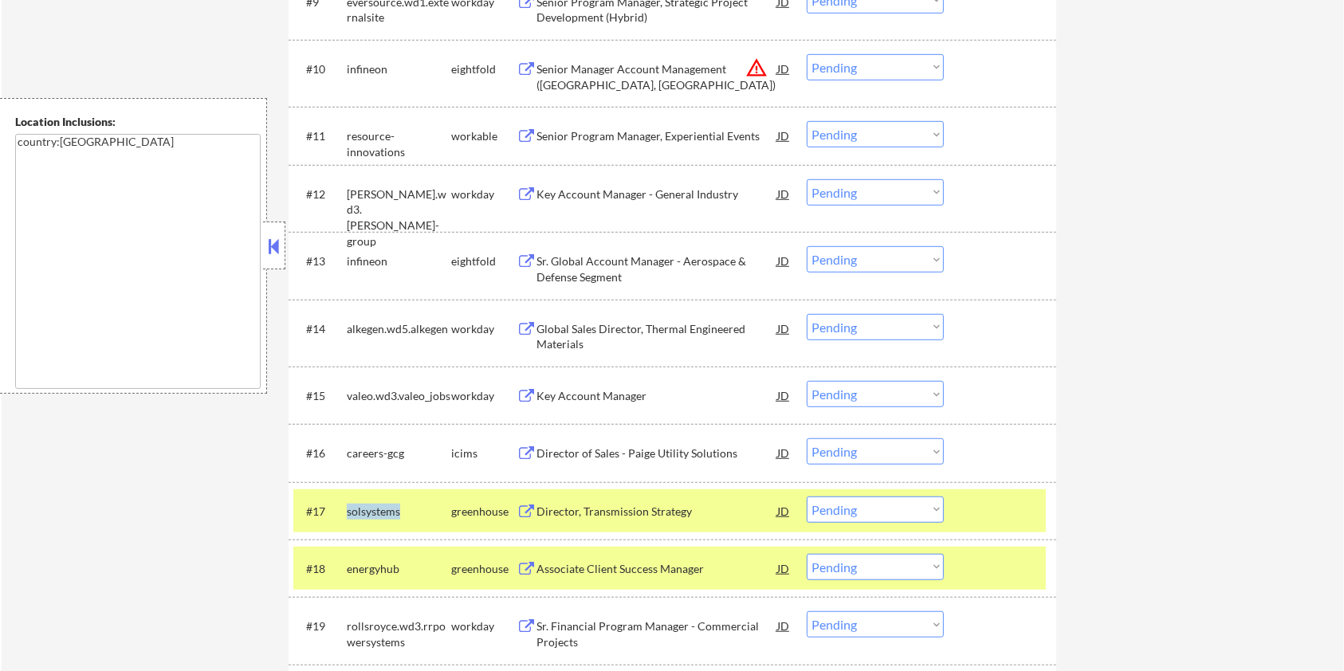
copy div "solsystems"
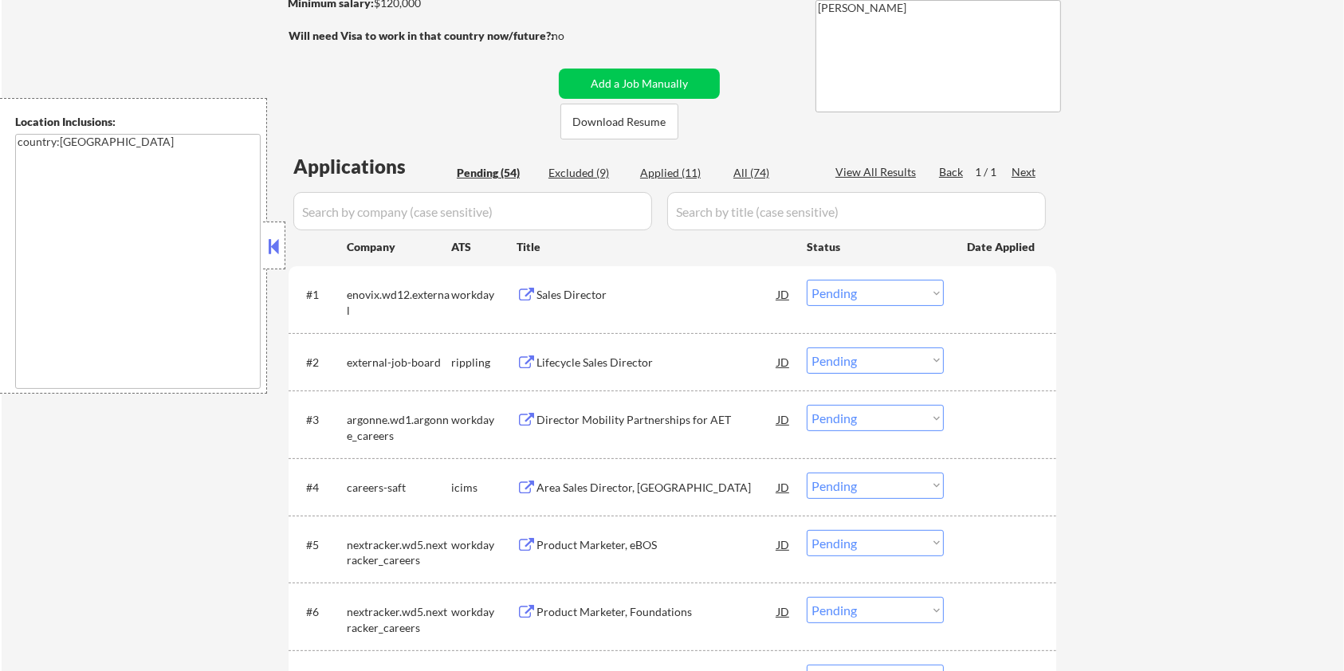
scroll to position [212, 0]
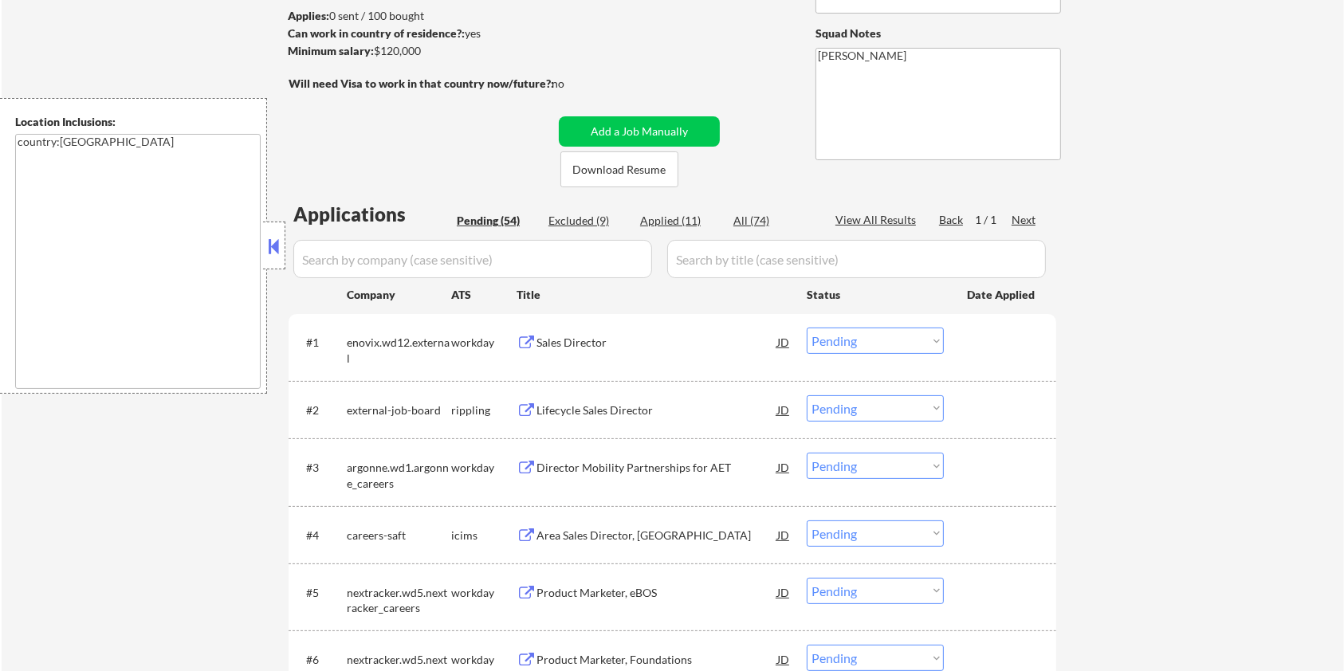
click at [349, 263] on input "input" at bounding box center [472, 259] width 359 height 38
paste input "solsystems"
drag, startPoint x: 729, startPoint y: 263, endPoint x: 735, endPoint y: 254, distance: 11.5
click at [729, 262] on input "input" at bounding box center [856, 259] width 379 height 38
click at [753, 213] on div "All (74)" at bounding box center [774, 221] width 80 height 16
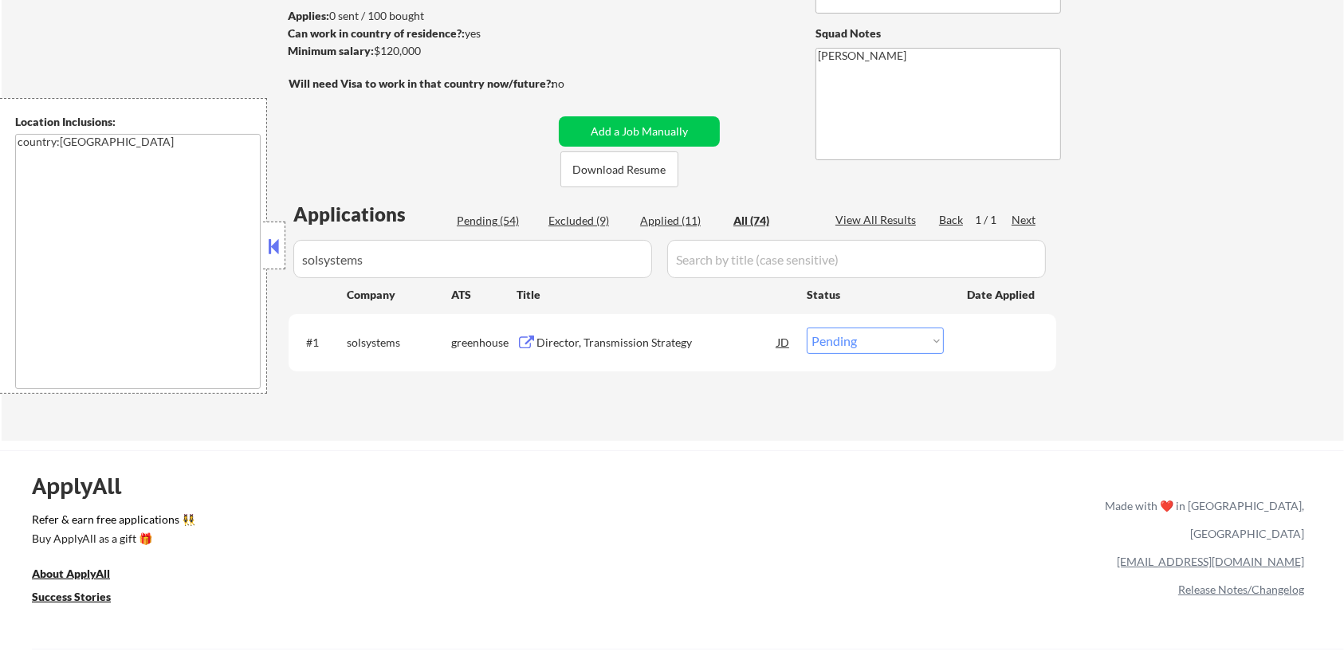
click at [636, 348] on div "Director, Transmission Strategy" at bounding box center [657, 343] width 241 height 16
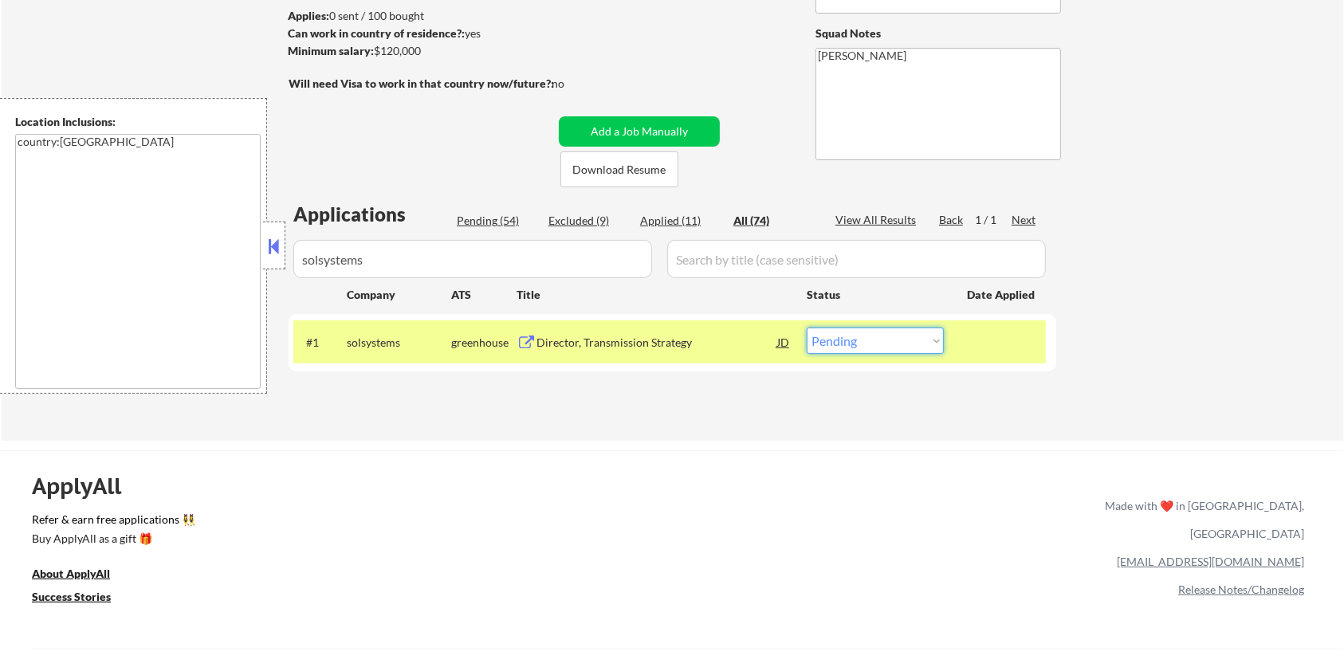
click at [868, 344] on select "Choose an option... Pending Applied Excluded (Questions) Excluded (Expired) Exc…" at bounding box center [875, 341] width 137 height 26
click at [807, 328] on select "Choose an option... Pending Applied Excluded (Questions) Excluded (Expired) Exc…" at bounding box center [875, 341] width 137 height 26
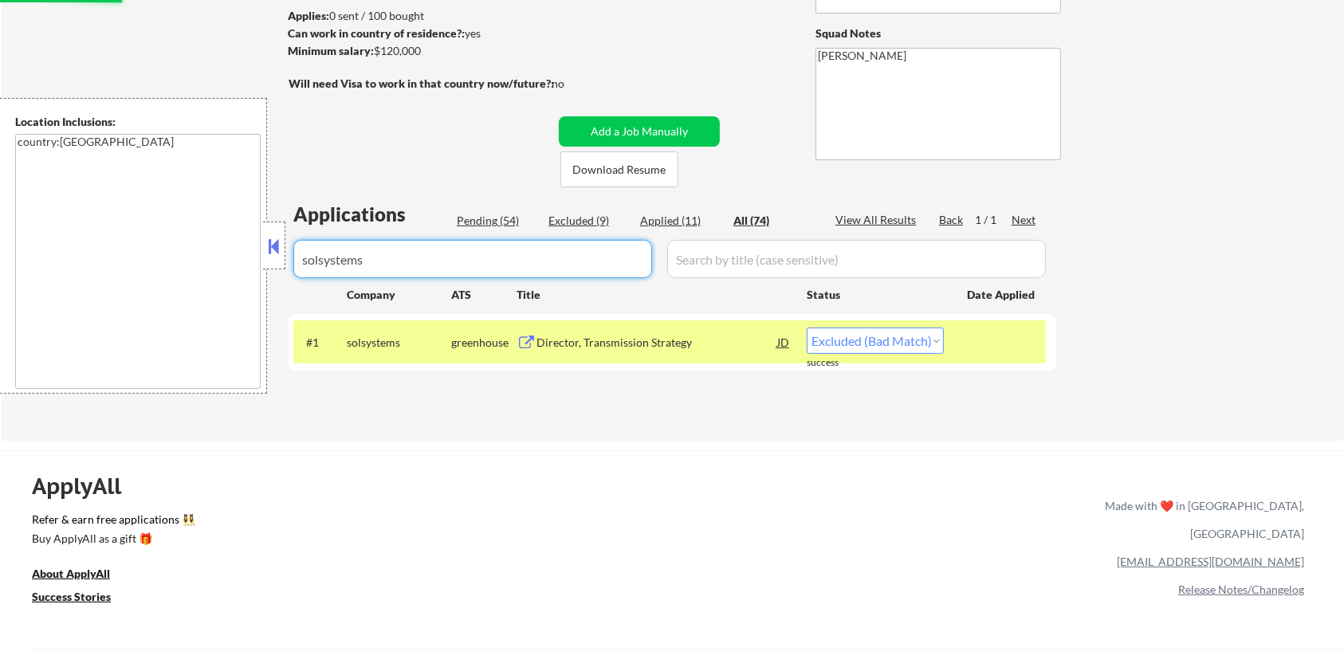
drag, startPoint x: 419, startPoint y: 261, endPoint x: 177, endPoint y: 277, distance: 242.2
click at [177, 277] on body "← Return to /applysquad Mailslurp Inbox Job Search Builder Ian Stonington User …" at bounding box center [672, 123] width 1344 height 671
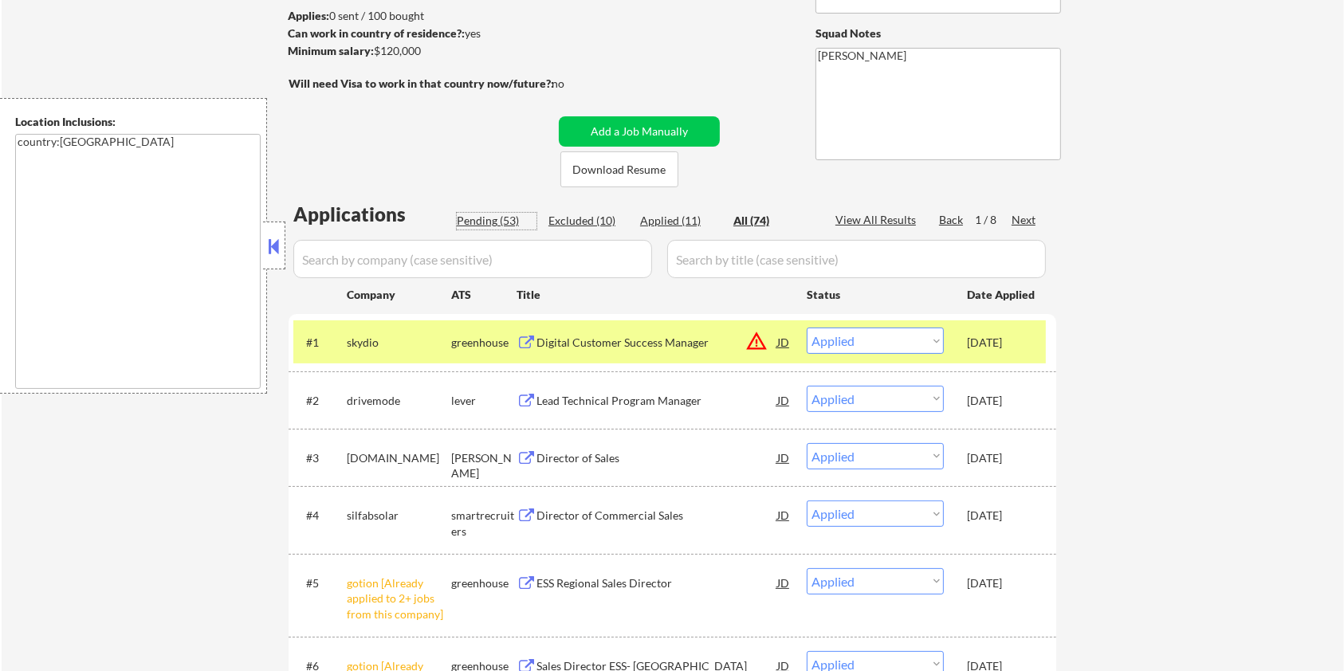
click at [477, 219] on div "Pending (53)" at bounding box center [497, 221] width 80 height 16
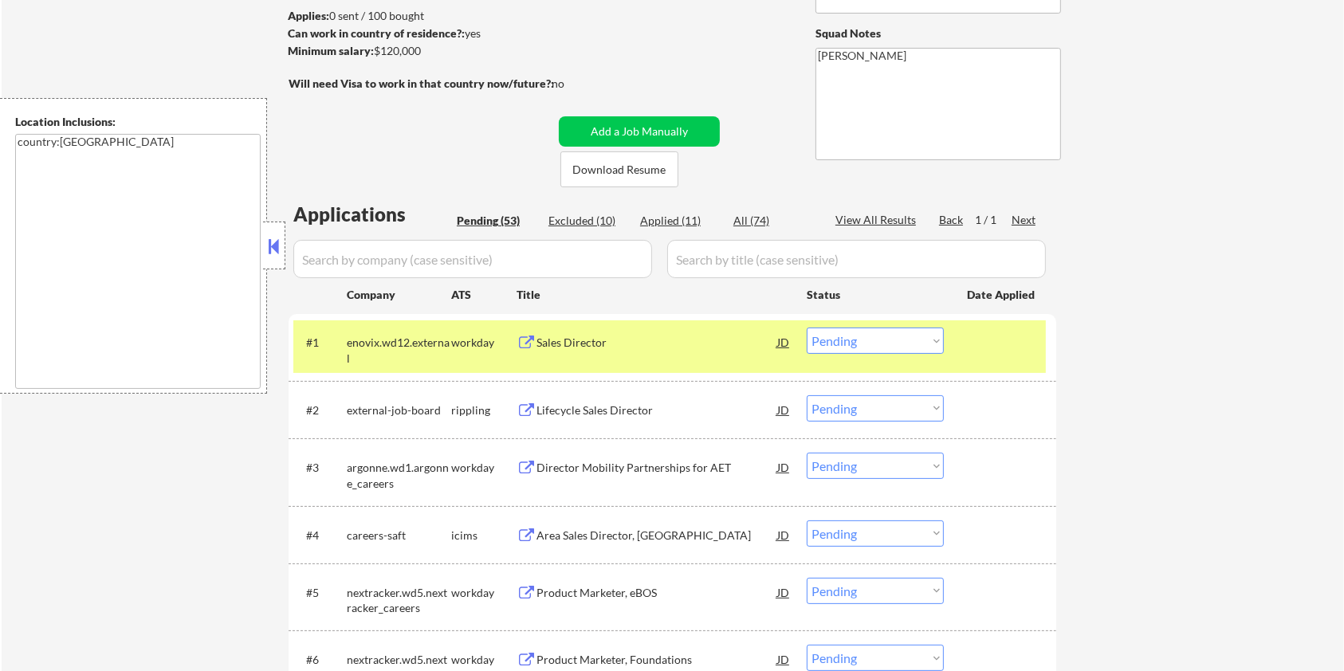
click at [987, 359] on div "#1 enovix.wd12.external workday Sales Director JD warning_amber Choose an optio…" at bounding box center [669, 347] width 753 height 53
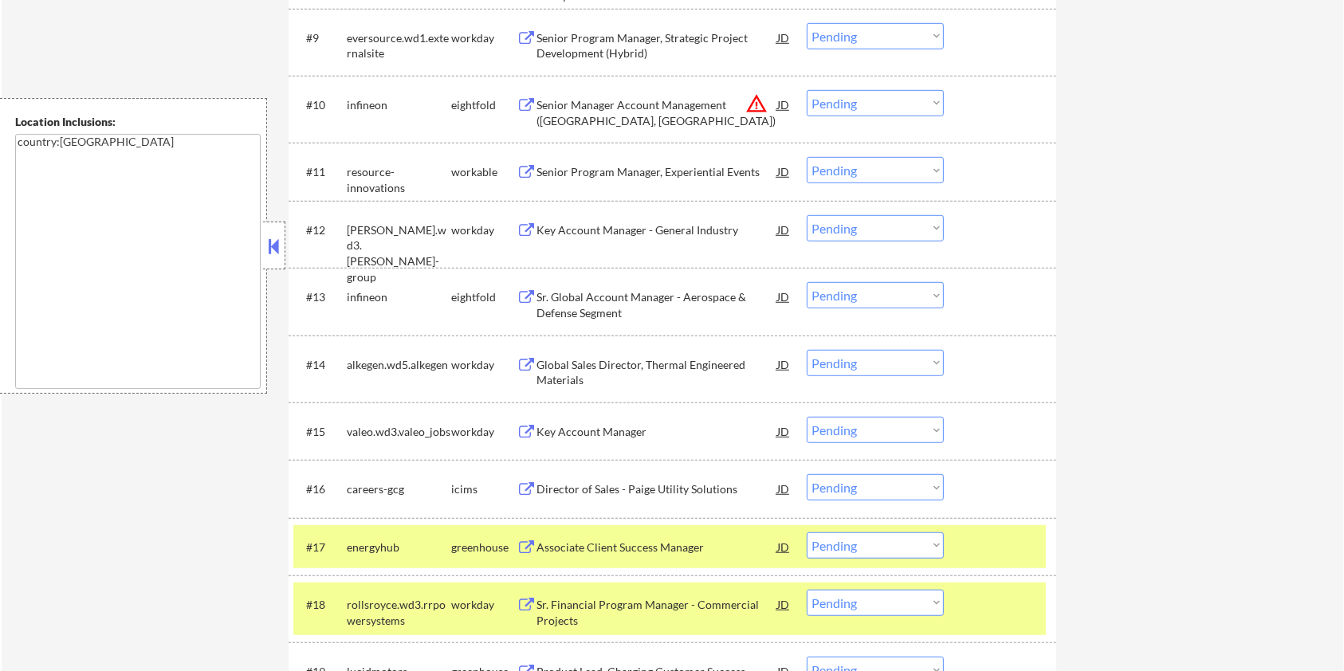
scroll to position [1063, 0]
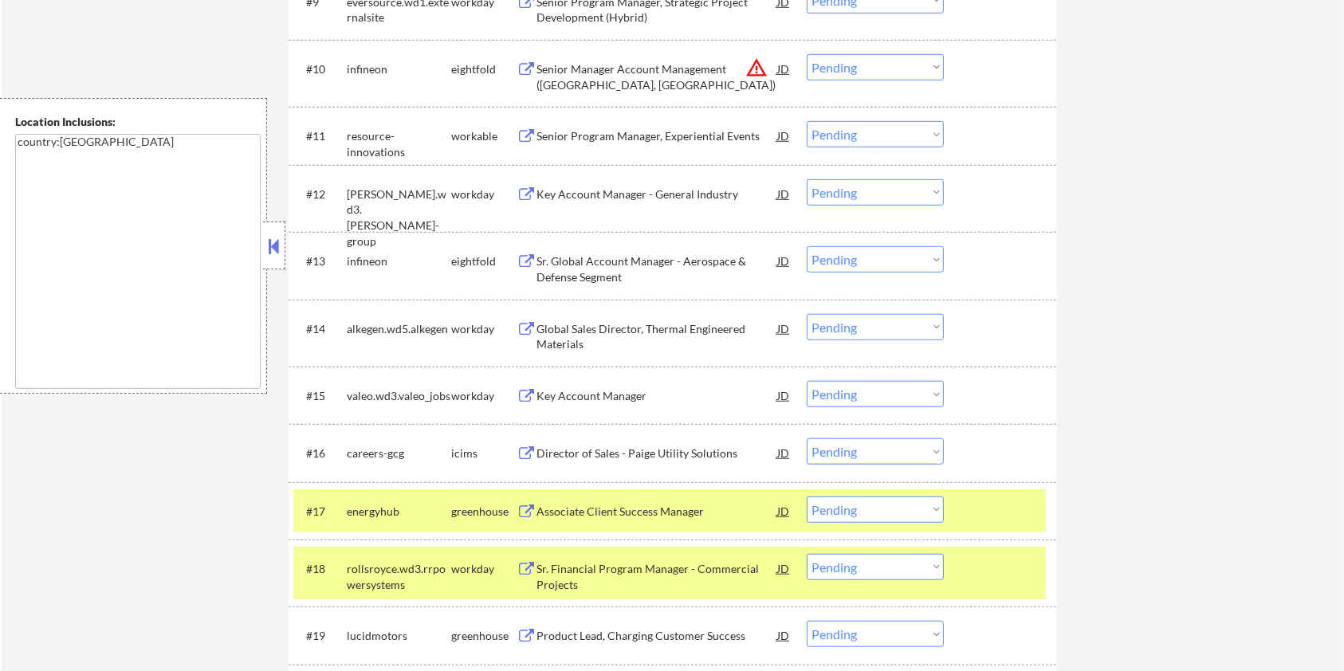
click at [979, 503] on div at bounding box center [1002, 511] width 70 height 29
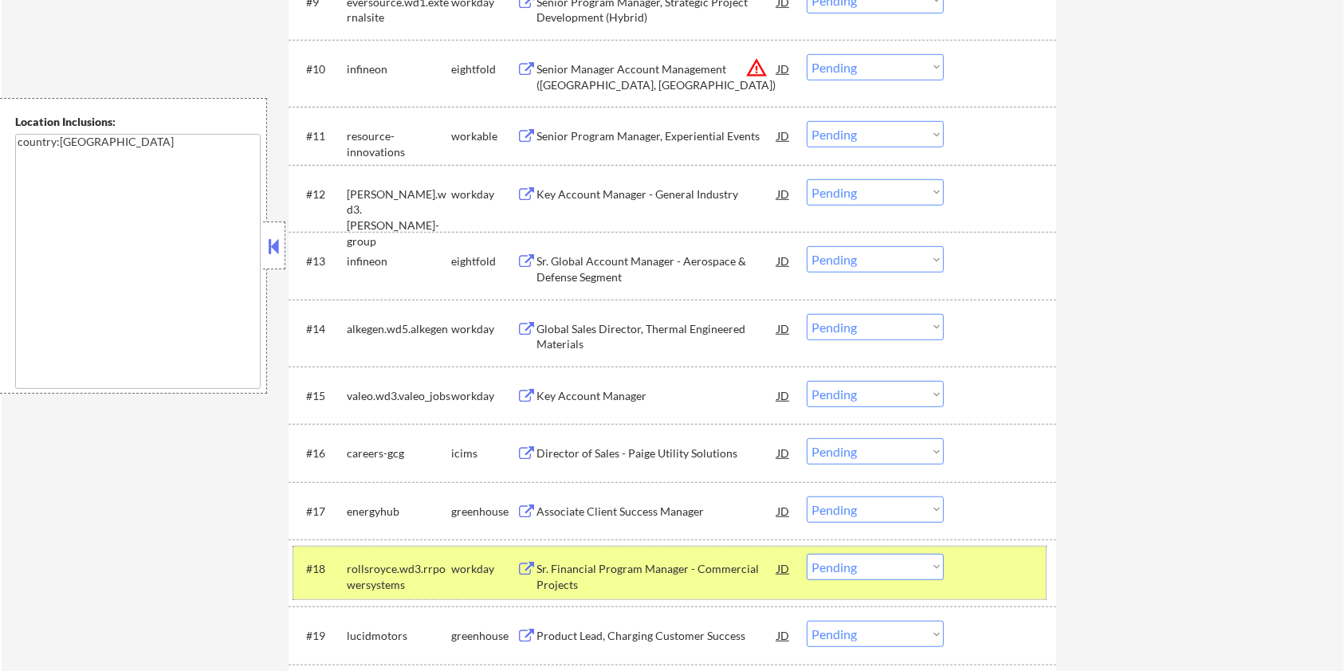
click at [982, 569] on div at bounding box center [1002, 568] width 70 height 29
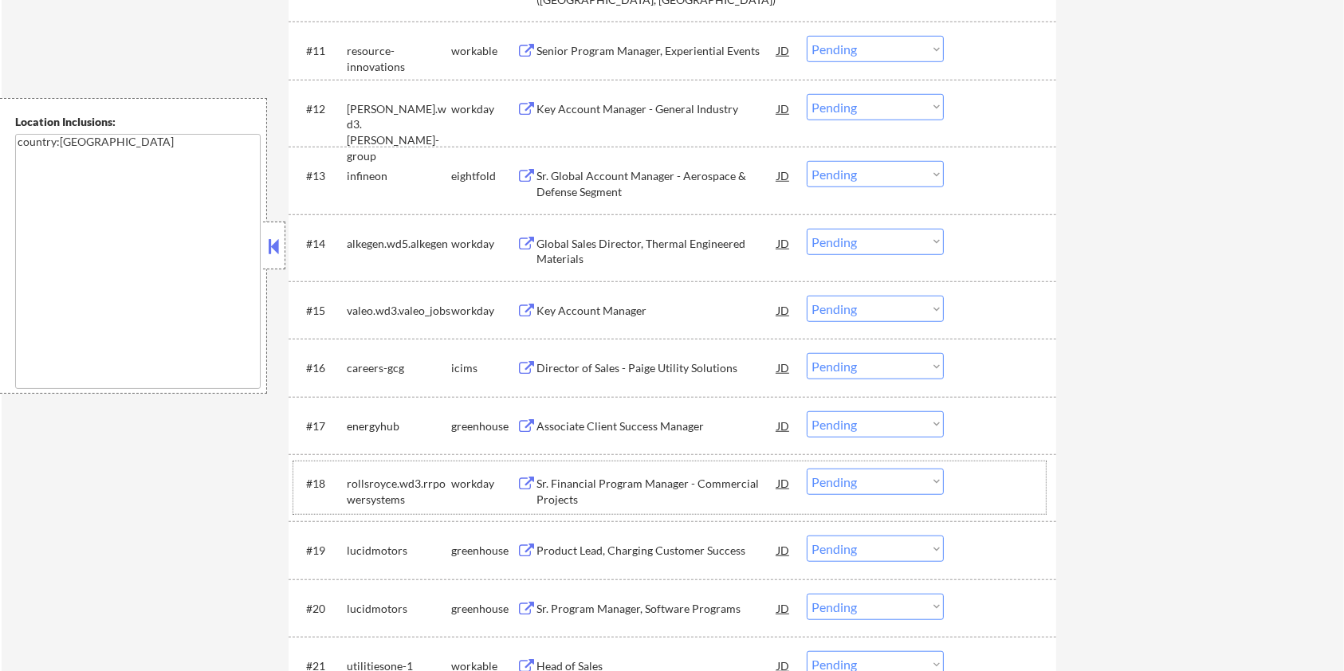
scroll to position [1382, 0]
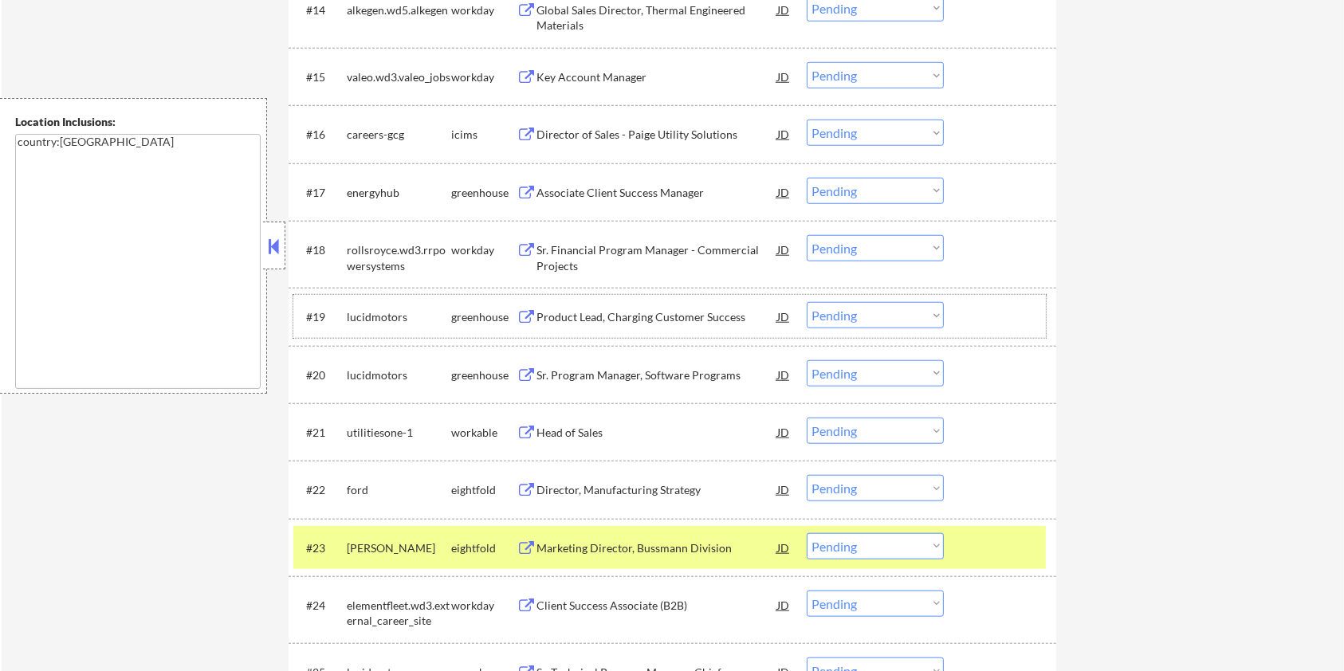
click at [464, 313] on div "greenhouse" at bounding box center [483, 317] width 65 height 16
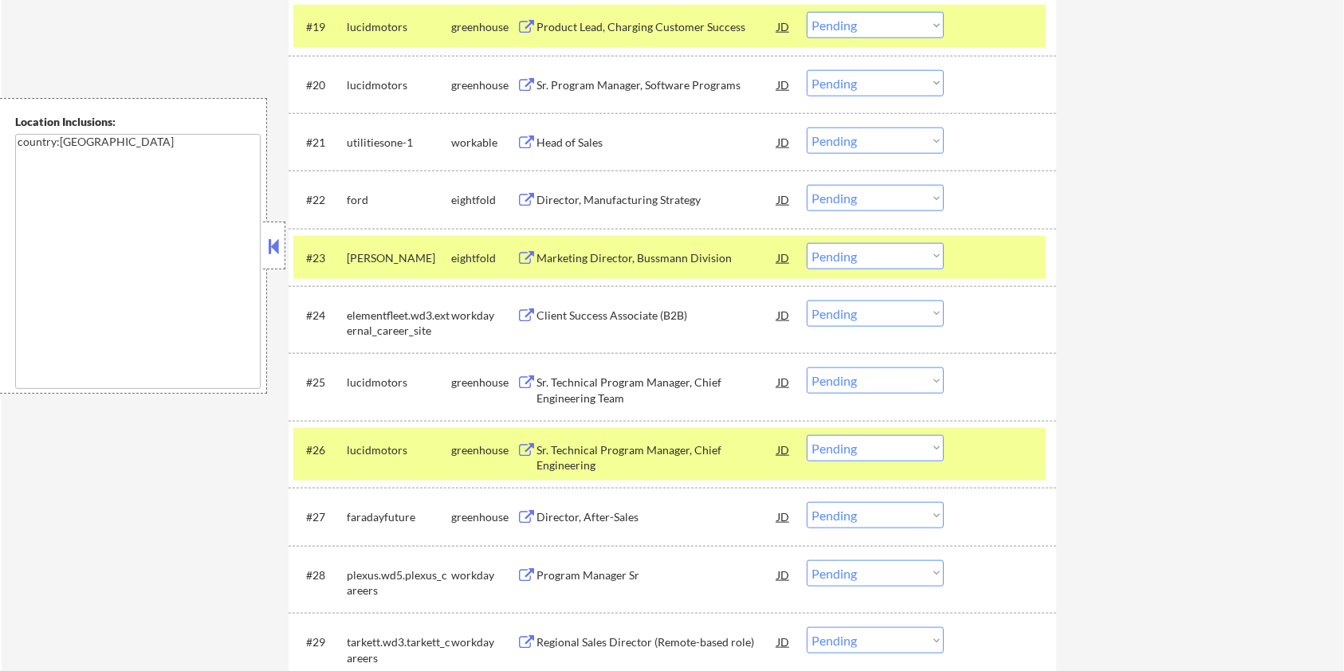
scroll to position [1488, 0]
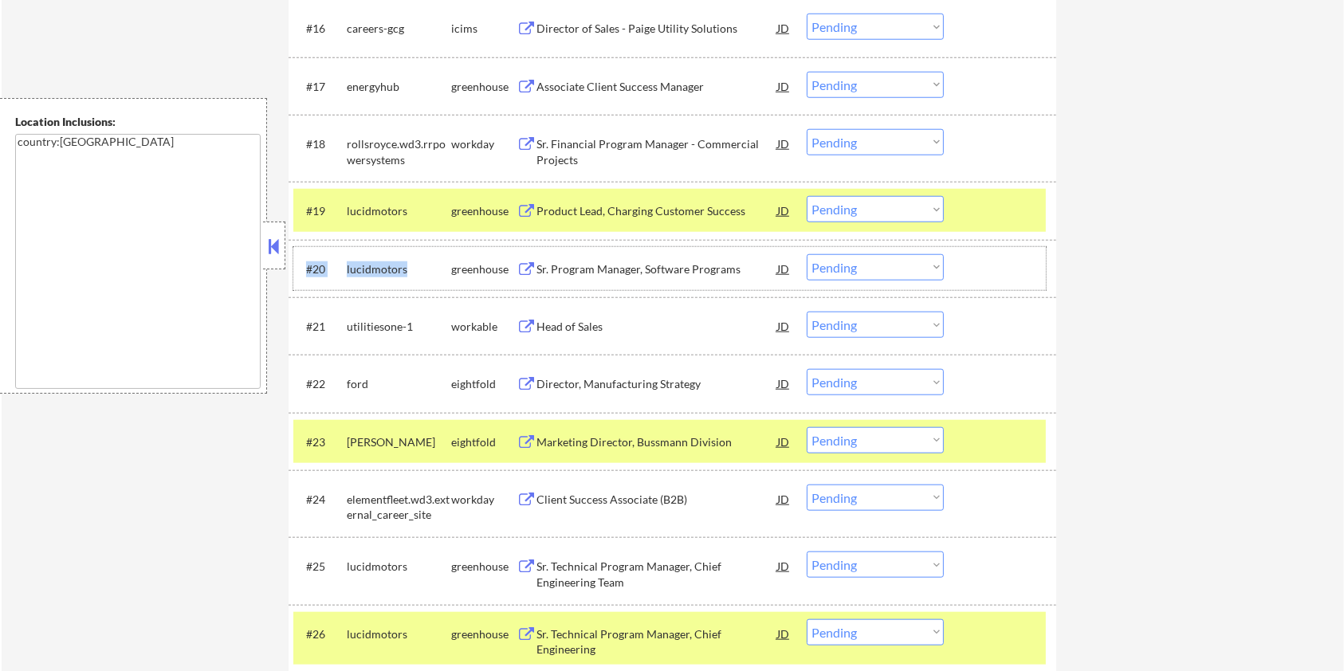
drag, startPoint x: 415, startPoint y: 266, endPoint x: 339, endPoint y: 259, distance: 76.8
click at [339, 259] on div "#20 lucidmotors greenhouse Sr. Program Manager, Software Programs JD Choose an …" at bounding box center [669, 268] width 753 height 43
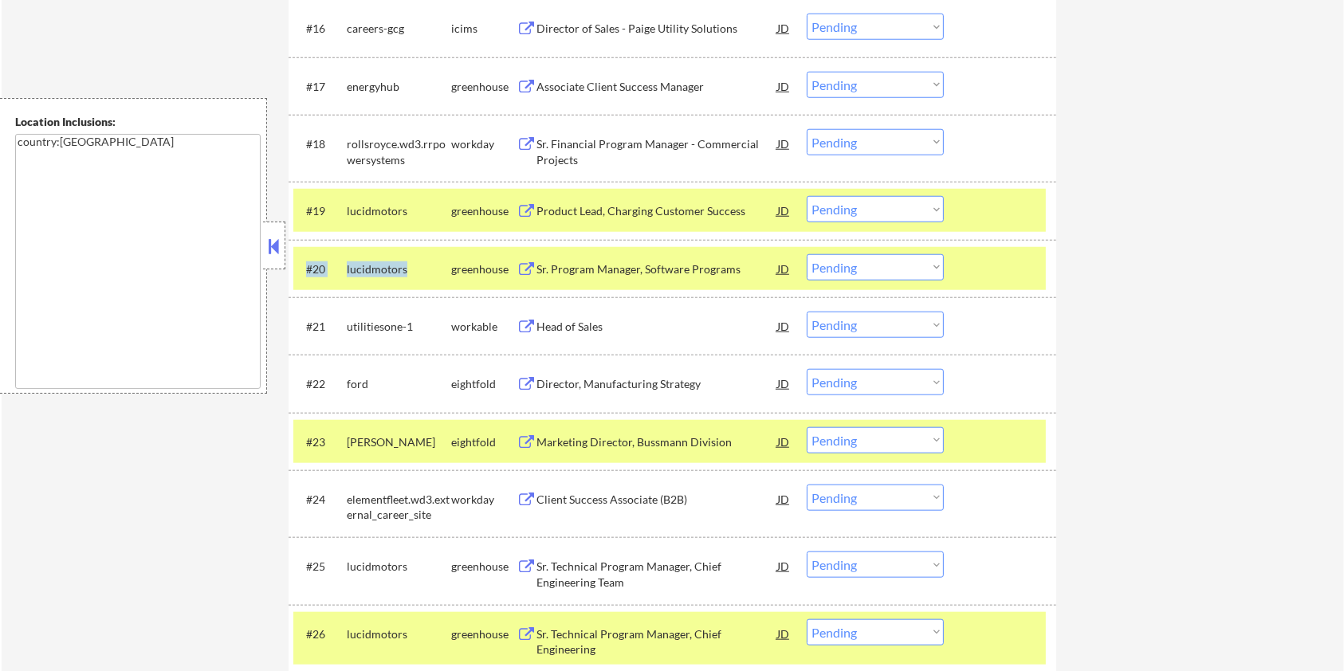
click at [411, 258] on div "lucidmotors" at bounding box center [399, 268] width 104 height 29
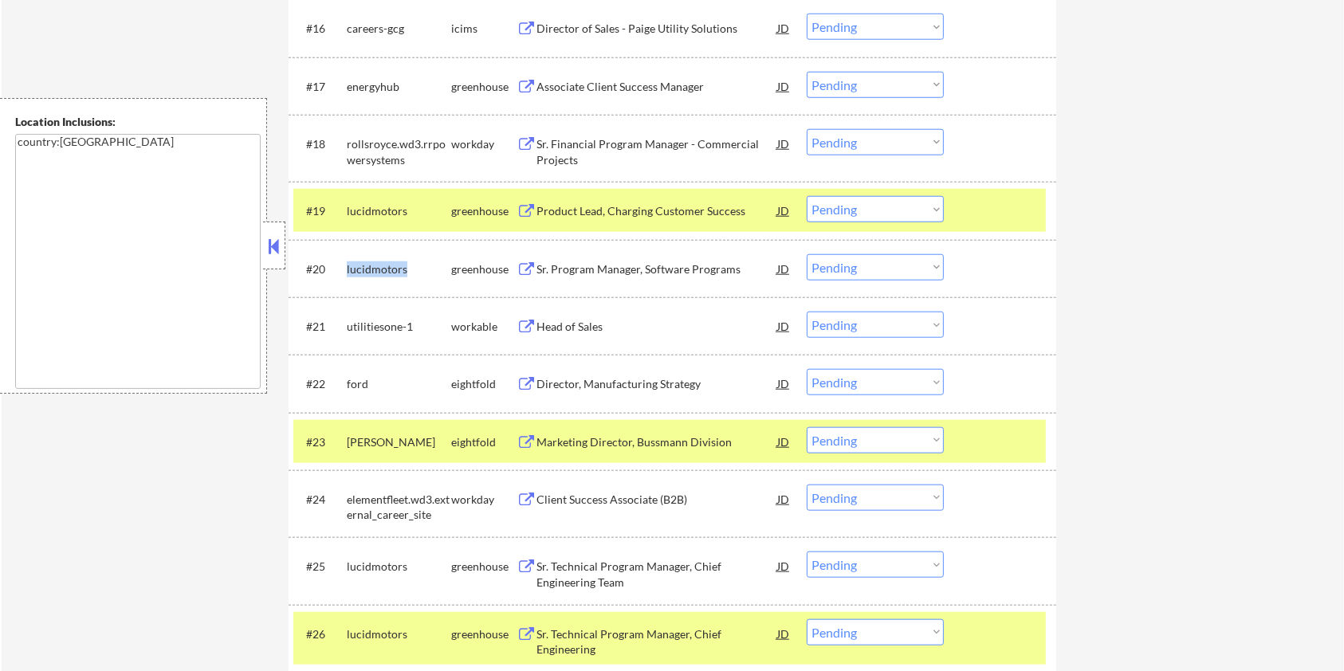
drag, startPoint x: 412, startPoint y: 262, endPoint x: 341, endPoint y: 264, distance: 71.0
click at [341, 264] on div "#20 lucidmotors greenhouse Sr. Program Manager, Software Programs JD Choose an …" at bounding box center [669, 268] width 753 height 43
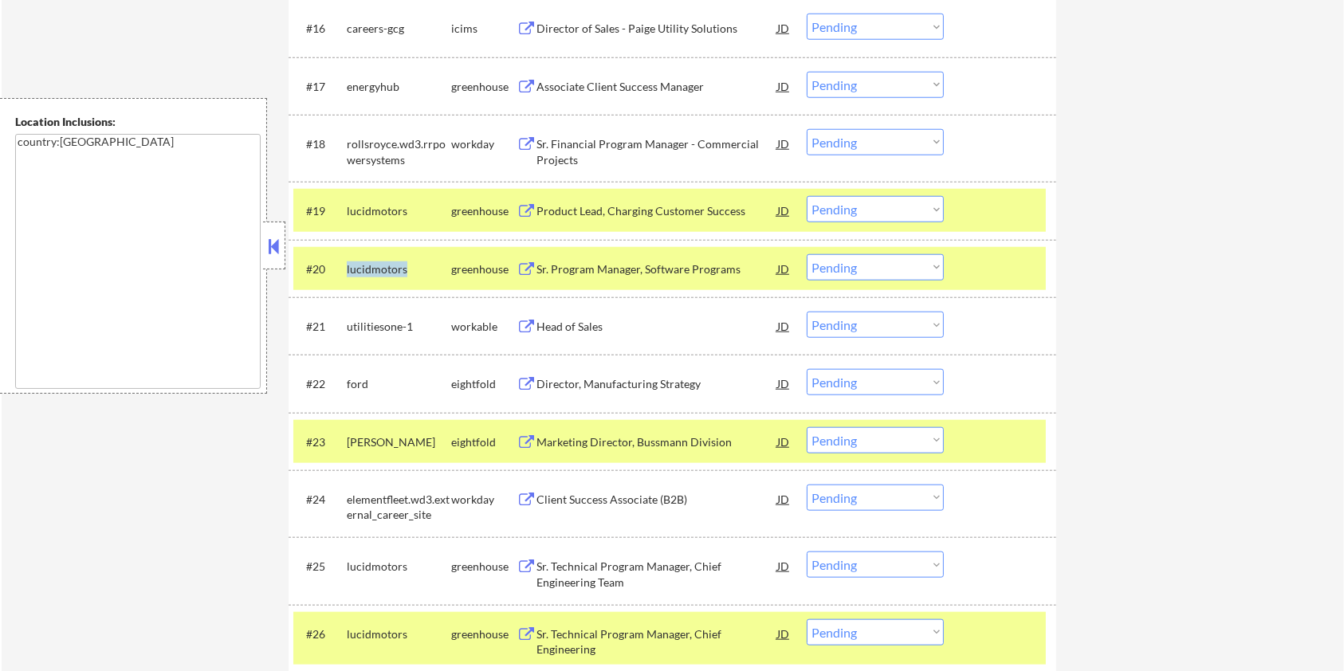
copy div "lucidmotors"
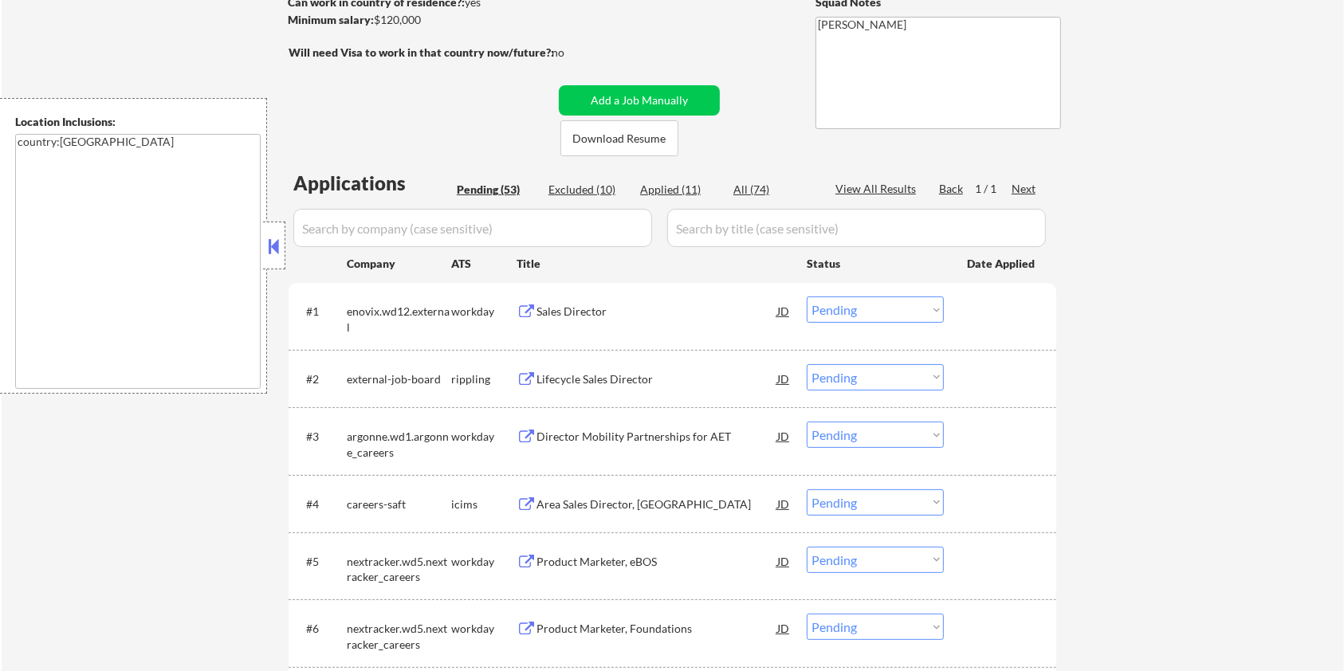
scroll to position [106, 0]
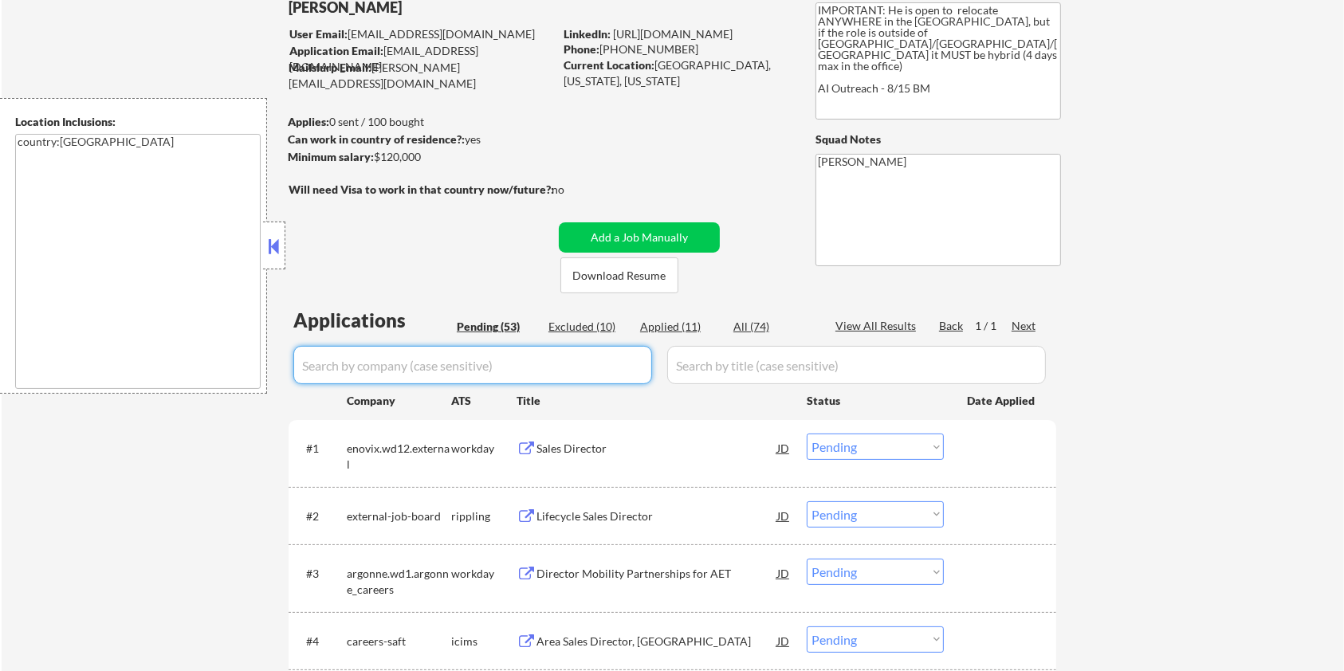
click at [356, 354] on input "input" at bounding box center [472, 365] width 359 height 38
paste input "lucidmotors"
click at [747, 324] on div "All (74)" at bounding box center [774, 327] width 80 height 16
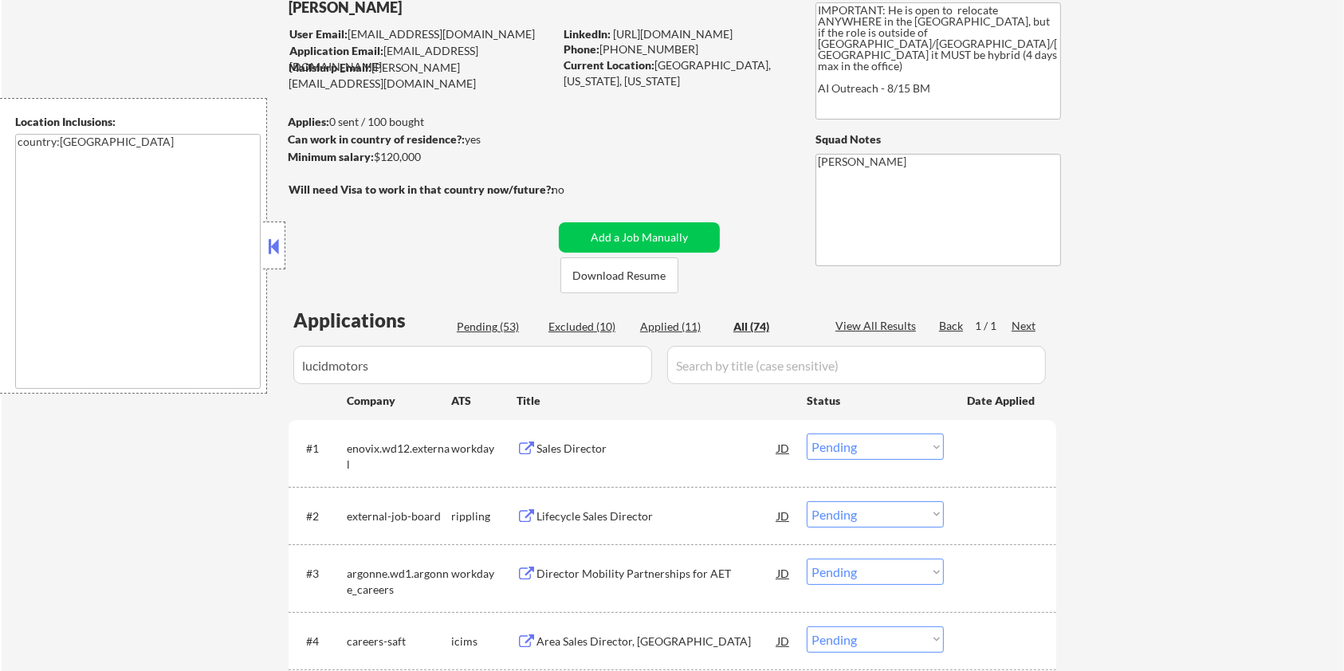
click at [746, 362] on input "input" at bounding box center [856, 365] width 379 height 38
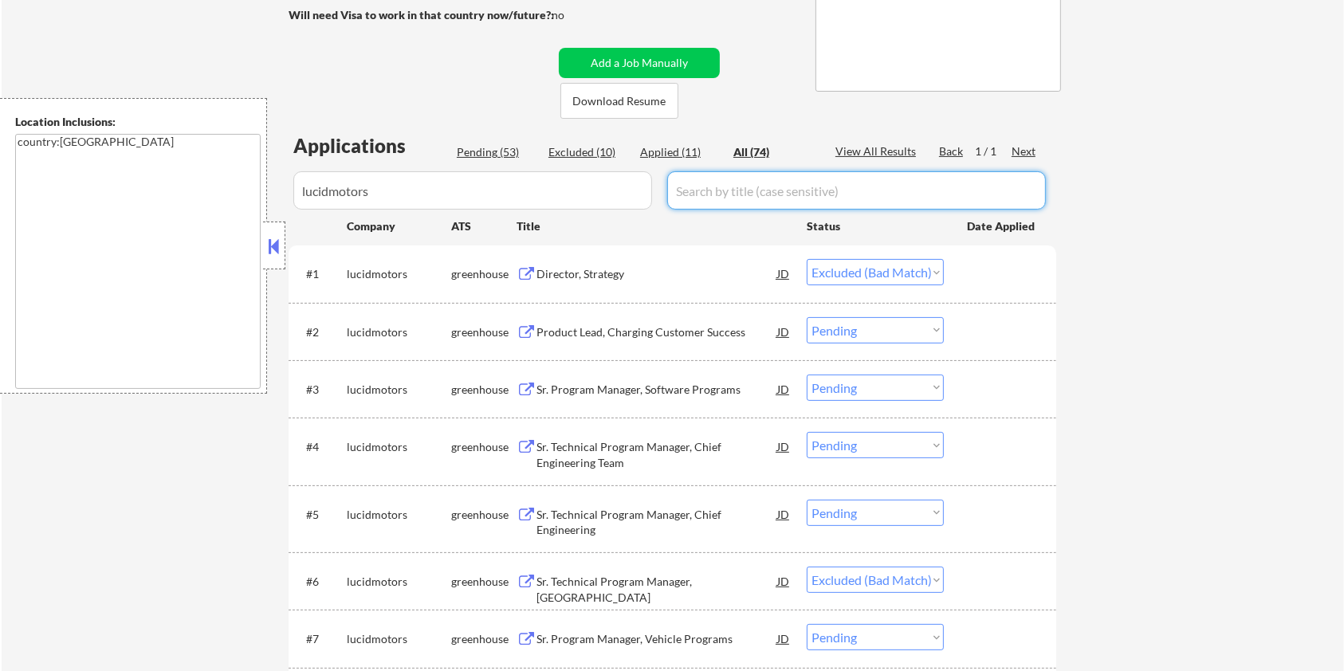
scroll to position [319, 0]
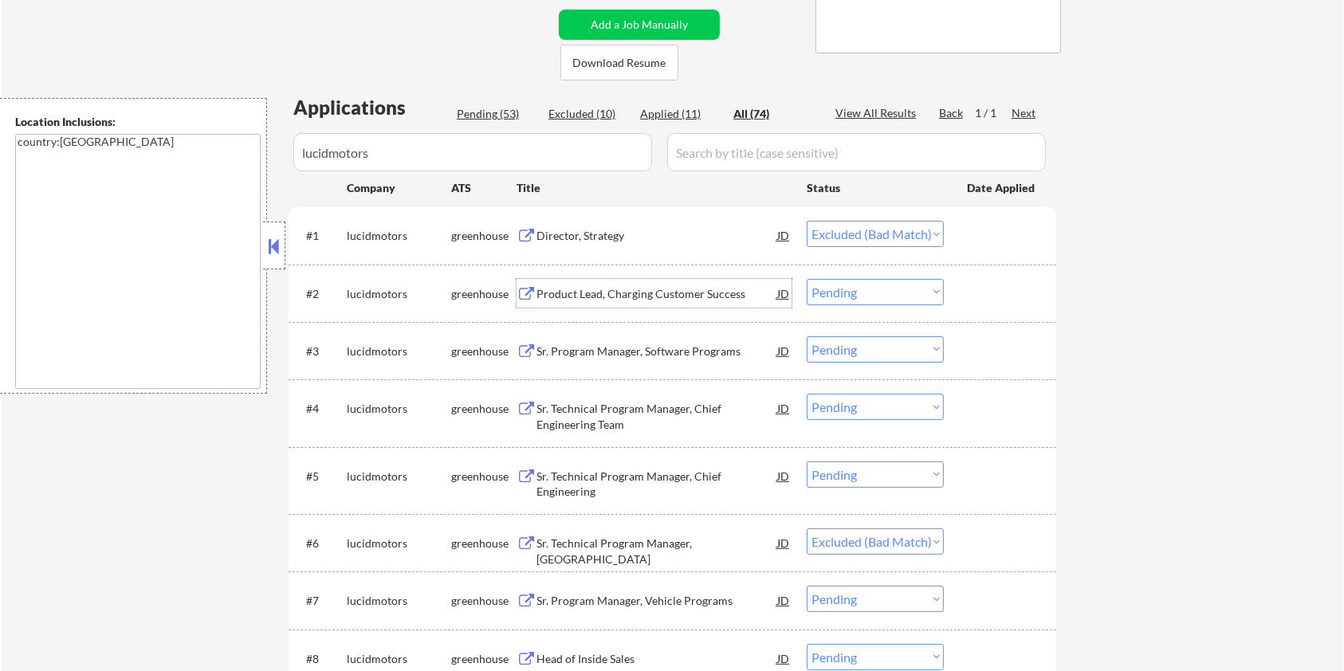
click at [596, 297] on div "Product Lead, Charging Customer Success" at bounding box center [657, 294] width 241 height 16
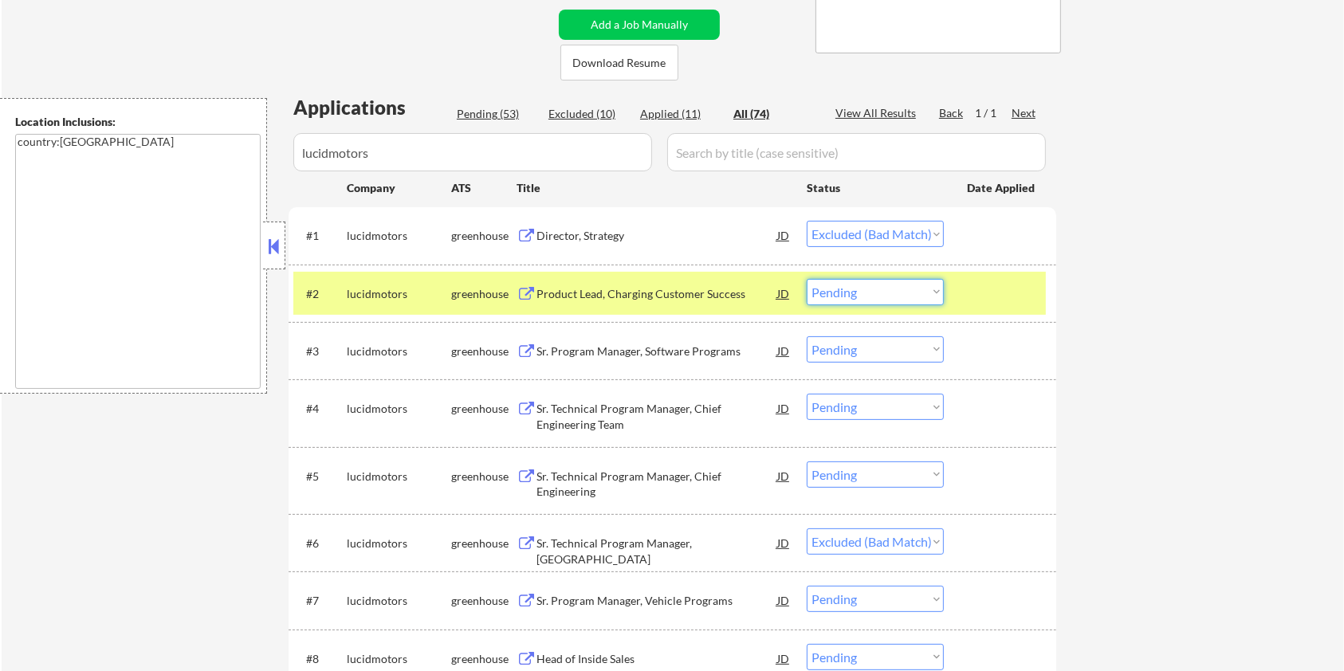
click at [879, 290] on select "Choose an option... Pending Applied Excluded (Questions) Excluded (Expired) Exc…" at bounding box center [875, 292] width 137 height 26
click at [807, 279] on select "Choose an option... Pending Applied Excluded (Questions) Excluded (Expired) Exc…" at bounding box center [875, 292] width 137 height 26
click at [617, 353] on div "Sr. Program Manager, Software Programs" at bounding box center [657, 352] width 241 height 16
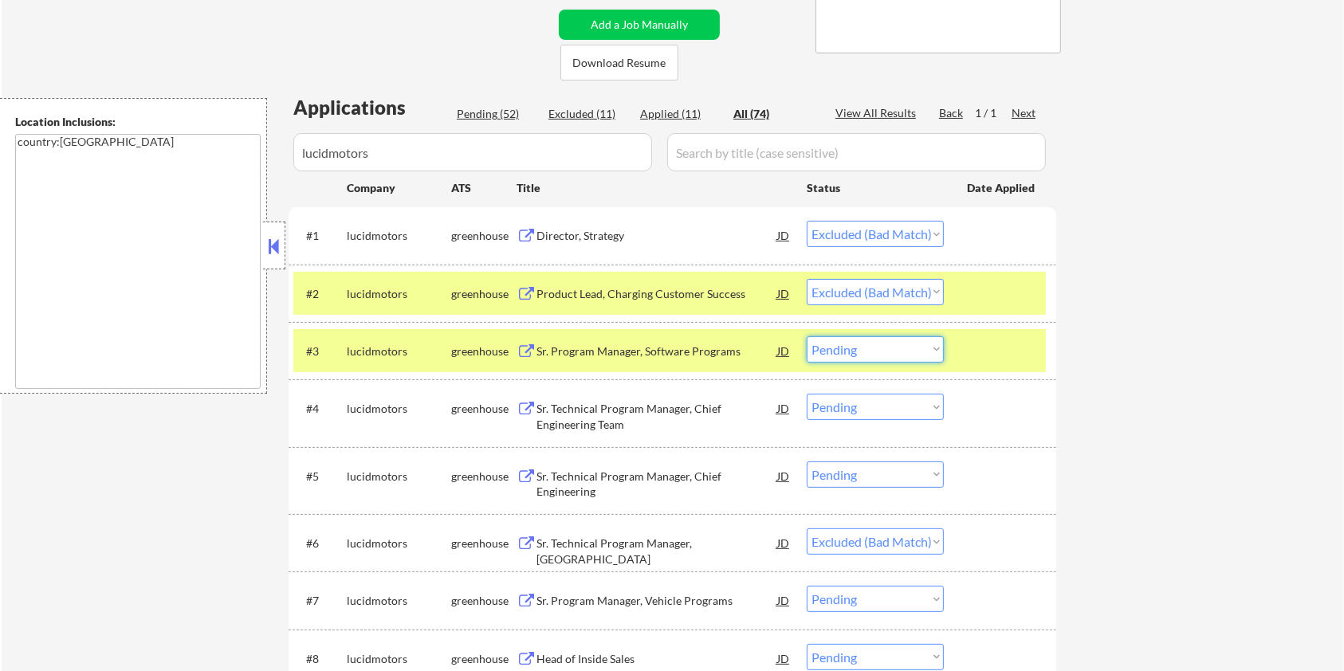
click at [919, 353] on select "Choose an option... Pending Applied Excluded (Questions) Excluded (Expired) Exc…" at bounding box center [875, 349] width 137 height 26
click at [807, 336] on select "Choose an option... Pending Applied Excluded (Questions) Excluded (Expired) Exc…" at bounding box center [875, 349] width 137 height 26
click at [628, 413] on div "Sr. Technical Program Manager, Chief Engineering Team" at bounding box center [657, 416] width 241 height 31
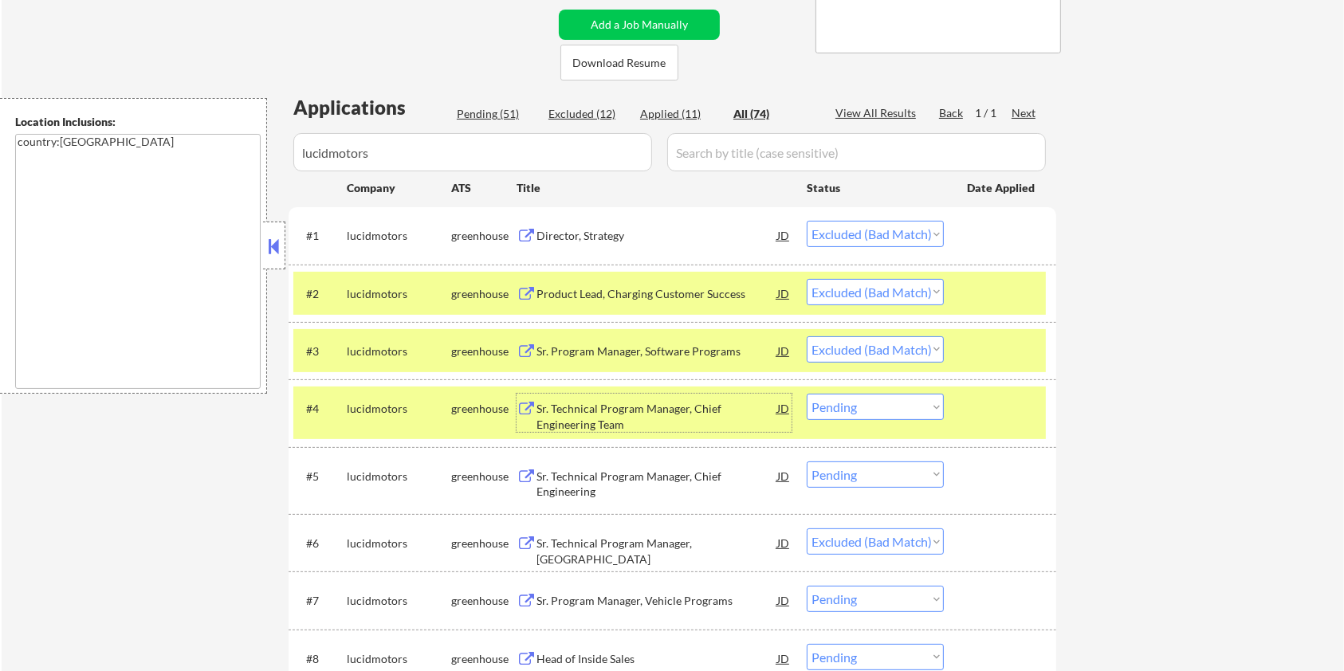
click at [855, 411] on select "Choose an option... Pending Applied Excluded (Questions) Excluded (Expired) Exc…" at bounding box center [875, 407] width 137 height 26
click at [807, 394] on select "Choose an option... Pending Applied Excluded (Questions) Excluded (Expired) Exc…" at bounding box center [875, 407] width 137 height 26
click at [1005, 423] on div "#4 lucidmotors greenhouse Sr. Technical Program Manager, Chief Engineering Team…" at bounding box center [669, 413] width 753 height 53
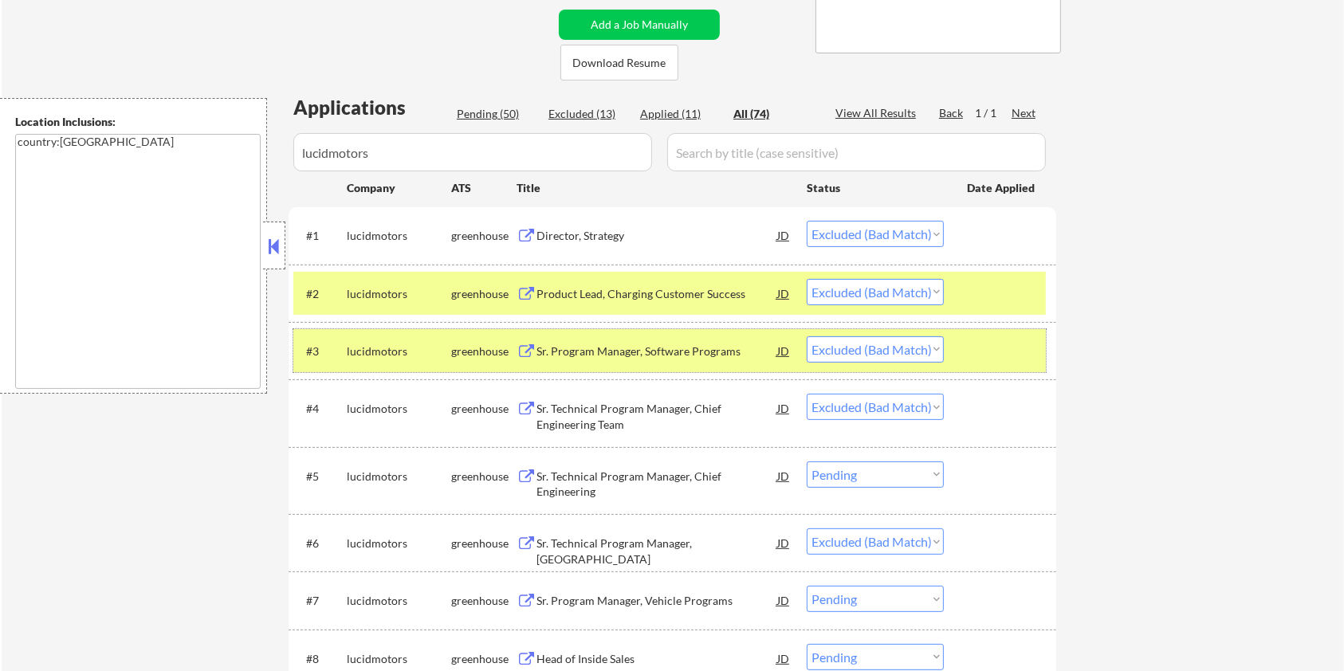
click at [1005, 364] on div at bounding box center [1002, 350] width 70 height 29
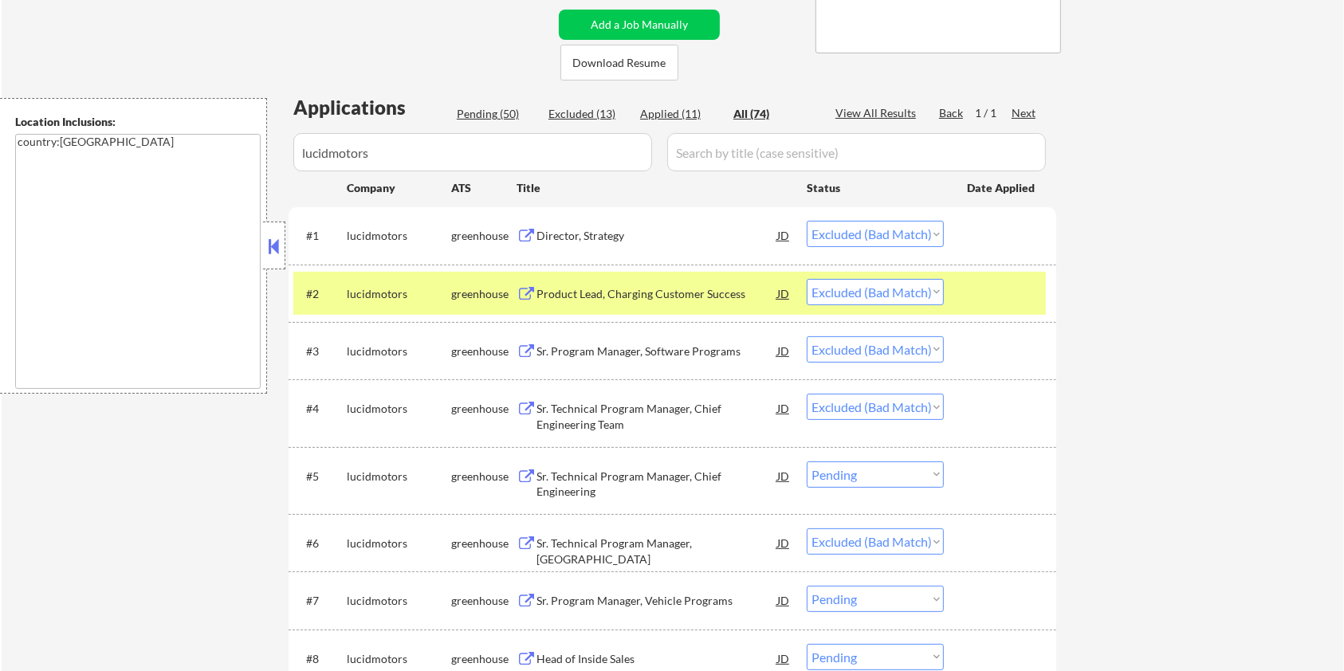
click at [1000, 316] on div "#2 lucidmotors greenhouse Product Lead, Charging Customer Success JD Choose an …" at bounding box center [673, 293] width 768 height 57
click at [635, 484] on div "Sr. Technical Program Manager, Chief Engineering" at bounding box center [657, 484] width 241 height 31
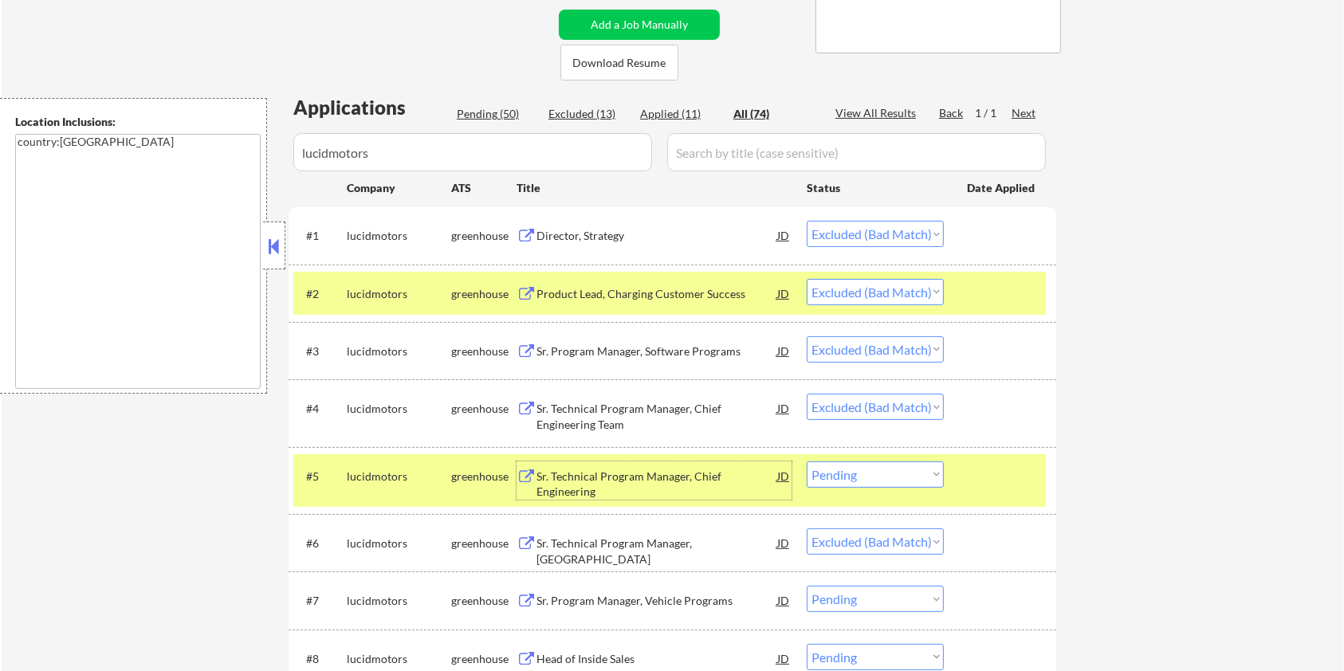
click at [909, 478] on select "Choose an option... Pending Applied Excluded (Questions) Excluded (Expired) Exc…" at bounding box center [875, 475] width 137 height 26
click at [807, 462] on select "Choose an option... Pending Applied Excluded (Questions) Excluded (Expired) Exc…" at bounding box center [875, 475] width 137 height 26
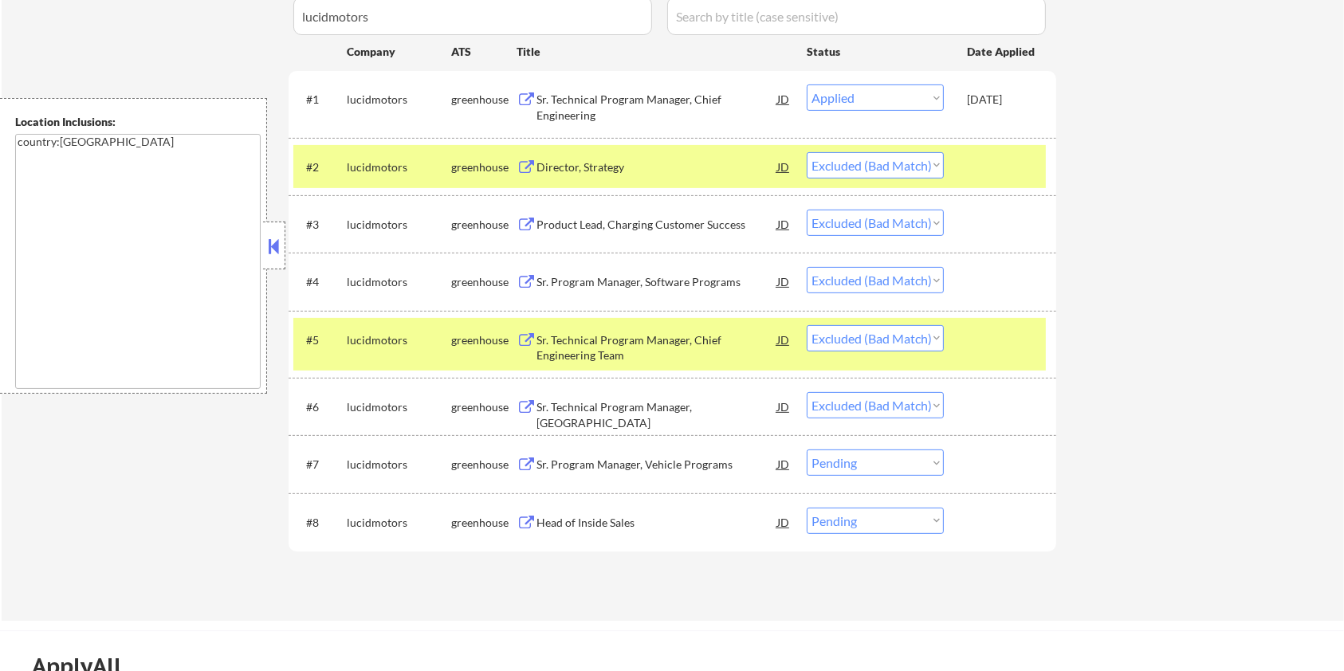
scroll to position [531, 0]
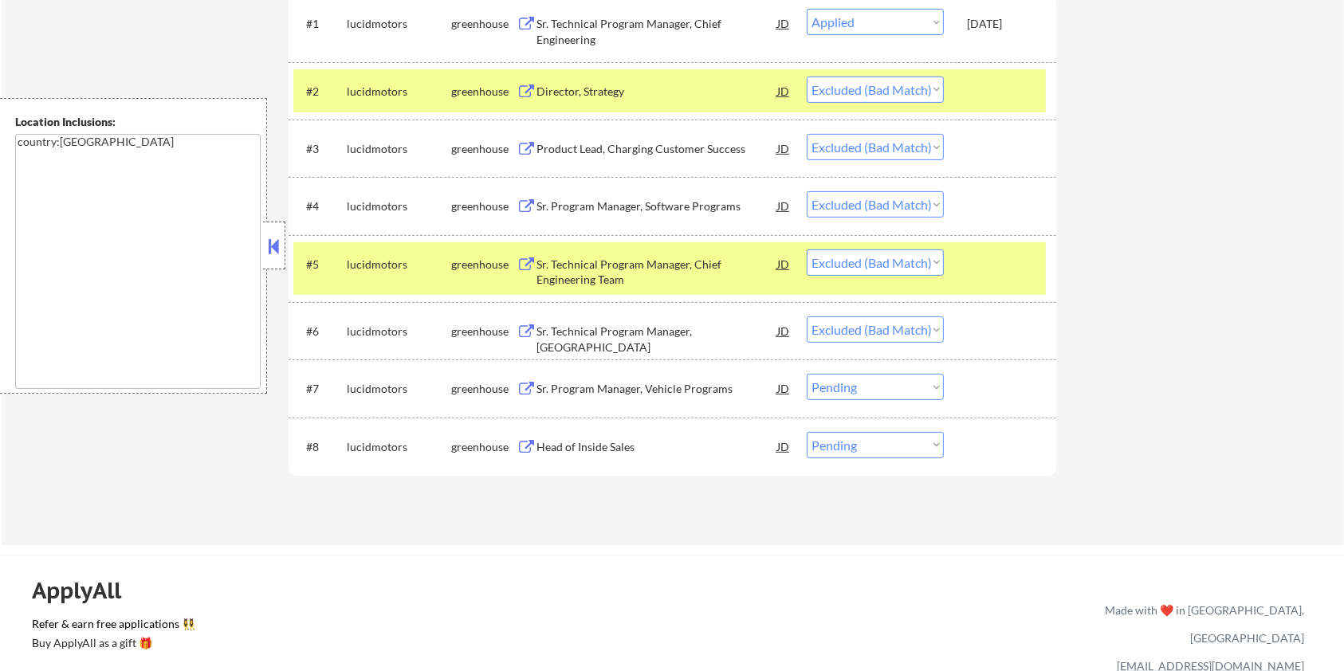
click at [667, 392] on div "Sr. Program Manager, Vehicle Programs" at bounding box center [657, 389] width 241 height 16
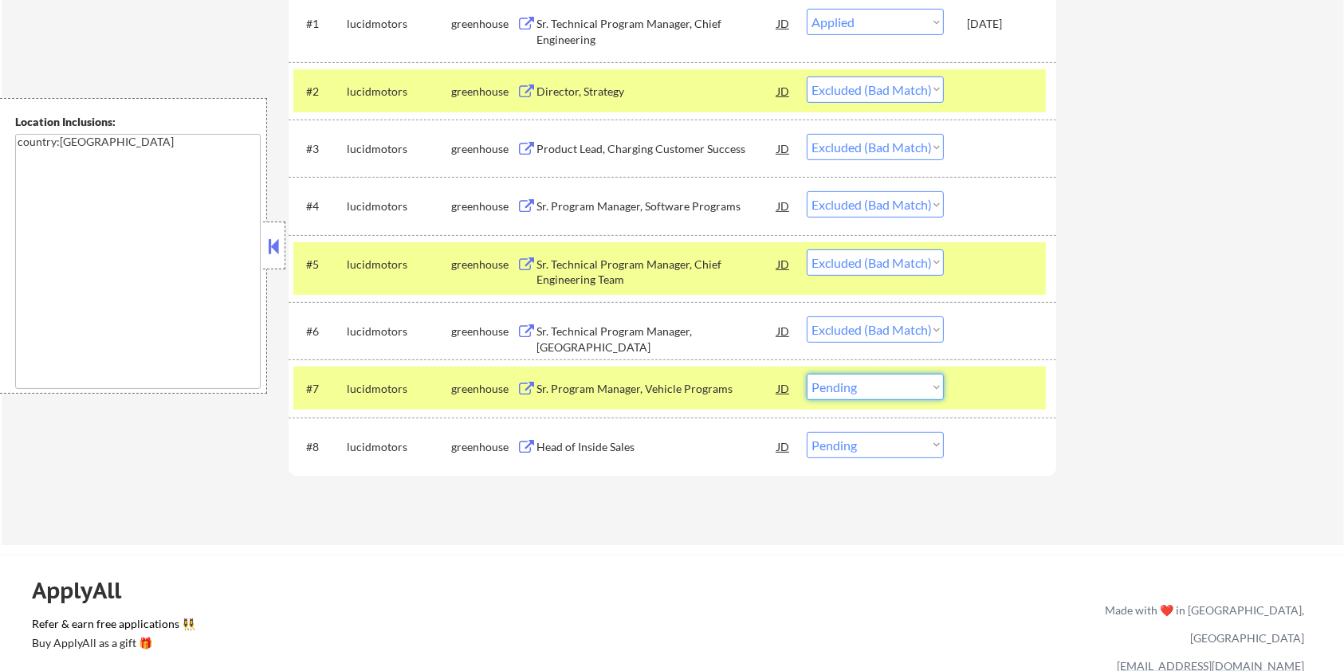
click at [903, 389] on select "Choose an option... Pending Applied Excluded (Questions) Excluded (Expired) Exc…" at bounding box center [875, 387] width 137 height 26
click at [807, 374] on select "Choose an option... Pending Applied Excluded (Questions) Excluded (Expired) Exc…" at bounding box center [875, 387] width 137 height 26
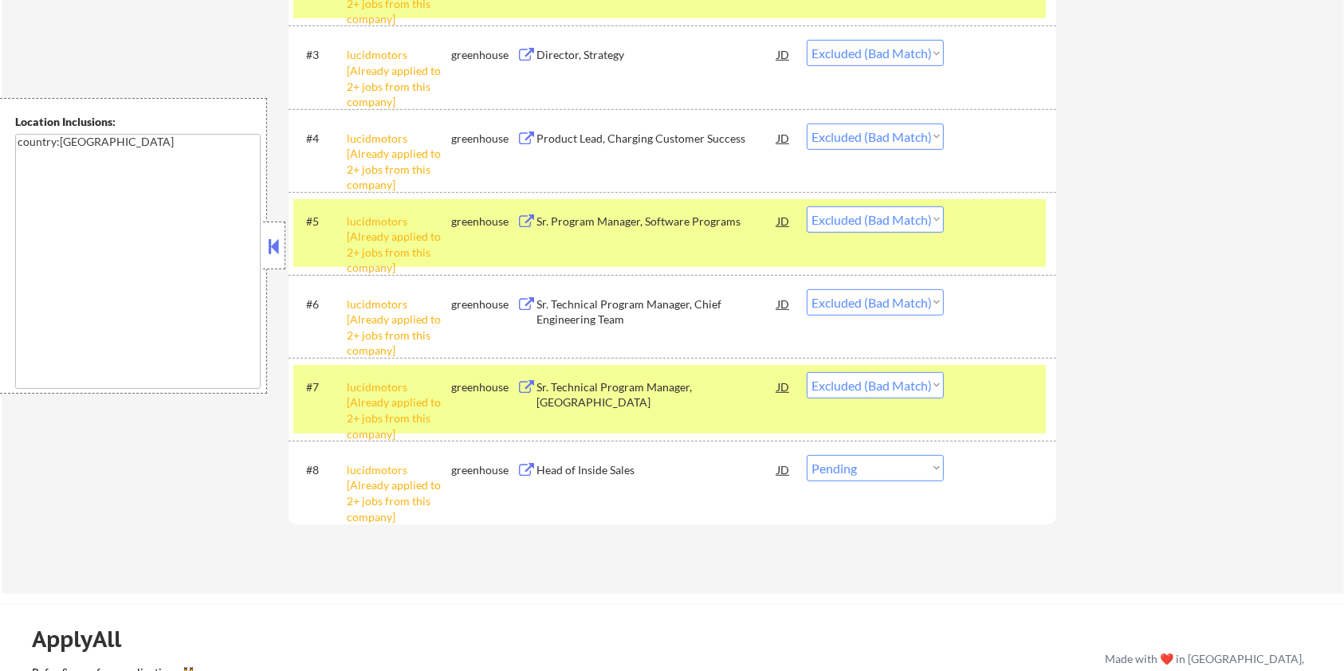
scroll to position [744, 0]
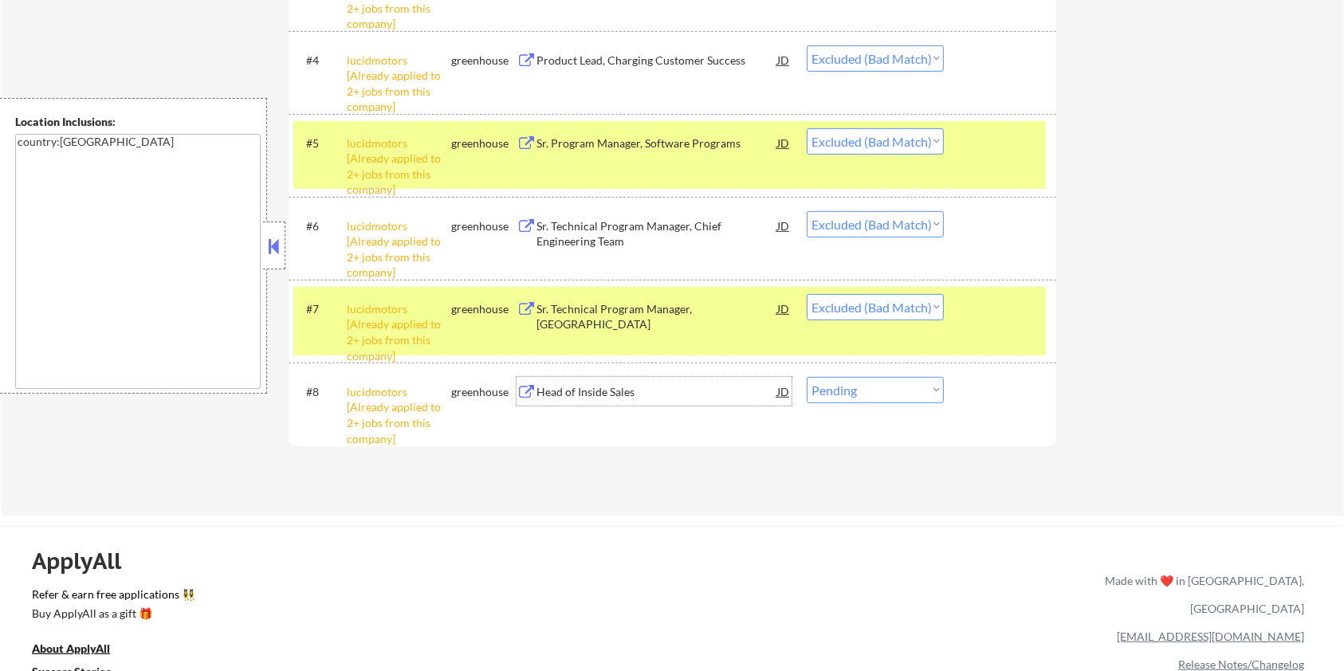
click at [625, 400] on div "Head of Inside Sales" at bounding box center [657, 391] width 241 height 29
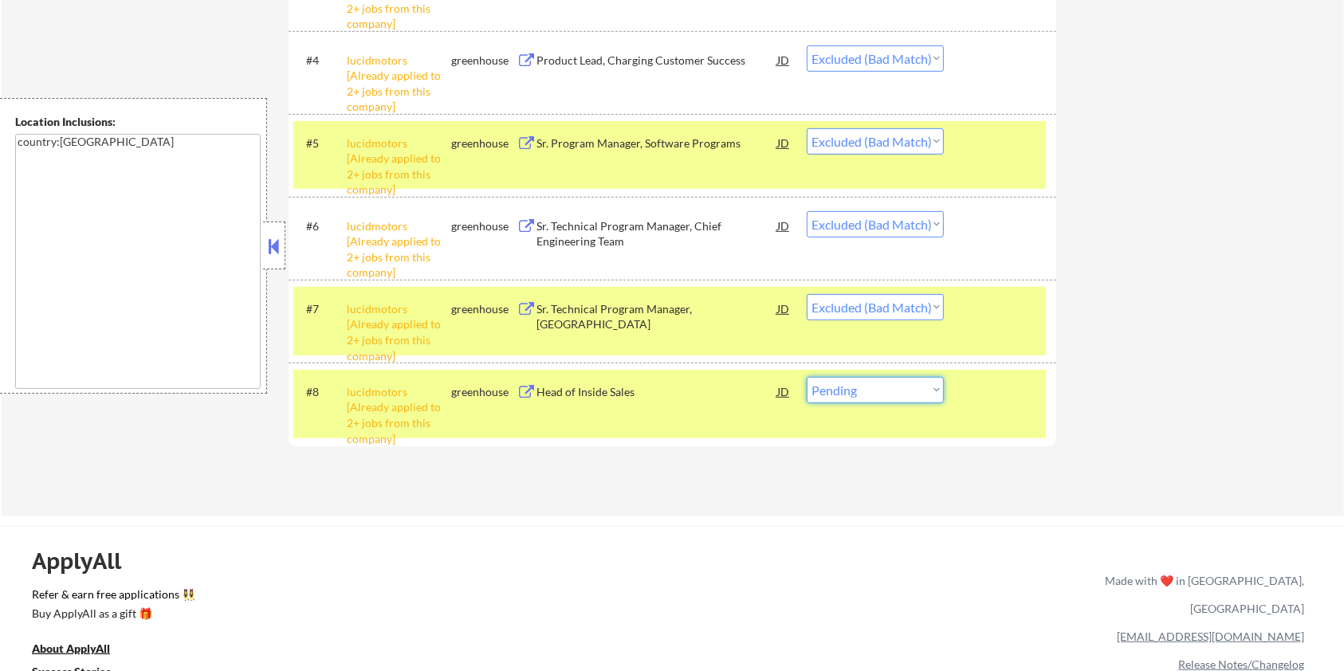
click at [880, 393] on select "Choose an option... Pending Applied Excluded (Questions) Excluded (Expired) Exc…" at bounding box center [875, 390] width 137 height 26
click at [807, 377] on select "Choose an option... Pending Applied Excluded (Questions) Excluded (Expired) Exc…" at bounding box center [875, 390] width 137 height 26
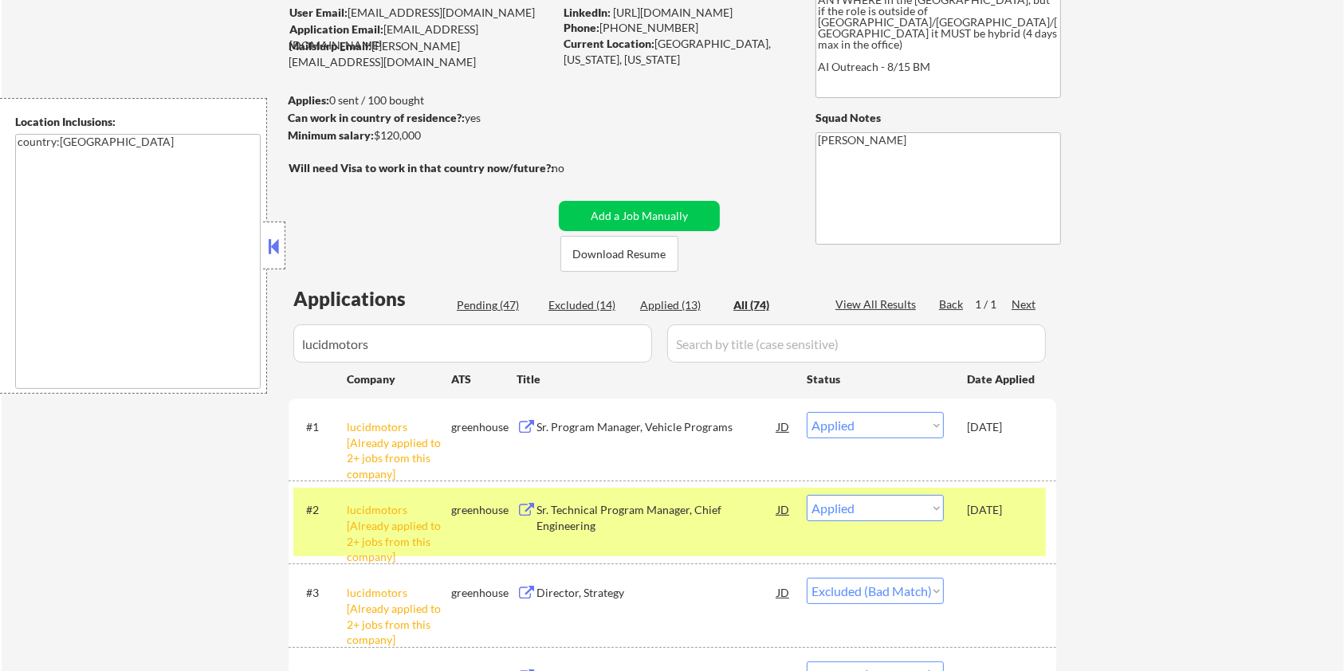
scroll to position [106, 0]
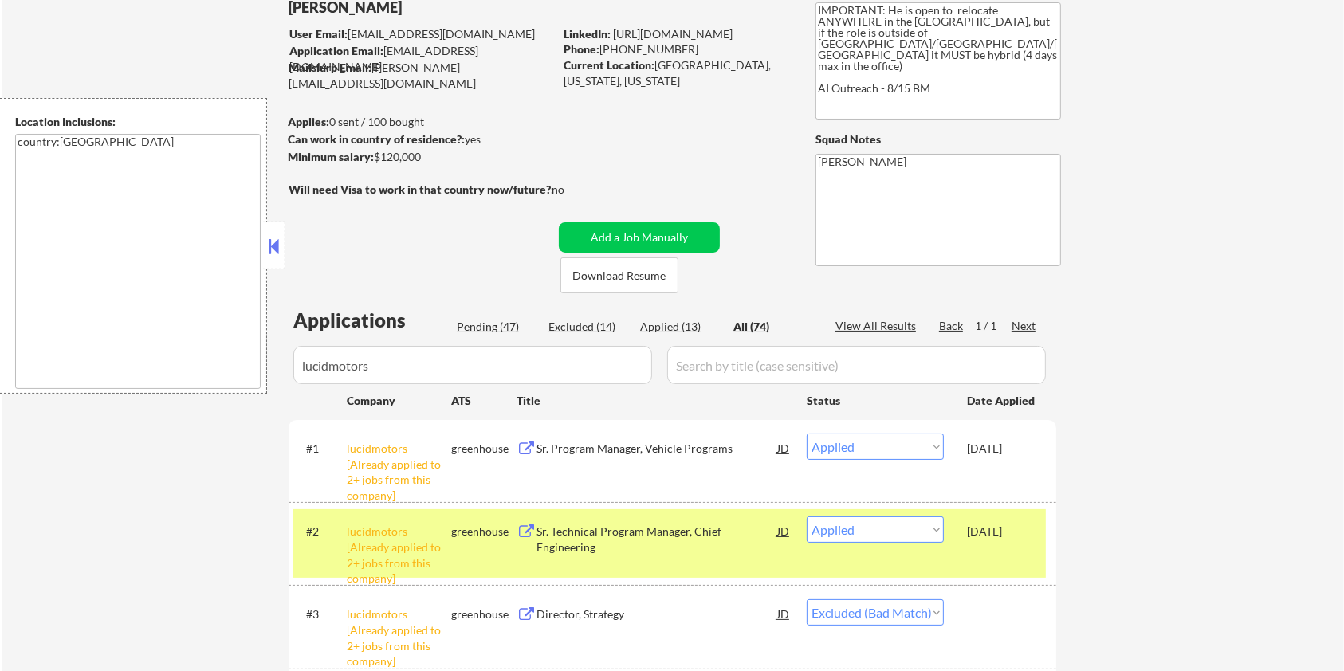
click at [470, 324] on div "Pending (47)" at bounding box center [497, 327] width 80 height 16
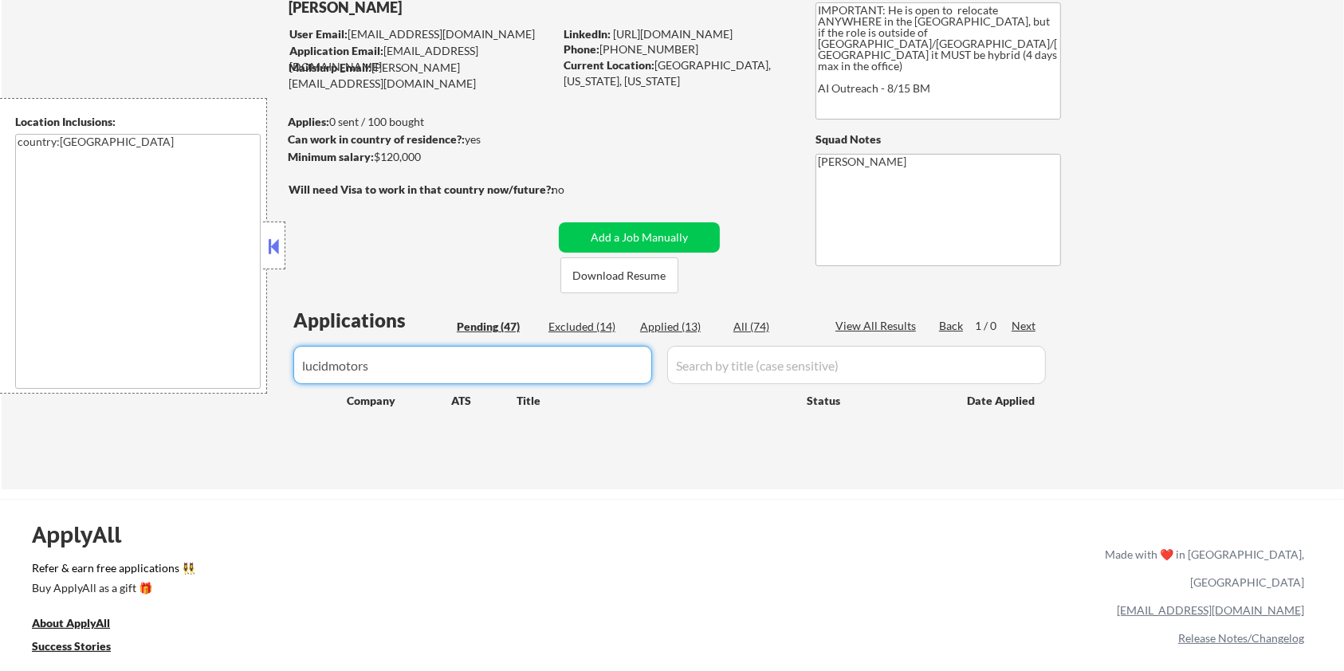
drag, startPoint x: 426, startPoint y: 366, endPoint x: 175, endPoint y: 372, distance: 250.4
click at [177, 372] on body "← Return to /applysquad Mailslurp Inbox Job Search Builder Ian Stonington User …" at bounding box center [672, 229] width 1344 height 671
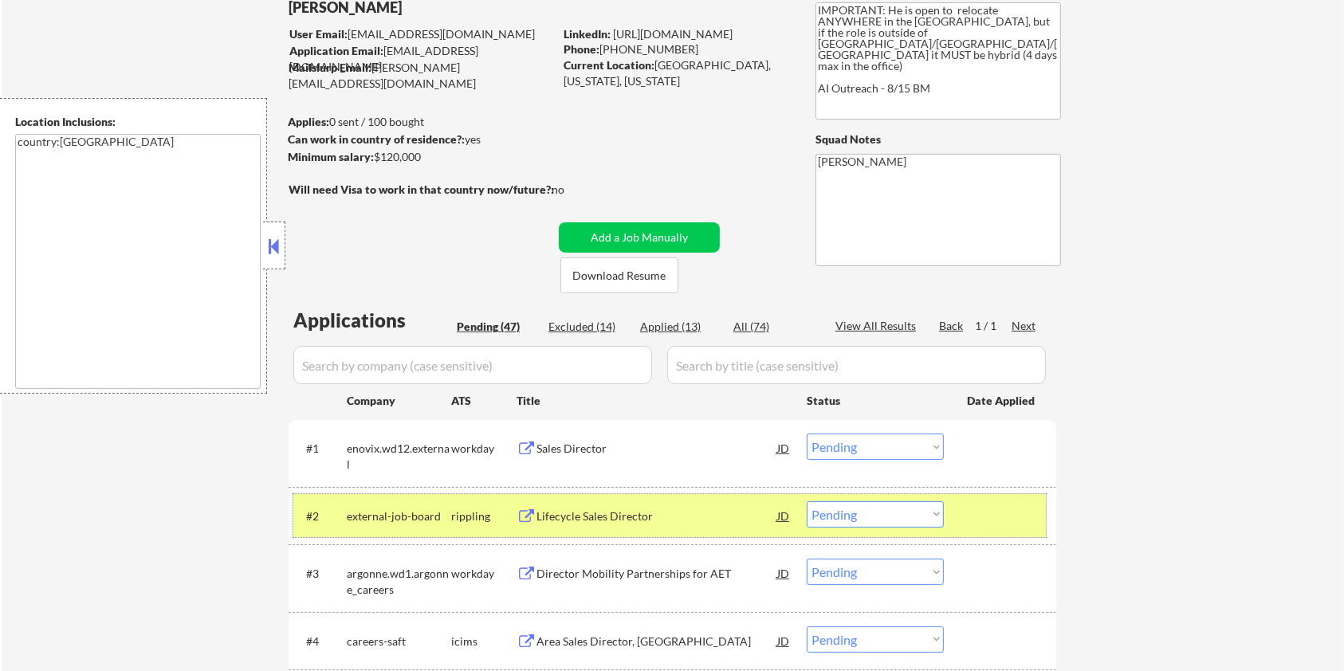
click at [1030, 509] on div at bounding box center [1002, 516] width 70 height 29
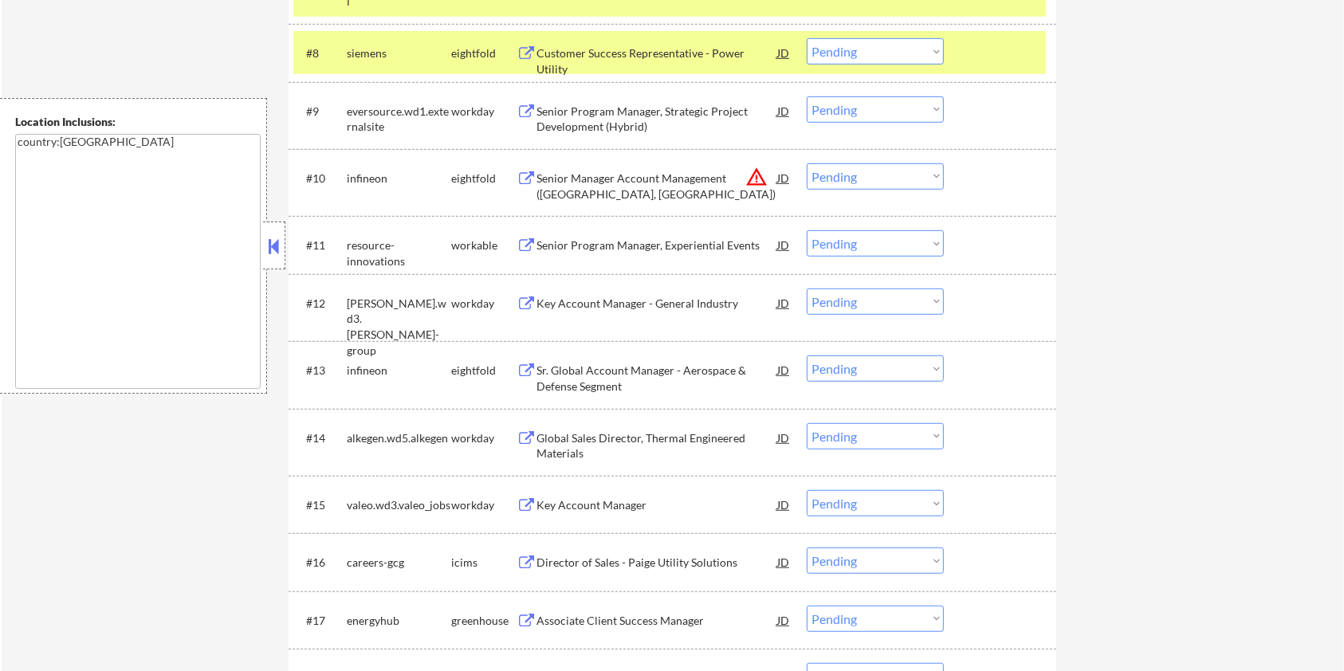
scroll to position [957, 0]
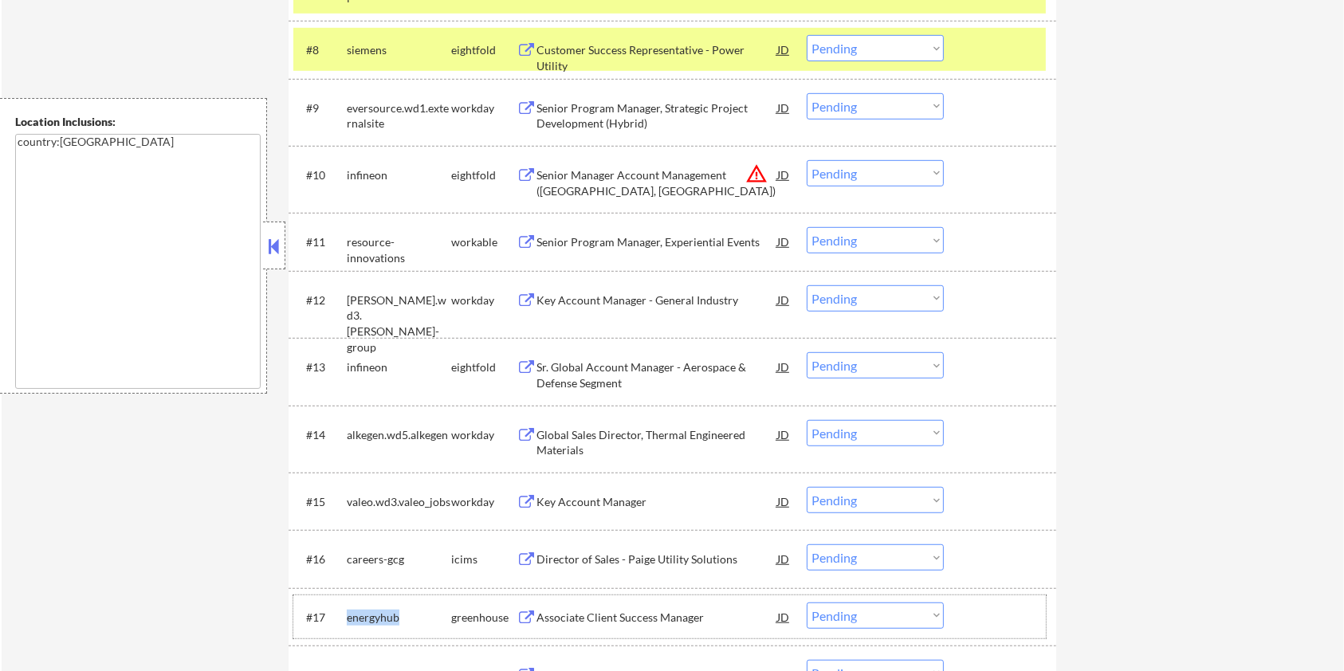
drag, startPoint x: 406, startPoint y: 615, endPoint x: 346, endPoint y: 622, distance: 60.2
click at [347, 622] on div "energyhub" at bounding box center [399, 618] width 104 height 16
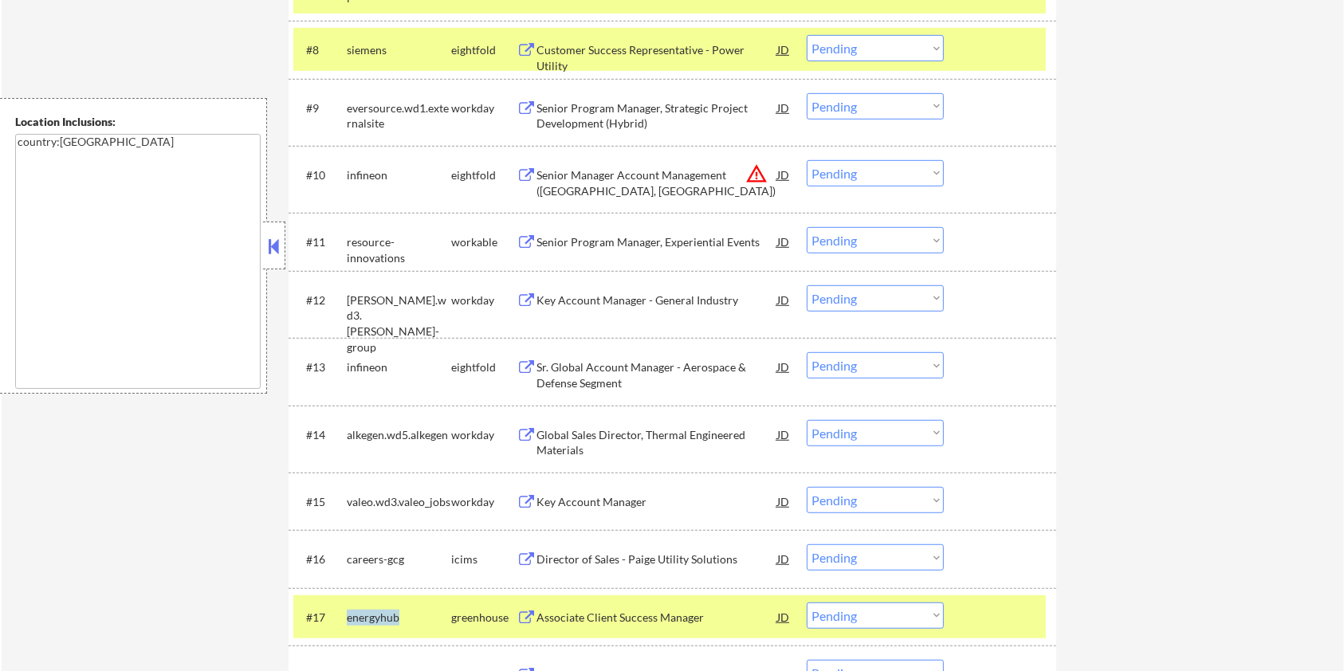
copy div "energyhub"
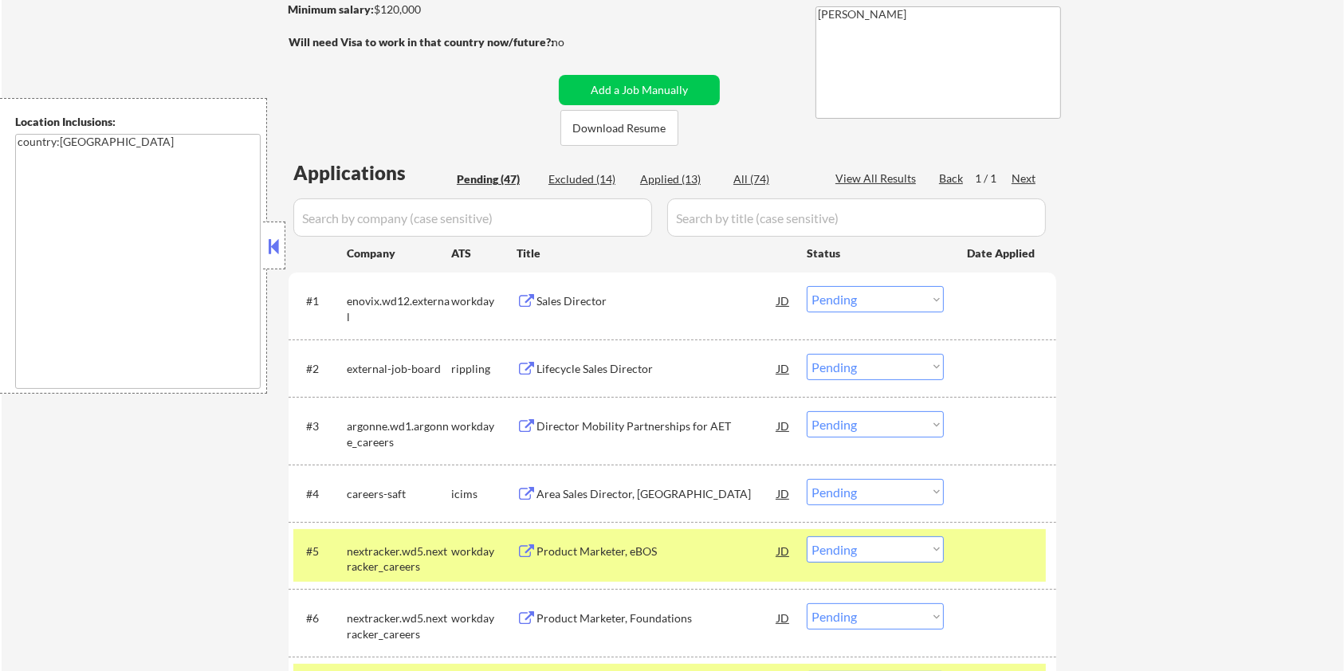
scroll to position [106, 0]
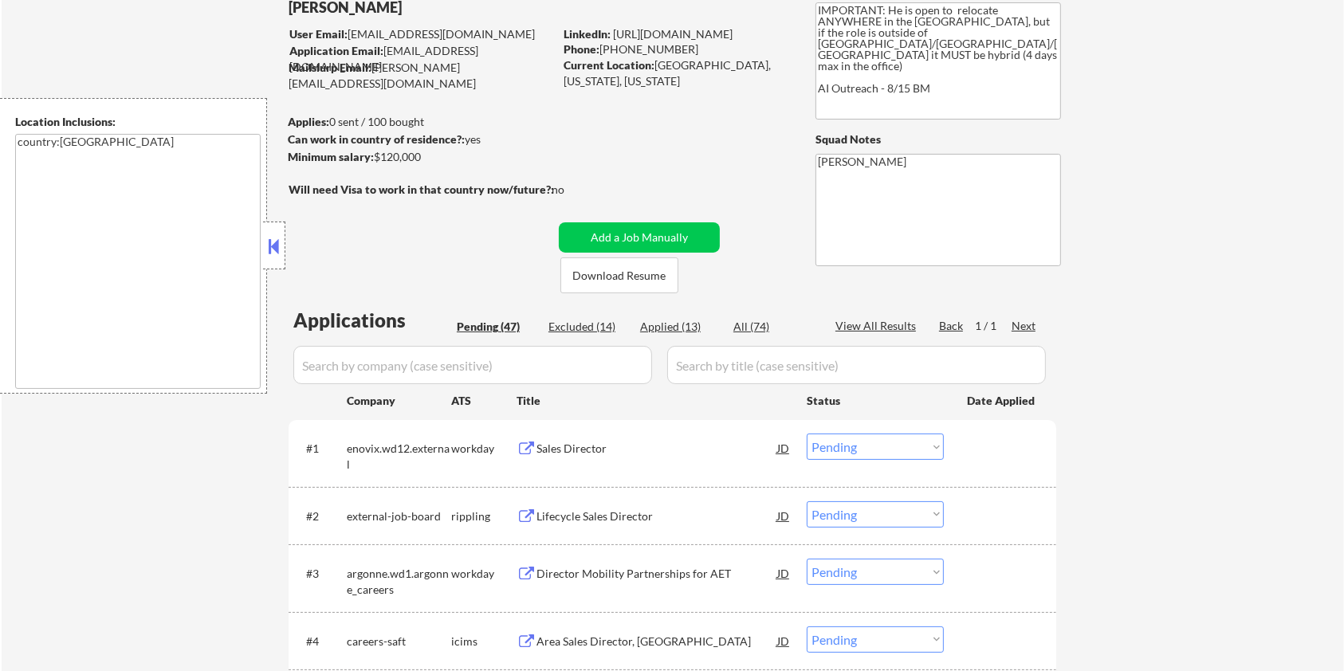
click at [390, 370] on input "input" at bounding box center [472, 365] width 359 height 38
paste input "energyhub"
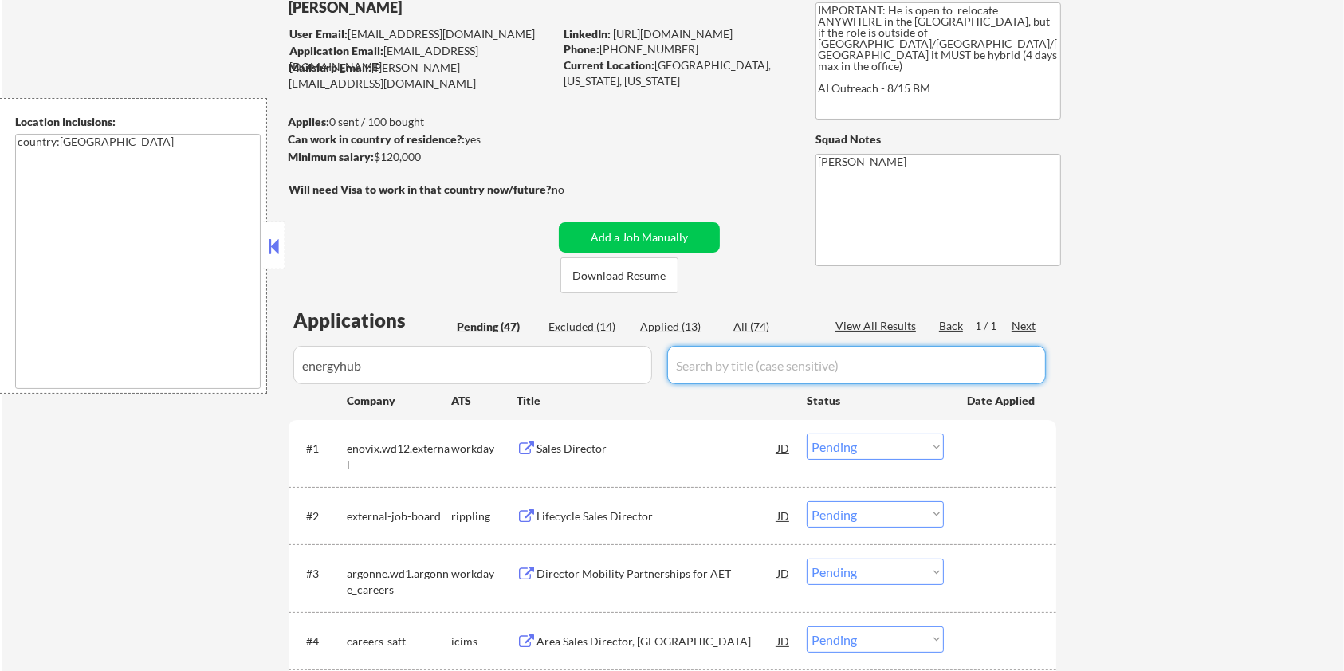
click at [709, 368] on input "input" at bounding box center [856, 365] width 379 height 38
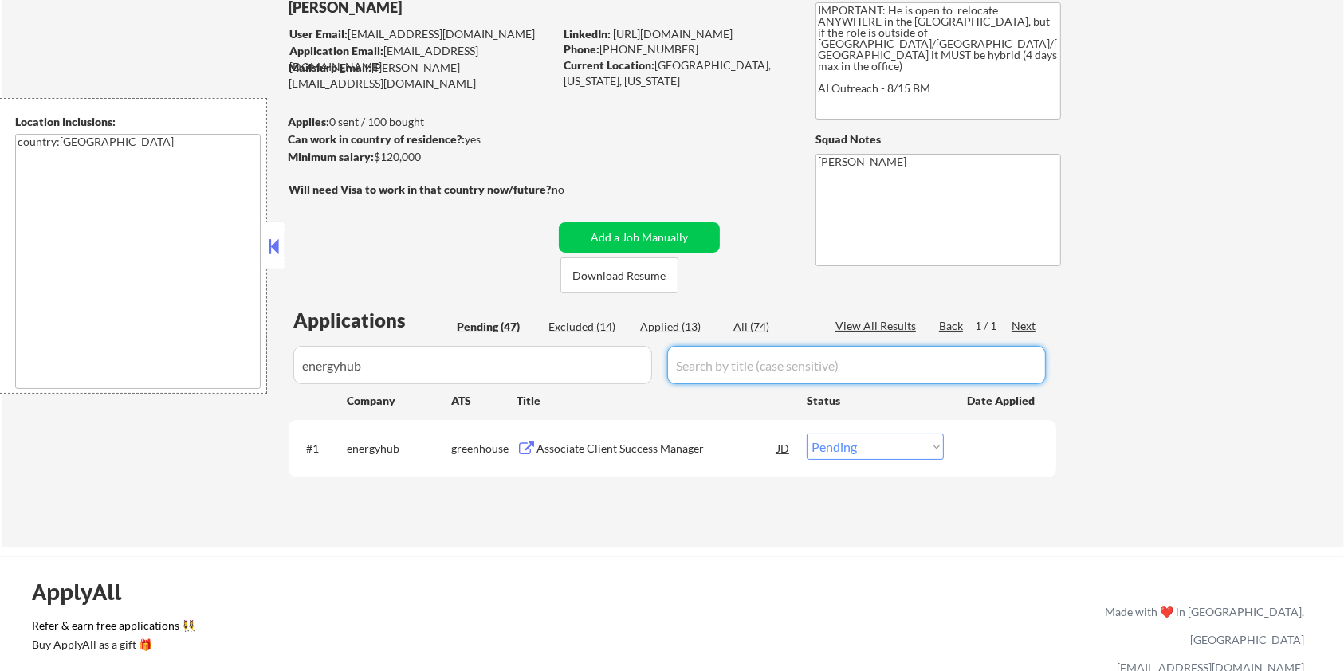
click at [683, 452] on div "Associate Client Success Manager" at bounding box center [657, 449] width 241 height 16
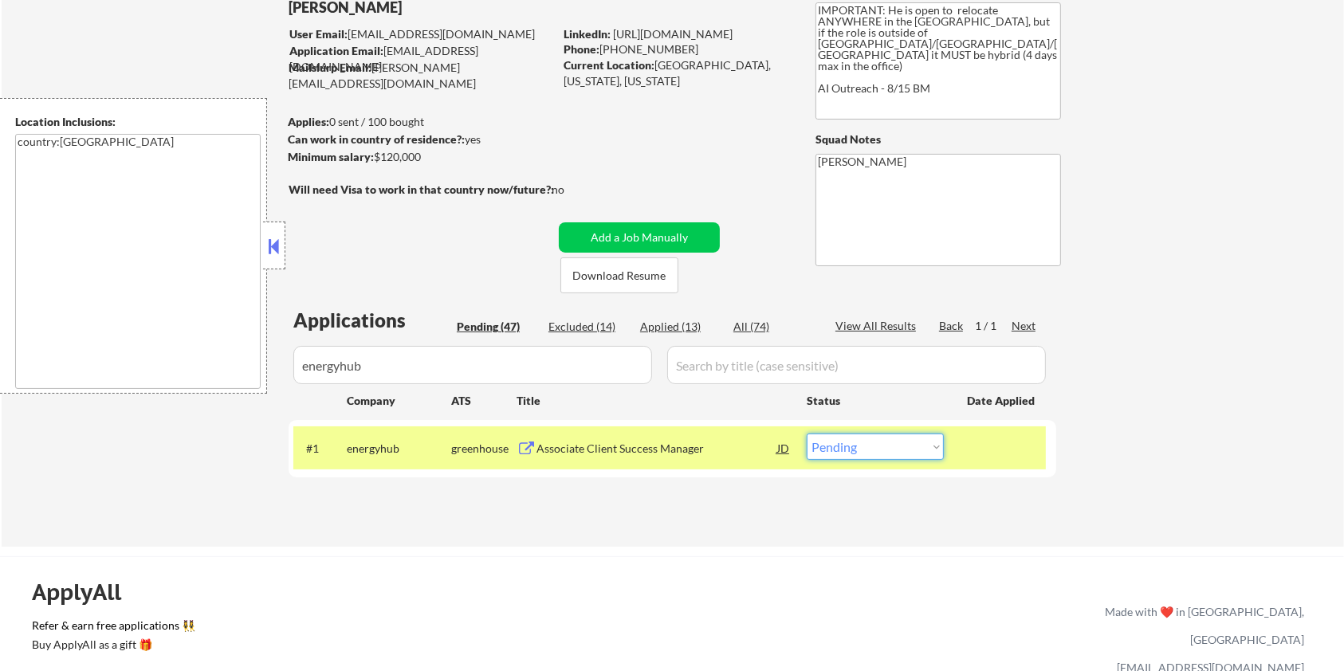
click at [927, 452] on select "Choose an option... Pending Applied Excluded (Questions) Excluded (Expired) Exc…" at bounding box center [875, 447] width 137 height 26
click at [807, 434] on select "Choose an option... Pending Applied Excluded (Questions) Excluded (Expired) Exc…" at bounding box center [875, 447] width 137 height 26
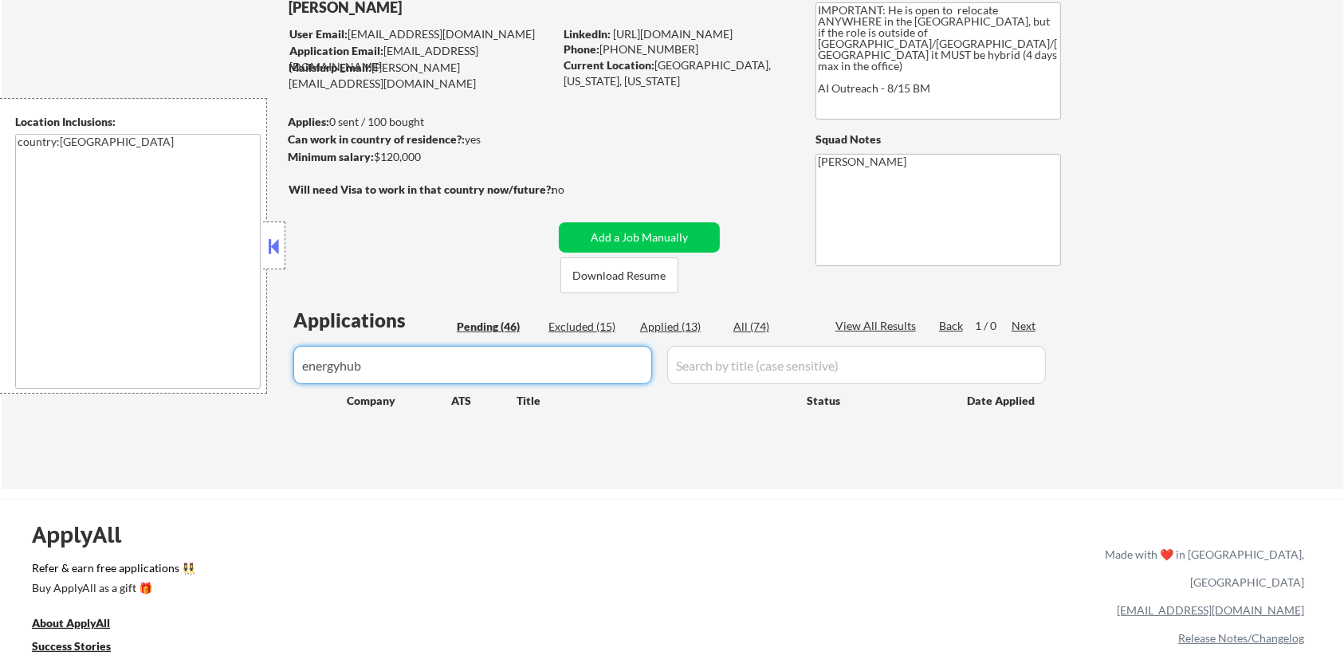
drag, startPoint x: 438, startPoint y: 367, endPoint x: 224, endPoint y: 367, distance: 213.7
click at [236, 367] on body "← Return to /applysquad Mailslurp Inbox Job Search Builder Ian Stonington User …" at bounding box center [672, 229] width 1344 height 671
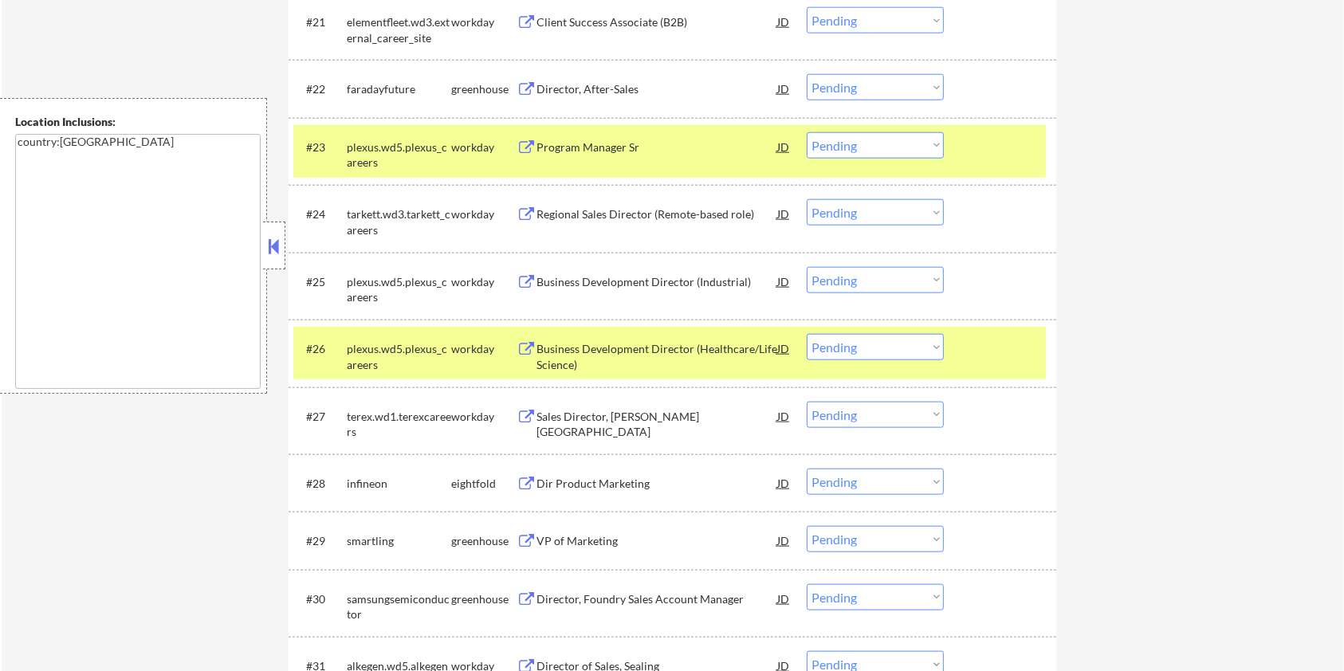
scroll to position [1807, 0]
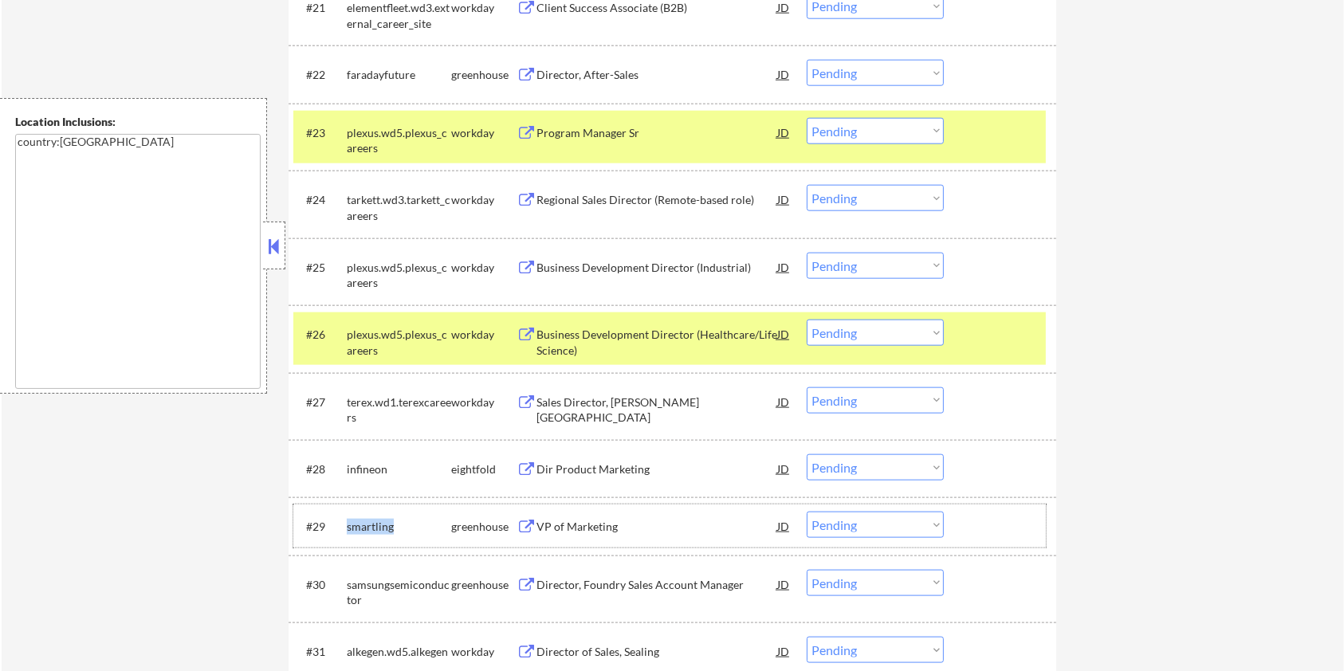
drag, startPoint x: 404, startPoint y: 524, endPoint x: 346, endPoint y: 527, distance: 58.3
click at [347, 527] on div "smartling" at bounding box center [399, 527] width 104 height 16
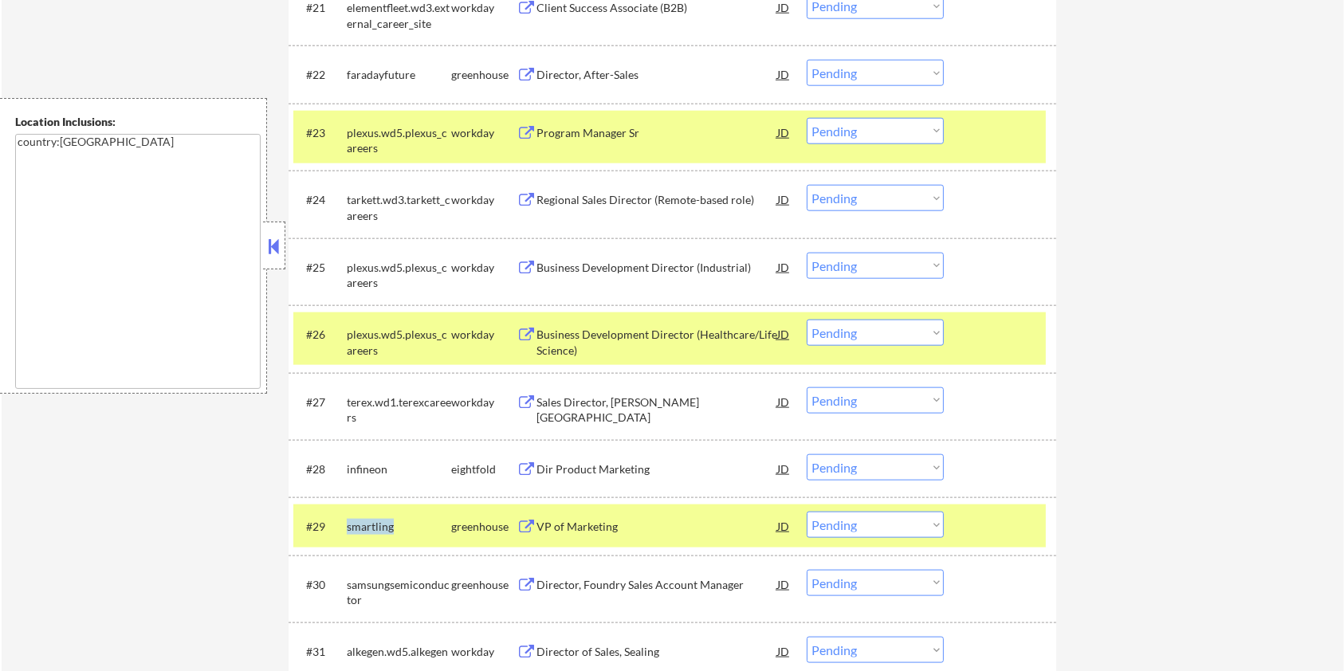
copy div "smartling"
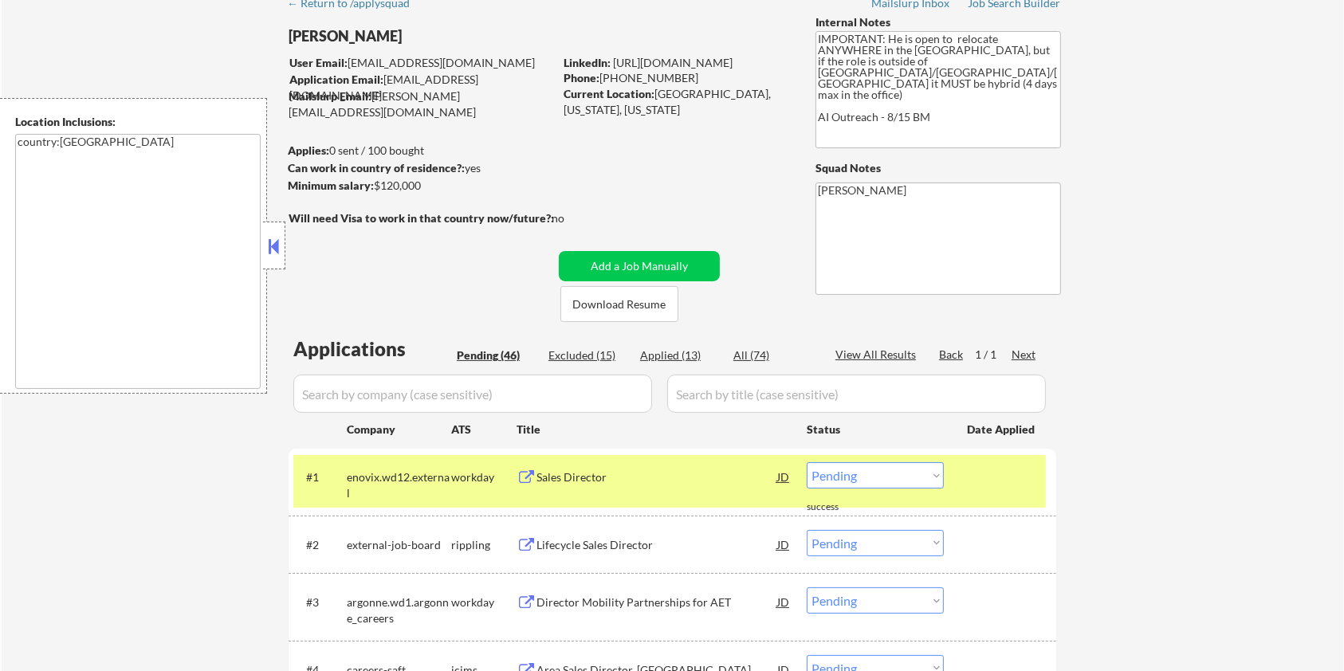
scroll to position [0, 0]
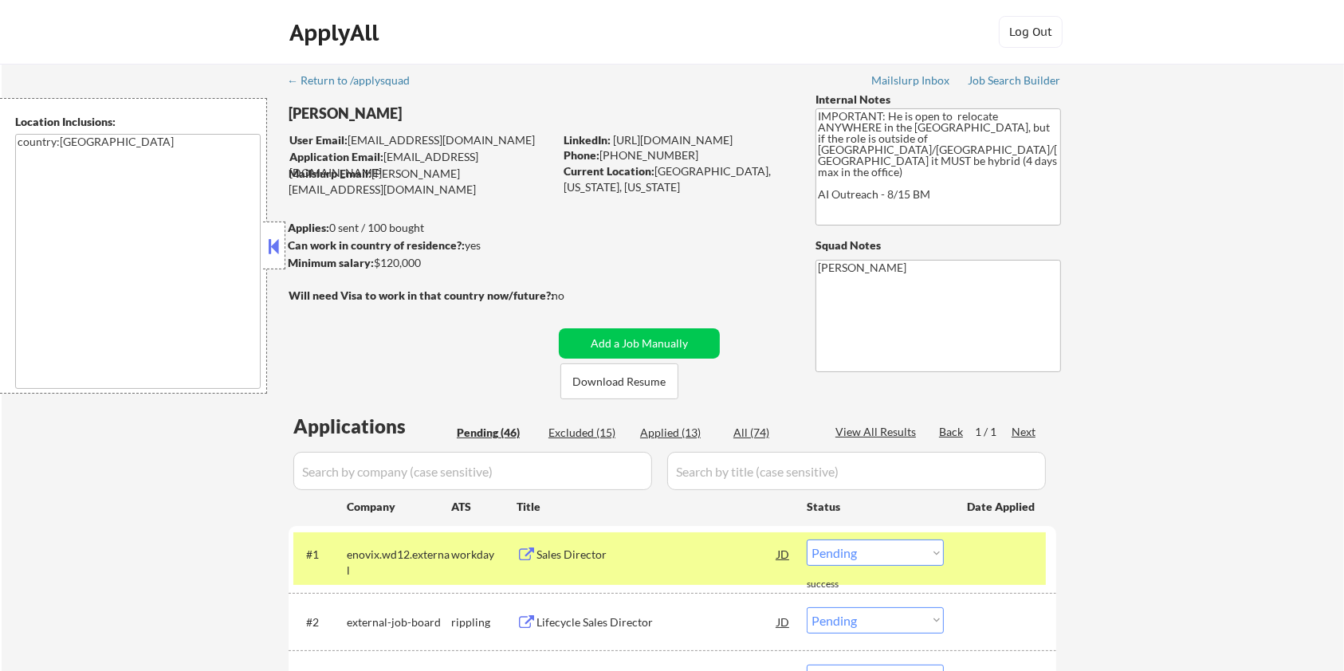
click at [498, 481] on input "input" at bounding box center [472, 471] width 359 height 38
paste input "smartling"
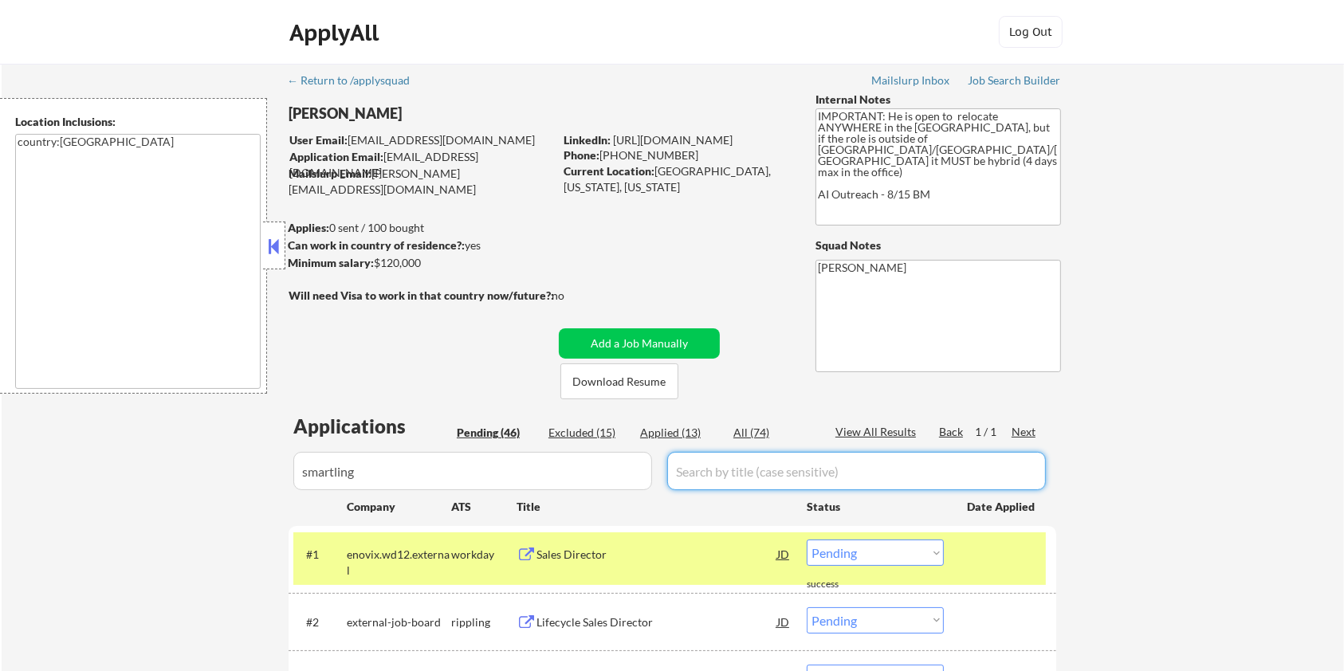
click at [797, 475] on input "input" at bounding box center [856, 471] width 379 height 38
click at [761, 430] on div "All (74)" at bounding box center [774, 433] width 80 height 16
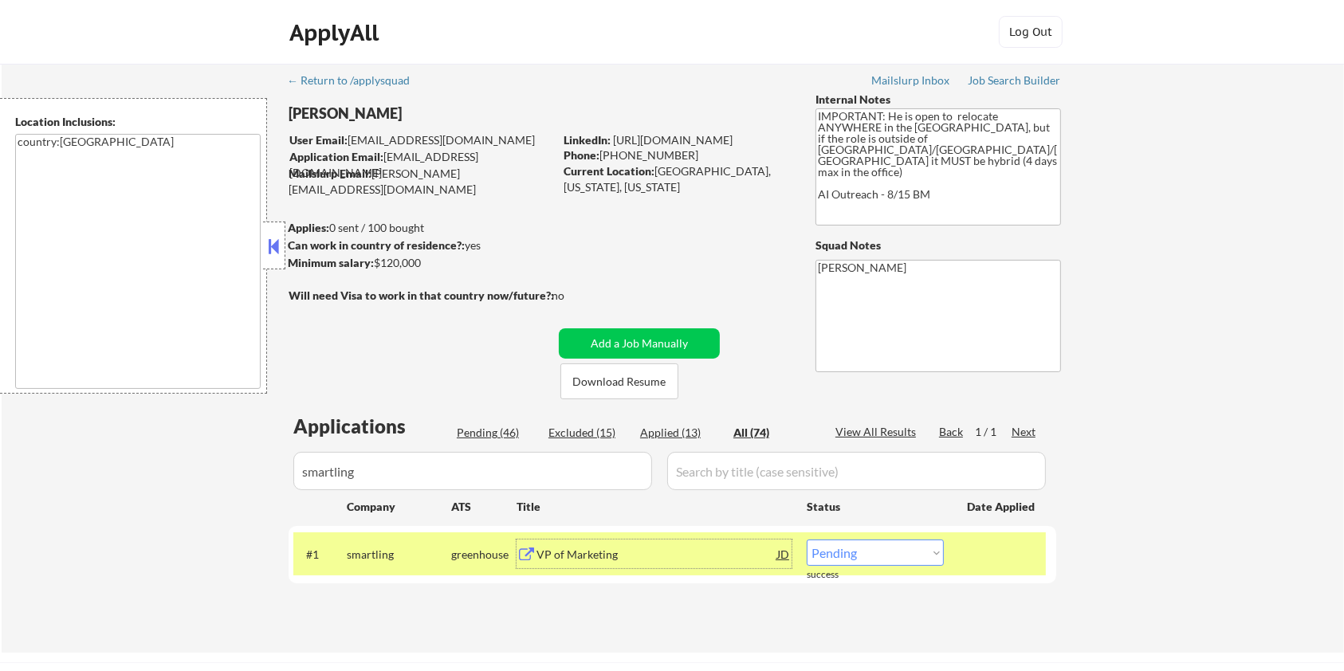
click at [576, 557] on div "VP of Marketing" at bounding box center [657, 555] width 241 height 16
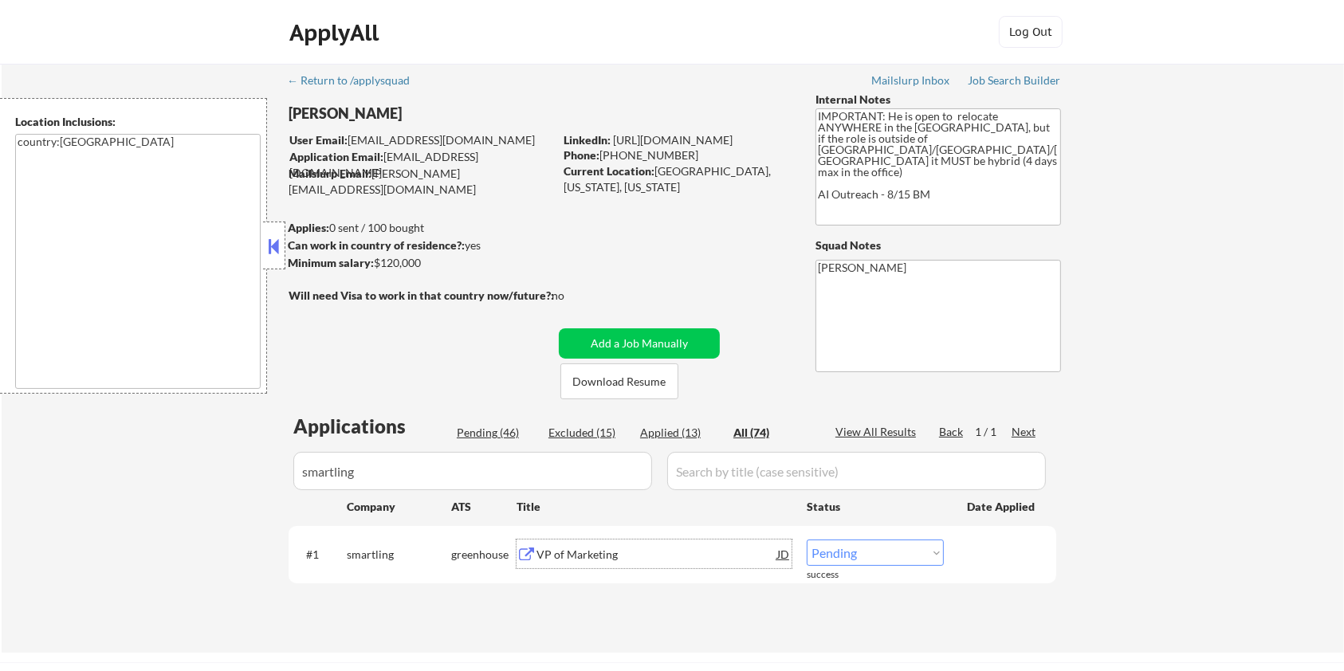
click at [859, 555] on select "Choose an option... Pending Applied Excluded (Questions) Excluded (Expired) Exc…" at bounding box center [875, 553] width 137 height 26
click at [807, 540] on select "Choose an option... Pending Applied Excluded (Questions) Excluded (Expired) Exc…" at bounding box center [875, 553] width 137 height 26
drag, startPoint x: 421, startPoint y: 468, endPoint x: 253, endPoint y: 468, distance: 168.2
click at [253, 468] on div "← Return to /applysquad Mailslurp Inbox Job Search Builder Ian Stonington User …" at bounding box center [673, 358] width 1343 height 589
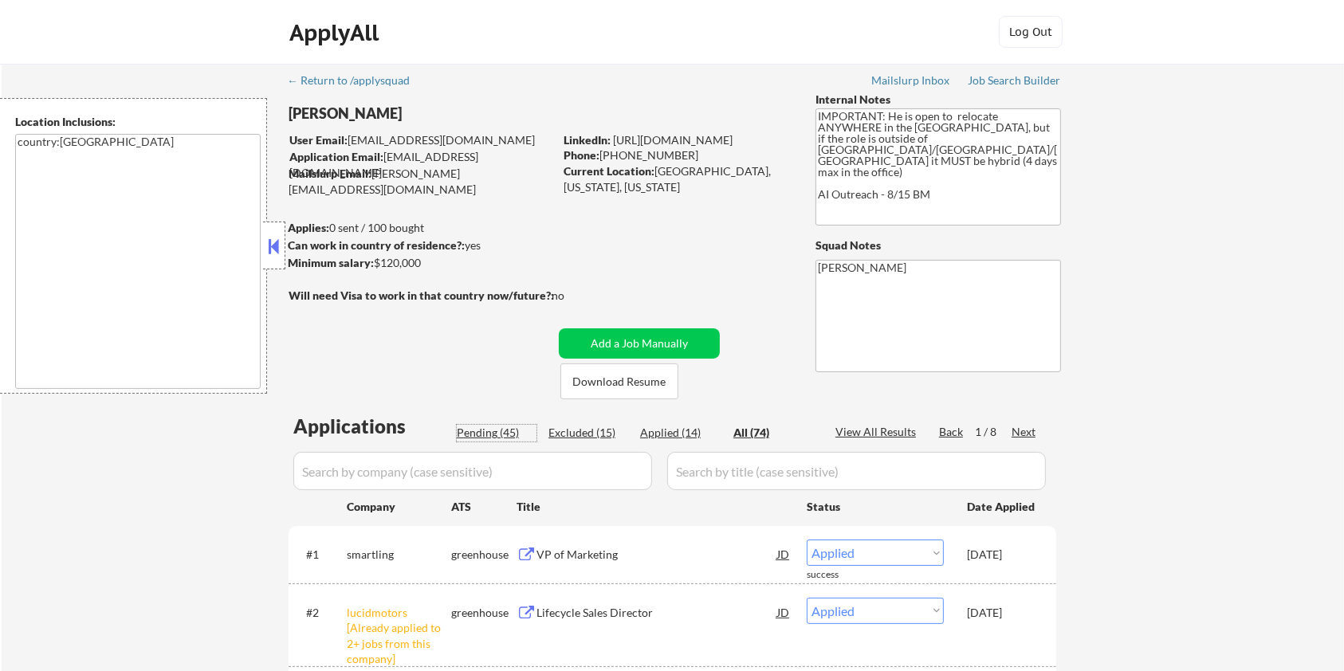
click at [484, 436] on div "Pending (45)" at bounding box center [497, 433] width 80 height 16
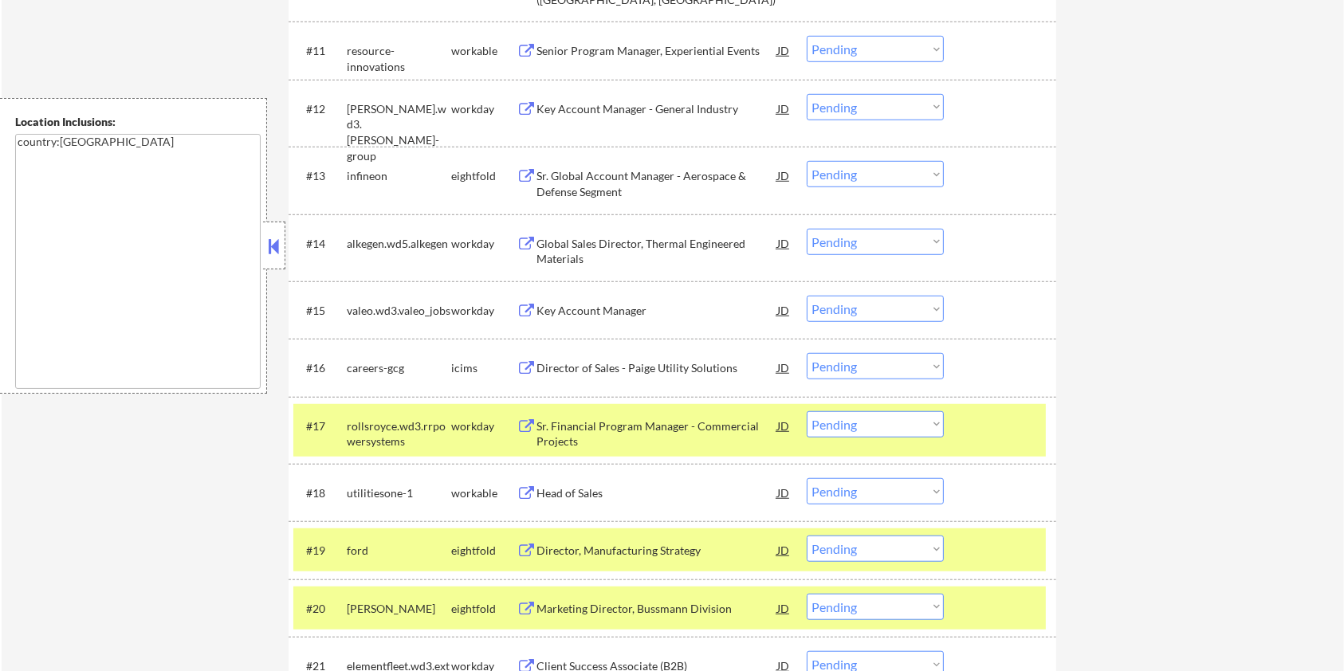
scroll to position [1276, 0]
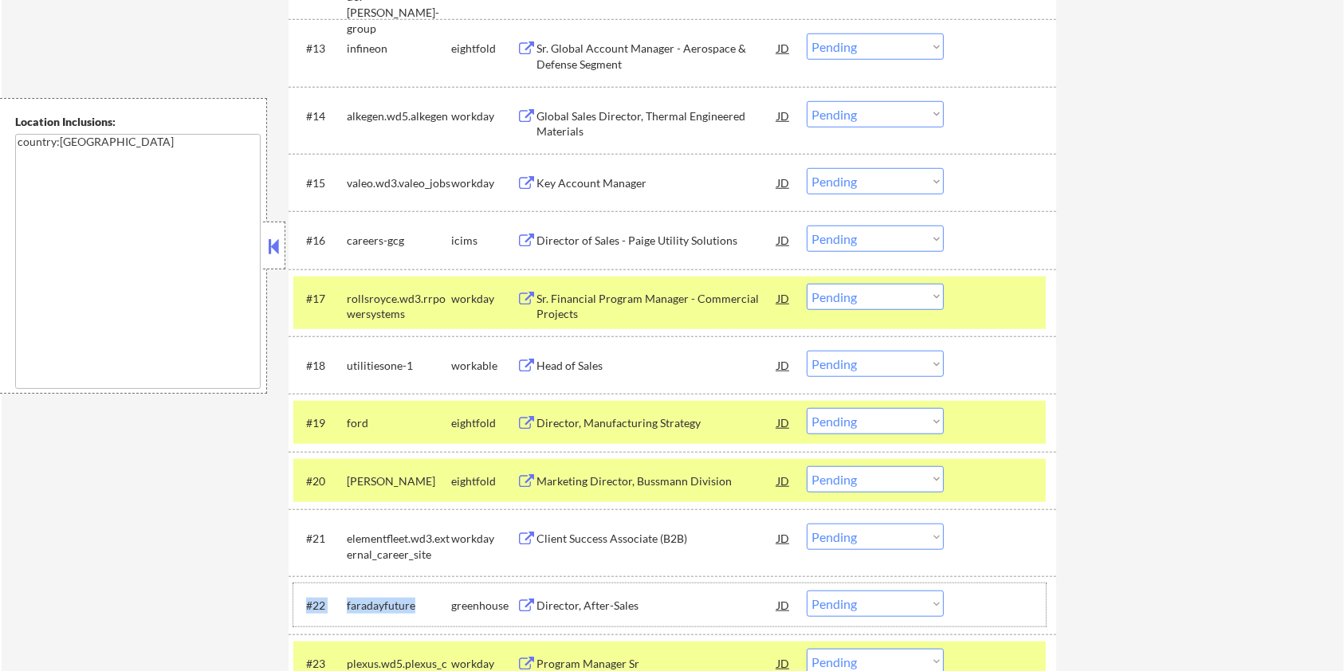
drag, startPoint x: 417, startPoint y: 606, endPoint x: 335, endPoint y: 606, distance: 82.1
click at [335, 606] on div "#22 faradayfuture greenhouse Director, After-Sales JD warning_amber Choose an o…" at bounding box center [669, 605] width 753 height 43
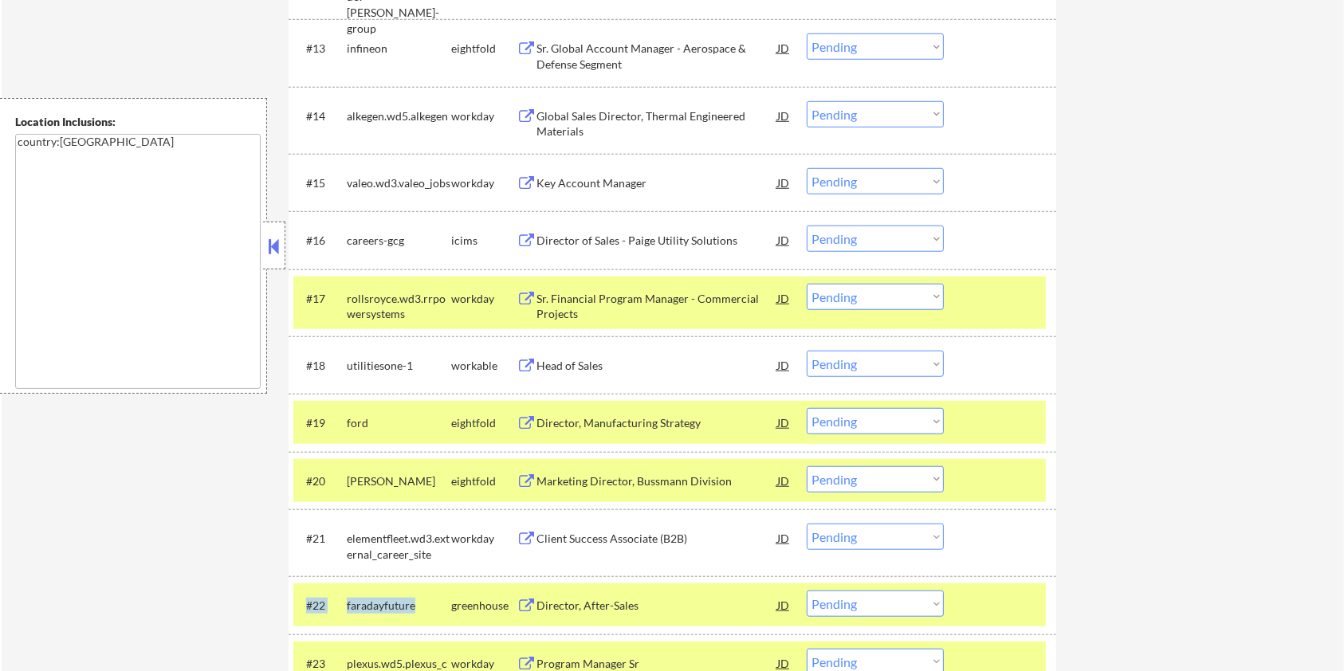
click at [415, 616] on div "faradayfuture" at bounding box center [399, 605] width 104 height 29
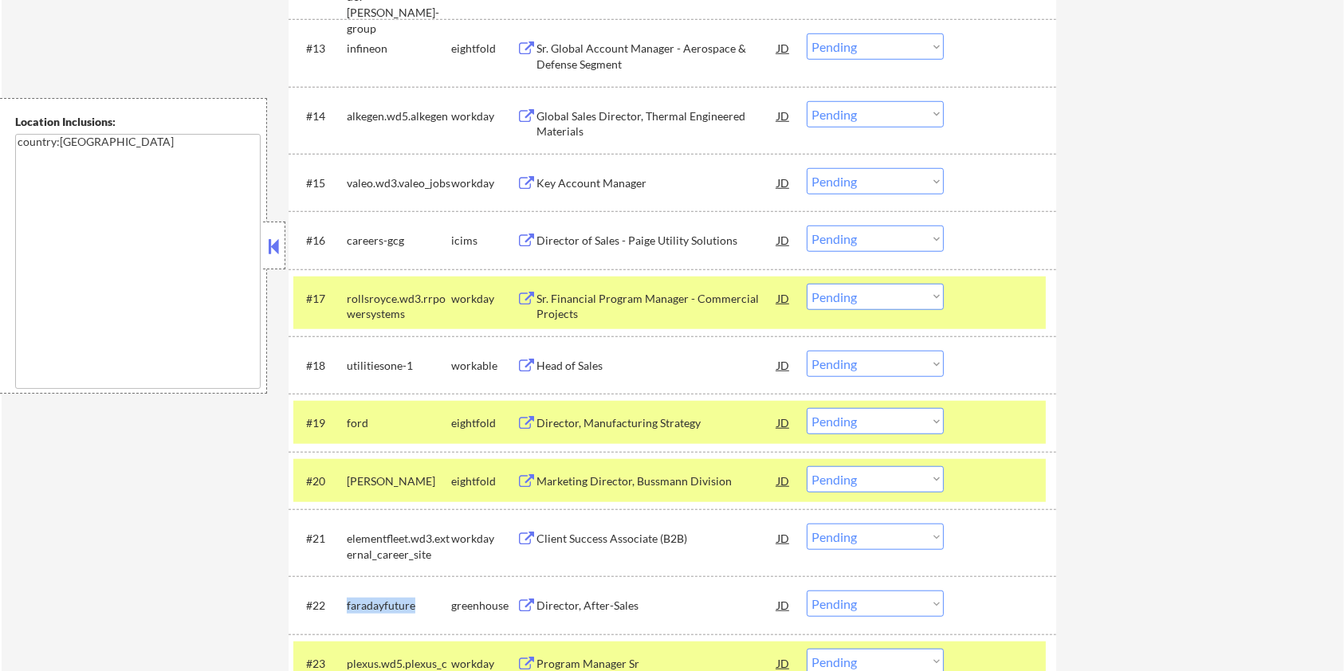
drag, startPoint x: 420, startPoint y: 604, endPoint x: 344, endPoint y: 595, distance: 76.3
click at [344, 595] on div "#22 faradayfuture greenhouse Director, After-Sales JD warning_amber Choose an o…" at bounding box center [669, 605] width 753 height 43
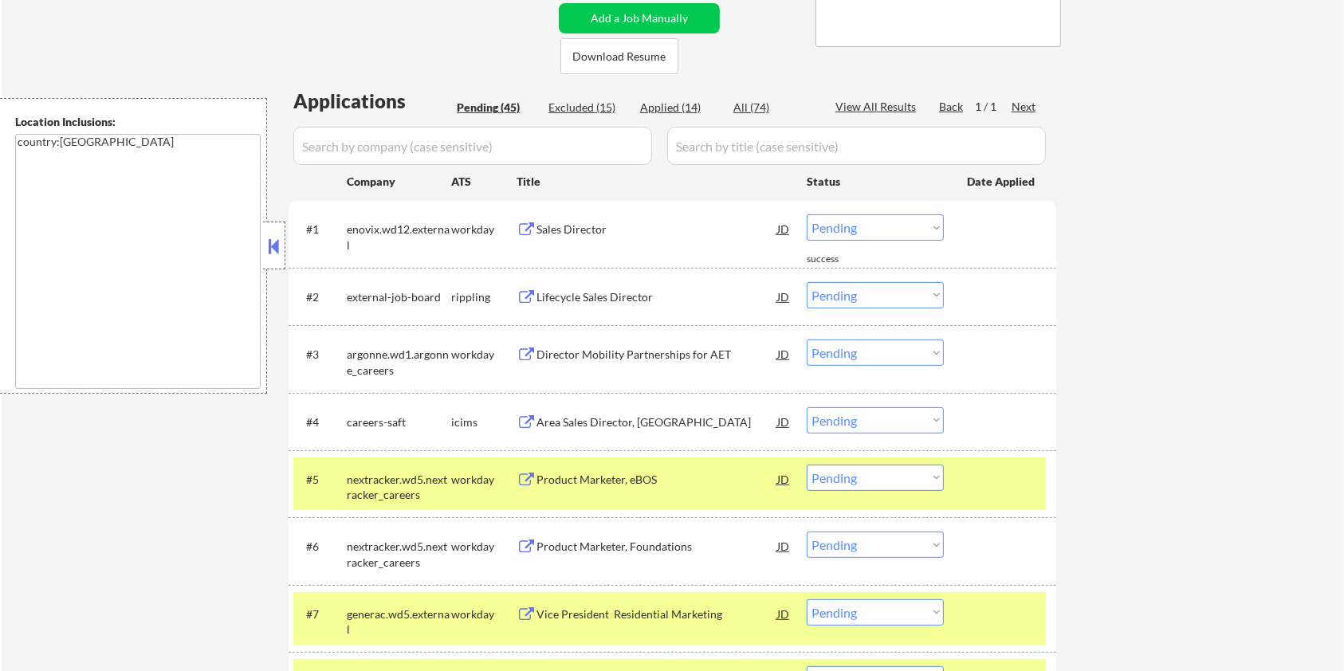
scroll to position [319, 0]
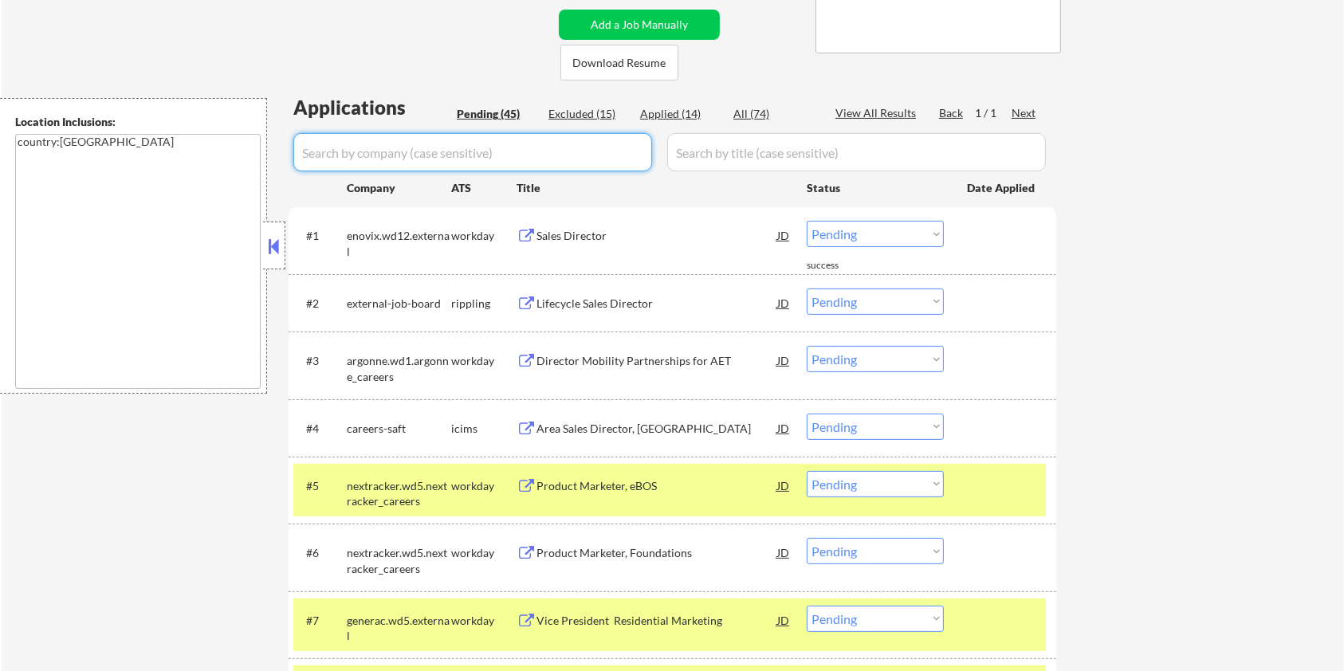
click at [406, 150] on input "input" at bounding box center [472, 152] width 359 height 38
paste input "faradayfuture"
drag, startPoint x: 727, startPoint y: 152, endPoint x: 727, endPoint y: 141, distance: 10.4
click at [727, 152] on input "input" at bounding box center [856, 152] width 379 height 38
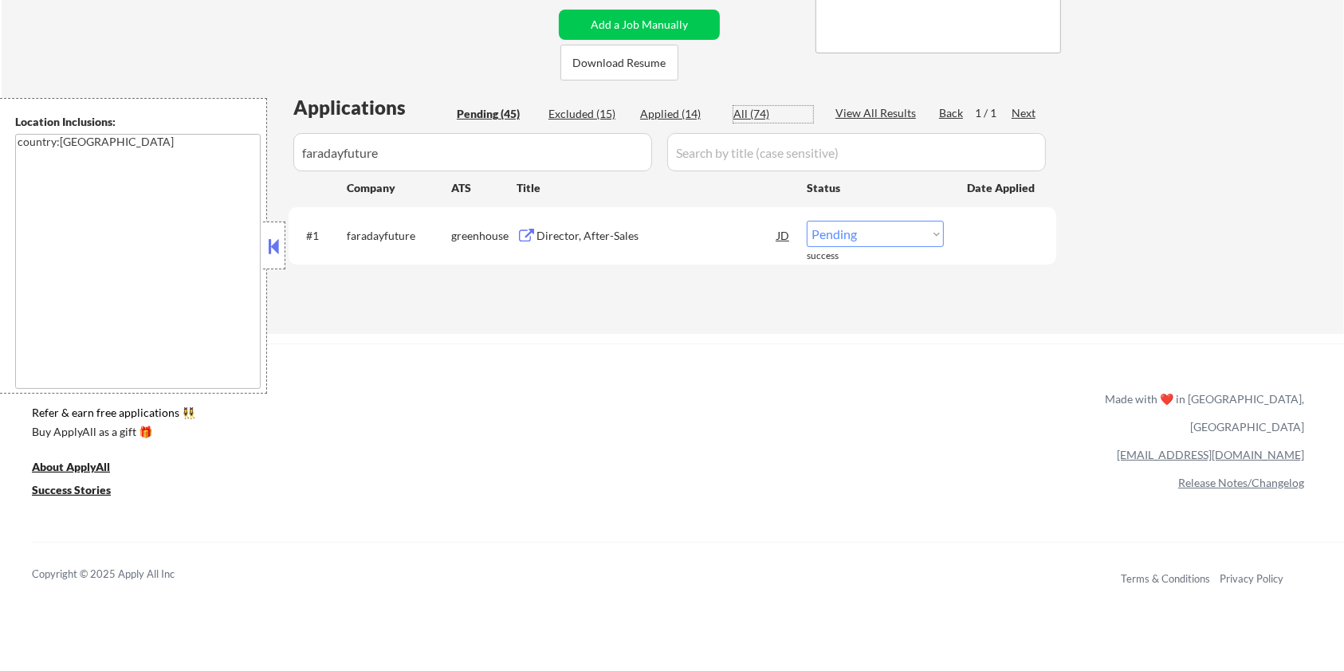
click at [749, 109] on div "All (74)" at bounding box center [774, 114] width 80 height 16
click at [609, 234] on div "Director, After-Sales" at bounding box center [657, 236] width 241 height 16
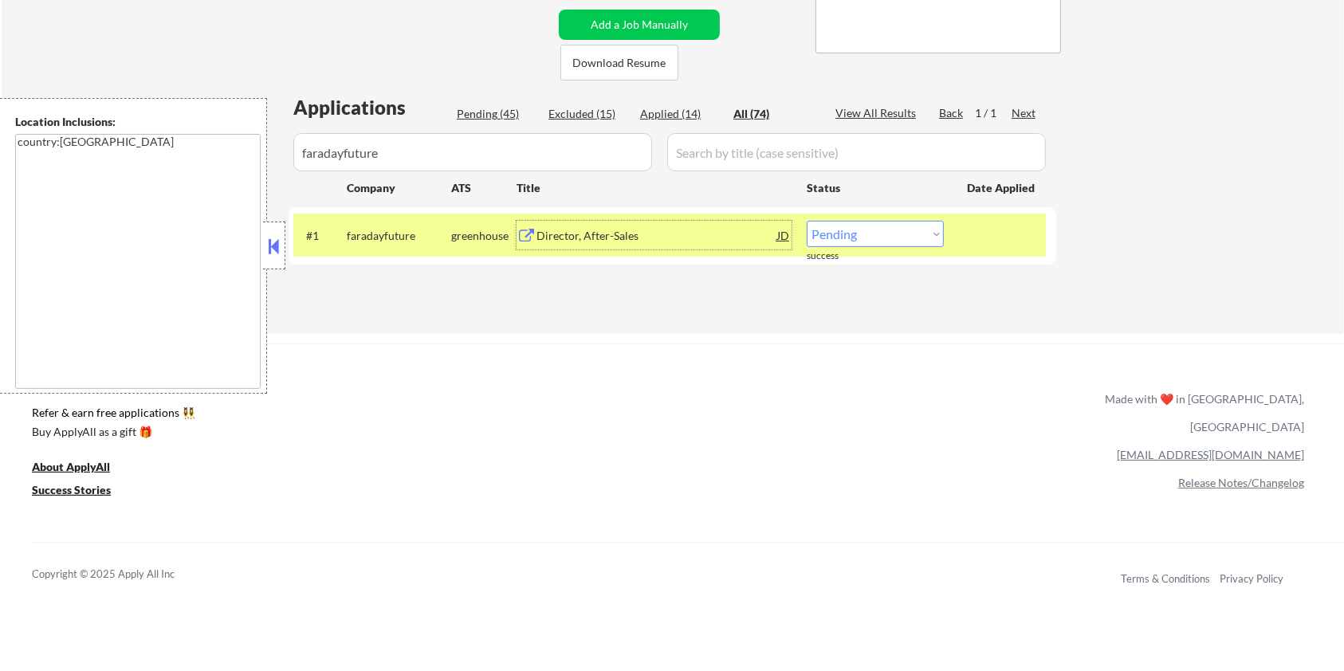
click at [895, 239] on select "Choose an option... Pending Applied Excluded (Questions) Excluded (Expired) Exc…" at bounding box center [875, 234] width 137 height 26
click at [807, 221] on select "Choose an option... Pending Applied Excluded (Questions) Excluded (Expired) Exc…" at bounding box center [875, 234] width 137 height 26
drag, startPoint x: 402, startPoint y: 155, endPoint x: 245, endPoint y: 164, distance: 157.4
click at [245, 164] on body "← Return to /applysquad Mailslurp Inbox Job Search Builder Ian Stonington User …" at bounding box center [672, 16] width 1344 height 671
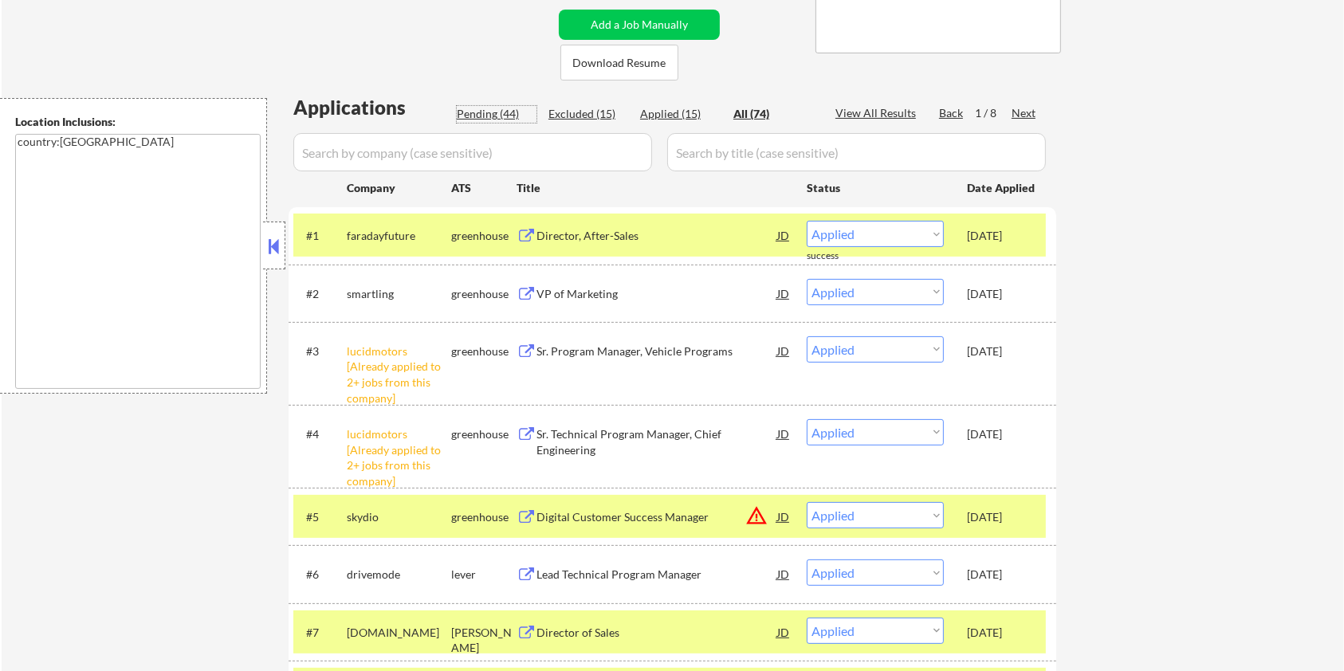
click at [499, 110] on div "Pending (44)" at bounding box center [497, 114] width 80 height 16
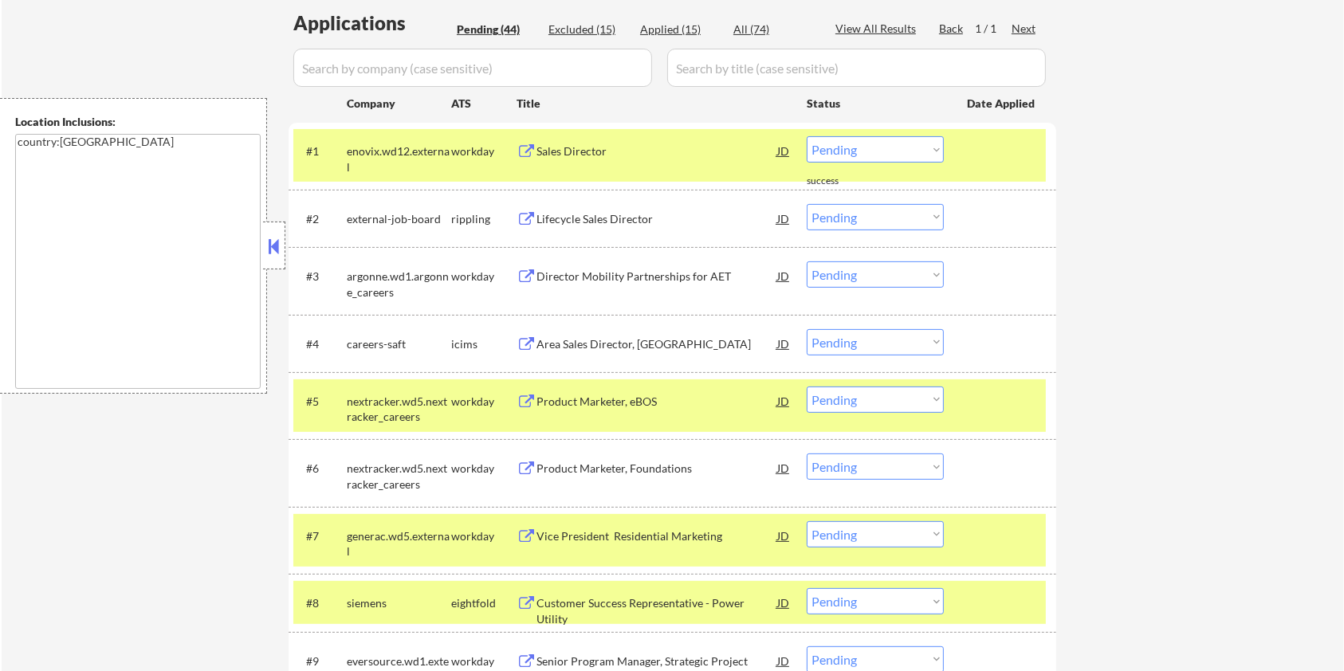
scroll to position [531, 0]
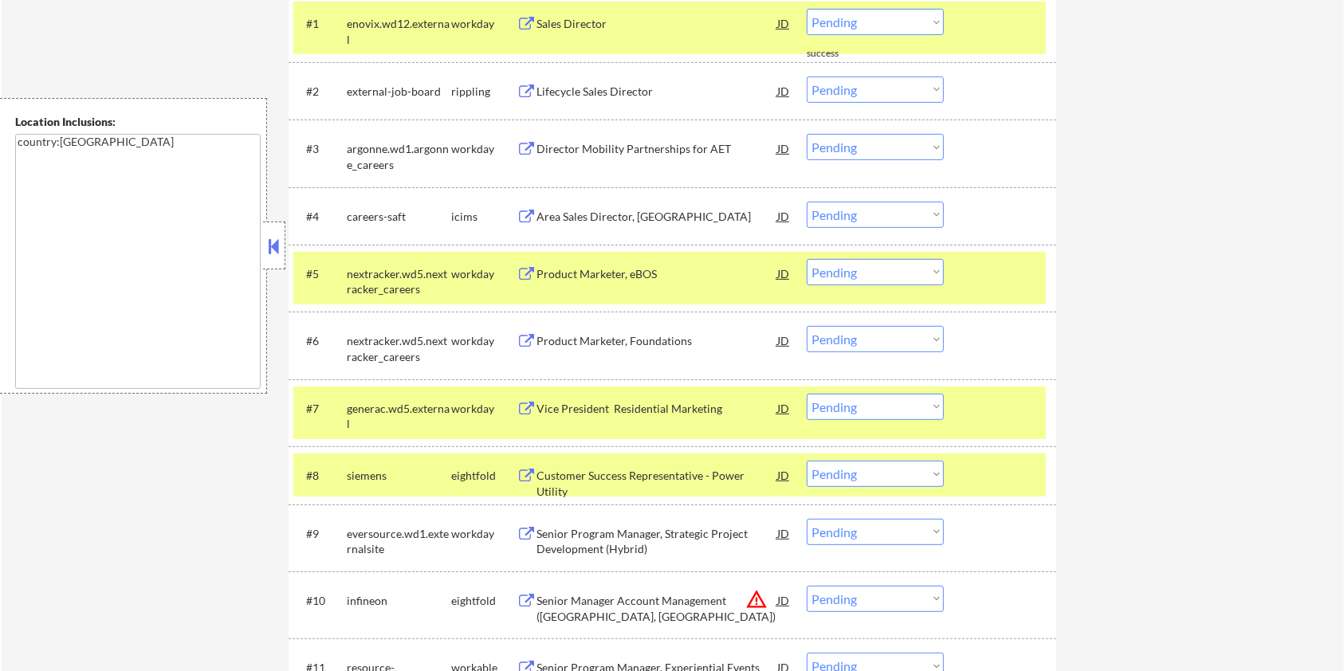
click at [995, 412] on div at bounding box center [1002, 408] width 70 height 29
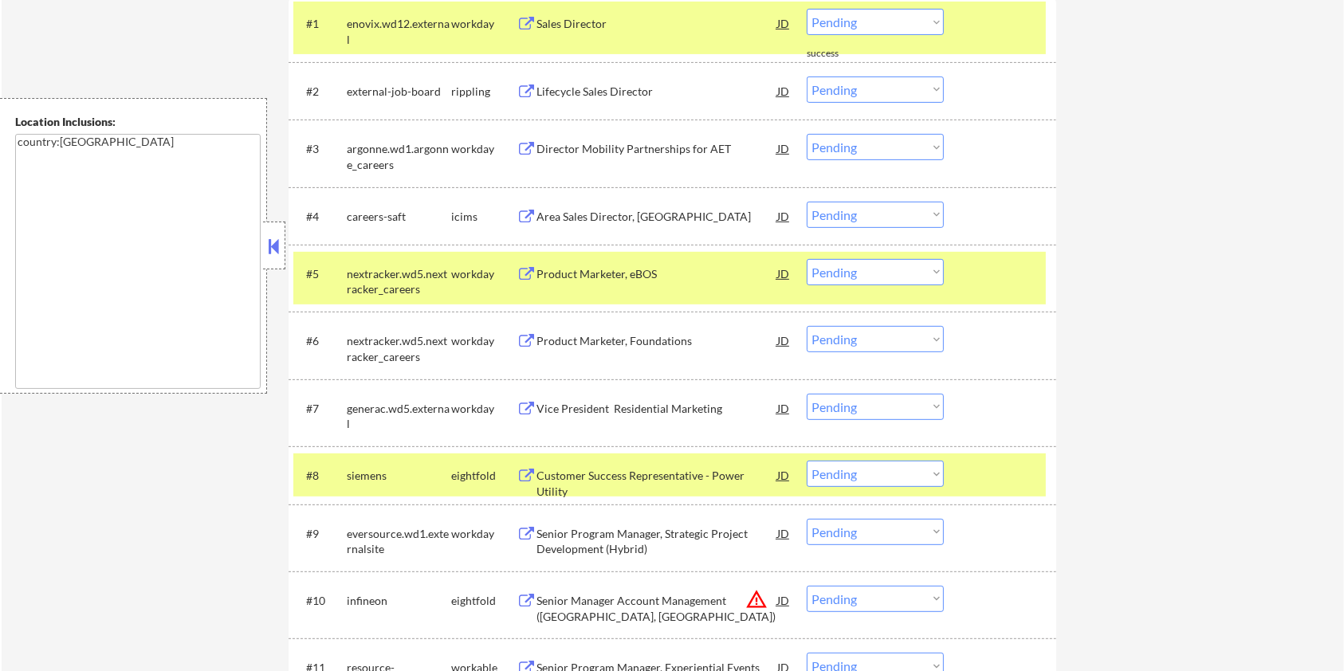
click at [1001, 290] on div "#5 nextracker.wd5.nextracker_careers workday Product Marketer, eBOS JD warning_…" at bounding box center [669, 278] width 753 height 53
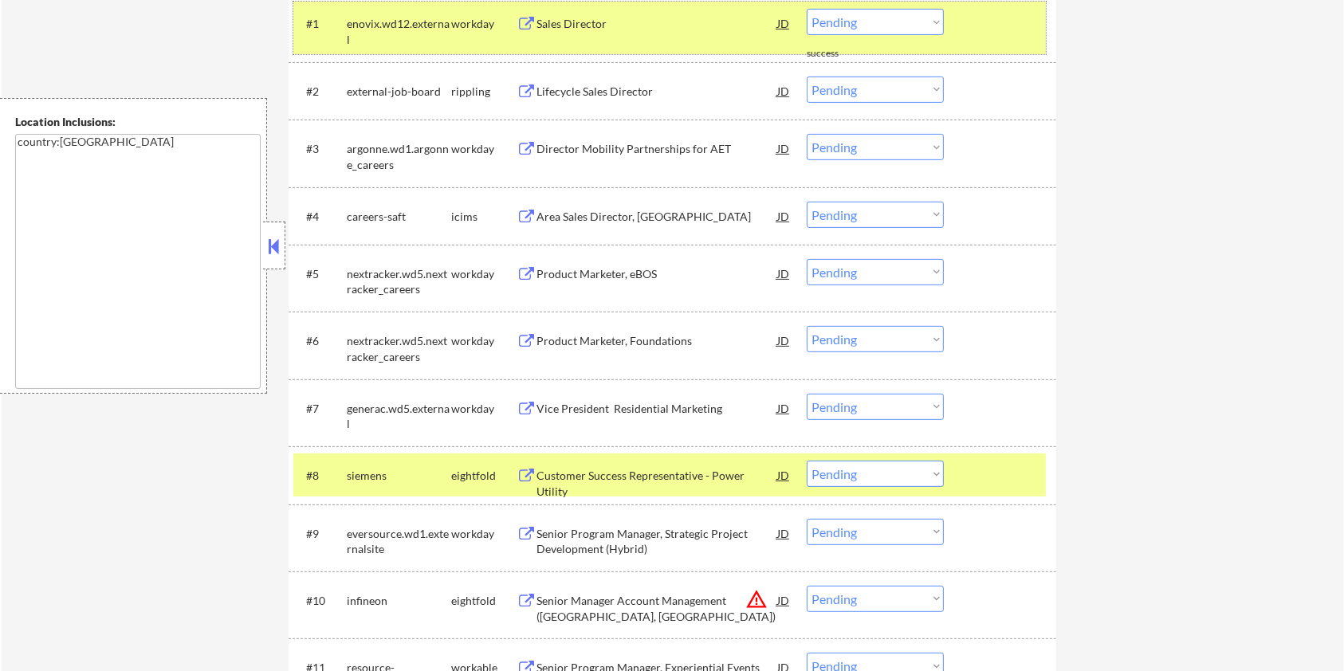
click at [994, 40] on div "#1 enovix.wd12.external workday Sales Director JD warning_amber Choose an optio…" at bounding box center [669, 28] width 753 height 53
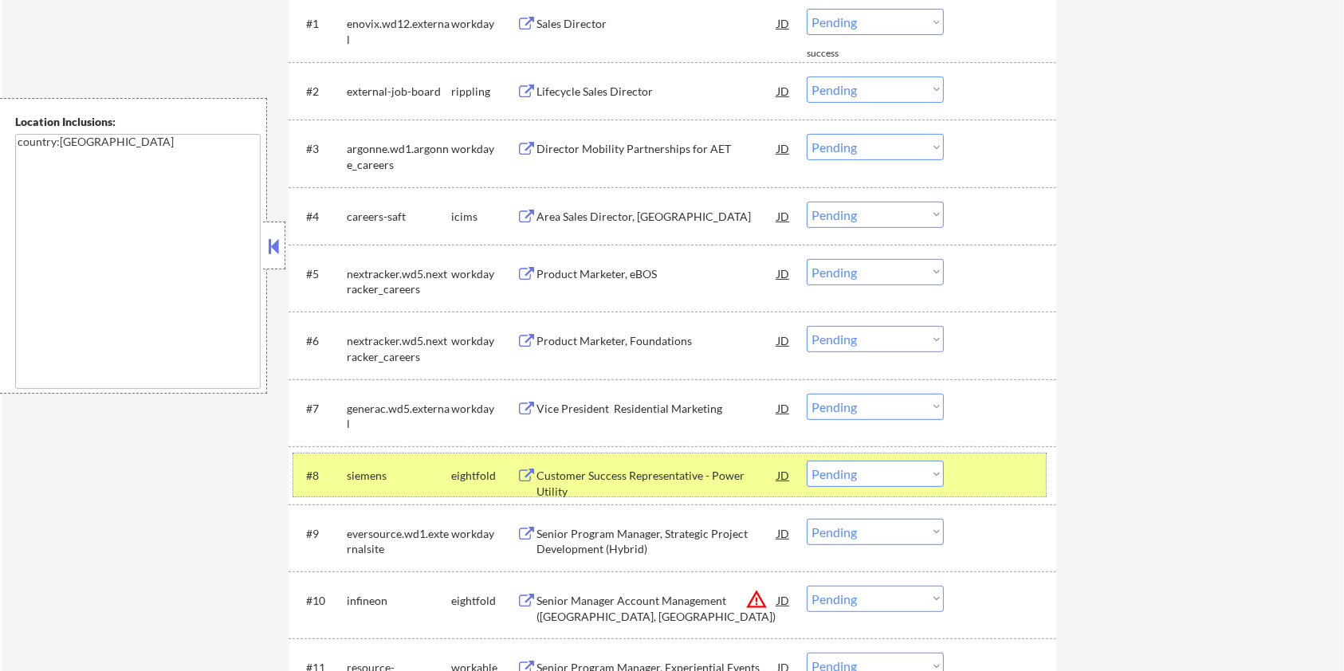
click at [996, 464] on div at bounding box center [1002, 475] width 70 height 29
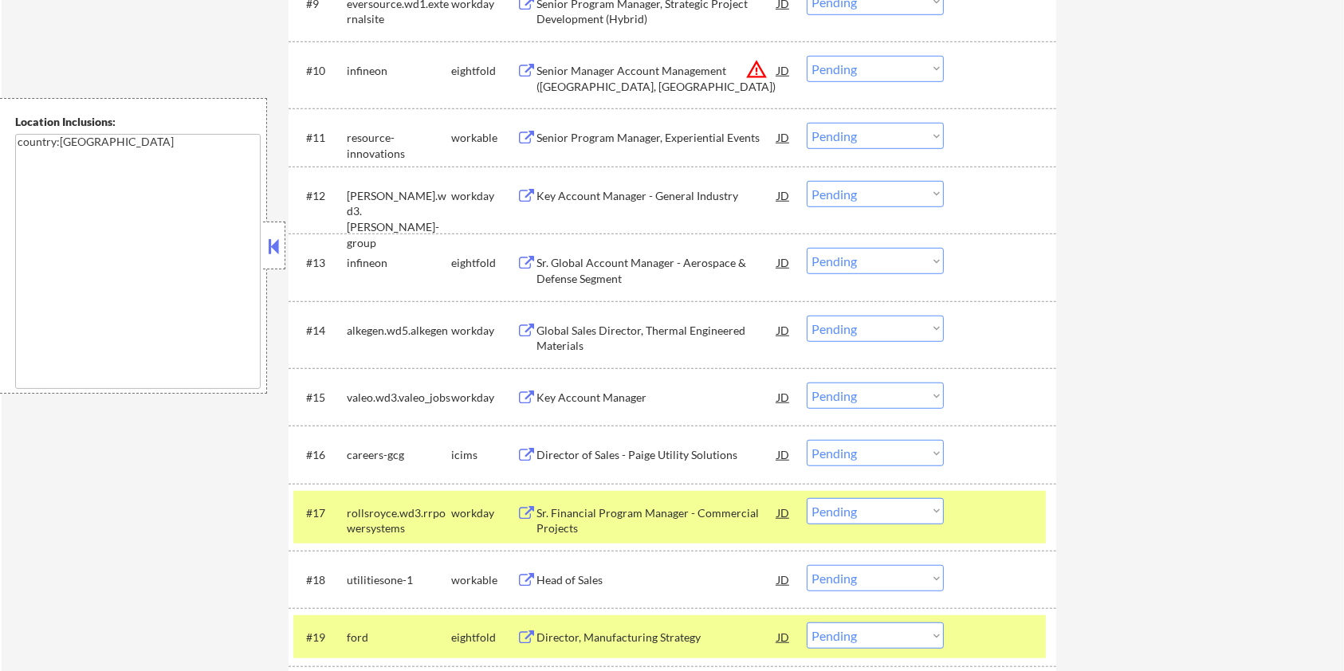
scroll to position [1063, 0]
click at [1009, 503] on div at bounding box center [1002, 511] width 70 height 29
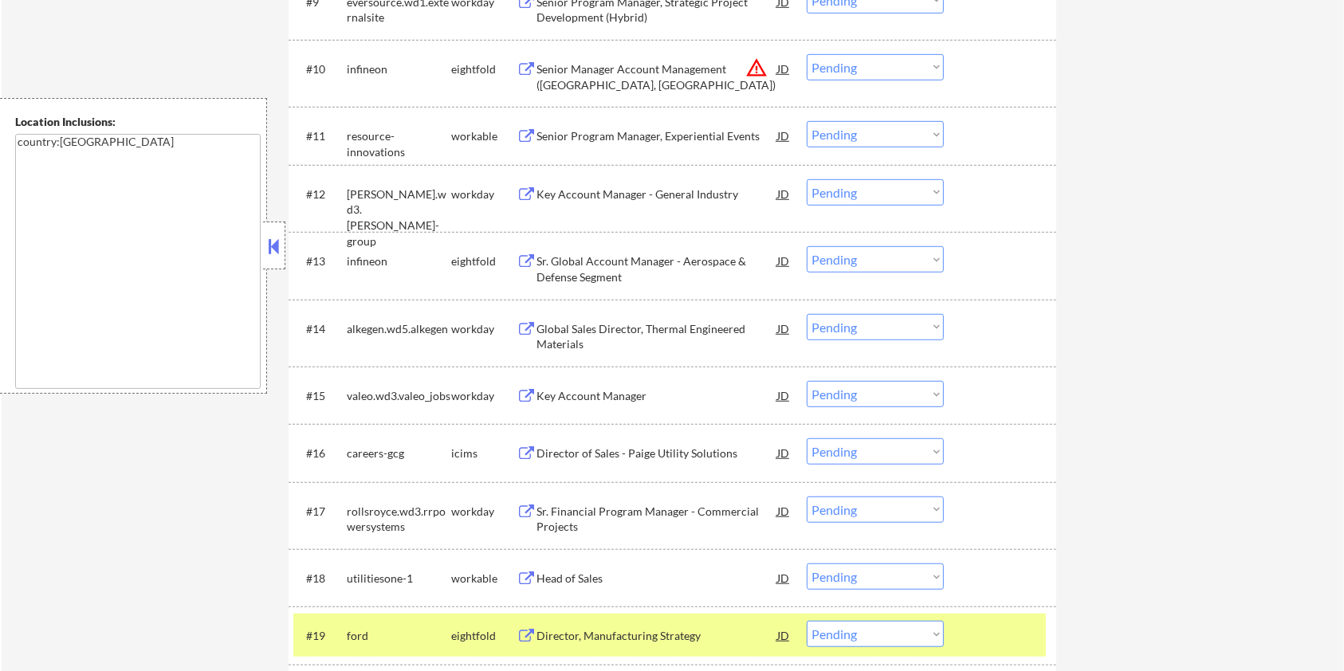
click at [982, 625] on div at bounding box center [1002, 635] width 70 height 29
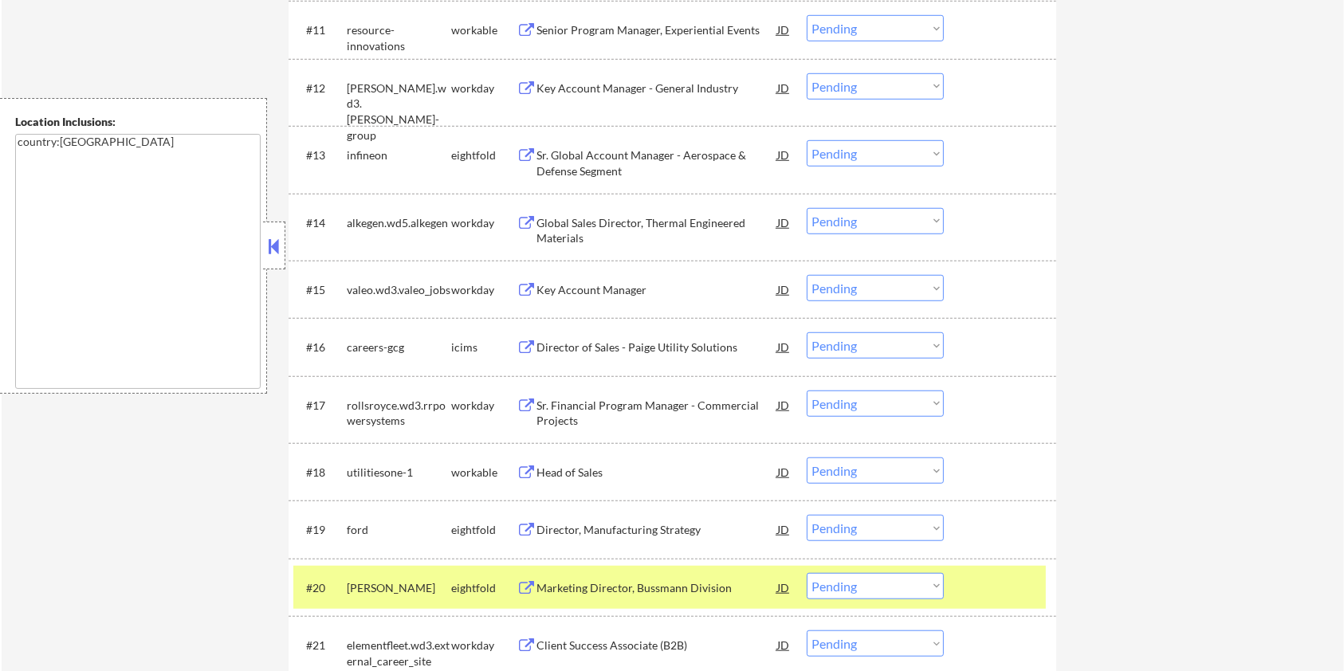
scroll to position [1276, 0]
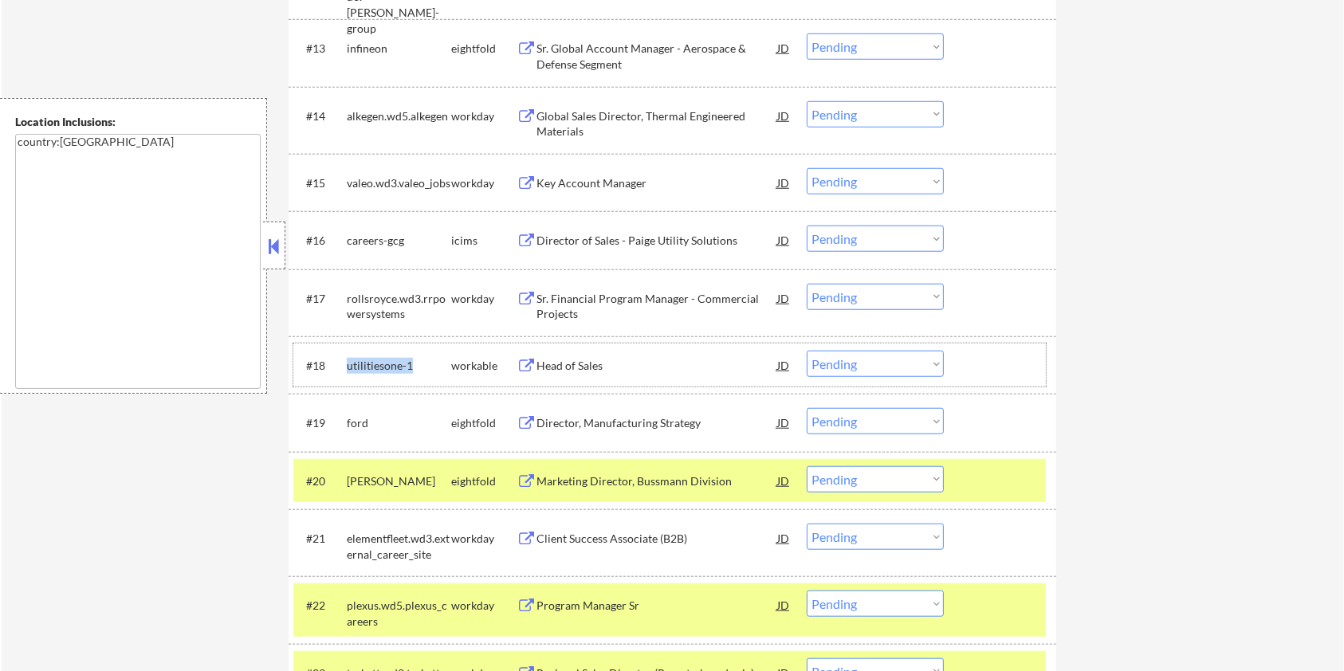
drag, startPoint x: 430, startPoint y: 357, endPoint x: 348, endPoint y: 368, distance: 82.8
click at [348, 368] on div "utilitiesone-1" at bounding box center [399, 366] width 104 height 16
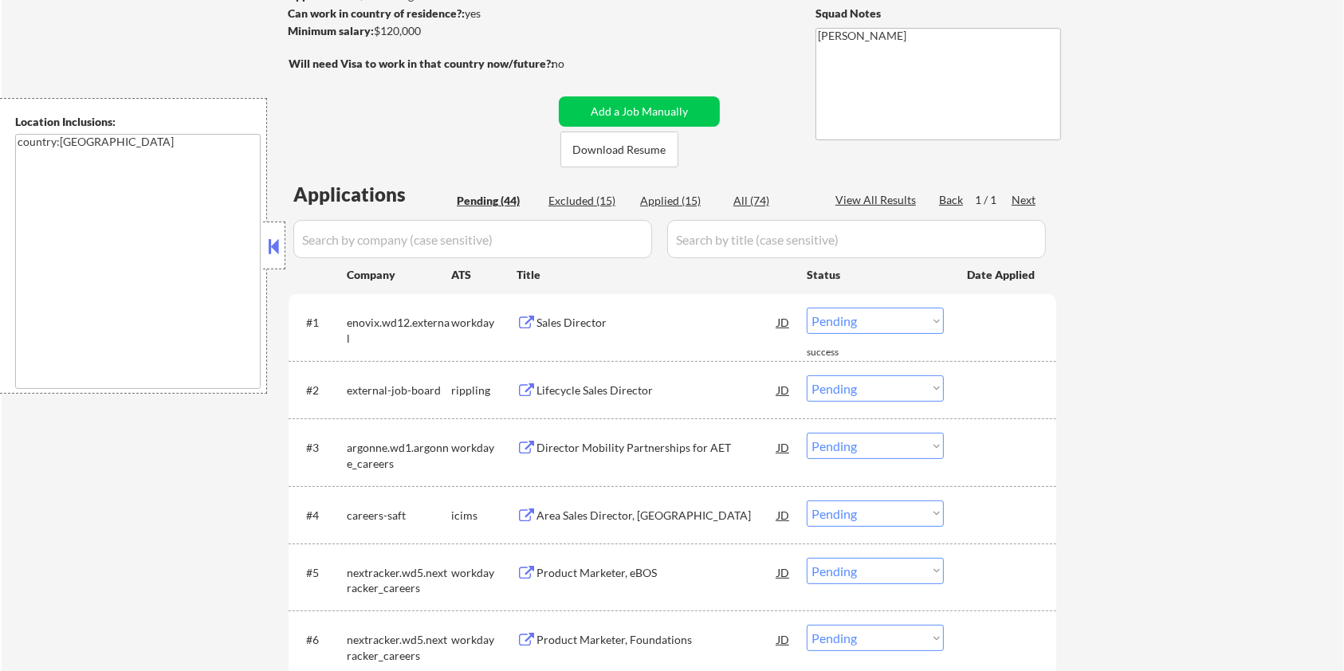
scroll to position [212, 0]
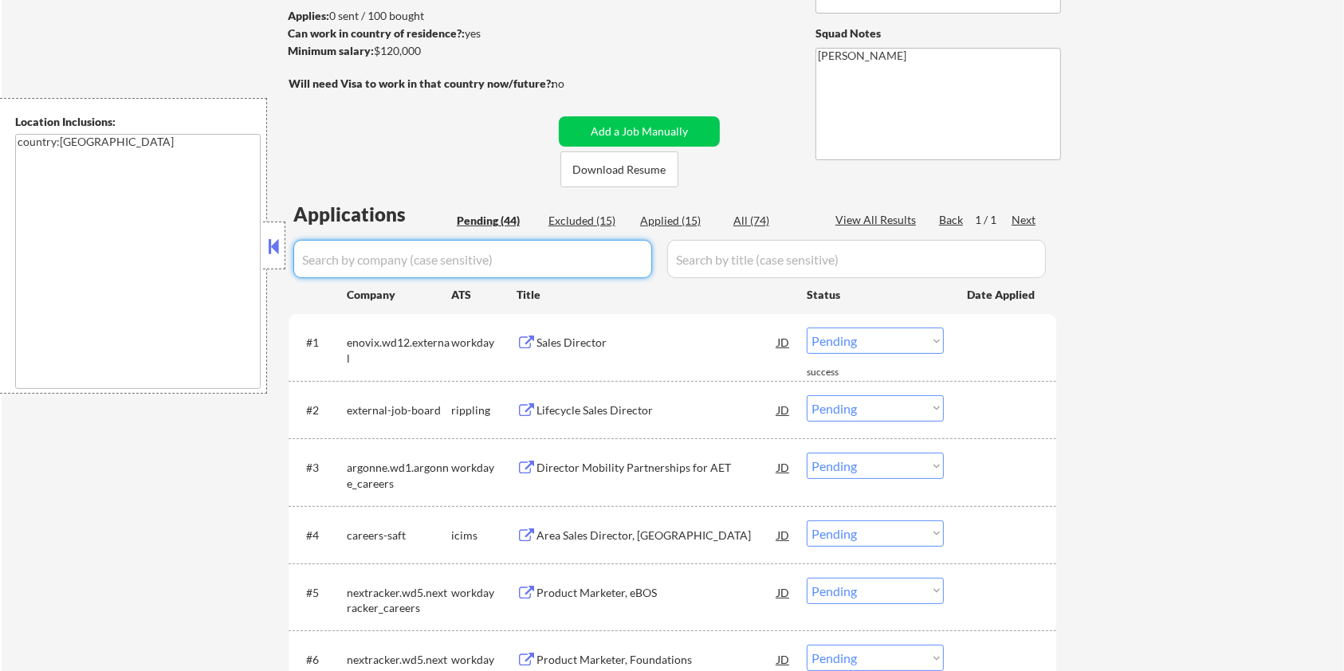
click at [381, 270] on input "input" at bounding box center [472, 259] width 359 height 38
paste input "utilitiesone-1"
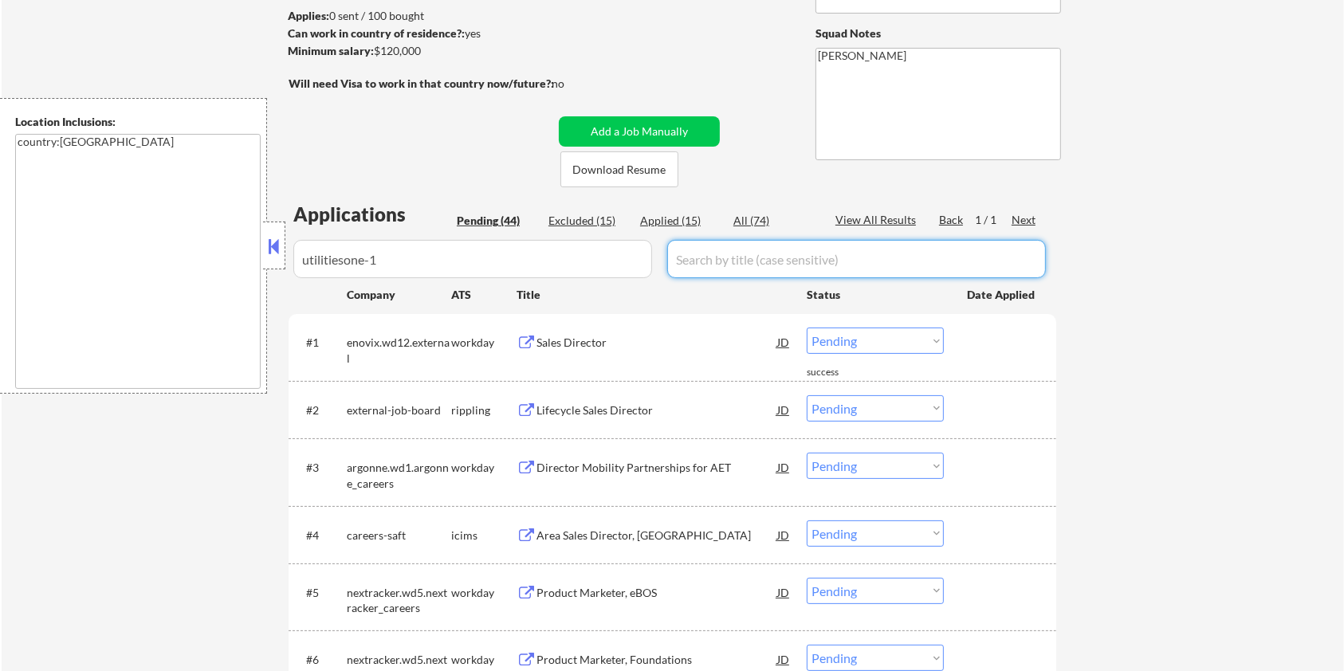
click at [727, 257] on input "input" at bounding box center [856, 259] width 379 height 38
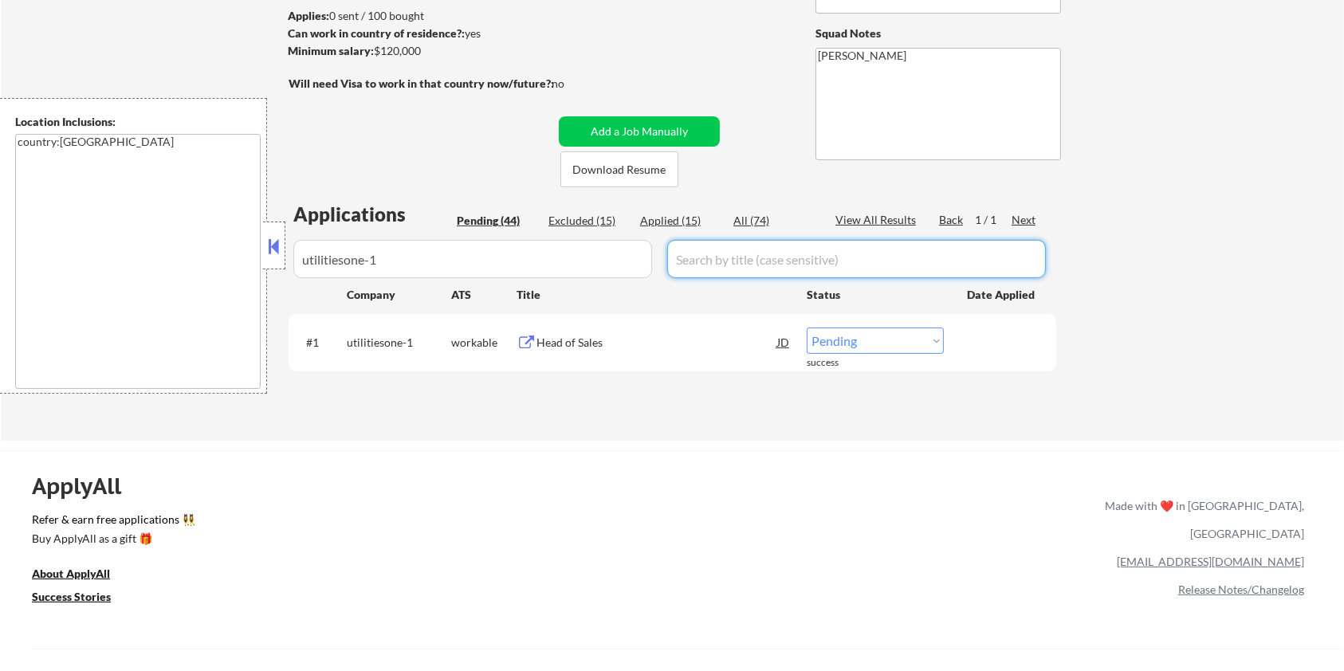
click at [751, 214] on div "All (74)" at bounding box center [774, 221] width 80 height 16
click at [556, 340] on div "Head of Sales" at bounding box center [657, 343] width 241 height 16
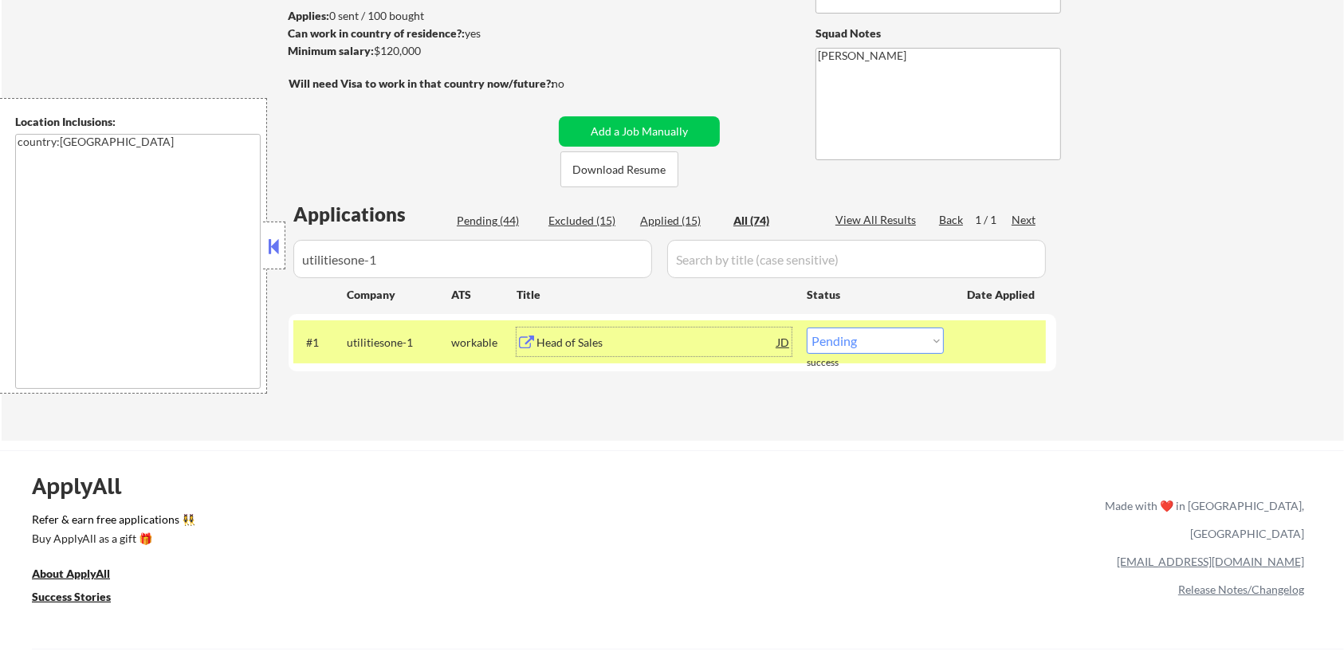
click at [880, 348] on select "Choose an option... Pending Applied Excluded (Questions) Excluded (Expired) Exc…" at bounding box center [875, 341] width 137 height 26
click at [807, 328] on select "Choose an option... Pending Applied Excluded (Questions) Excluded (Expired) Exc…" at bounding box center [875, 341] width 137 height 26
drag, startPoint x: 433, startPoint y: 264, endPoint x: 105, endPoint y: 302, distance: 330.0
click at [105, 302] on body "← Return to /applysquad Mailslurp Inbox Job Search Builder Ian Stonington User …" at bounding box center [672, 123] width 1344 height 671
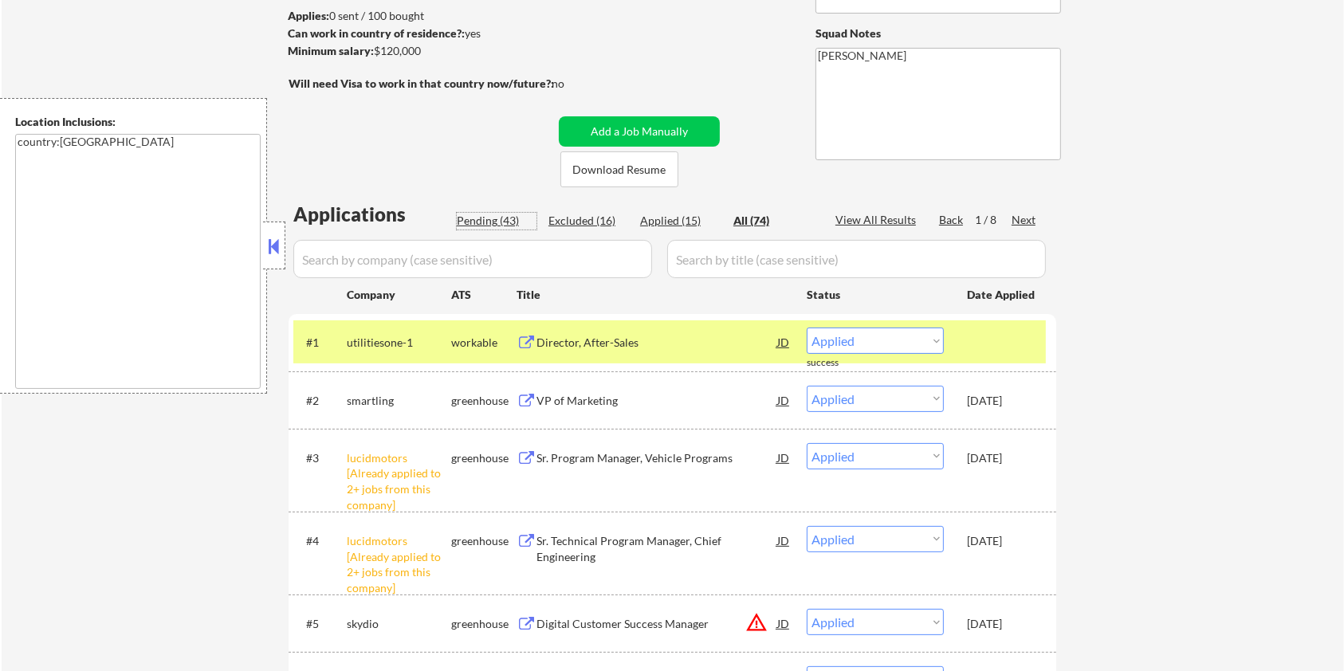
click at [485, 219] on div "Pending (43)" at bounding box center [497, 221] width 80 height 16
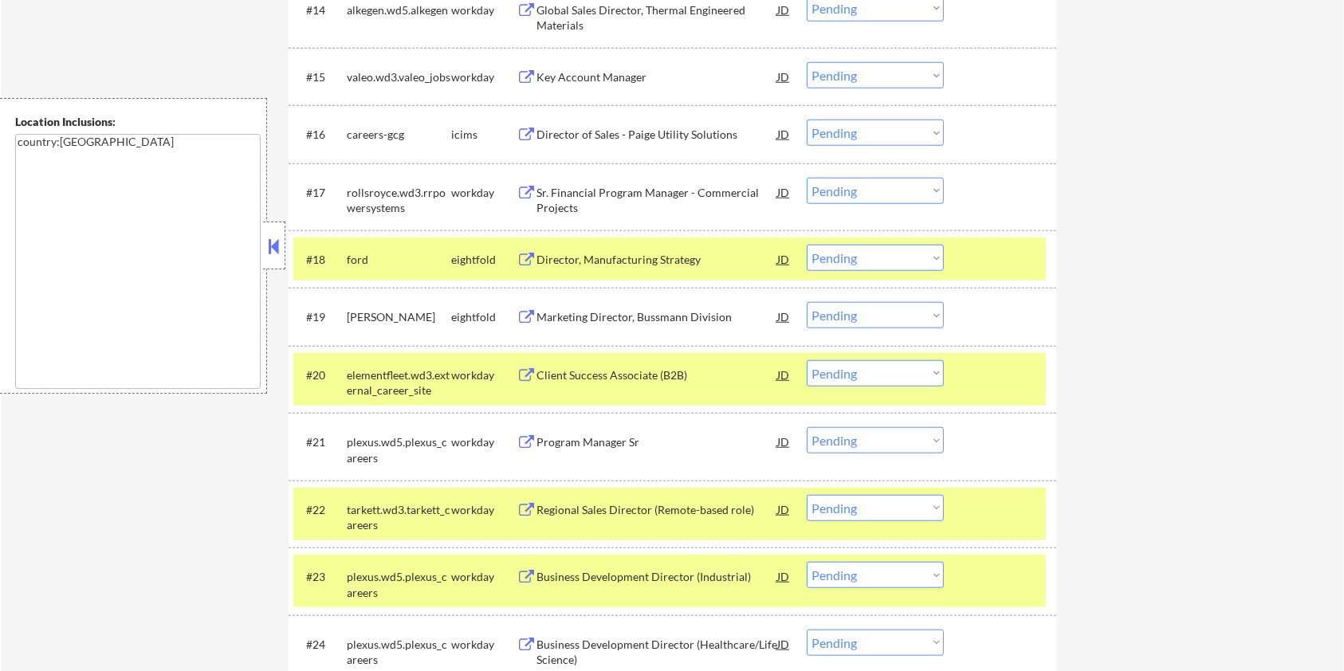
scroll to position [1595, 0]
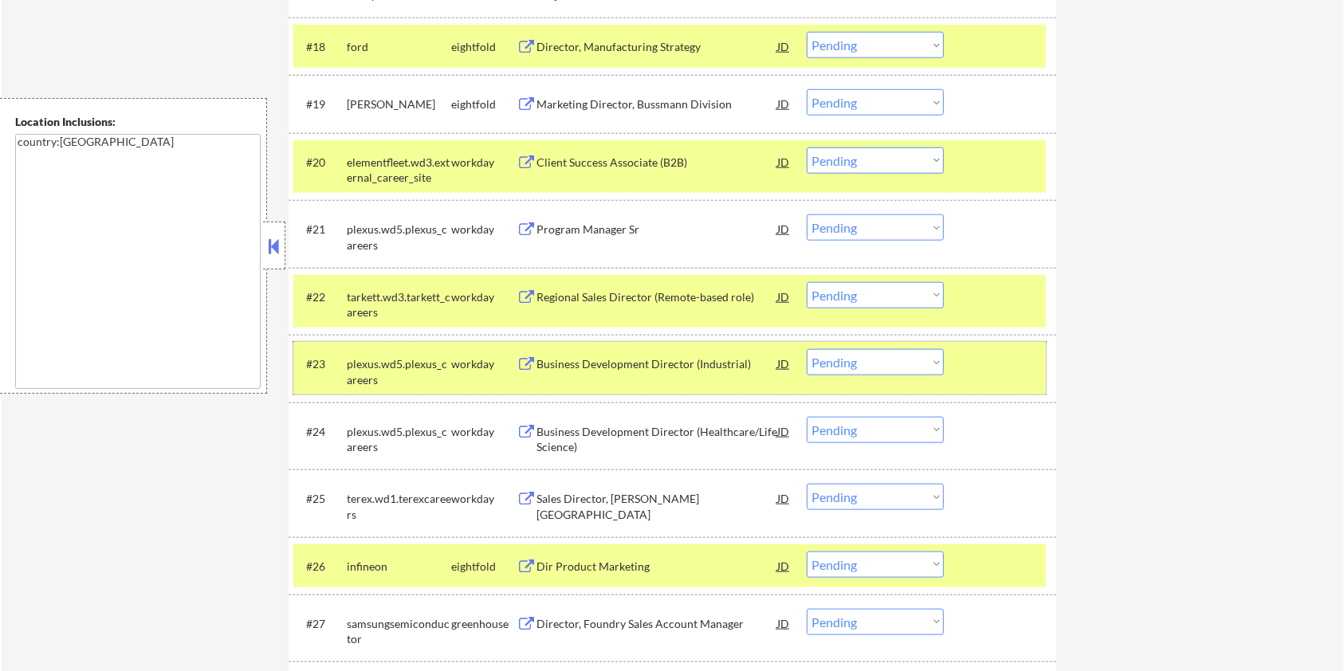
click at [986, 373] on div at bounding box center [1002, 363] width 70 height 29
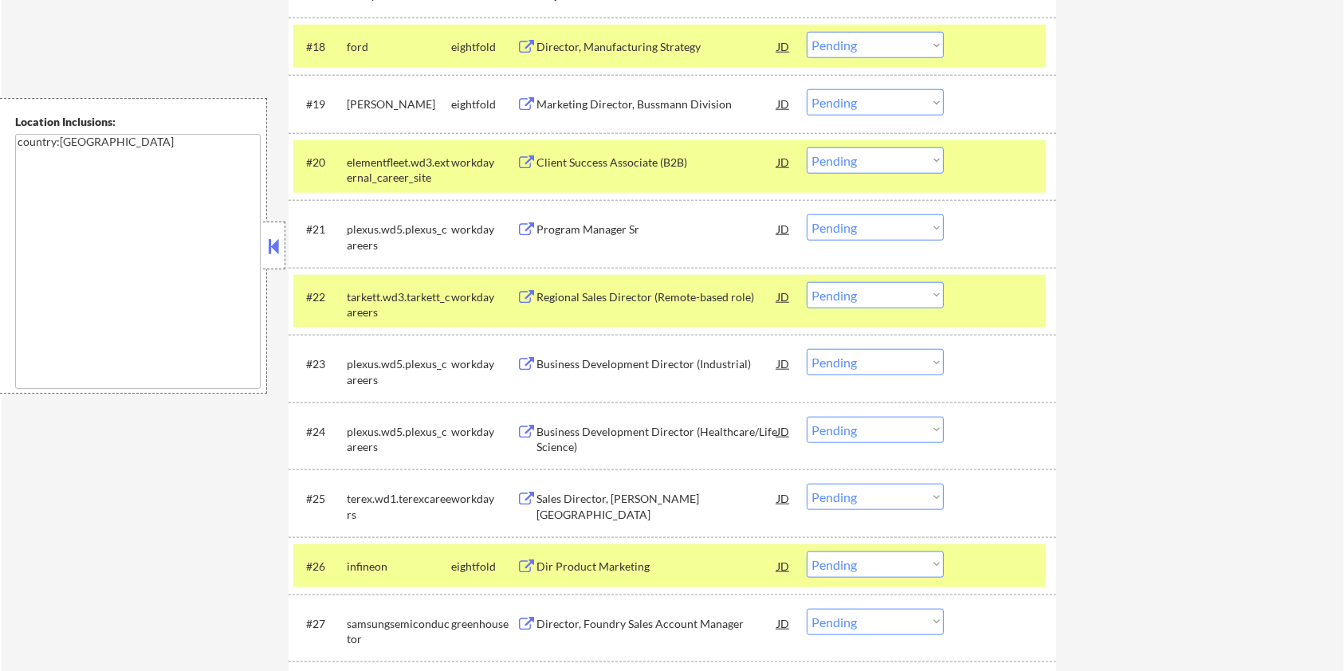
click at [992, 296] on div at bounding box center [1002, 296] width 70 height 29
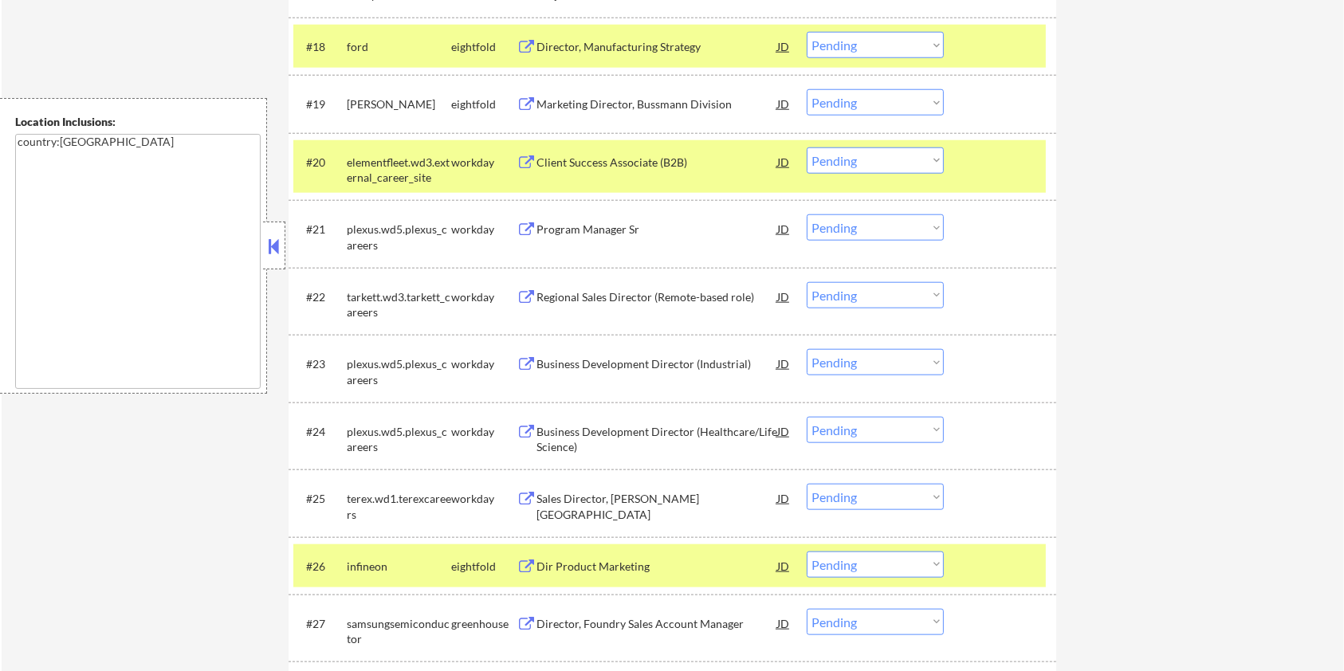
click at [971, 166] on div at bounding box center [1002, 162] width 70 height 29
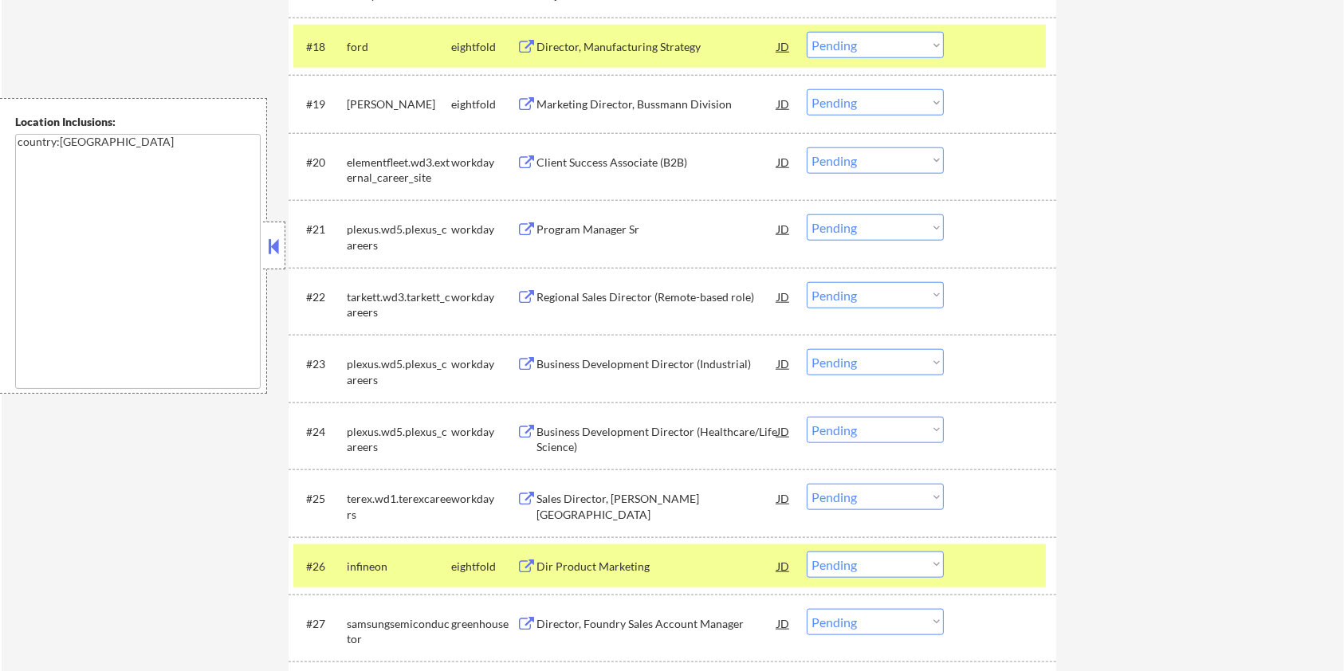
click at [976, 52] on div at bounding box center [1002, 46] width 70 height 29
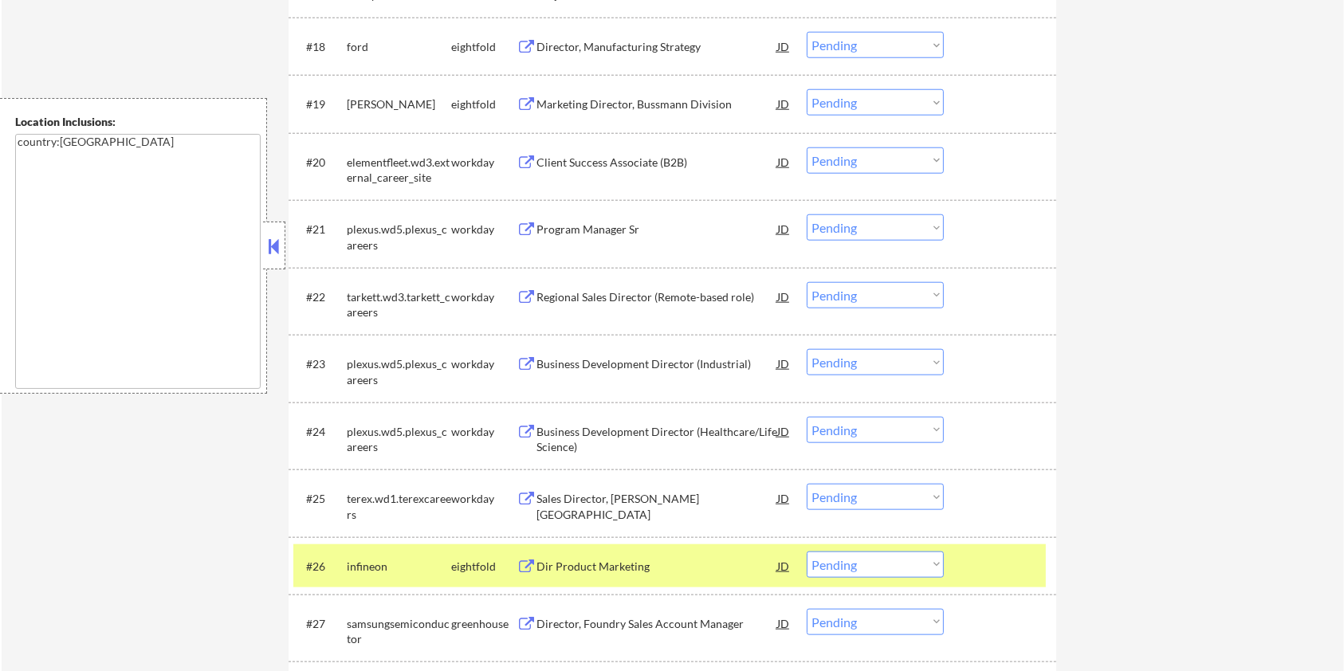
click at [995, 558] on div at bounding box center [1002, 566] width 70 height 29
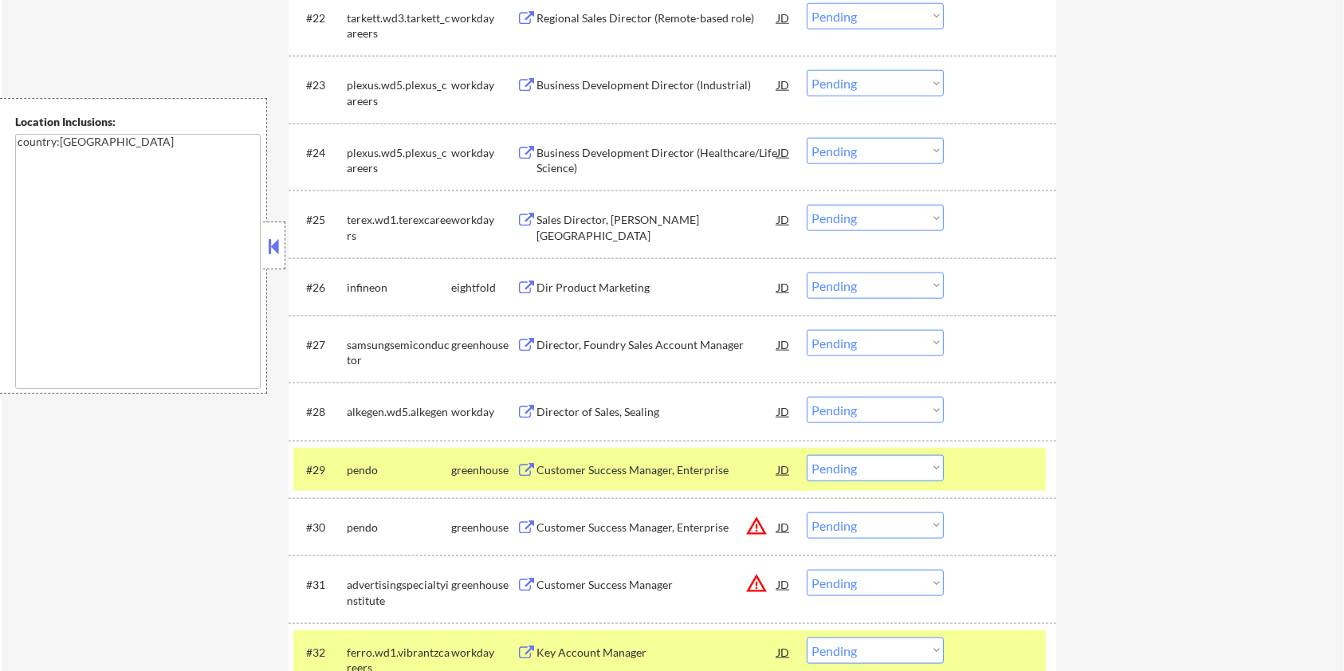
scroll to position [1914, 0]
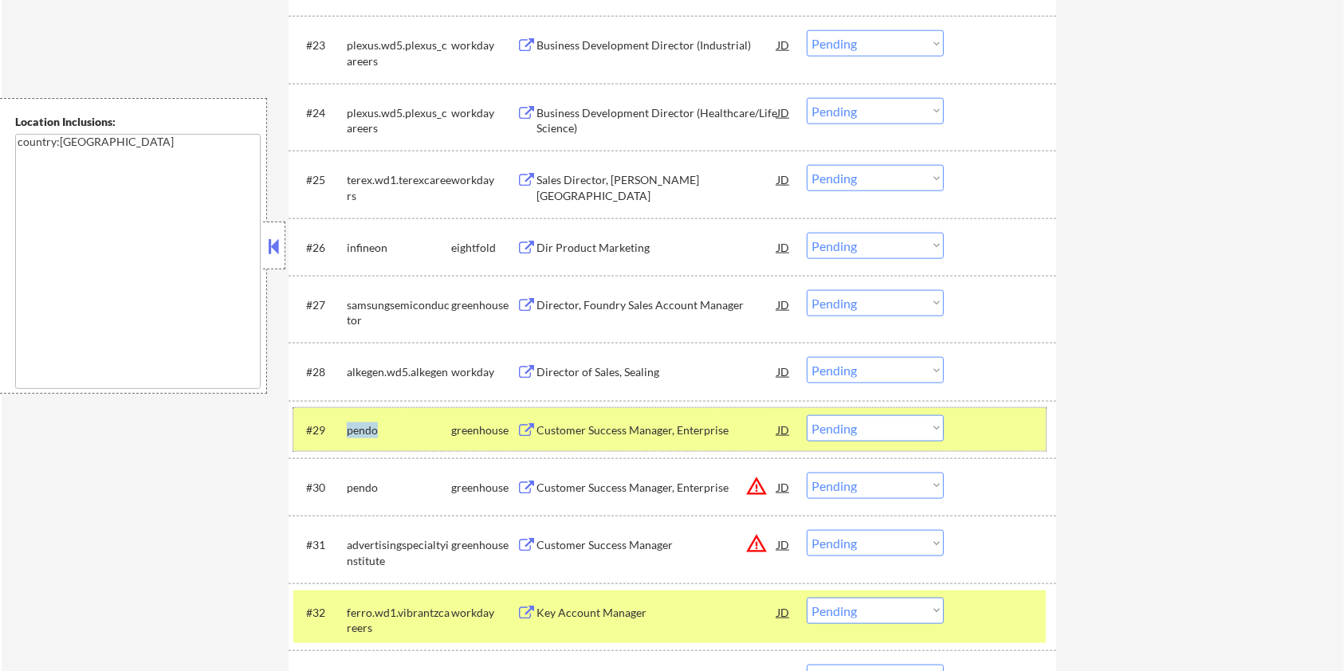
drag, startPoint x: 389, startPoint y: 430, endPoint x: 344, endPoint y: 423, distance: 45.1
click at [344, 423] on div "#29 pendo greenhouse Customer Success Manager, Enterprise JD warning_amber Choo…" at bounding box center [669, 429] width 753 height 43
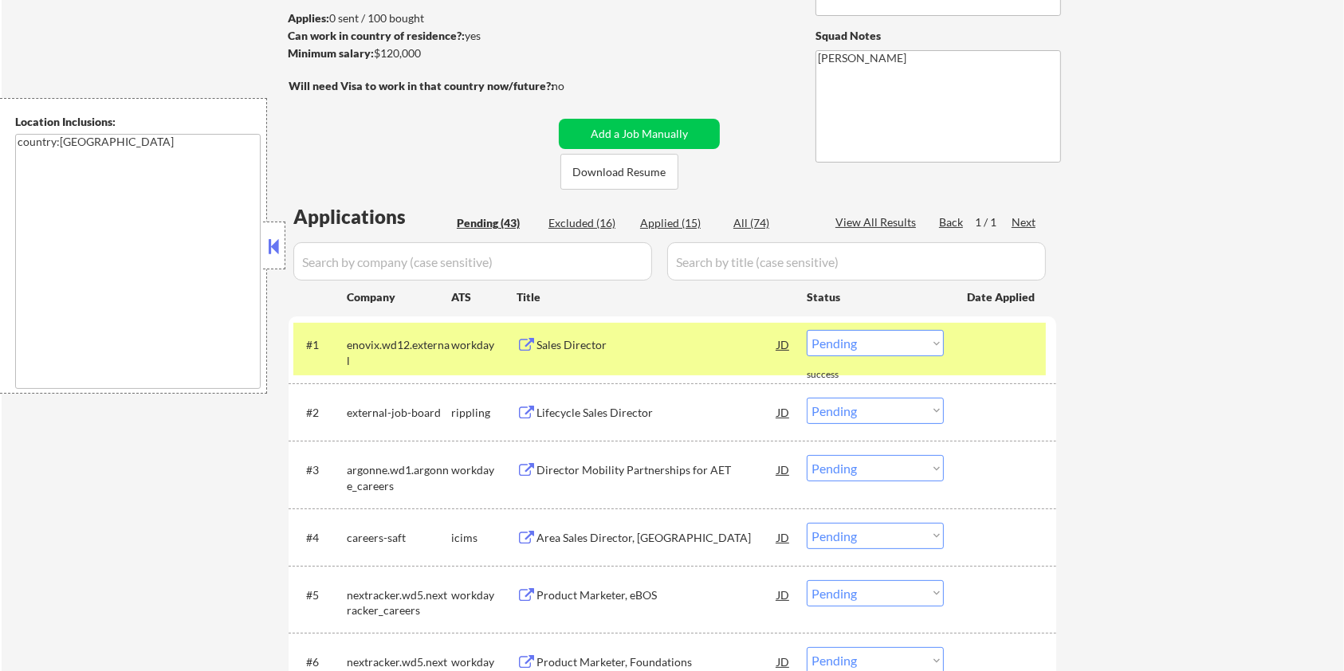
scroll to position [106, 0]
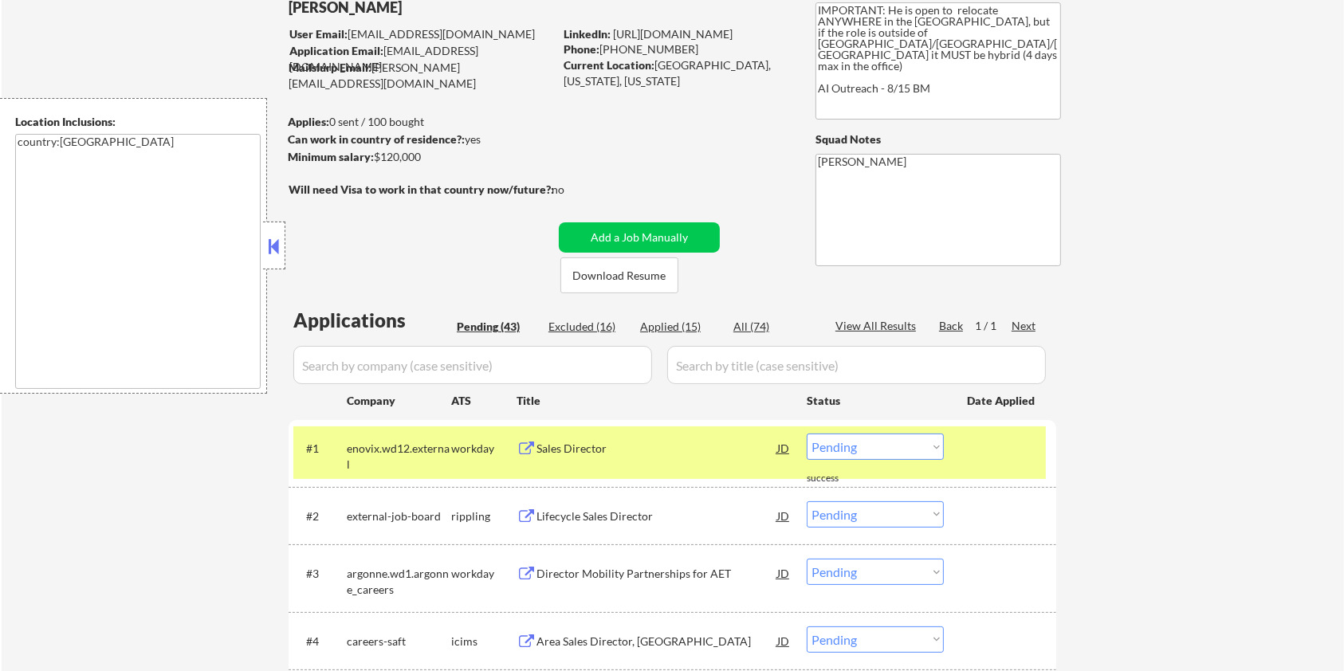
click at [402, 367] on input "input" at bounding box center [472, 365] width 359 height 38
paste input "pendo"
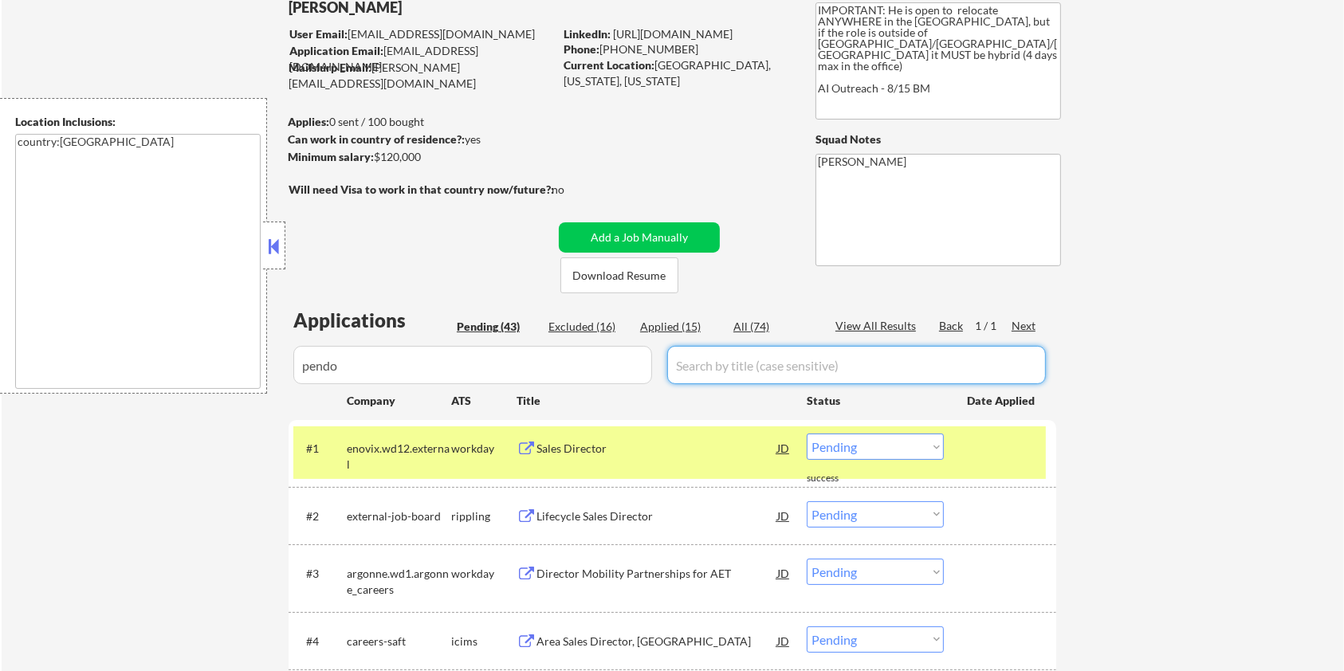
click at [699, 368] on input "input" at bounding box center [856, 365] width 379 height 38
click at [746, 321] on div "All (74)" at bounding box center [774, 327] width 80 height 16
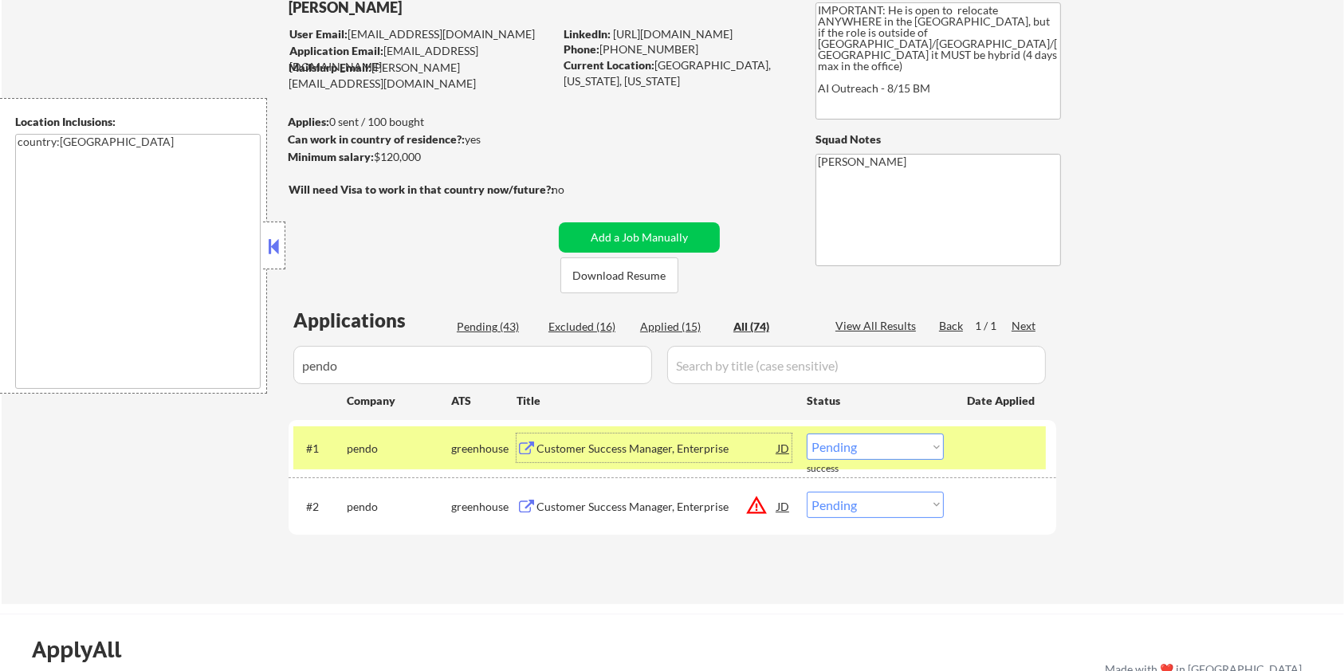
click at [632, 448] on div "Customer Success Manager, Enterprise" at bounding box center [657, 449] width 241 height 16
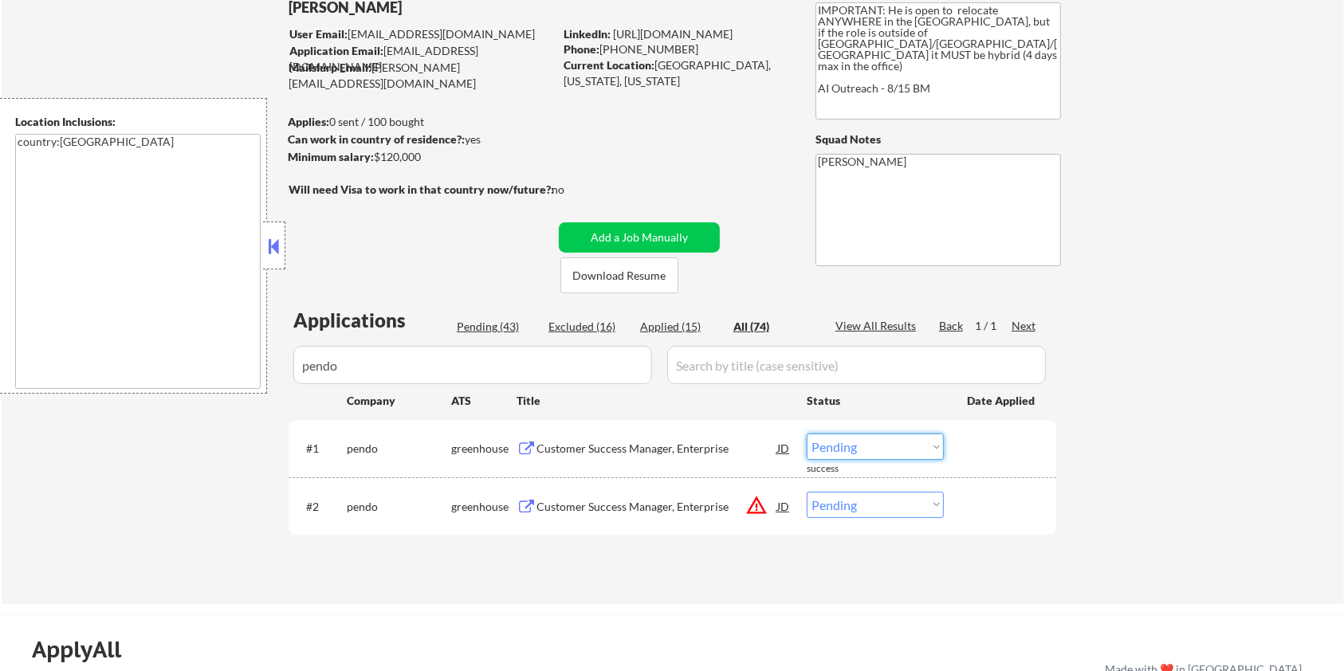
click at [861, 447] on select "Choose an option... Pending Applied Excluded (Questions) Excluded (Expired) Exc…" at bounding box center [875, 447] width 137 height 26
click at [807, 434] on select "Choose an option... Pending Applied Excluded (Questions) Excluded (Expired) Exc…" at bounding box center [875, 447] width 137 height 26
click at [634, 499] on div "Customer Success Manager, Enterprise" at bounding box center [657, 507] width 241 height 16
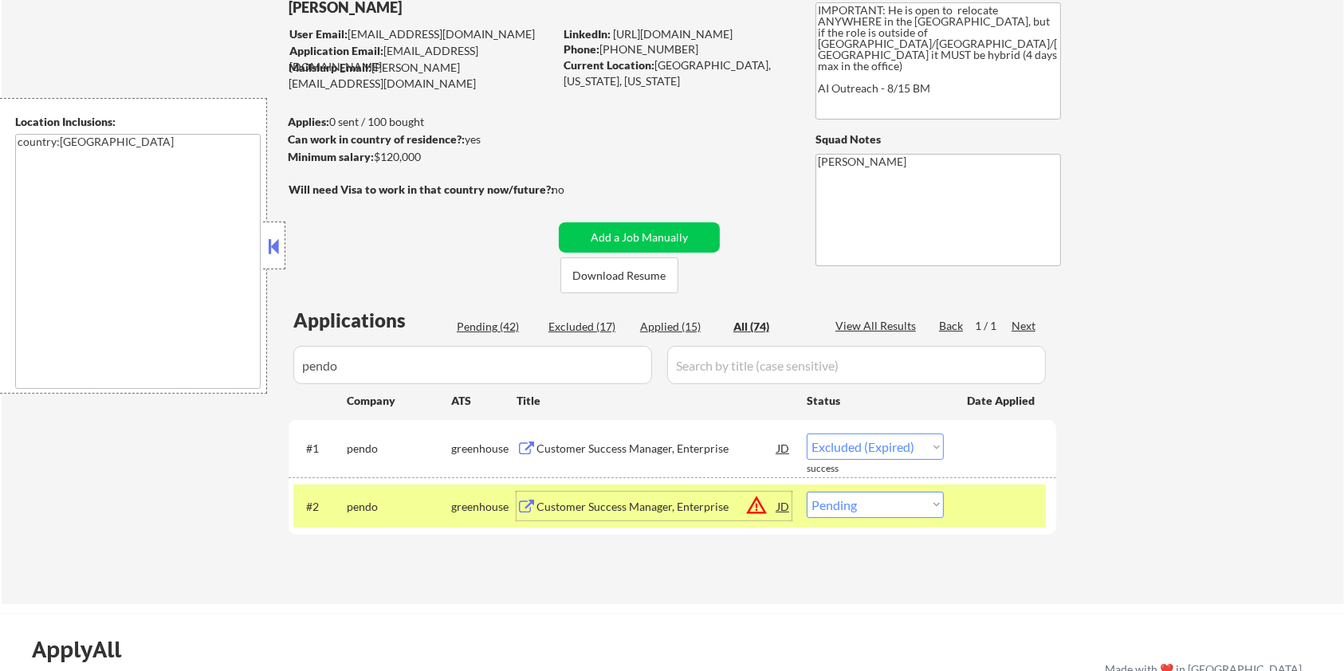
click at [906, 515] on select "Choose an option... Pending Applied Excluded (Questions) Excluded (Expired) Exc…" at bounding box center [875, 505] width 137 height 26
click at [807, 492] on select "Choose an option... Pending Applied Excluded (Questions) Excluded (Expired) Exc…" at bounding box center [875, 505] width 137 height 26
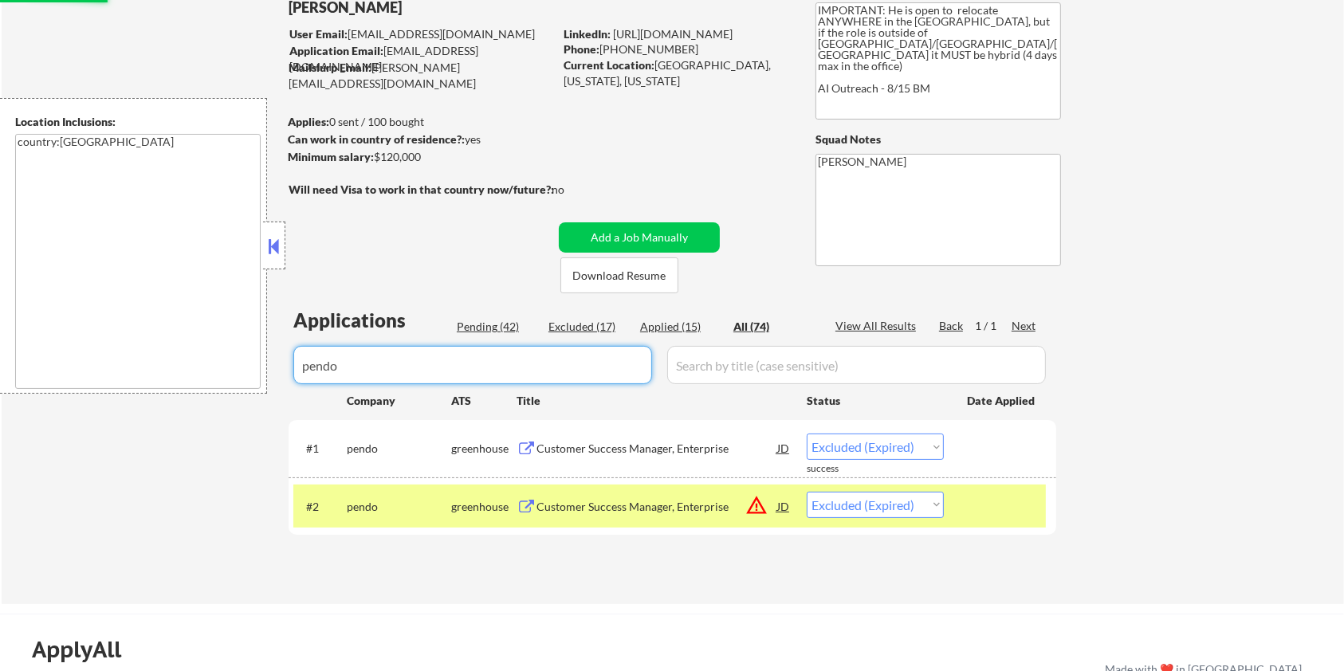
drag, startPoint x: 458, startPoint y: 372, endPoint x: 284, endPoint y: 371, distance: 174.6
click at [284, 371] on body "← Return to /applysquad Mailslurp Inbox Job Search Builder Ian Stonington User …" at bounding box center [672, 229] width 1344 height 671
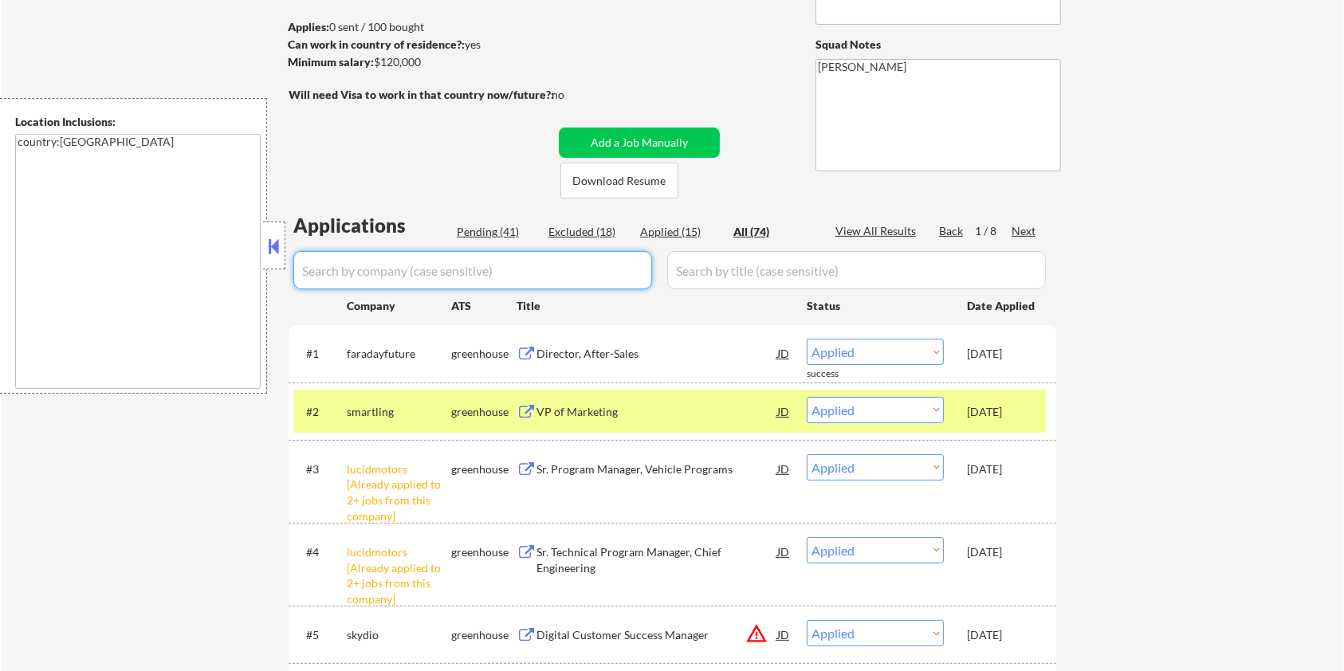
scroll to position [212, 0]
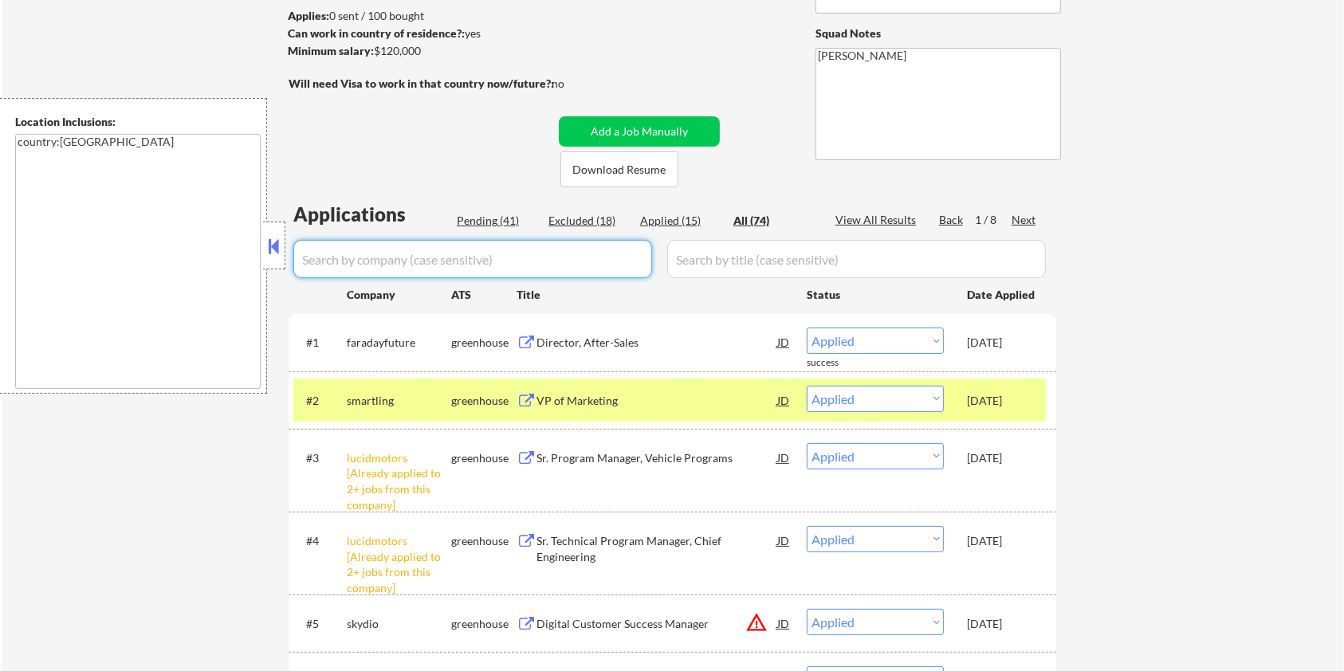
click at [498, 215] on div "Pending (41)" at bounding box center [497, 221] width 80 height 16
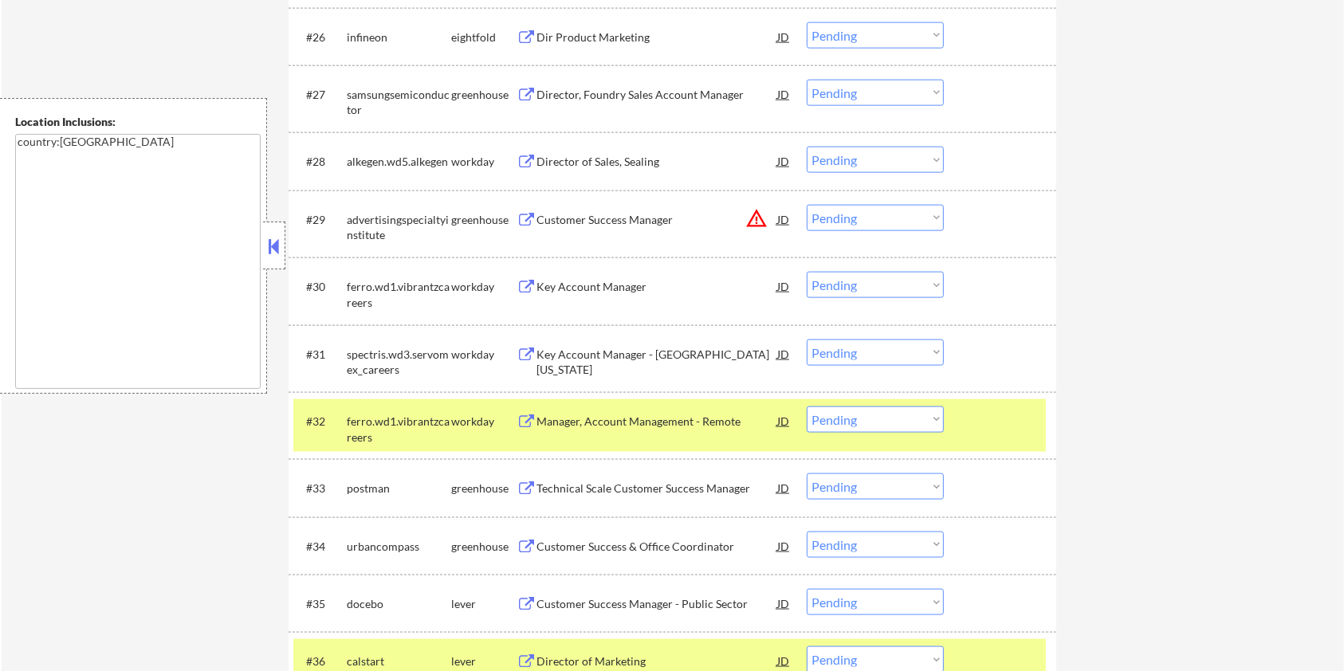
scroll to position [2126, 0]
click at [554, 214] on div "Customer Success Manager" at bounding box center [657, 219] width 241 height 16
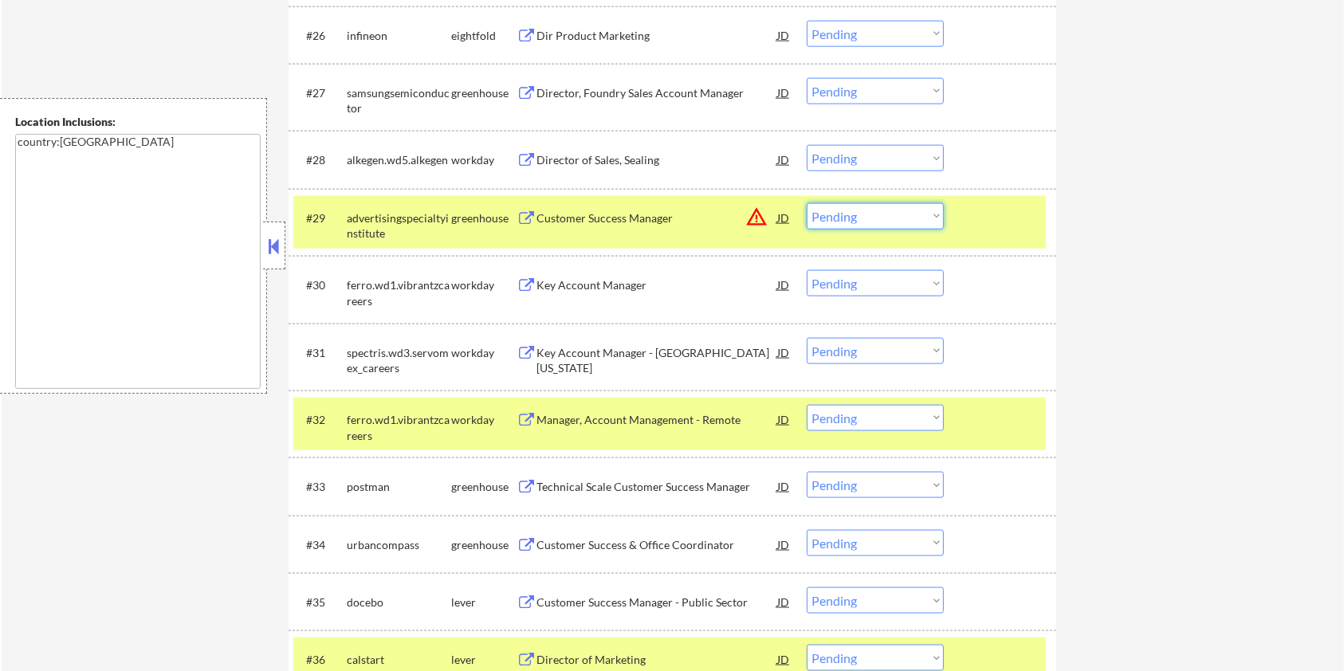
click at [881, 218] on select "Choose an option... Pending Applied Excluded (Questions) Excluded (Expired) Exc…" at bounding box center [875, 216] width 137 height 26
click at [807, 203] on select "Choose an option... Pending Applied Excluded (Questions) Excluded (Expired) Exc…" at bounding box center [875, 216] width 137 height 26
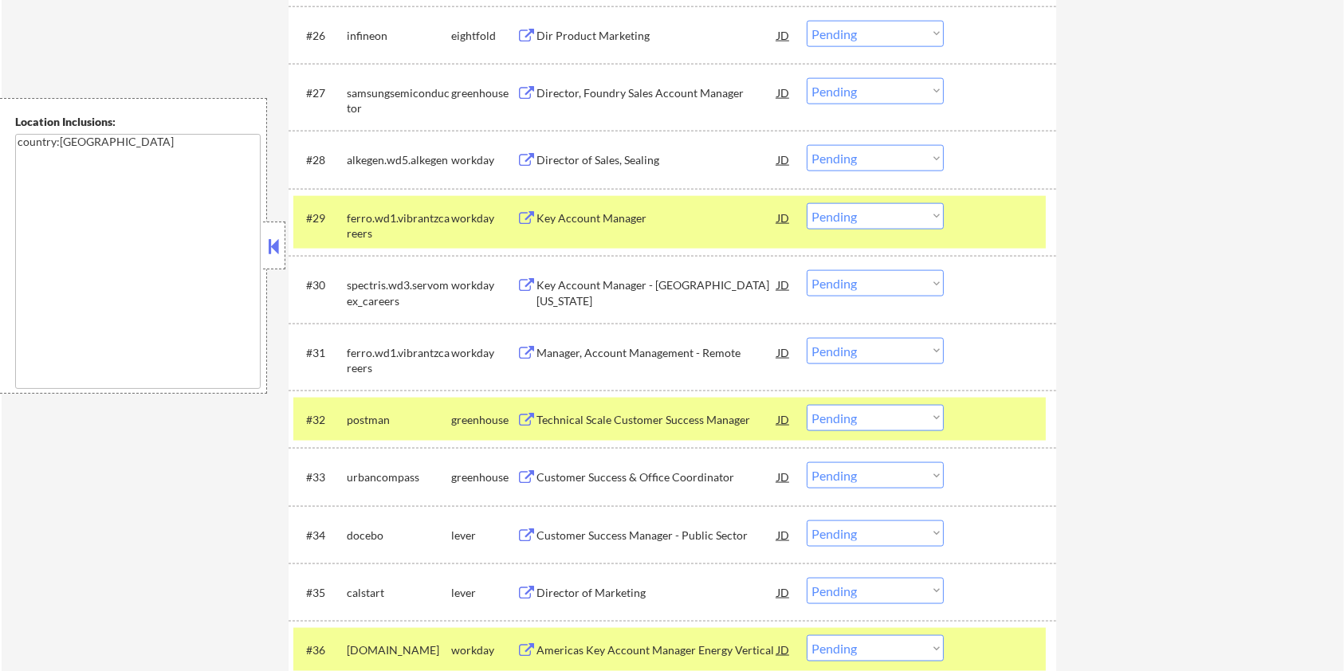
click at [628, 532] on div "Customer Success Manager - Public Sector" at bounding box center [657, 536] width 241 height 16
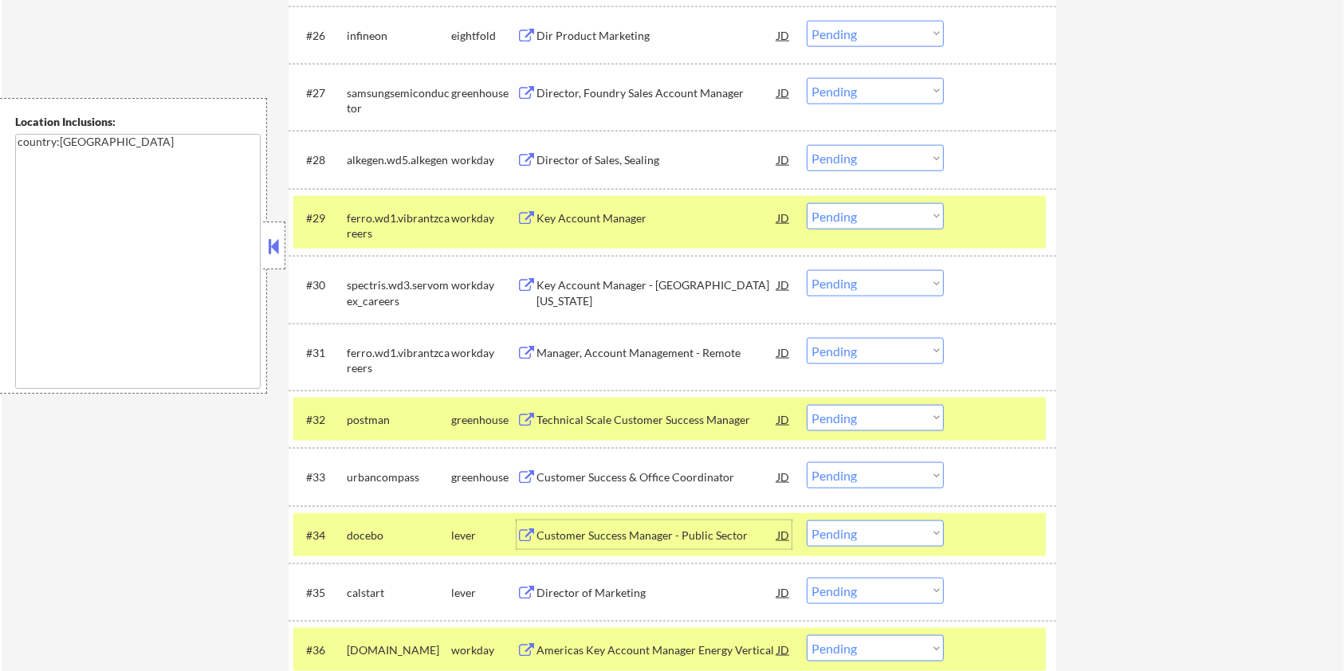
click at [888, 537] on select "Choose an option... Pending Applied Excluded (Questions) Excluded (Expired) Exc…" at bounding box center [875, 534] width 137 height 26
click at [807, 521] on select "Choose an option... Pending Applied Excluded (Questions) Excluded (Expired) Exc…" at bounding box center [875, 534] width 137 height 26
click at [666, 531] on div "Director of Marketing" at bounding box center [657, 536] width 241 height 16
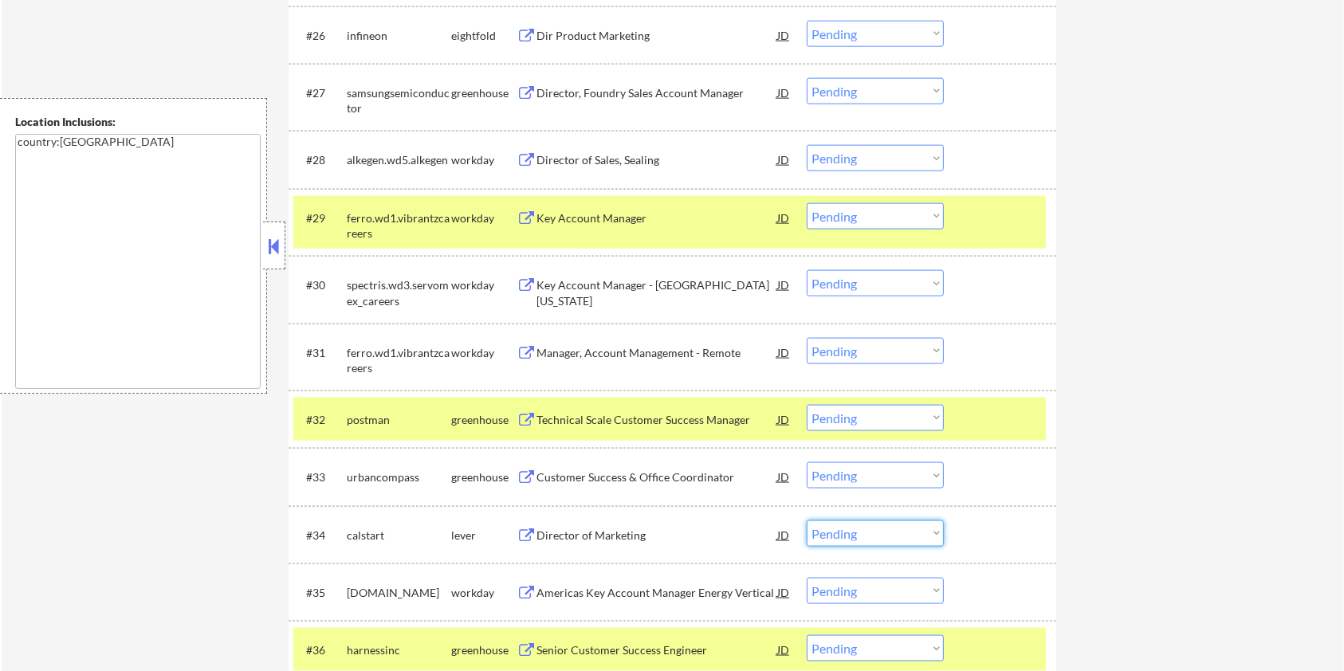
click at [873, 535] on select "Choose an option... Pending Applied Excluded (Questions) Excluded (Expired) Exc…" at bounding box center [875, 534] width 137 height 26
click at [807, 521] on select "Choose an option... Pending Applied Excluded (Questions) Excluded (Expired) Exc…" at bounding box center [875, 534] width 137 height 26
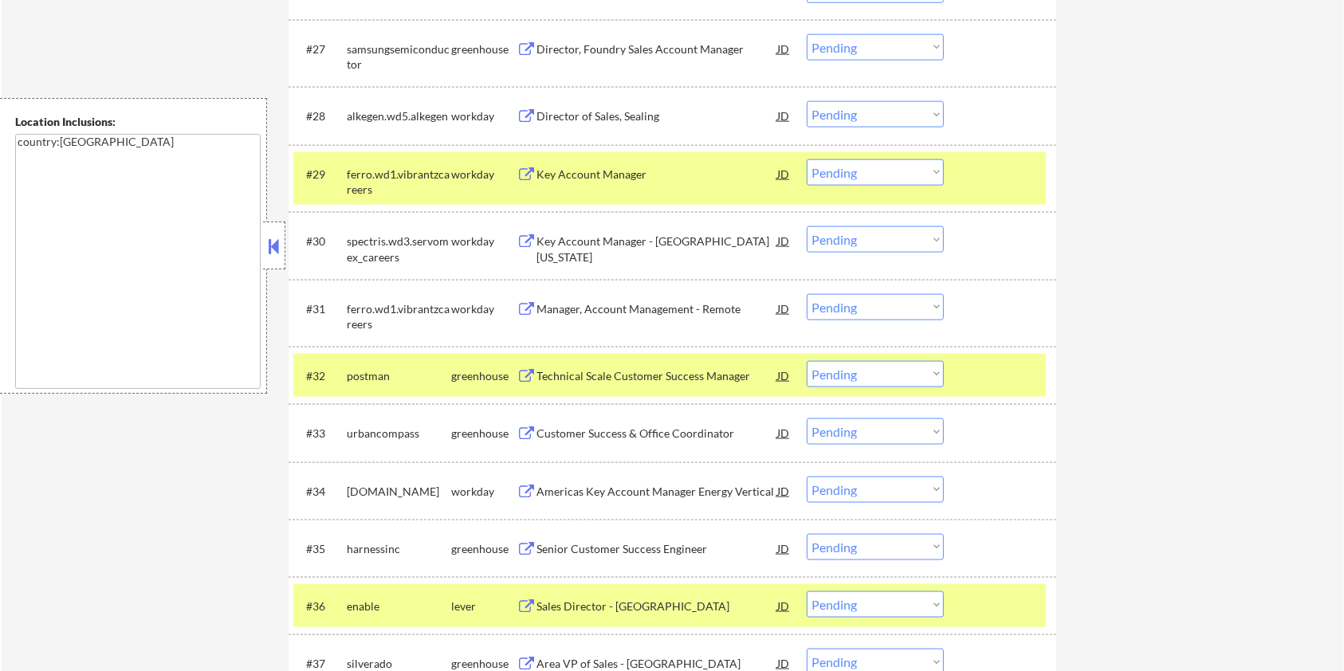
scroll to position [2339, 0]
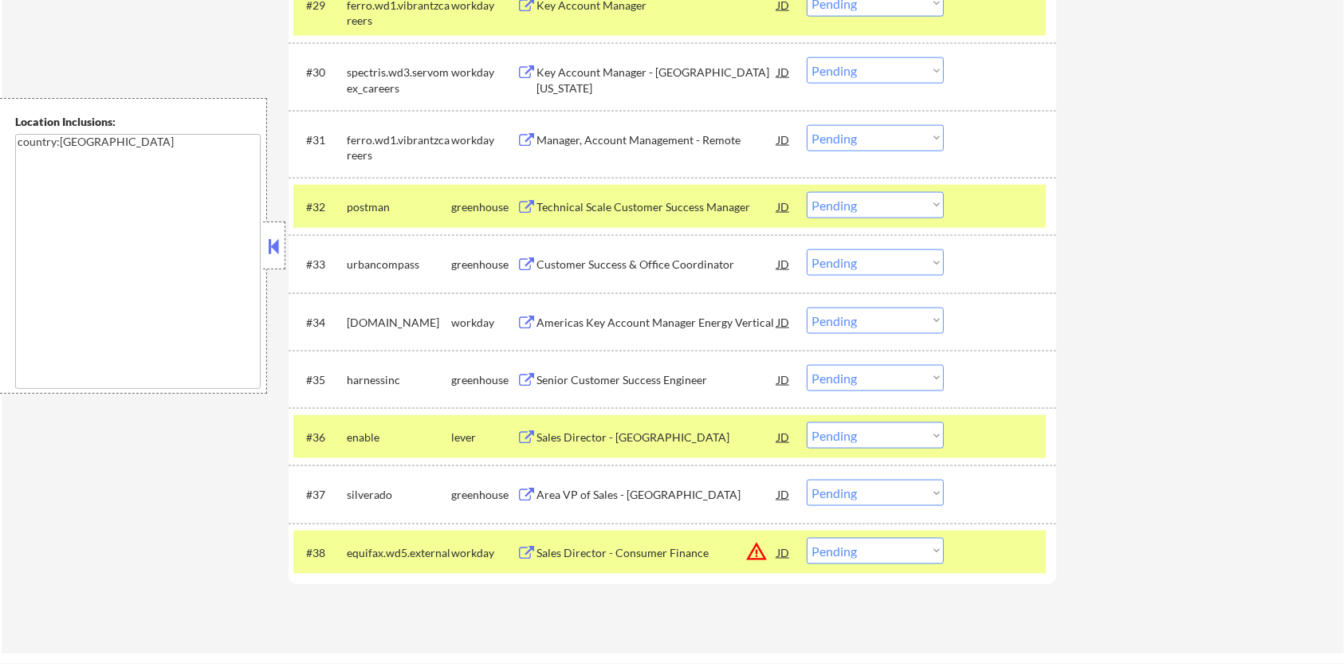
click at [1018, 210] on div at bounding box center [1002, 206] width 70 height 29
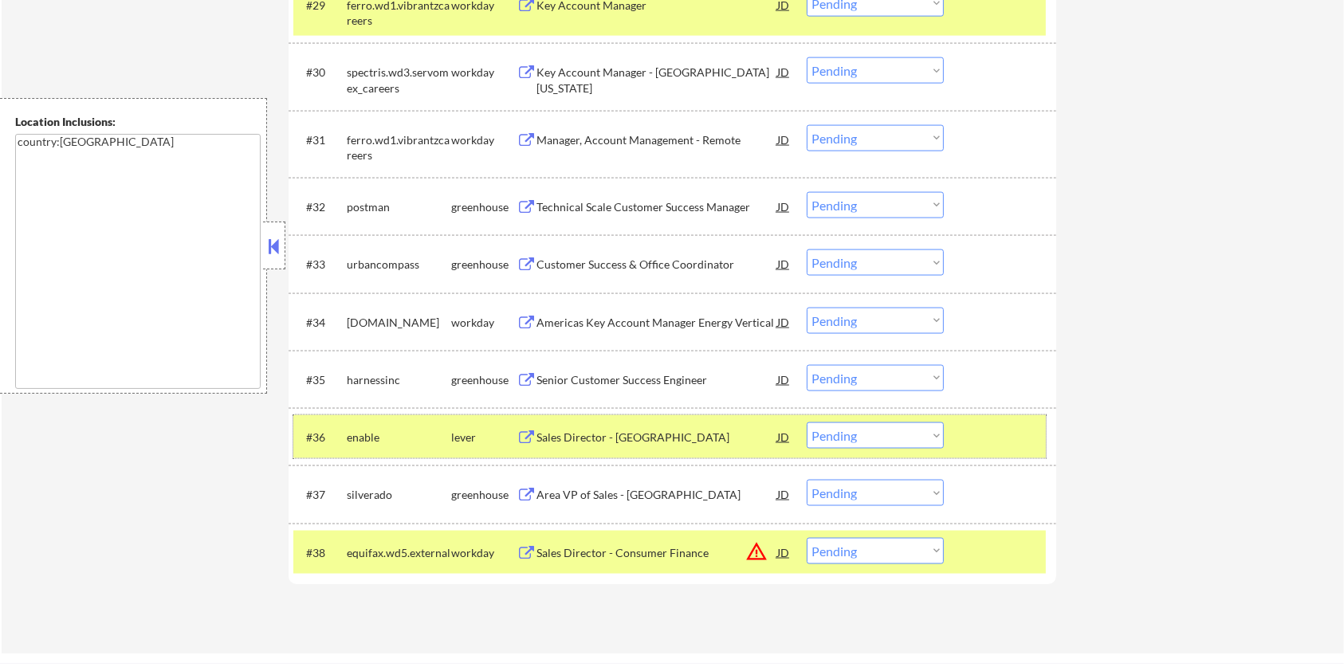
click at [1013, 442] on div at bounding box center [1002, 437] width 70 height 29
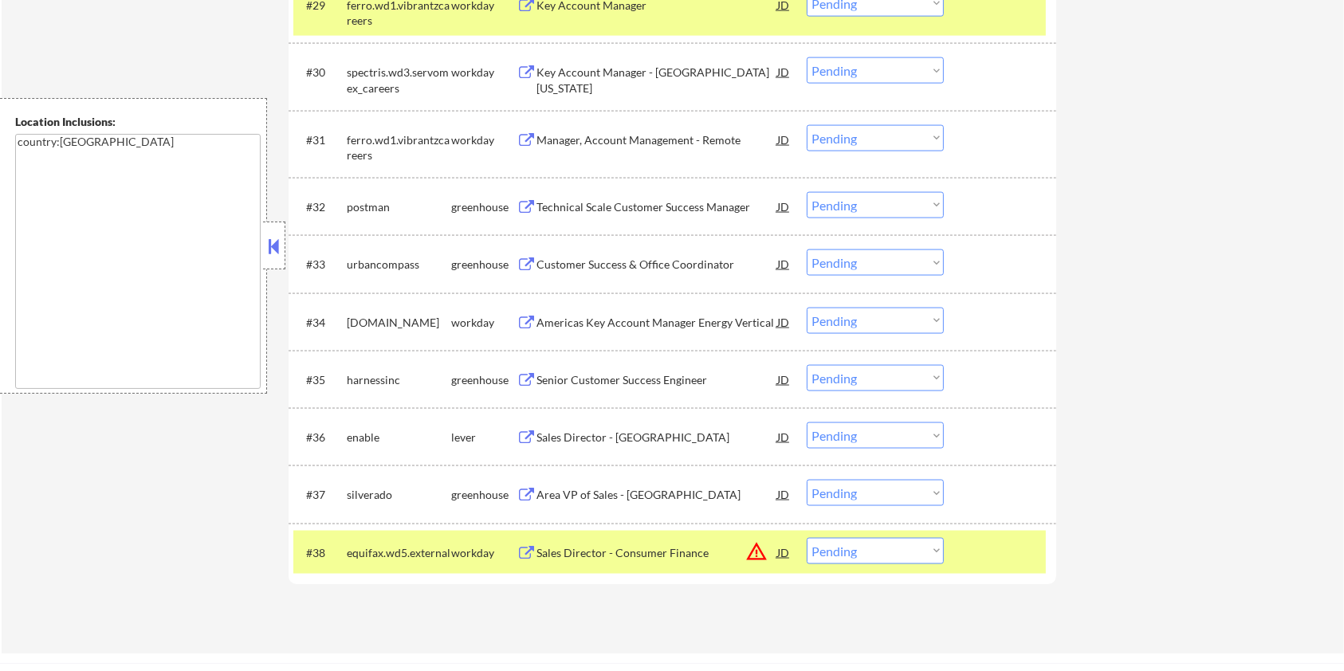
click at [573, 435] on div "Sales Director - North America East" at bounding box center [657, 438] width 241 height 16
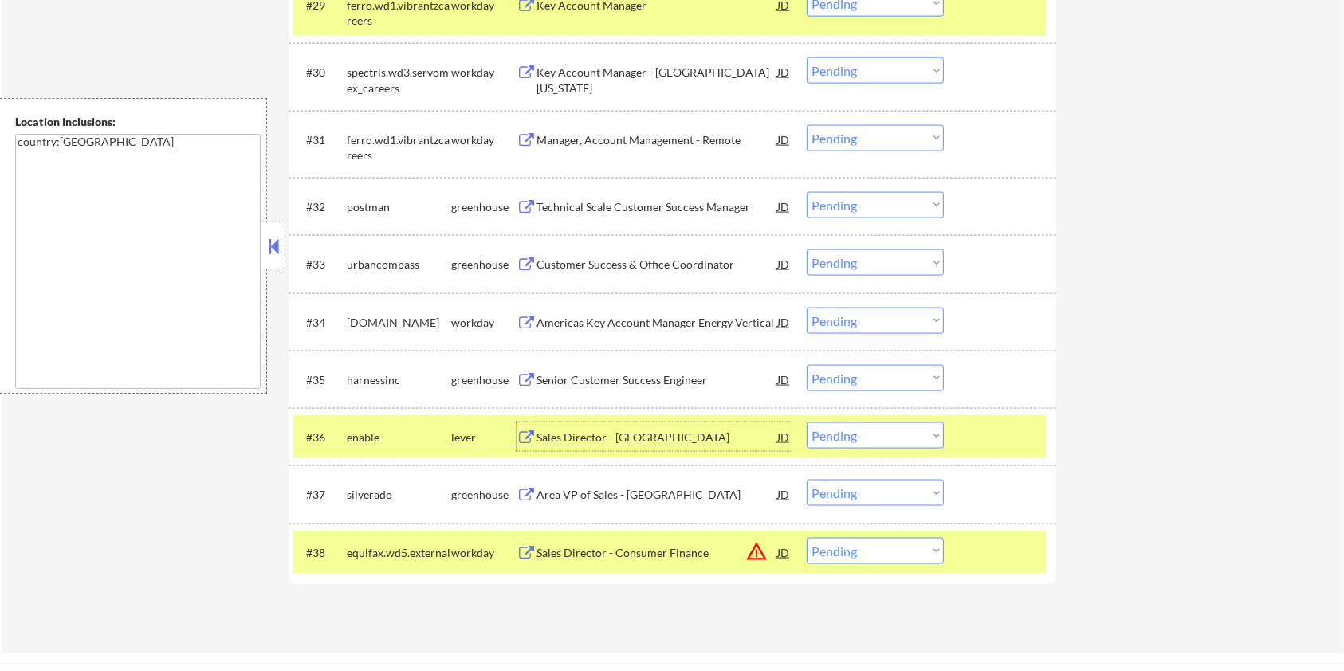
click at [895, 431] on select "Choose an option... Pending Applied Excluded (Questions) Excluded (Expired) Exc…" at bounding box center [875, 436] width 137 height 26
click at [807, 423] on select "Choose an option... Pending Applied Excluded (Questions) Excluded (Expired) Exc…" at bounding box center [875, 436] width 137 height 26
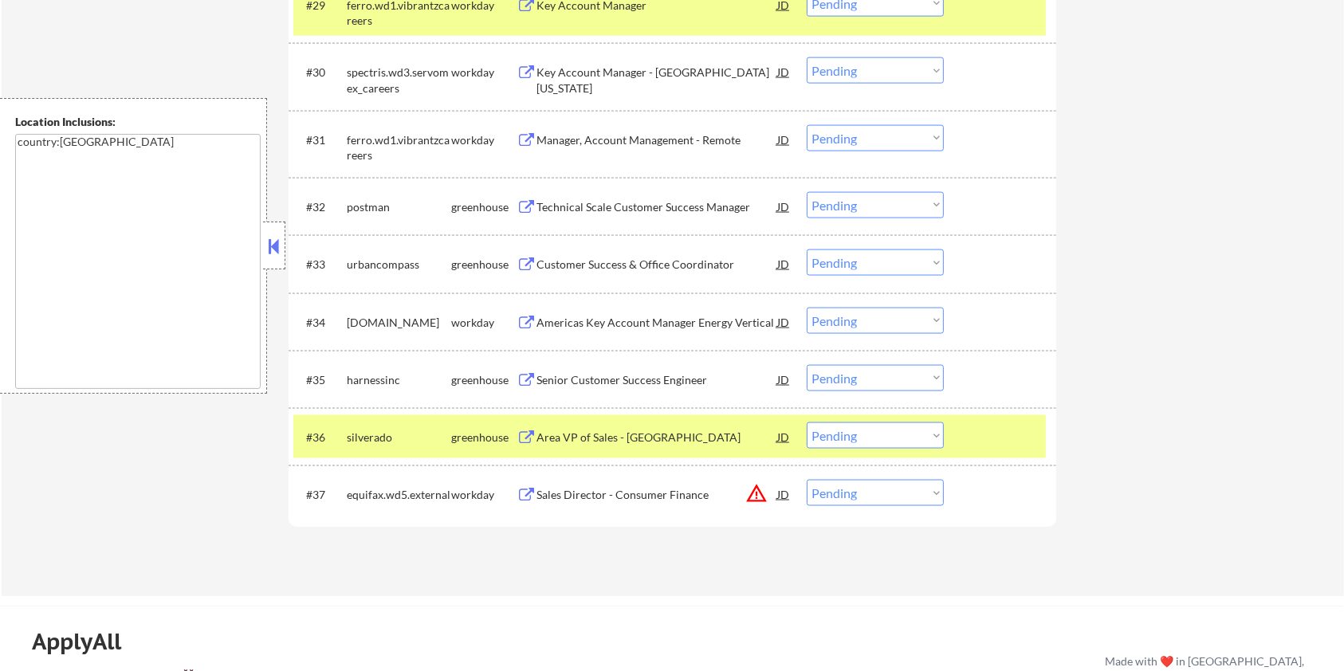
click at [597, 433] on div "Area VP of Sales - Hospice" at bounding box center [657, 438] width 241 height 16
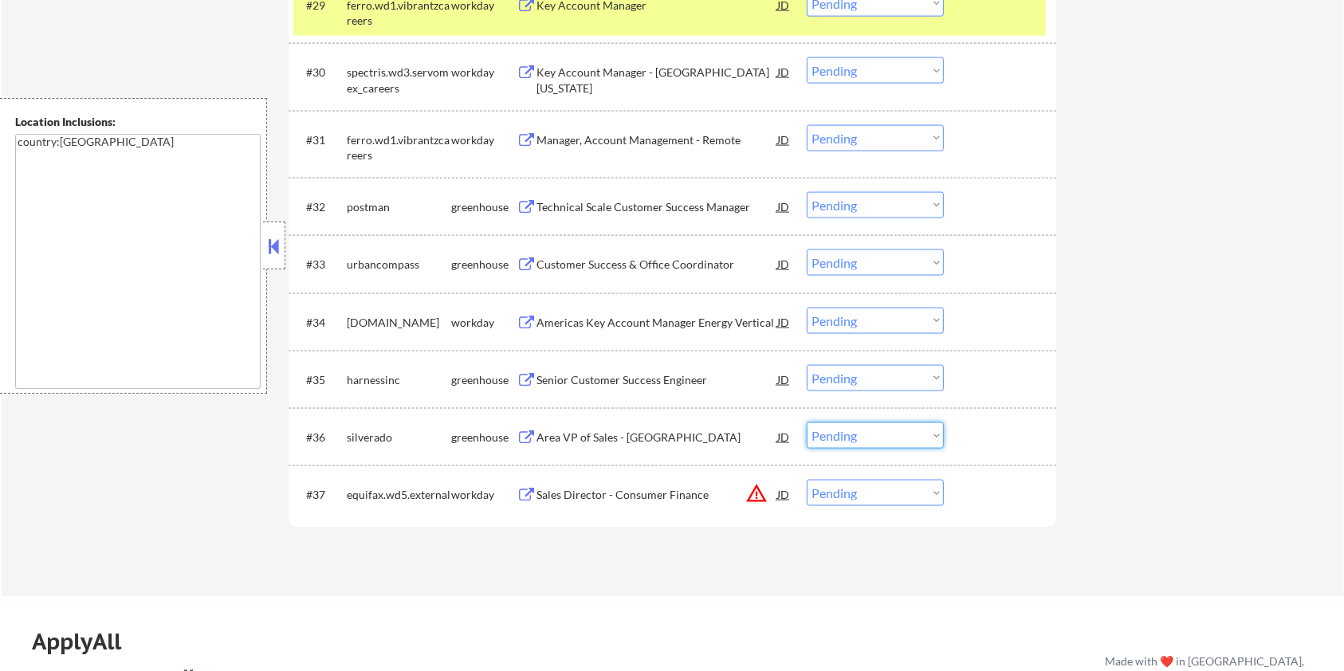
click at [850, 442] on select "Choose an option... Pending Applied Excluded (Questions) Excluded (Expired) Exc…" at bounding box center [875, 436] width 137 height 26
click at [807, 423] on select "Choose an option... Pending Applied Excluded (Questions) Excluded (Expired) Exc…" at bounding box center [875, 436] width 137 height 26
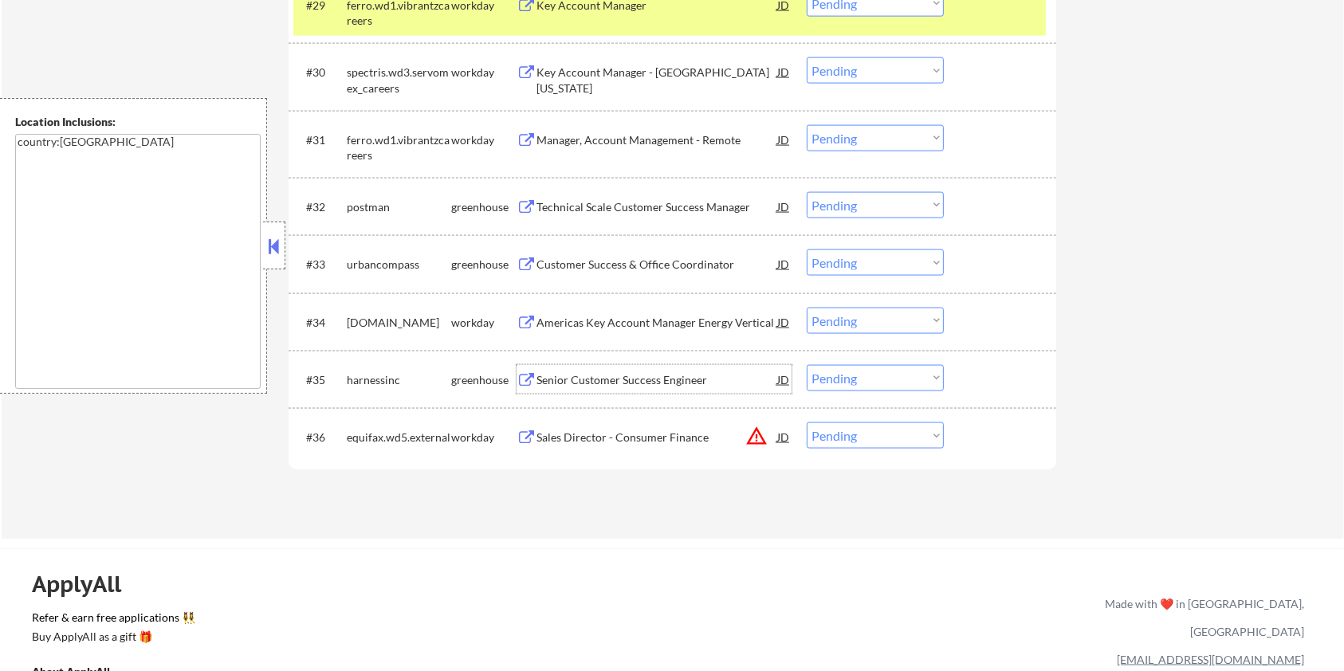
click at [580, 370] on div "Senior Customer Success Engineer" at bounding box center [657, 379] width 241 height 29
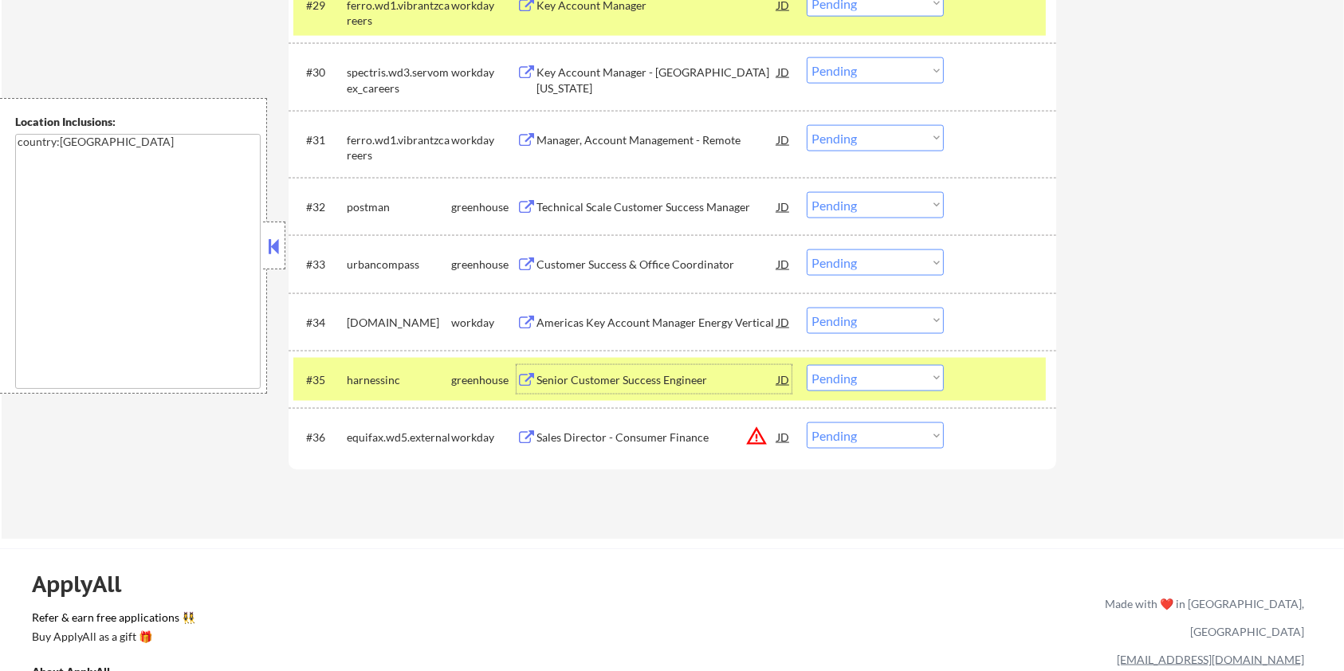
click at [874, 380] on select "Choose an option... Pending Applied Excluded (Questions) Excluded (Expired) Exc…" at bounding box center [875, 378] width 137 height 26
click at [807, 365] on select "Choose an option... Pending Applied Excluded (Questions) Excluded (Expired) Exc…" at bounding box center [875, 378] width 137 height 26
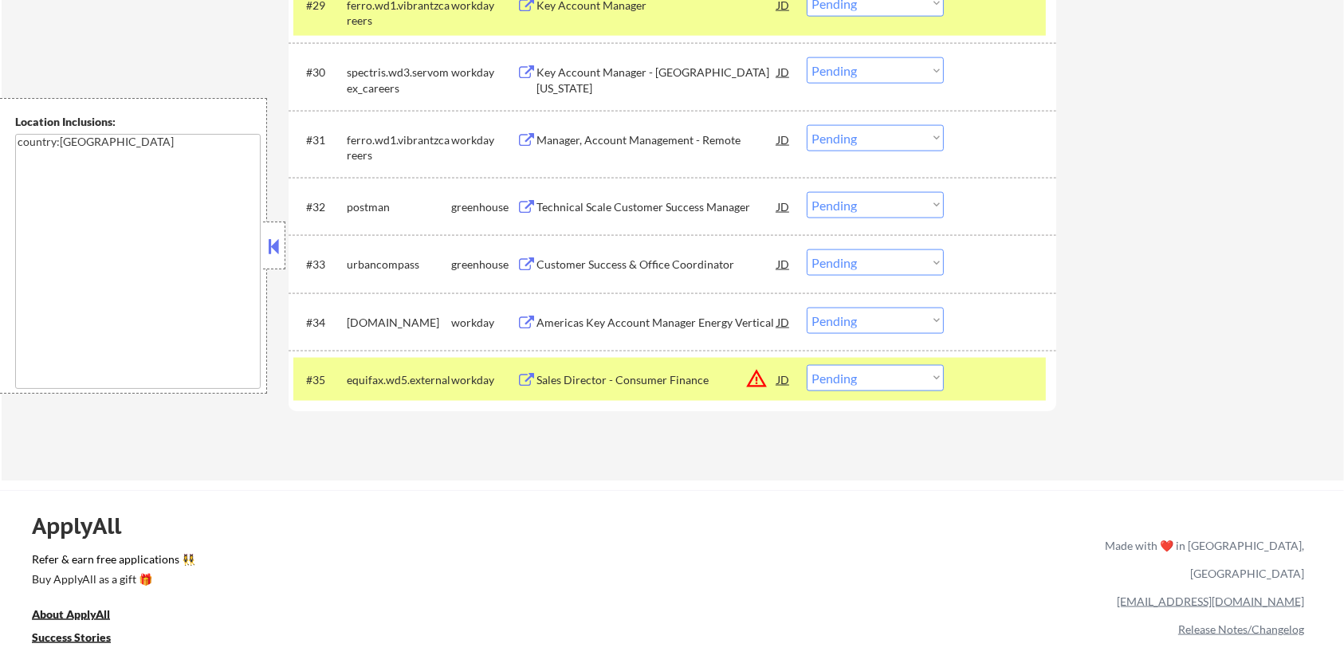
click at [580, 207] on div "Technical Scale Customer Success Manager" at bounding box center [657, 207] width 241 height 16
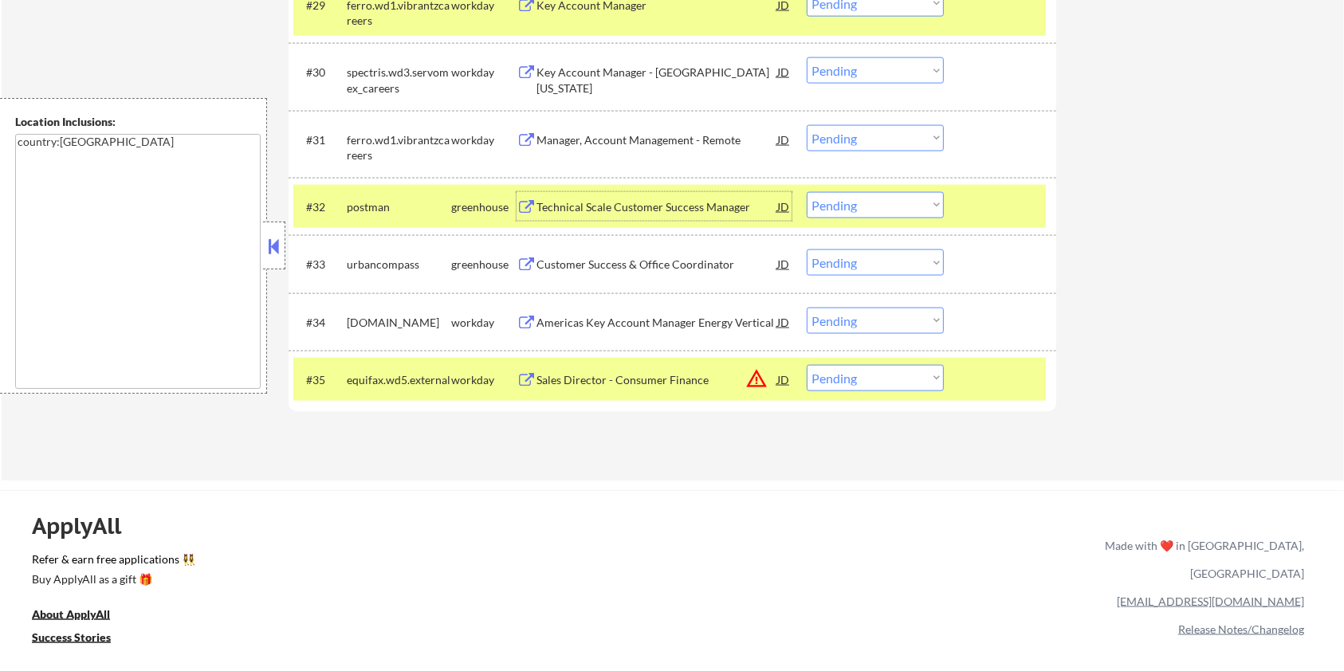
click at [897, 206] on select "Choose an option... Pending Applied Excluded (Questions) Excluded (Expired) Exc…" at bounding box center [875, 205] width 137 height 26
click at [807, 192] on select "Choose an option... Pending Applied Excluded (Questions) Excluded (Expired) Exc…" at bounding box center [875, 205] width 137 height 26
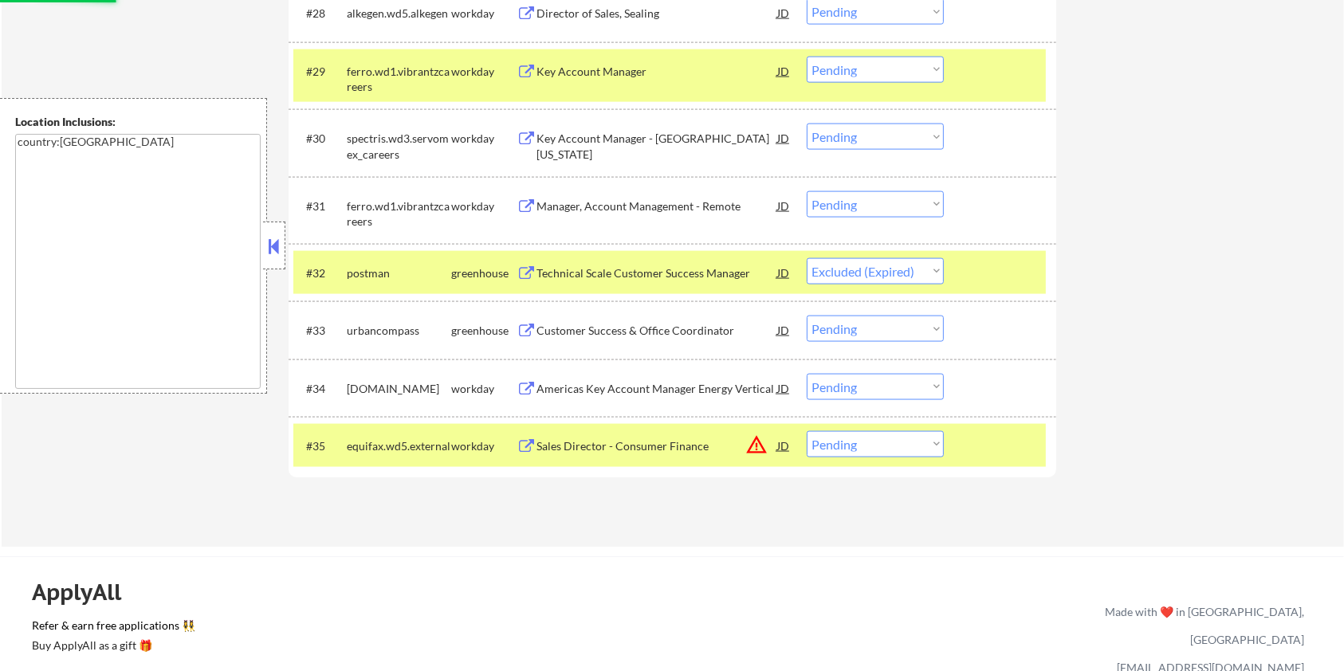
scroll to position [2233, 0]
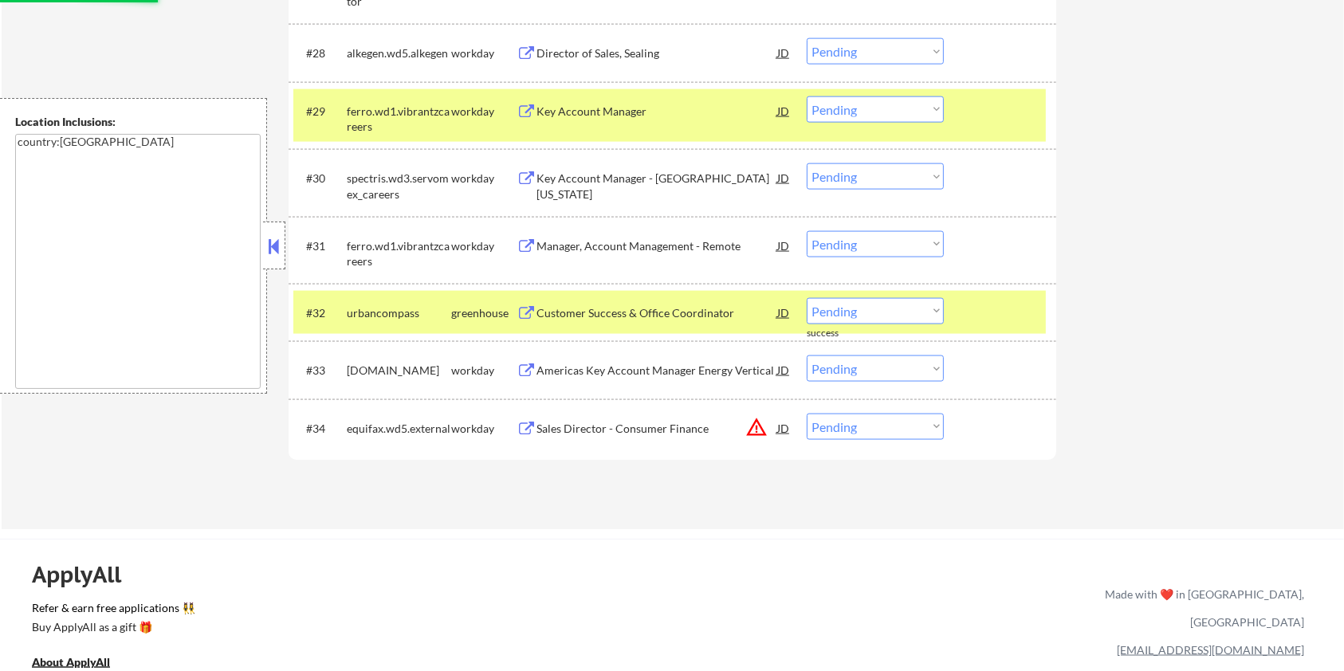
click at [1001, 297] on div "#32 urbancompass greenhouse Customer Success & Office Coordinator JD warning_am…" at bounding box center [669, 312] width 753 height 43
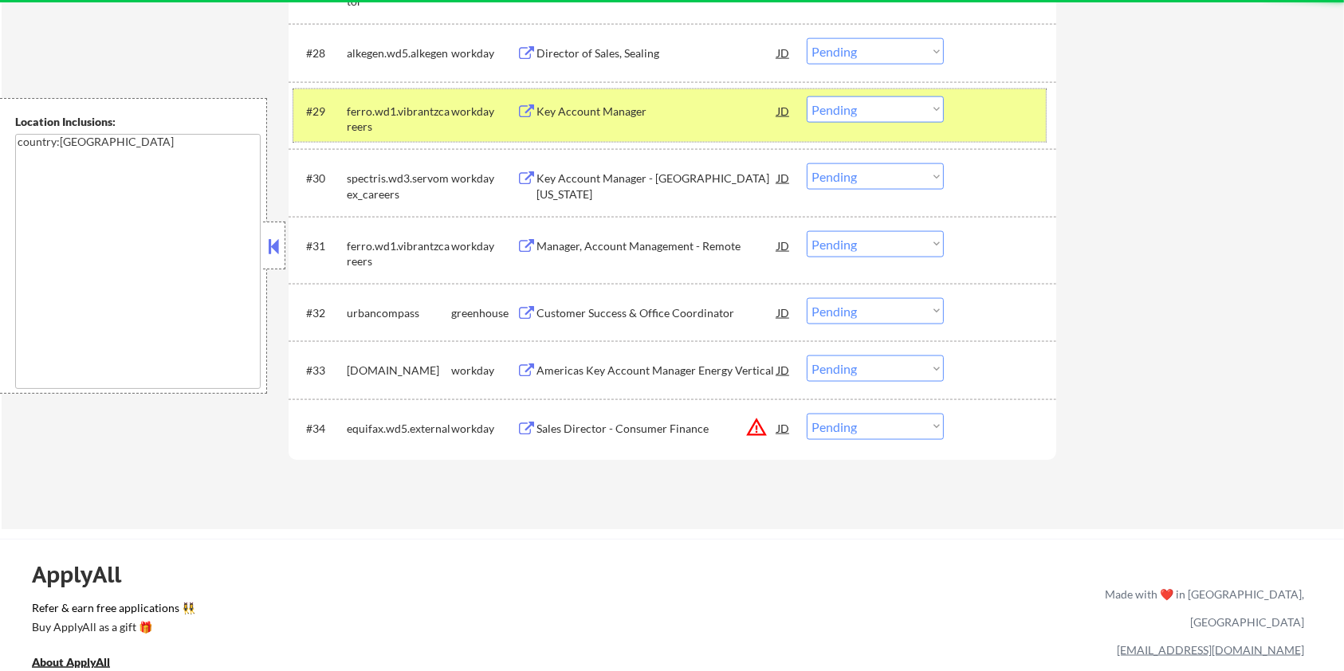
click at [1001, 108] on div at bounding box center [1002, 110] width 70 height 29
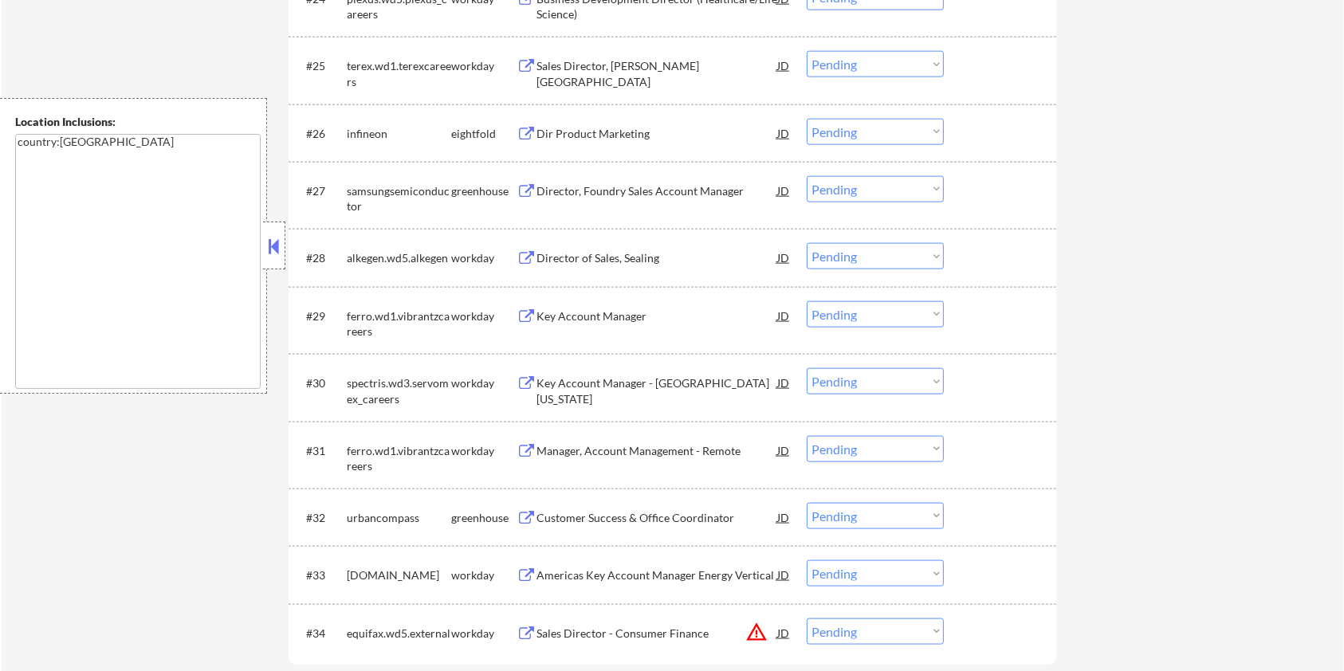
scroll to position [2020, 0]
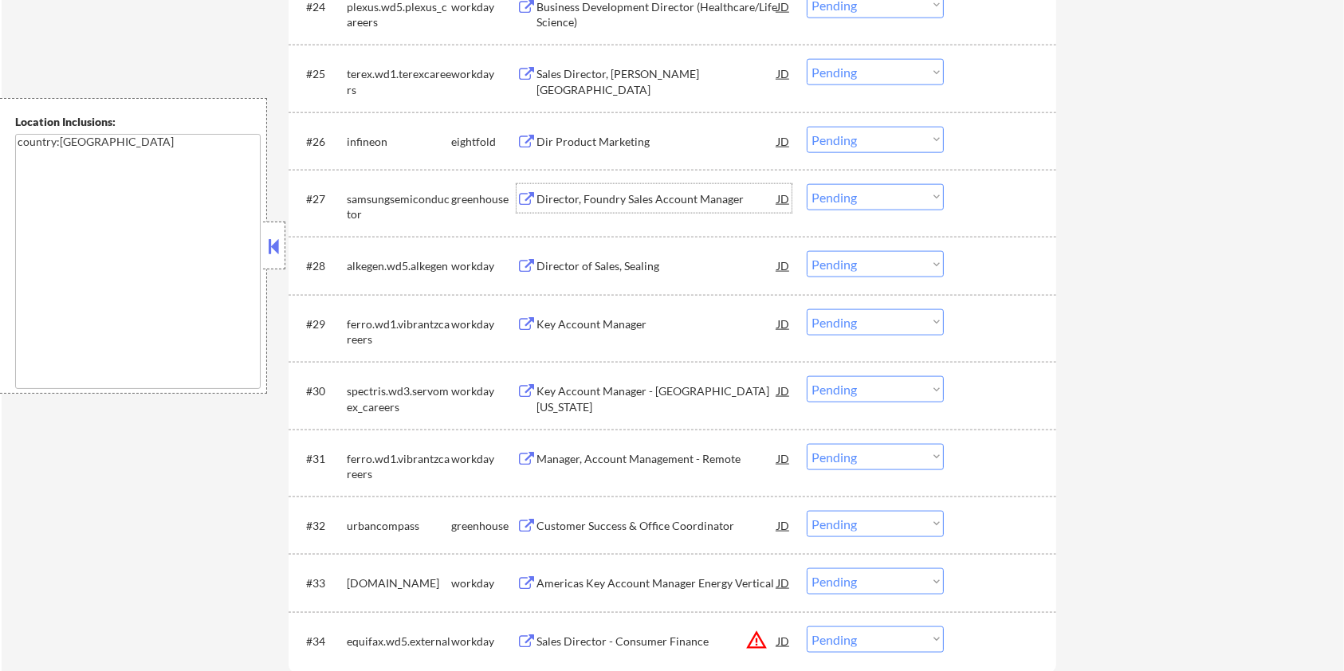
click at [619, 191] on div "Director, Foundry Sales Account Manager" at bounding box center [657, 199] width 241 height 16
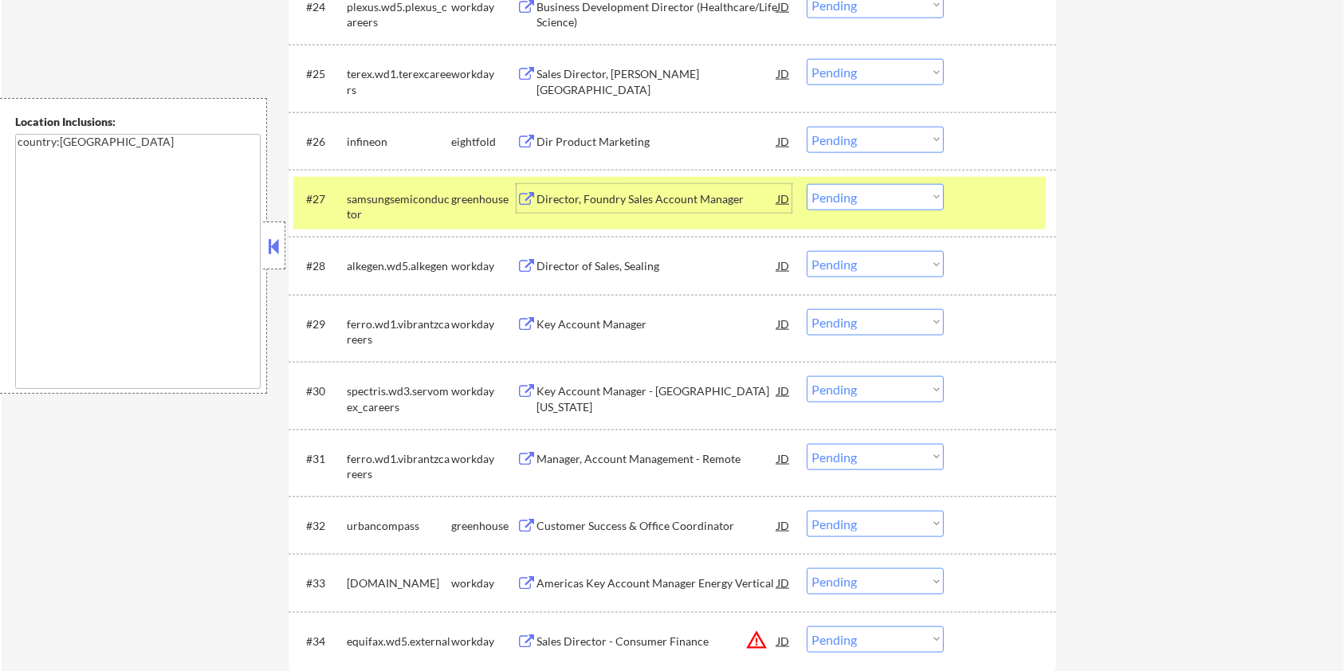
click at [879, 200] on select "Choose an option... Pending Applied Excluded (Questions) Excluded (Expired) Exc…" at bounding box center [875, 197] width 137 height 26
click at [807, 184] on select "Choose an option... Pending Applied Excluded (Questions) Excluded (Expired) Exc…" at bounding box center [875, 197] width 137 height 26
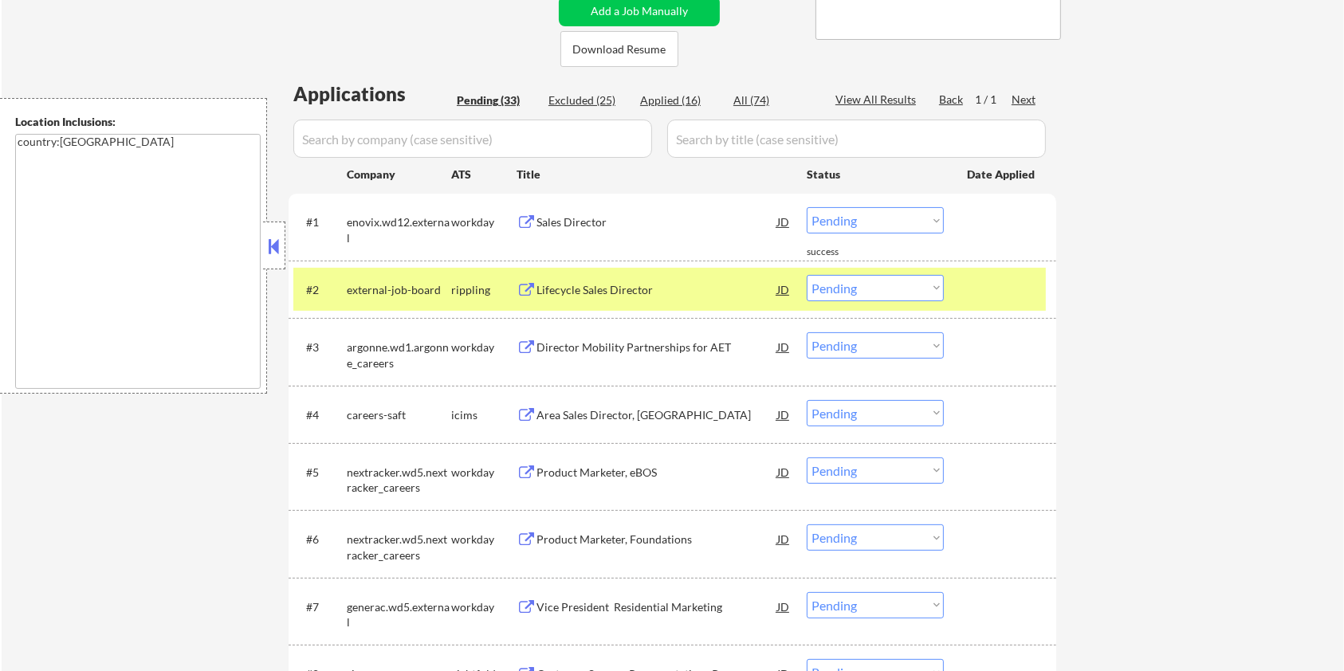
scroll to position [319, 0]
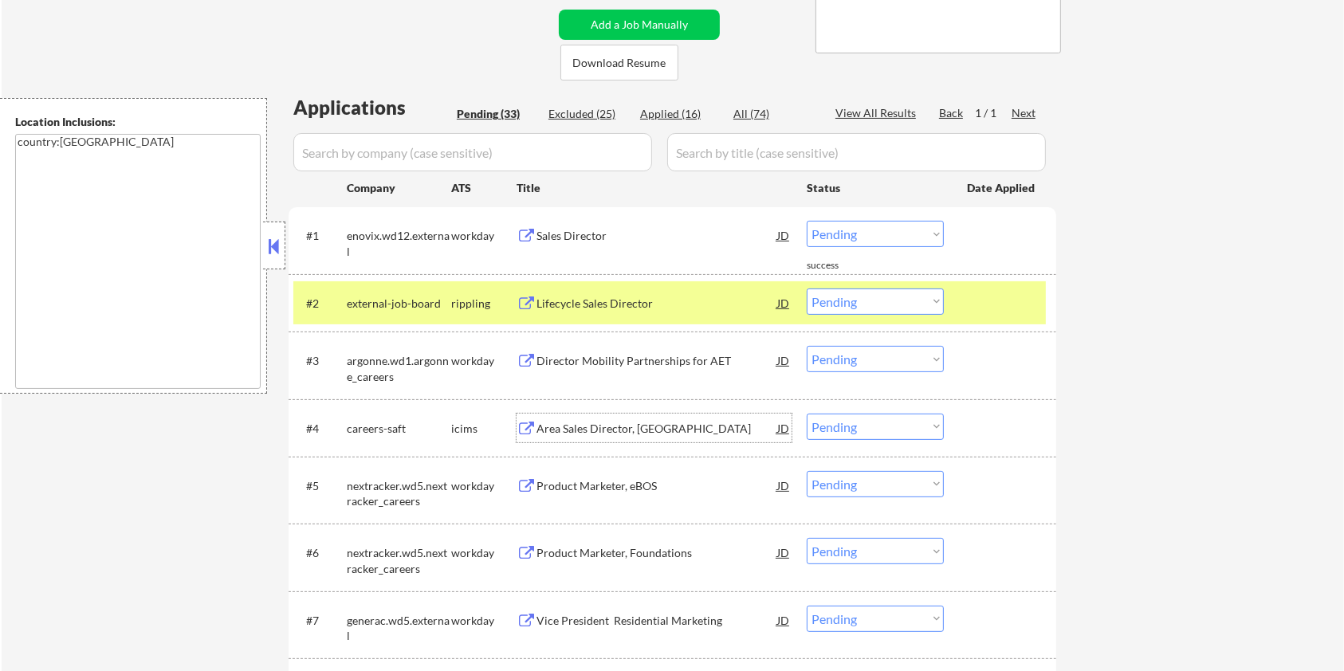
click at [612, 429] on div "Area Sales Director, Americas" at bounding box center [657, 429] width 241 height 16
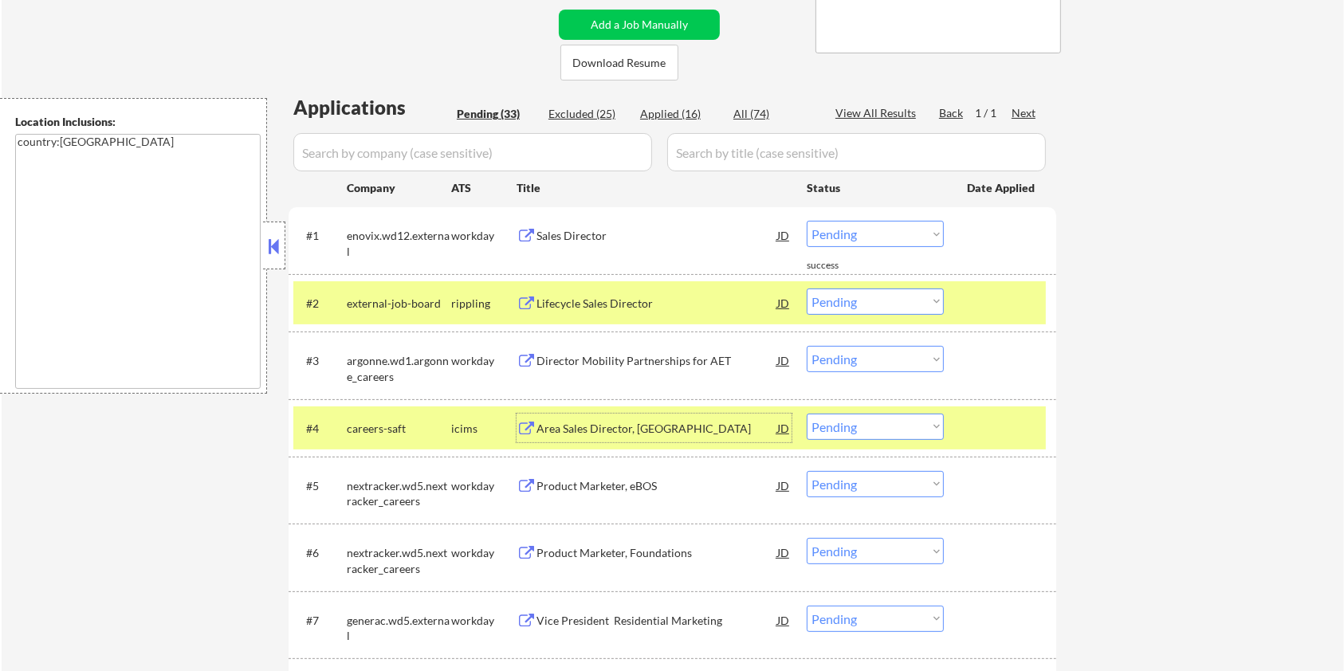
click at [880, 431] on select "Choose an option... Pending Applied Excluded (Questions) Excluded (Expired) Exc…" at bounding box center [875, 427] width 137 height 26
click at [807, 414] on select "Choose an option... Pending Applied Excluded (Questions) Excluded (Expired) Exc…" at bounding box center [875, 427] width 137 height 26
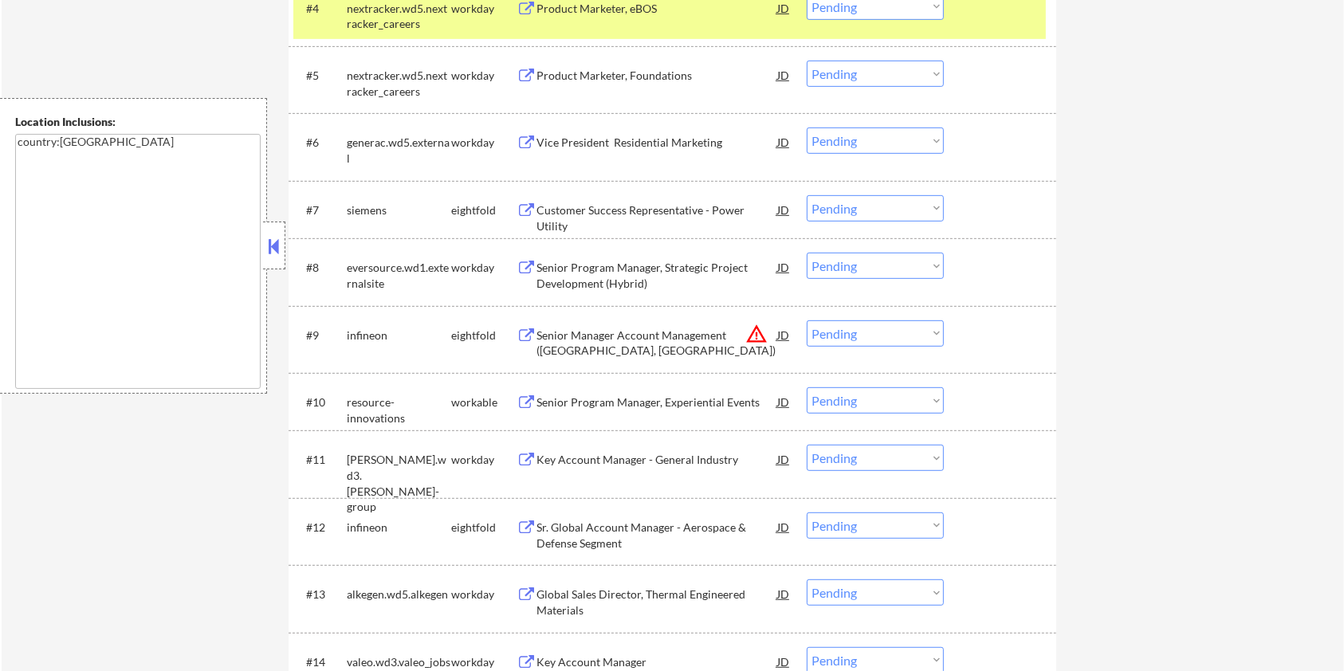
scroll to position [744, 0]
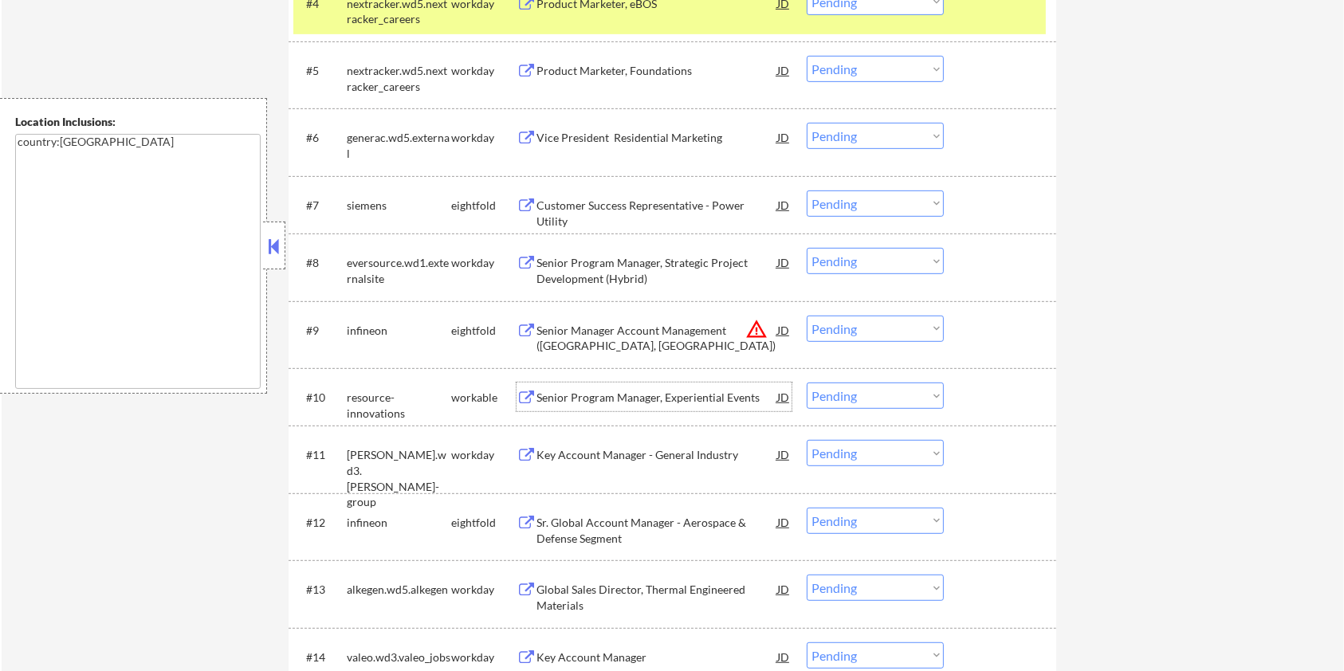
click at [568, 390] on div "Senior Program Manager, Experiential Events" at bounding box center [657, 398] width 241 height 16
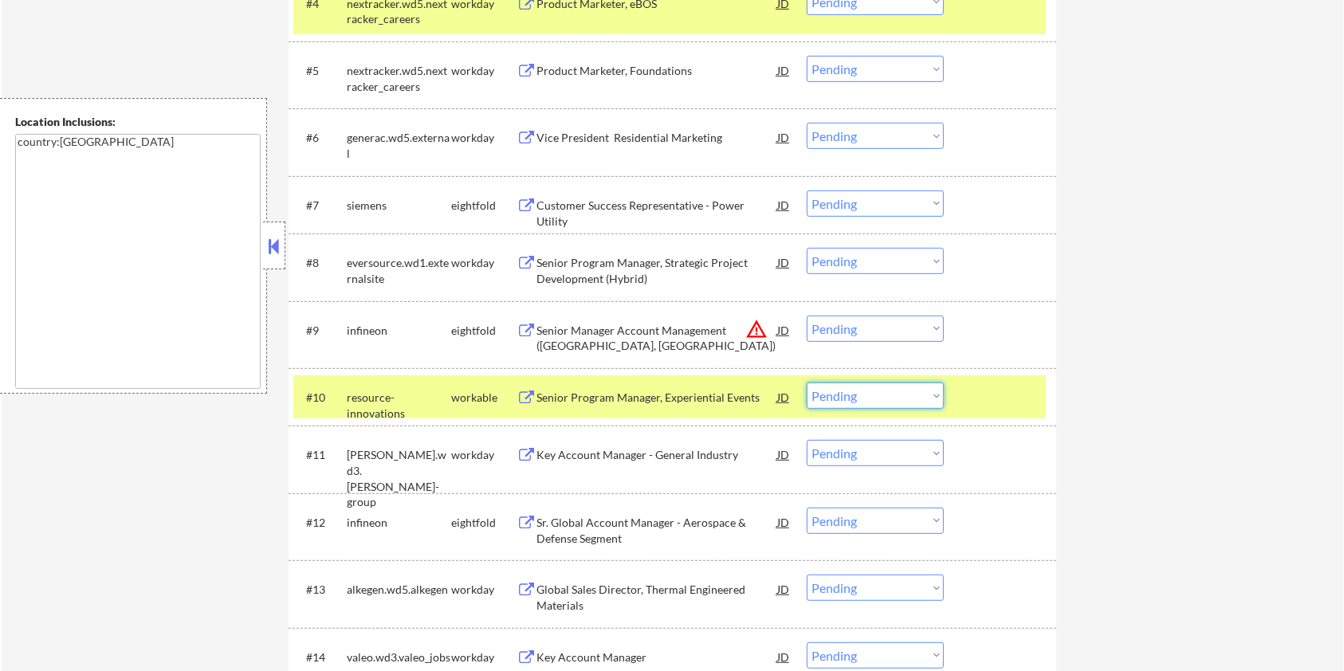
click at [879, 392] on select "Choose an option... Pending Applied Excluded (Questions) Excluded (Expired) Exc…" at bounding box center [875, 396] width 137 height 26
click at [807, 383] on select "Choose an option... Pending Applied Excluded (Questions) Excluded (Expired) Exc…" at bounding box center [875, 396] width 137 height 26
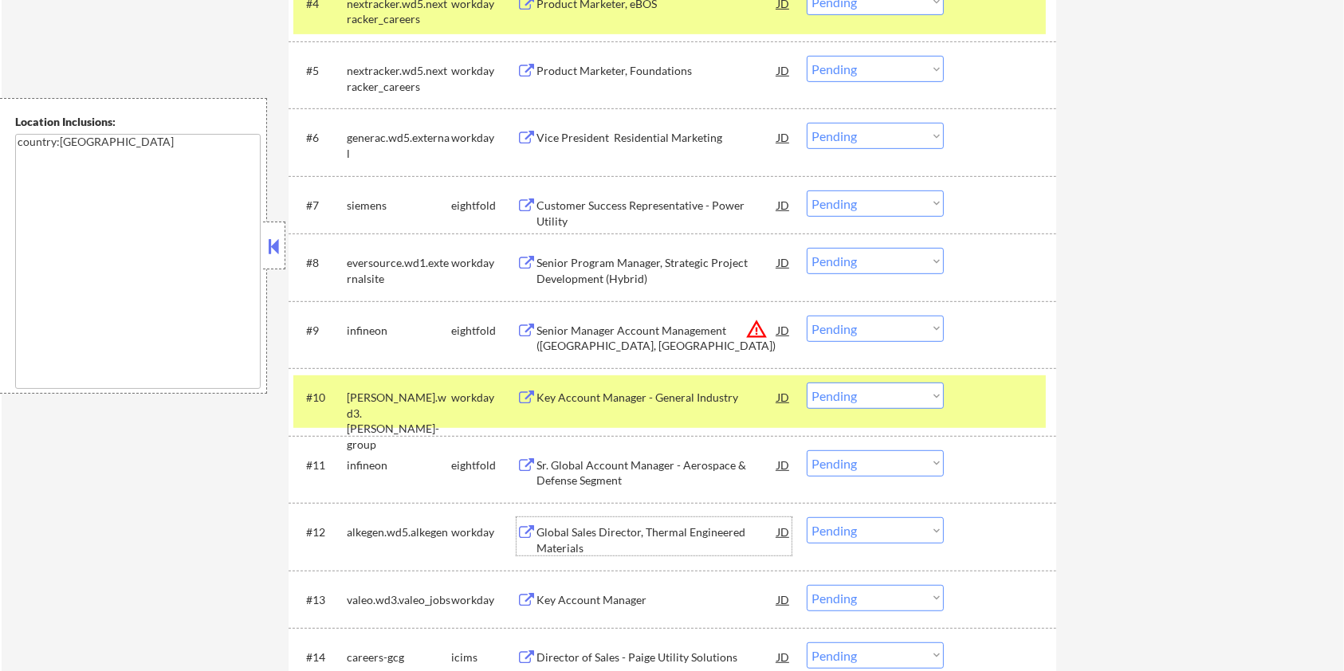
click at [561, 526] on div "Global Sales Director, Thermal Engineered Materials" at bounding box center [657, 540] width 241 height 31
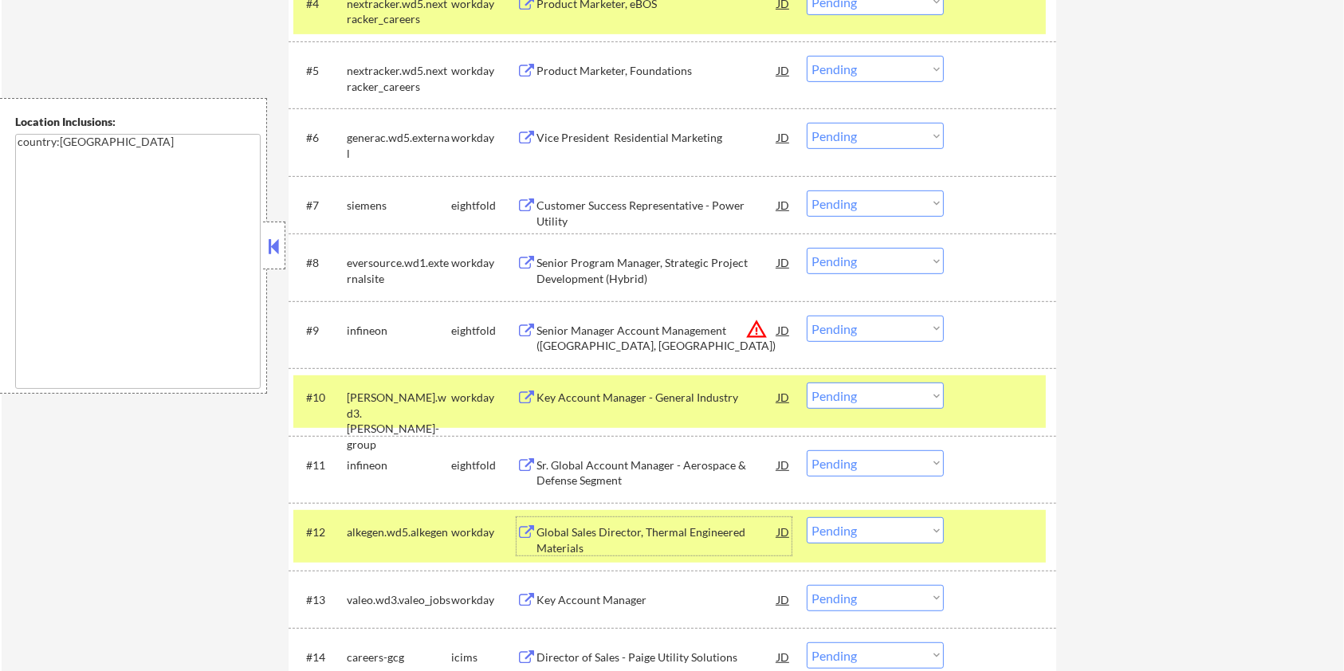
scroll to position [850, 0]
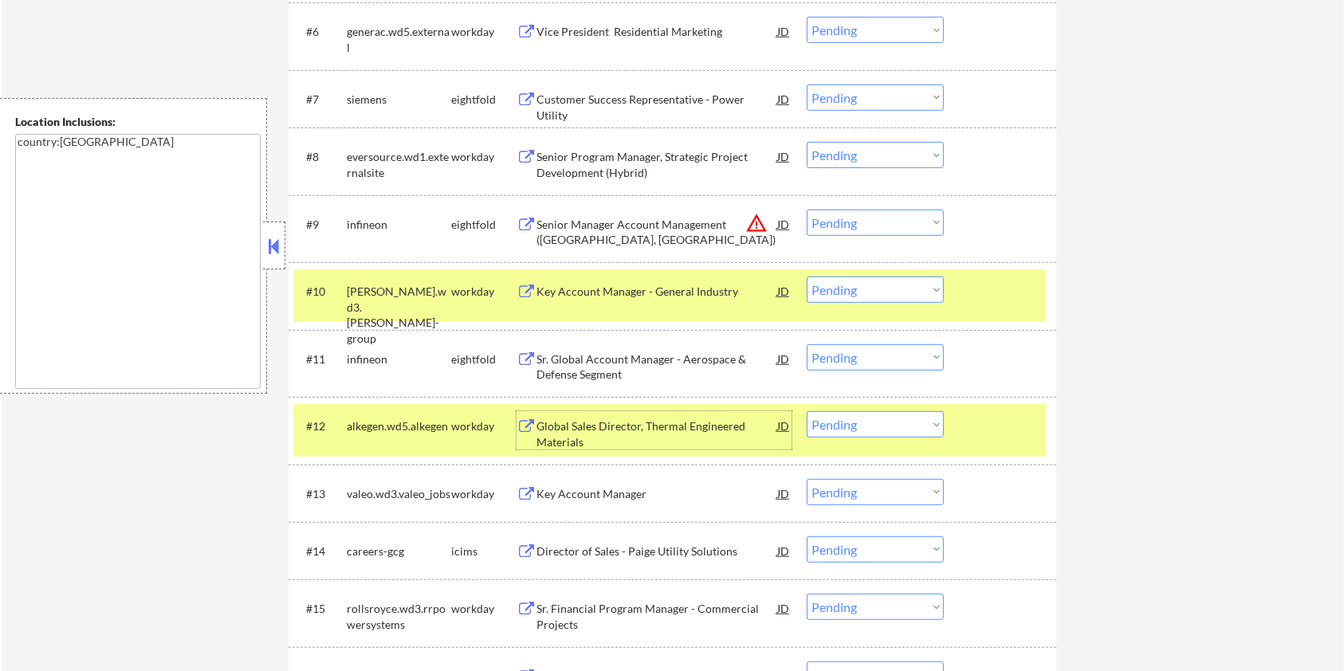
click at [678, 541] on div "Director of Sales - Paige Utility Solutions" at bounding box center [657, 551] width 241 height 29
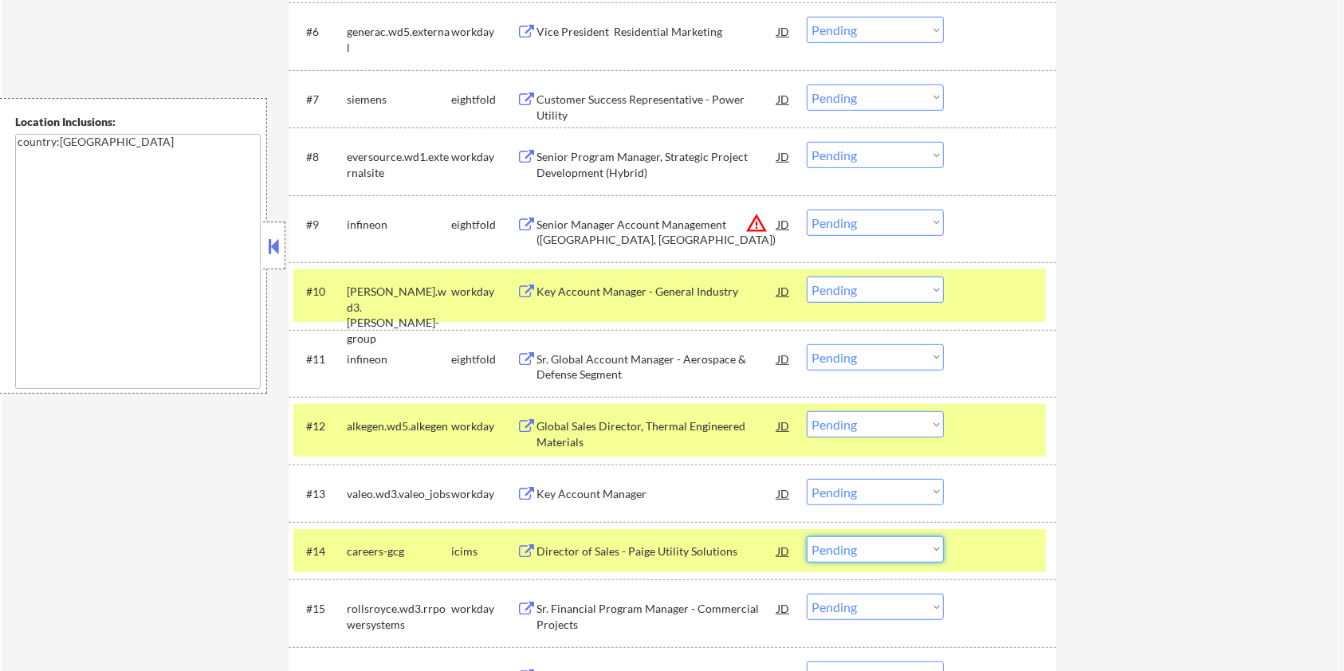
click at [927, 552] on select "Choose an option... Pending Applied Excluded (Questions) Excluded (Expired) Exc…" at bounding box center [875, 550] width 137 height 26
click at [807, 537] on select "Choose an option... Pending Applied Excluded (Questions) Excluded (Expired) Exc…" at bounding box center [875, 550] width 137 height 26
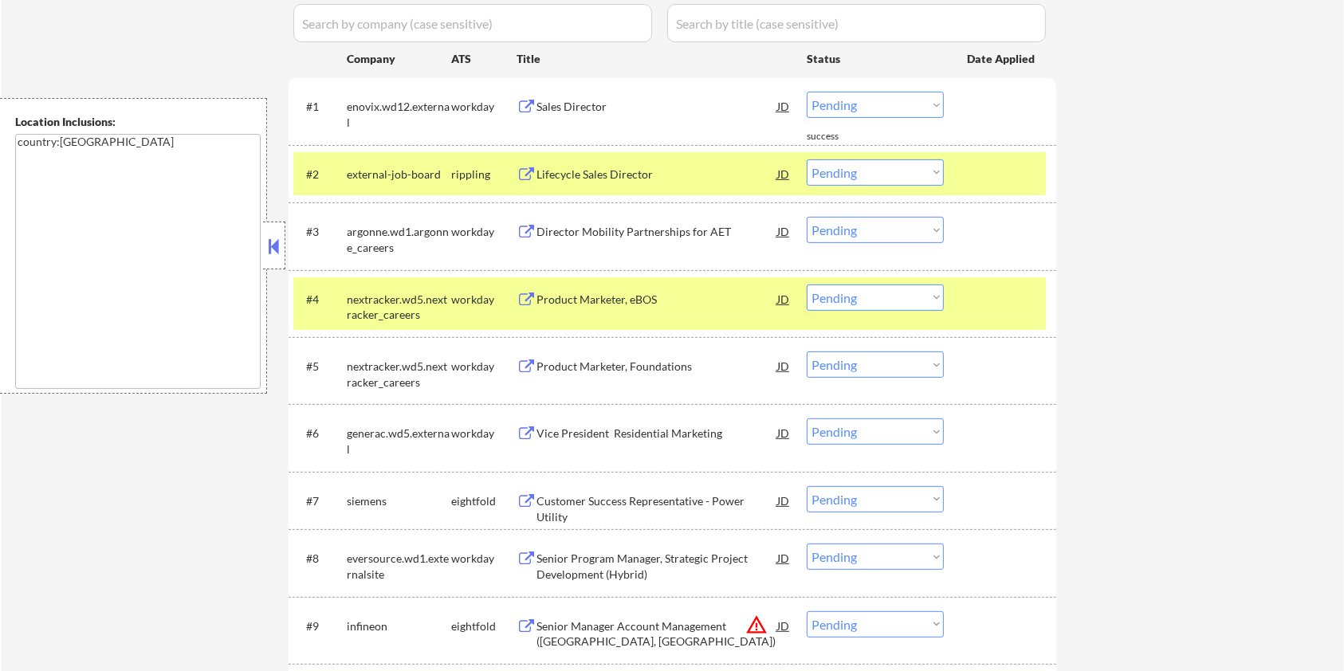
scroll to position [319, 0]
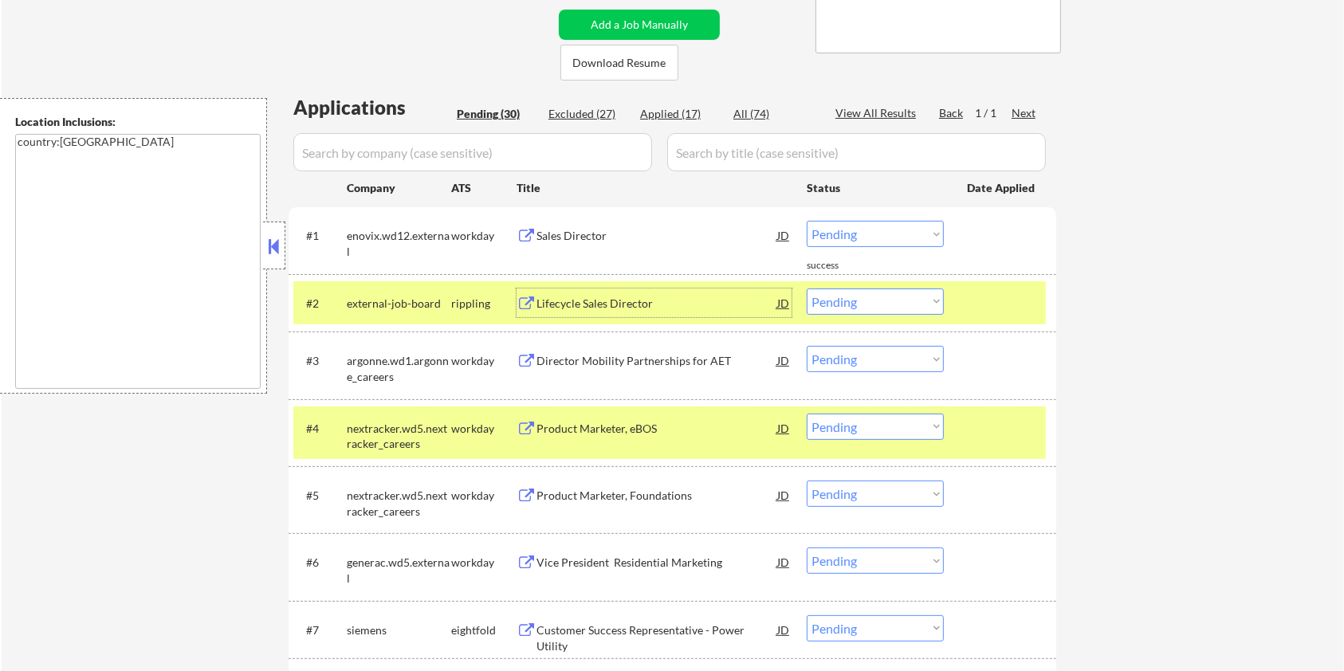
click at [580, 289] on div "Lifecycle Sales Director" at bounding box center [657, 303] width 241 height 29
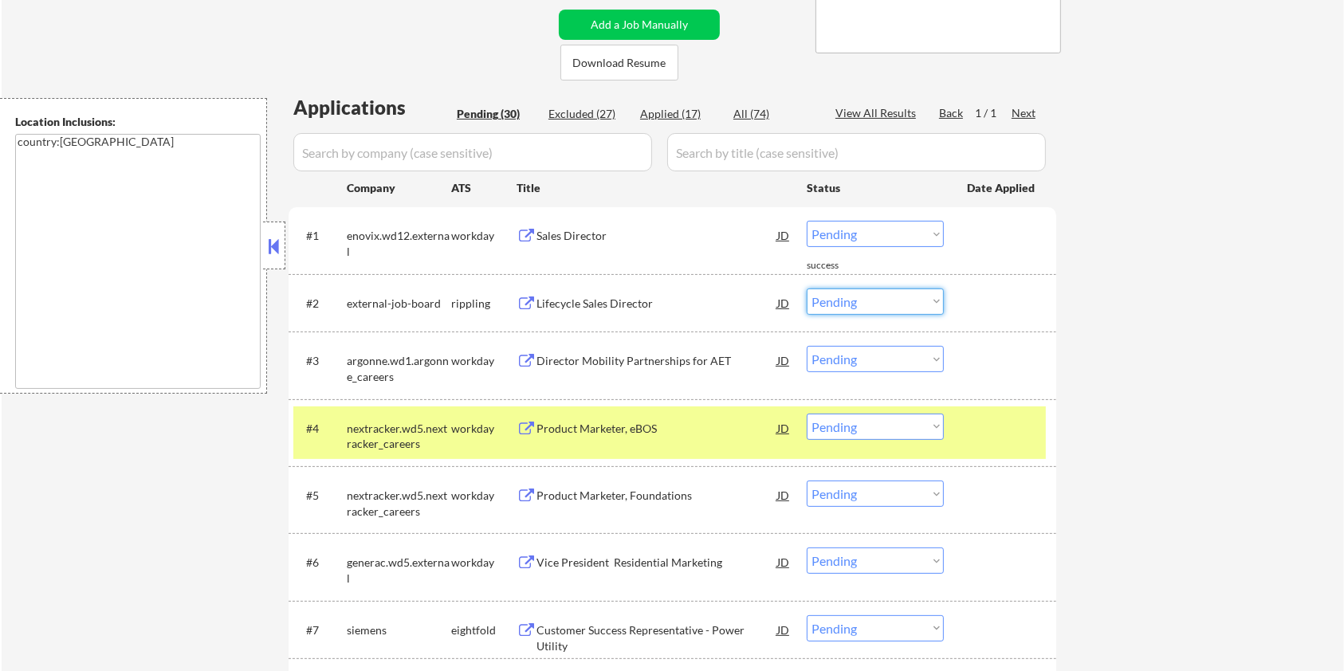
click at [852, 302] on select "Choose an option... Pending Applied Excluded (Questions) Excluded (Expired) Exc…" at bounding box center [875, 302] width 137 height 26
click at [807, 289] on select "Choose an option... Pending Applied Excluded (Questions) Excluded (Expired) Exc…" at bounding box center [875, 302] width 137 height 26
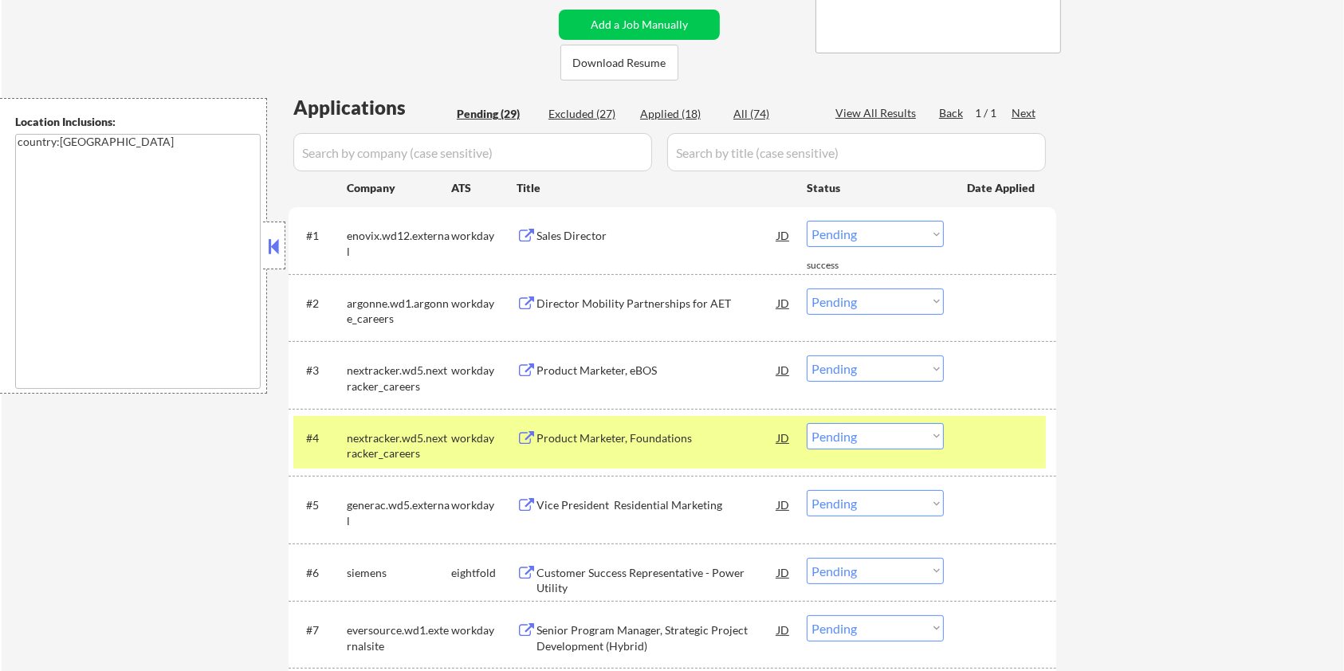
click at [984, 425] on div at bounding box center [1002, 437] width 70 height 29
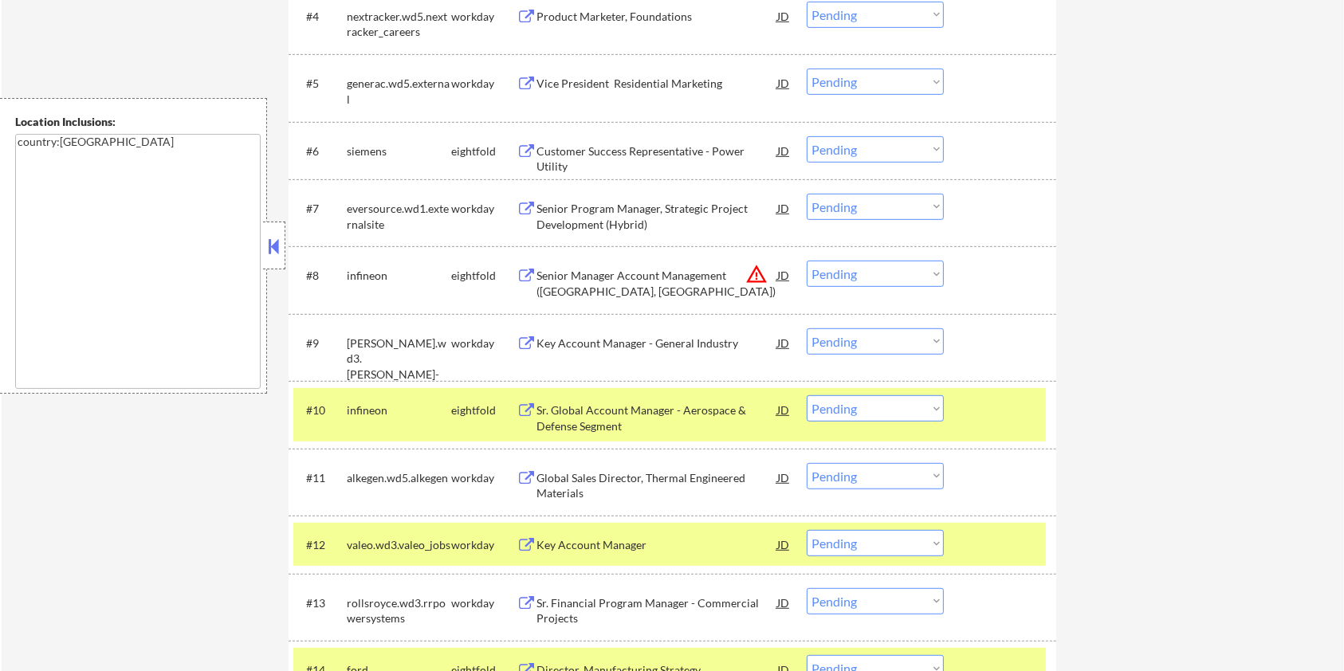
scroll to position [744, 0]
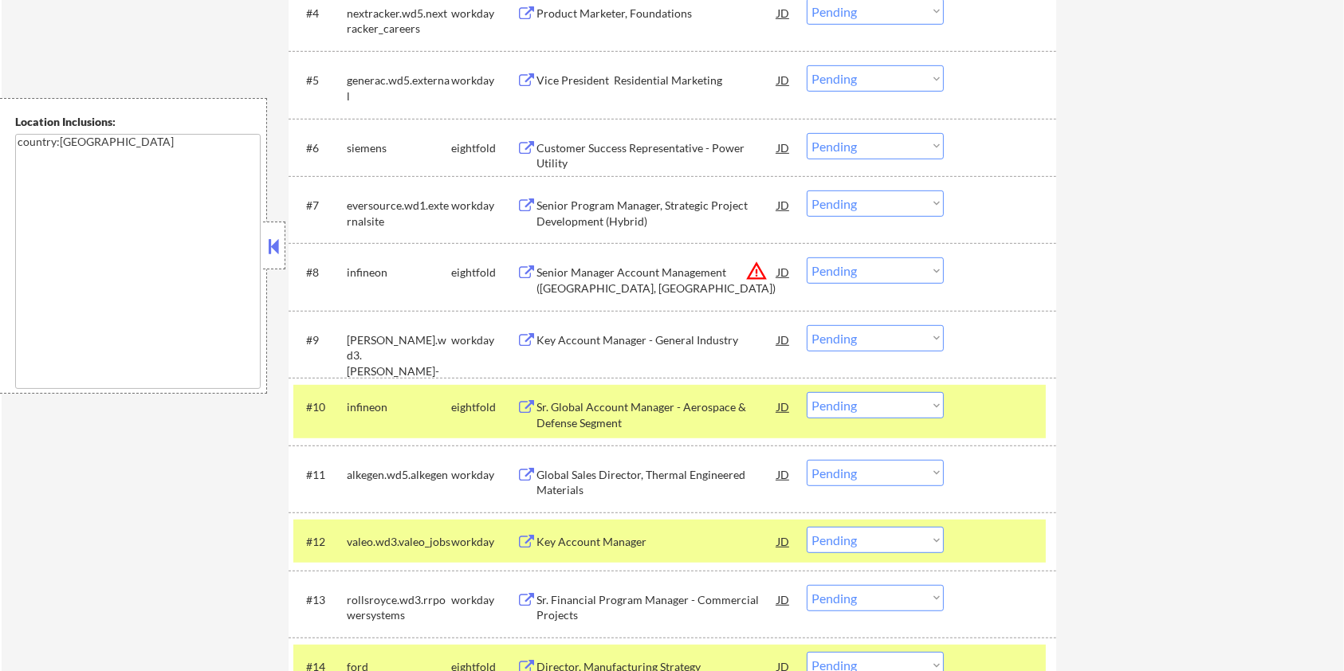
click at [982, 407] on div at bounding box center [1002, 406] width 70 height 29
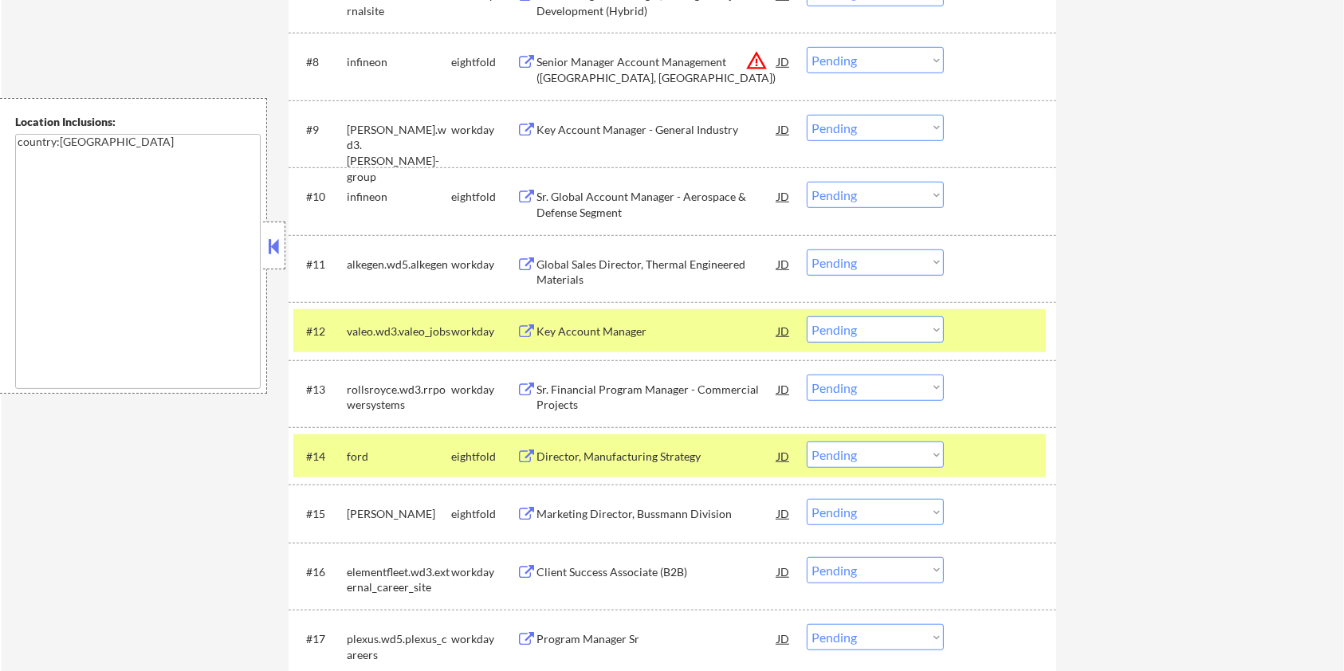
scroll to position [957, 0]
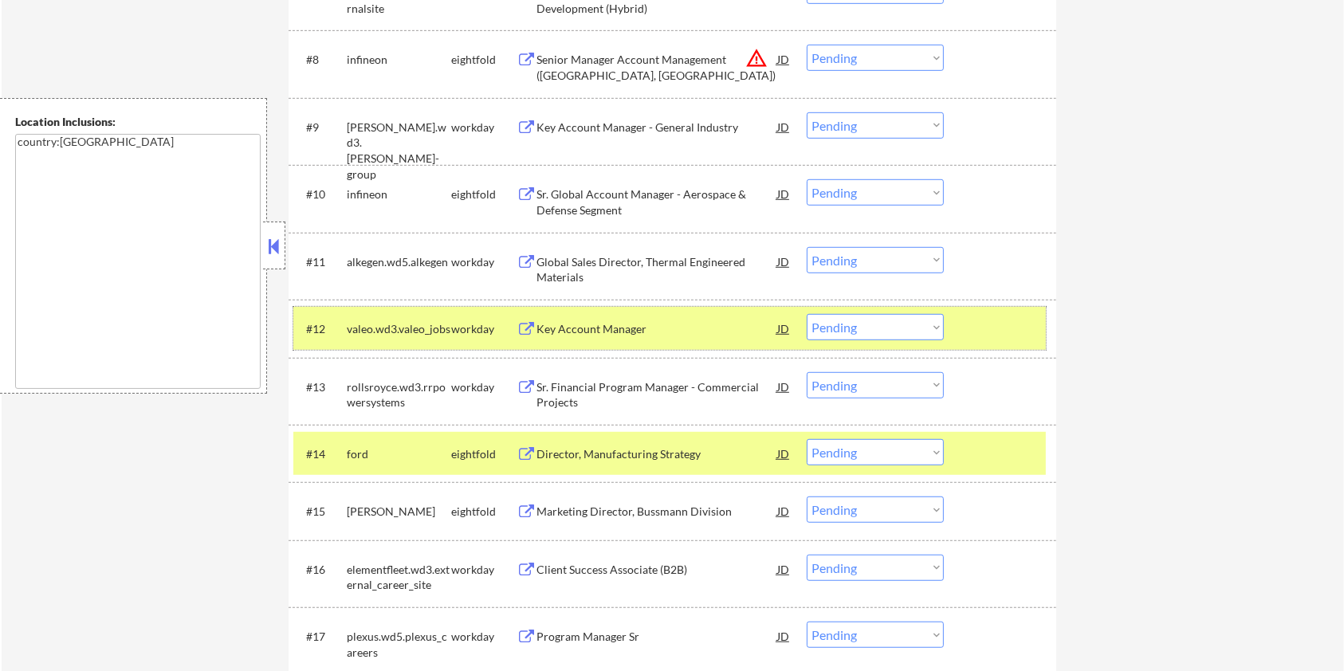
click at [980, 329] on div at bounding box center [1002, 328] width 70 height 29
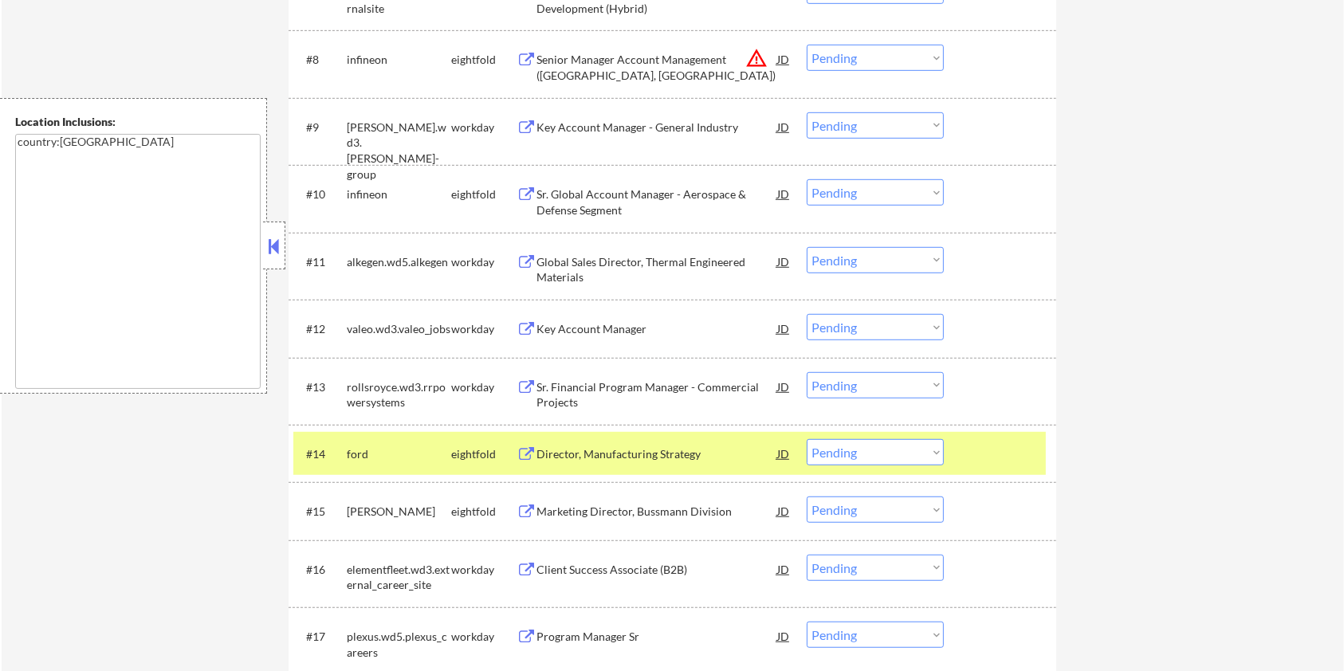
click at [983, 450] on div at bounding box center [1002, 453] width 70 height 29
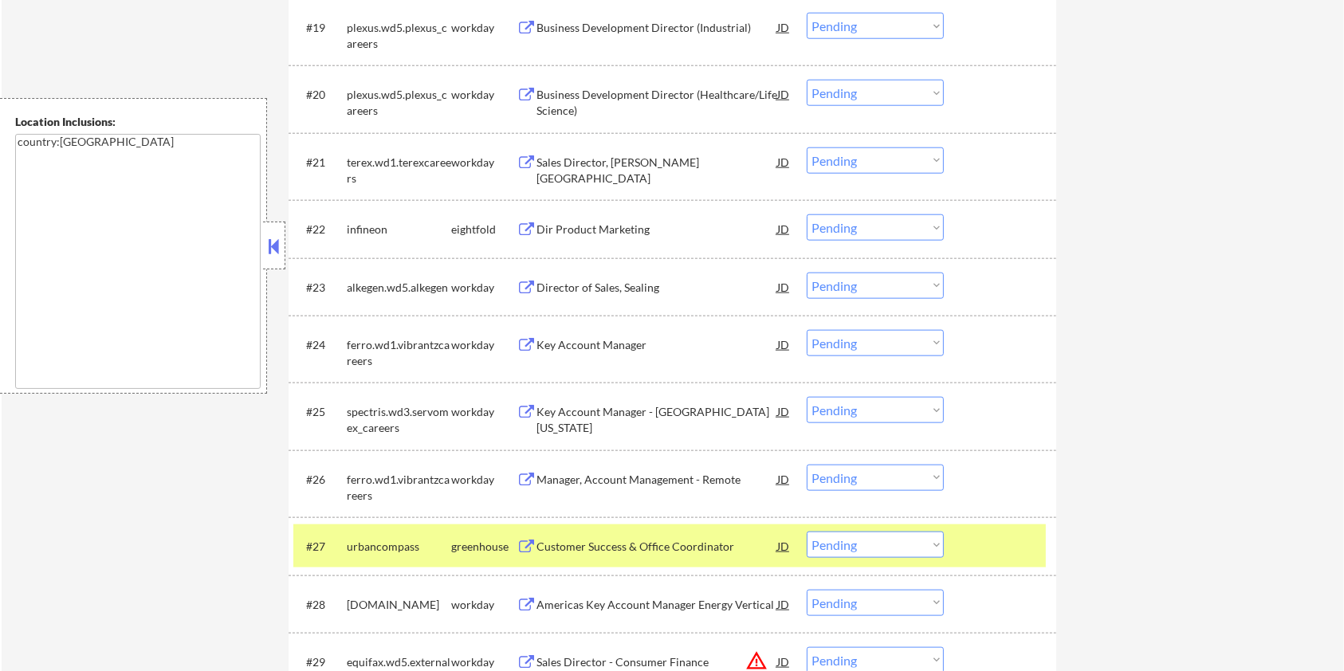
scroll to position [1914, 0]
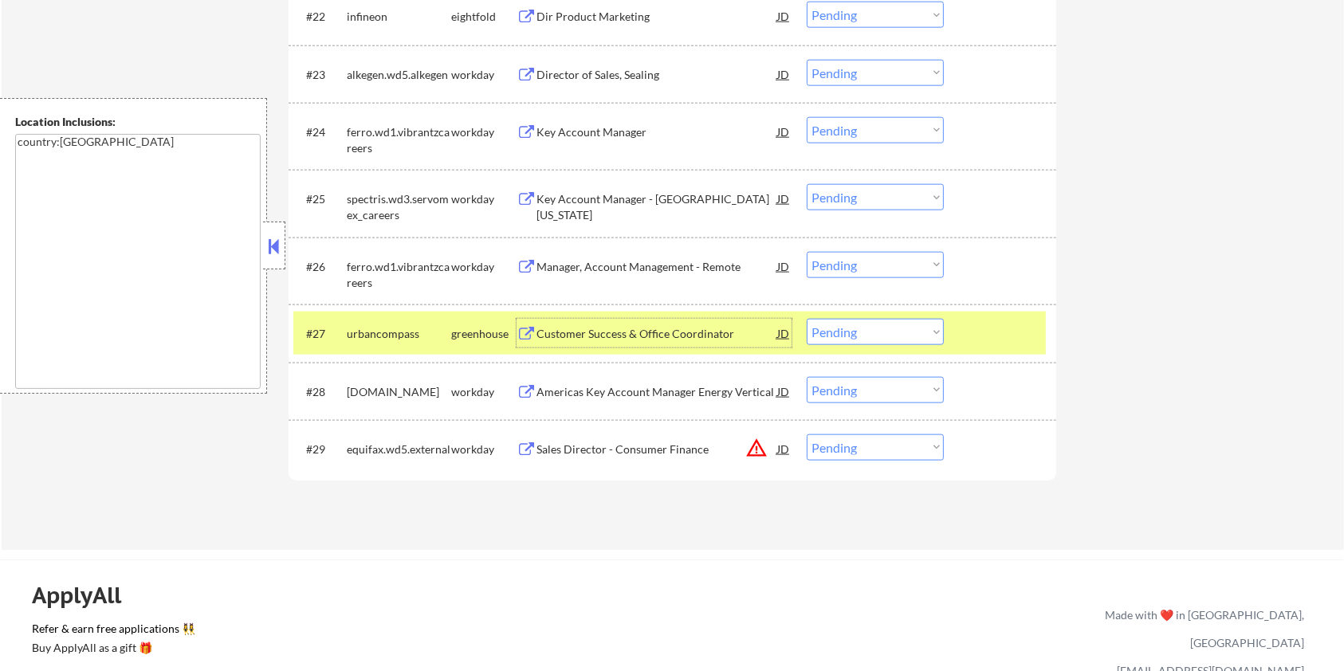
click at [604, 332] on div "Customer Success & Office Coordinator" at bounding box center [657, 334] width 241 height 16
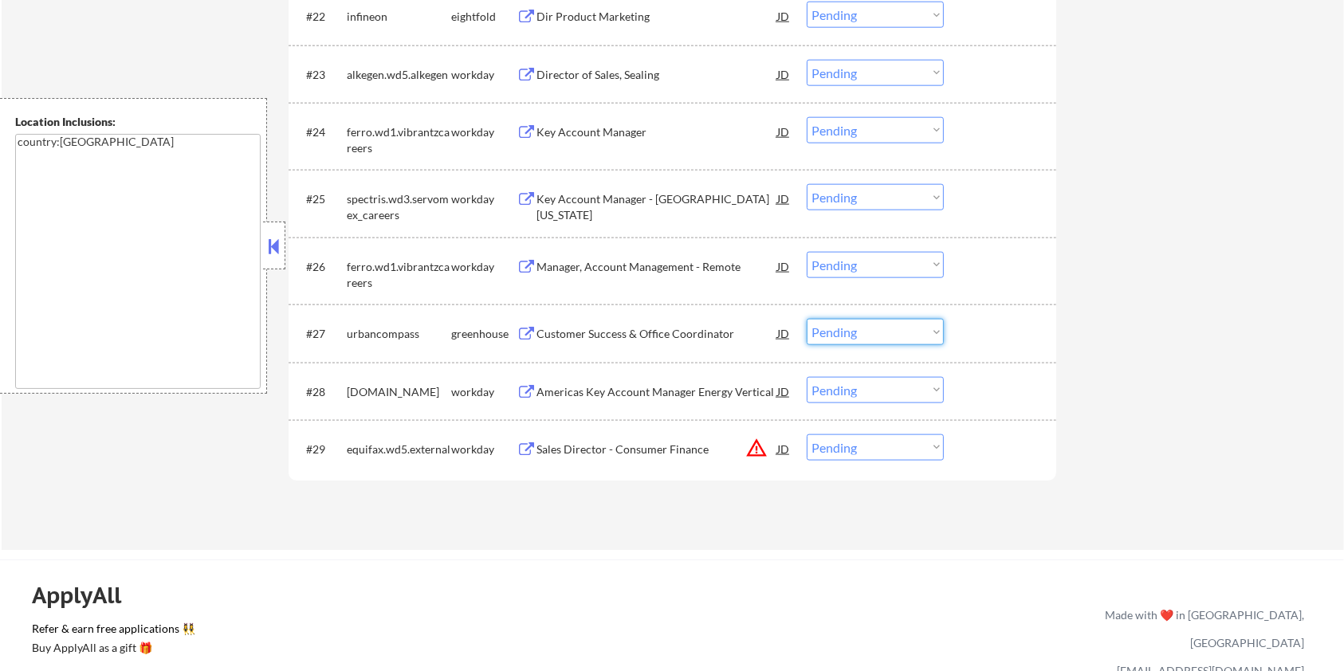
click at [850, 329] on select "Choose an option... Pending Applied Excluded (Questions) Excluded (Expired) Exc…" at bounding box center [875, 332] width 137 height 26
click at [807, 319] on select "Choose an option... Pending Applied Excluded (Questions) Excluded (Expired) Exc…" at bounding box center [875, 332] width 137 height 26
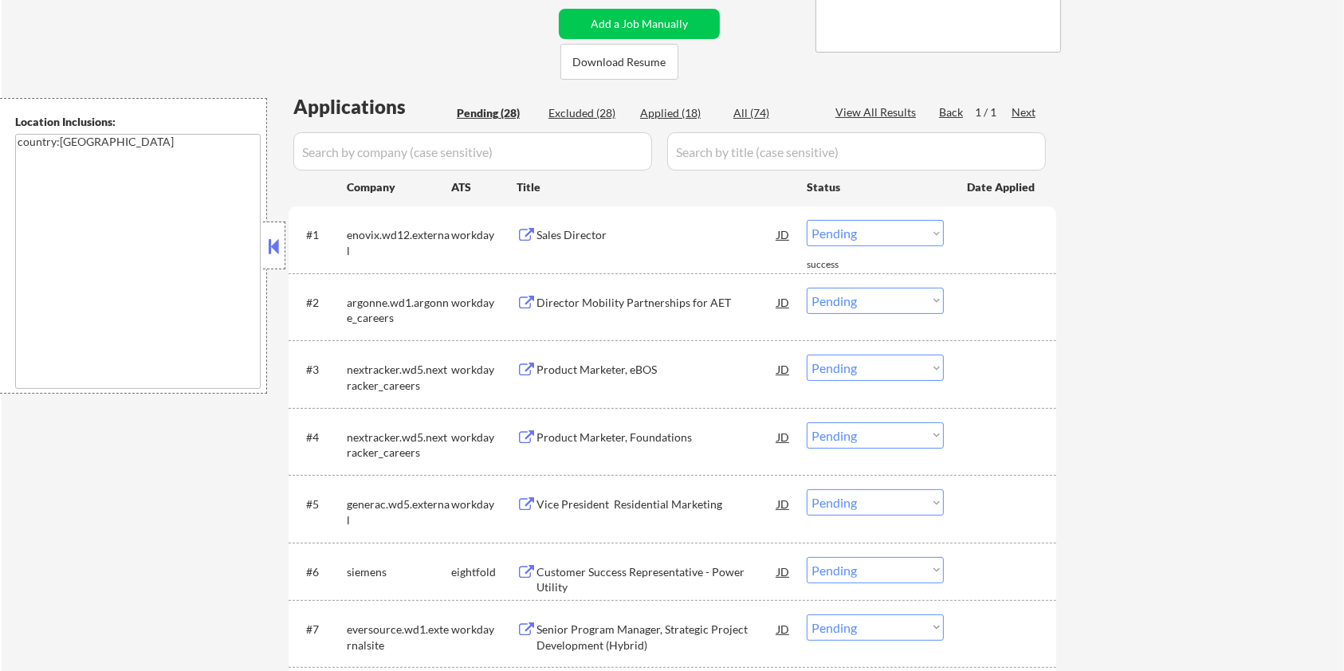
scroll to position [319, 0]
click at [596, 230] on div "Sales Director" at bounding box center [657, 236] width 241 height 16
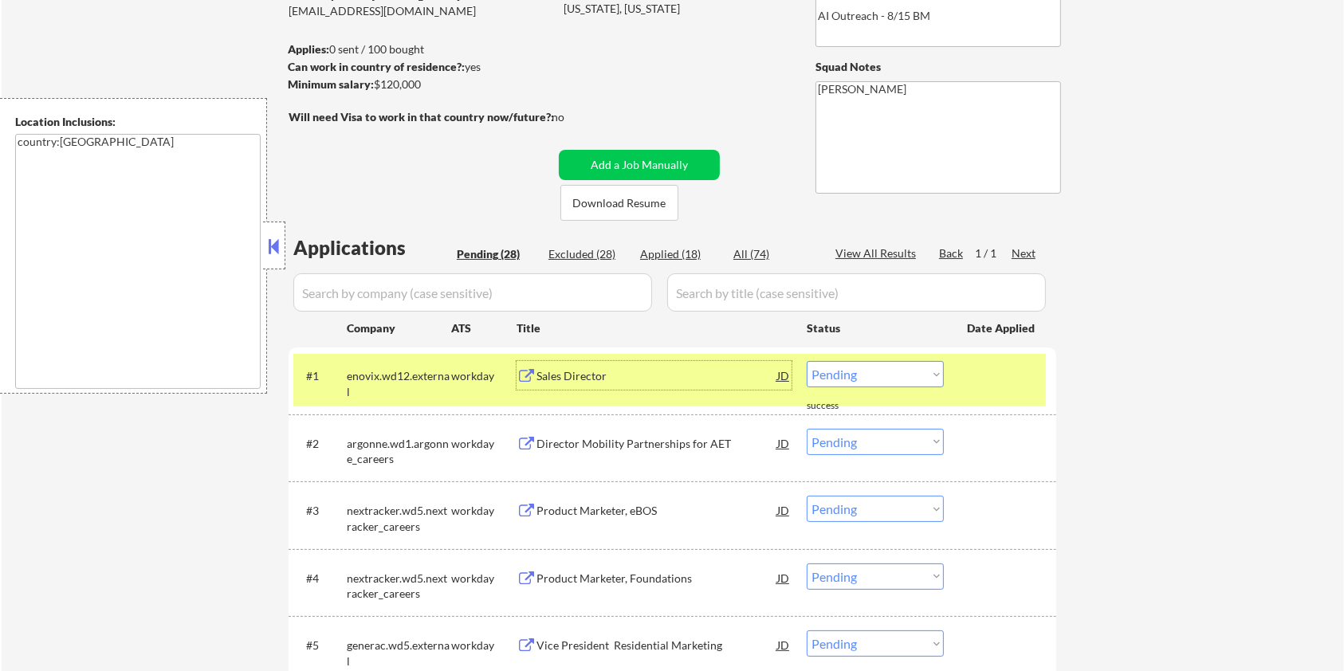
scroll to position [0, 0]
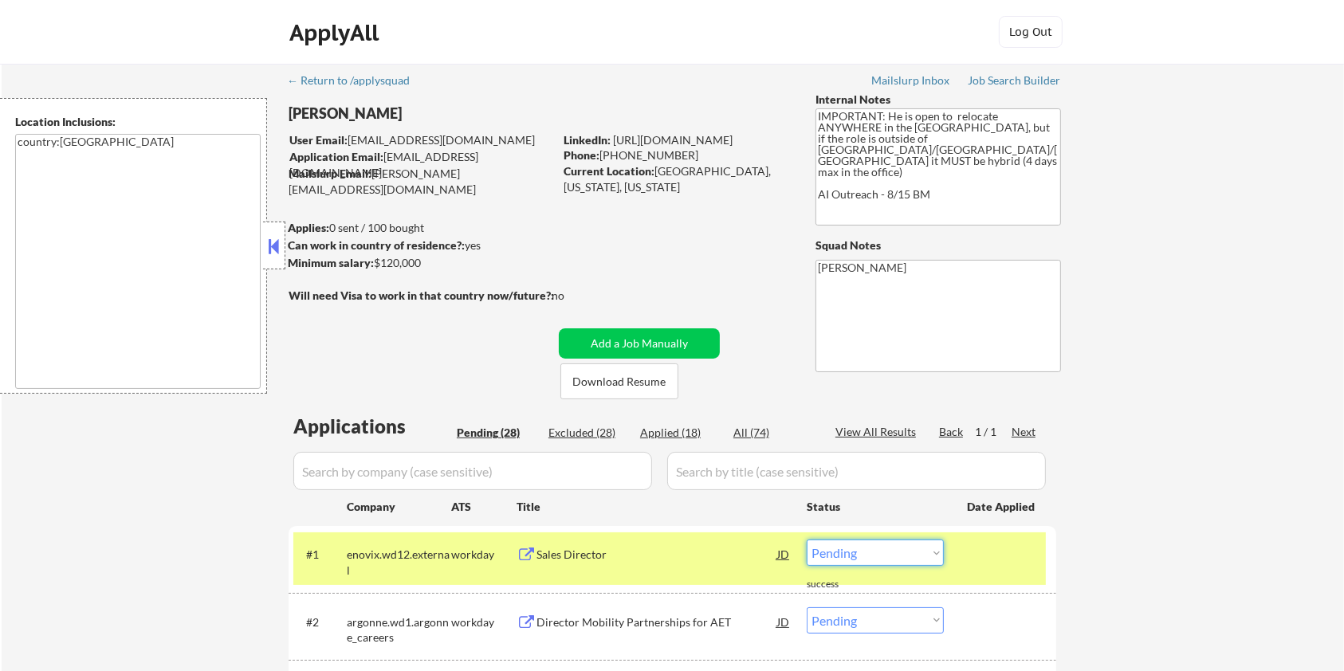
click at [901, 549] on select "Choose an option... Pending Applied Excluded (Questions) Excluded (Expired) Exc…" at bounding box center [875, 553] width 137 height 26
click at [807, 540] on select "Choose an option... Pending Applied Excluded (Questions) Excluded (Expired) Exc…" at bounding box center [875, 553] width 137 height 26
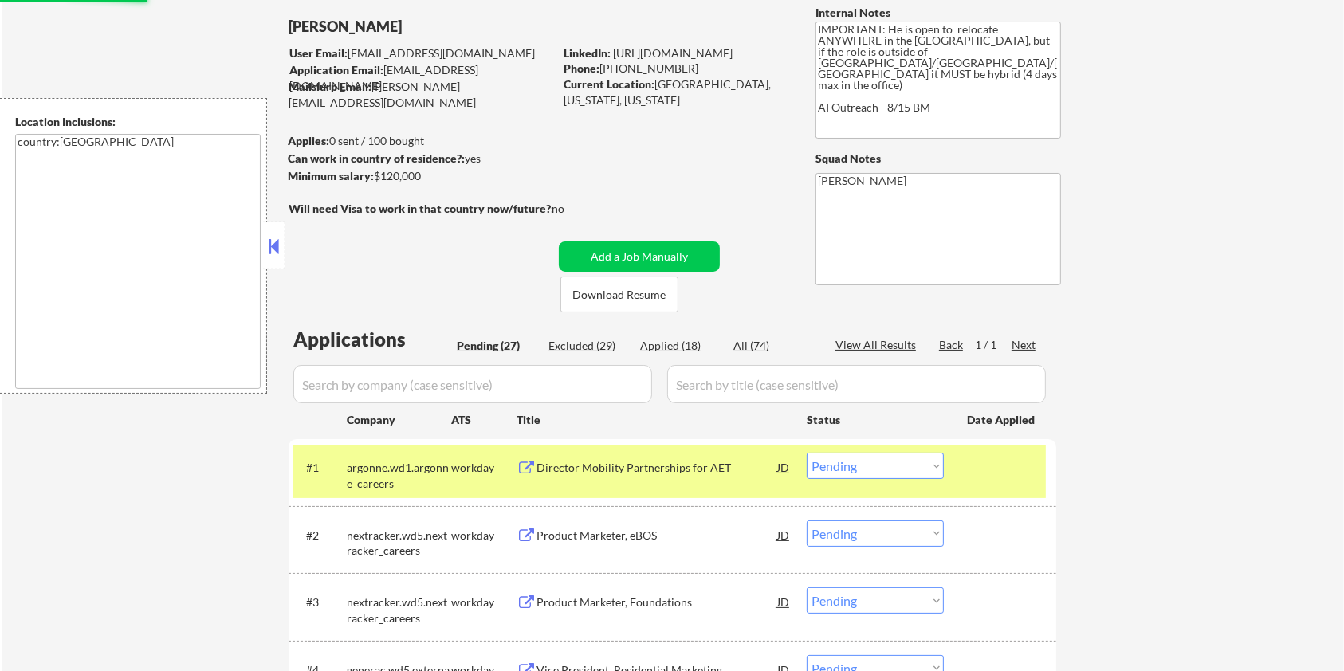
scroll to position [212, 0]
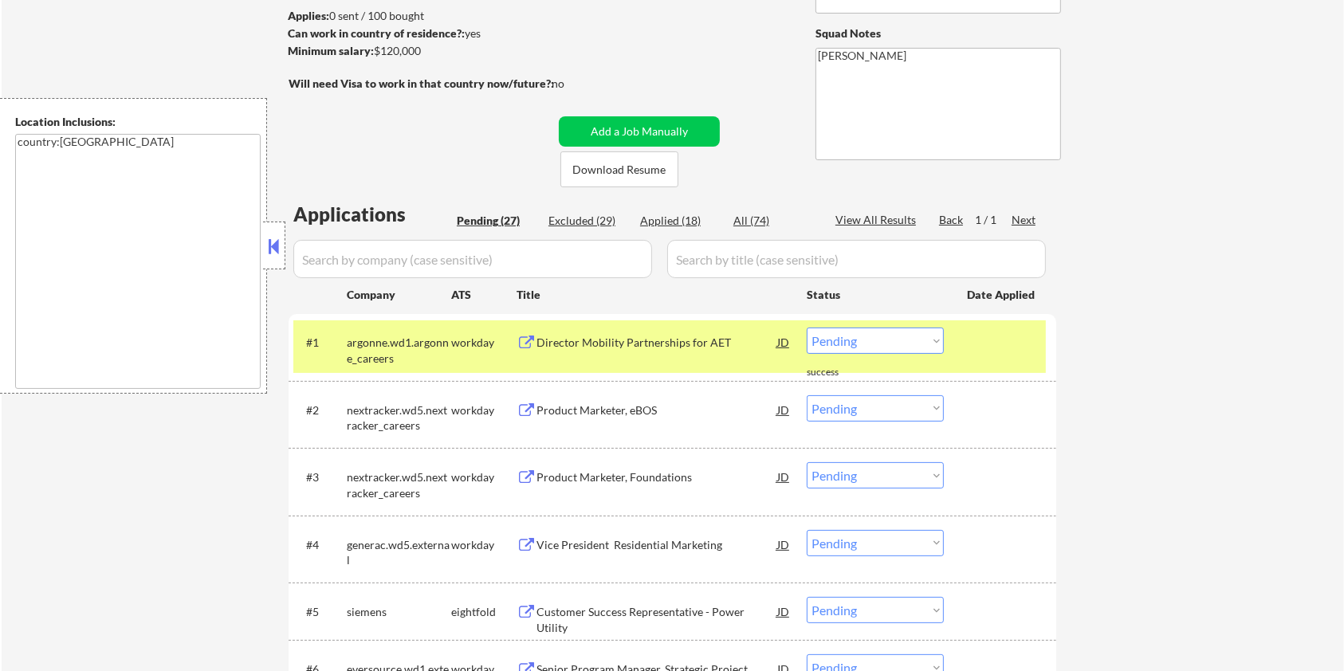
click at [604, 342] on div "Director Mobility Partnerships for AET" at bounding box center [657, 343] width 241 height 16
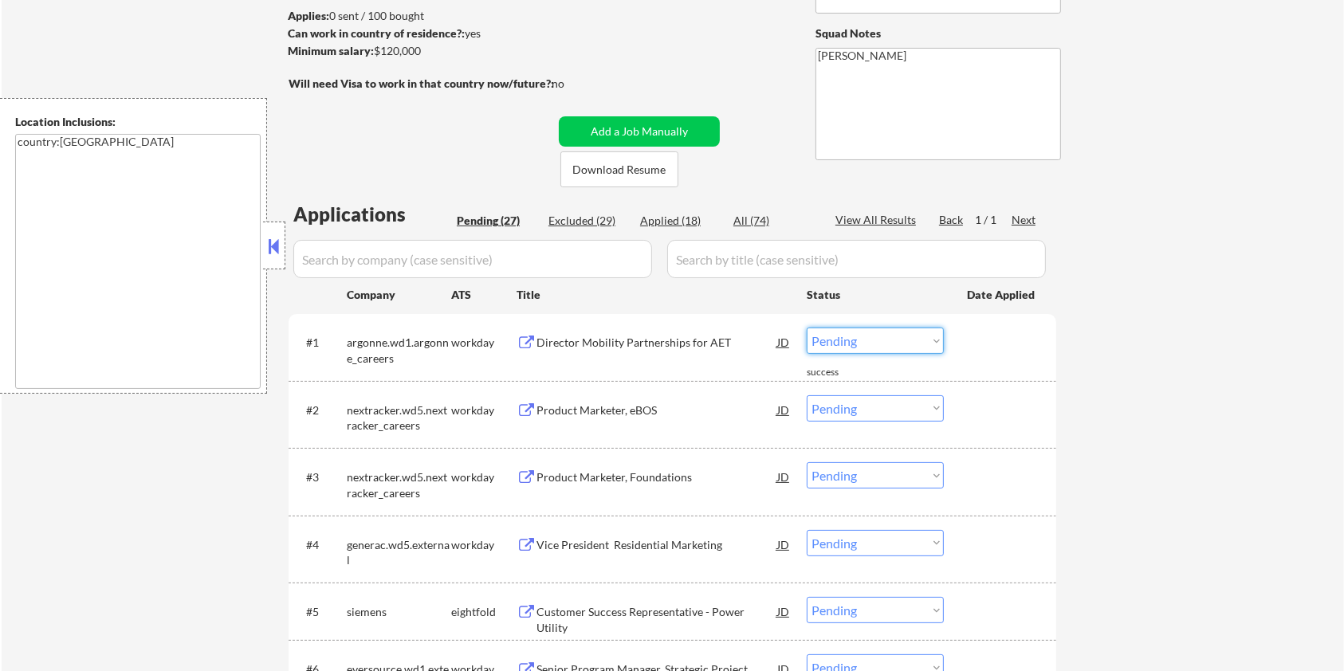
click at [929, 335] on select "Choose an option... Pending Applied Excluded (Questions) Excluded (Expired) Exc…" at bounding box center [875, 341] width 137 height 26
click at [807, 328] on select "Choose an option... Pending Applied Excluded (Questions) Excluded (Expired) Exc…" at bounding box center [875, 341] width 137 height 26
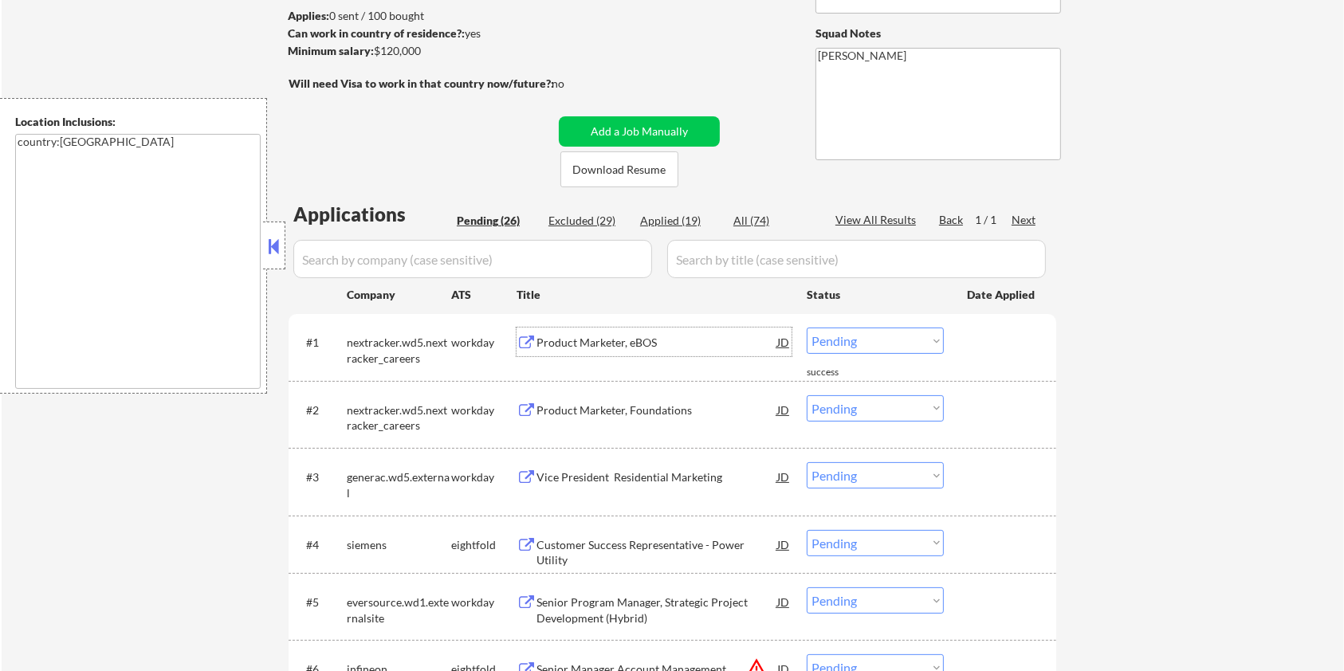
click at [630, 345] on div "Product Marketer, eBOS" at bounding box center [657, 343] width 241 height 16
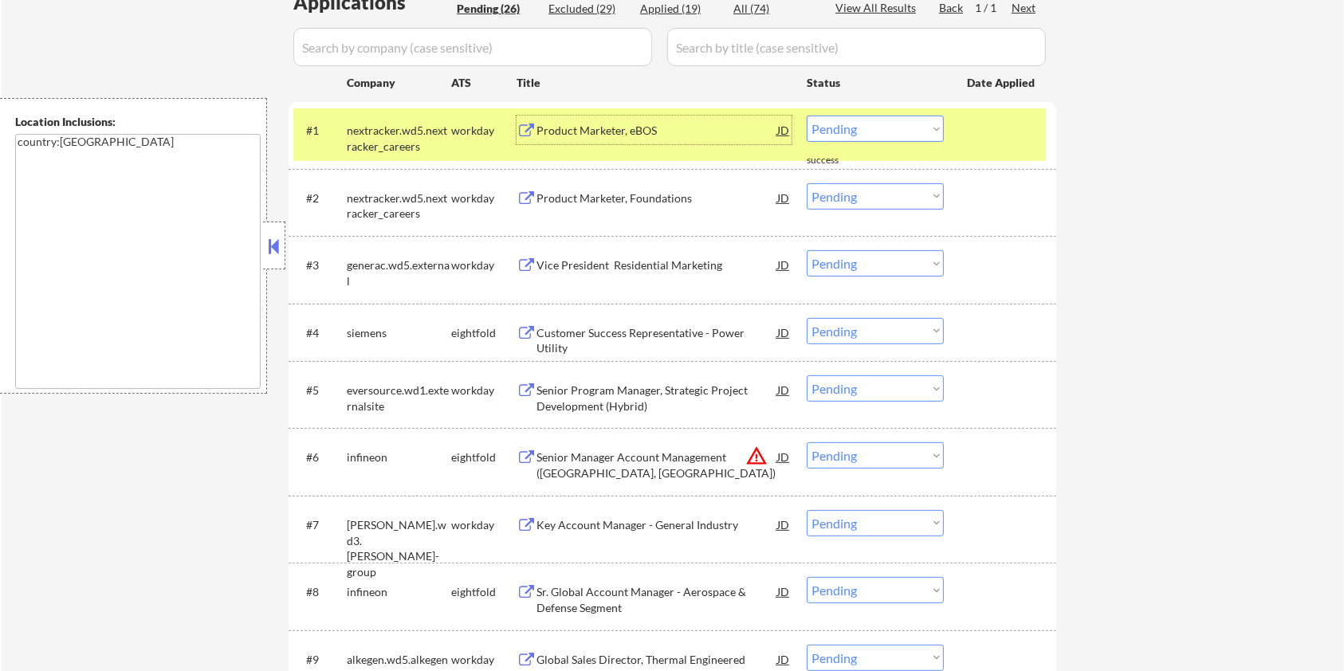
scroll to position [425, 0]
click at [579, 265] on div "Vice President Residential Marketing" at bounding box center [657, 265] width 241 height 16
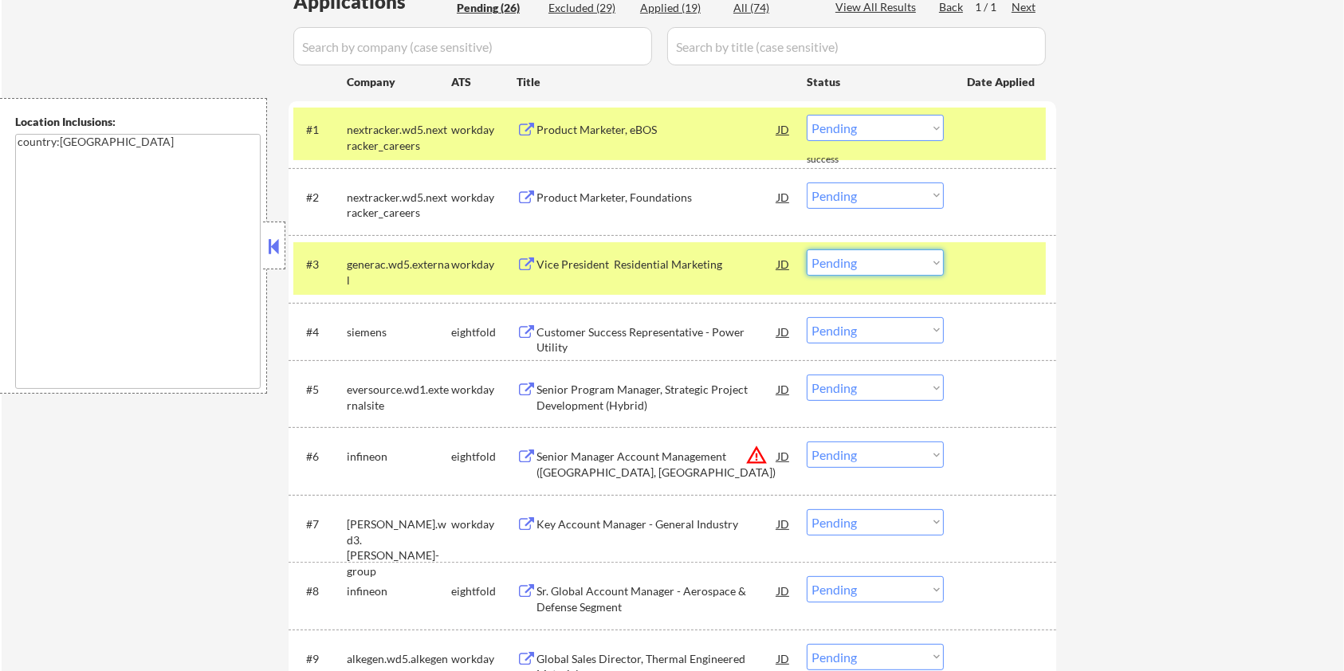
click at [912, 271] on select "Choose an option... Pending Applied Excluded (Questions) Excluded (Expired) Exc…" at bounding box center [875, 263] width 137 height 26
click at [807, 250] on select "Choose an option... Pending Applied Excluded (Questions) Excluded (Expired) Exc…" at bounding box center [875, 263] width 137 height 26
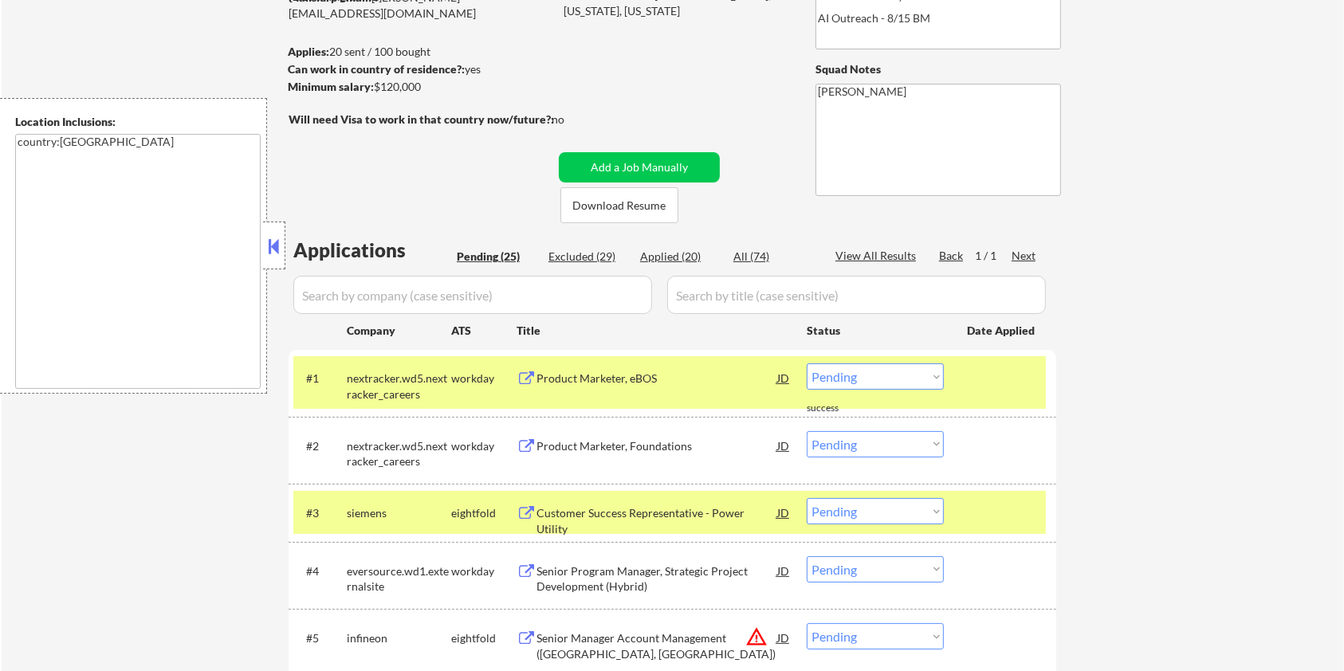
scroll to position [212, 0]
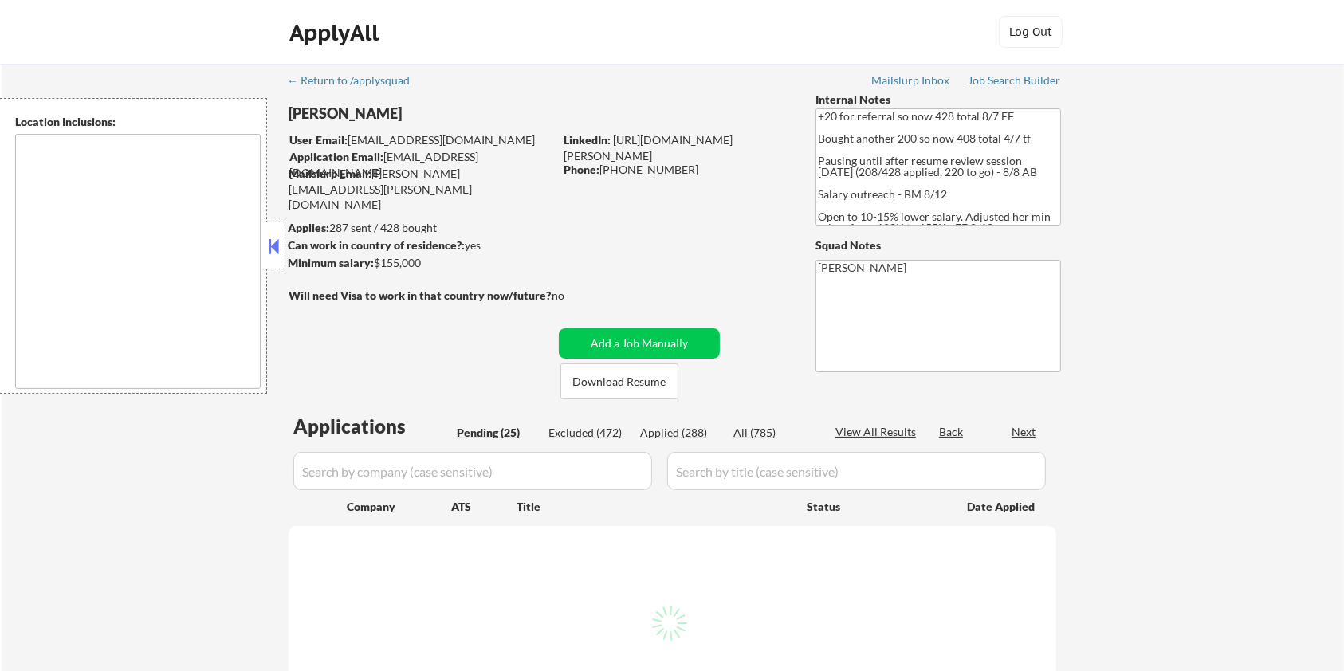
select select ""pending""
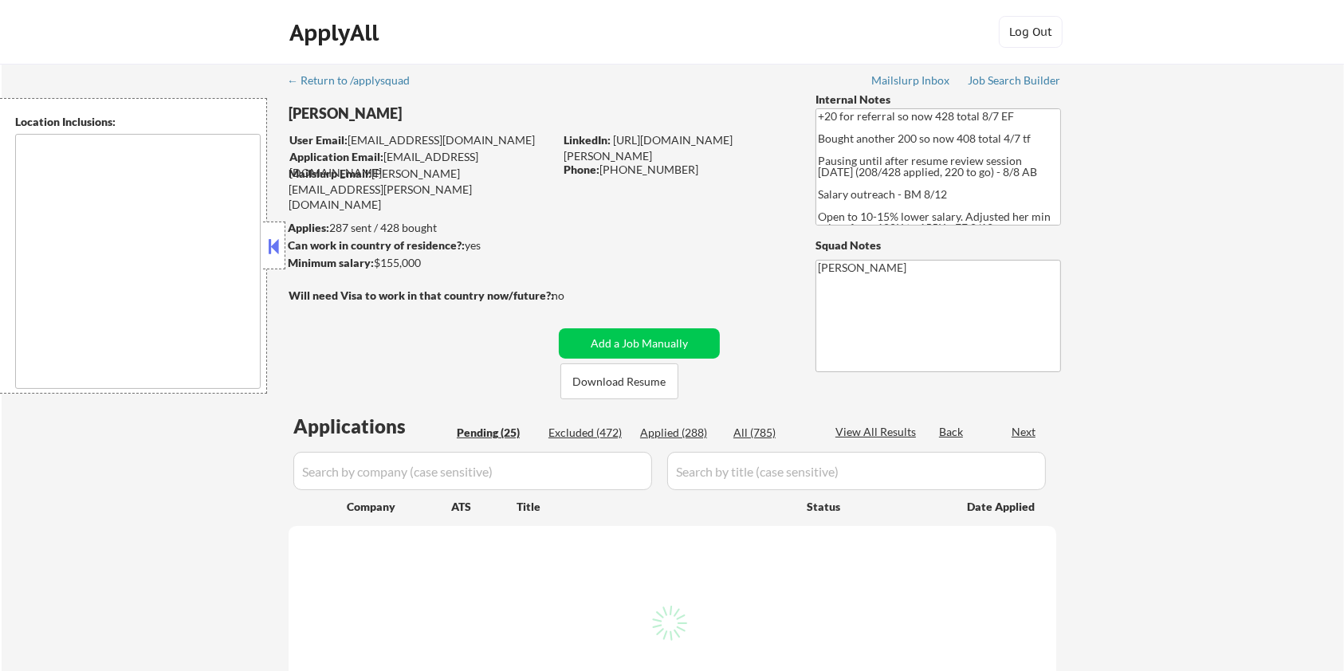
select select ""pending""
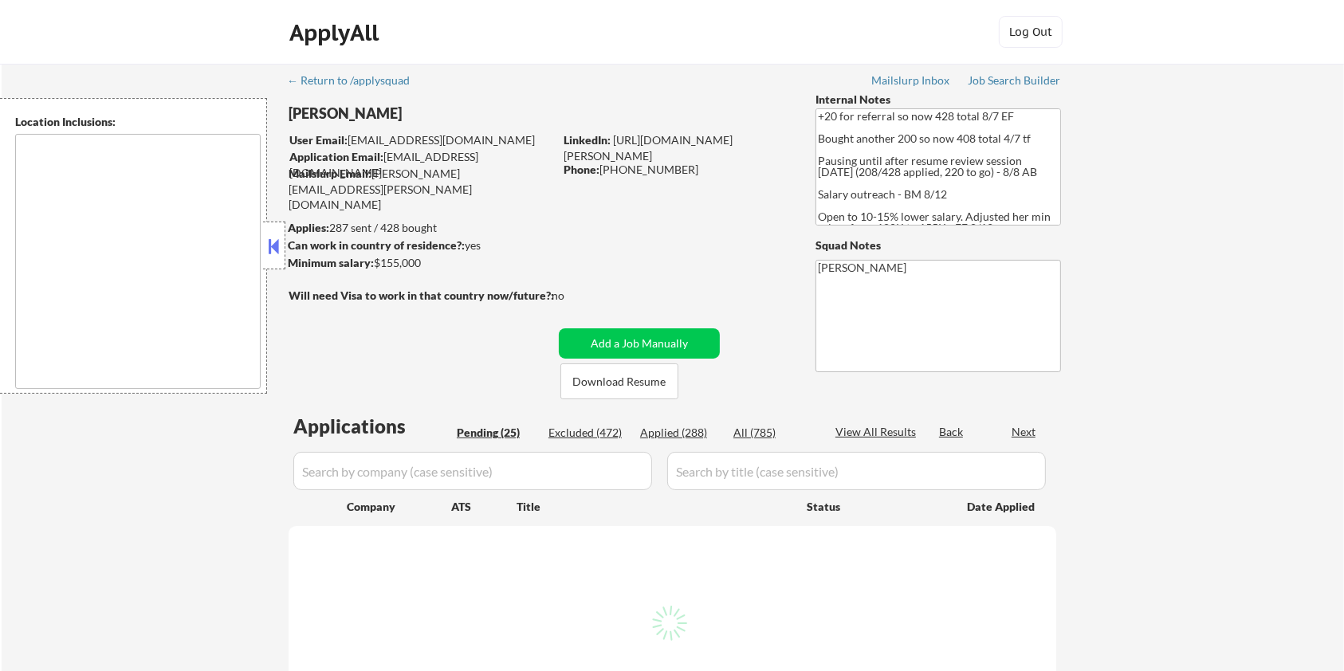
select select ""pending""
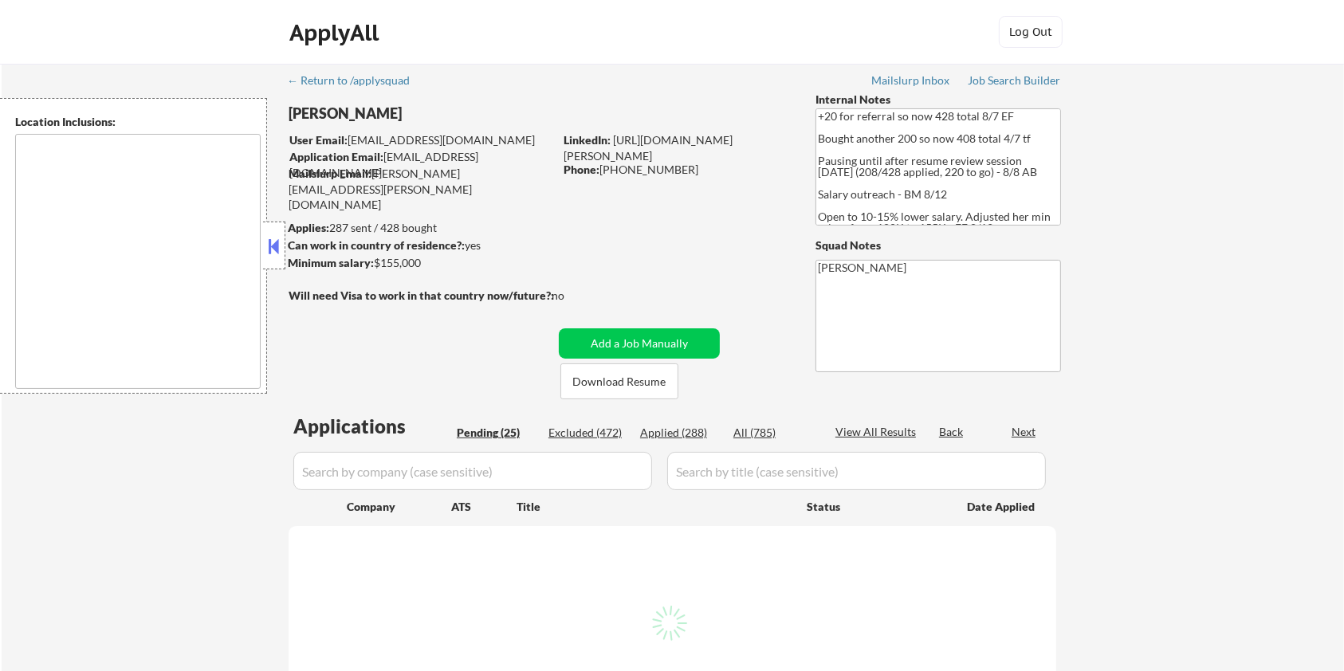
select select ""pending""
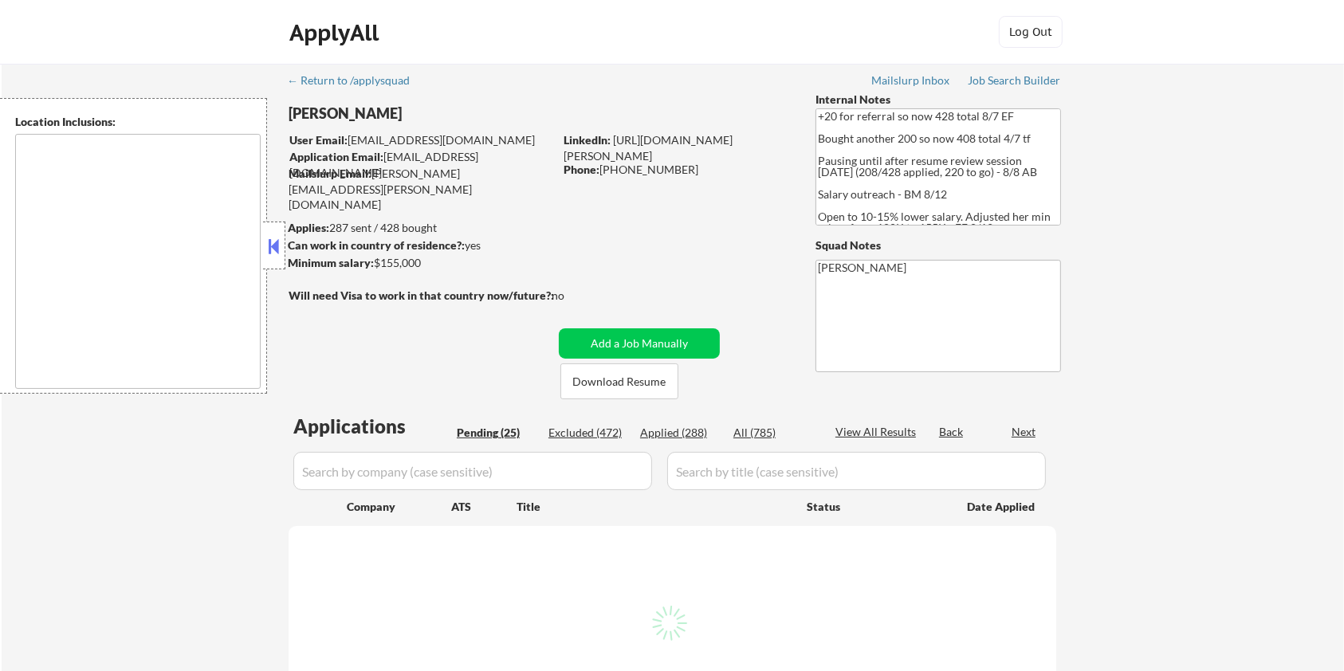
select select ""pending""
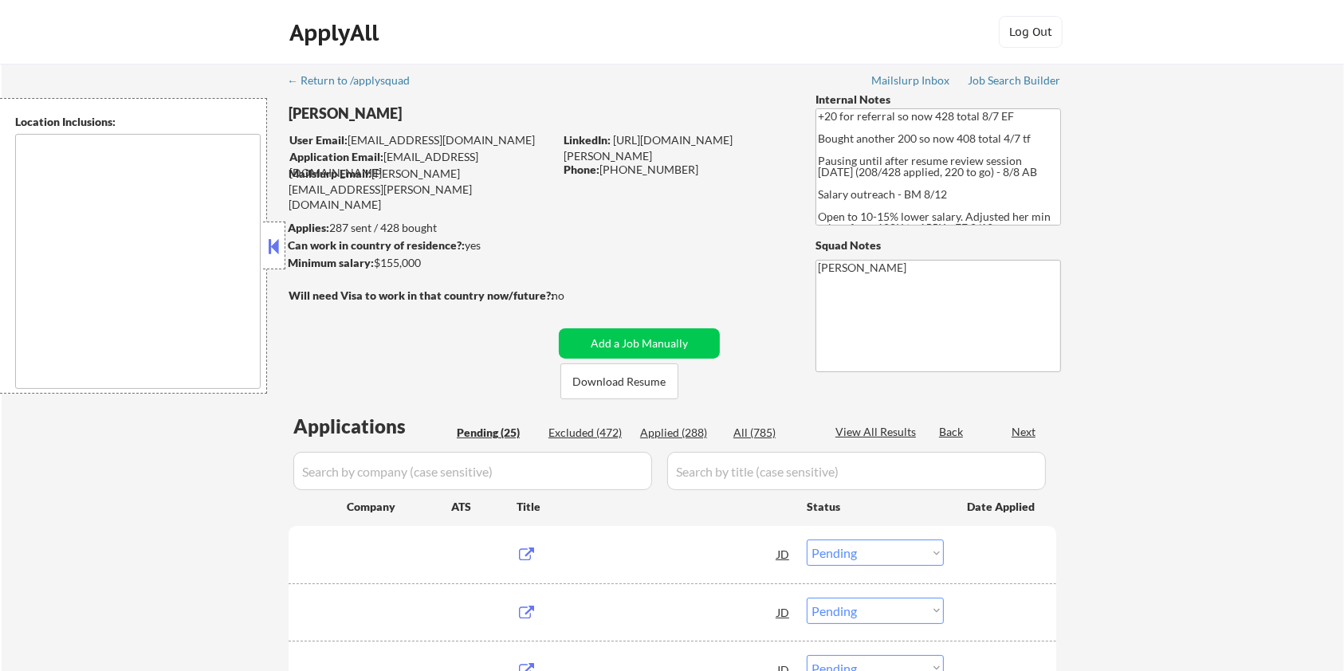
type textarea "remote"
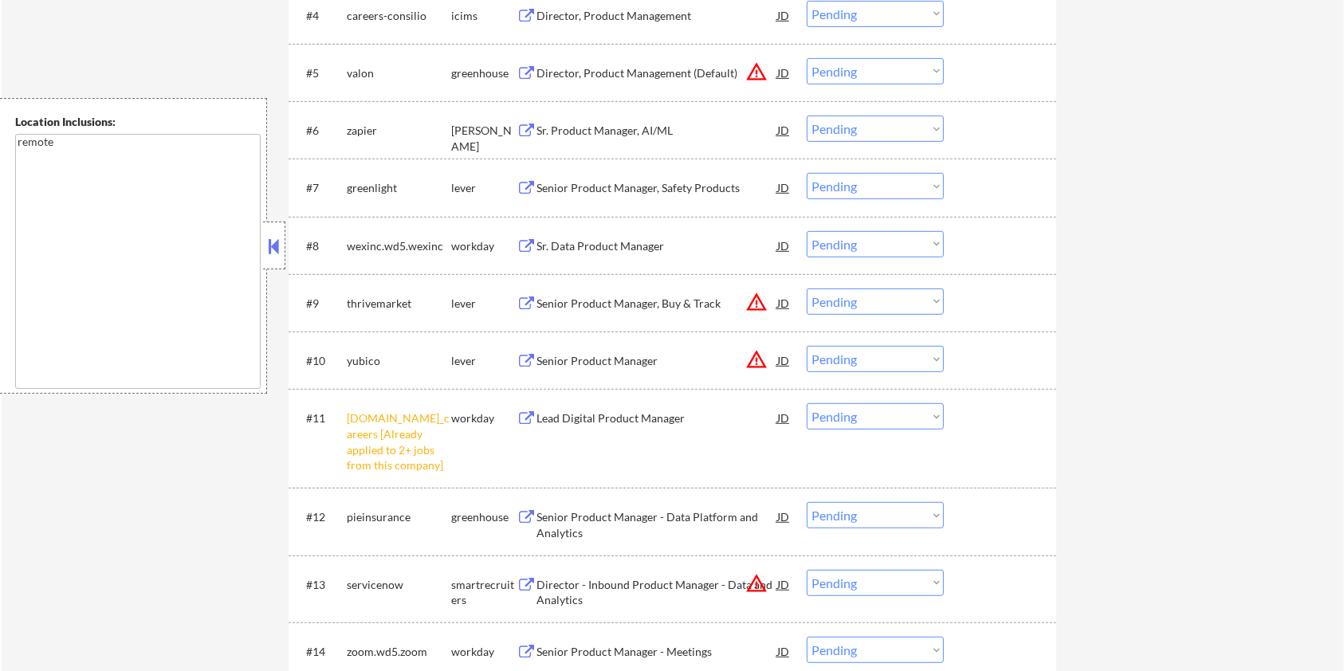
scroll to position [744, 0]
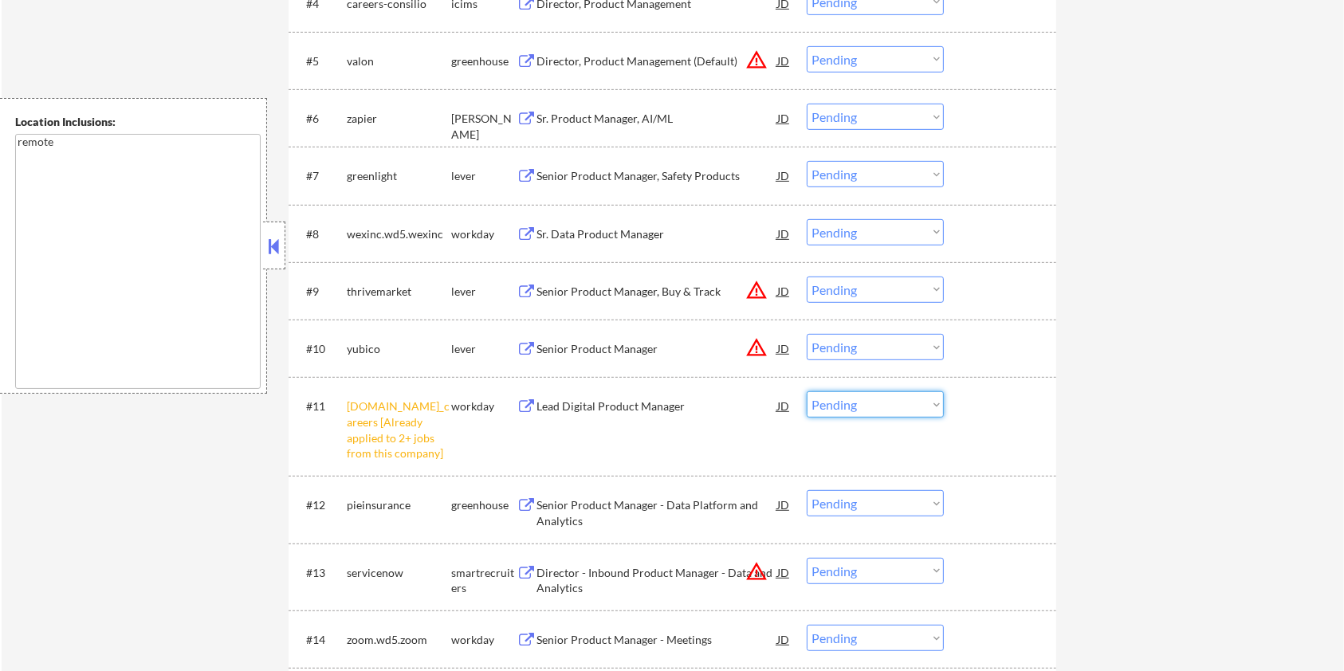
click at [868, 407] on select "Choose an option... Pending Applied Excluded (Questions) Excluded (Expired) Exc…" at bounding box center [875, 405] width 137 height 26
click at [807, 392] on select "Choose an option... Pending Applied Excluded (Questions) Excluded (Expired) Exc…" at bounding box center [875, 405] width 137 height 26
click at [587, 119] on div "Sr. Product Manager, AI/ML" at bounding box center [657, 119] width 241 height 16
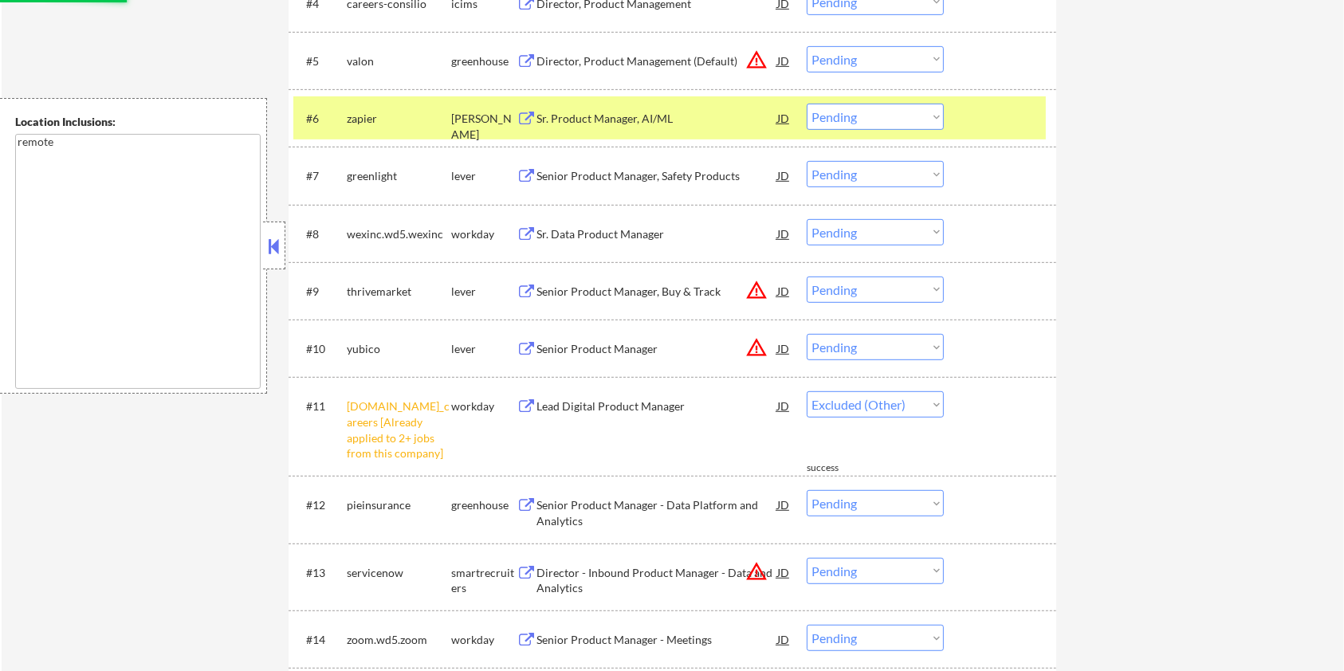
select select ""pending""
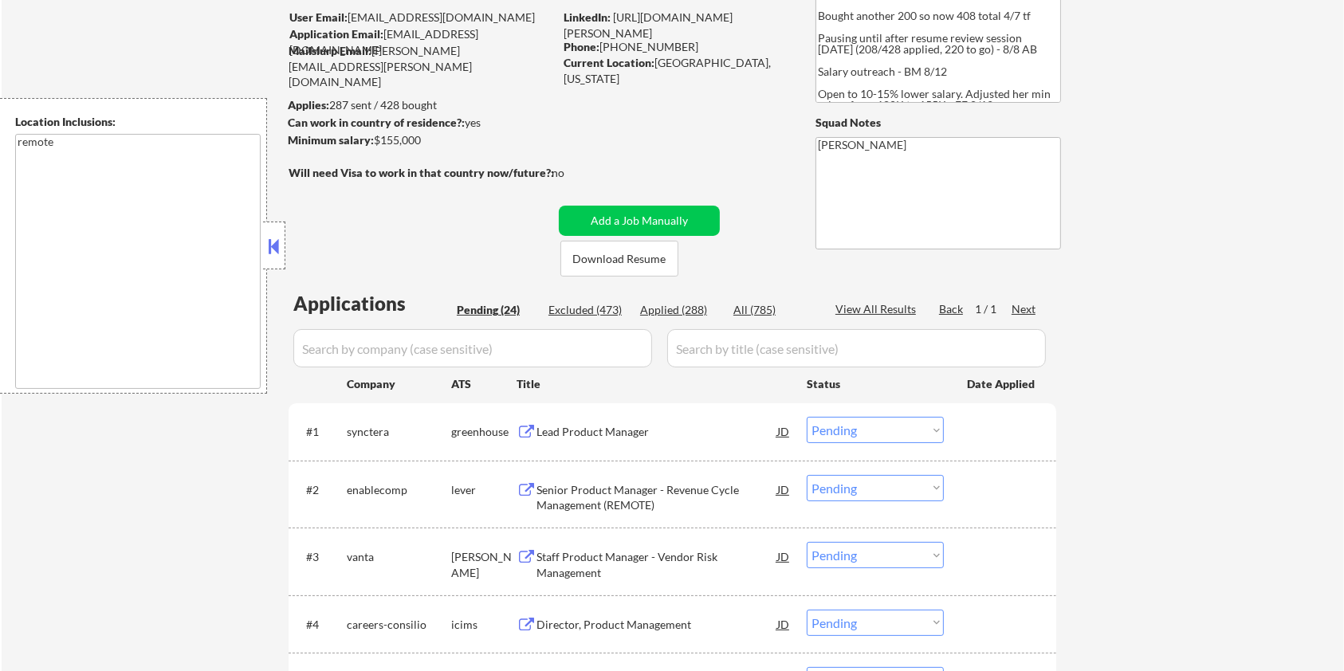
scroll to position [106, 0]
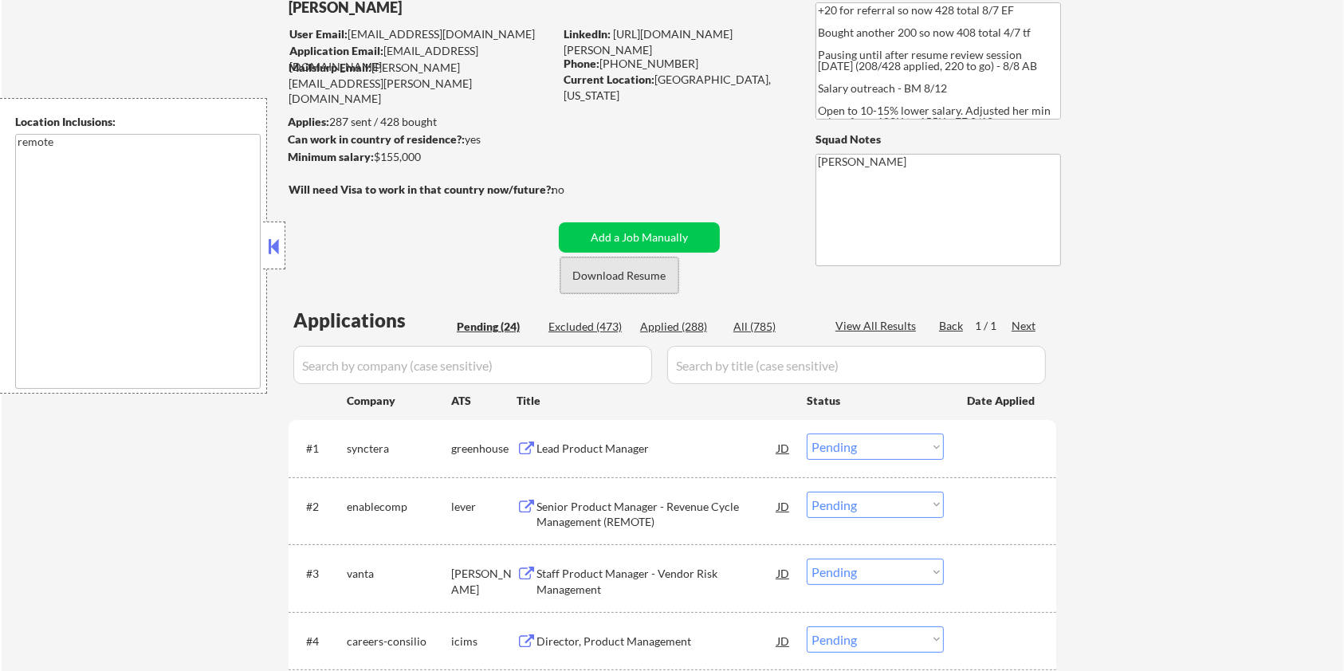
click at [580, 274] on button "Download Resume" at bounding box center [620, 276] width 118 height 36
click at [584, 577] on div "Staff Product Manager - Vendor Risk Management" at bounding box center [657, 581] width 241 height 31
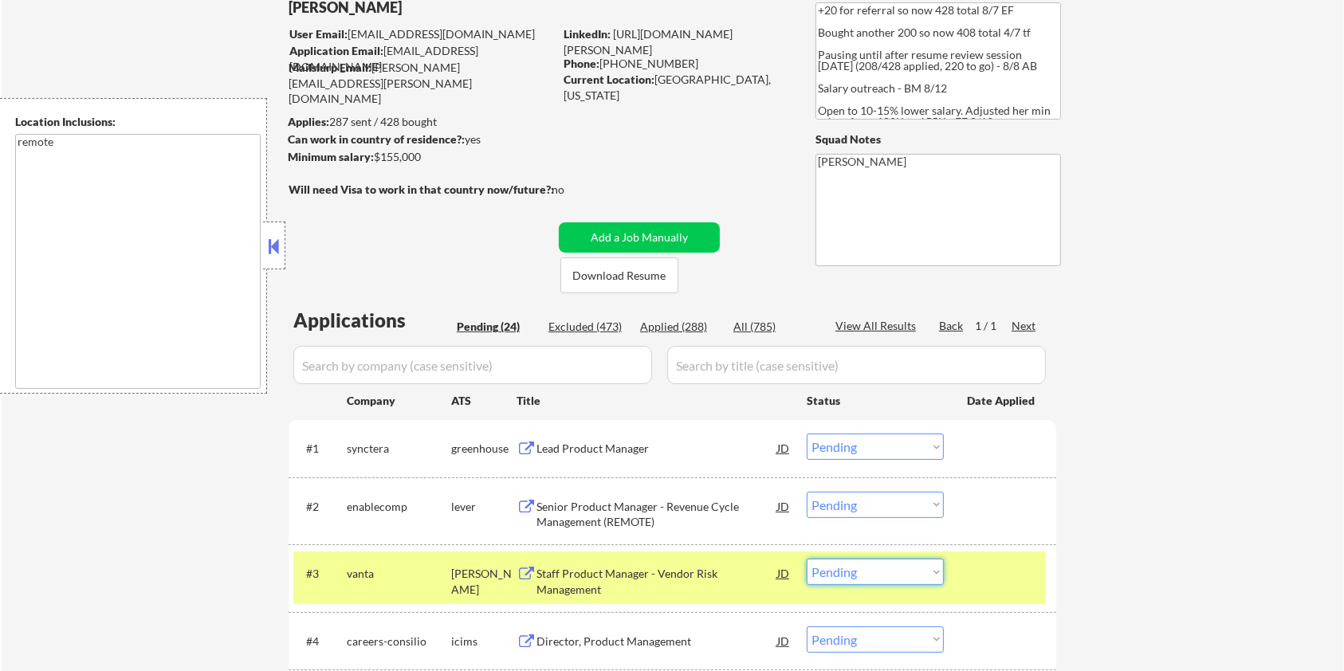
click at [901, 580] on select "Choose an option... Pending Applied Excluded (Questions) Excluded (Expired) Exc…" at bounding box center [875, 572] width 137 height 26
click at [807, 559] on select "Choose an option... Pending Applied Excluded (Questions) Excluded (Expired) Exc…" at bounding box center [875, 572] width 137 height 26
select select ""pending""
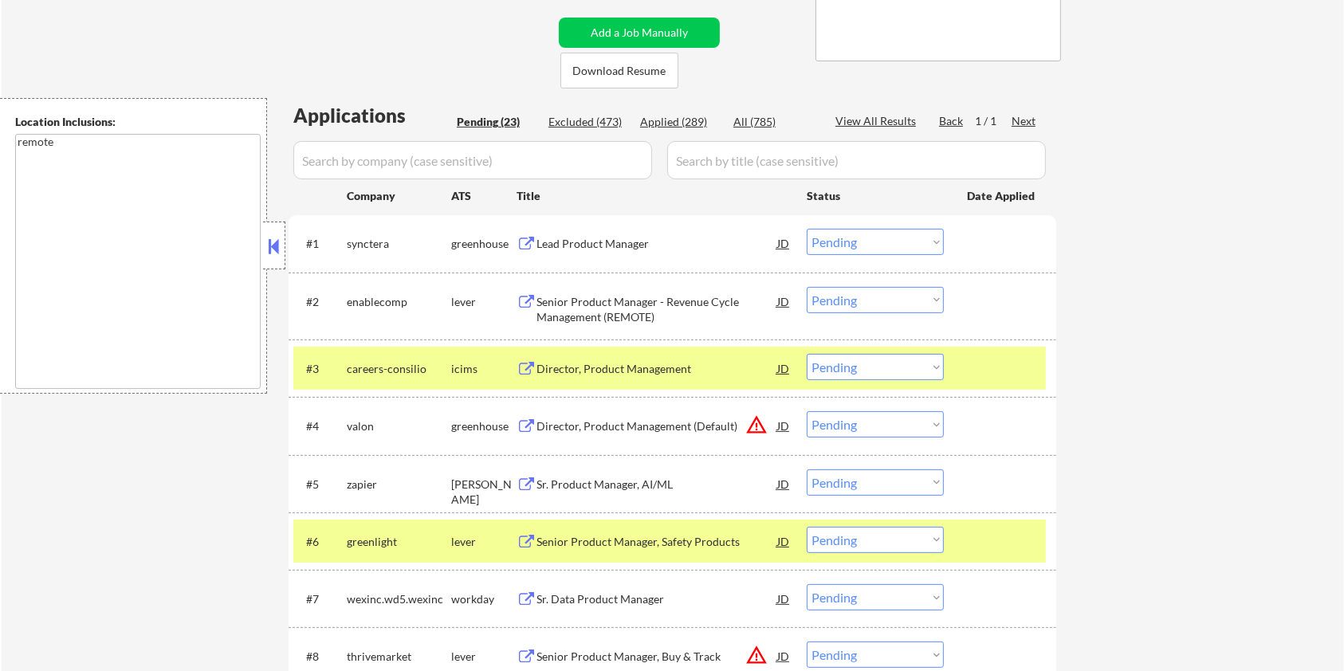
scroll to position [319, 0]
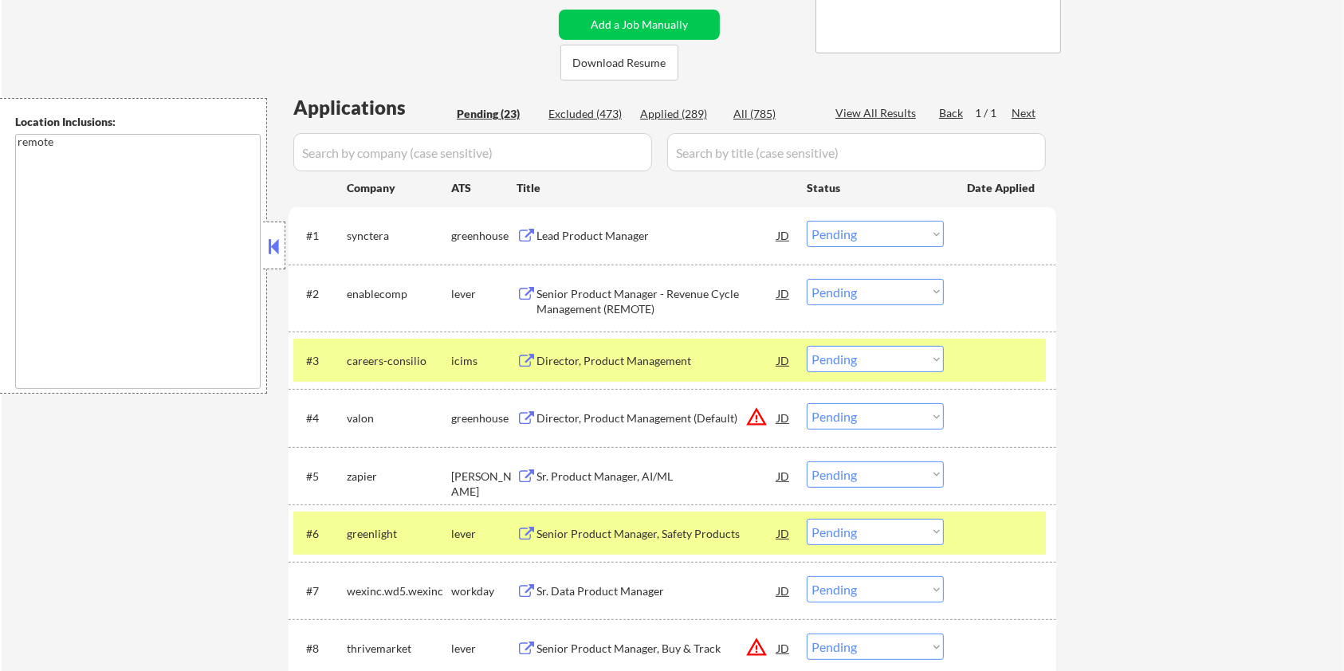
click at [564, 469] on div "Sr. Product Manager, AI/ML" at bounding box center [657, 477] width 241 height 16
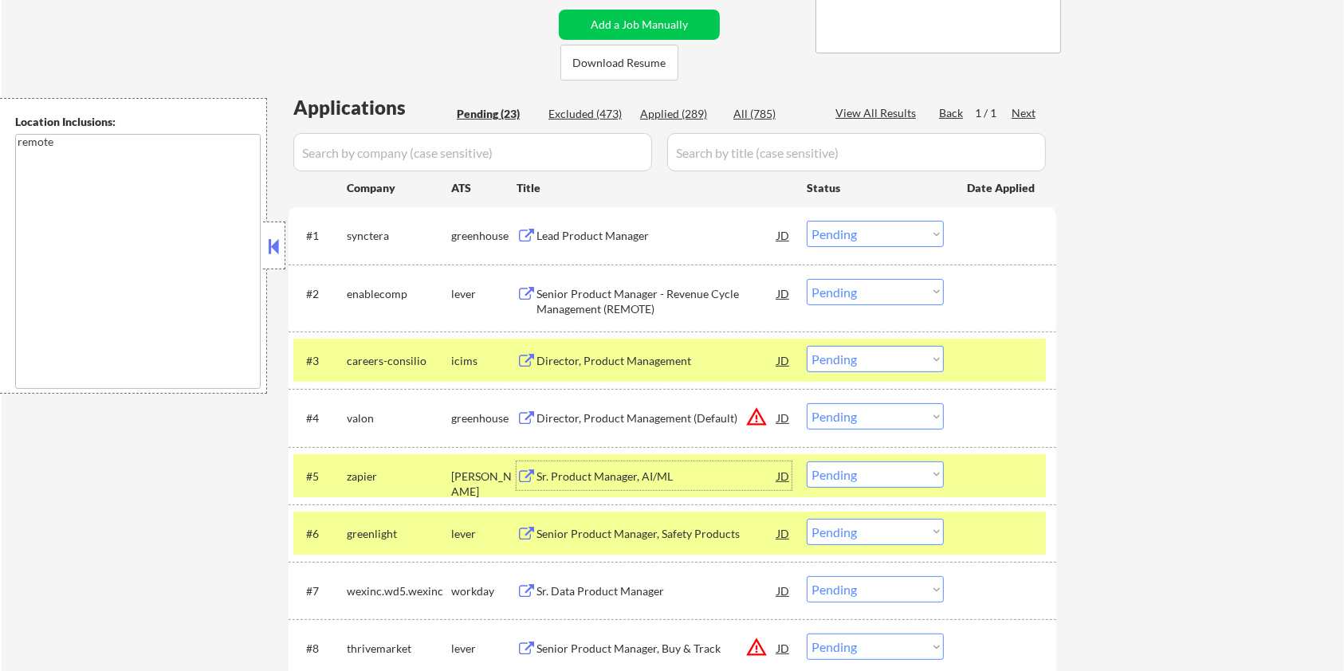
click at [587, 284] on div "Senior Product Manager - Revenue Cycle Management (REMOTE)" at bounding box center [657, 298] width 241 height 38
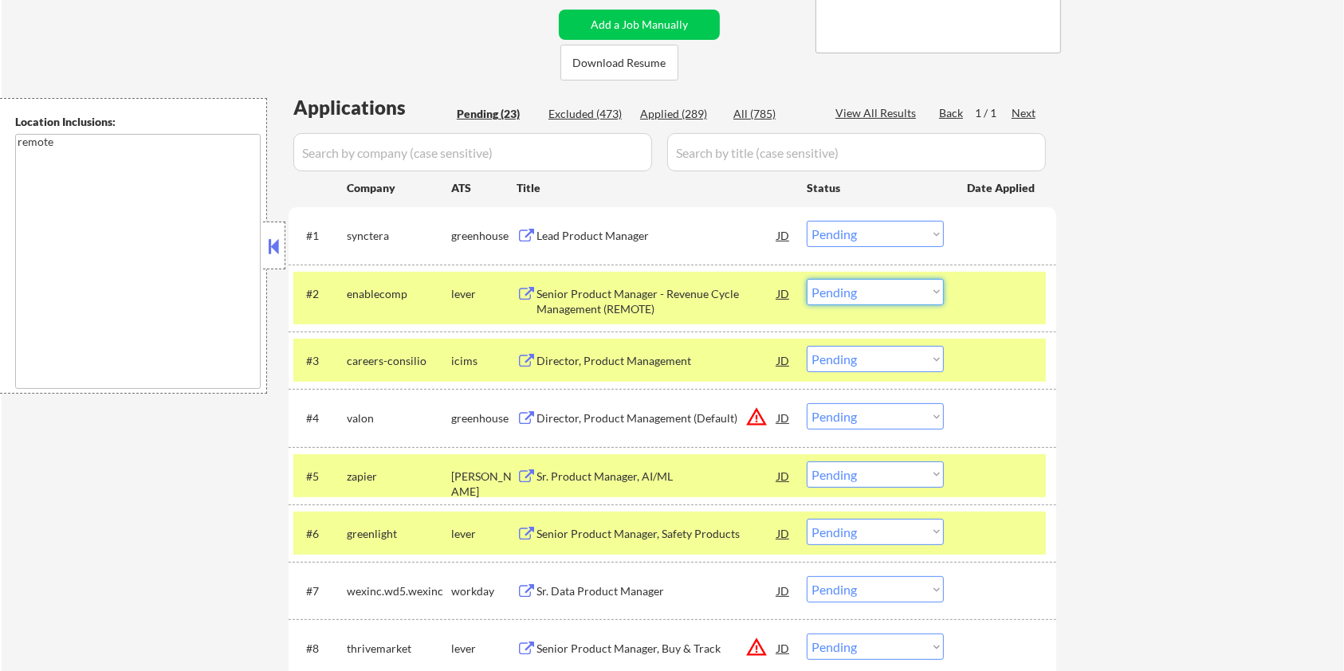
click at [895, 297] on select "Choose an option... Pending Applied Excluded (Questions) Excluded (Expired) Exc…" at bounding box center [875, 292] width 137 height 26
click at [807, 279] on select "Choose an option... Pending Applied Excluded (Questions) Excluded (Expired) Exc…" at bounding box center [875, 292] width 137 height 26
select select ""pending""
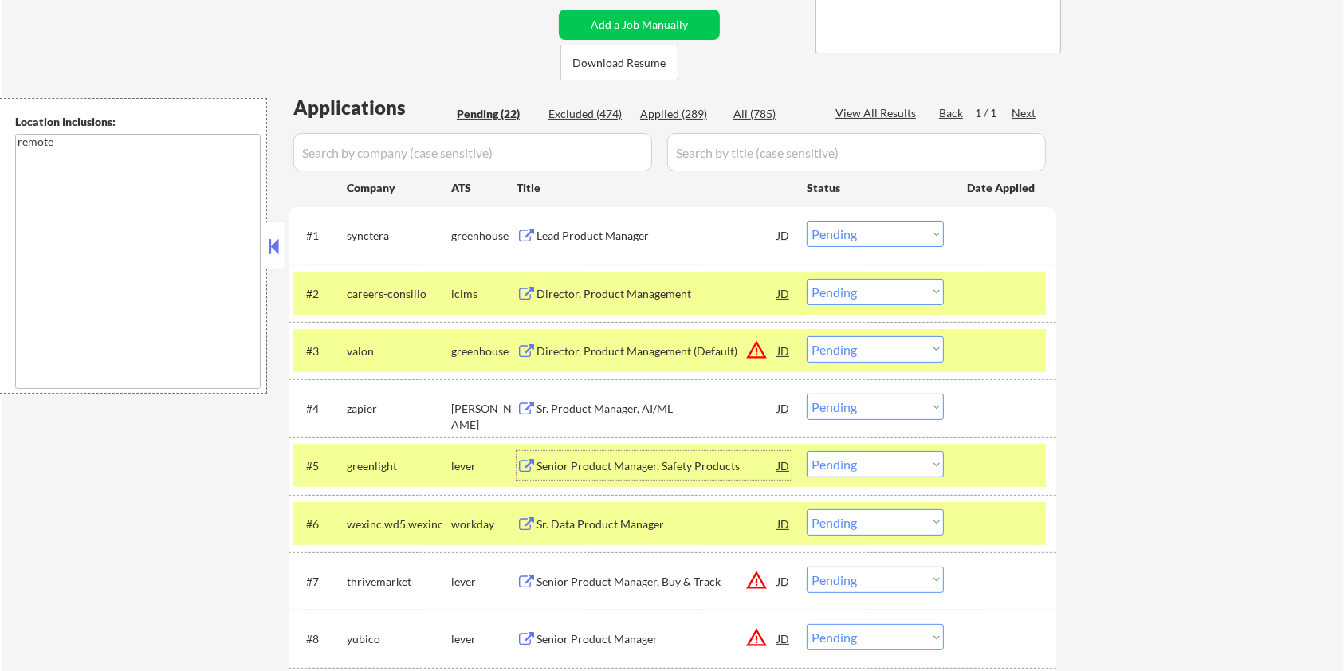
click at [607, 462] on div "Senior Product Manager, Safety Products" at bounding box center [657, 466] width 241 height 16
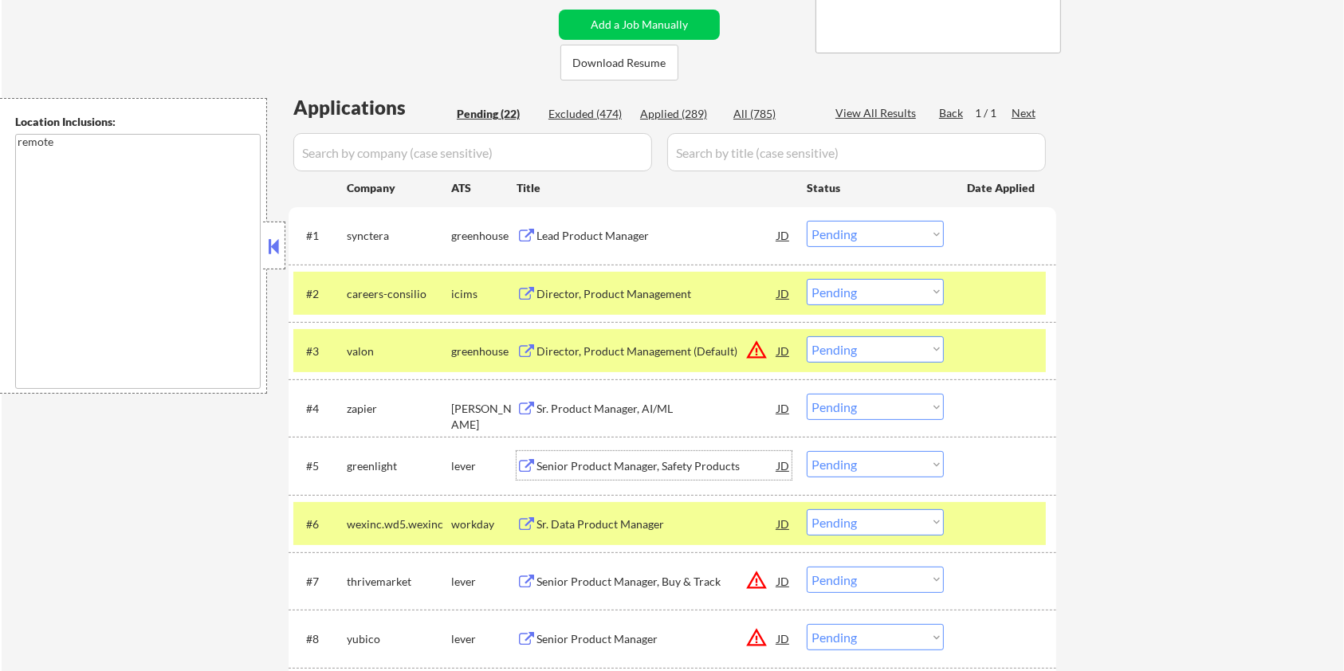
click at [1002, 297] on div at bounding box center [1002, 293] width 70 height 29
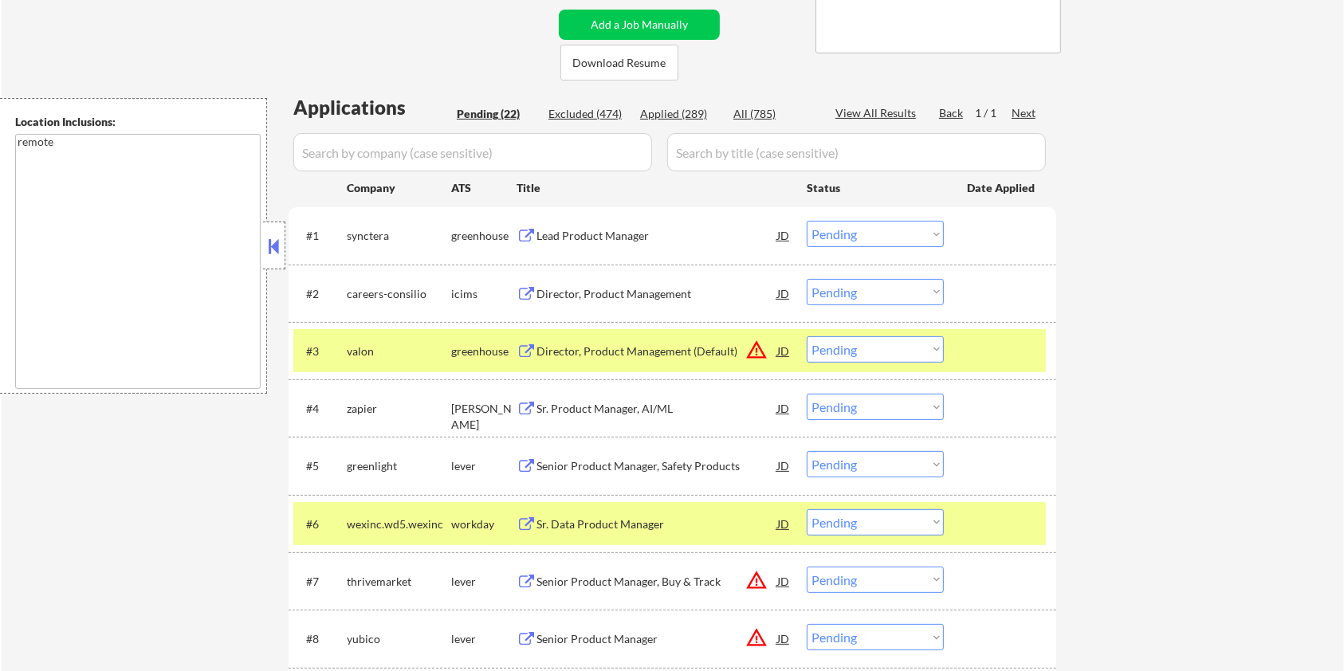
click at [998, 336] on div at bounding box center [1002, 350] width 70 height 29
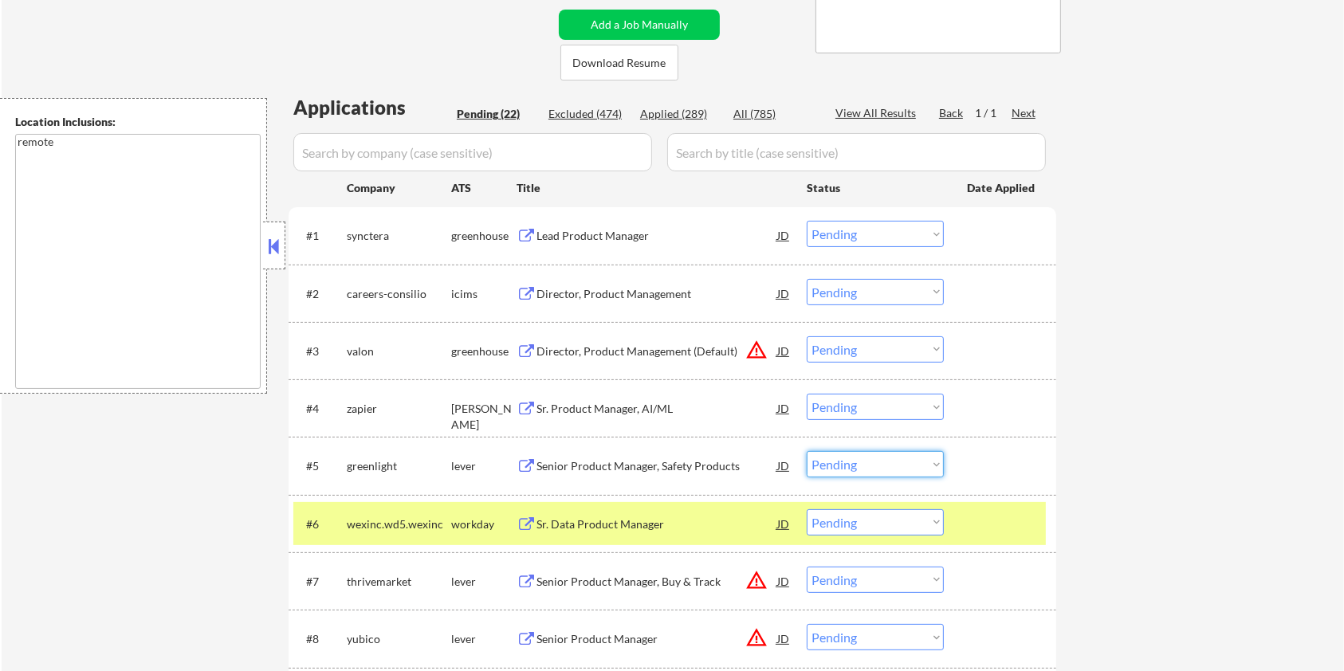
click at [878, 467] on select "Choose an option... Pending Applied Excluded (Questions) Excluded (Expired) Exc…" at bounding box center [875, 464] width 137 height 26
click at [807, 451] on select "Choose an option... Pending Applied Excluded (Questions) Excluded (Expired) Exc…" at bounding box center [875, 464] width 137 height 26
select select ""pending""
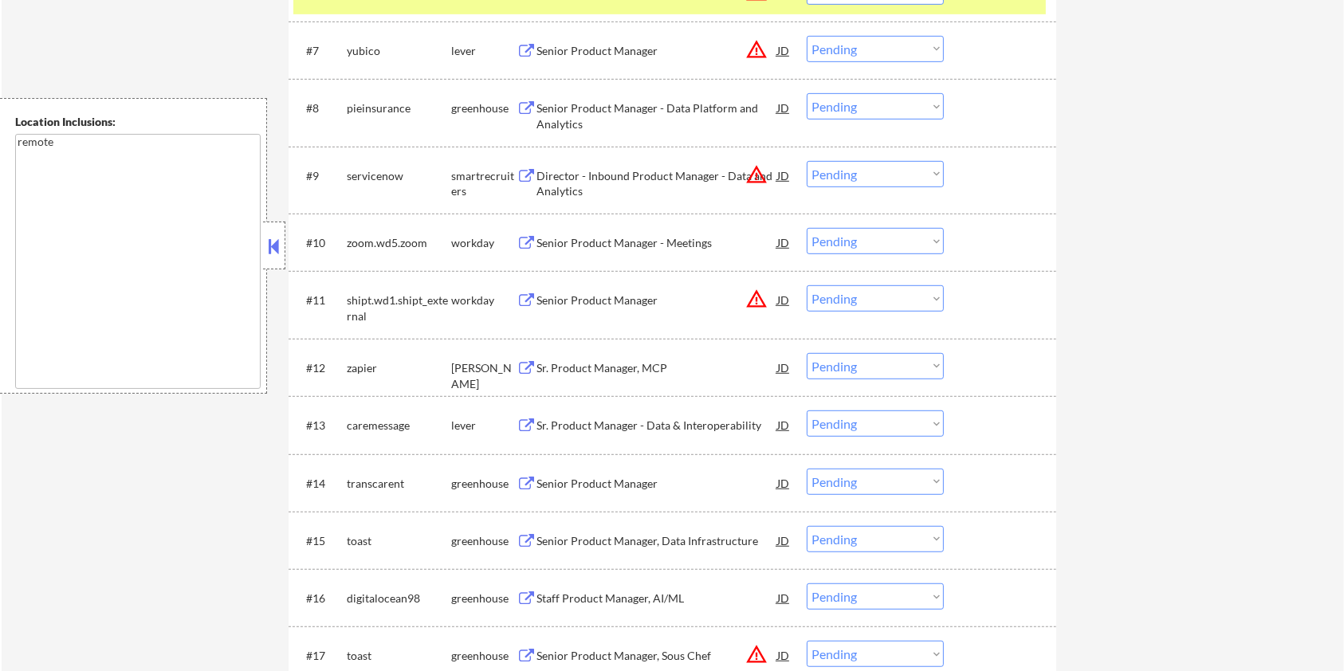
scroll to position [957, 0]
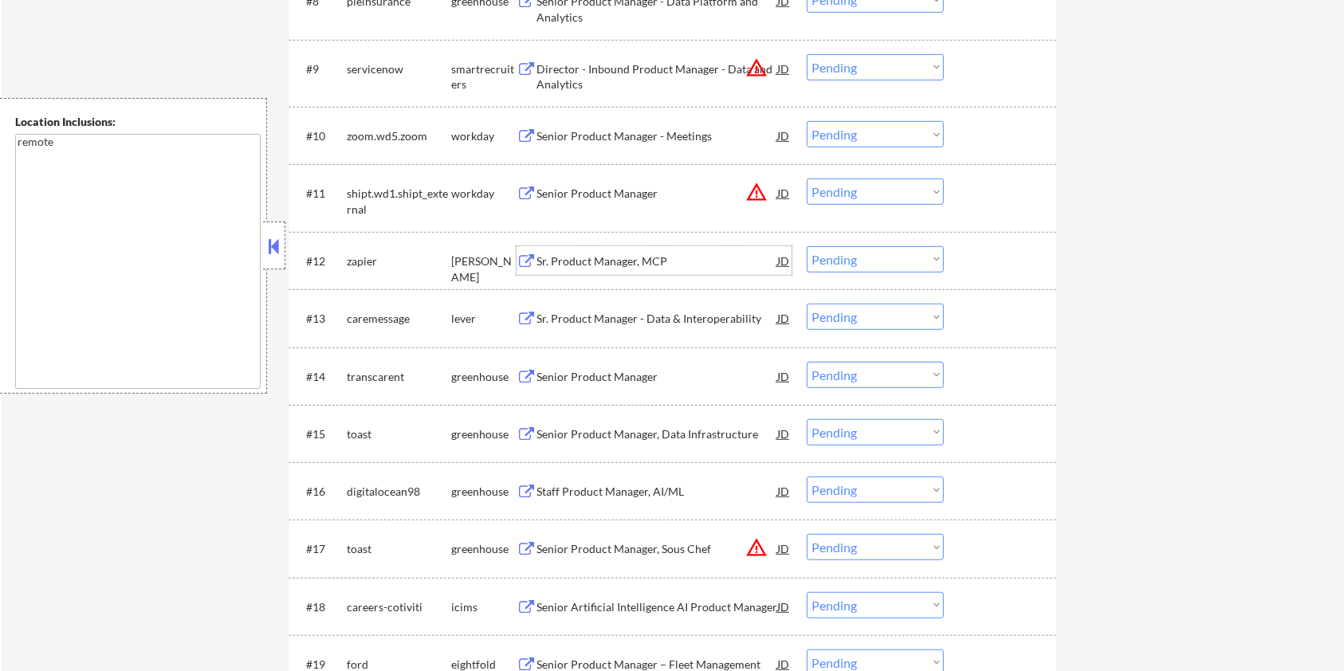
click at [584, 261] on div "Sr. Product Manager, MCP" at bounding box center [657, 262] width 241 height 16
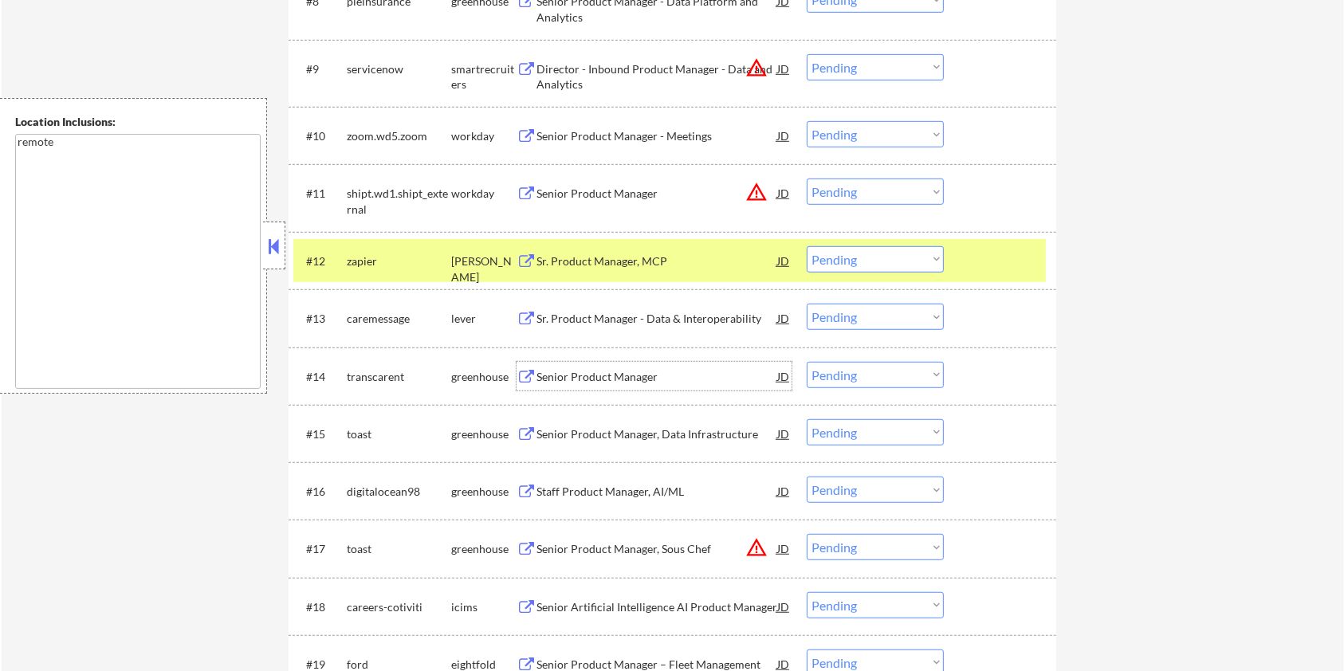
click at [596, 381] on div "Senior Product Manager" at bounding box center [657, 377] width 241 height 16
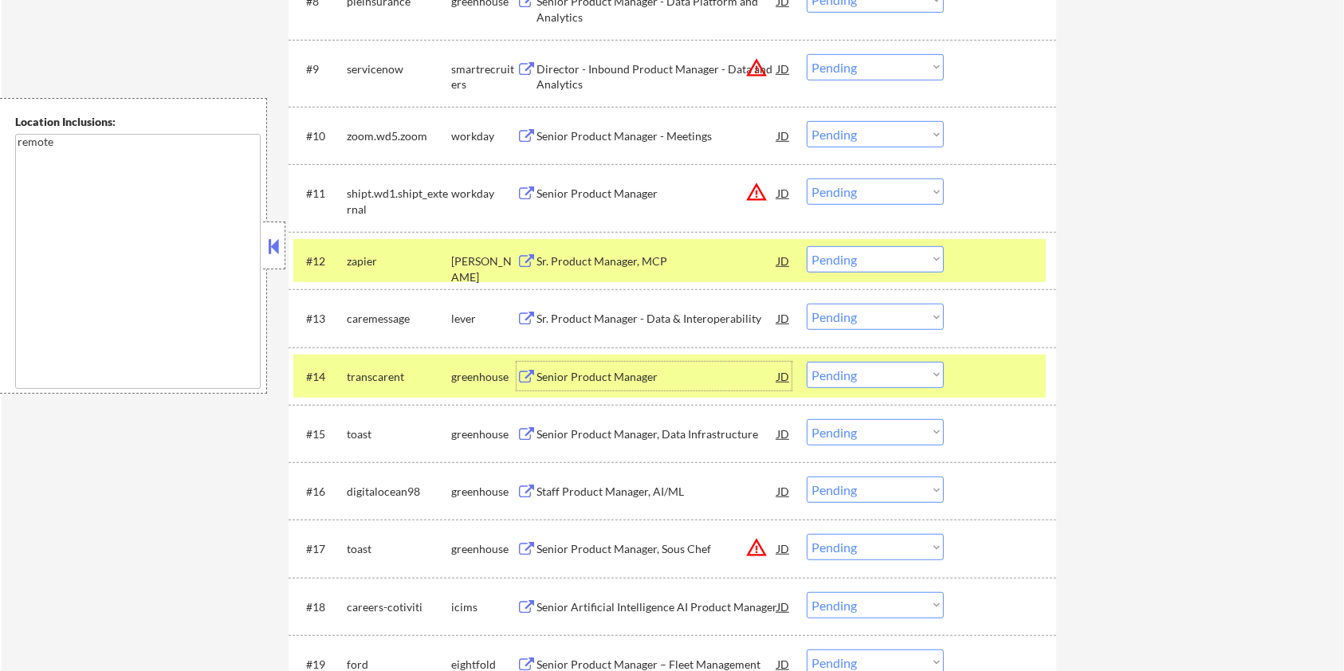
click at [877, 367] on select "Choose an option... Pending Applied Excluded (Questions) Excluded (Expired) Exc…" at bounding box center [875, 375] width 137 height 26
click at [807, 362] on select "Choose an option... Pending Applied Excluded (Questions) Excluded (Expired) Exc…" at bounding box center [875, 375] width 137 height 26
select select ""pending""
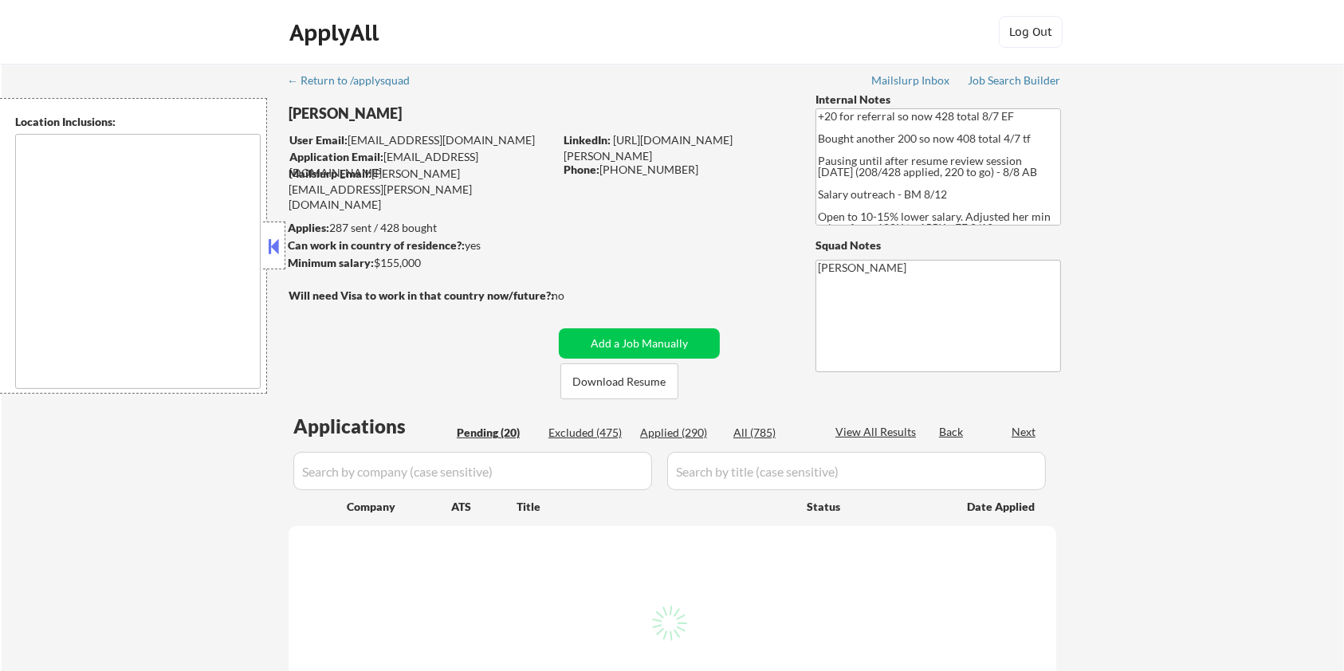
type textarea "remote"
select select ""pending""
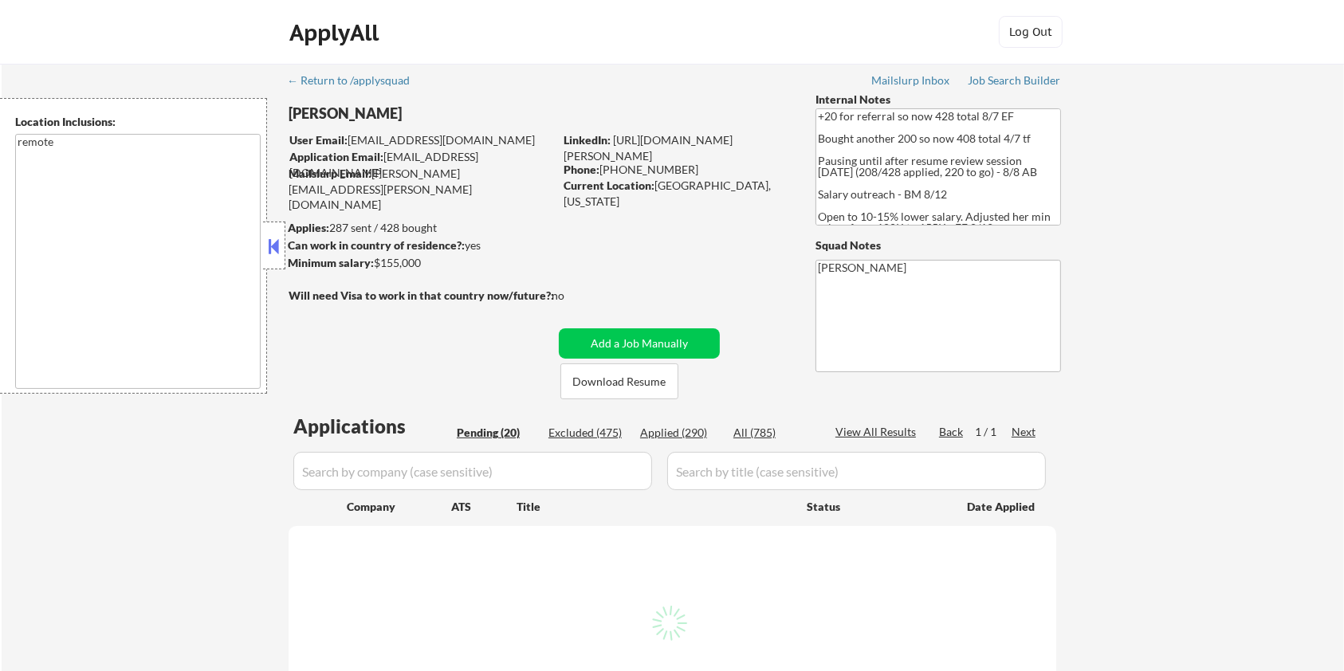
select select ""pending""
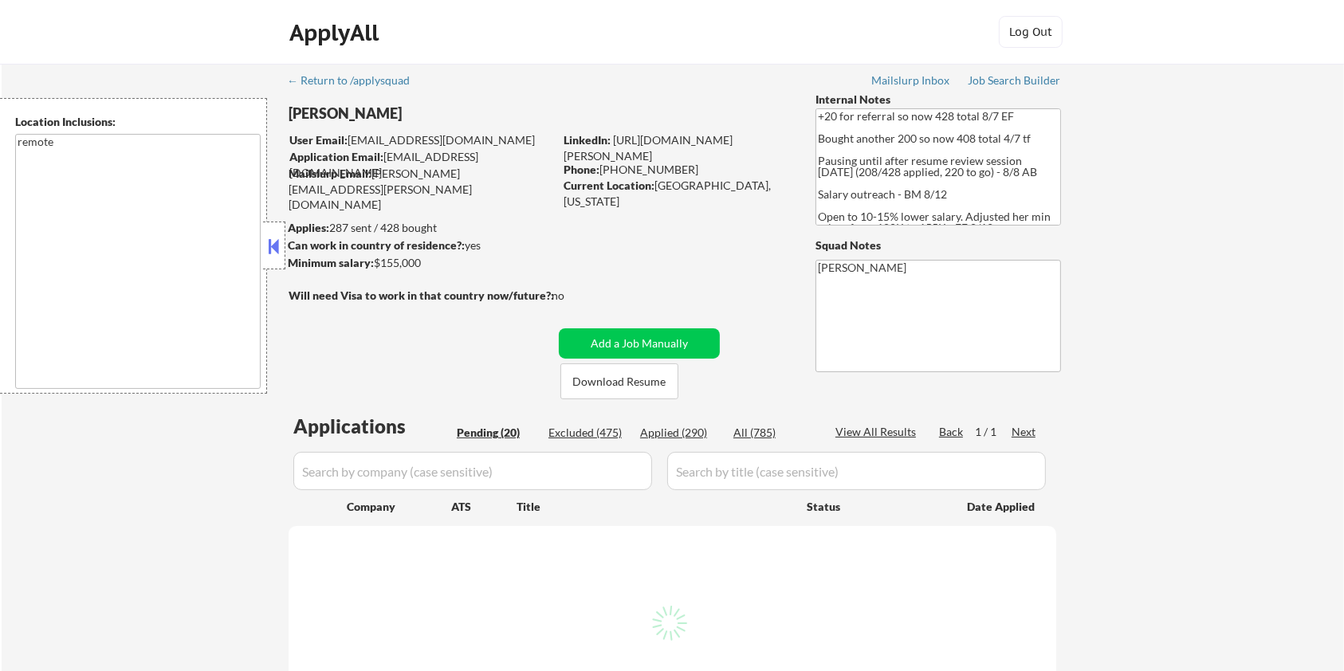
select select ""pending""
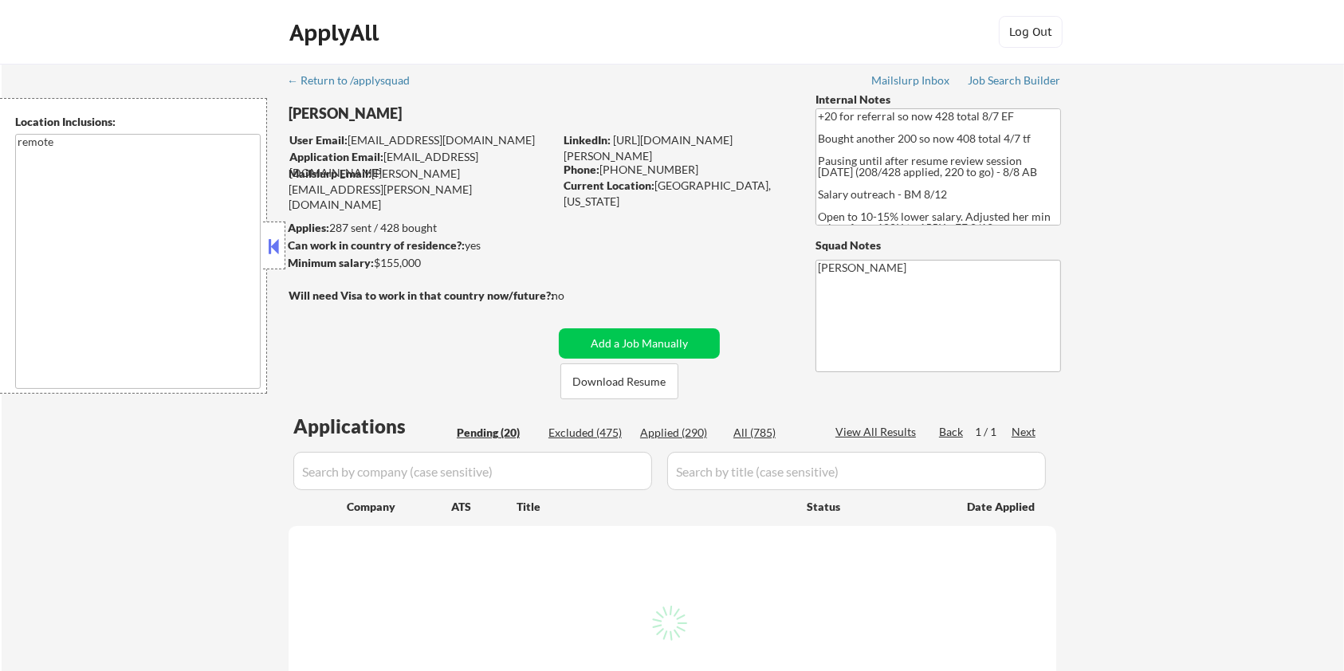
select select ""pending""
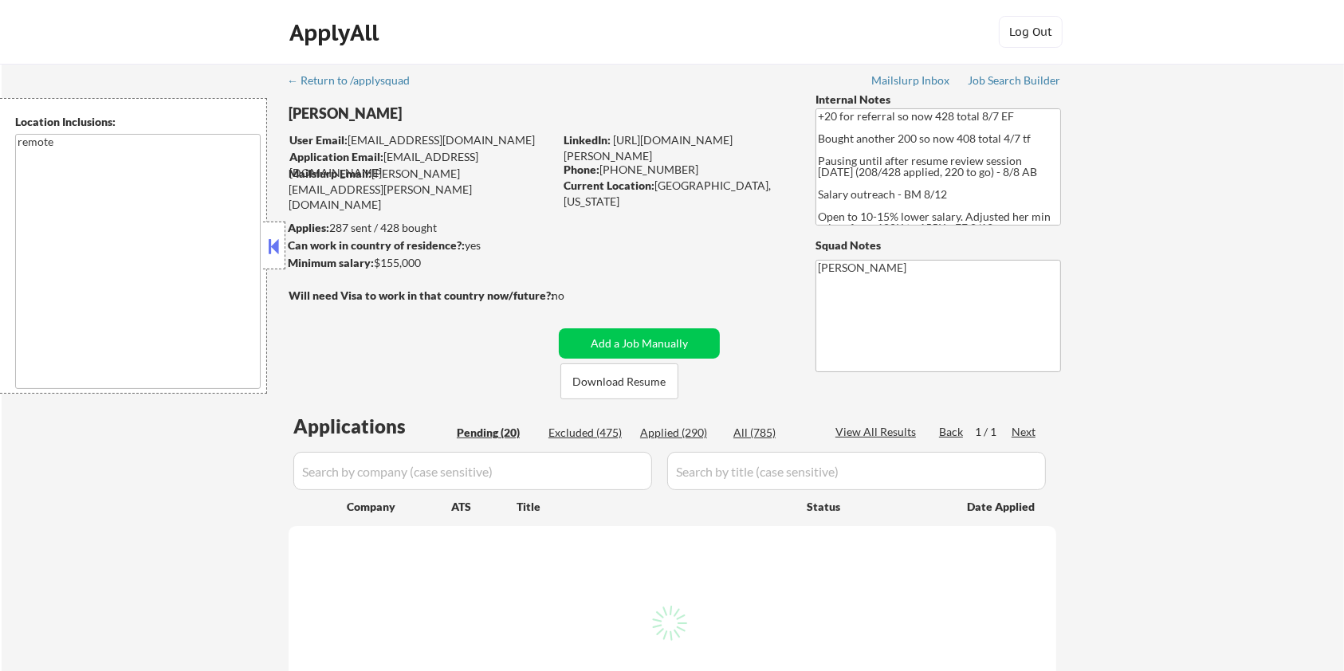
select select ""pending""
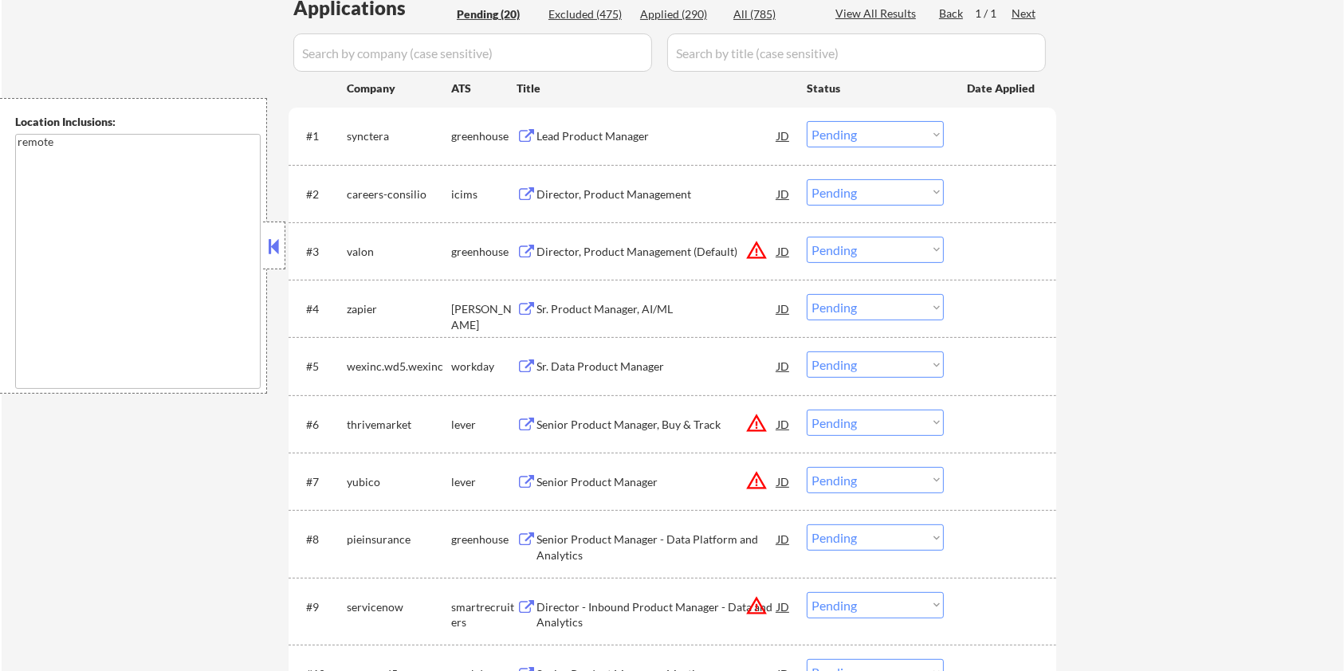
scroll to position [531, 0]
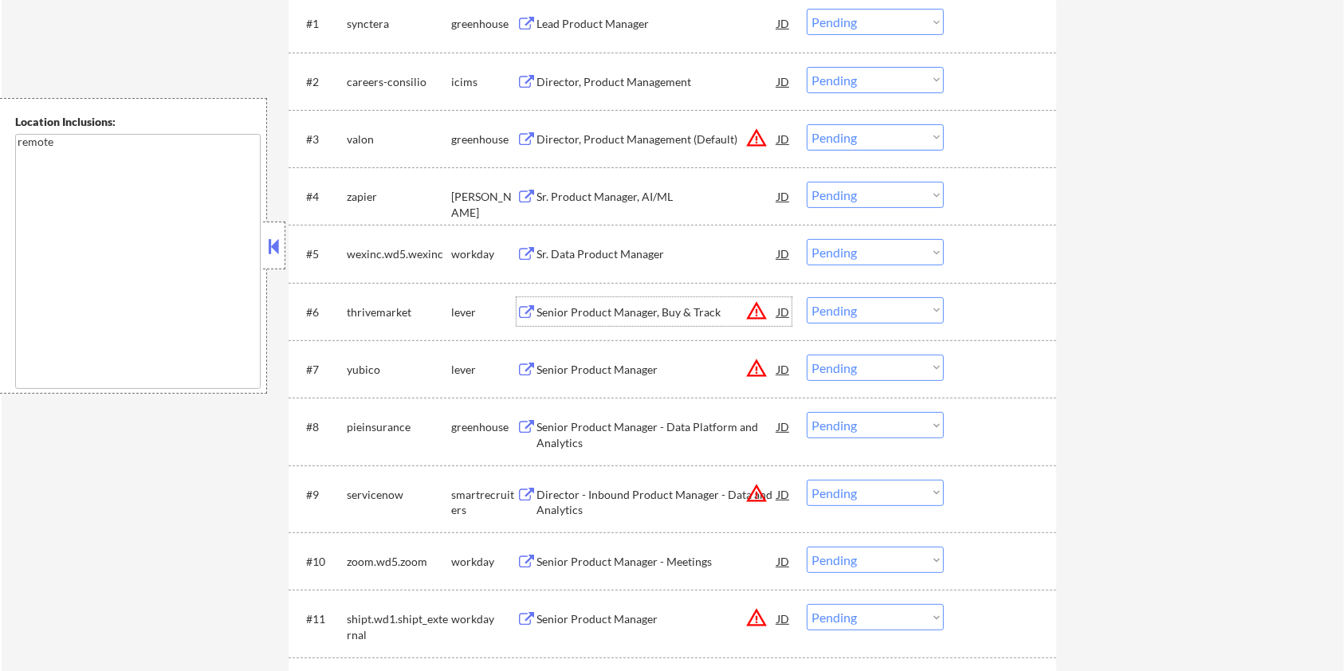
click at [580, 305] on div "Senior Product Manager, Buy & Track" at bounding box center [657, 313] width 241 height 16
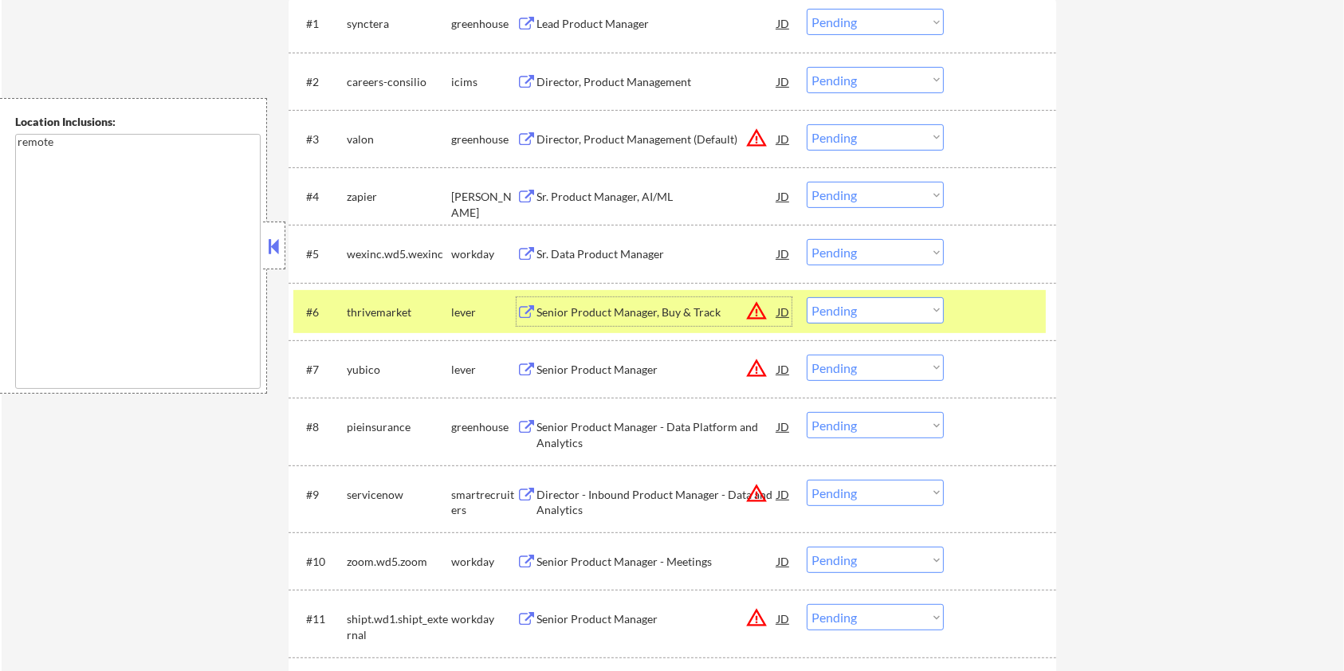
click at [915, 311] on select "Choose an option... Pending Applied Excluded (Questions) Excluded (Expired) Exc…" at bounding box center [875, 310] width 137 height 26
click at [807, 297] on select "Choose an option... Pending Applied Excluded (Questions) Excluded (Expired) Exc…" at bounding box center [875, 310] width 137 height 26
select select ""pending""
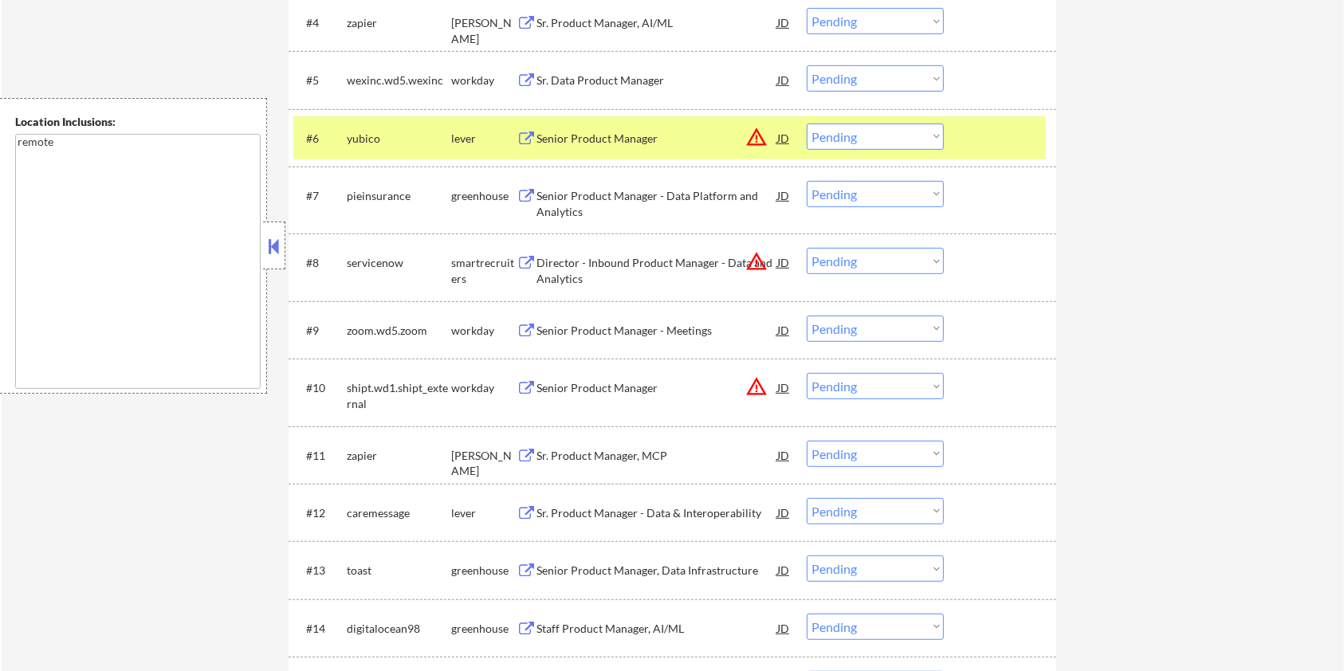
scroll to position [744, 0]
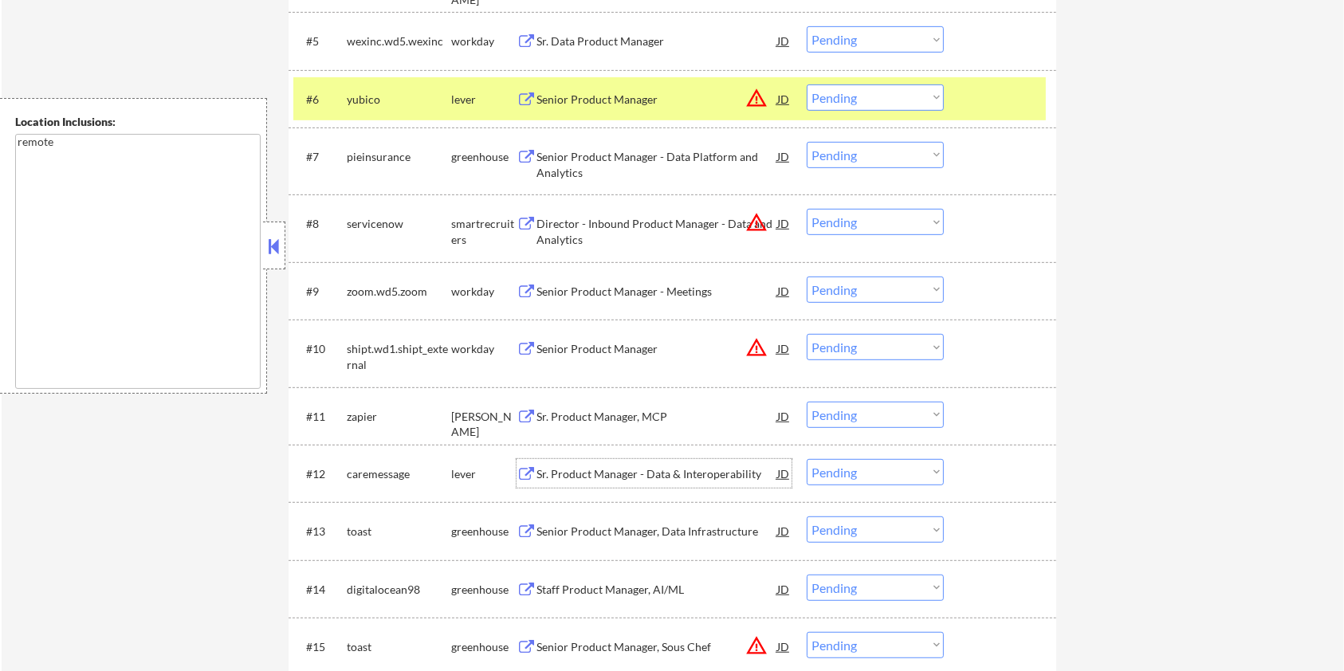
click at [577, 468] on div "Sr. Product Manager - Data & Interoperability" at bounding box center [657, 474] width 241 height 16
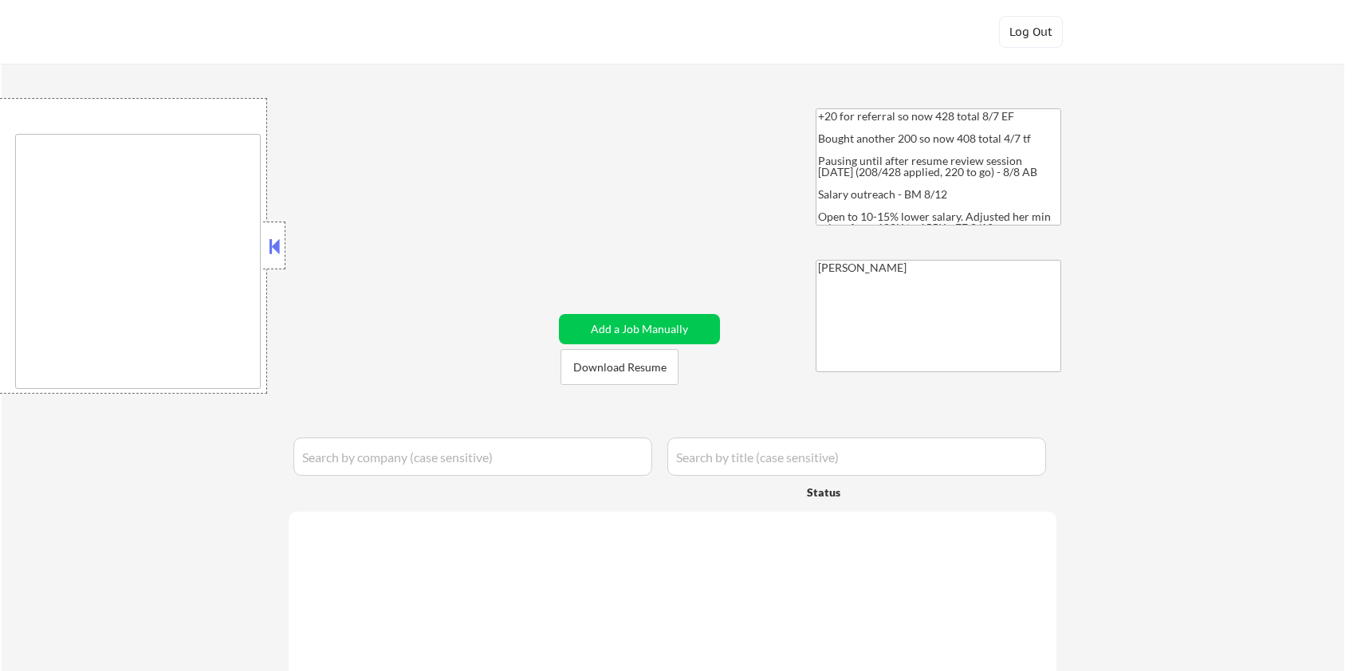
type textarea "remote"
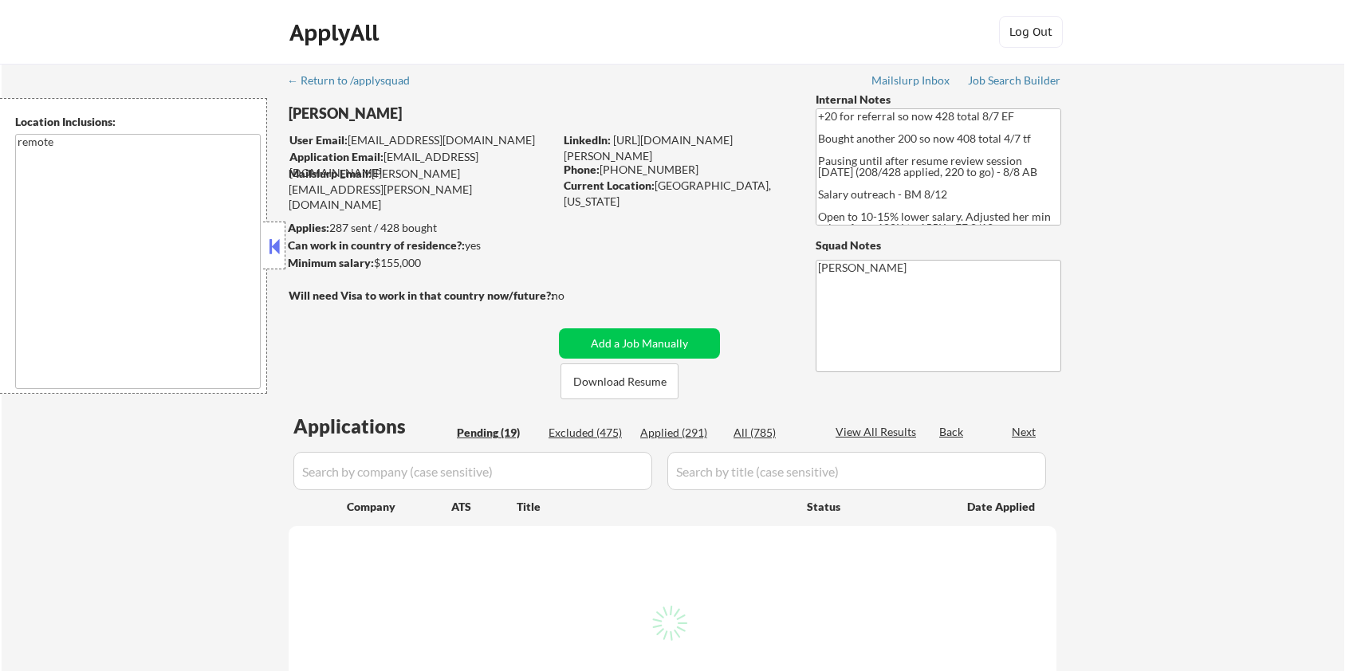
select select ""pending""
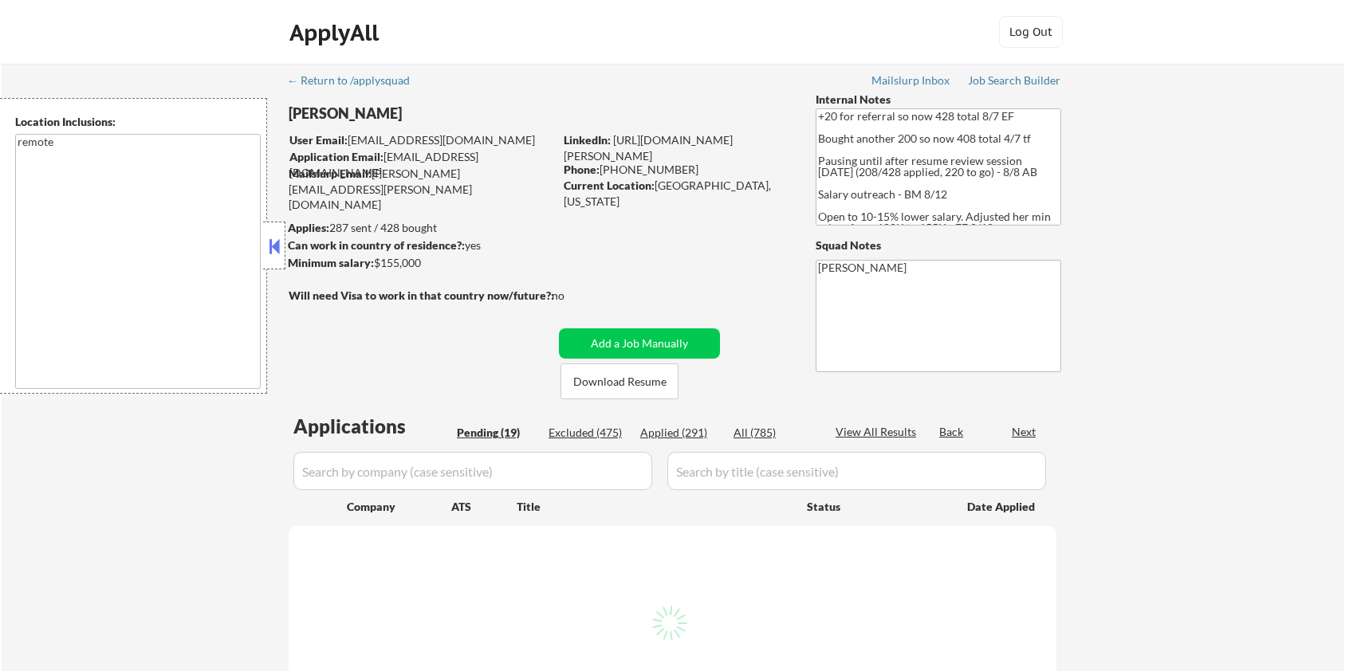
select select ""pending""
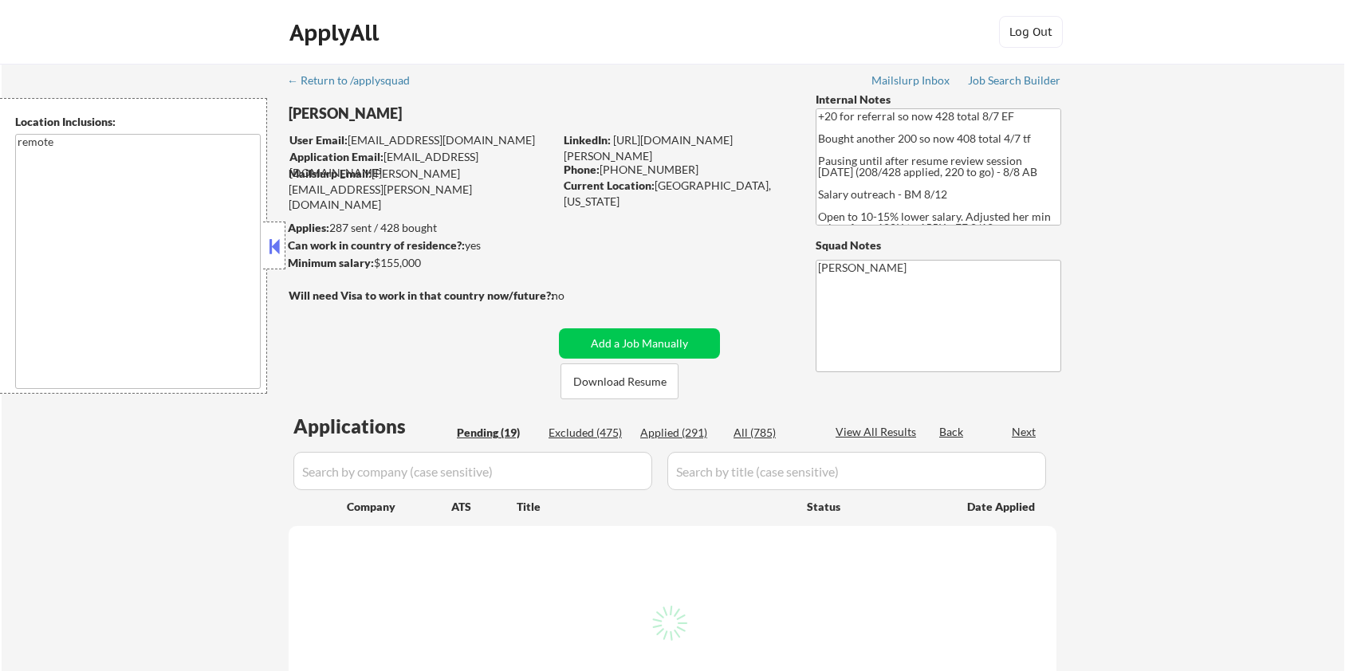
select select ""pending""
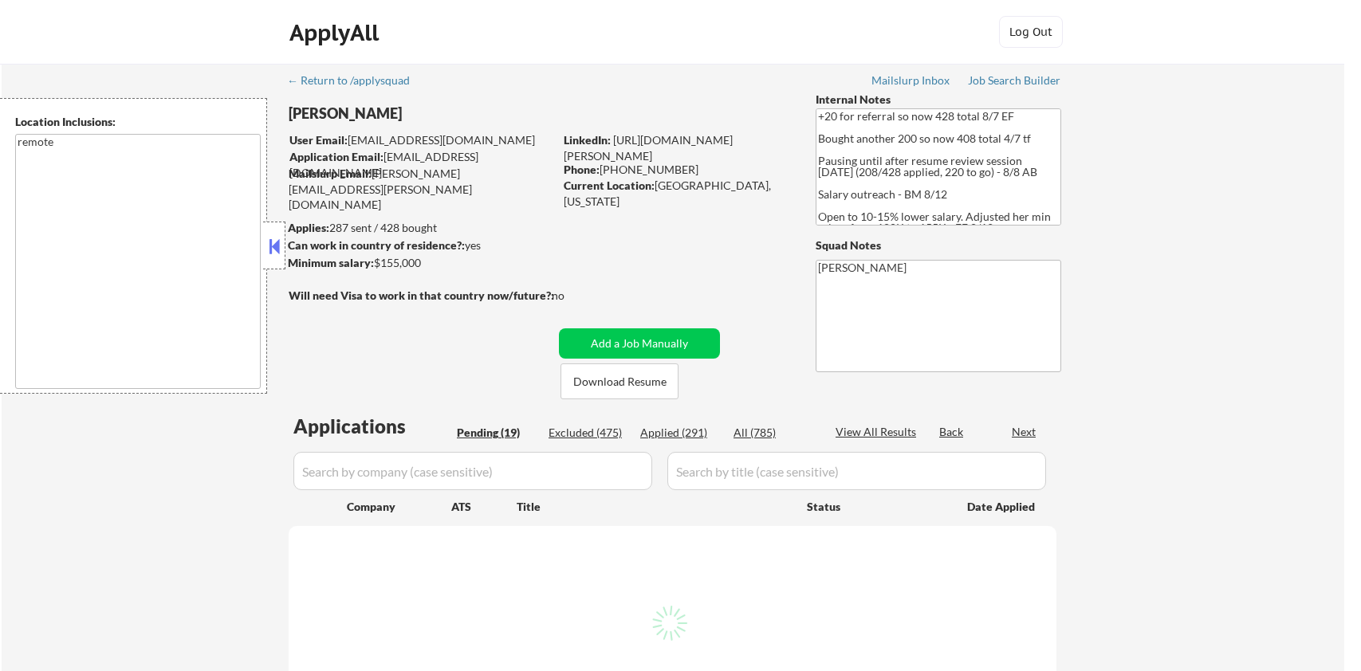
select select ""pending""
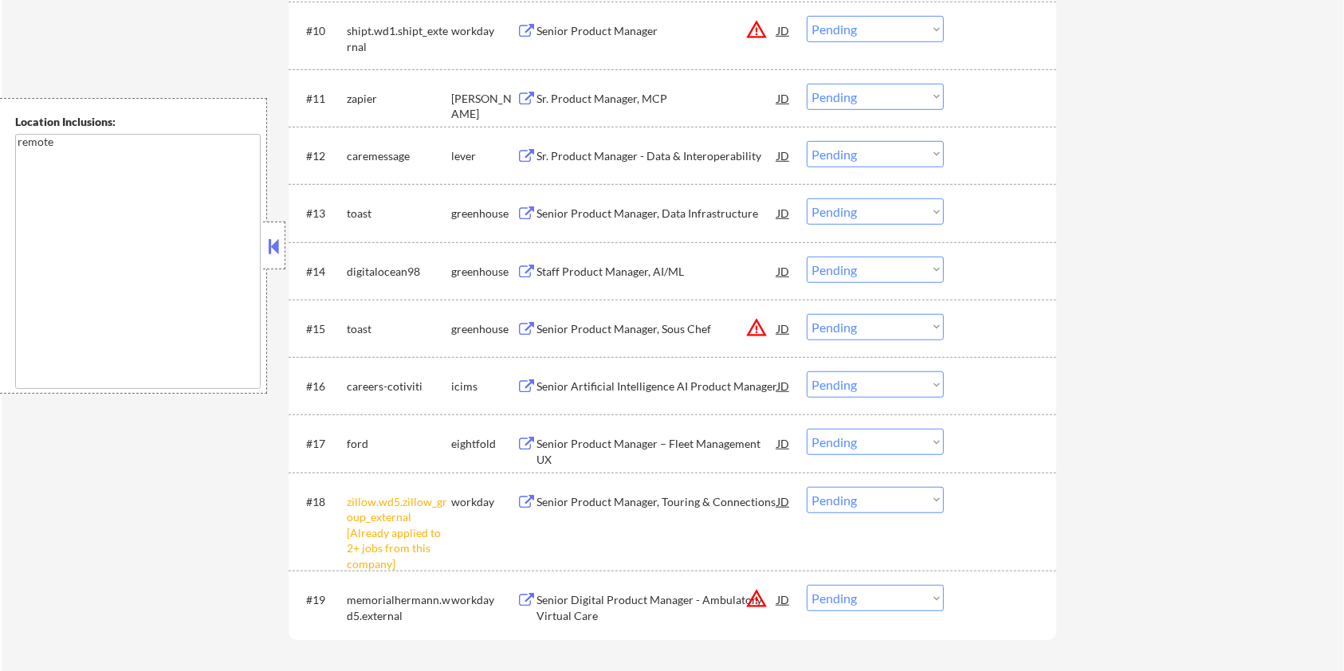
scroll to position [1063, 0]
click at [879, 498] on select "Choose an option... Pending Applied Excluded (Questions) Excluded (Expired) Exc…" at bounding box center [875, 499] width 137 height 26
click at [807, 486] on select "Choose an option... Pending Applied Excluded (Questions) Excluded (Expired) Exc…" at bounding box center [875, 499] width 137 height 26
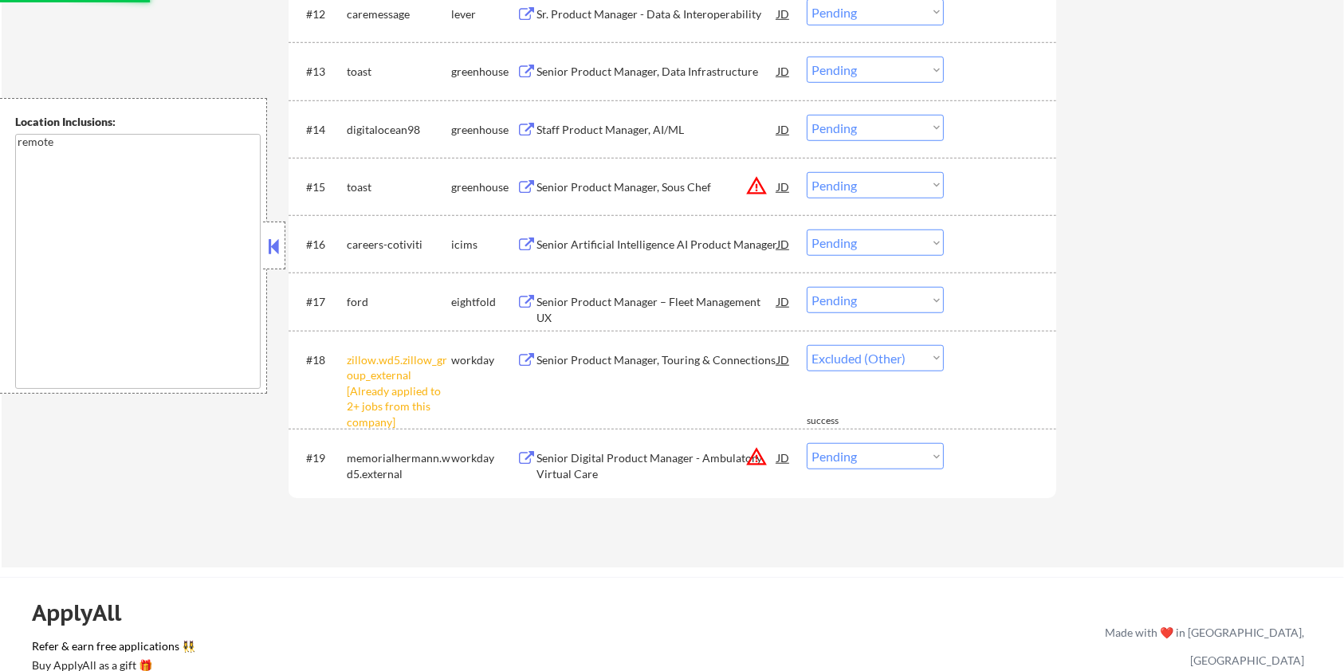
scroll to position [1276, 0]
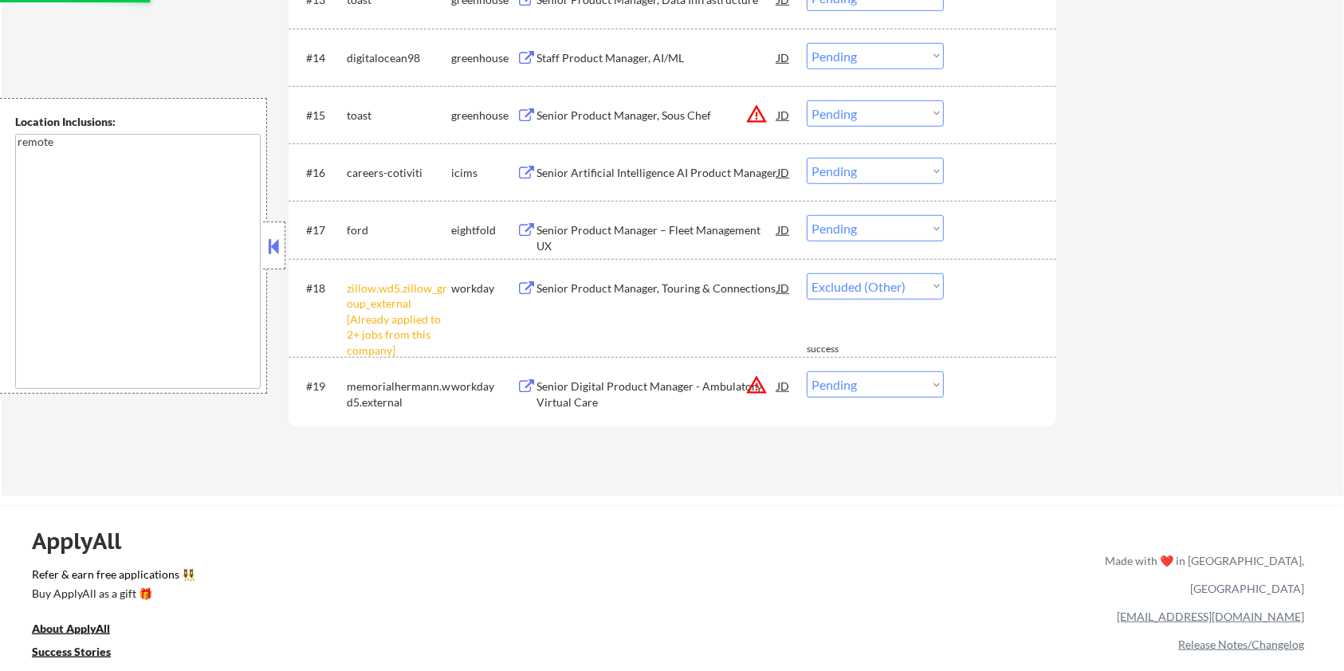
select select ""pending""
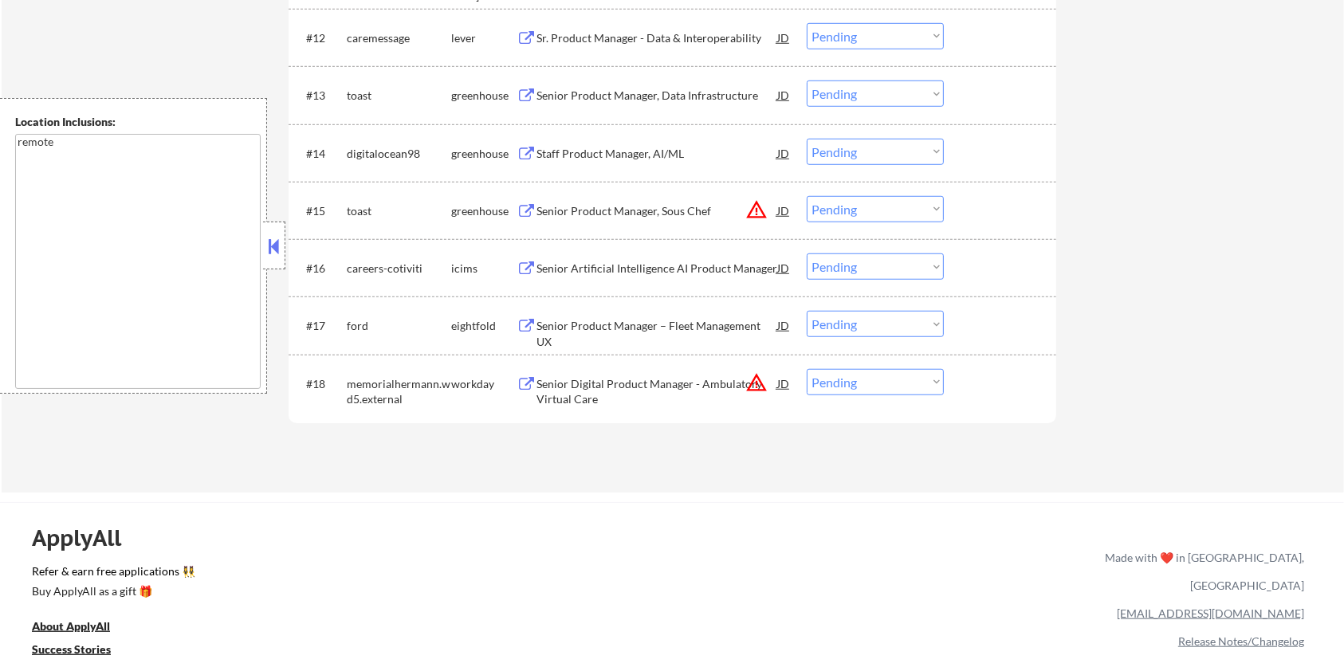
scroll to position [1063, 0]
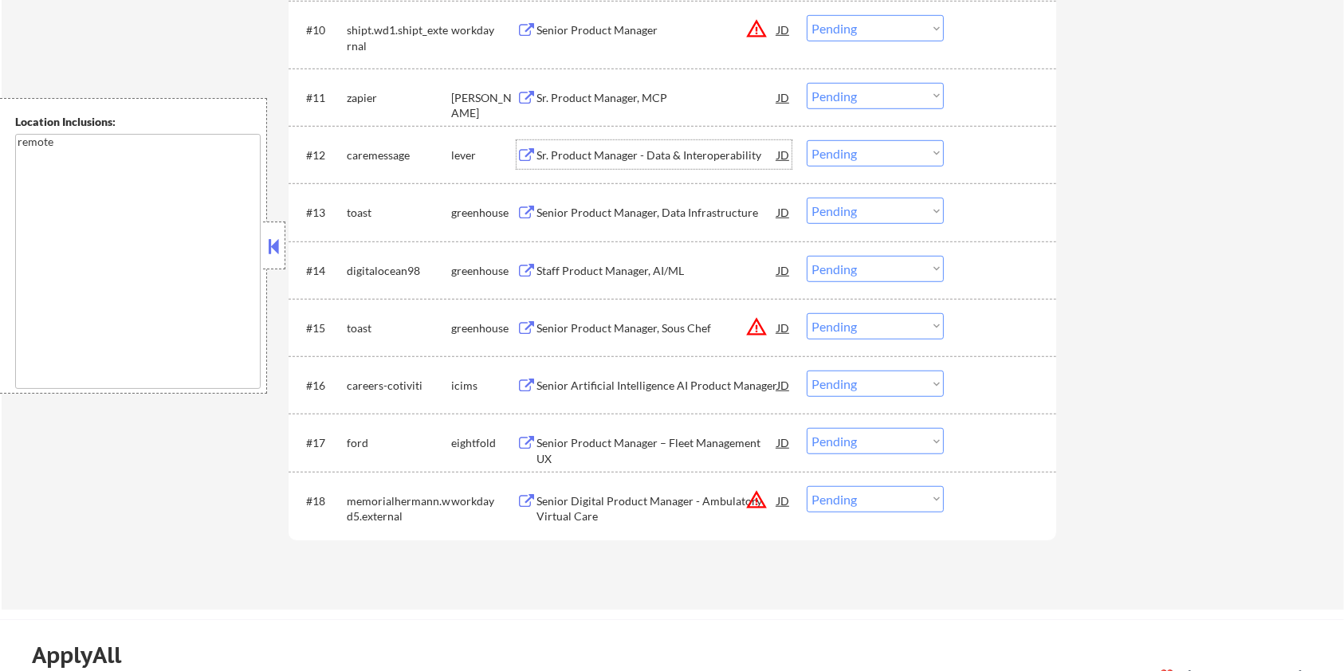
click at [647, 152] on div "Sr. Product Manager - Data & Interoperability" at bounding box center [657, 156] width 241 height 16
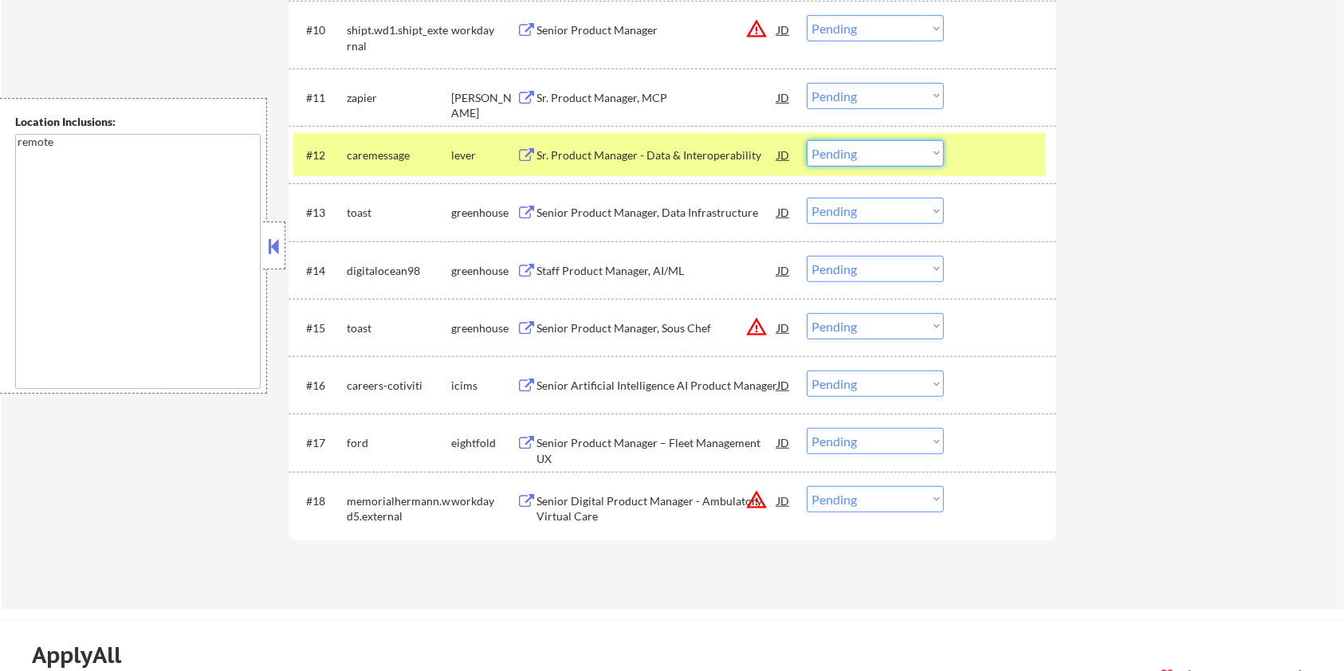
click at [923, 156] on select "Choose an option... Pending Applied Excluded (Questions) Excluded (Expired) Exc…" at bounding box center [875, 153] width 137 height 26
click at [807, 140] on select "Choose an option... Pending Applied Excluded (Questions) Excluded (Expired) Exc…" at bounding box center [875, 153] width 137 height 26
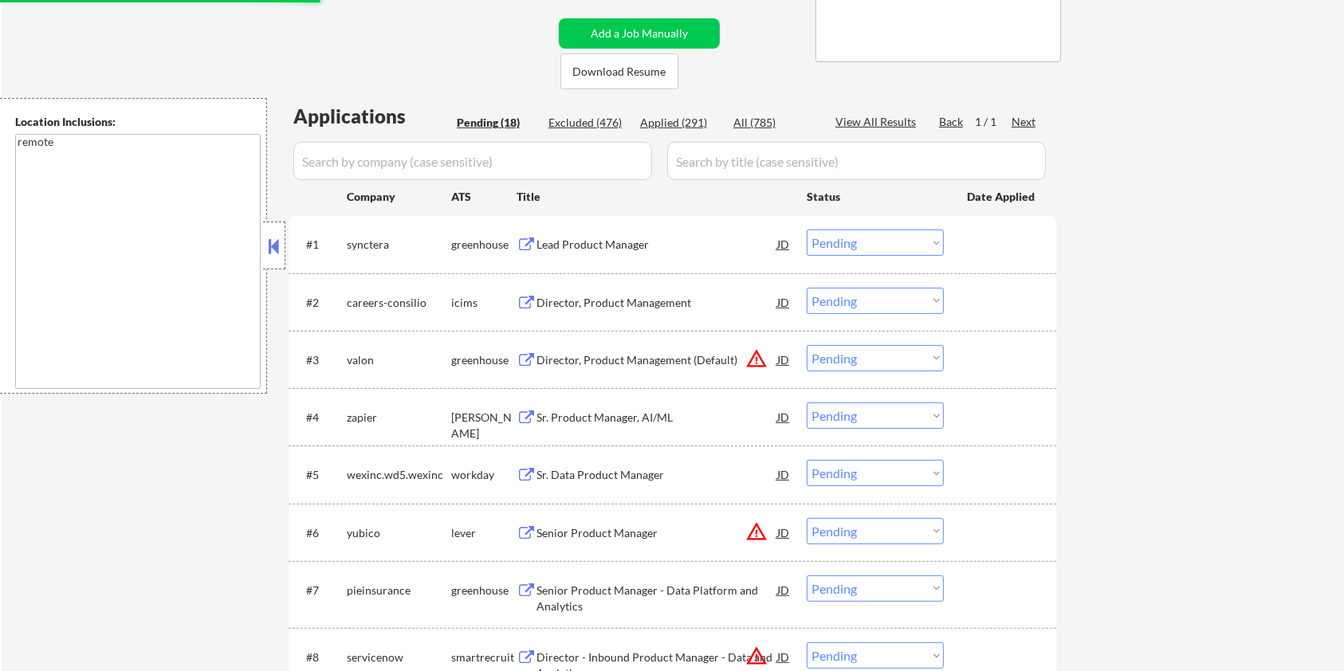
scroll to position [319, 0]
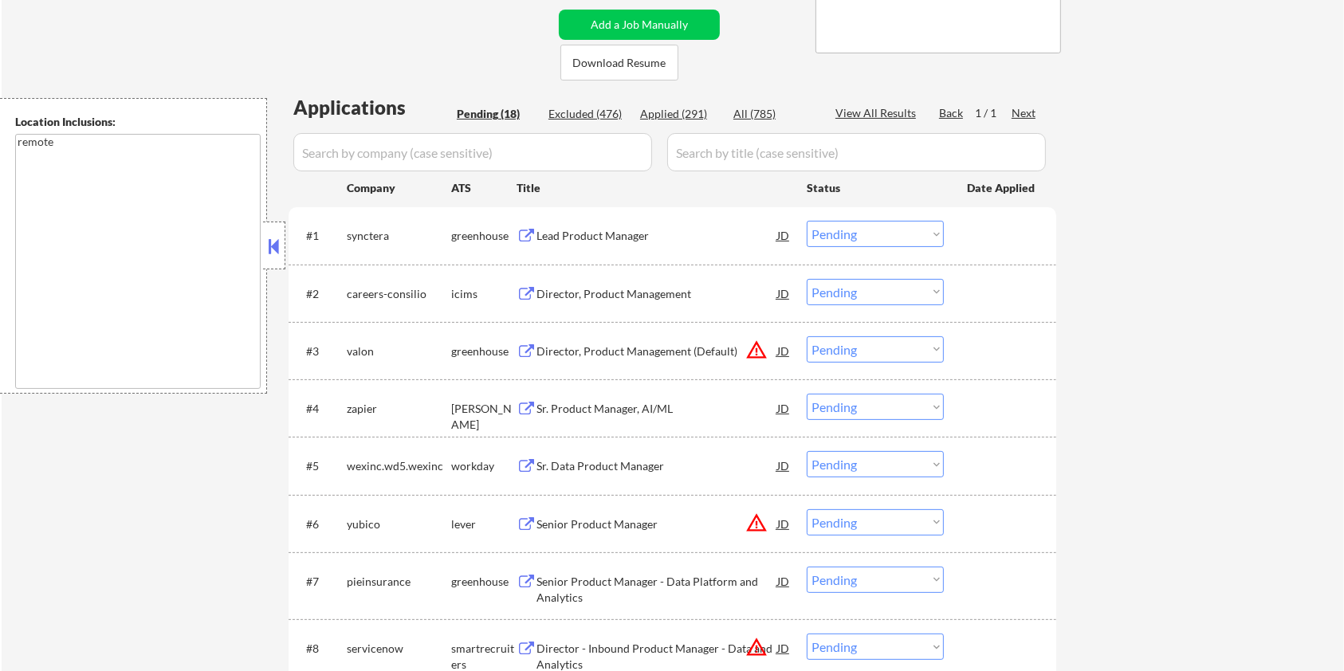
select select ""pending""
click at [552, 577] on div "Senior Product Manager - Data Platform and Analytics" at bounding box center [657, 589] width 241 height 31
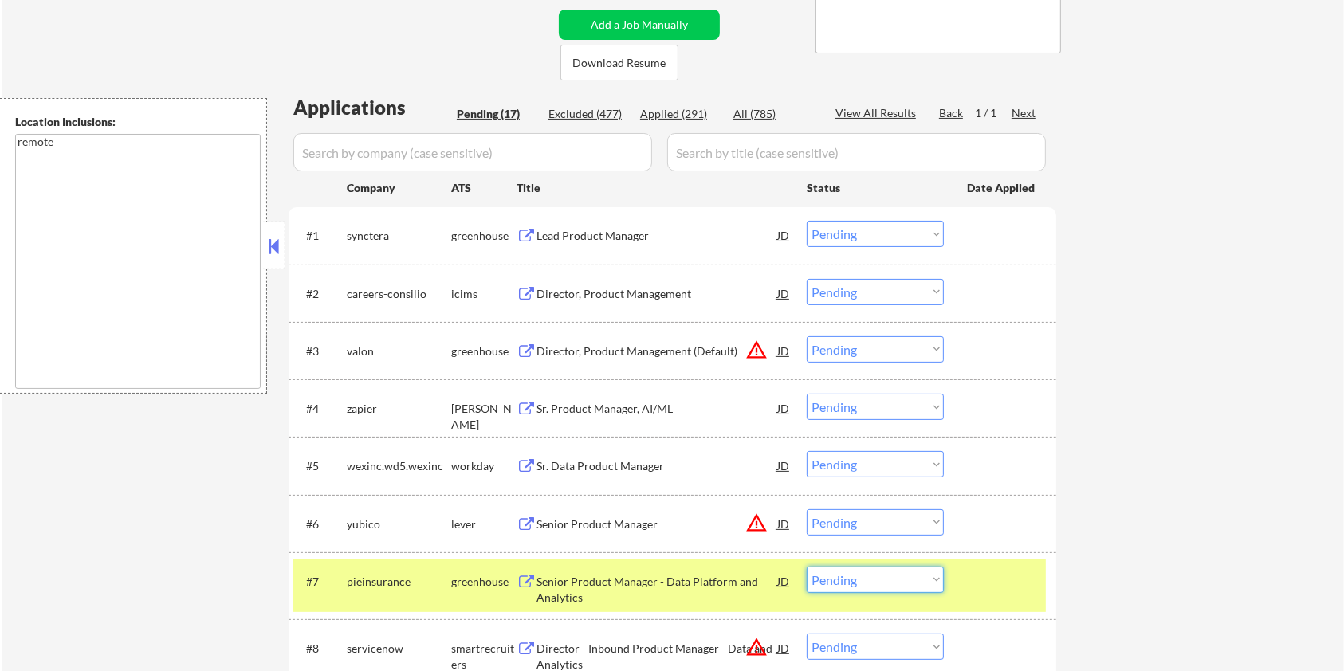
click at [900, 588] on select "Choose an option... Pending Applied Excluded (Questions) Excluded (Expired) Exc…" at bounding box center [875, 580] width 137 height 26
click at [807, 567] on select "Choose an option... Pending Applied Excluded (Questions) Excluded (Expired) Exc…" at bounding box center [875, 580] width 137 height 26
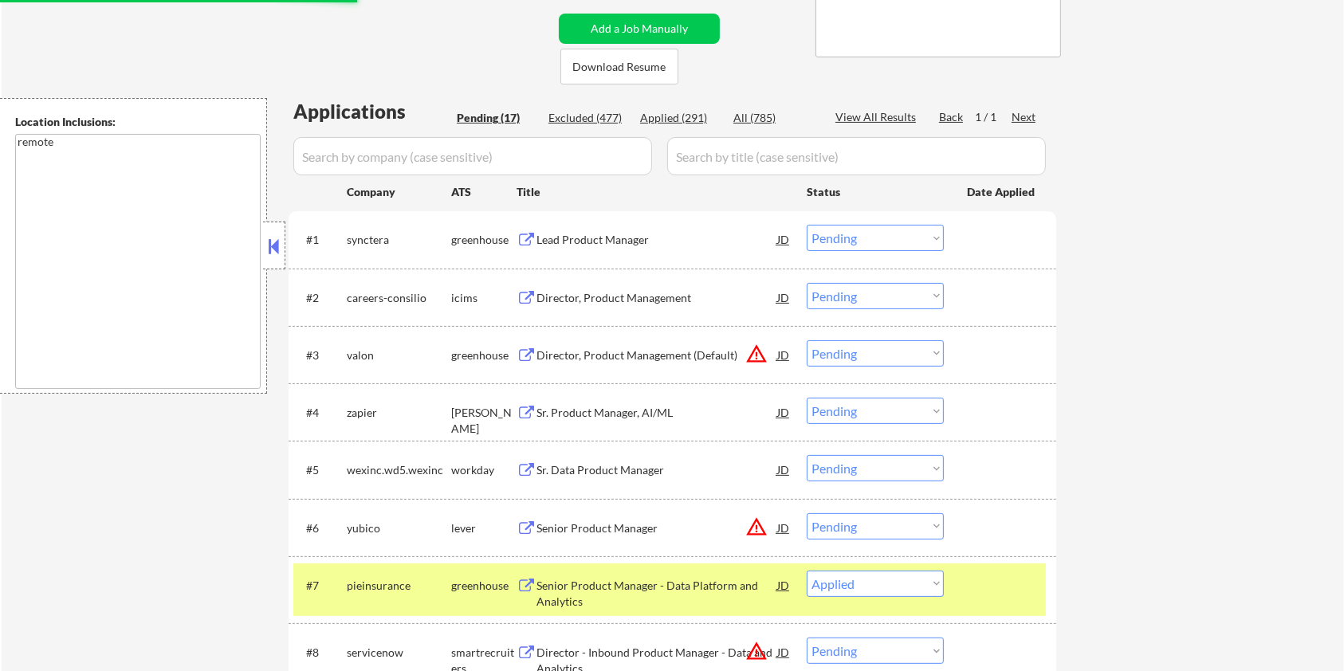
scroll to position [212, 0]
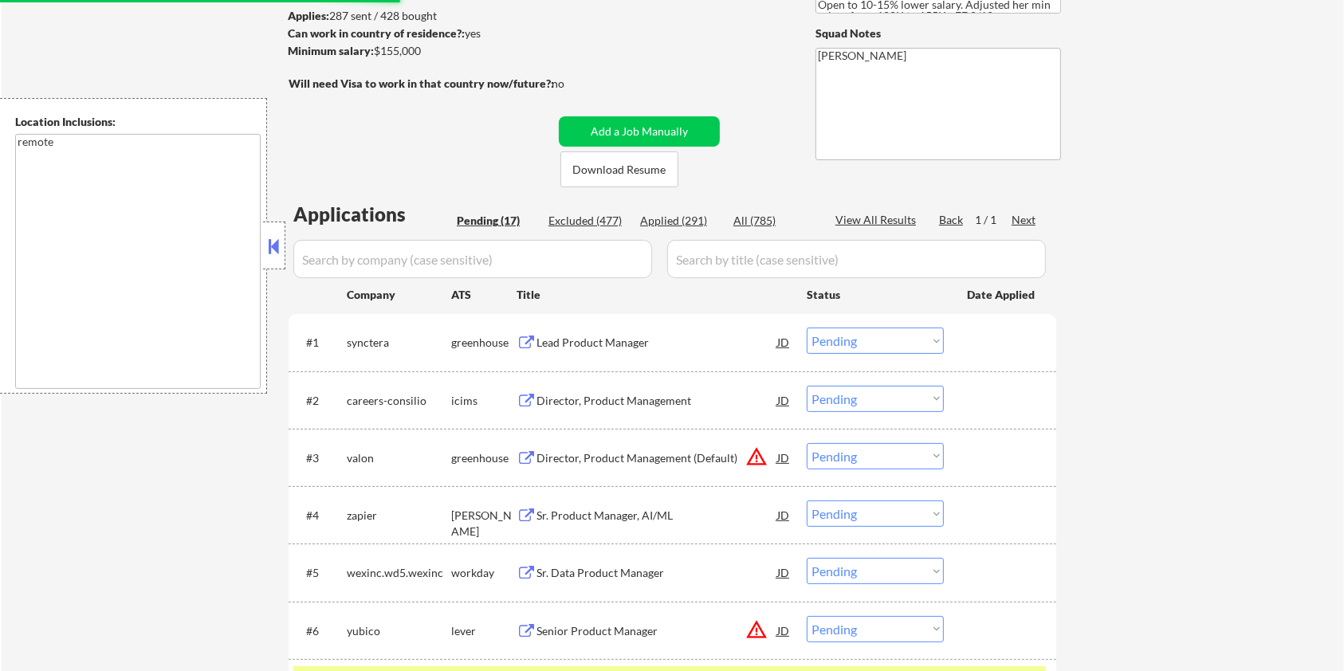
select select ""pending""
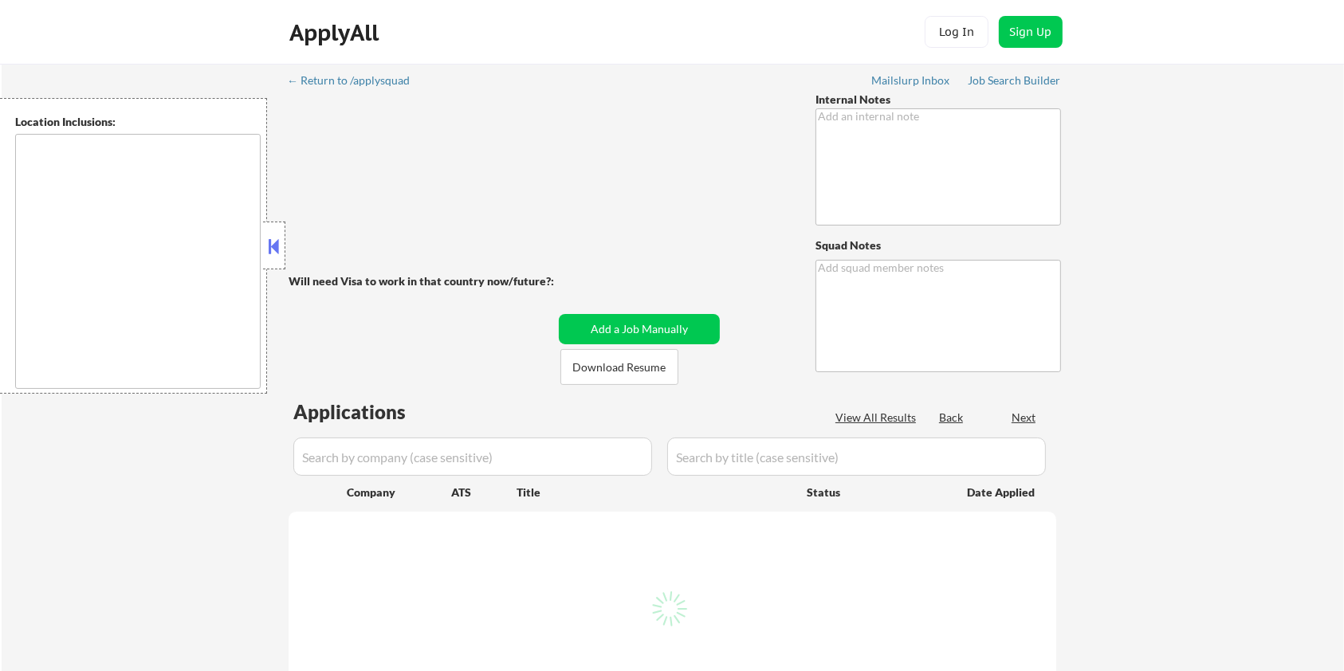
type textarea "👉 This customer purchased a package of 100 via our partnership with Skillhat"
type textarea "[PERSON_NAME]"
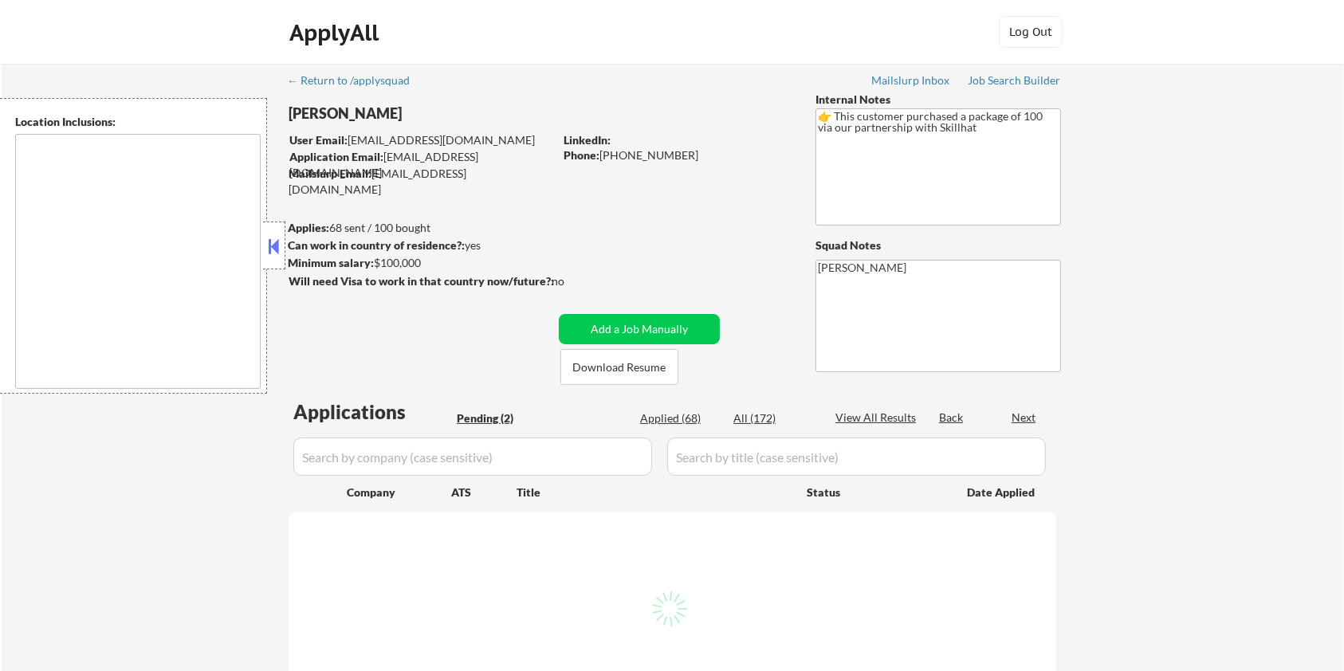
type textarea "[GEOGRAPHIC_DATA], ON [GEOGRAPHIC_DATA], ON [GEOGRAPHIC_DATA], ON [GEOGRAPHIC_D…"
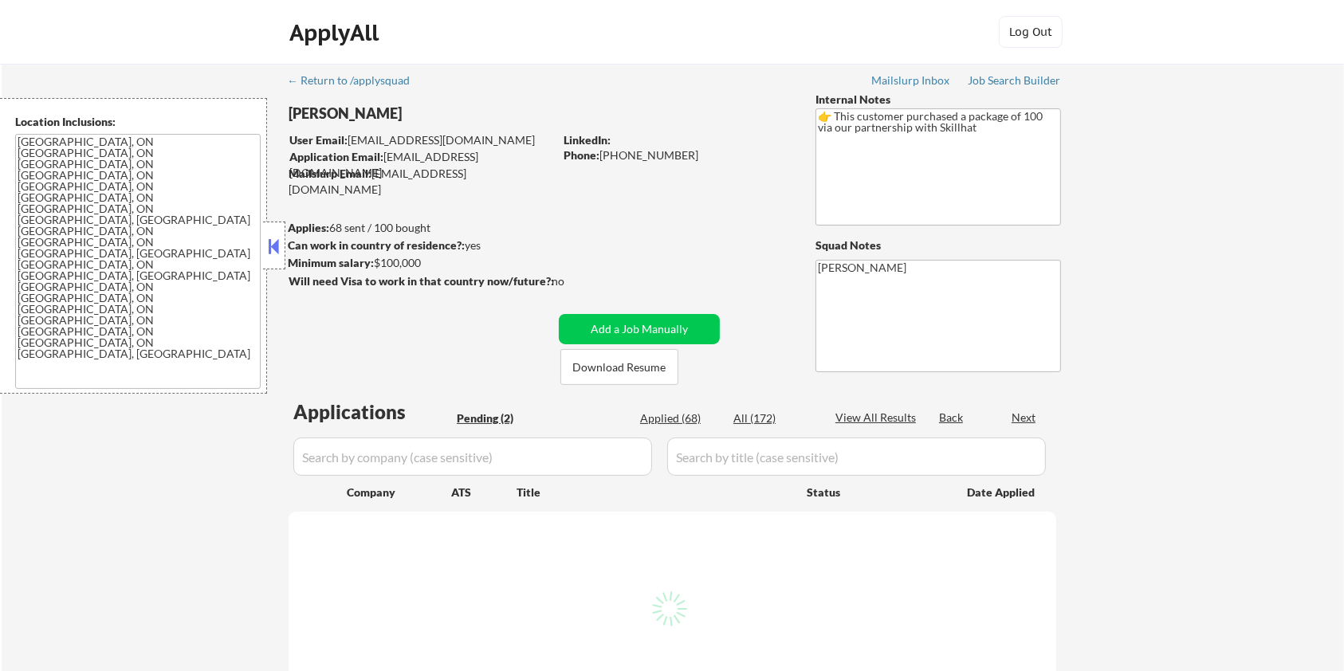
select select ""pending""
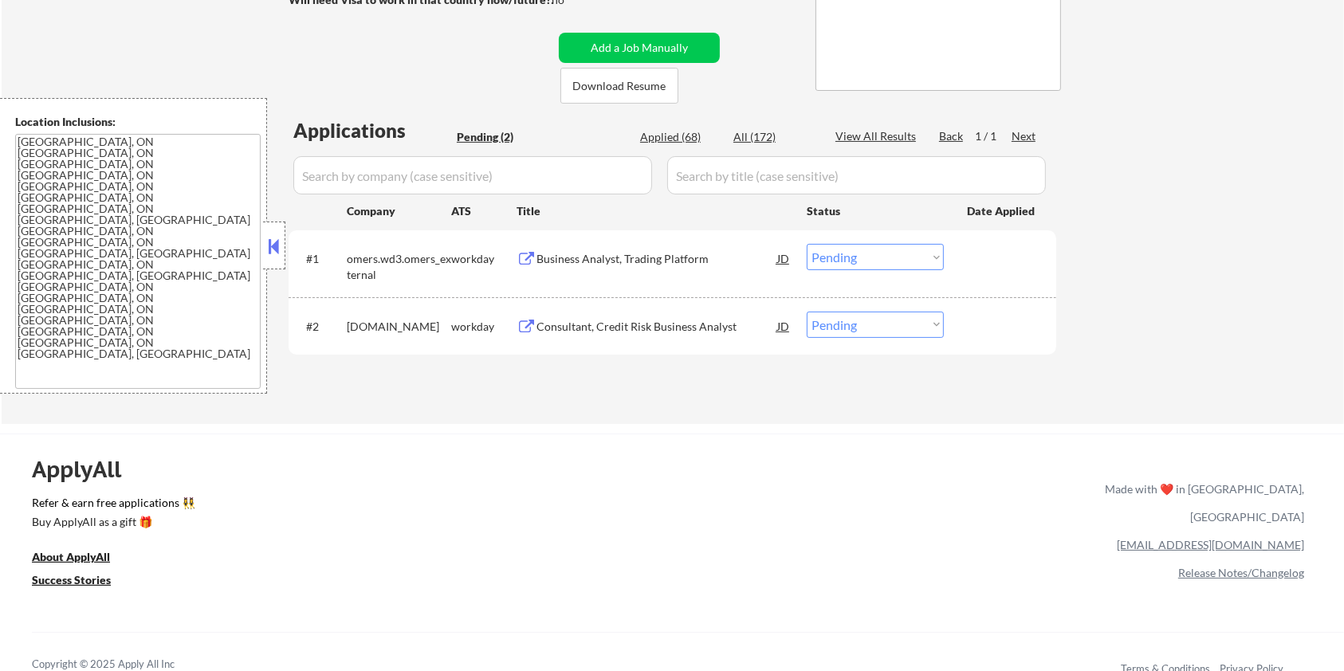
scroll to position [319, 0]
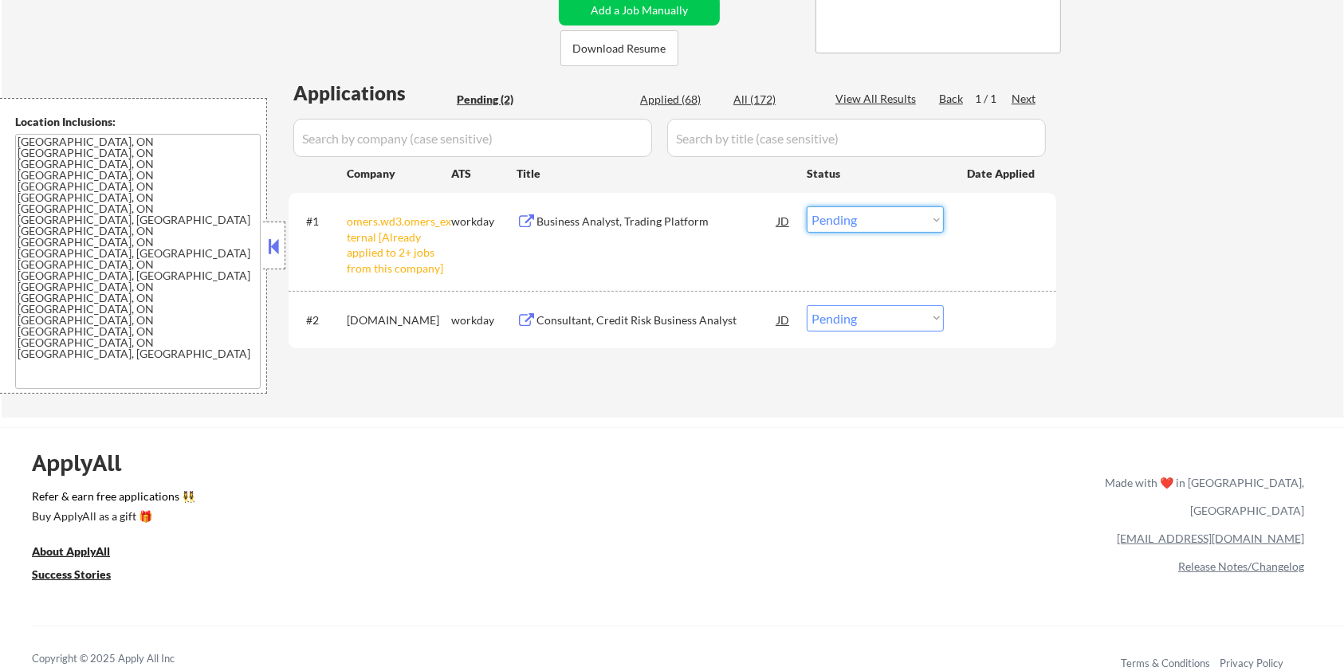
click at [889, 223] on select "Choose an option... Pending Applied Excluded (Questions) Excluded (Expired) Exc…" at bounding box center [875, 220] width 137 height 26
select select ""excluded__other_""
click at [807, 207] on select "Choose an option... Pending Applied Excluded (Questions) Excluded (Expired) Exc…" at bounding box center [875, 220] width 137 height 26
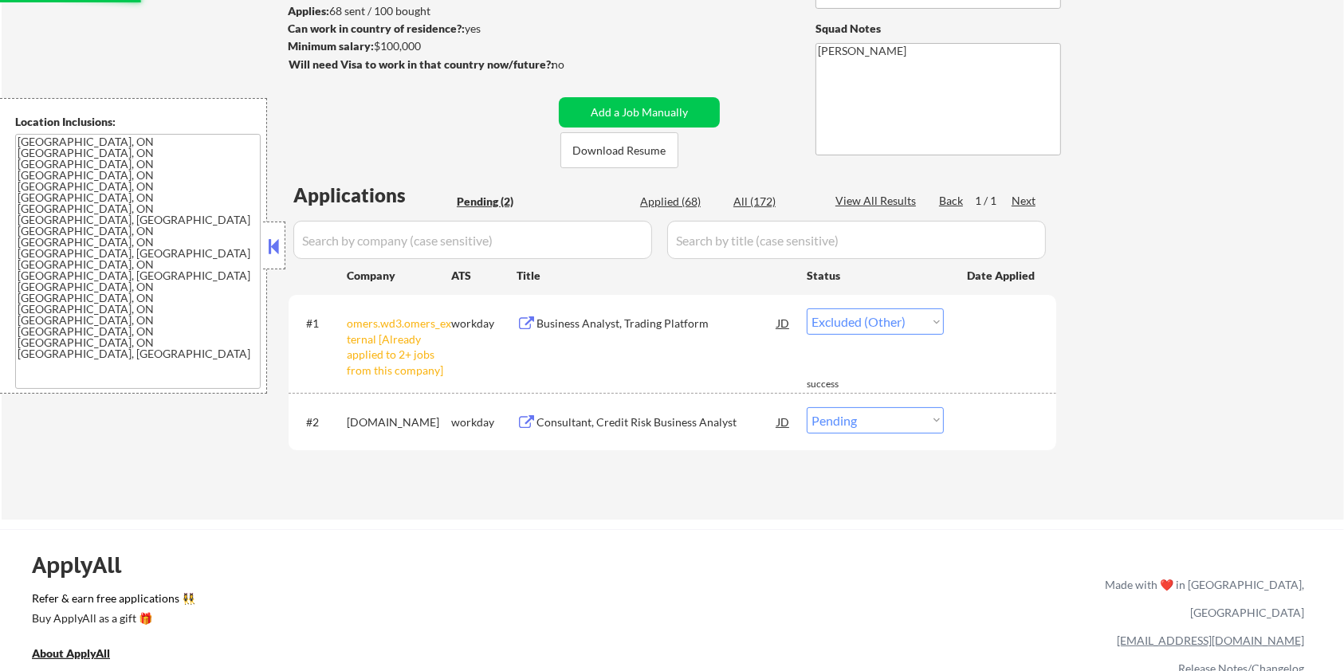
scroll to position [0, 0]
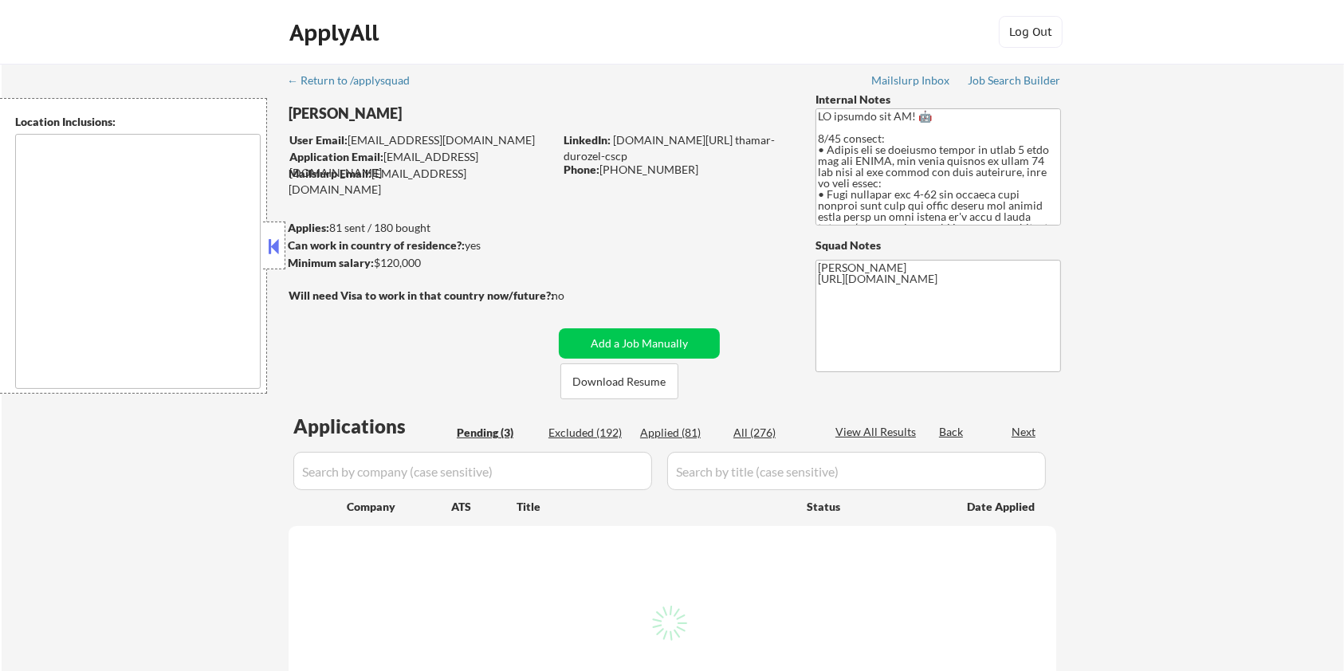
type textarea "[GEOGRAPHIC_DATA], [GEOGRAPHIC_DATA] [GEOGRAPHIC_DATA], [GEOGRAPHIC_DATA] [GEOG…"
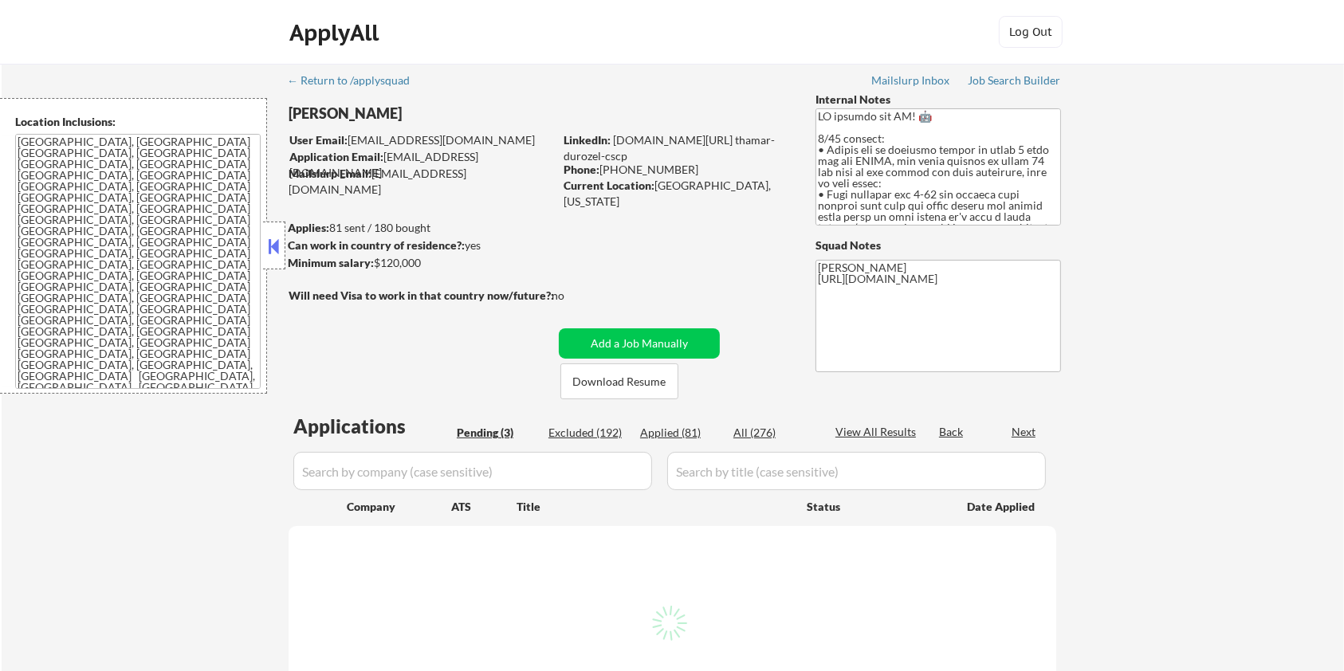
select select ""pending""
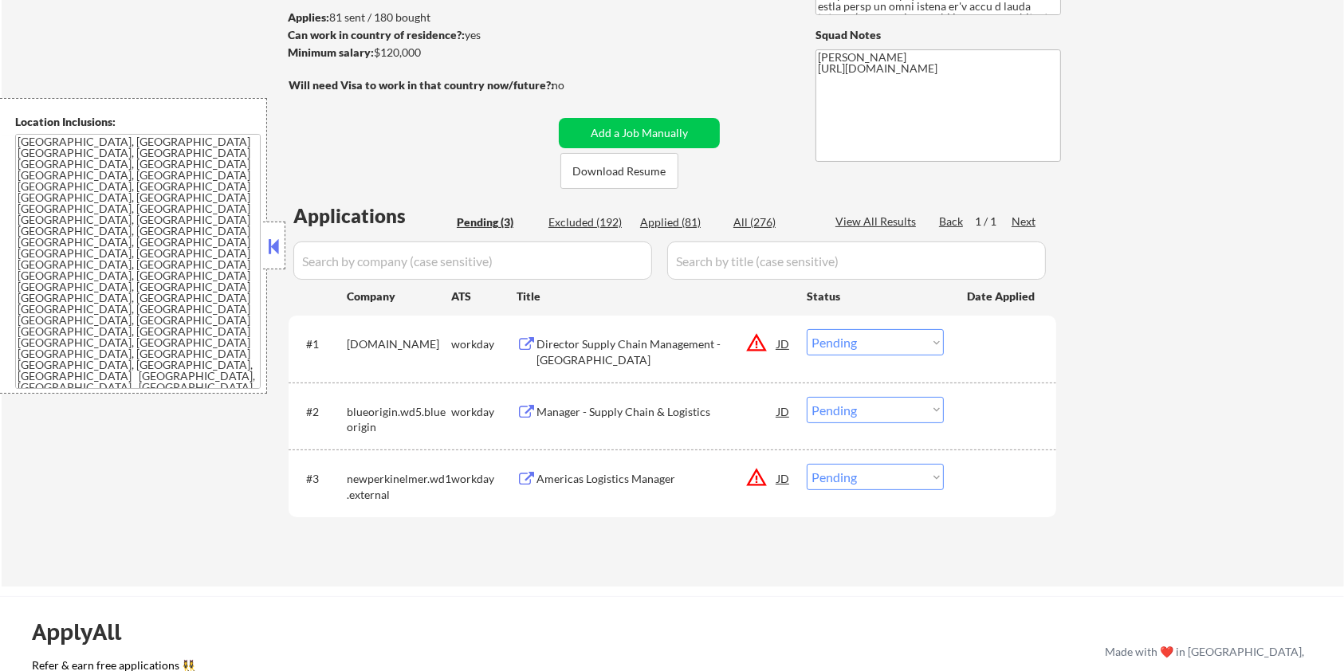
scroll to position [212, 0]
click at [579, 343] on div "Director Supply Chain Management - [GEOGRAPHIC_DATA]" at bounding box center [657, 350] width 241 height 31
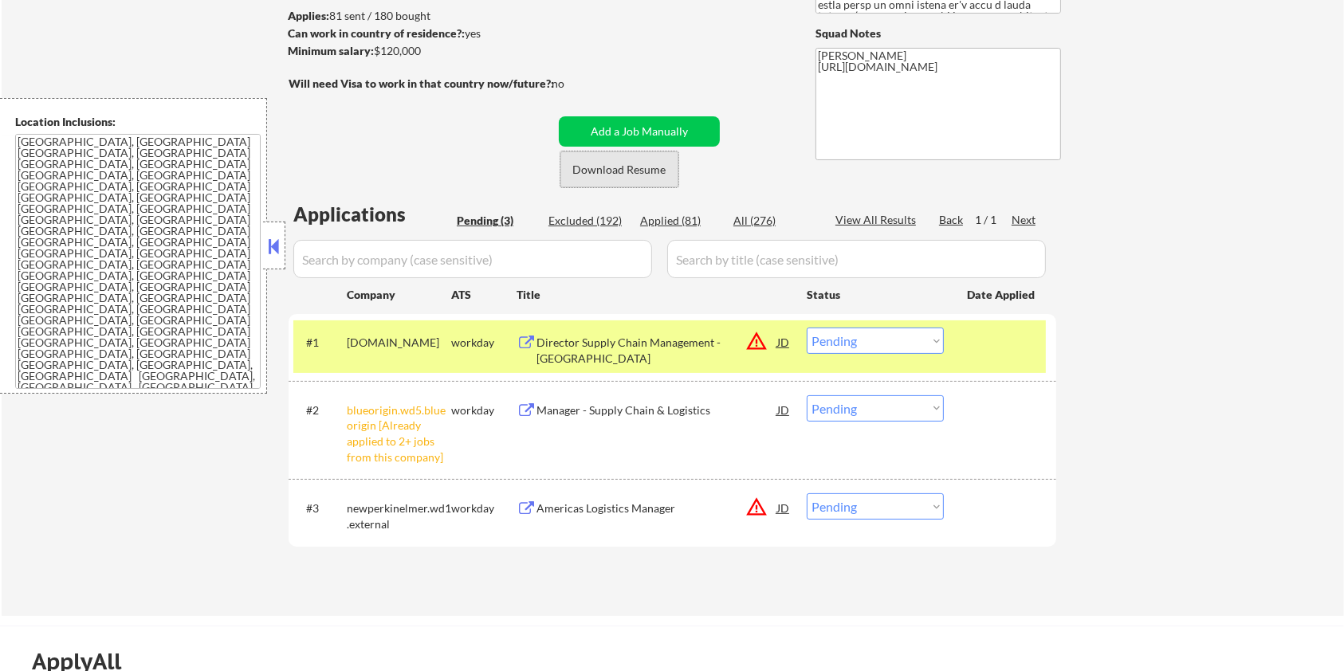
click at [596, 158] on button "Download Resume" at bounding box center [620, 170] width 118 height 36
click at [855, 344] on select "Choose an option... Pending Applied Excluded (Questions) Excluded (Expired) Exc…" at bounding box center [875, 341] width 137 height 26
select select ""applied""
click at [807, 328] on select "Choose an option... Pending Applied Excluded (Questions) Excluded (Expired) Exc…" at bounding box center [875, 341] width 137 height 26
click at [868, 408] on select "Choose an option... Pending Applied Excluded (Questions) Excluded (Expired) Exc…" at bounding box center [875, 409] width 137 height 26
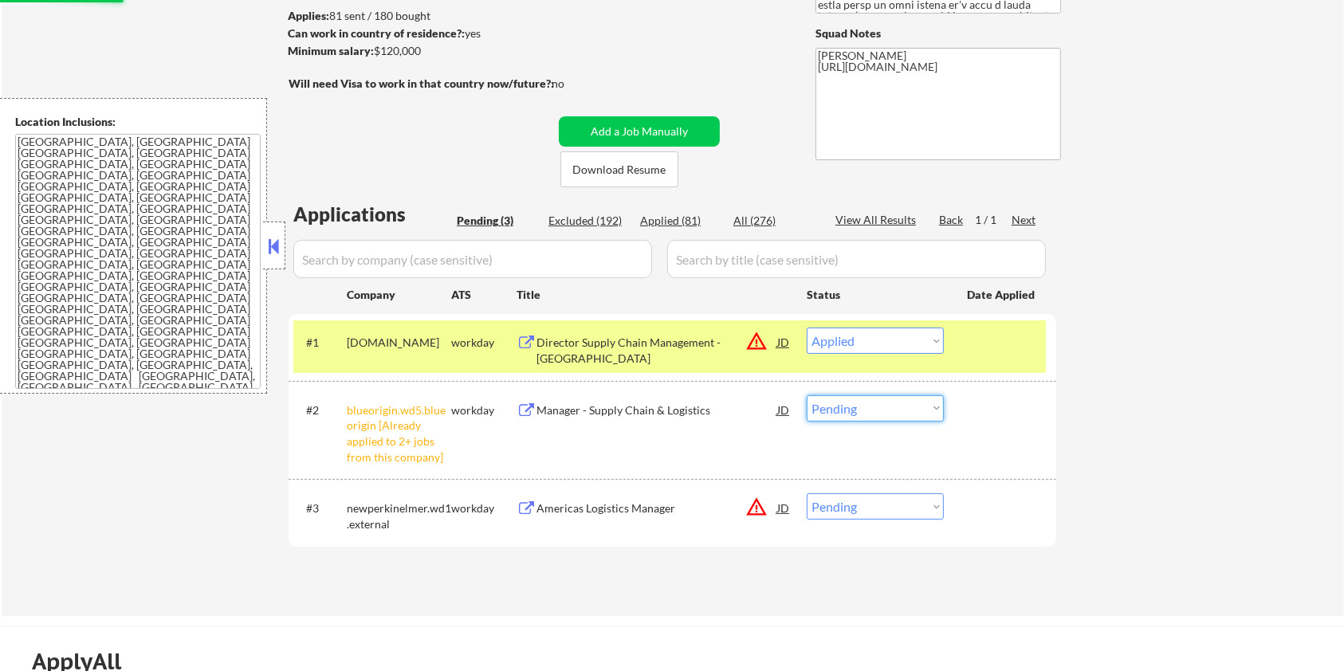
select select ""excluded__other_""
click at [807, 396] on select "Choose an option... Pending Applied Excluded (Questions) Excluded (Expired) Exc…" at bounding box center [875, 409] width 137 height 26
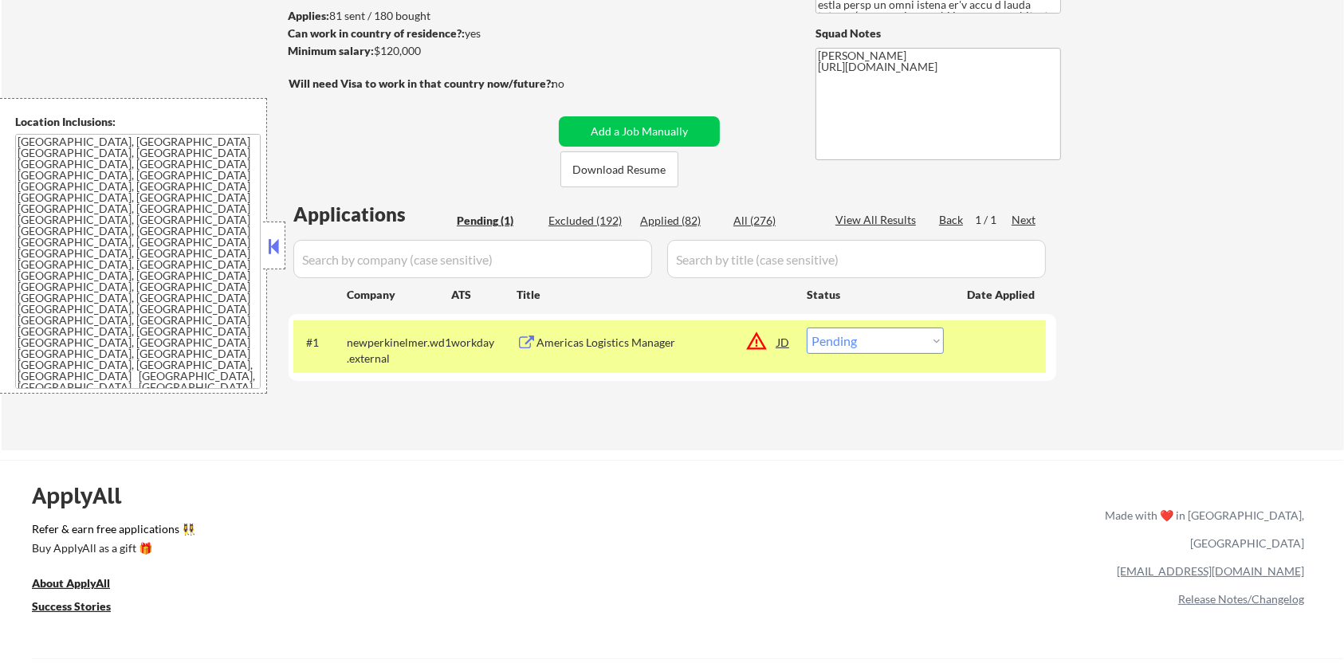
click at [606, 354] on div "Americas Logistics Manager" at bounding box center [657, 342] width 241 height 29
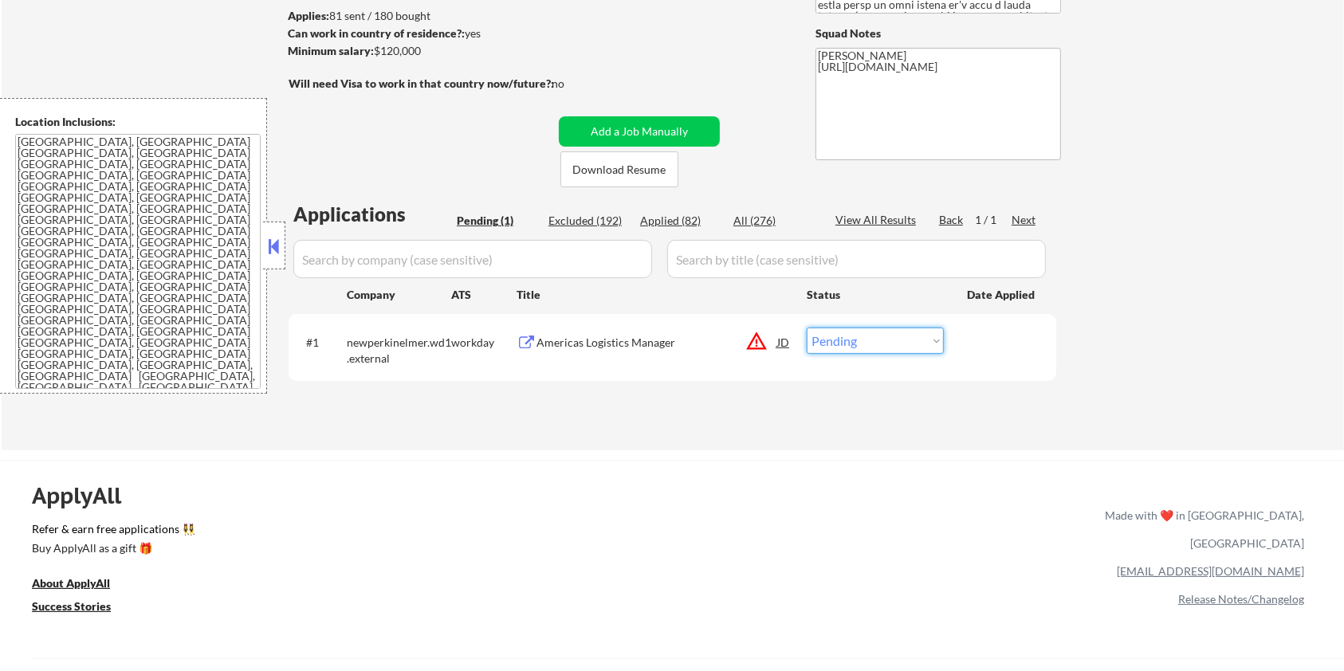
click at [823, 342] on select "Choose an option... Pending Applied Excluded (Questions) Excluded (Expired) Exc…" at bounding box center [875, 341] width 137 height 26
select select ""applied""
click at [807, 328] on select "Choose an option... Pending Applied Excluded (Questions) Excluded (Expired) Exc…" at bounding box center [875, 341] width 137 height 26
